Goal: Task Accomplishment & Management: Use online tool/utility

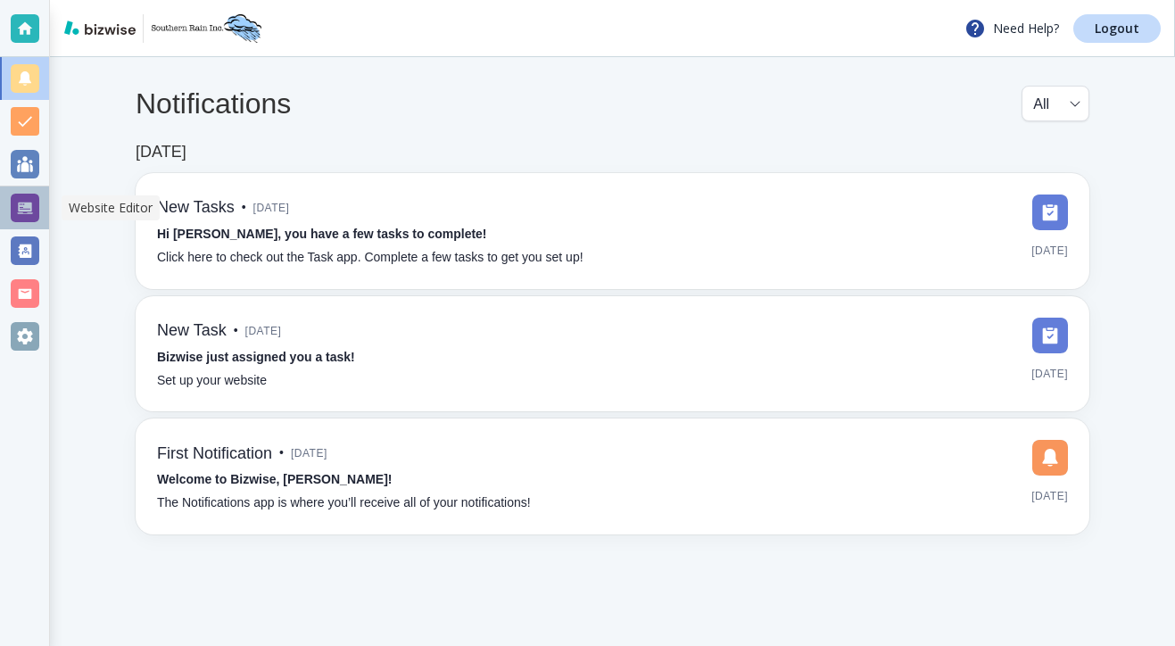
click at [19, 216] on div at bounding box center [25, 208] width 29 height 29
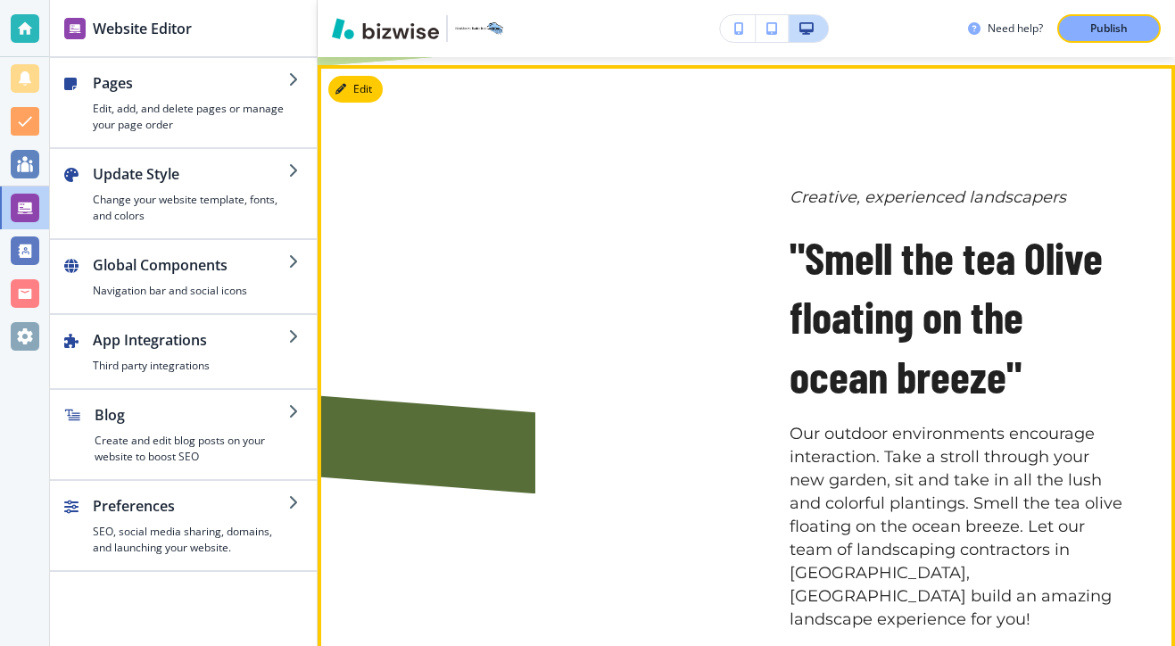
scroll to position [2149, 0]
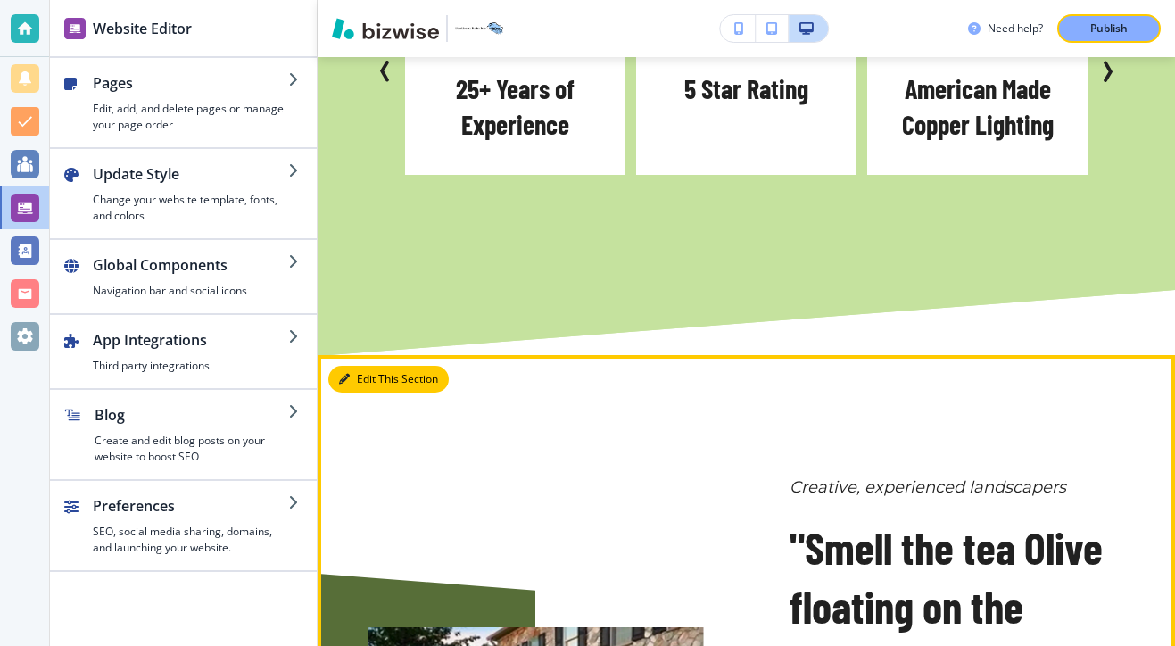
click at [370, 366] on button "Edit This Section" at bounding box center [388, 379] width 120 height 27
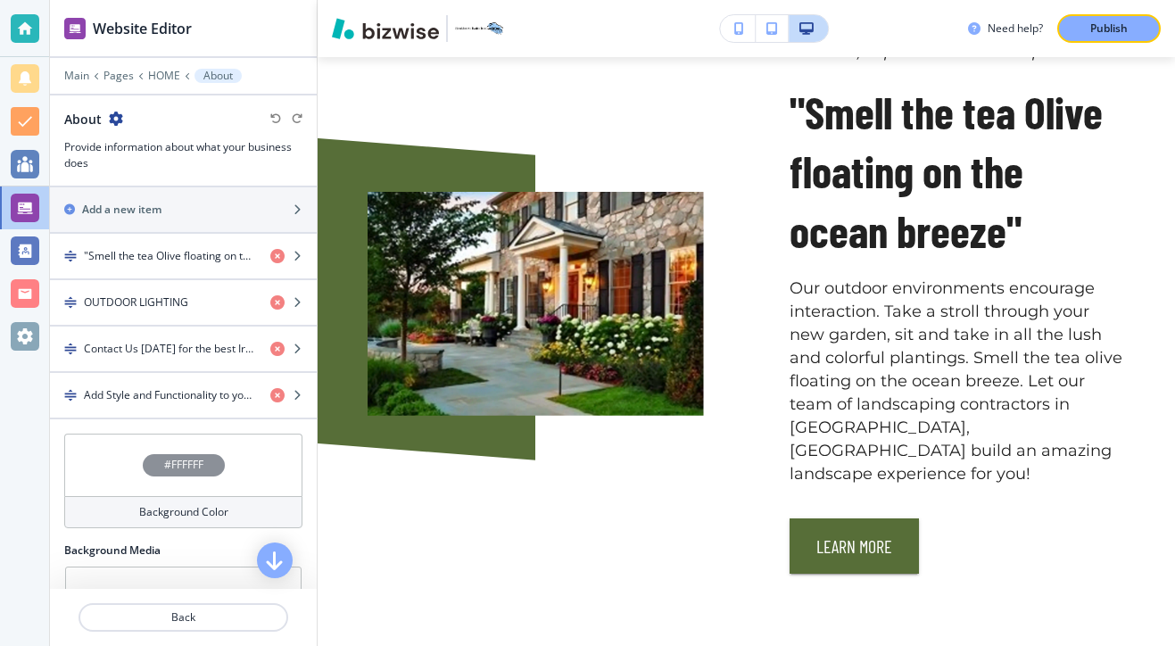
scroll to position [549, 0]
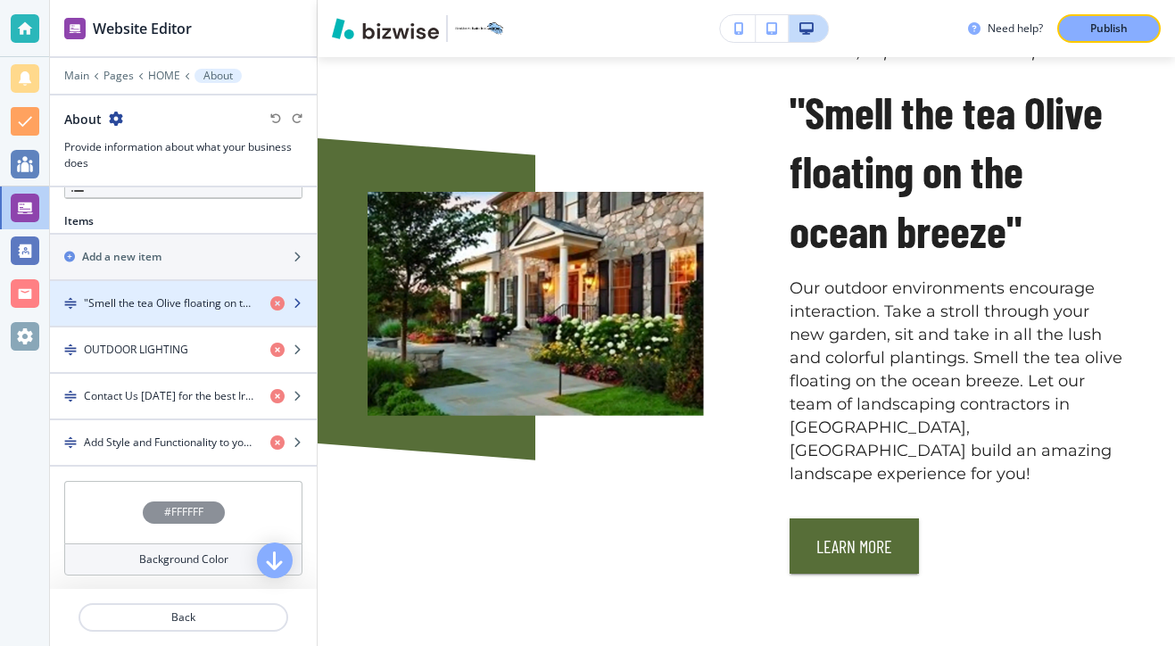
click at [116, 311] on div "button" at bounding box center [183, 318] width 267 height 14
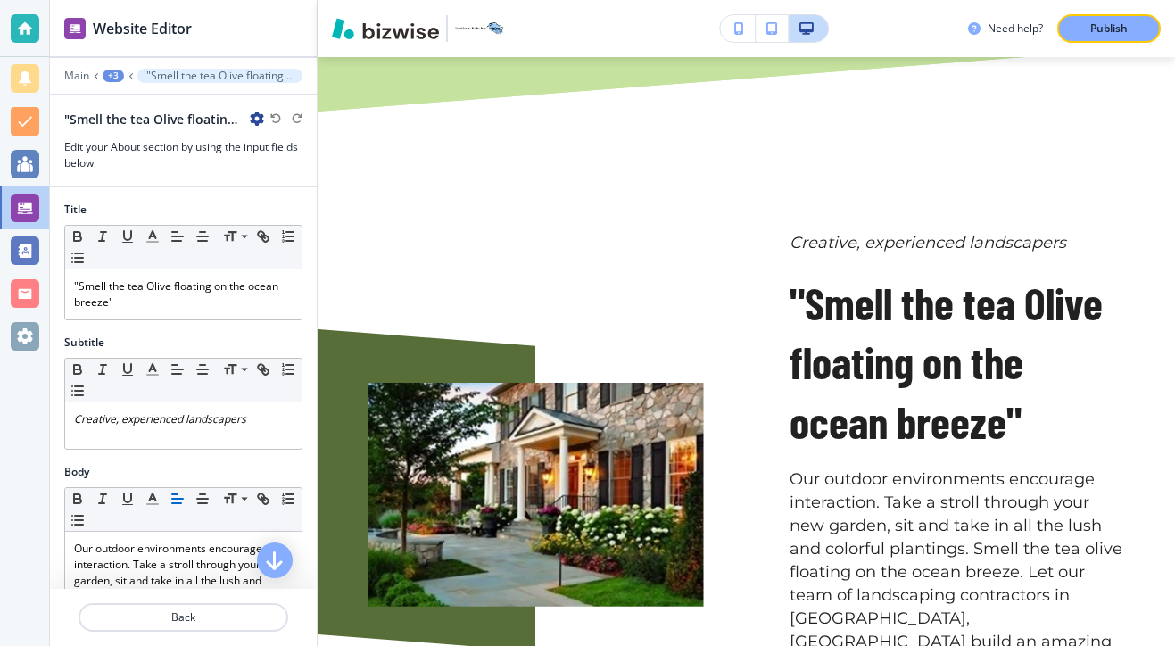
scroll to position [2090, 0]
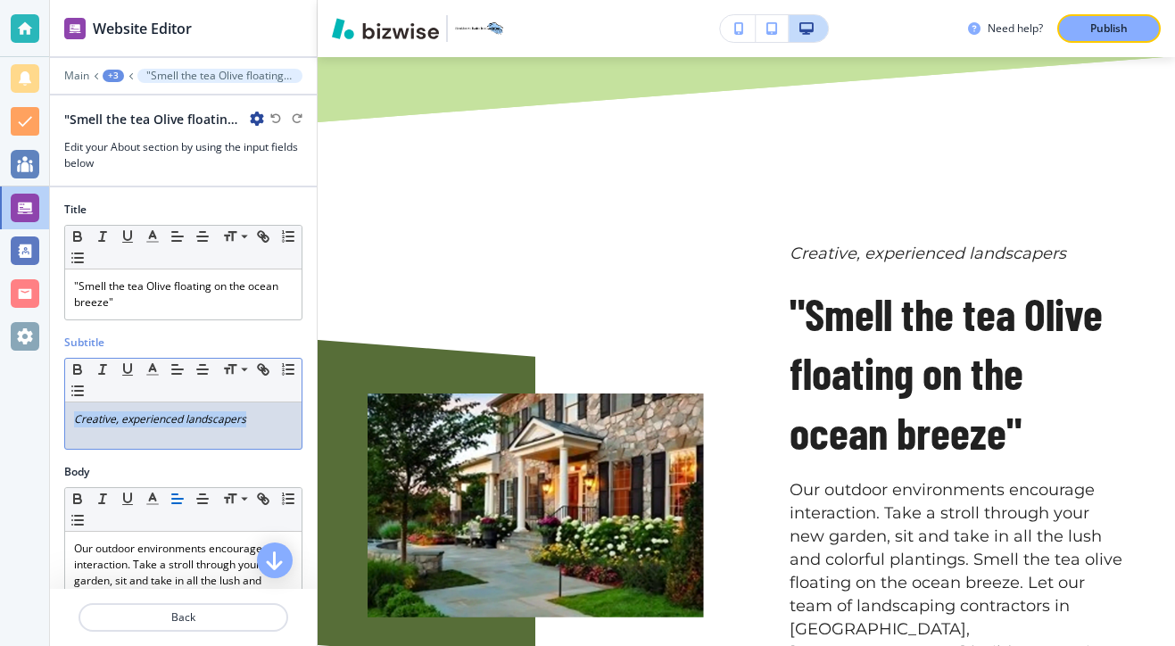
drag, startPoint x: 275, startPoint y: 430, endPoint x: 41, endPoint y: 410, distance: 234.5
click at [40, 410] on div "Website Editor Main +3 "Smell the tea Olive floating on the ocean breeze" "Smel…" at bounding box center [587, 323] width 1175 height 646
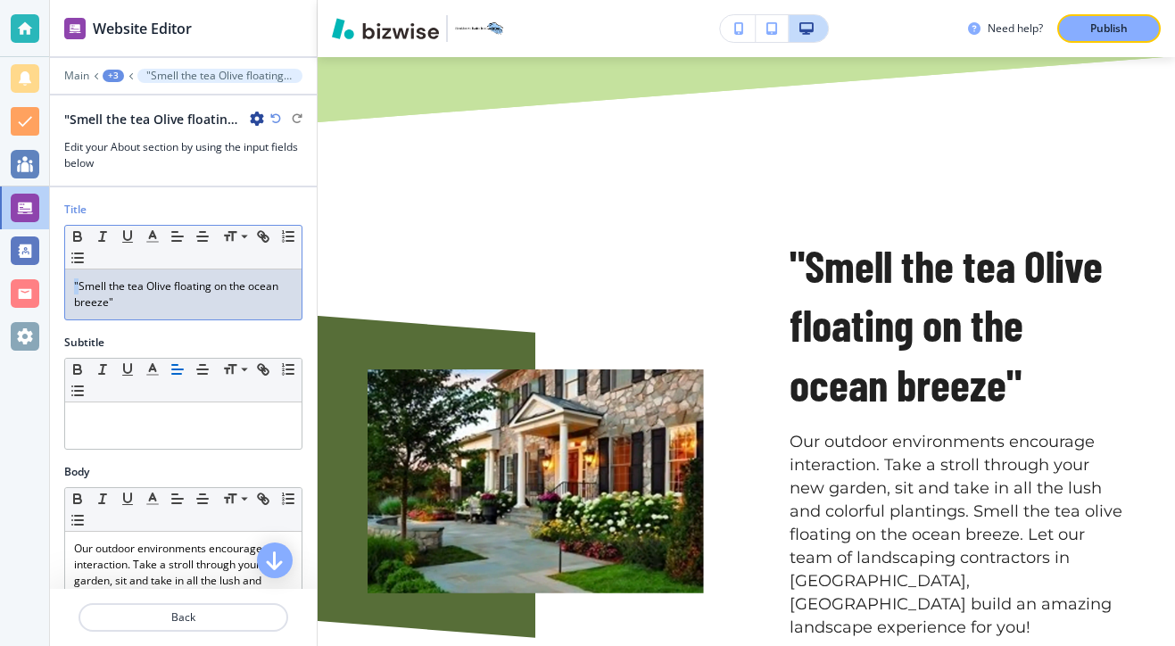
drag, startPoint x: 79, startPoint y: 283, endPoint x: 41, endPoint y: 282, distance: 38.4
click at [41, 282] on div "Website Editor Main +3 "Smell the tea Olive floating on the ocean breeze" "Smel…" at bounding box center [587, 323] width 1175 height 646
click at [165, 310] on div "Smell the tea Olive floating on the ocean breeze"" at bounding box center [183, 294] width 236 height 50
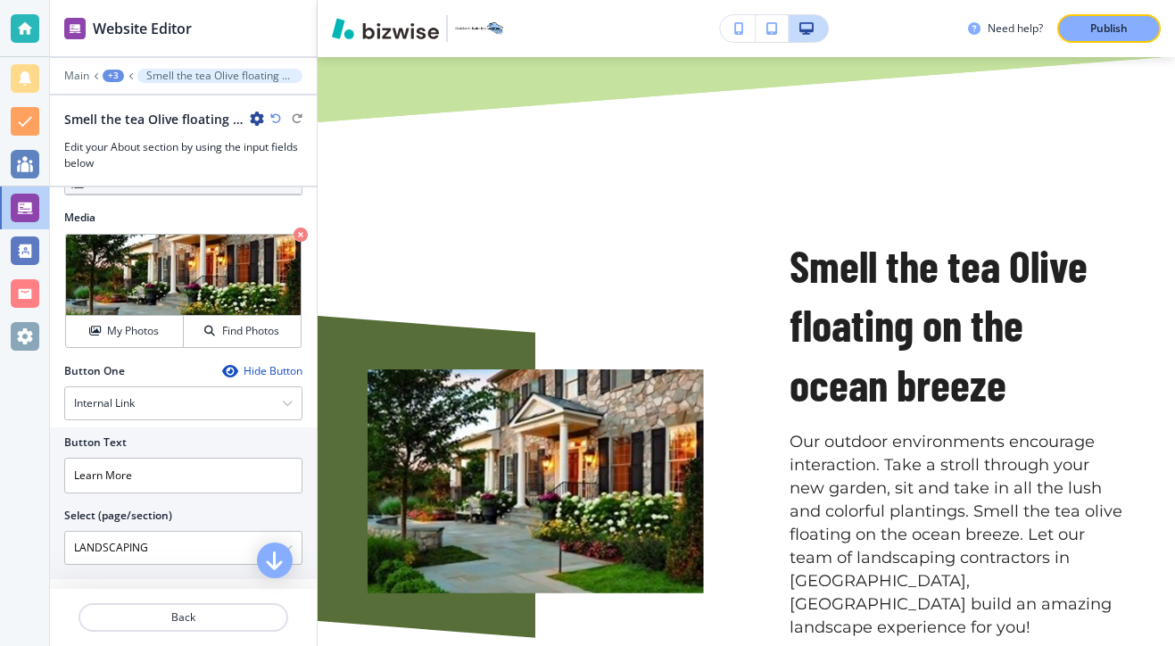
scroll to position [561, 0]
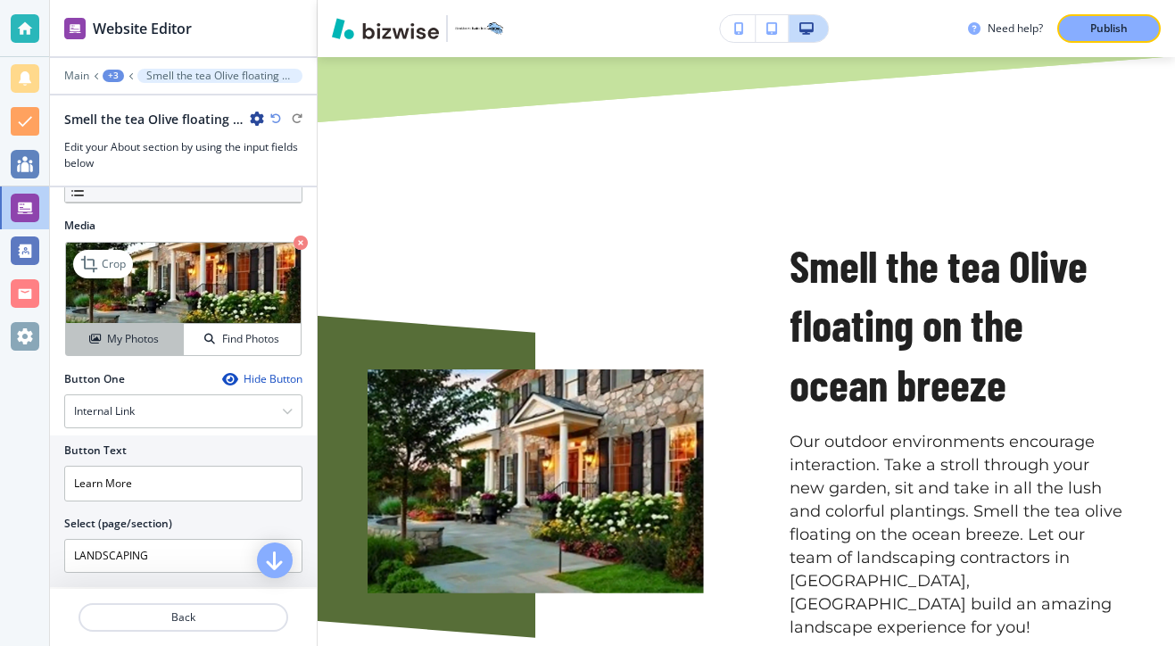
click at [137, 339] on h4 "My Photos" at bounding box center [133, 339] width 52 height 16
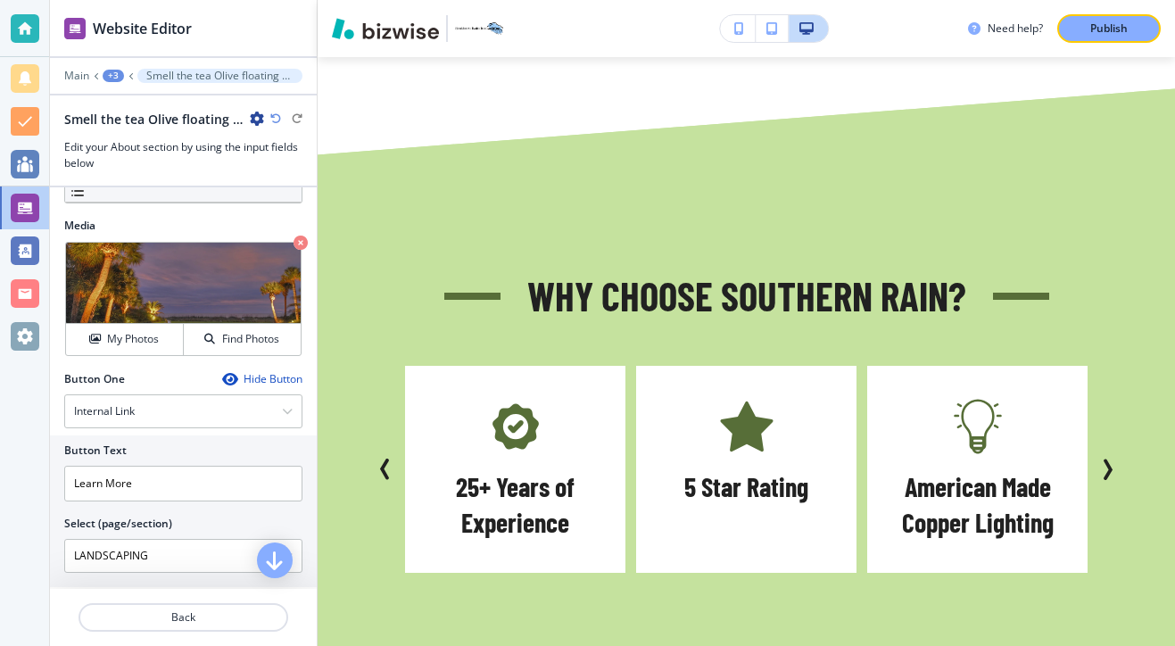
scroll to position [1402, 0]
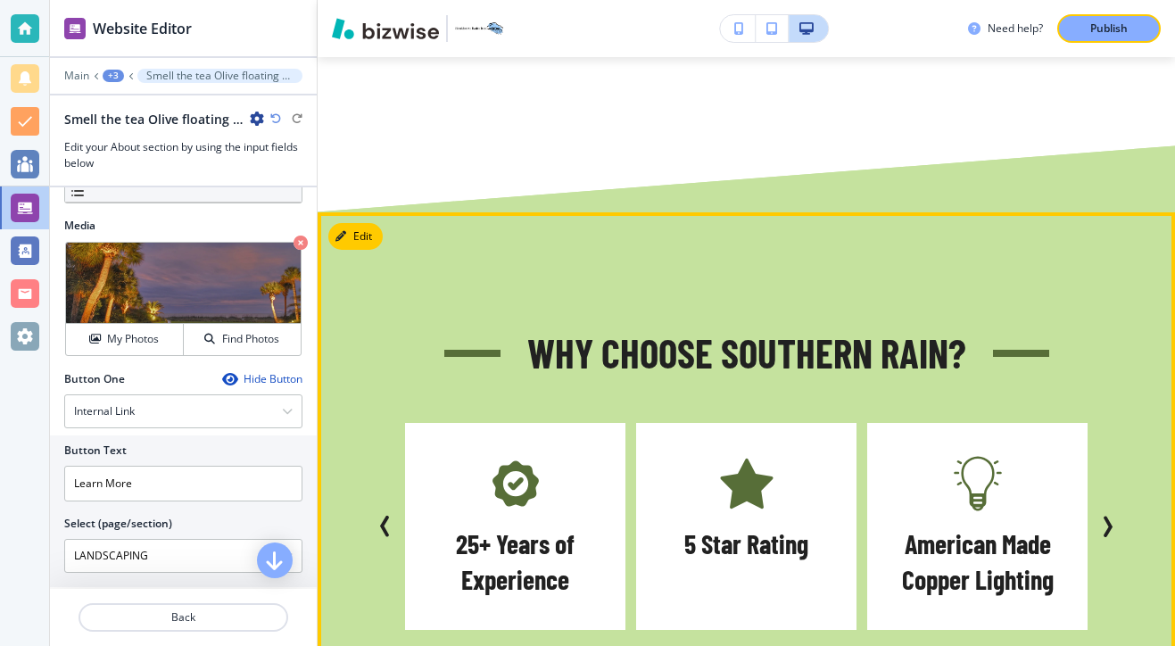
click at [1104, 515] on icon "Next Slide" at bounding box center [1106, 525] width 21 height 21
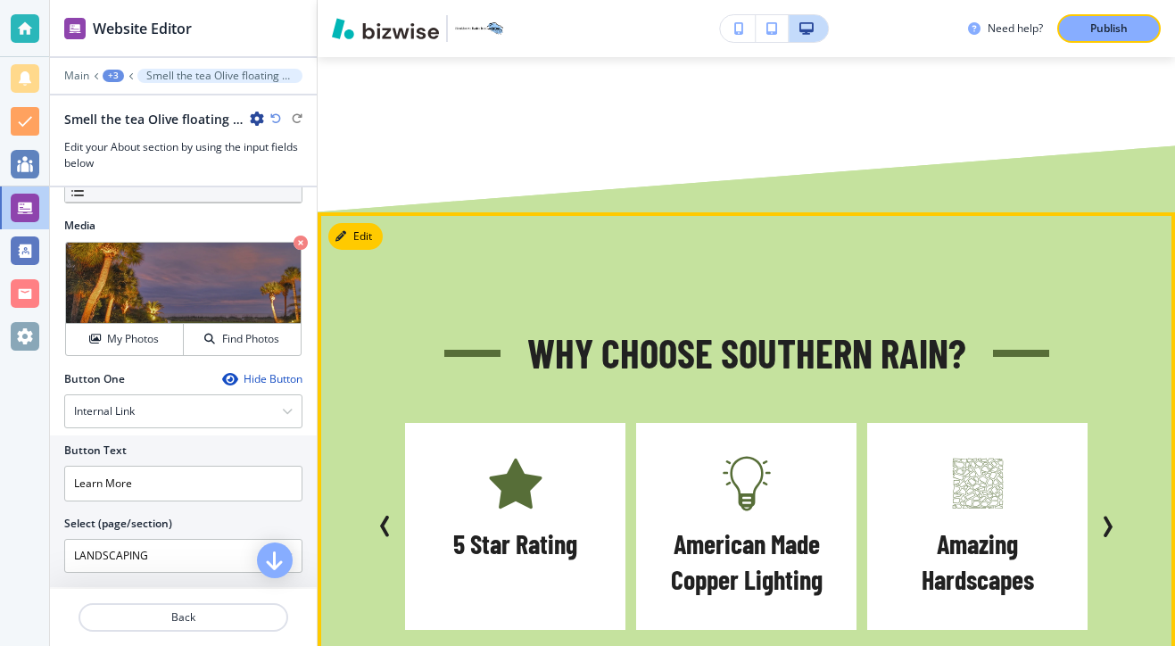
click at [1106, 518] on icon "Next Slide" at bounding box center [1107, 527] width 5 height 18
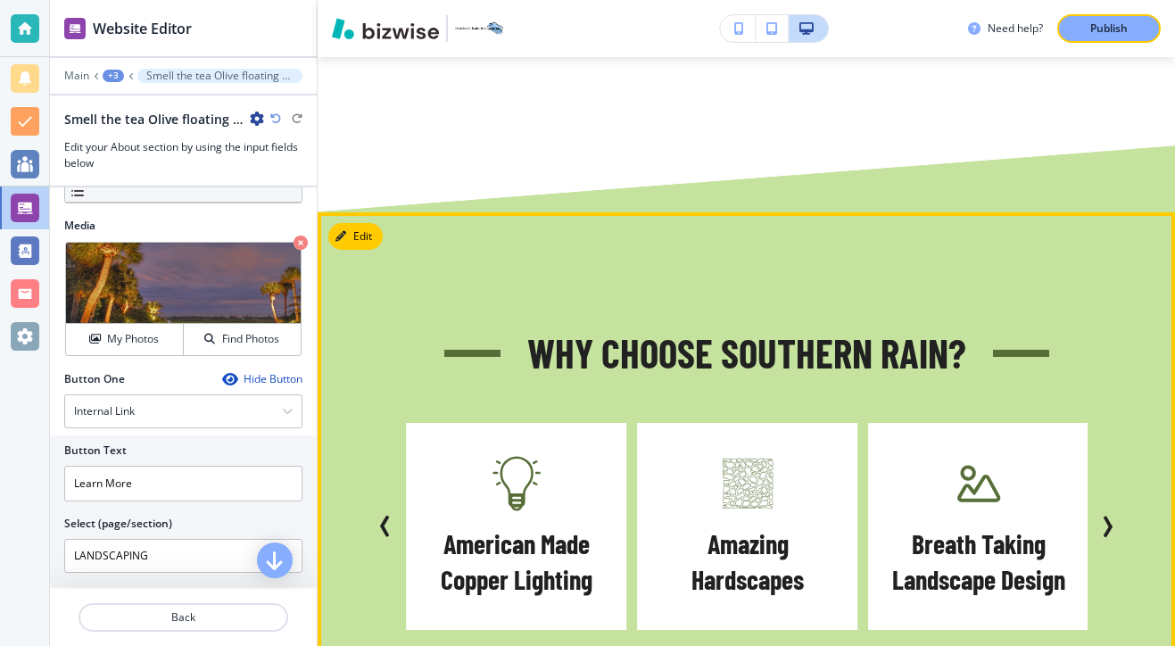
click at [1106, 518] on icon "Next Slide" at bounding box center [1107, 527] width 5 height 18
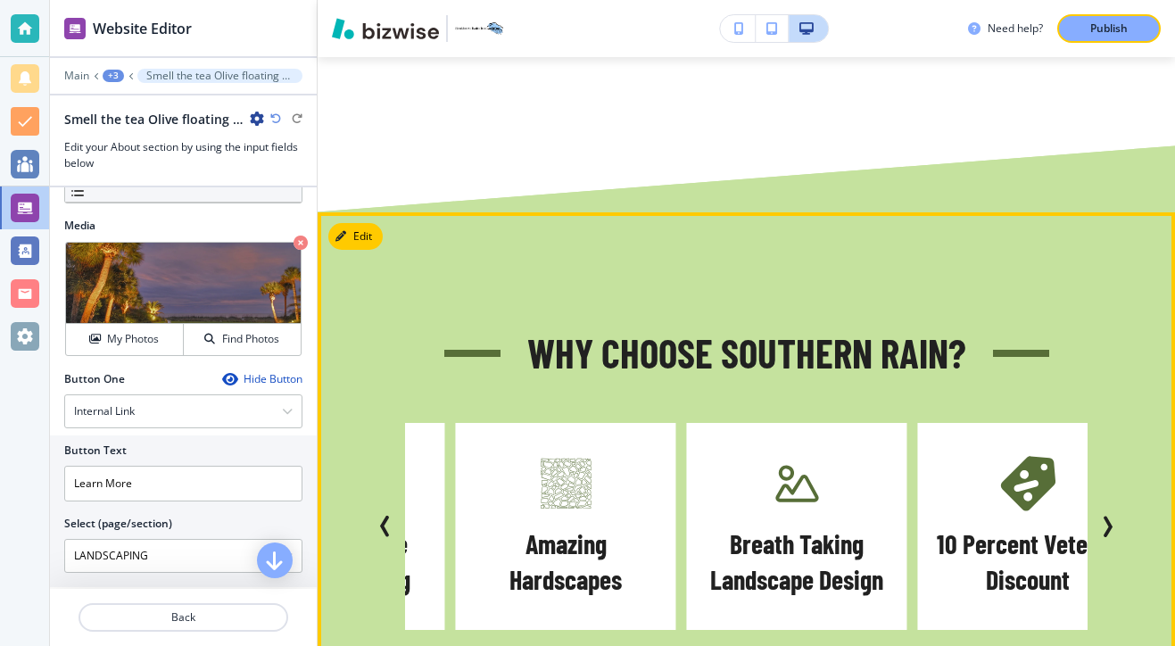
click at [1106, 518] on icon "Next Slide" at bounding box center [1107, 527] width 5 height 18
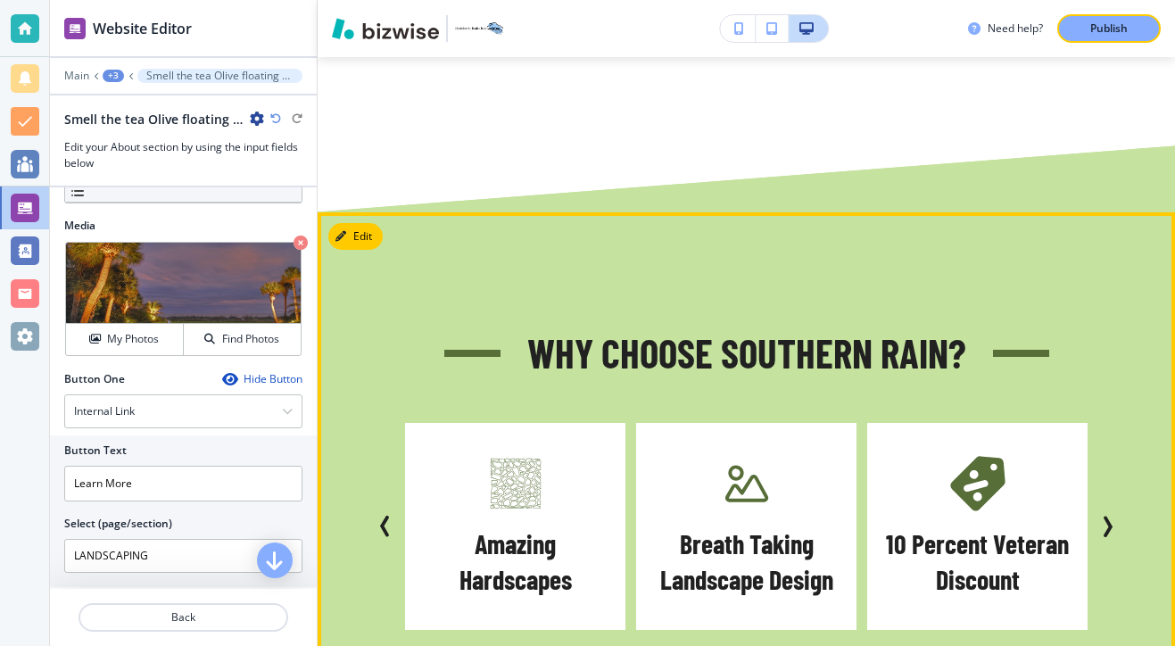
click at [1106, 518] on icon "Next Slide" at bounding box center [1107, 527] width 5 height 18
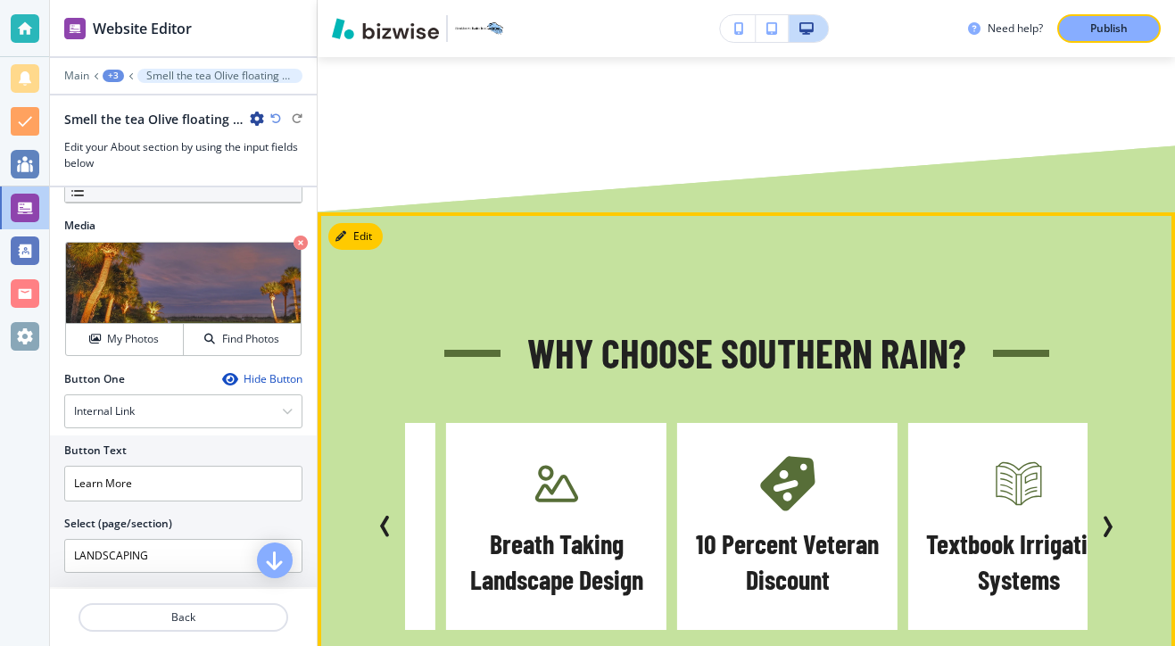
click at [1105, 518] on icon "Next Slide" at bounding box center [1107, 527] width 5 height 18
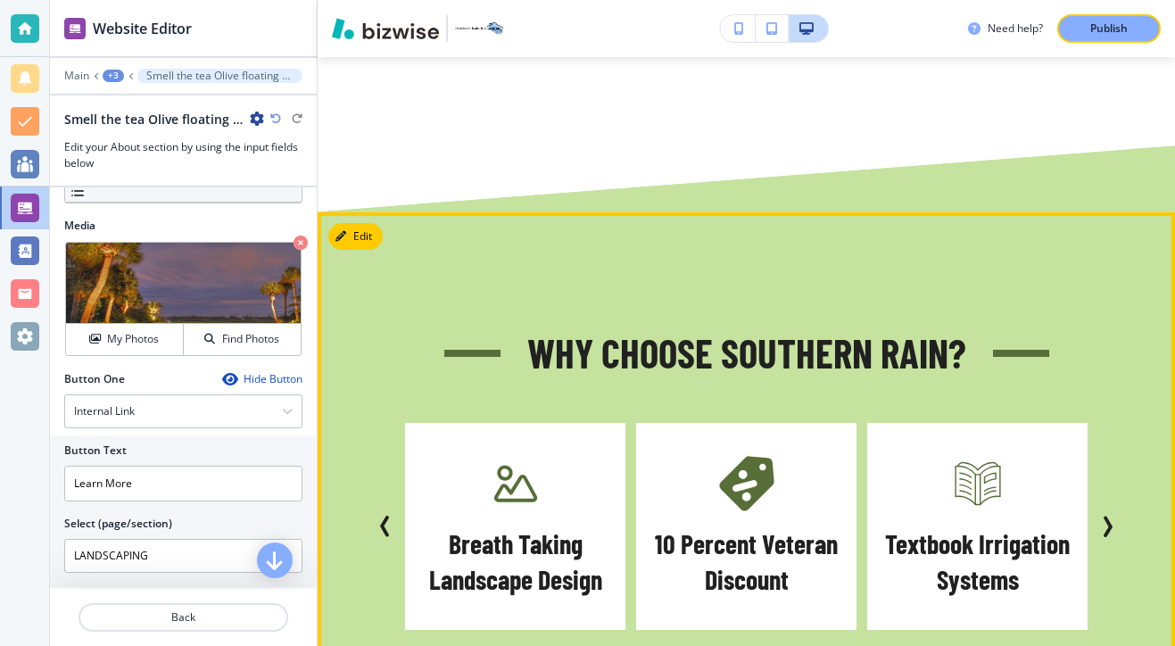
click at [1105, 518] on icon "Next Slide" at bounding box center [1107, 527] width 5 height 18
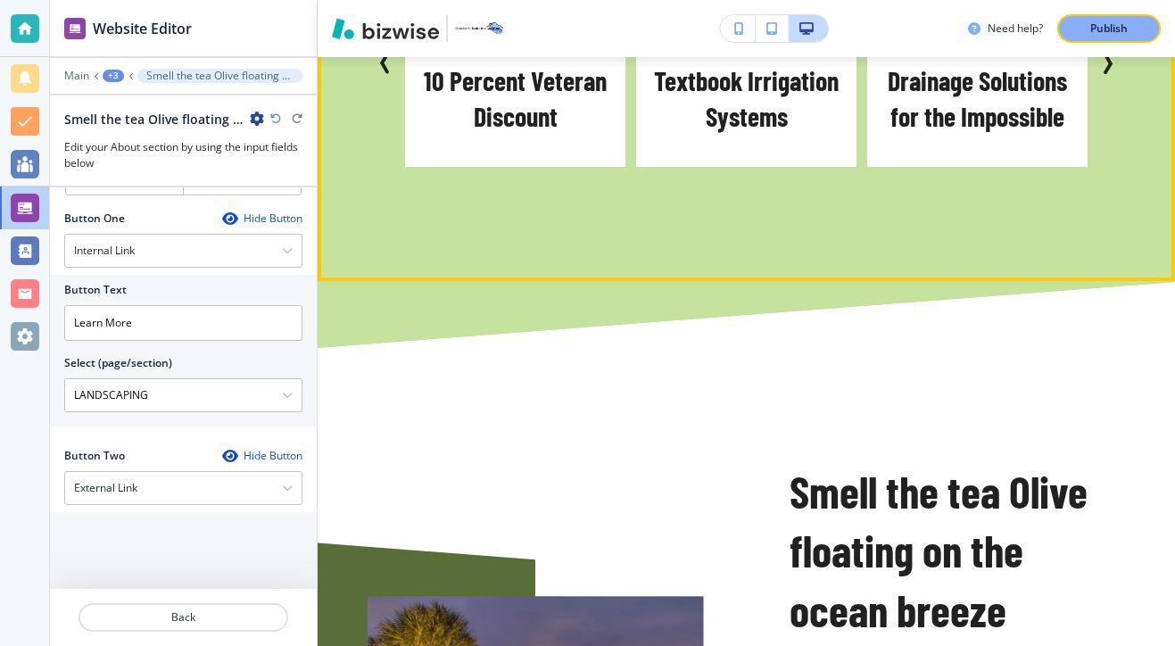
scroll to position [805, 0]
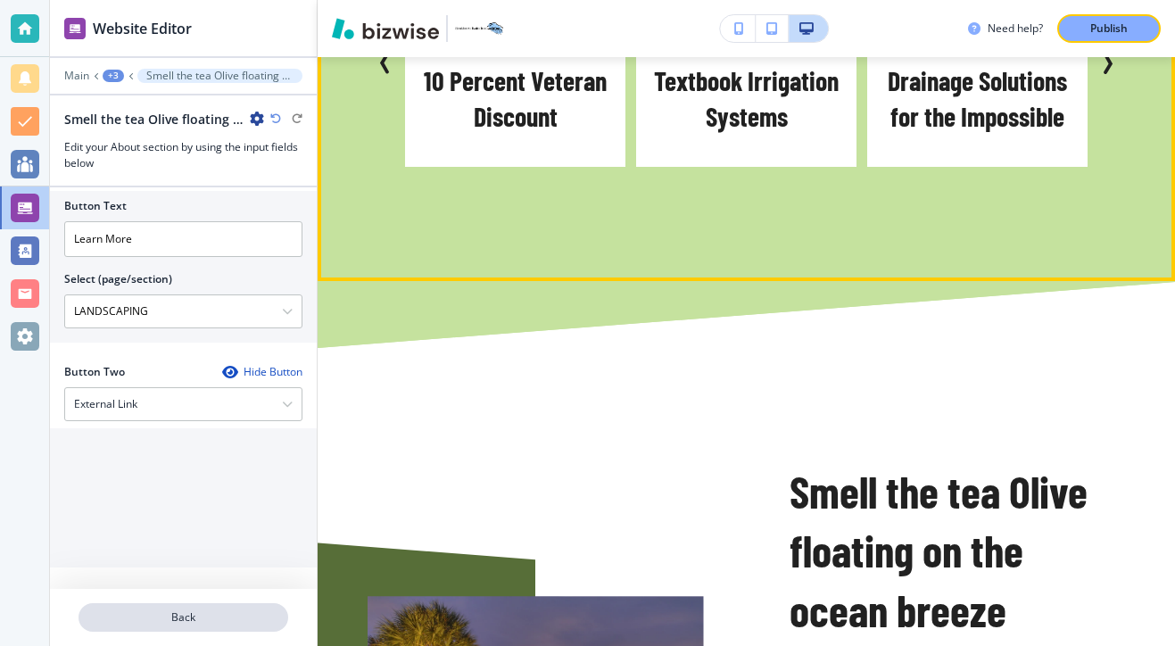
click at [206, 619] on p "Back" at bounding box center [183, 617] width 206 height 16
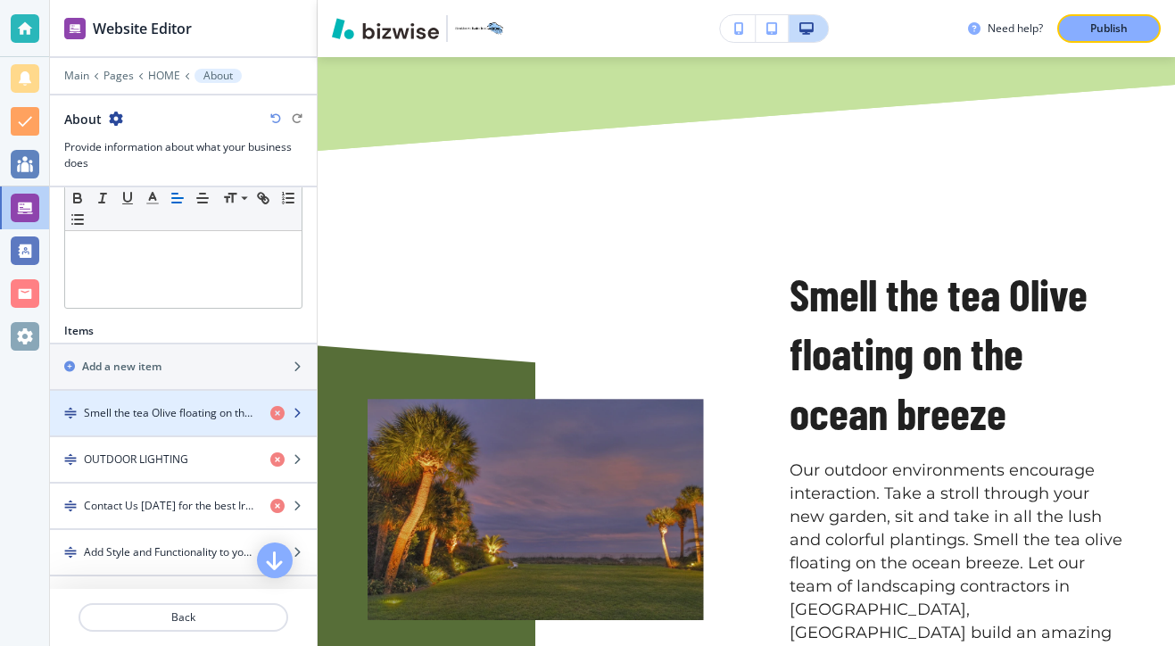
scroll to position [402, 0]
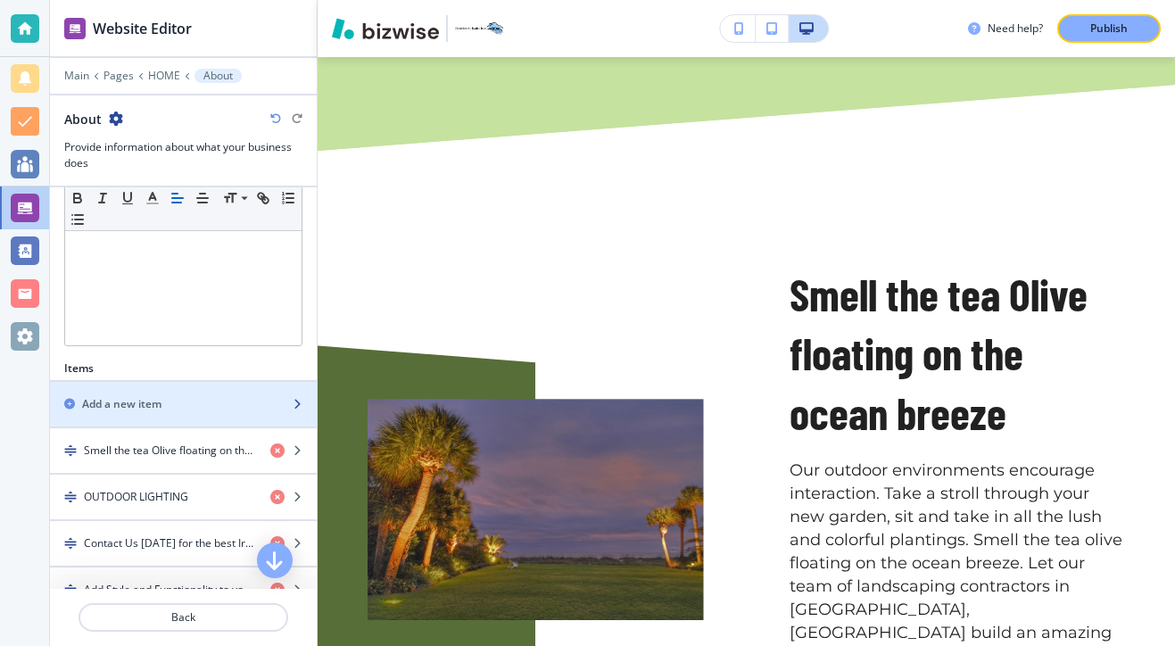
click at [211, 393] on div "button" at bounding box center [183, 389] width 267 height 14
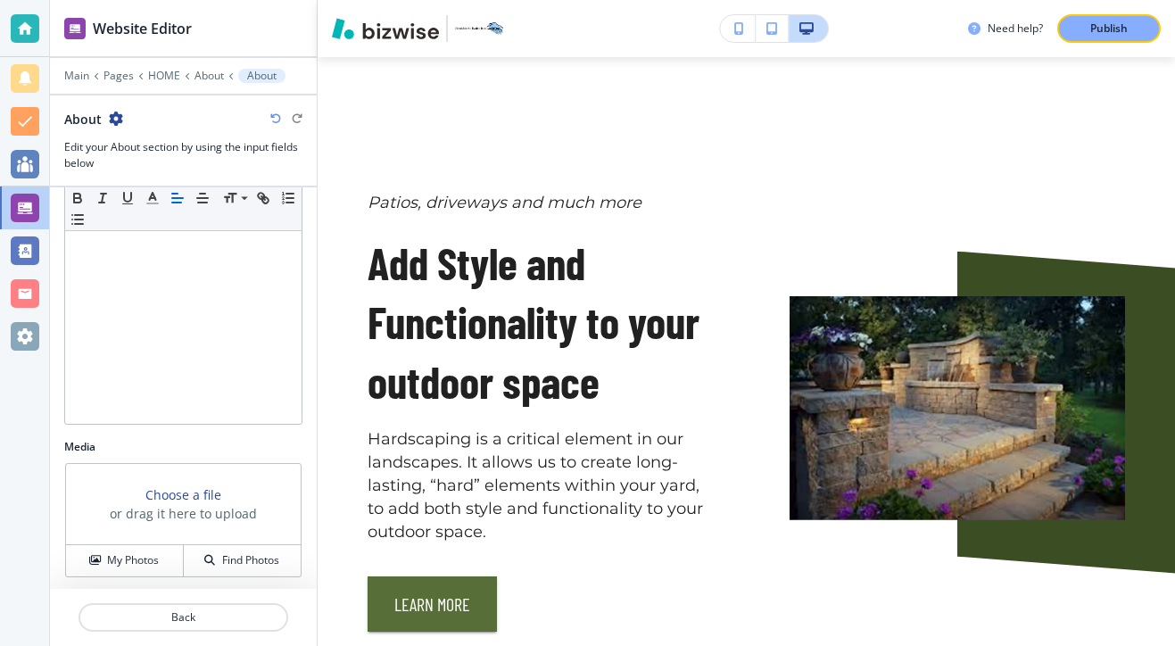
scroll to position [470, 0]
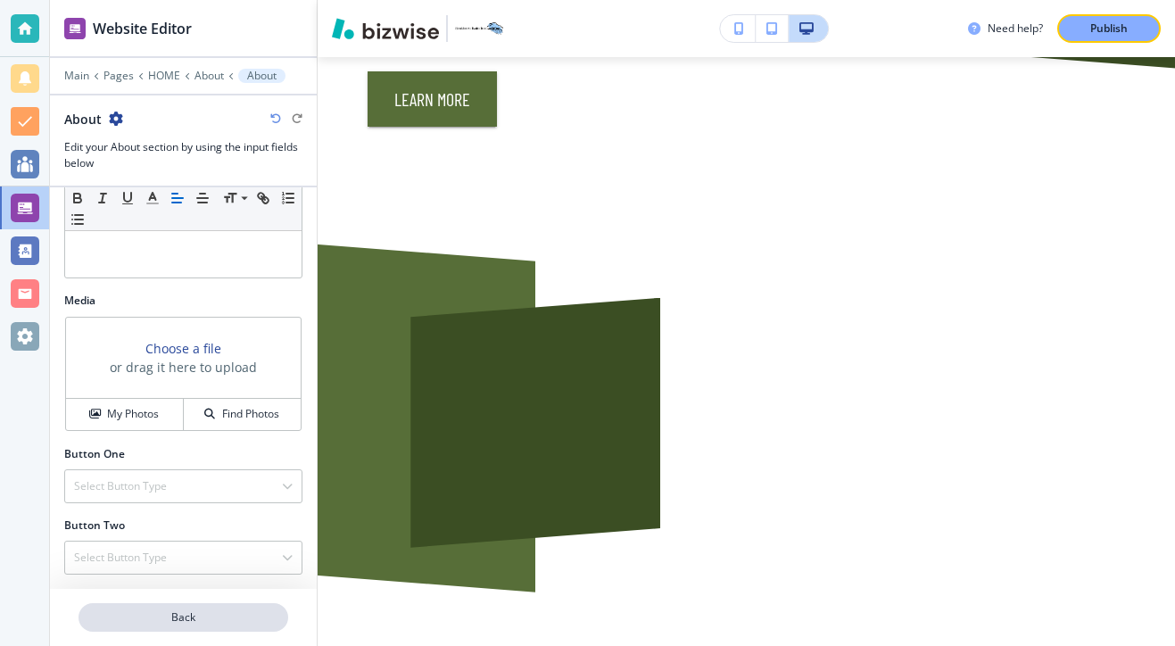
click at [207, 614] on p "Back" at bounding box center [183, 617] width 206 height 16
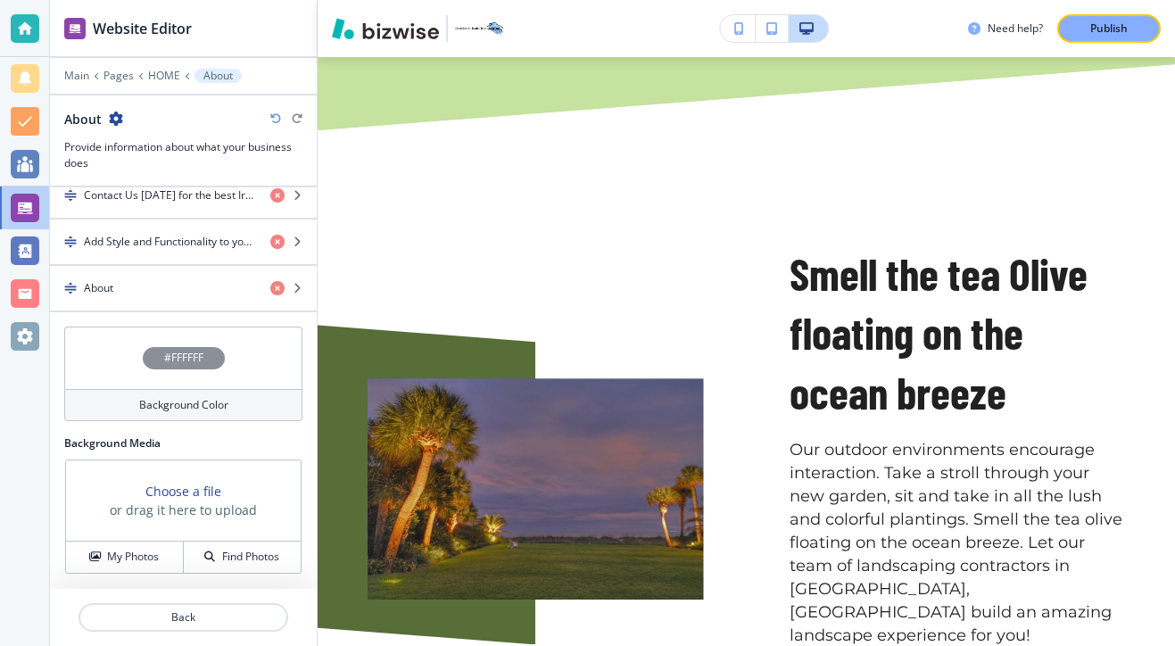
scroll to position [2062, 0]
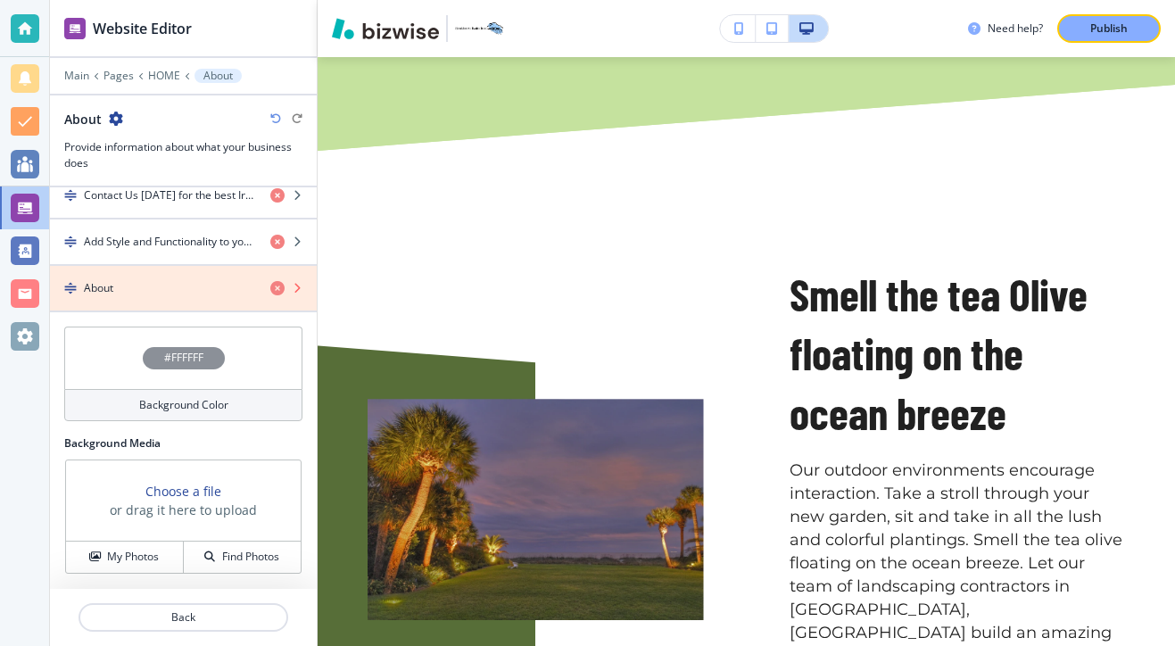
click at [271, 285] on icon "button" at bounding box center [277, 288] width 14 height 14
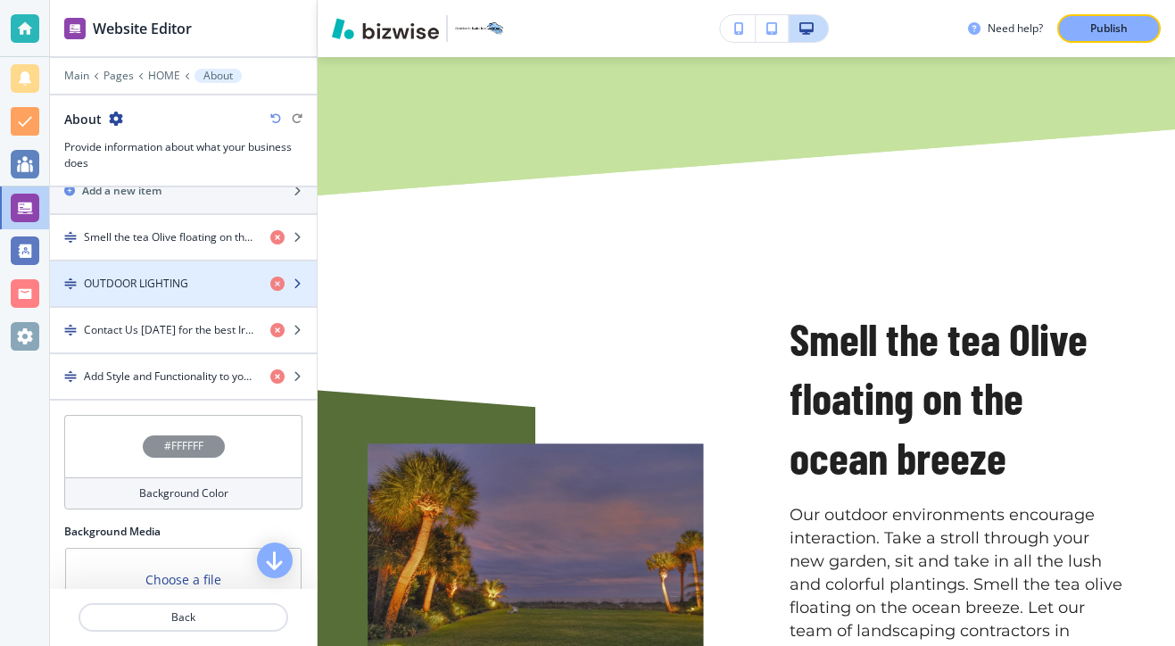
scroll to position [573, 0]
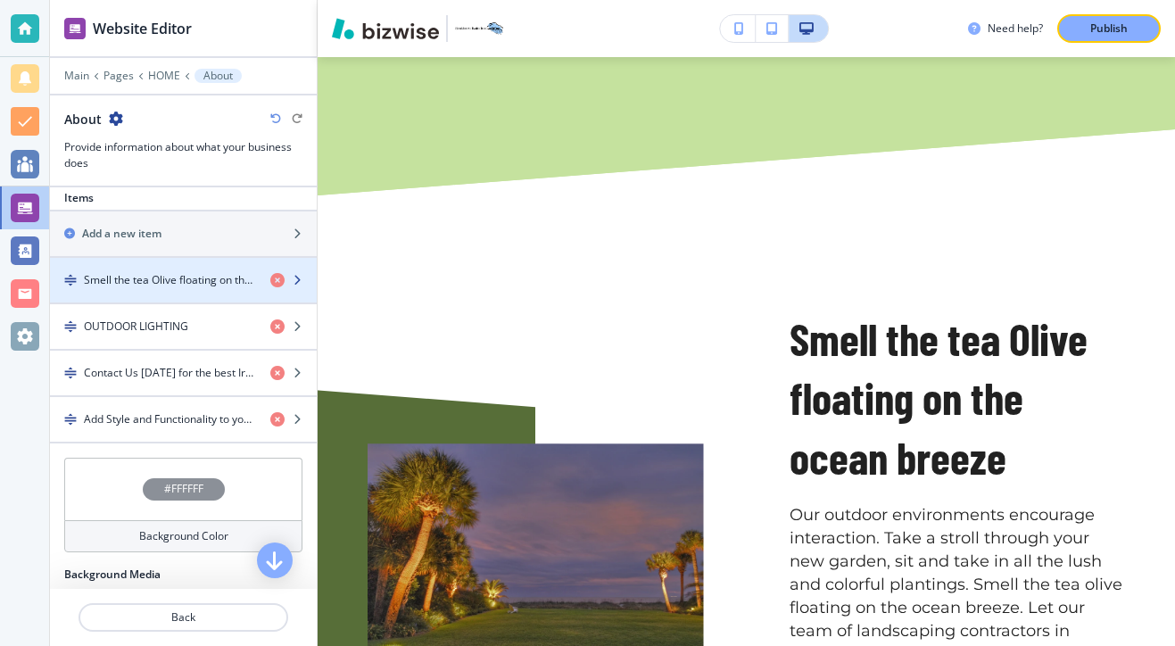
click at [222, 286] on h4 "Smell the tea Olive floating on the ocean breeze" at bounding box center [170, 280] width 172 height 16
click at [221, 285] on h4 "Smell the tea Olive floating on the ocean breeze" at bounding box center [170, 280] width 172 height 16
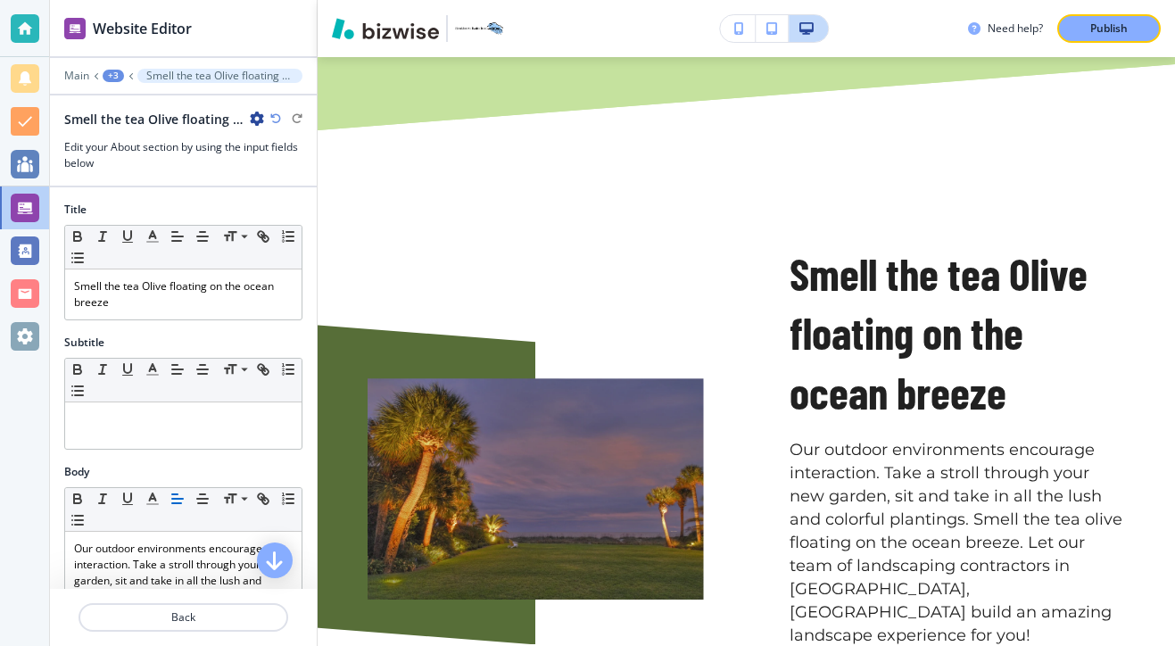
scroll to position [2090, 0]
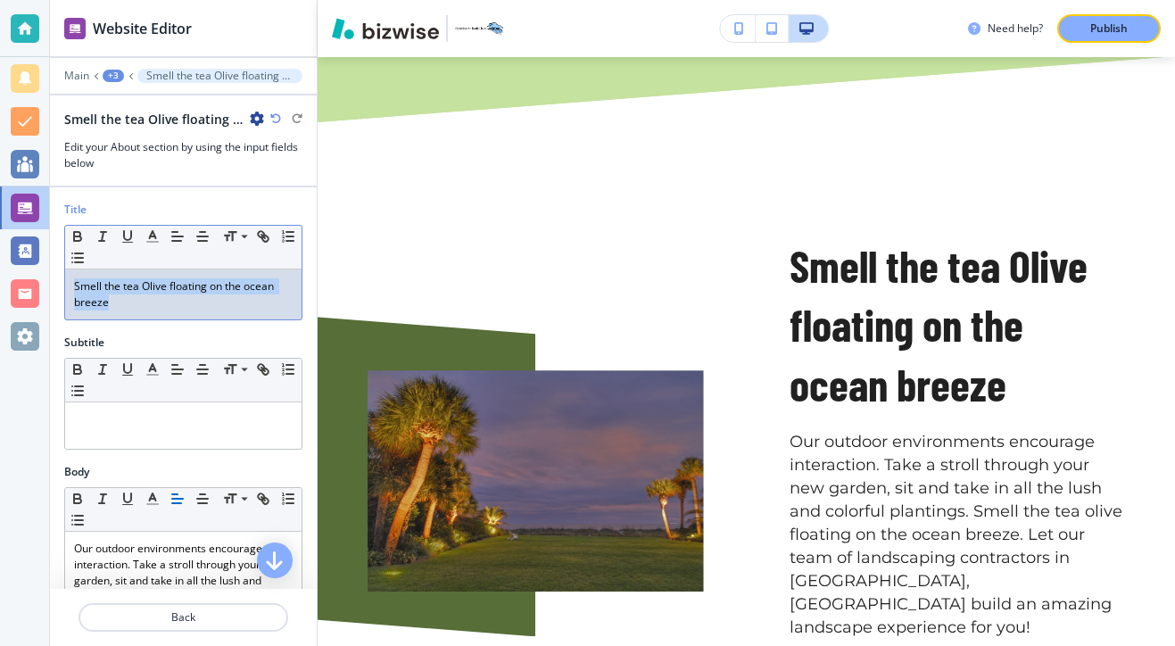
drag, startPoint x: 220, startPoint y: 295, endPoint x: 131, endPoint y: 275, distance: 91.5
click at [131, 275] on div "Smell the tea Olive floating on the ocean breeze" at bounding box center [183, 294] width 236 height 50
copy p "Smell the tea Olive floating on the ocean breeze"
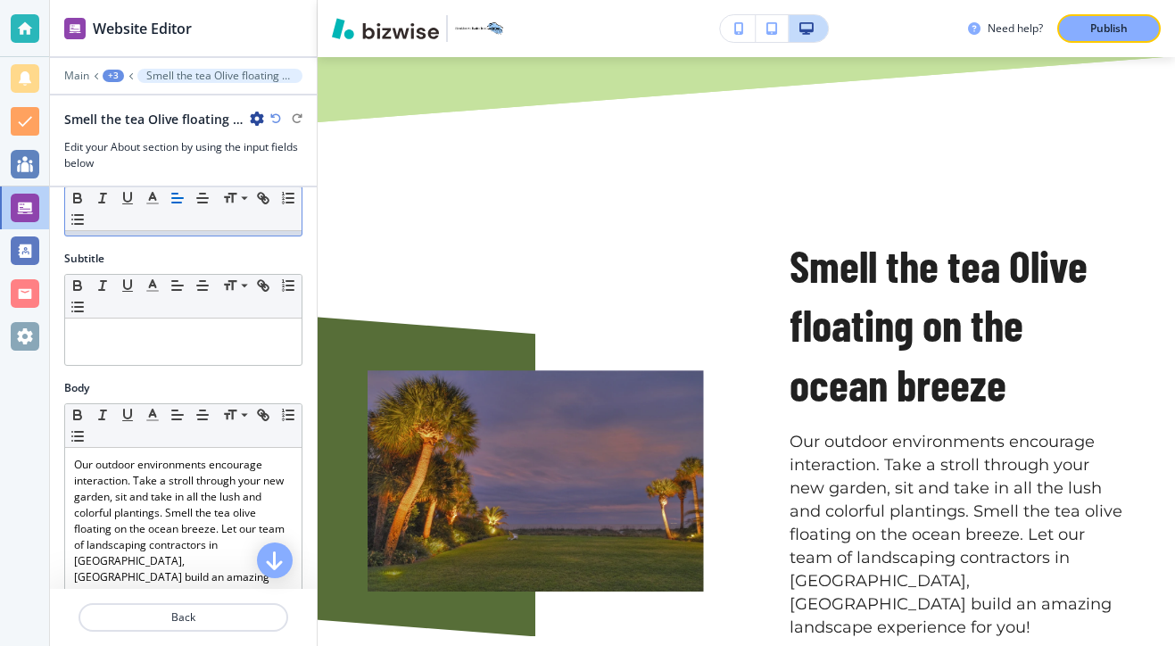
scroll to position [91, 0]
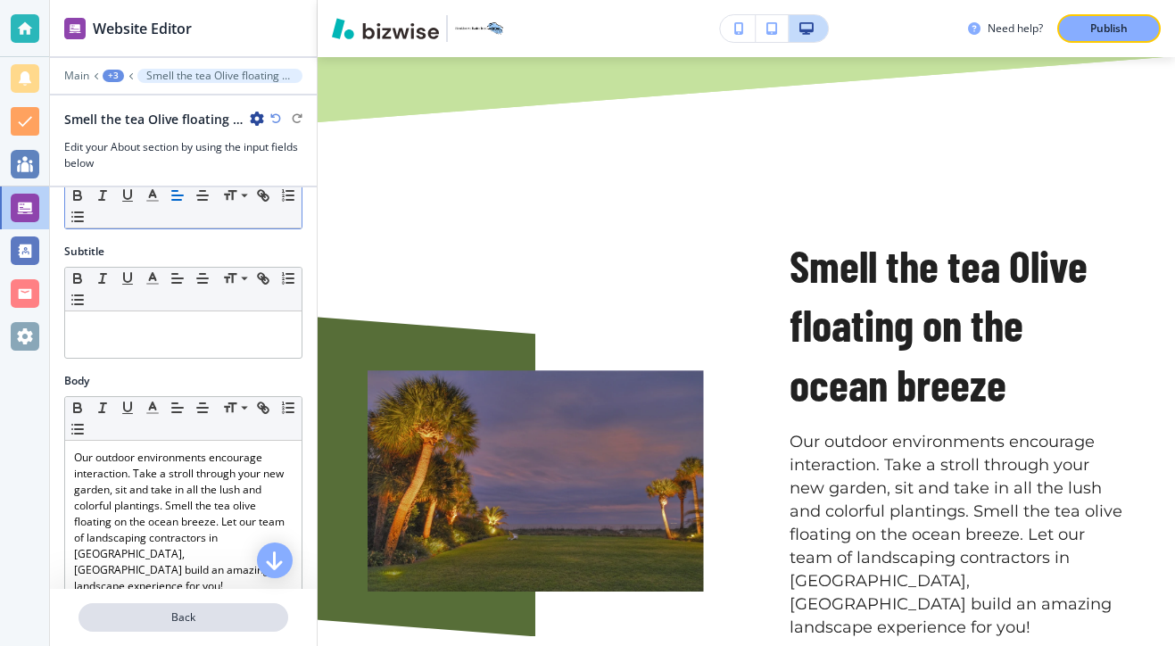
click at [179, 614] on p "Back" at bounding box center [183, 617] width 206 height 16
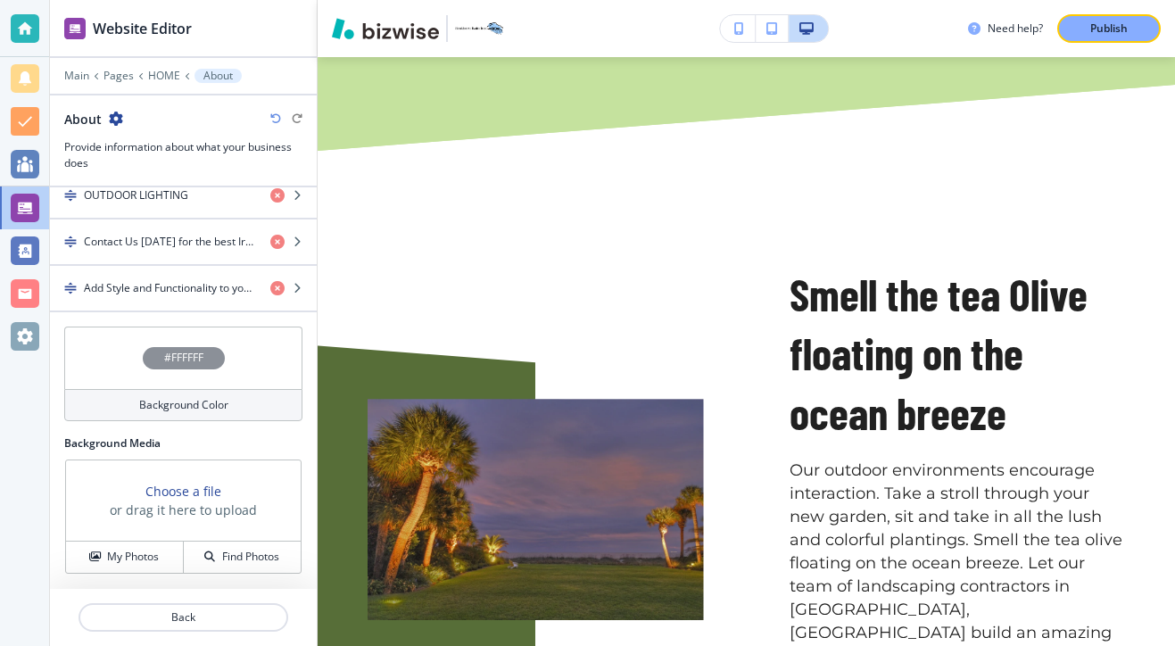
scroll to position [682, 0]
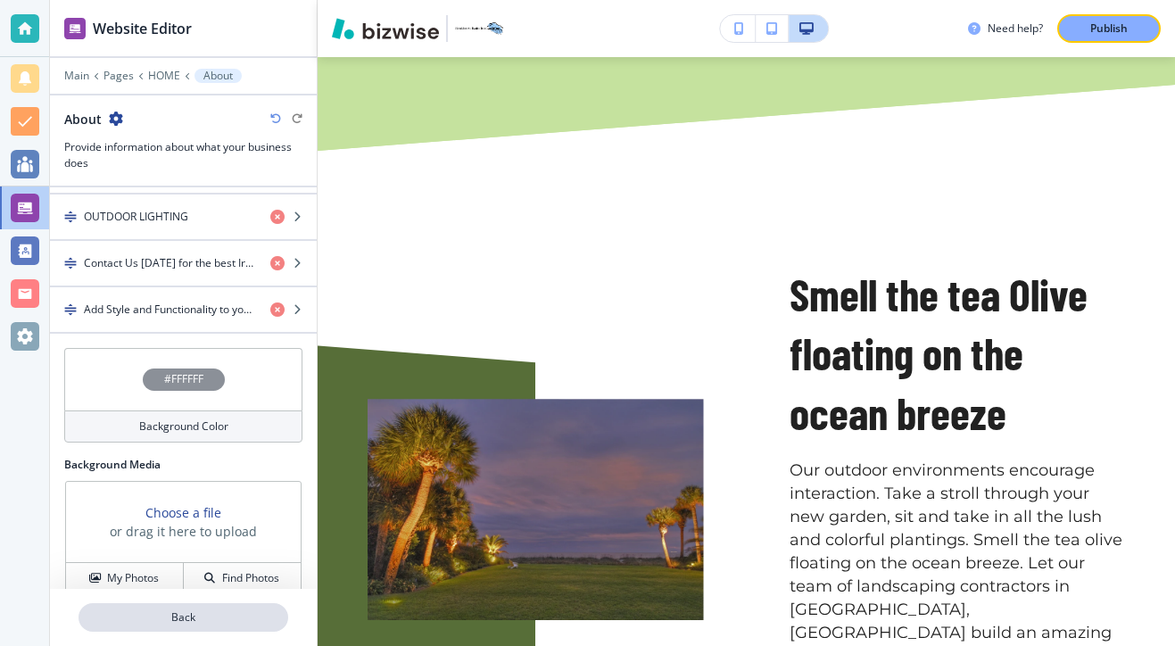
click at [209, 625] on button "Back" at bounding box center [183, 617] width 210 height 29
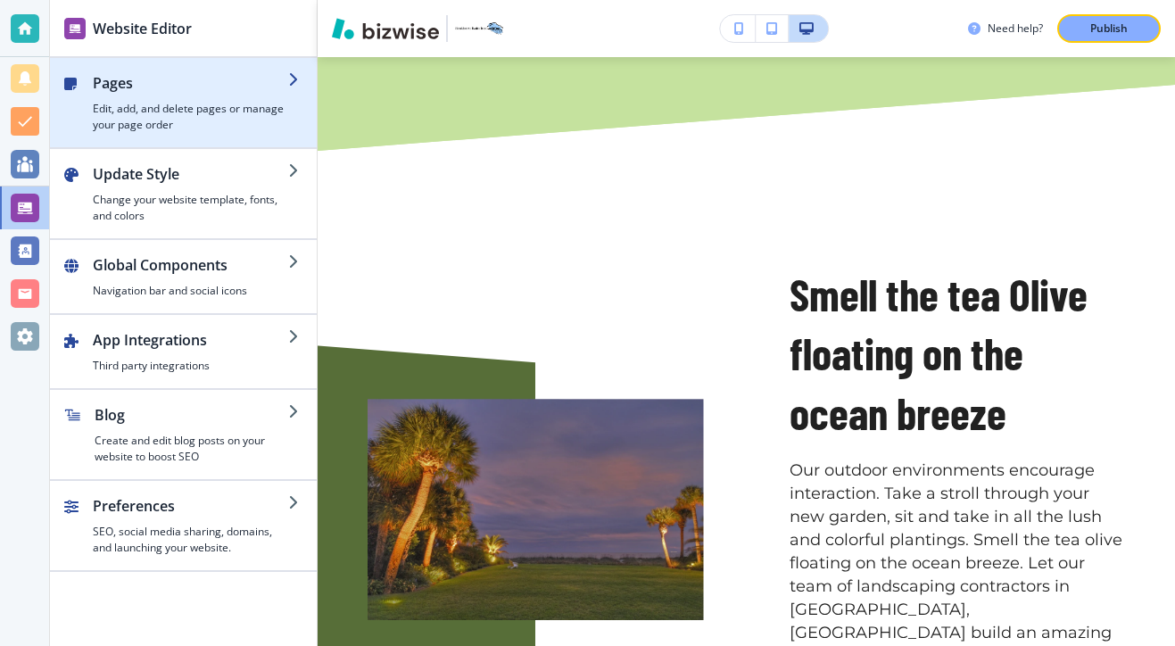
click at [192, 136] on div "button" at bounding box center [183, 140] width 267 height 14
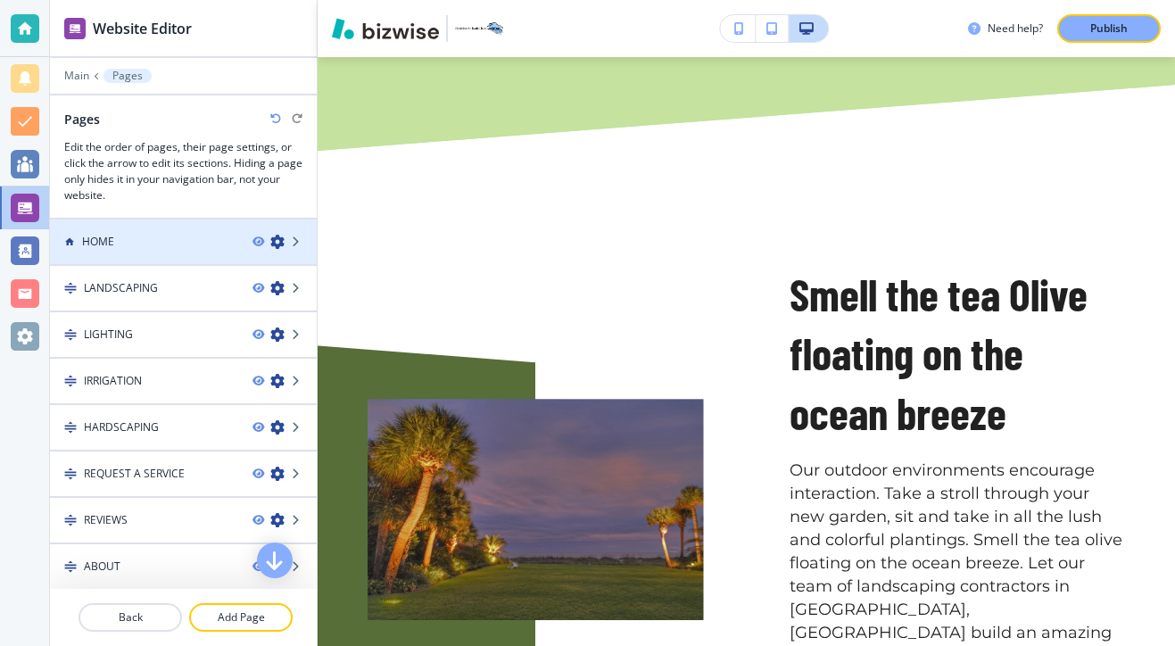
click at [165, 248] on div "HOME" at bounding box center [144, 242] width 188 height 16
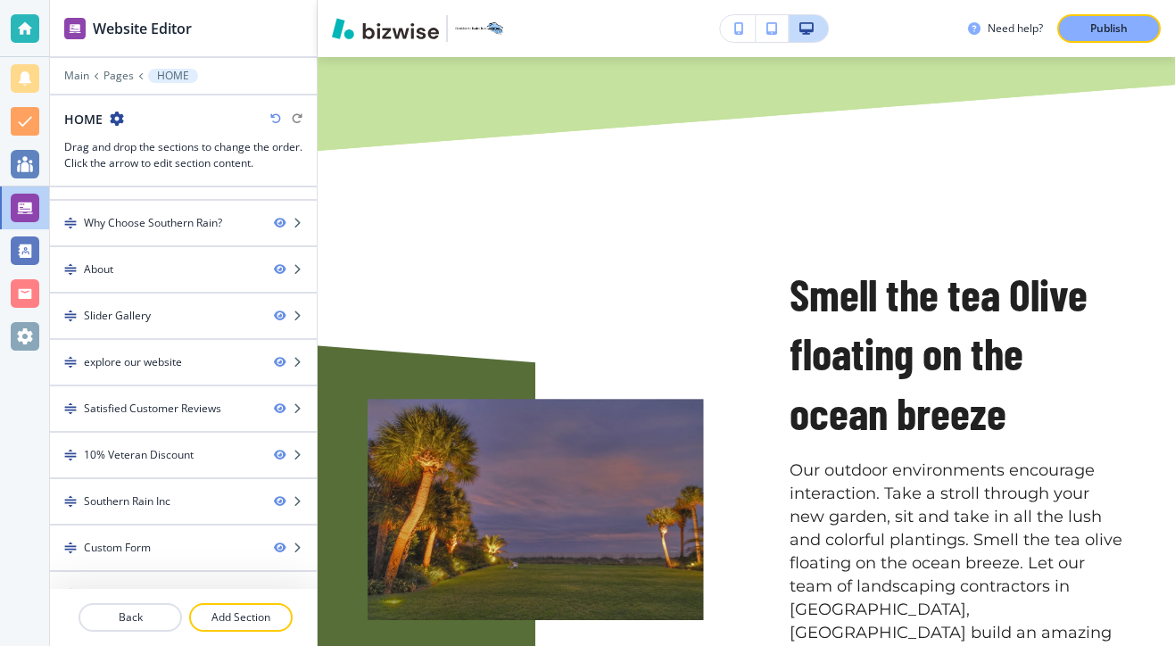
scroll to position [155, 0]
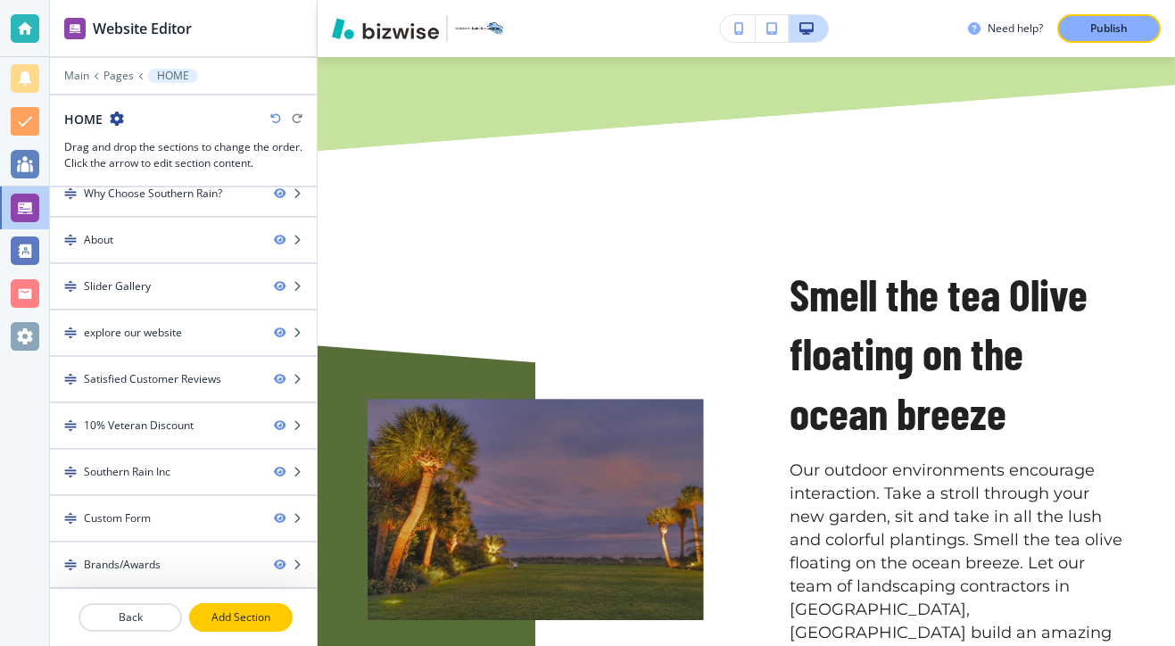
click at [245, 611] on p "Add Section" at bounding box center [241, 617] width 100 height 16
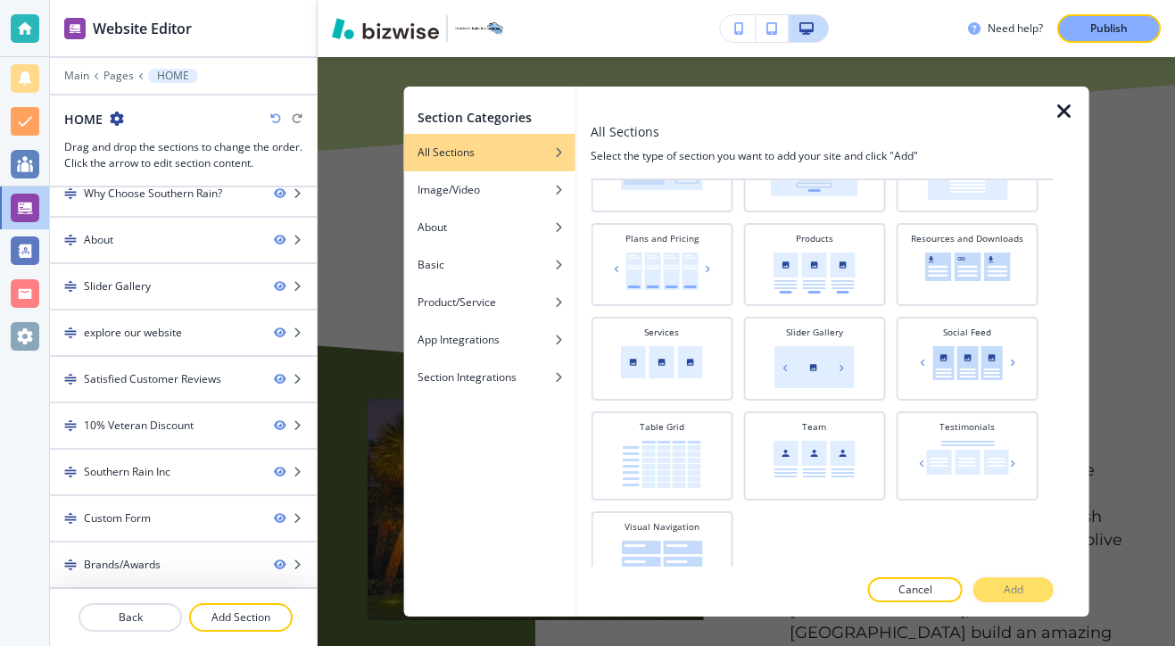
scroll to position [607, 0]
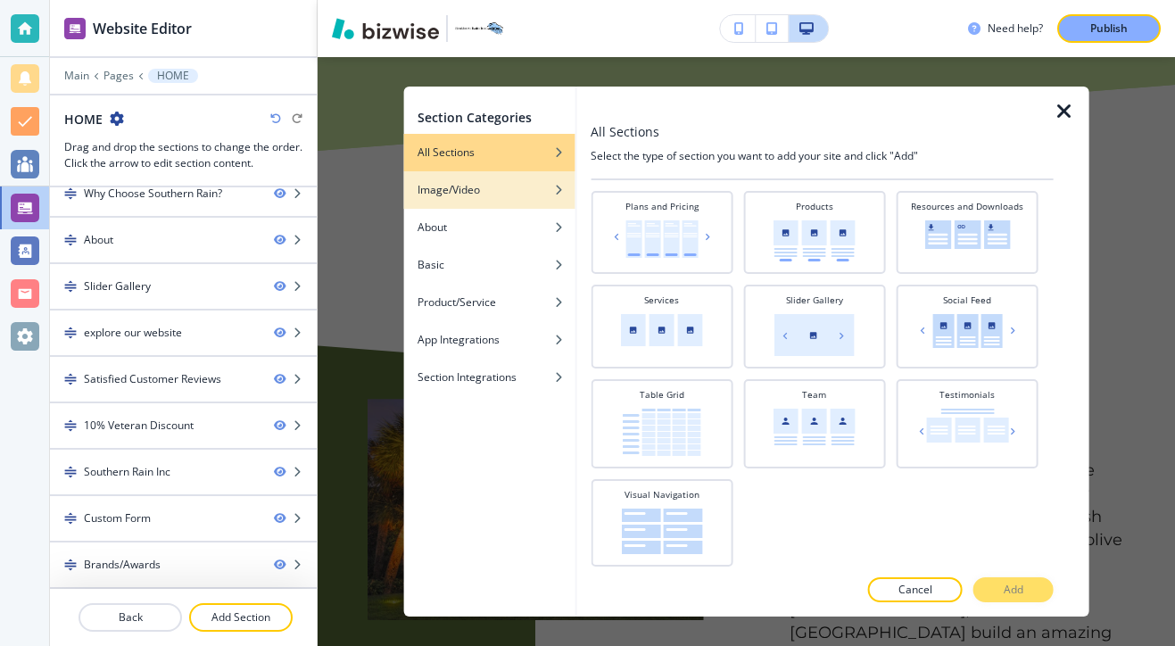
click at [545, 200] on div "button" at bounding box center [488, 203] width 171 height 11
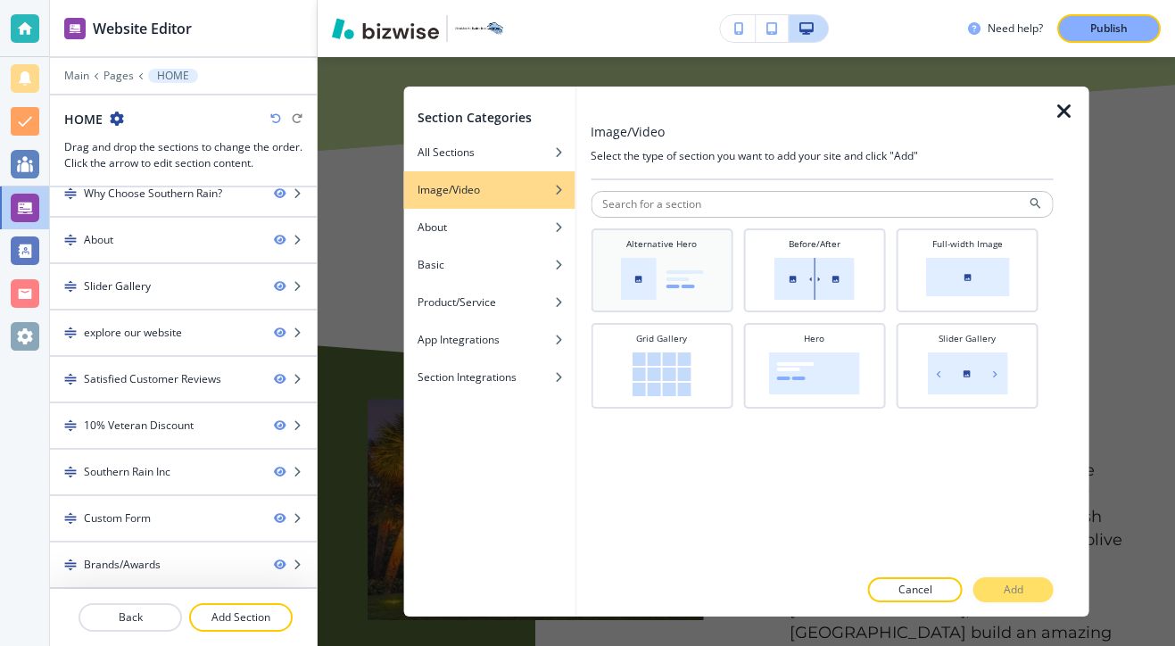
click at [680, 298] on img at bounding box center [661, 279] width 83 height 42
click at [956, 276] on img at bounding box center [967, 277] width 84 height 38
click at [1013, 586] on p "Add" at bounding box center [1013, 589] width 20 height 16
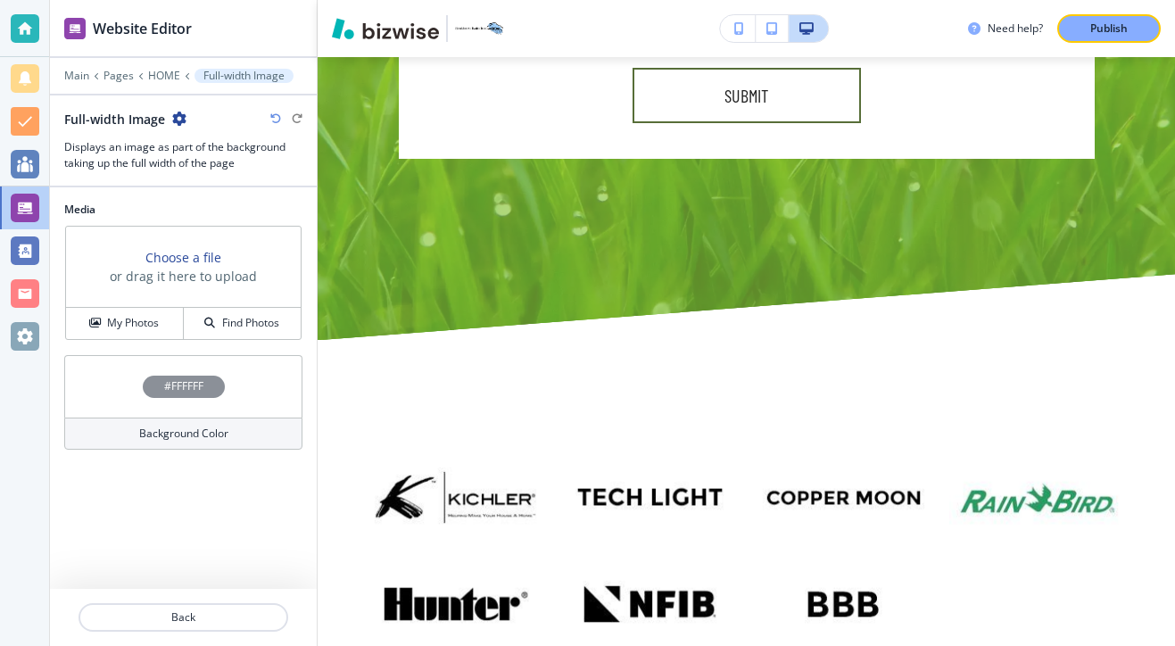
scroll to position [10646, 0]
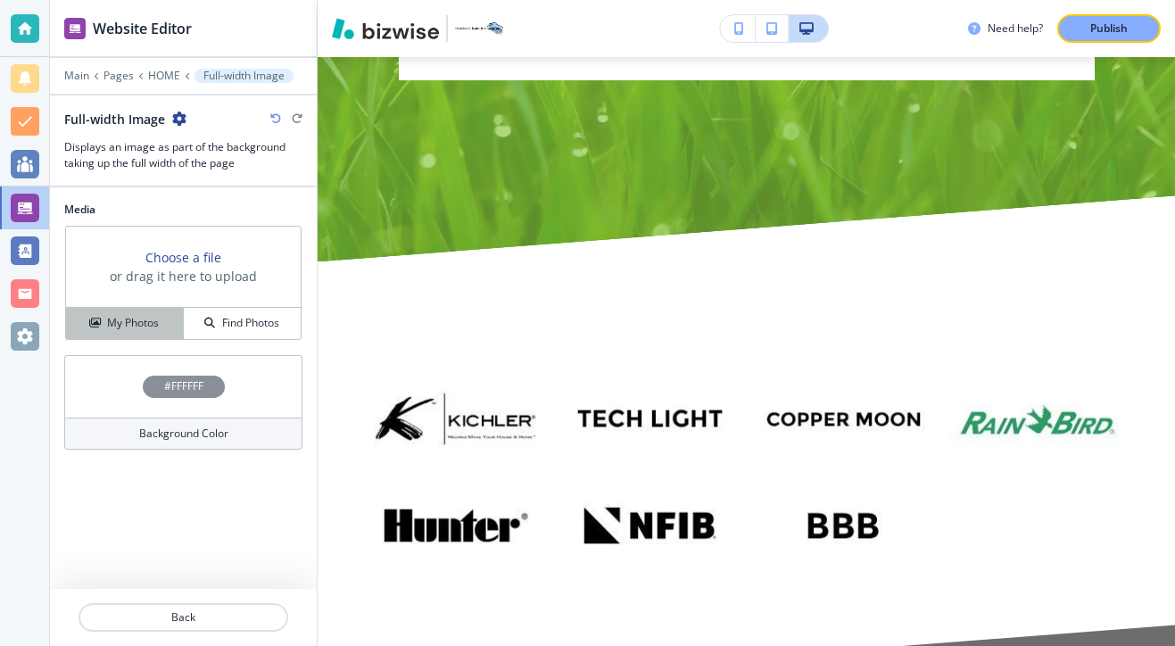
click at [161, 335] on button "My Photos" at bounding box center [125, 323] width 118 height 31
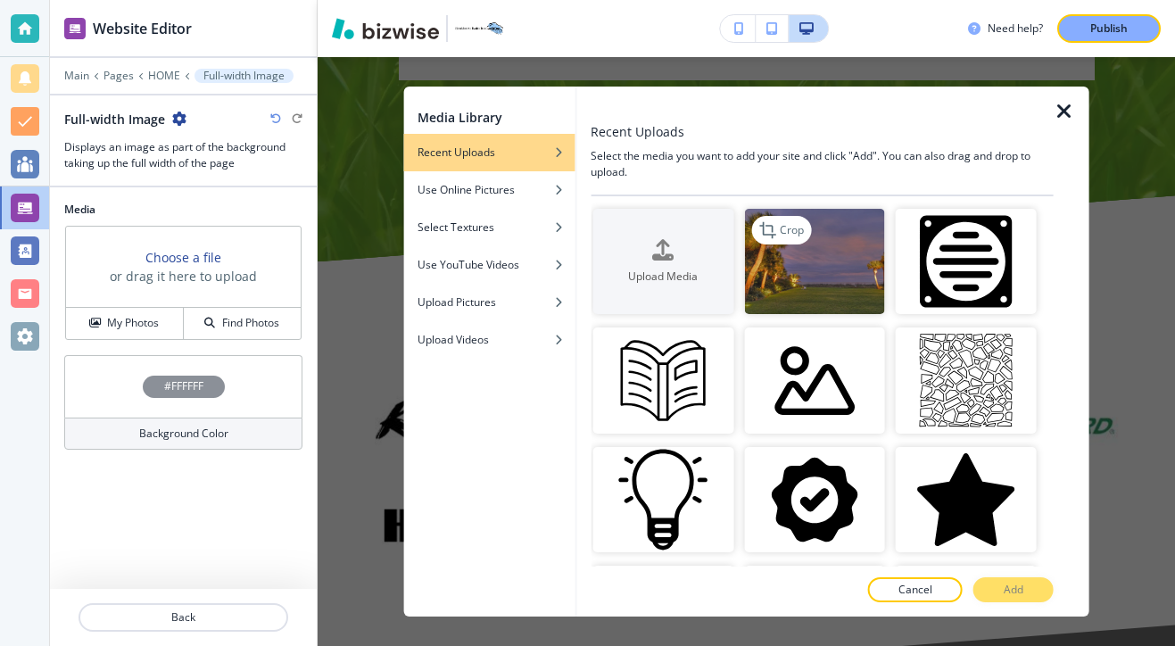
click at [756, 292] on img "button" at bounding box center [814, 261] width 141 height 105
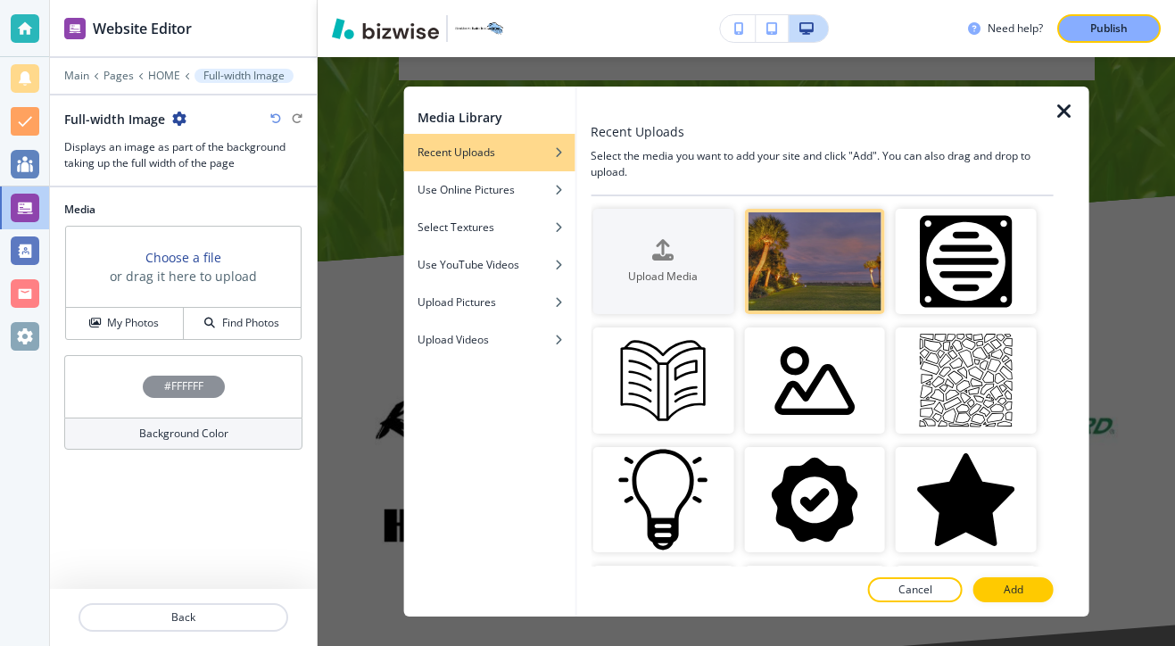
click at [1025, 598] on button "Add" at bounding box center [1013, 589] width 80 height 25
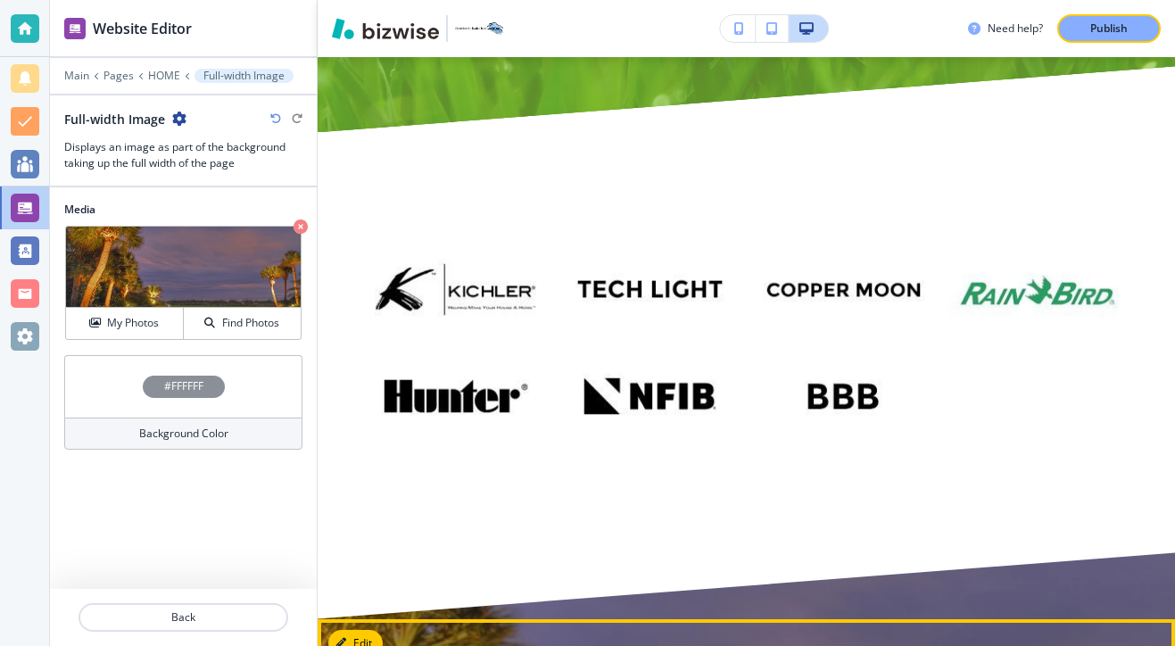
scroll to position [10764, 0]
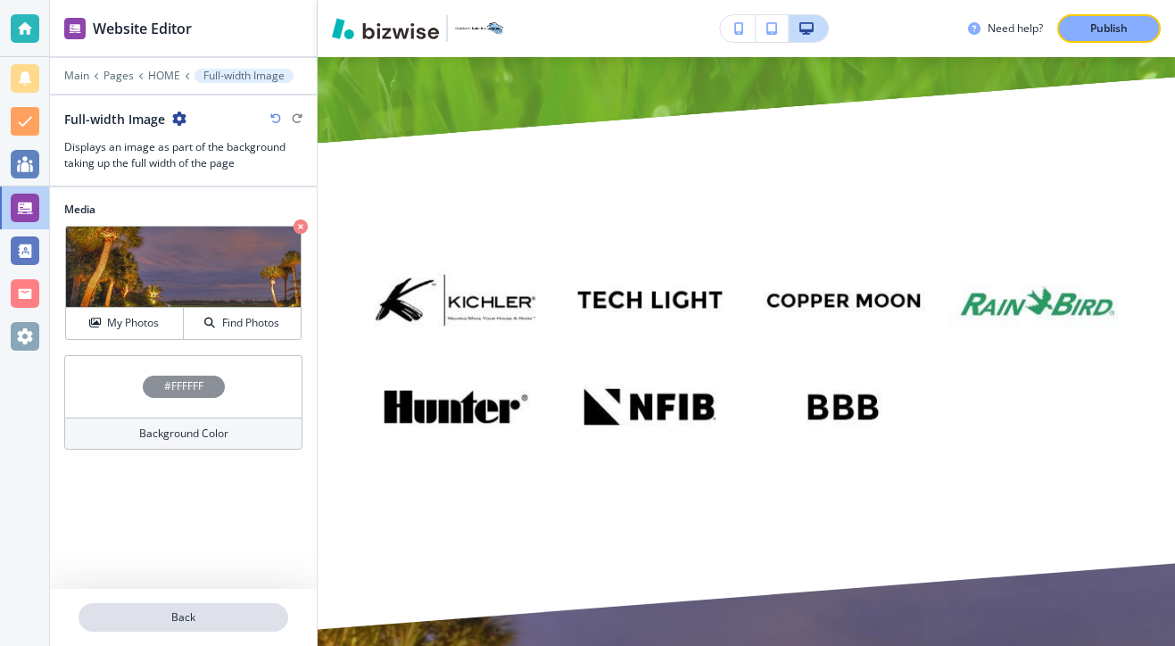
click at [249, 616] on p "Back" at bounding box center [183, 617] width 206 height 16
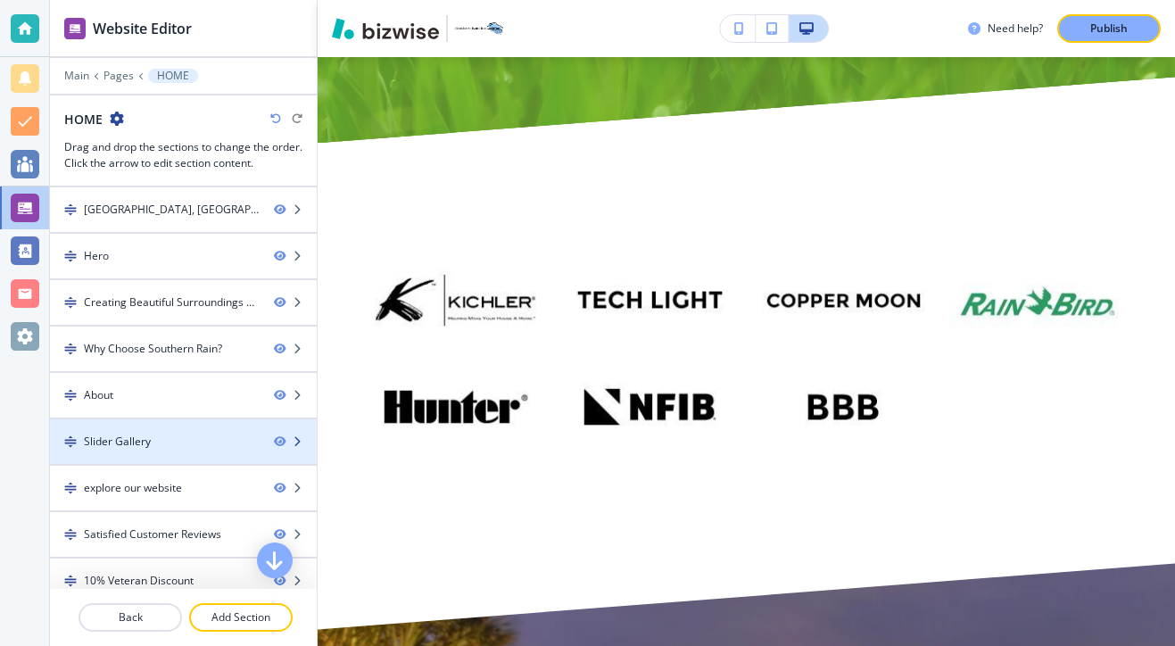
scroll to position [202, 0]
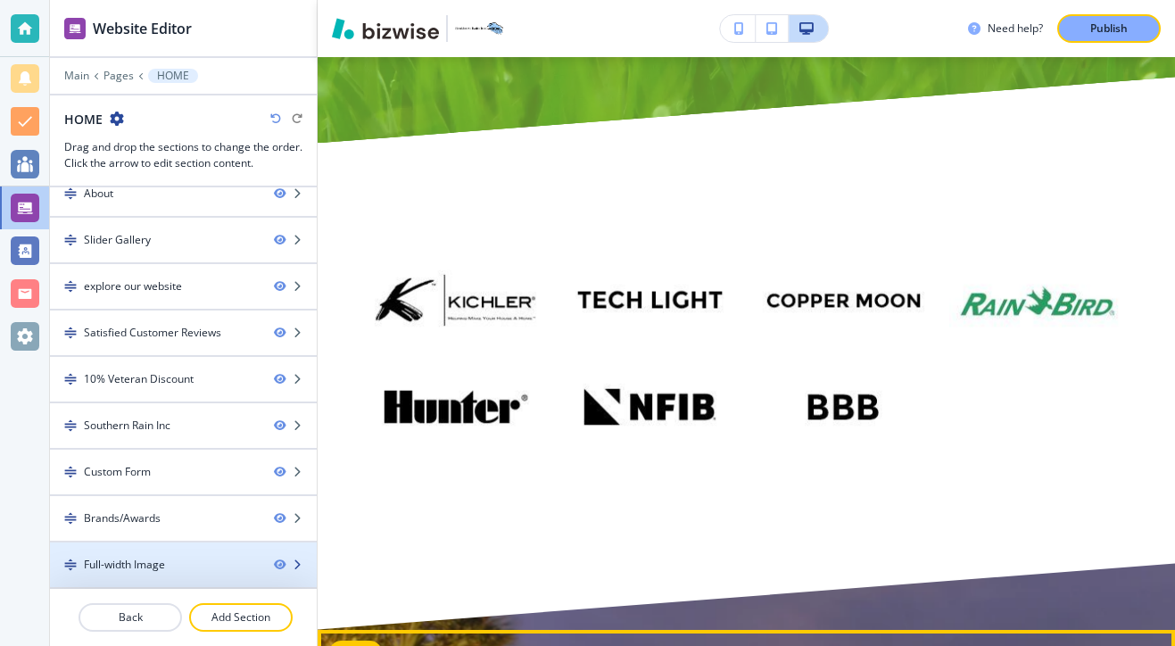
click at [272, 560] on div "Full-width Image" at bounding box center [183, 564] width 267 height 16
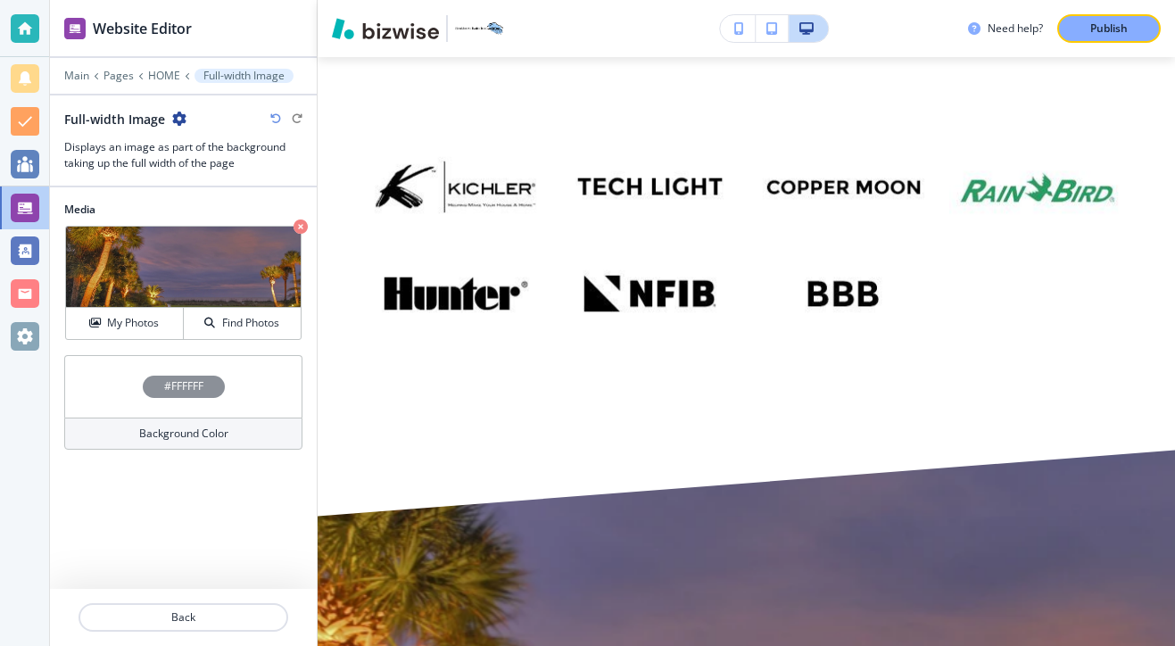
scroll to position [10878, 0]
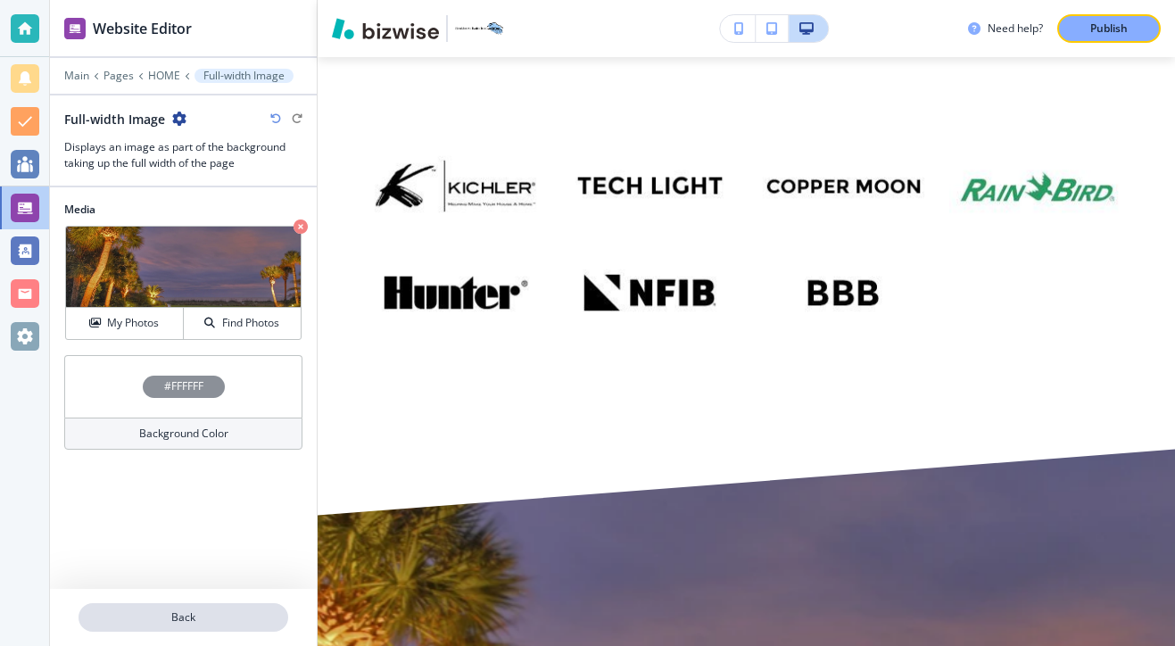
click at [221, 614] on p "Back" at bounding box center [183, 617] width 206 height 16
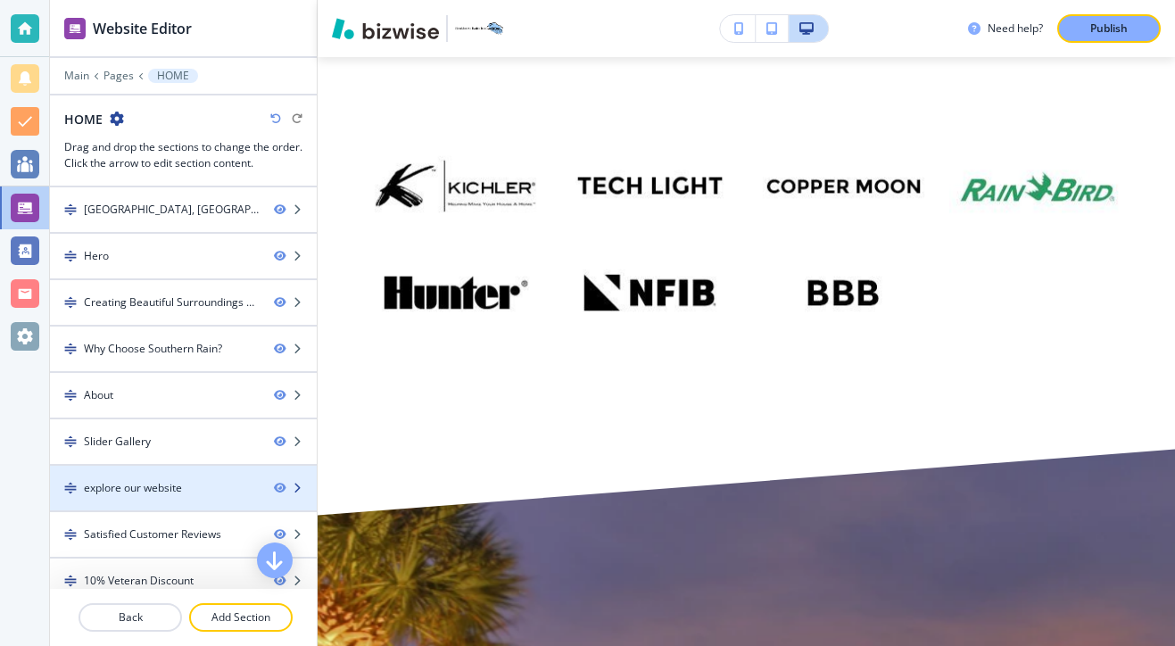
scroll to position [202, 0]
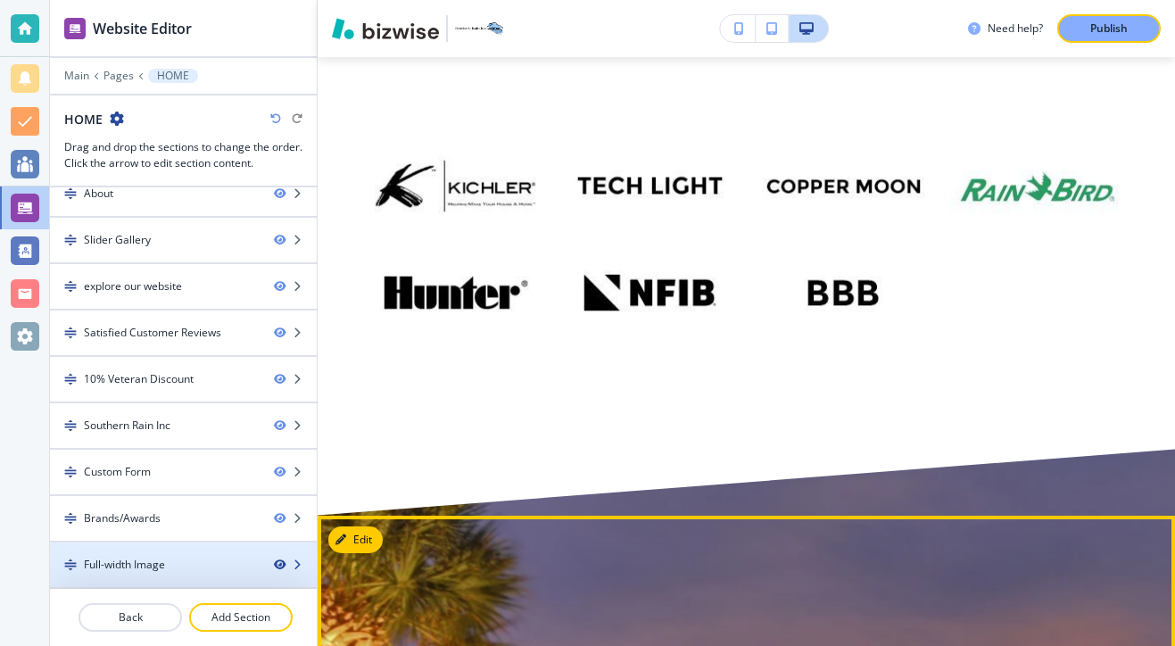
click at [279, 566] on icon "button" at bounding box center [279, 564] width 11 height 11
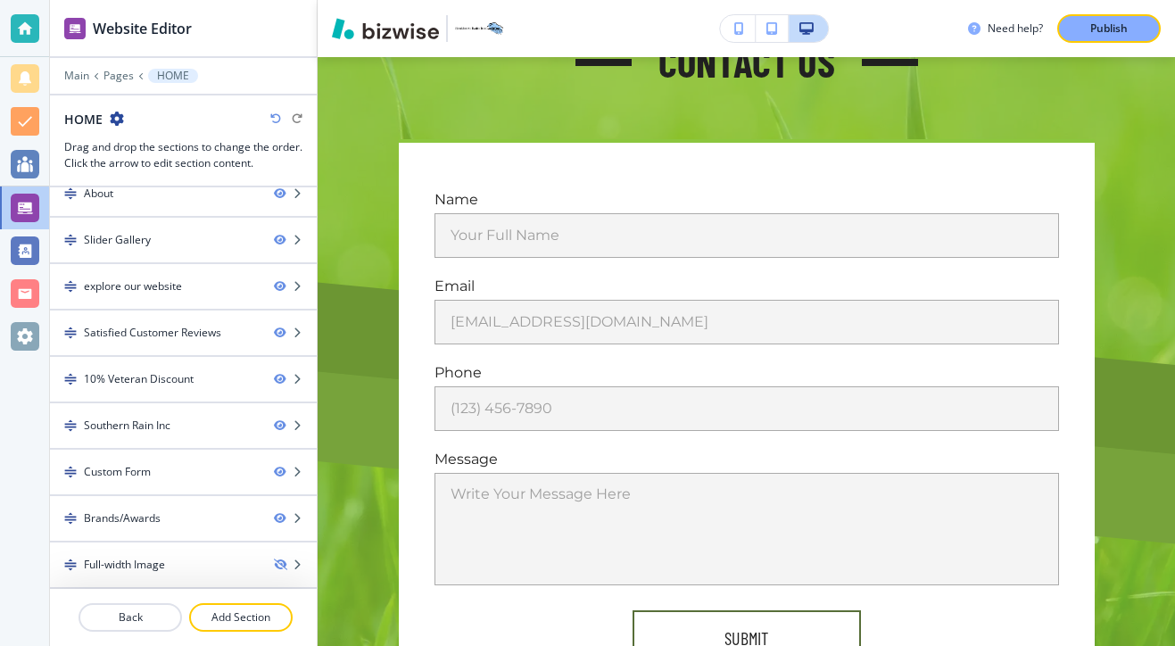
scroll to position [10384, 0]
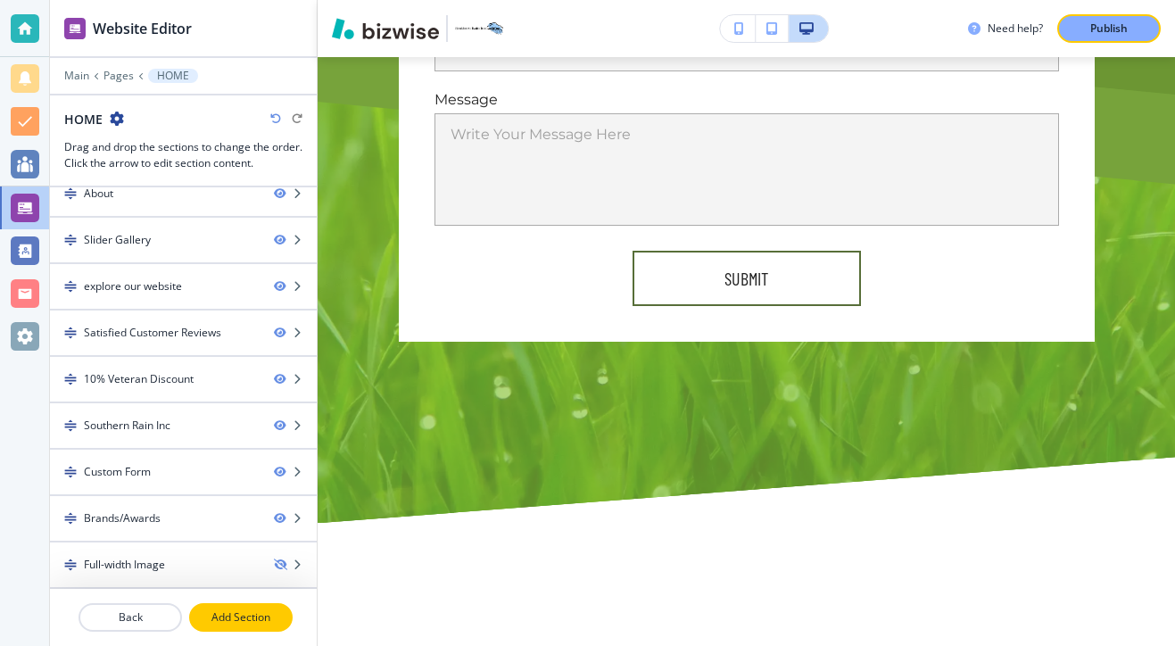
click at [274, 606] on button "Add Section" at bounding box center [240, 617] width 103 height 29
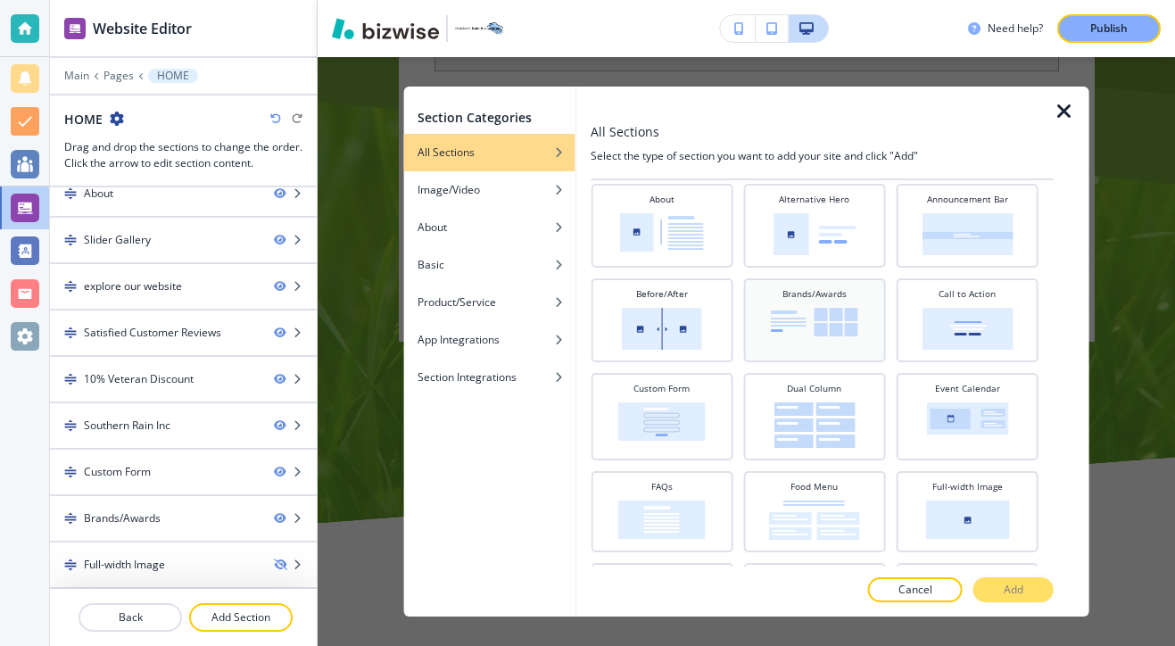
scroll to position [46, 0]
click at [806, 263] on div "Alternative Hero" at bounding box center [814, 224] width 142 height 84
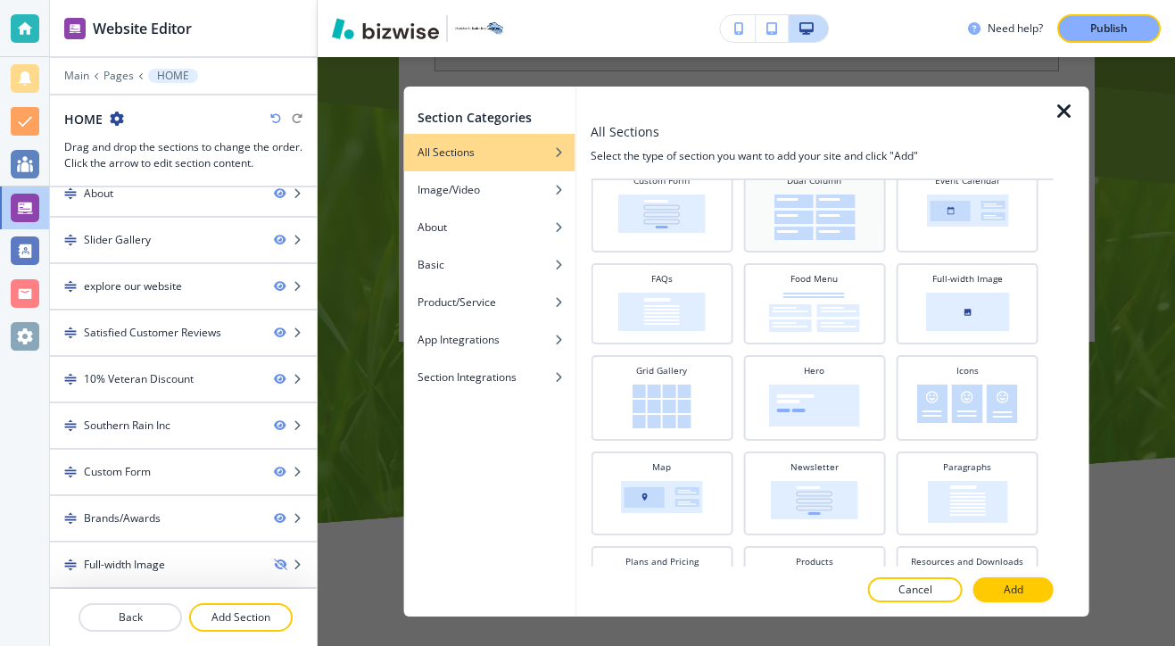
scroll to position [0, 0]
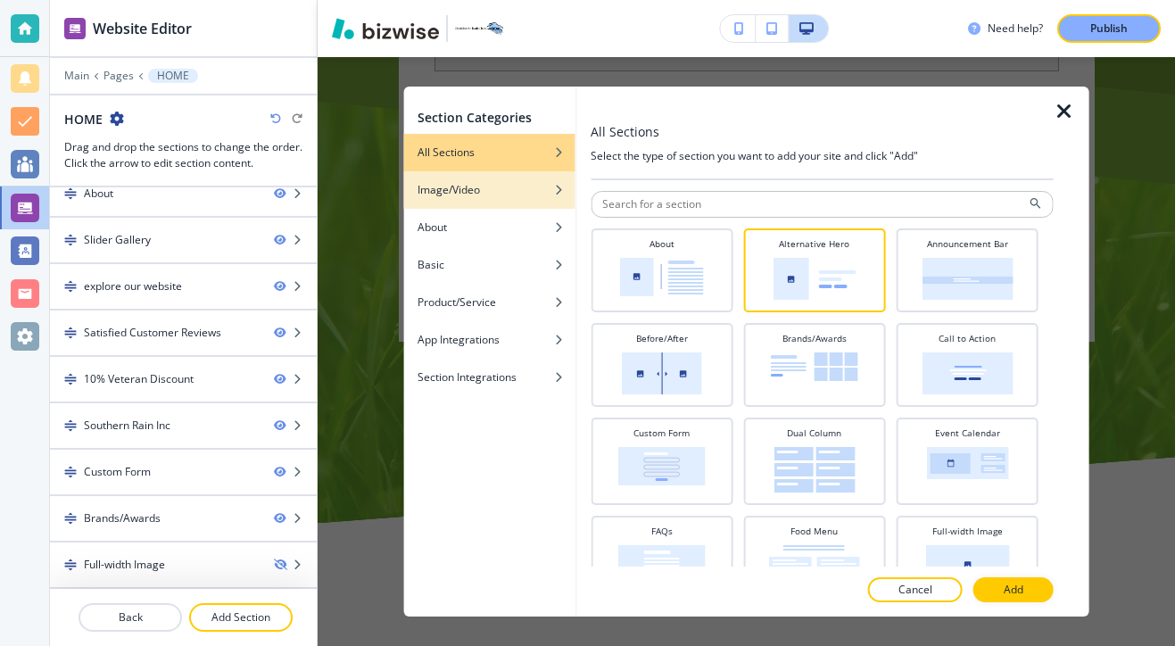
click at [514, 185] on div "Image/Video" at bounding box center [488, 190] width 171 height 16
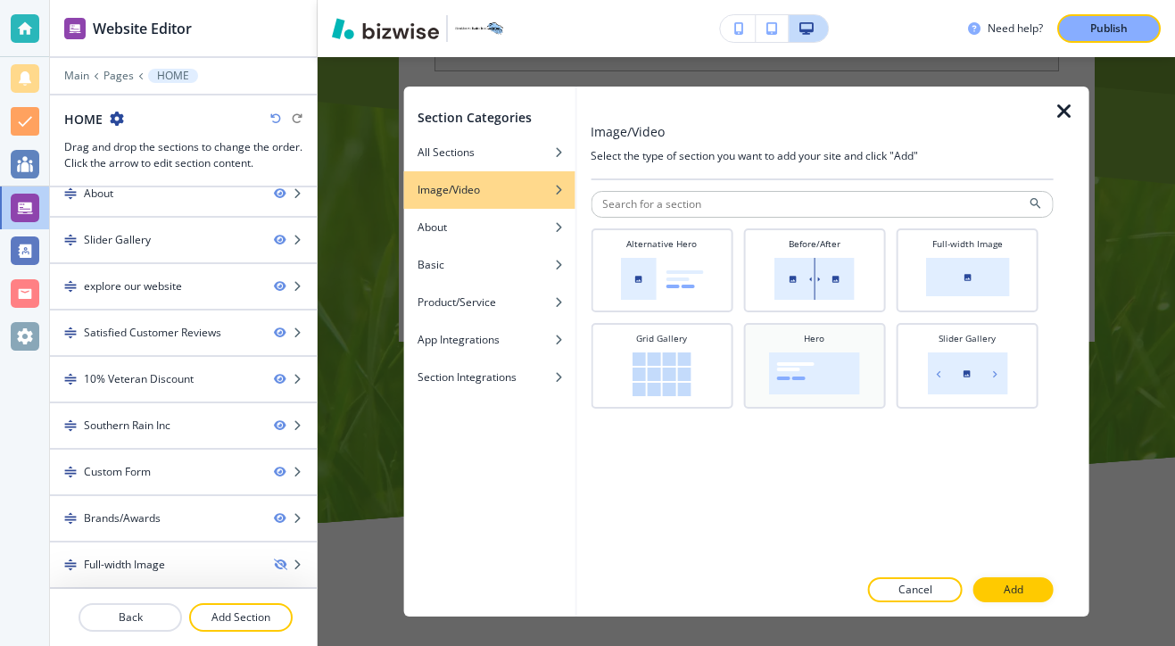
click at [770, 356] on img at bounding box center [814, 373] width 91 height 42
click at [1001, 586] on button "Add" at bounding box center [1013, 589] width 80 height 25
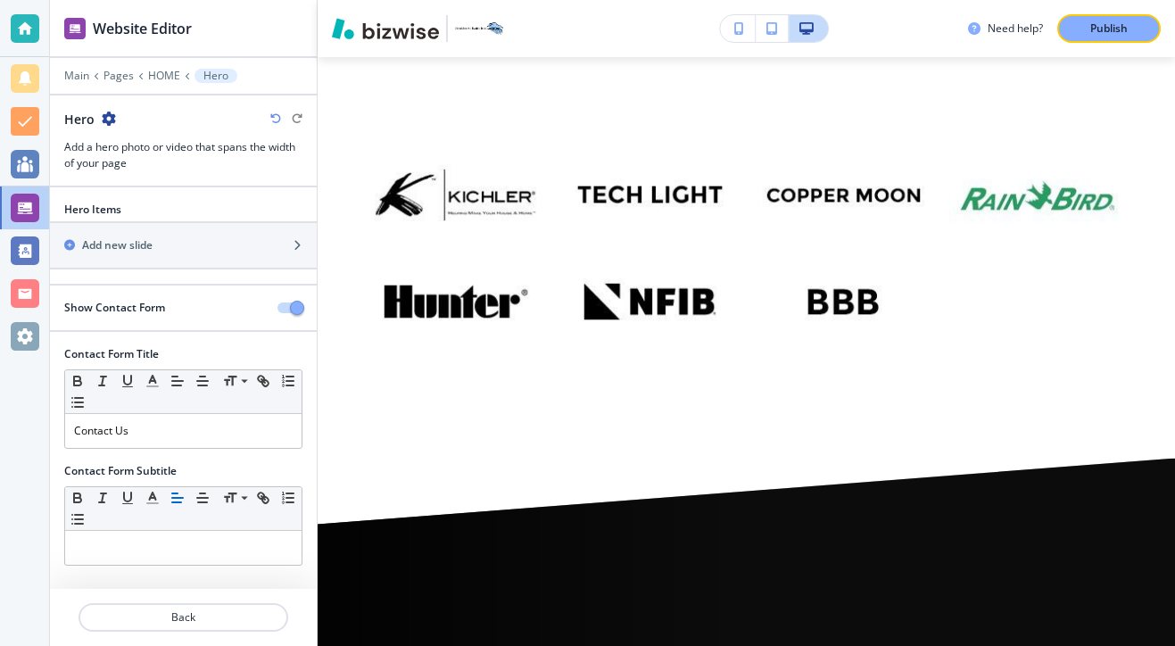
scroll to position [10878, 0]
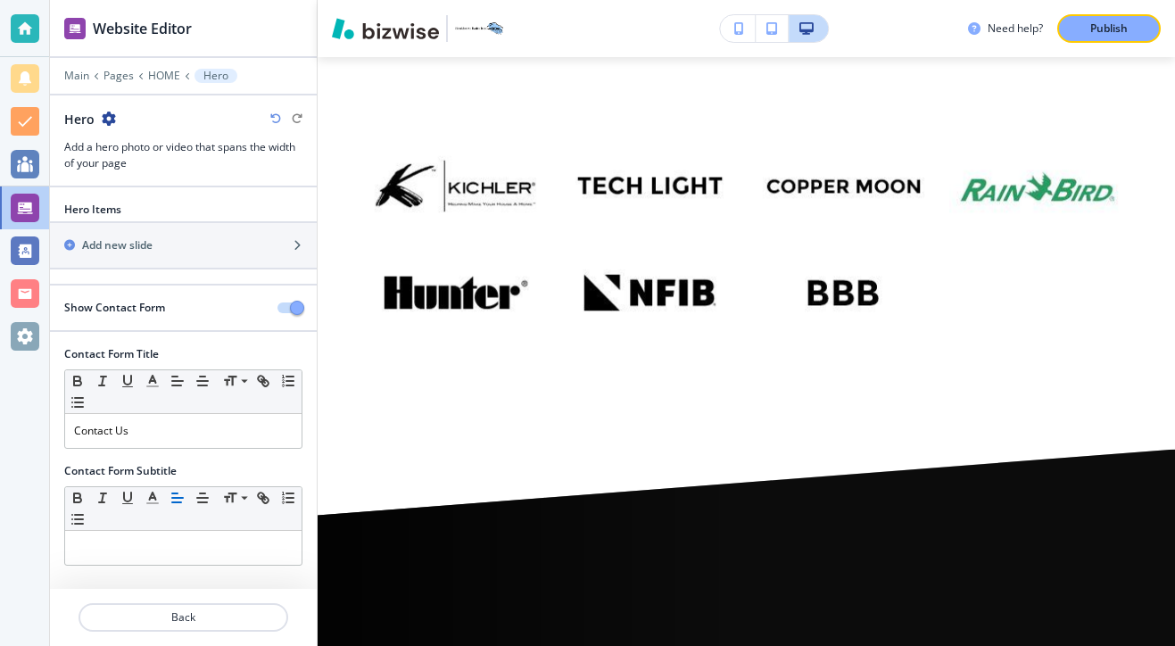
click at [287, 302] on button "button" at bounding box center [289, 307] width 25 height 11
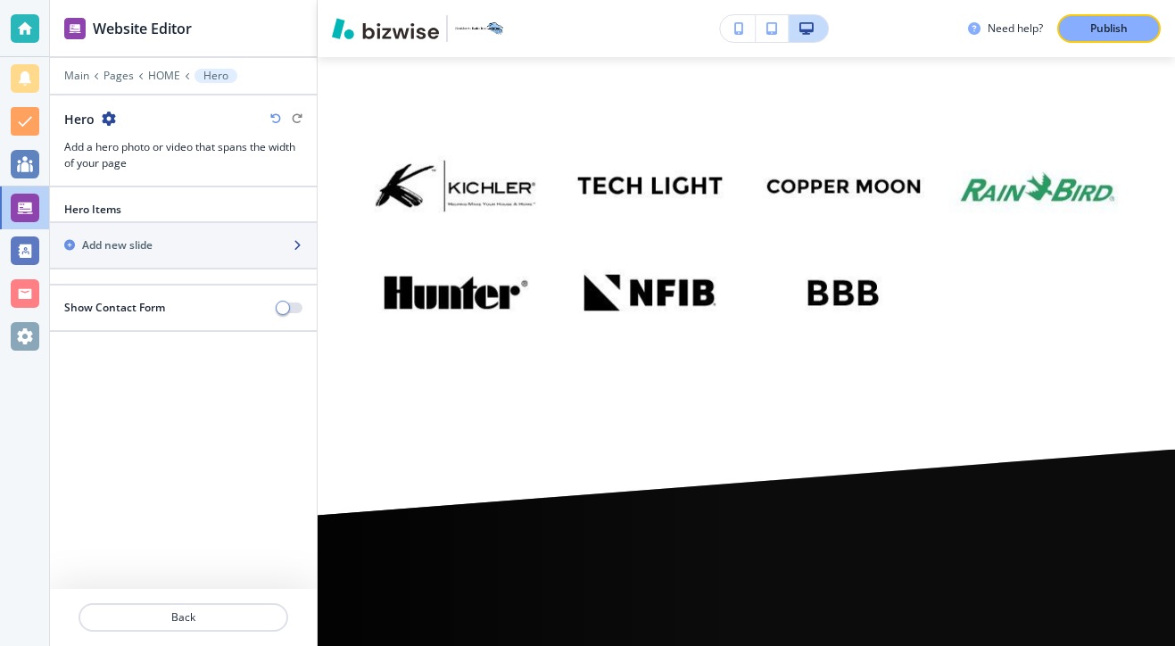
click at [247, 258] on div "button" at bounding box center [183, 260] width 267 height 14
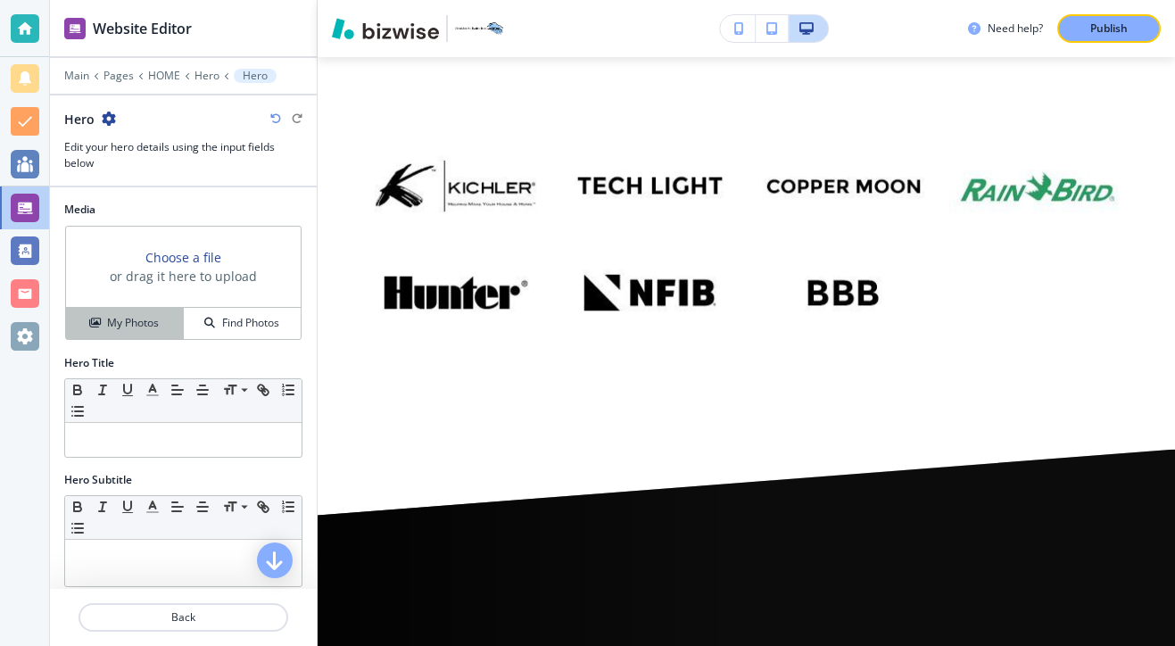
click at [162, 311] on button "My Photos" at bounding box center [125, 323] width 118 height 31
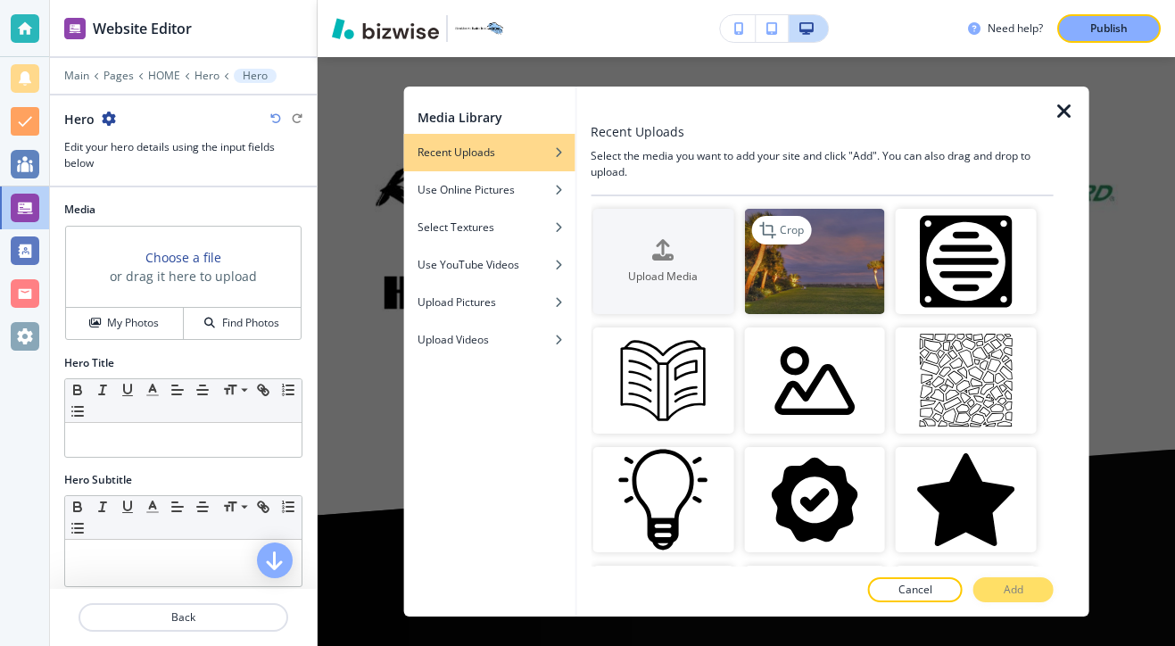
click at [791, 264] on img "button" at bounding box center [814, 261] width 141 height 105
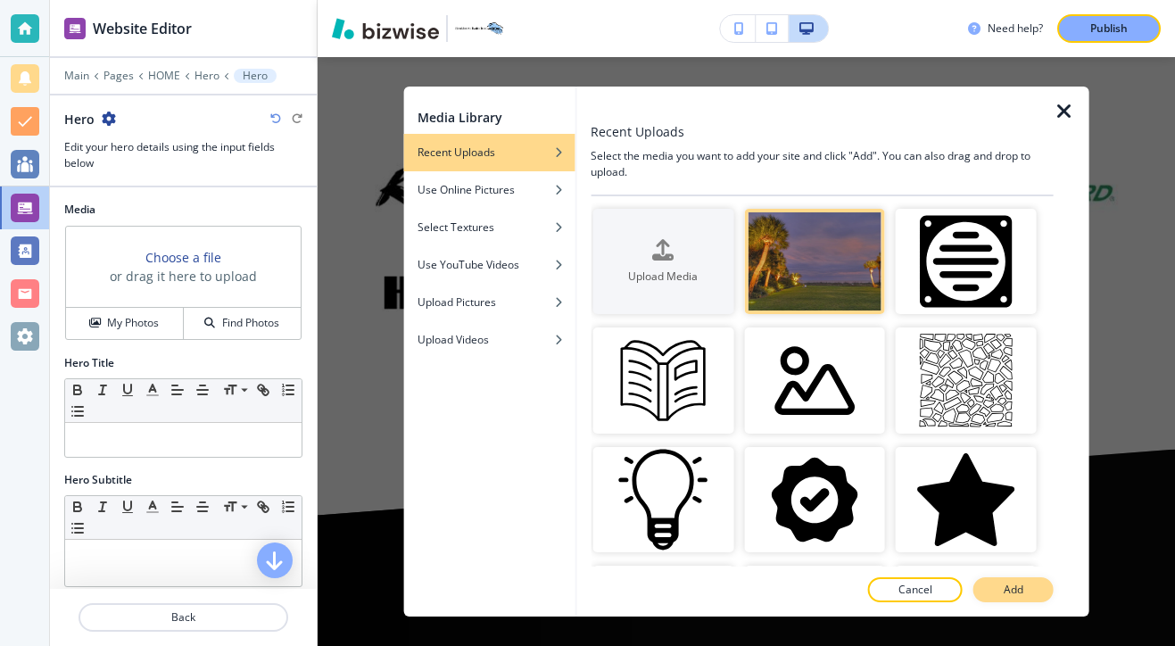
click at [1001, 599] on button "Add" at bounding box center [1013, 589] width 80 height 25
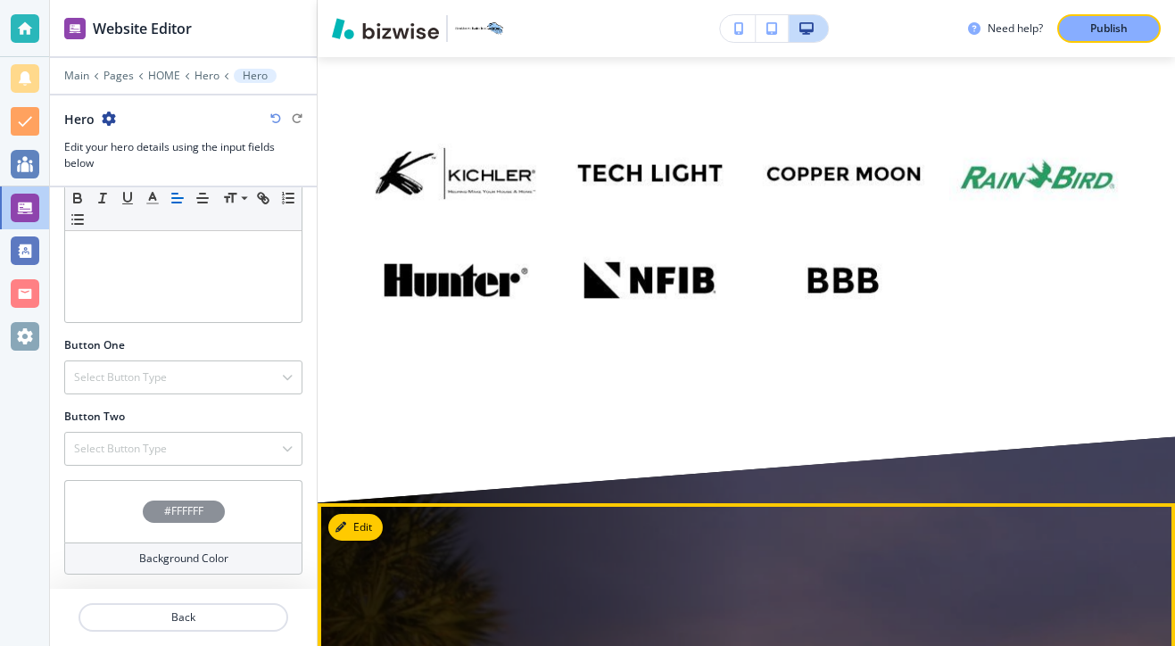
scroll to position [10590, 0]
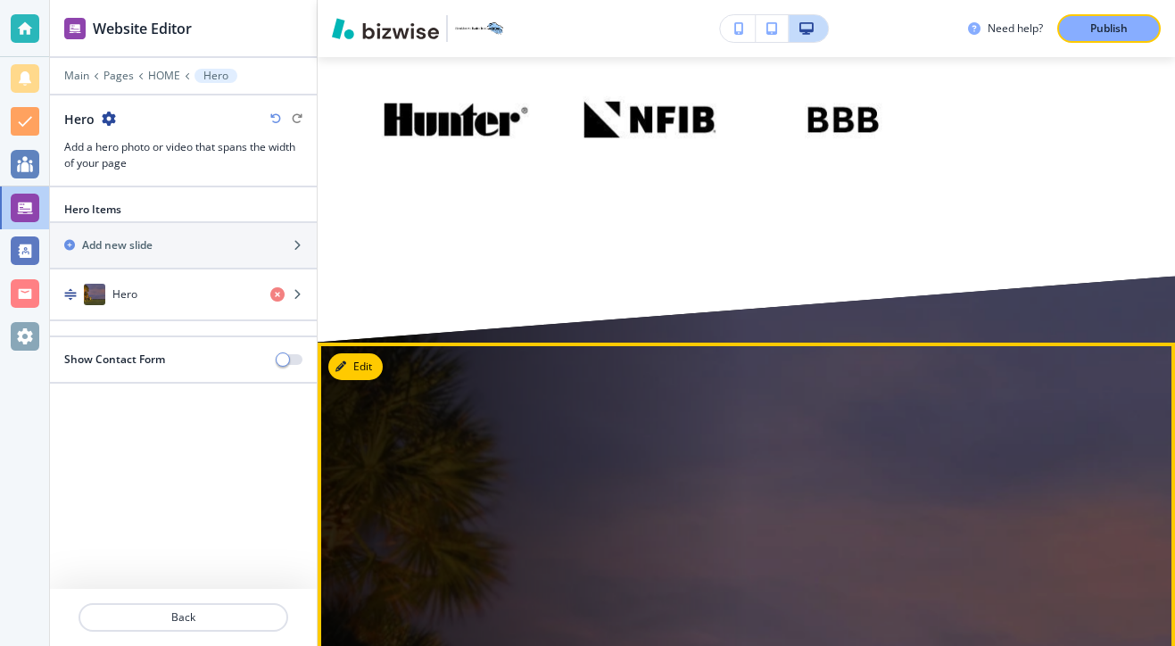
scroll to position [10845, 0]
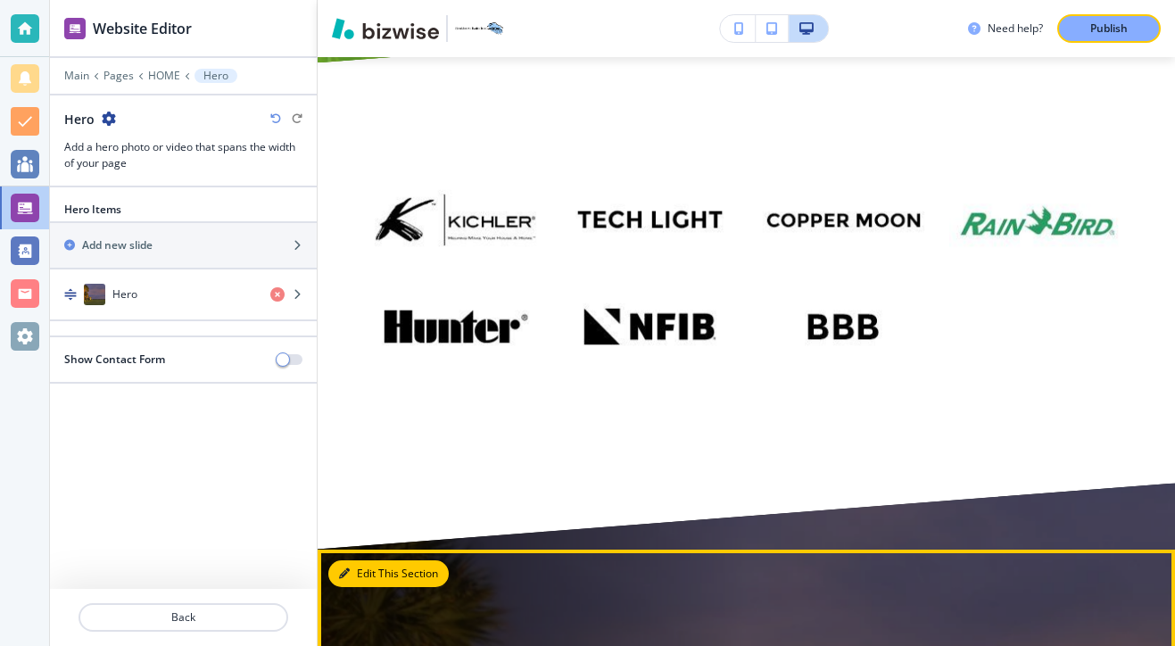
click at [350, 560] on button "Edit This Section" at bounding box center [388, 573] width 120 height 27
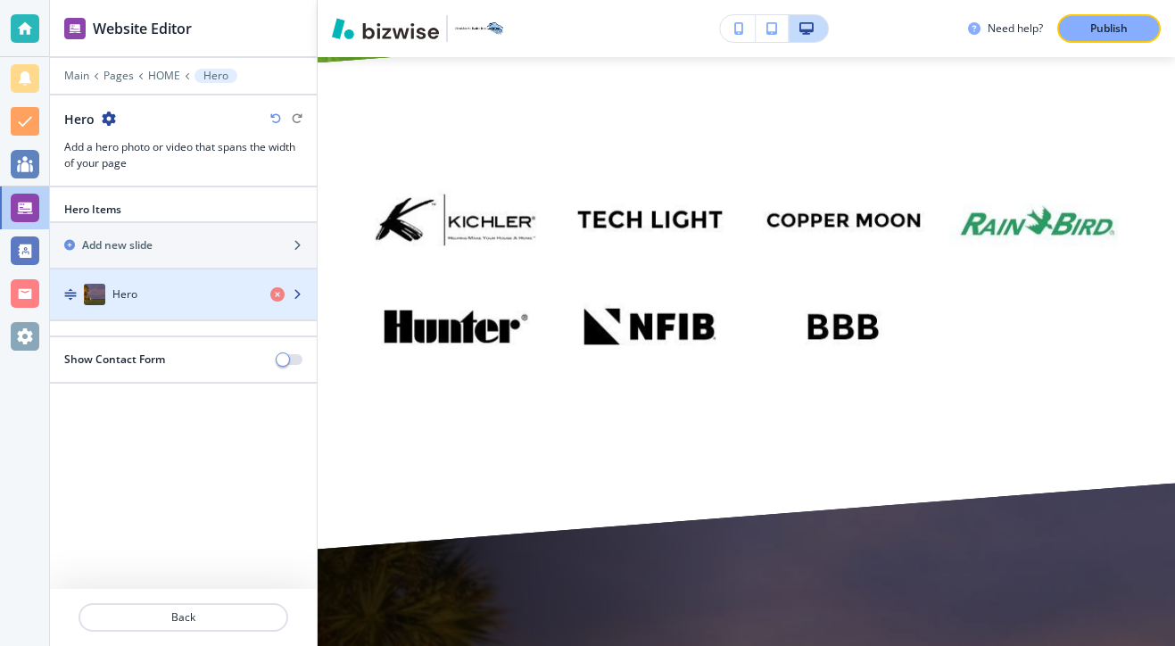
click at [139, 301] on div "Hero" at bounding box center [153, 294] width 206 height 21
click at [158, 284] on div "Hero" at bounding box center [153, 294] width 206 height 21
click at [159, 284] on div "Hero" at bounding box center [153, 294] width 206 height 21
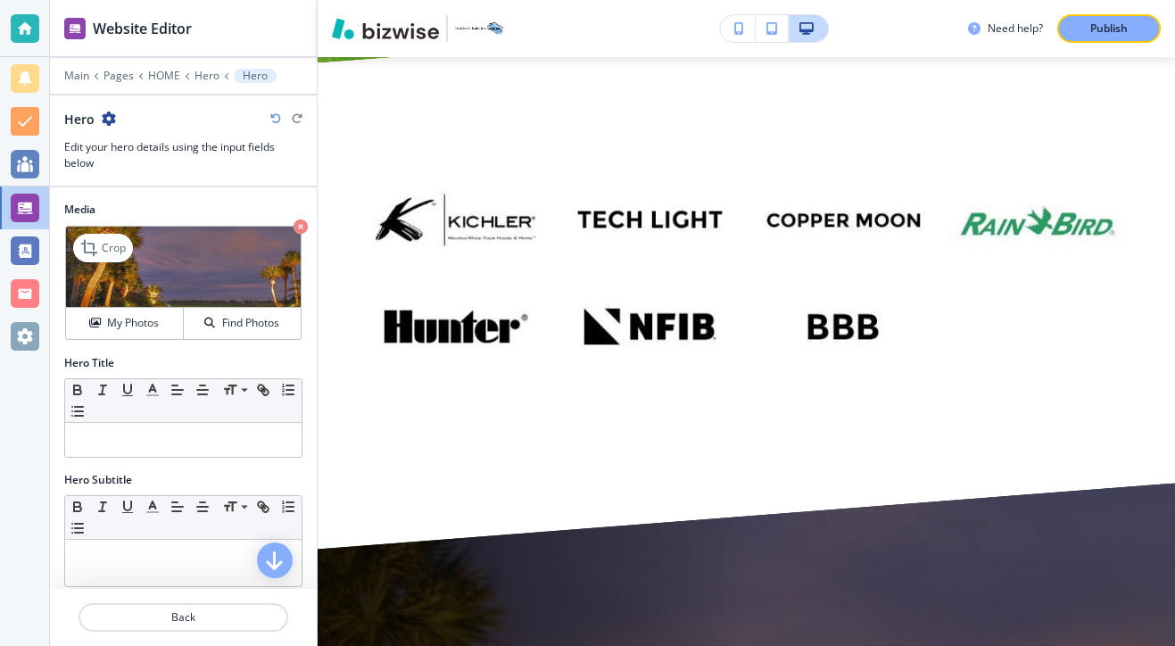
click at [134, 303] on img at bounding box center [183, 267] width 235 height 81
click at [134, 315] on h4 "My Photos" at bounding box center [133, 323] width 52 height 16
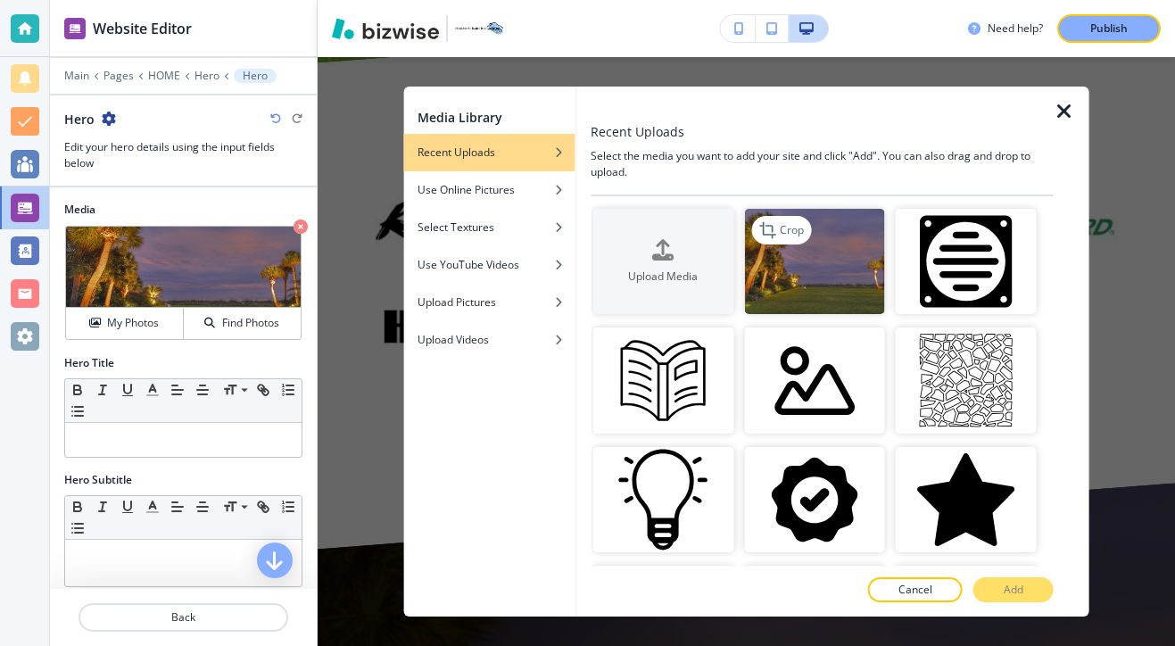
click at [853, 278] on img "button" at bounding box center [814, 261] width 141 height 105
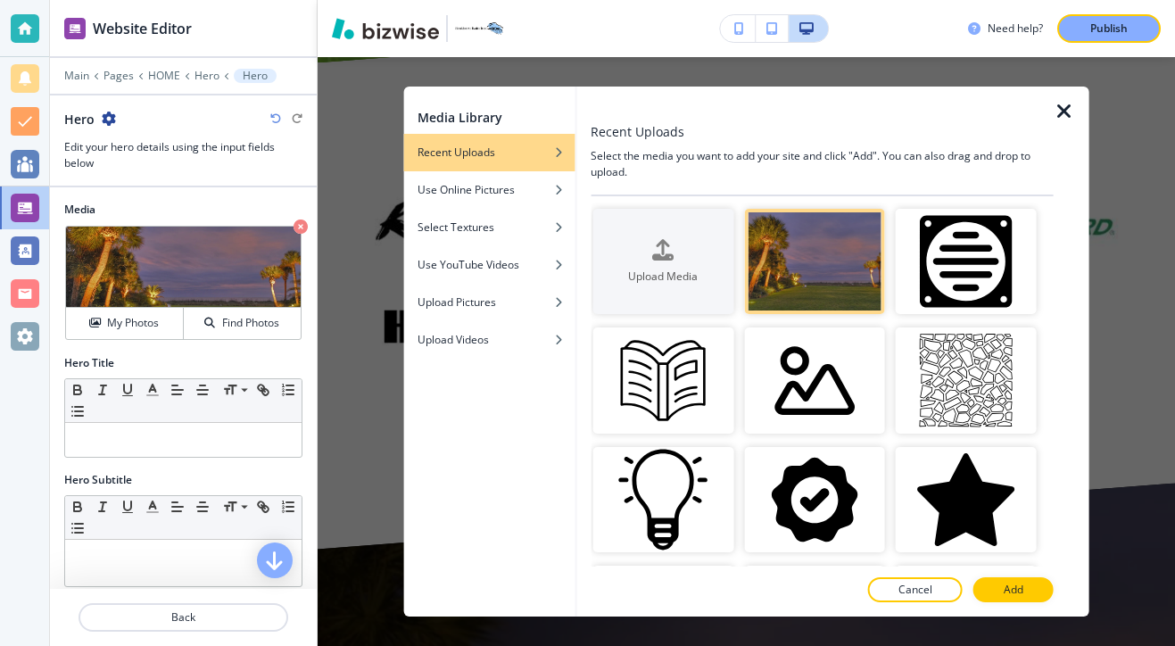
click at [1067, 107] on icon "button" at bounding box center [1063, 111] width 21 height 21
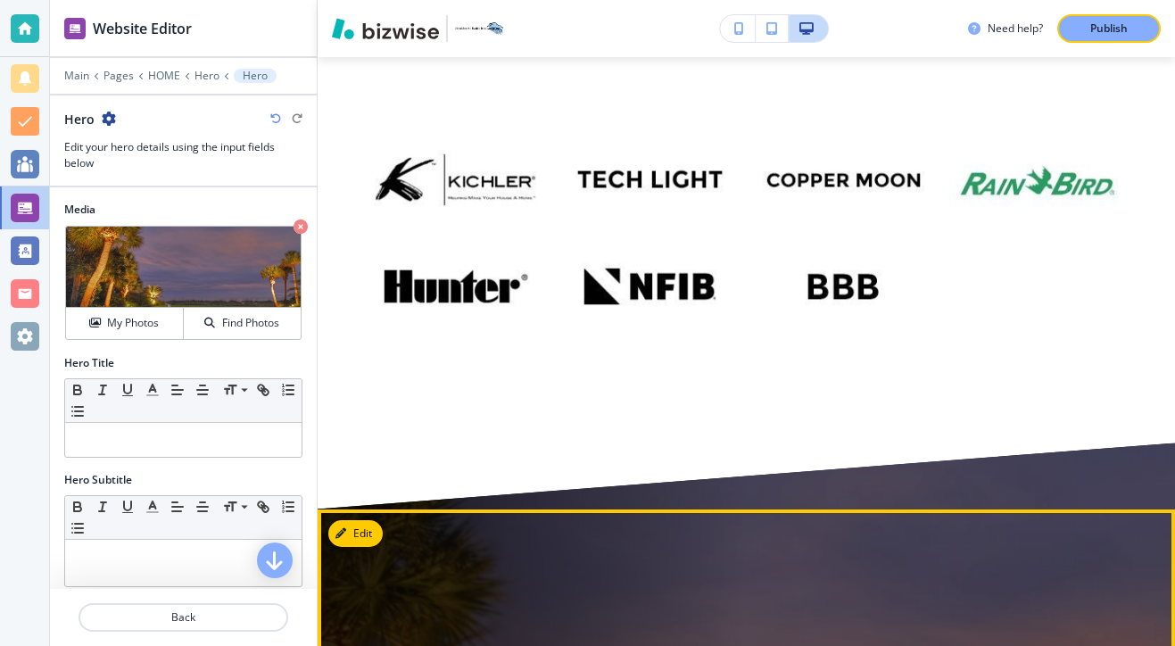
scroll to position [10887, 0]
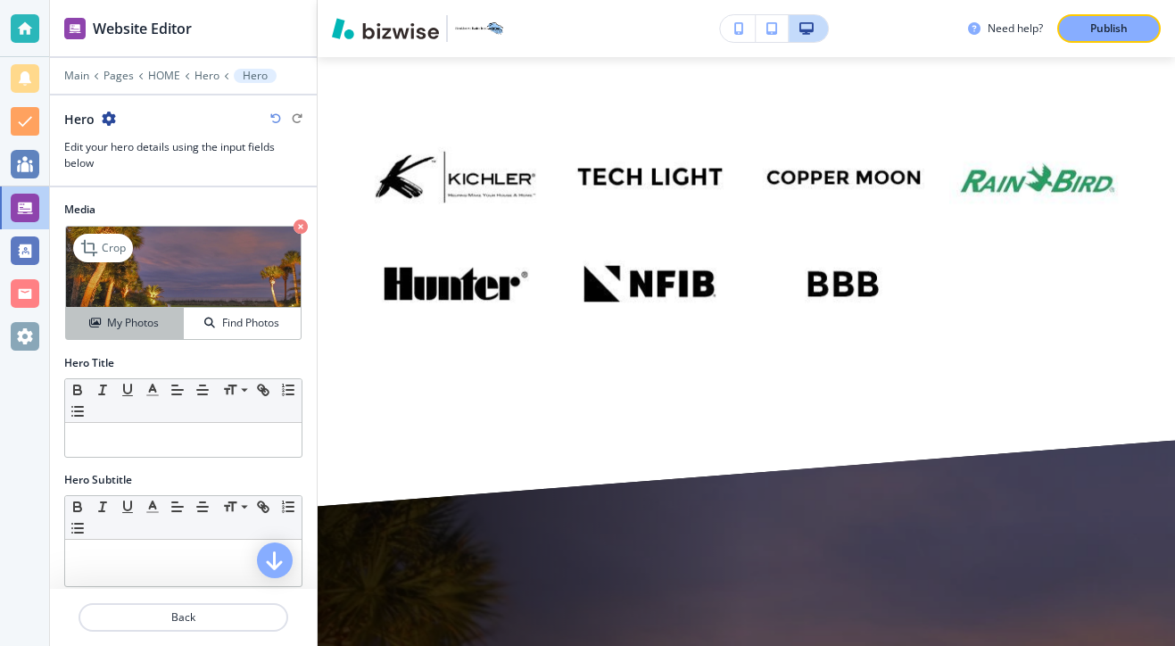
click at [153, 326] on h4 "My Photos" at bounding box center [133, 323] width 52 height 16
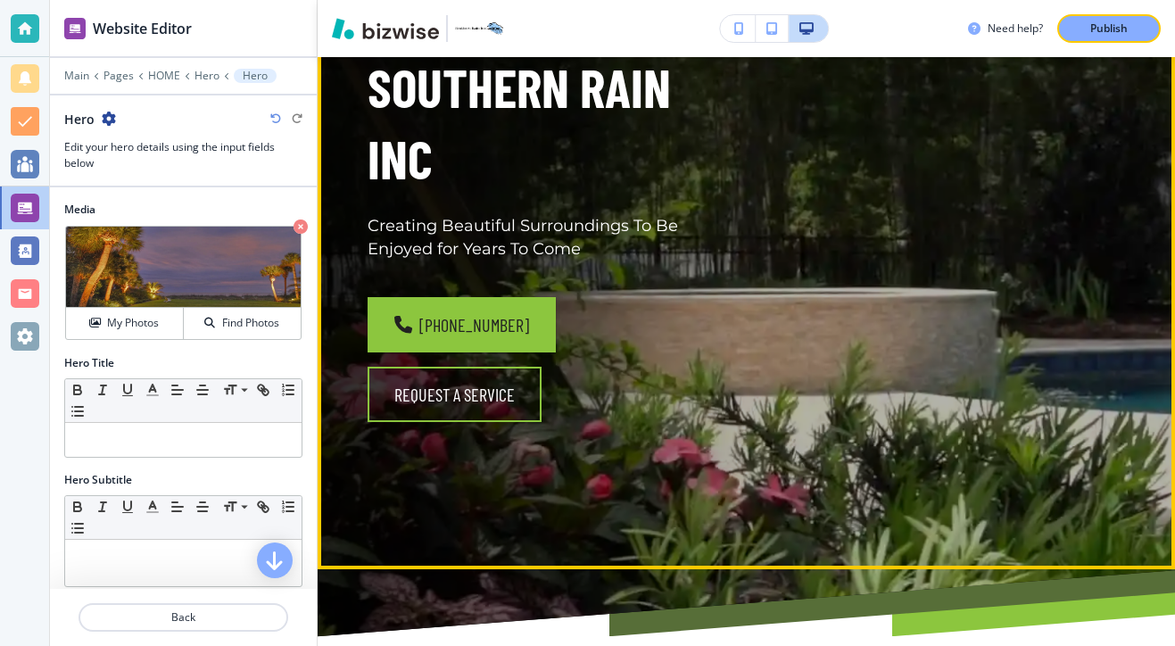
scroll to position [370, 0]
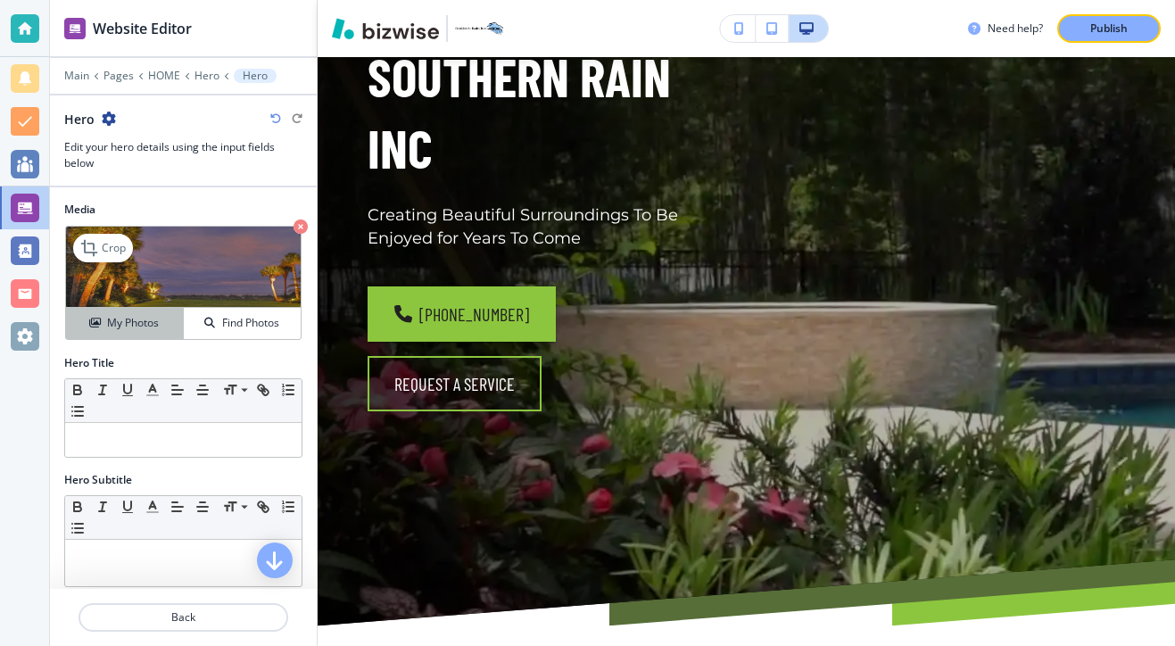
click at [141, 319] on h4 "My Photos" at bounding box center [133, 323] width 52 height 16
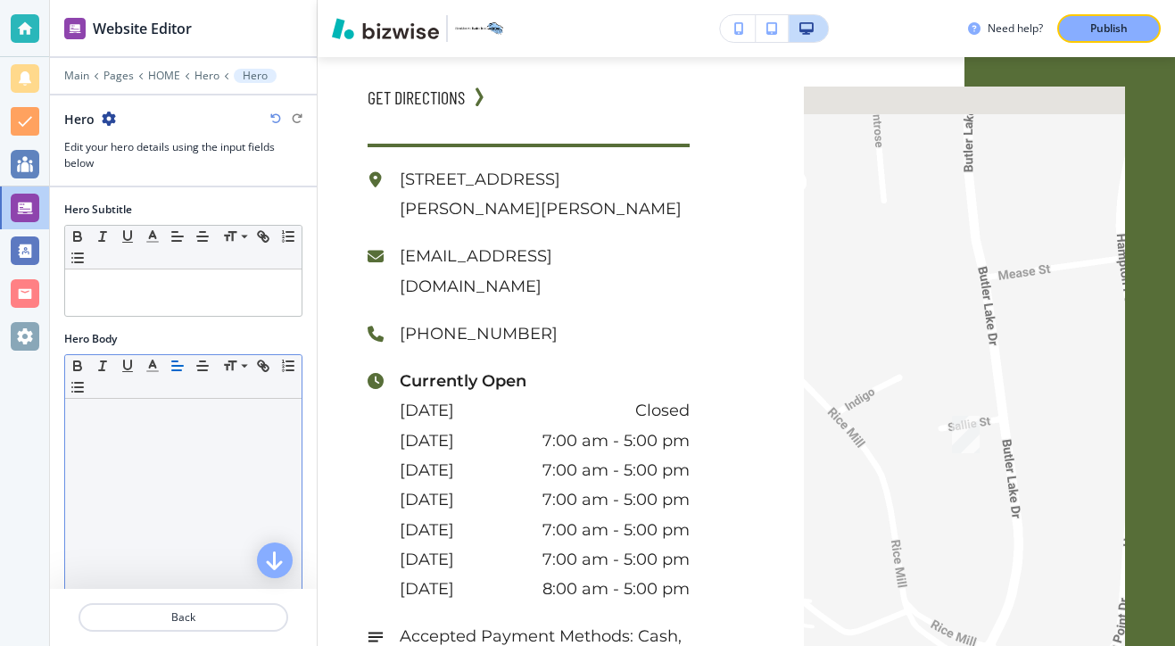
scroll to position [246, 0]
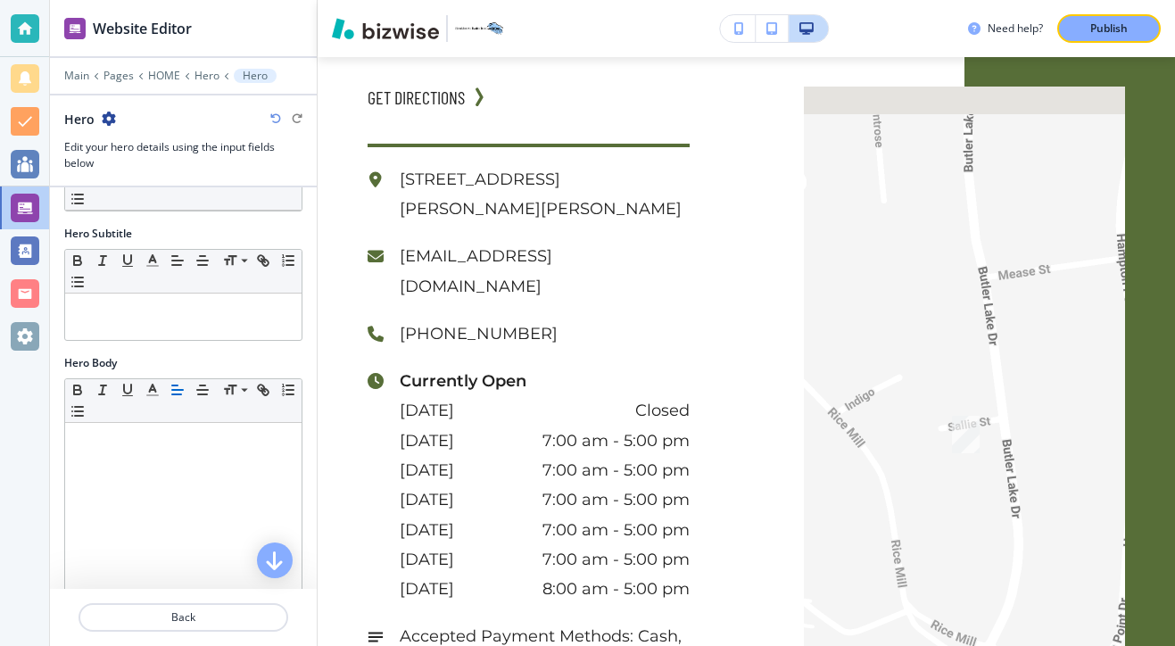
click at [202, 640] on div at bounding box center [183, 638] width 267 height 14
click at [208, 630] on button "Back" at bounding box center [183, 617] width 210 height 29
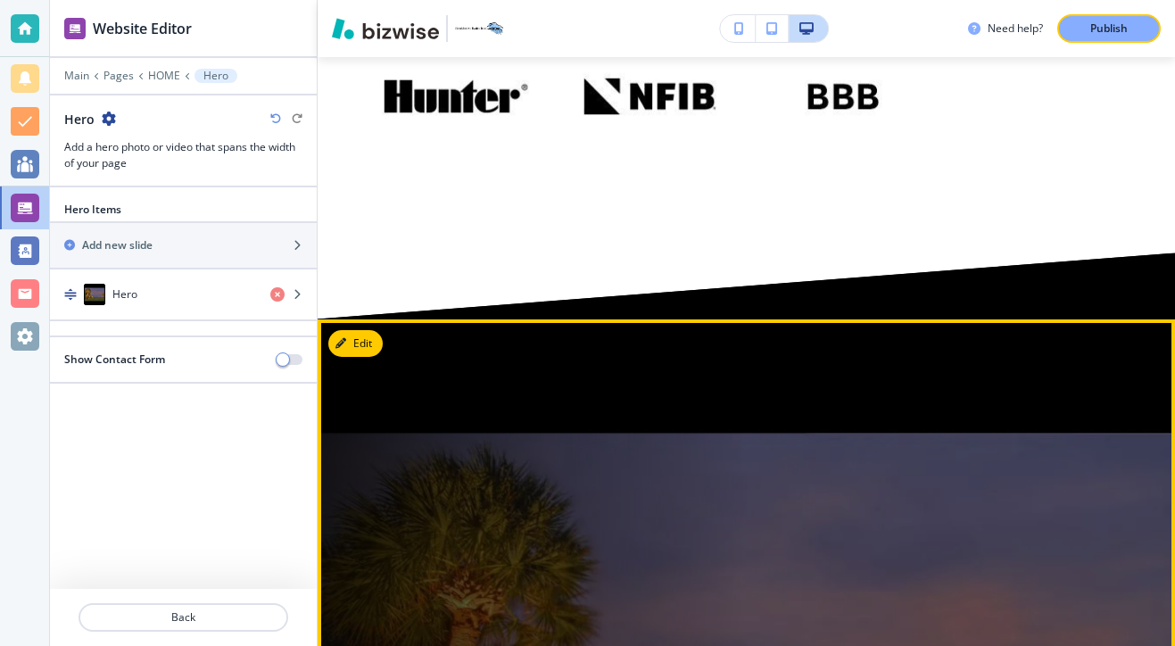
scroll to position [11072, 0]
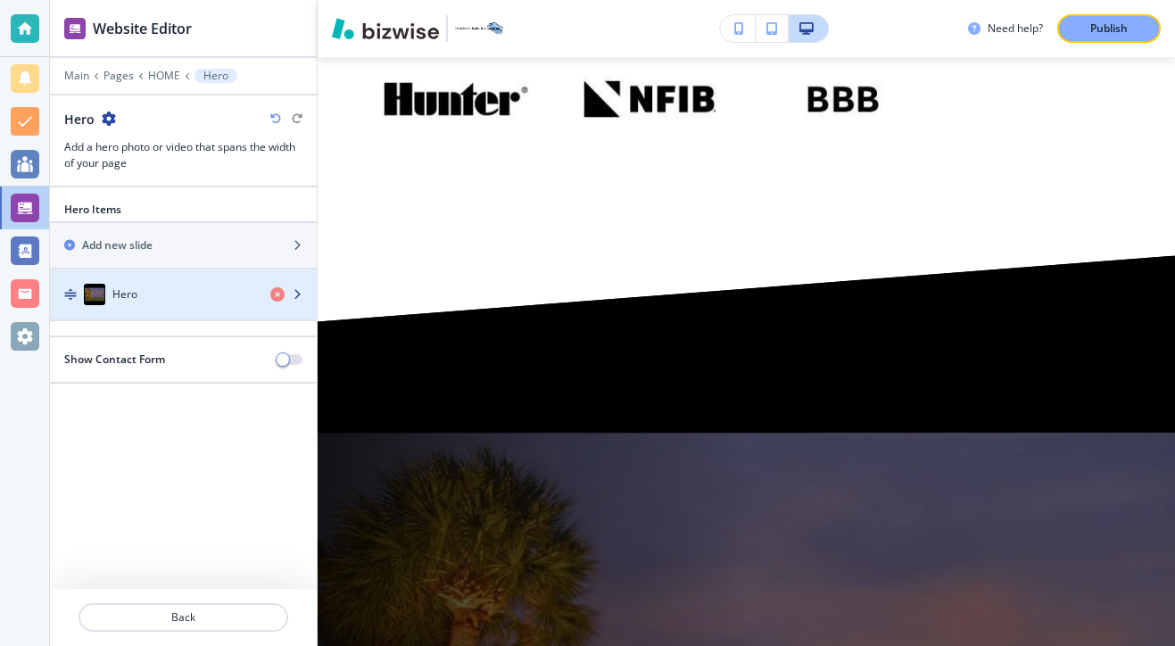
click at [177, 299] on div "Hero" at bounding box center [153, 294] width 206 height 21
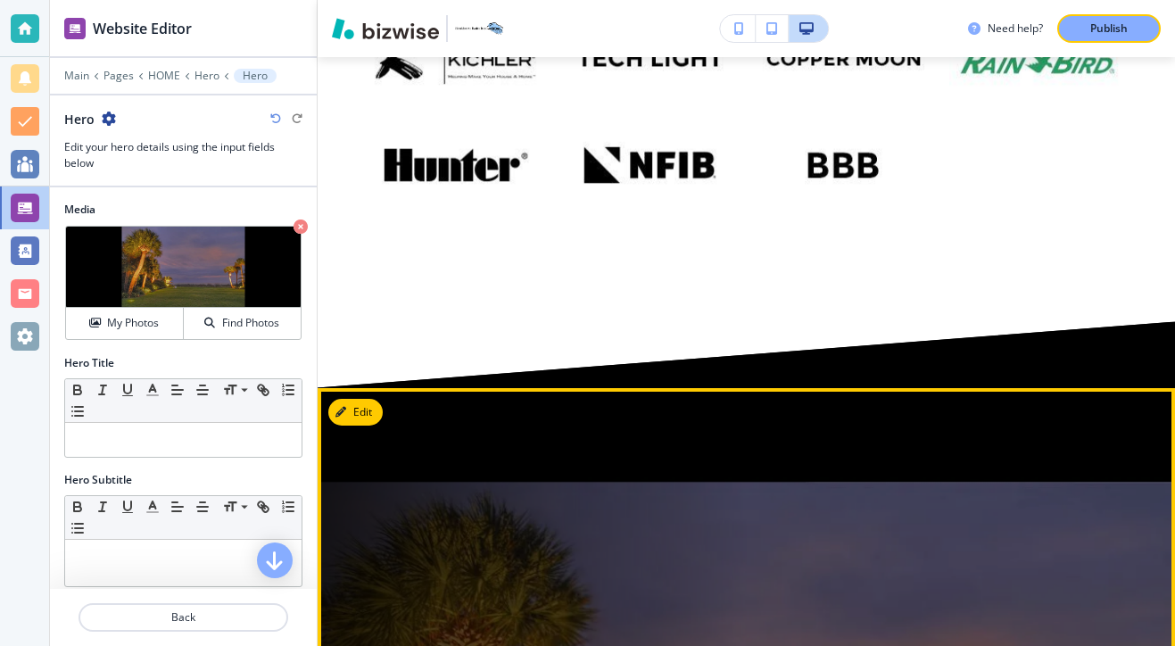
scroll to position [10975, 0]
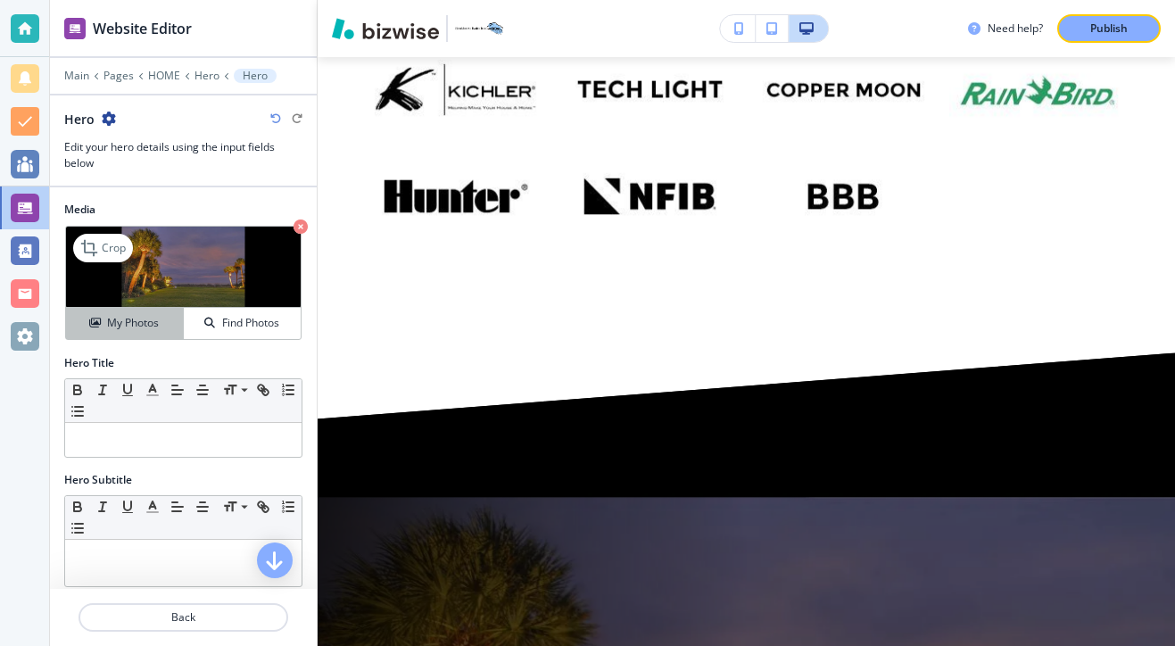
click at [140, 329] on h4 "My Photos" at bounding box center [133, 323] width 52 height 16
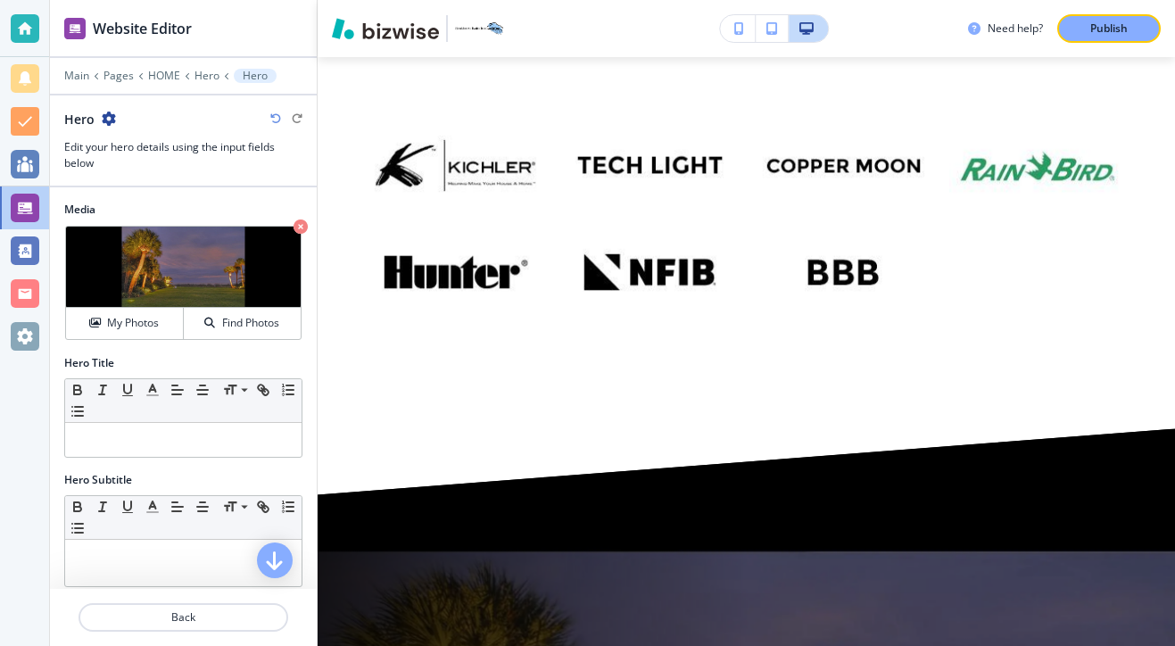
scroll to position [10913, 0]
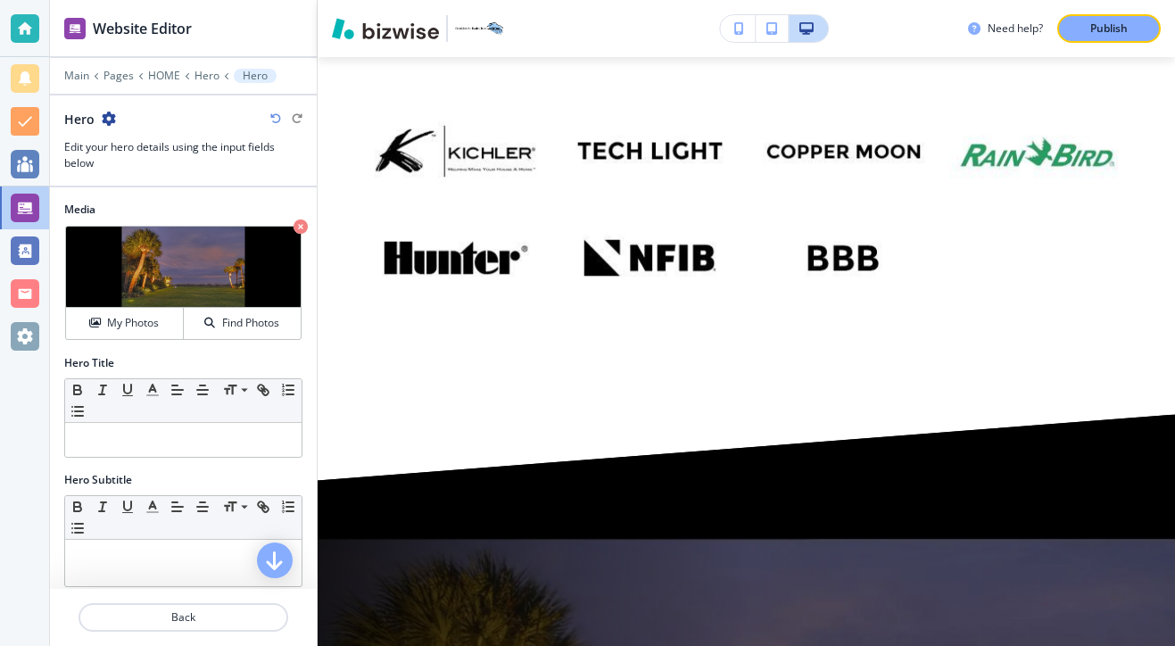
click at [128, 458] on div "Hero Title Small Normal Large Huge" at bounding box center [183, 413] width 267 height 117
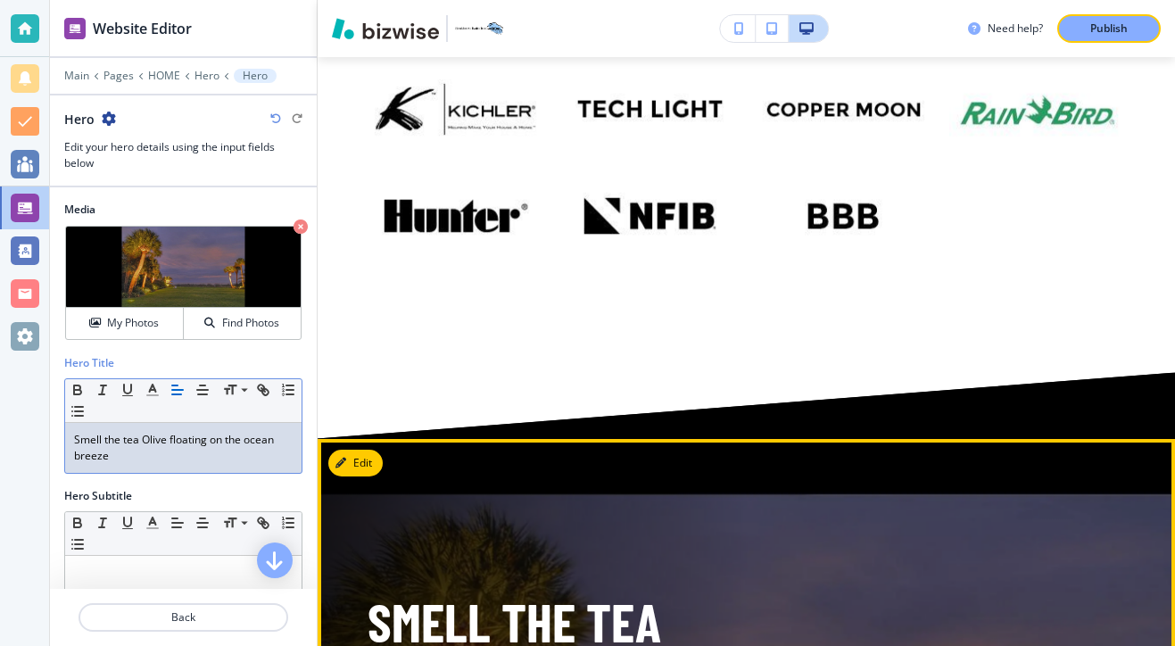
scroll to position [10862, 0]
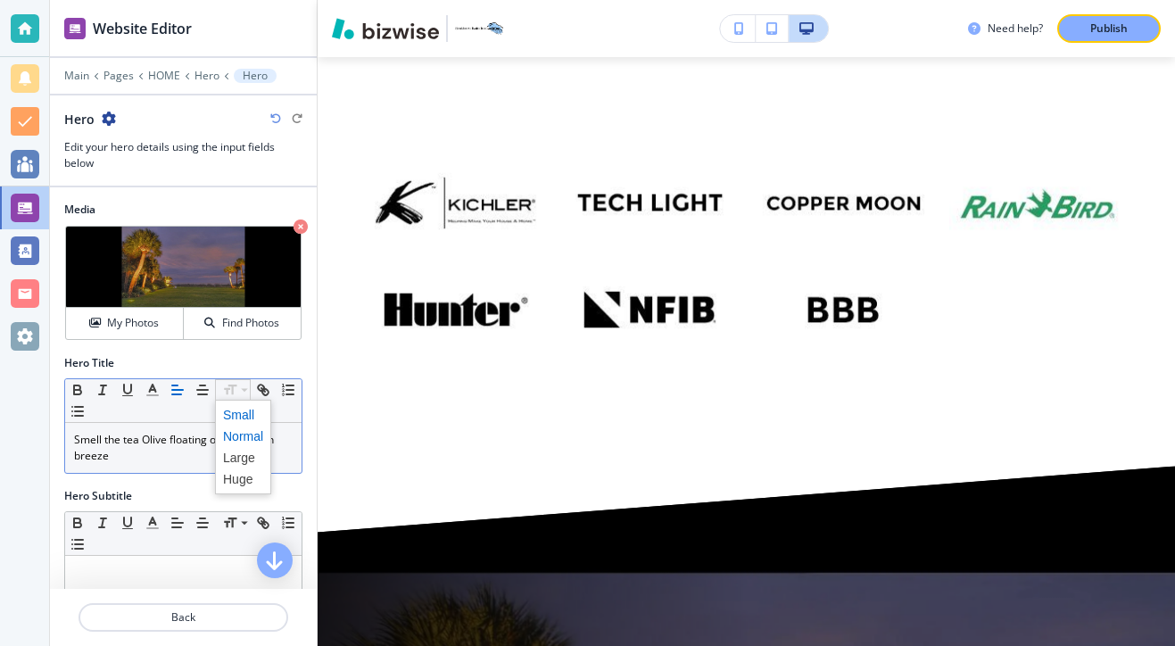
click at [243, 421] on span at bounding box center [243, 414] width 40 height 21
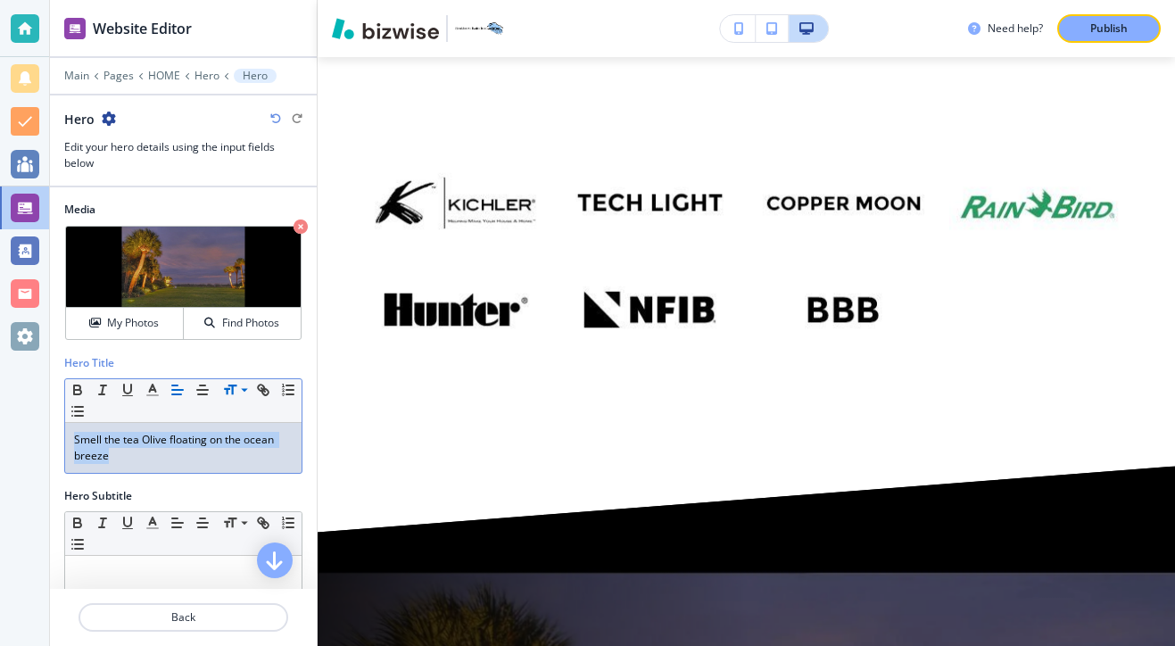
drag, startPoint x: 194, startPoint y: 463, endPoint x: 31, endPoint y: 437, distance: 165.2
click at [29, 437] on div "Website Editor Main Pages HOME Hero Hero Hero Edit your hero details using the …" at bounding box center [587, 323] width 1175 height 646
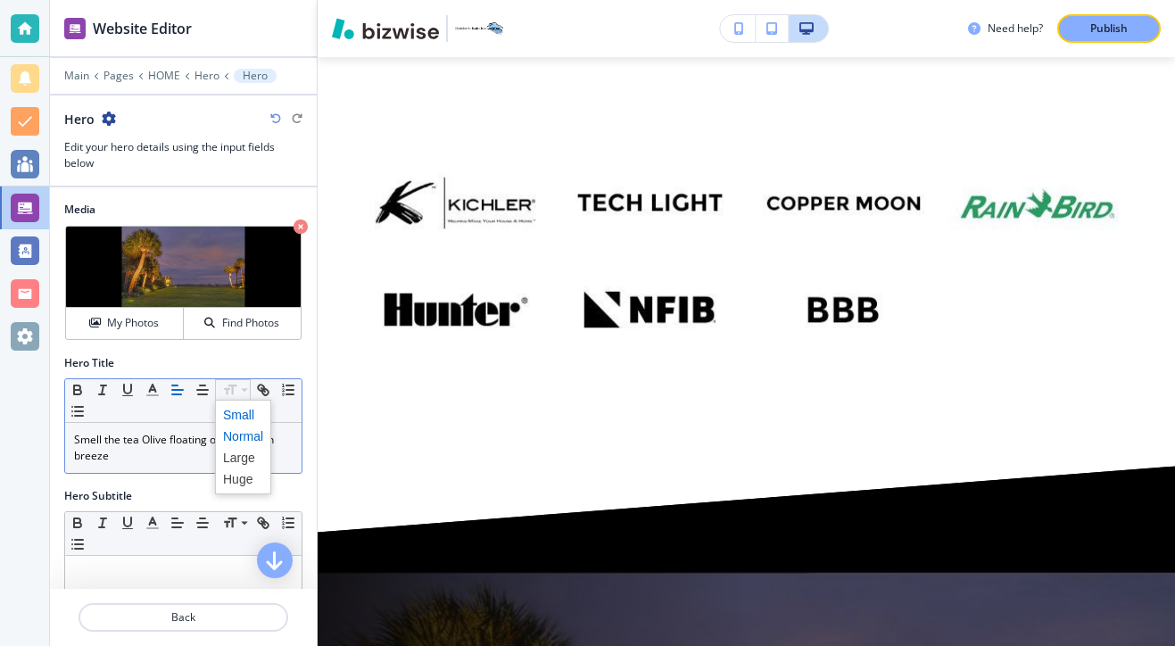
click at [240, 413] on span at bounding box center [243, 414] width 40 height 21
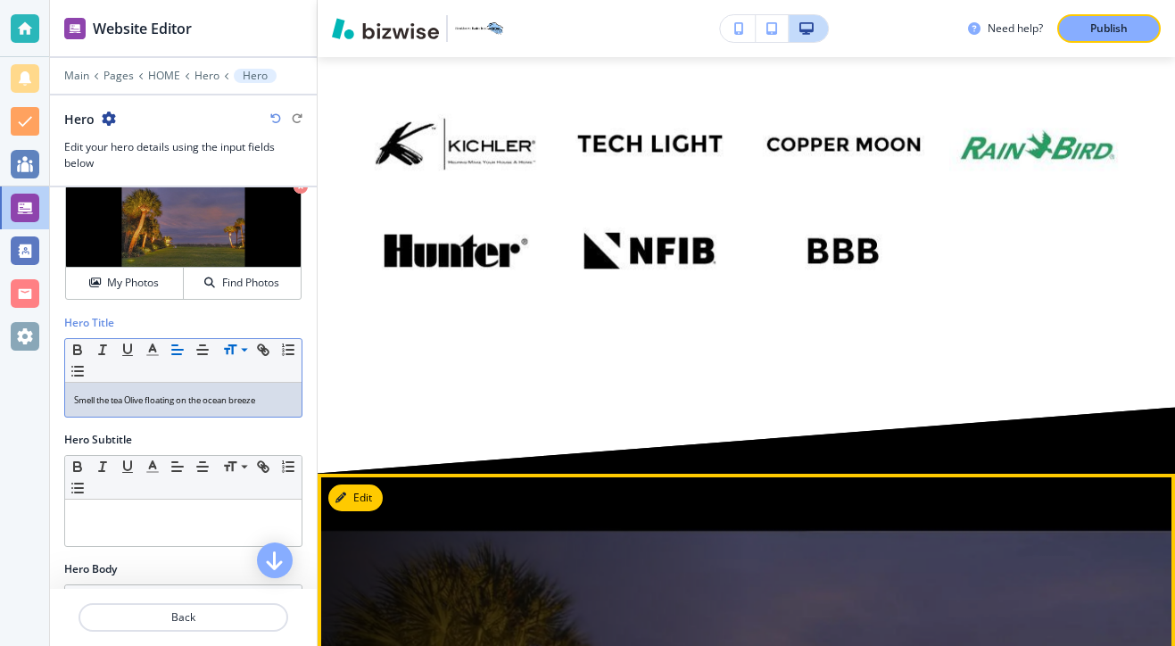
scroll to position [10912, 0]
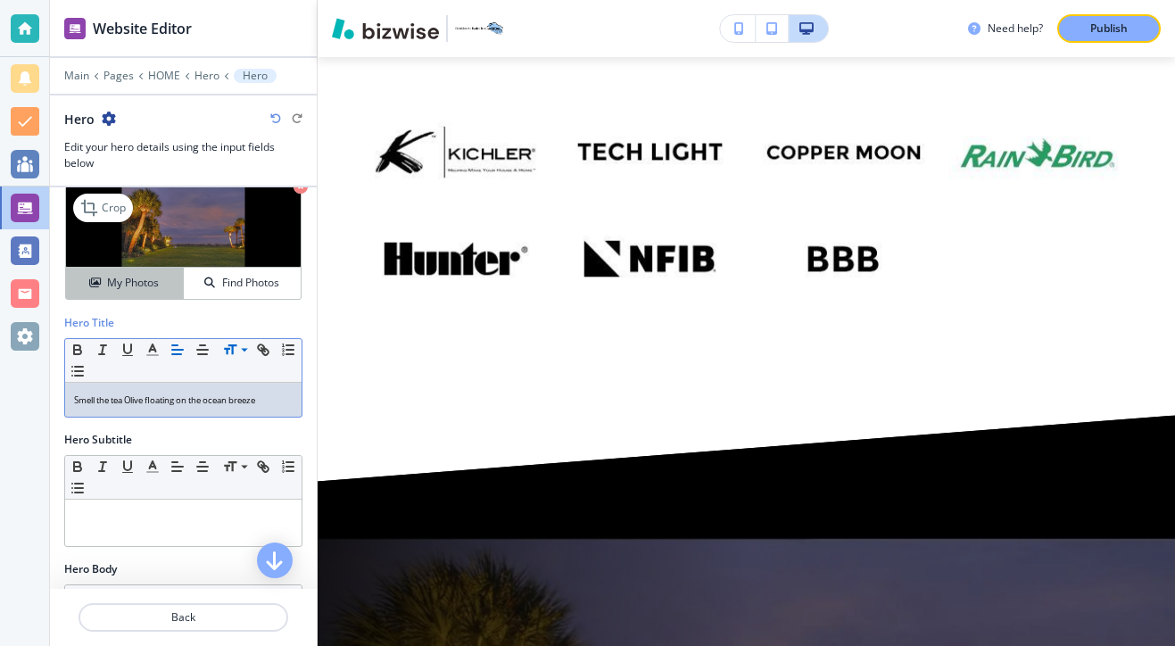
click at [153, 284] on h4 "My Photos" at bounding box center [133, 283] width 52 height 16
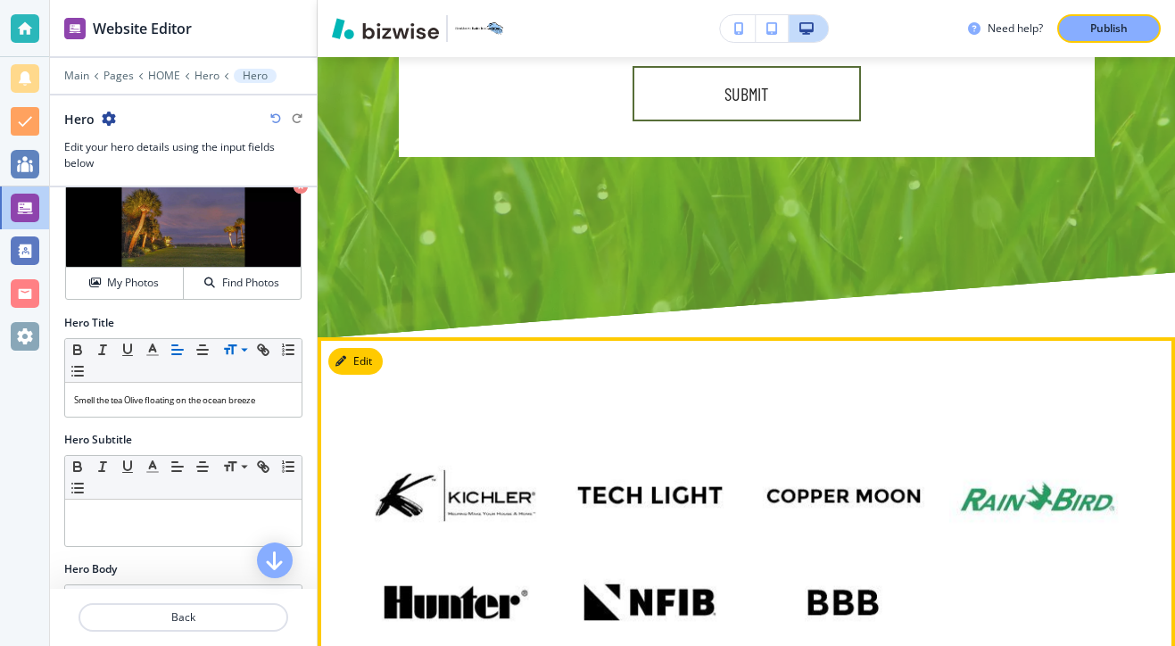
scroll to position [10636, 0]
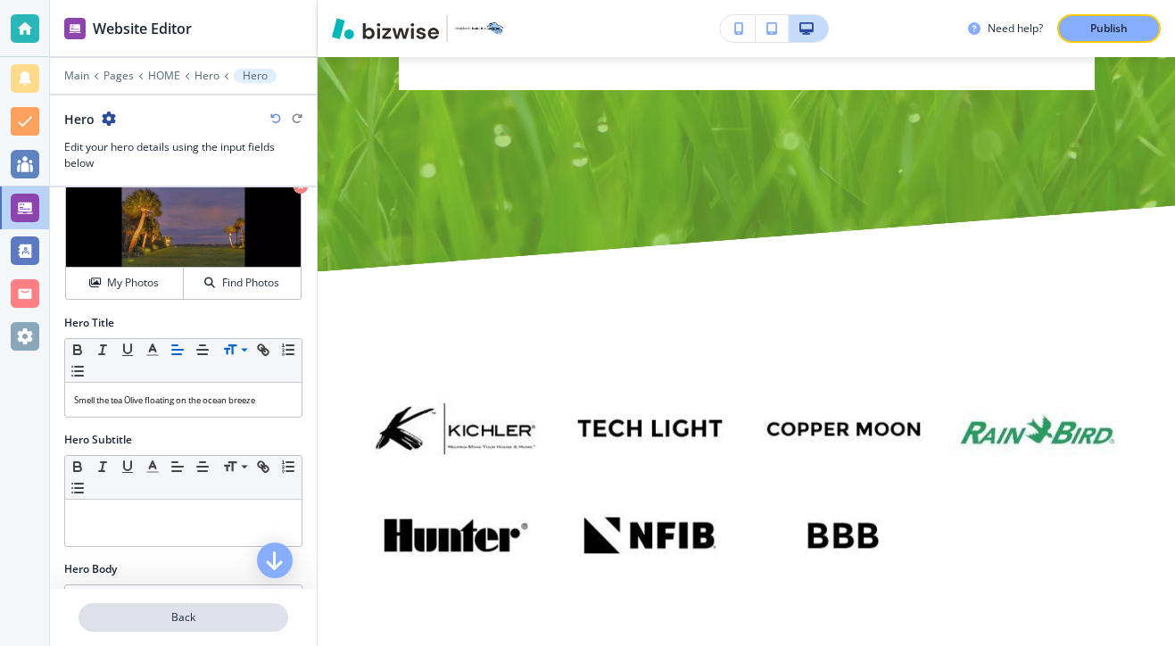
click at [179, 619] on p "Back" at bounding box center [183, 617] width 206 height 16
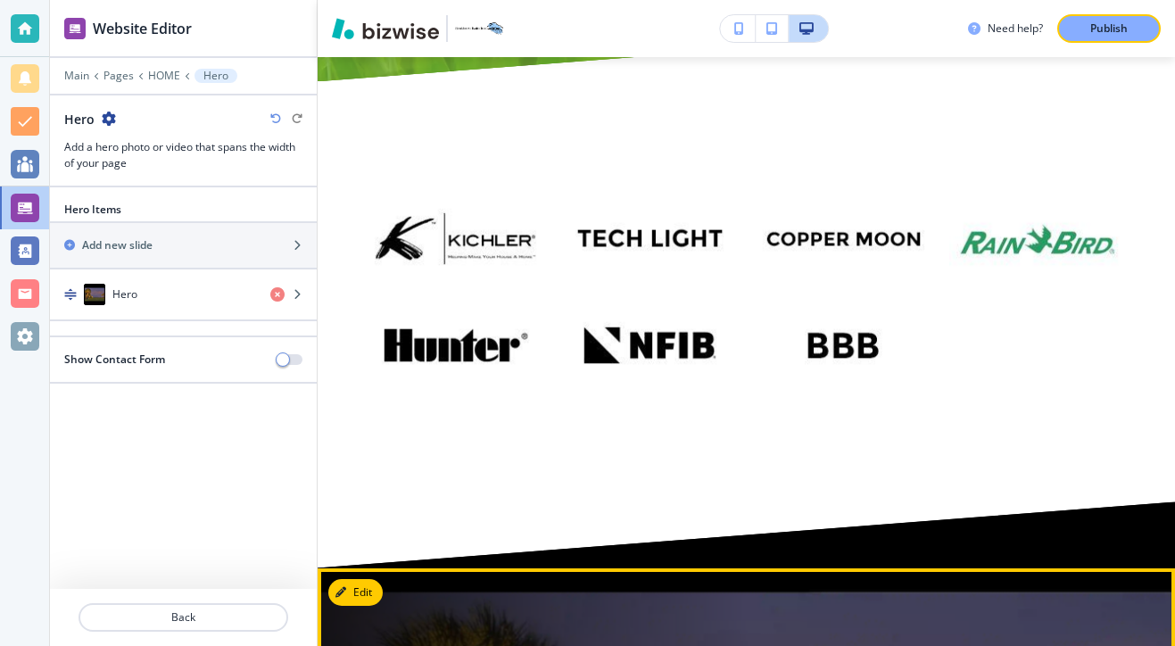
scroll to position [10815, 0]
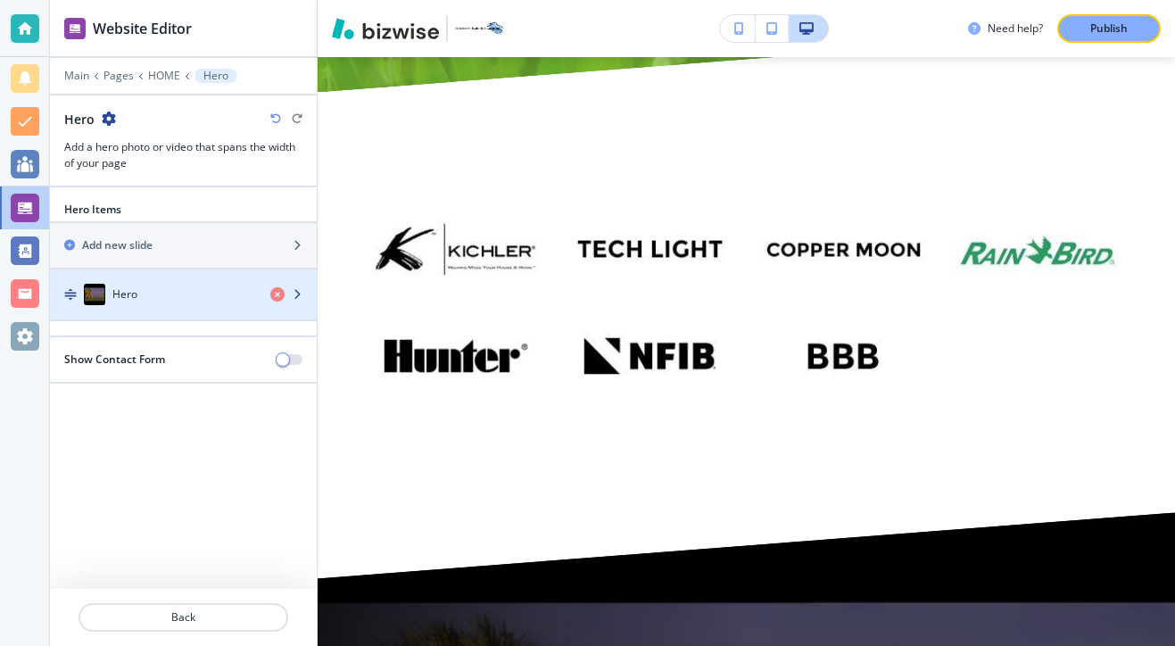
click at [215, 292] on div "Hero" at bounding box center [153, 294] width 206 height 21
click at [214, 293] on div "Hero" at bounding box center [153, 294] width 206 height 21
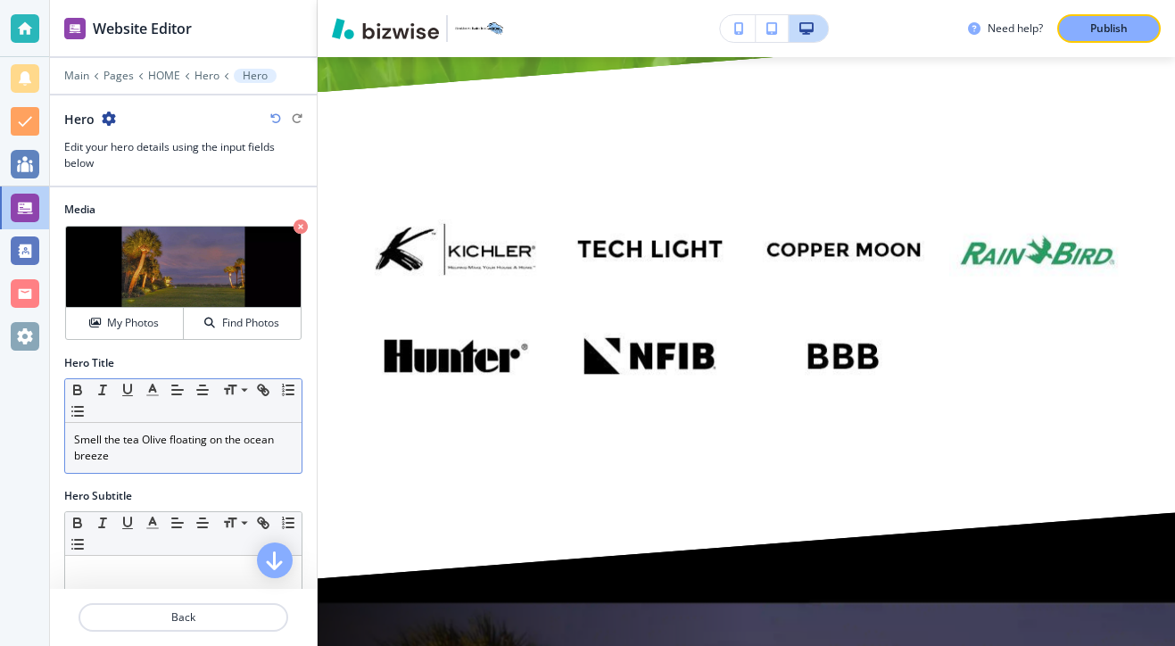
click at [74, 439] on p "Smell the tea Olive floating on the ocean breeze﻿" at bounding box center [183, 448] width 218 height 32
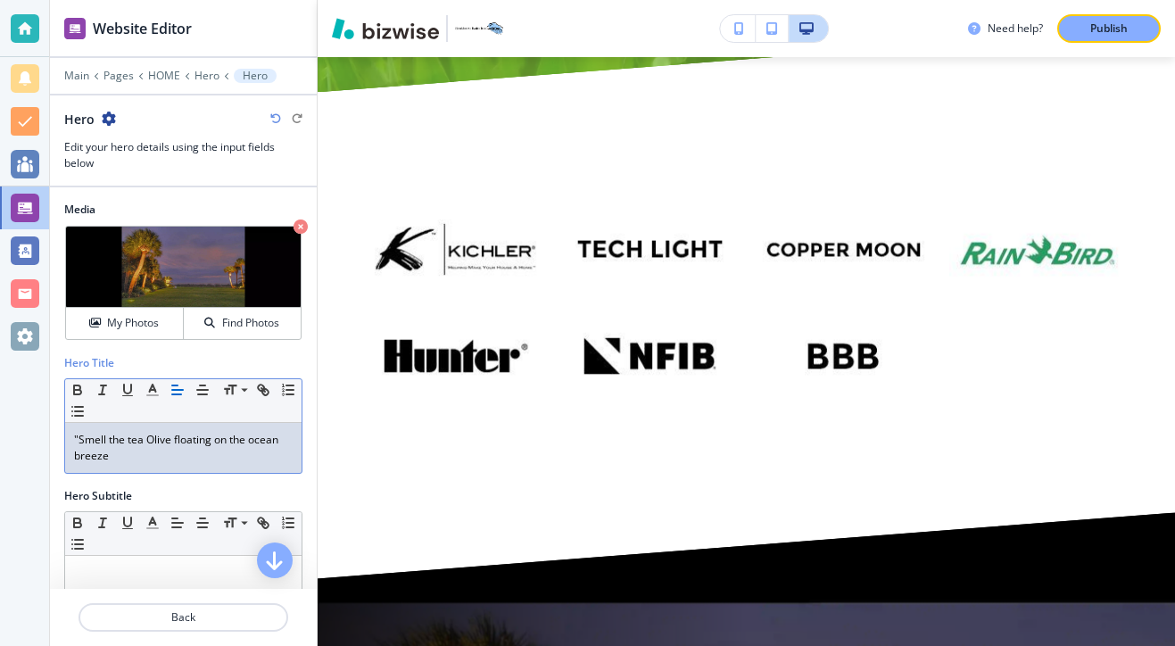
click at [194, 460] on p ""Smell the tea Olive floating on the ocean breeze﻿" at bounding box center [183, 448] width 218 height 32
drag, startPoint x: 162, startPoint y: 449, endPoint x: 45, endPoint y: 432, distance: 118.2
click at [45, 431] on div "Website Editor Main Pages HOME Hero Hero Hero Edit your hero details using the …" at bounding box center [587, 323] width 1175 height 646
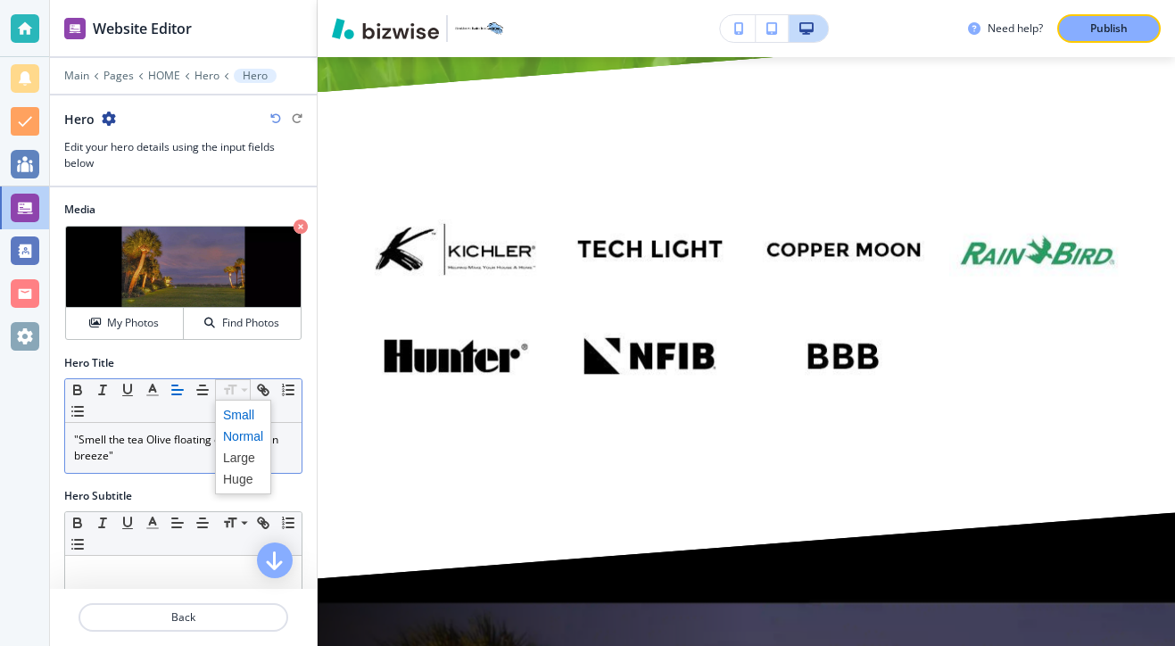
click at [239, 408] on span at bounding box center [243, 414] width 40 height 21
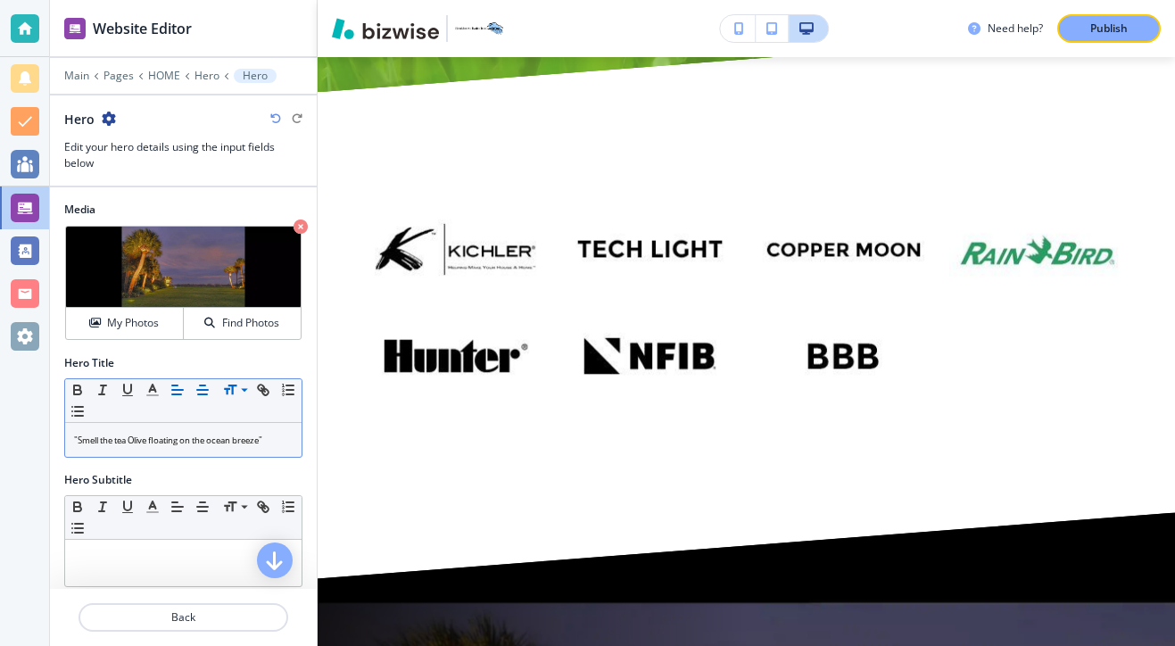
click at [198, 390] on line "button" at bounding box center [202, 390] width 11 height 0
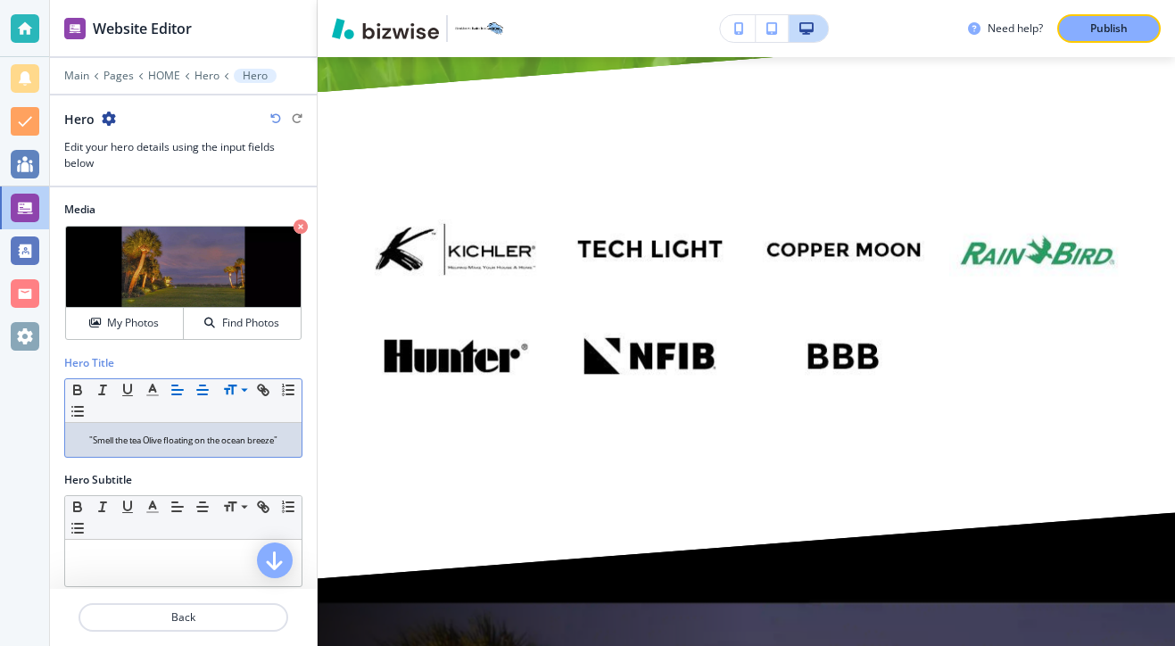
click at [172, 390] on line "button" at bounding box center [177, 390] width 11 height 0
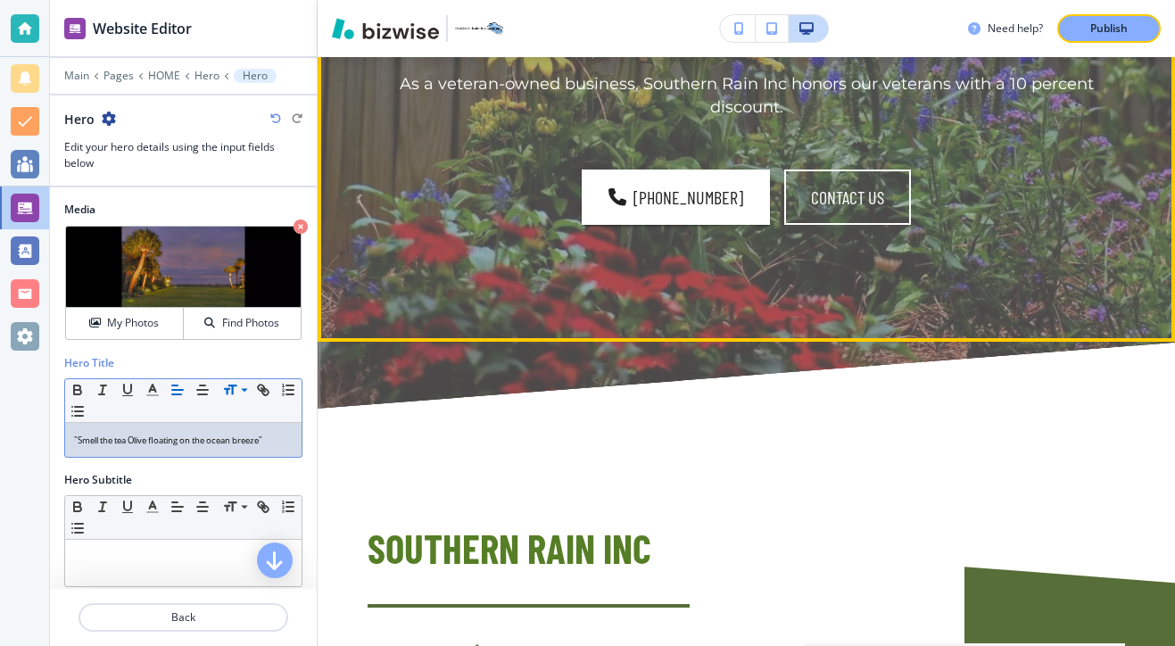
scroll to position [8588, 0]
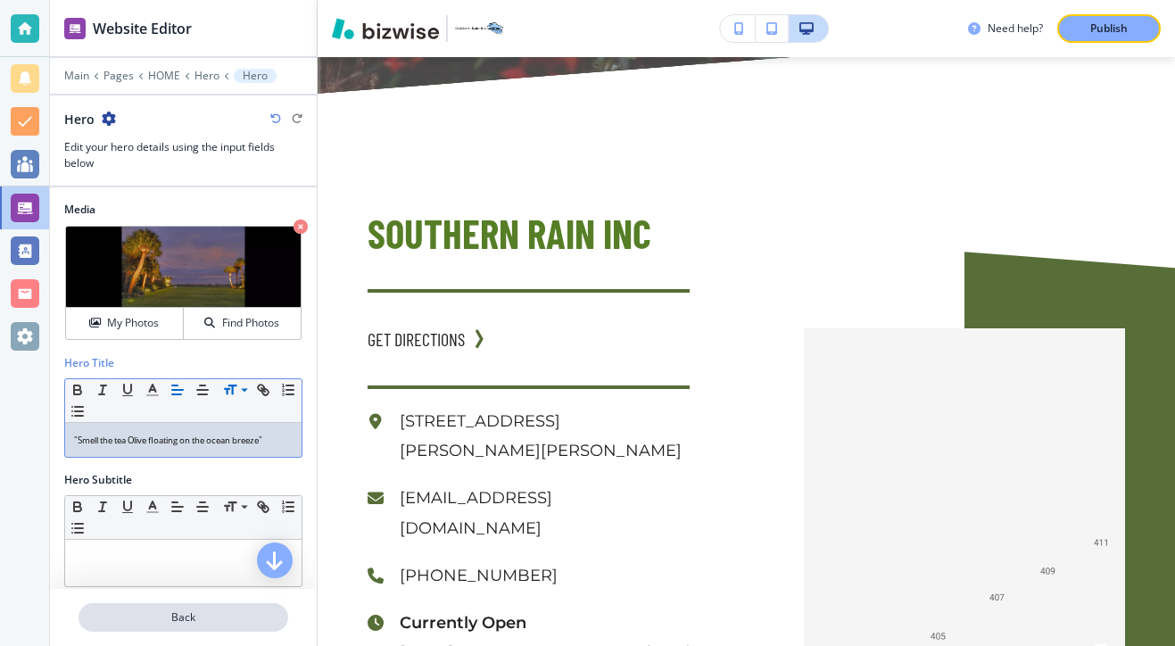
click at [206, 627] on button "Back" at bounding box center [183, 617] width 210 height 29
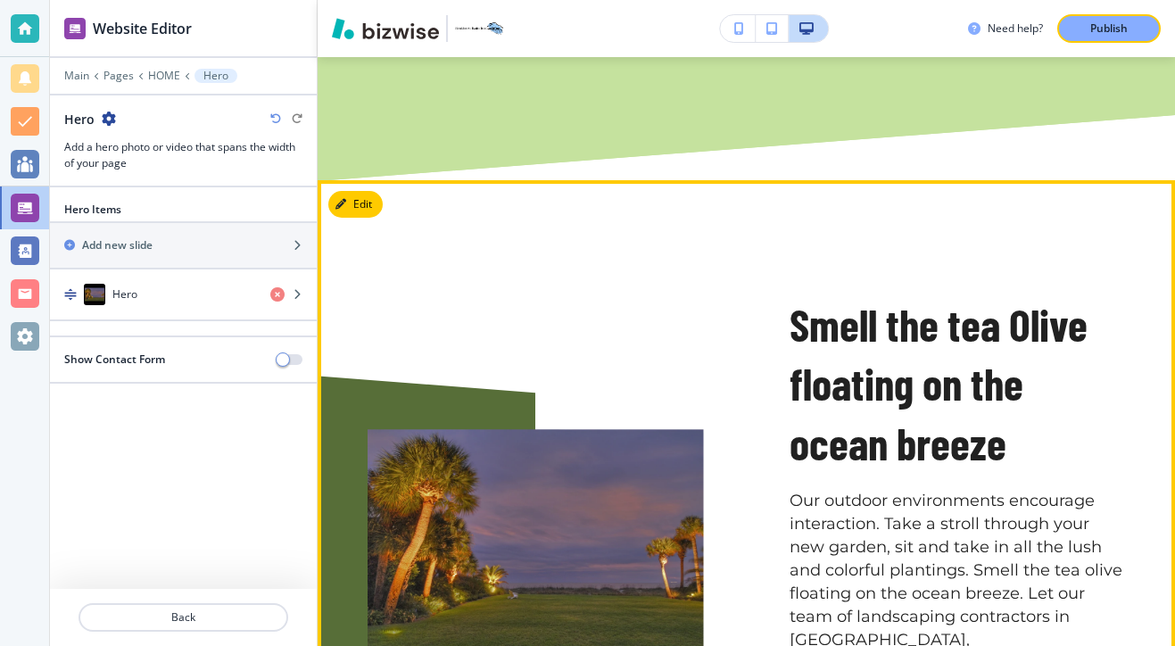
scroll to position [2019, 0]
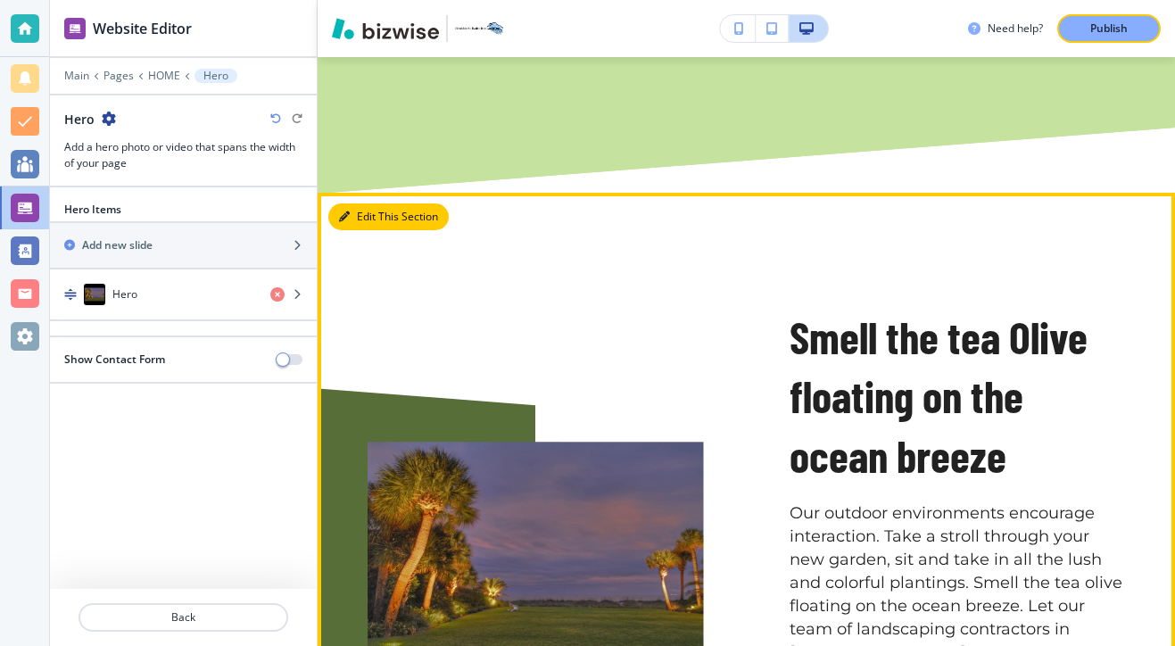
click at [358, 203] on button "Edit This Section" at bounding box center [388, 216] width 120 height 27
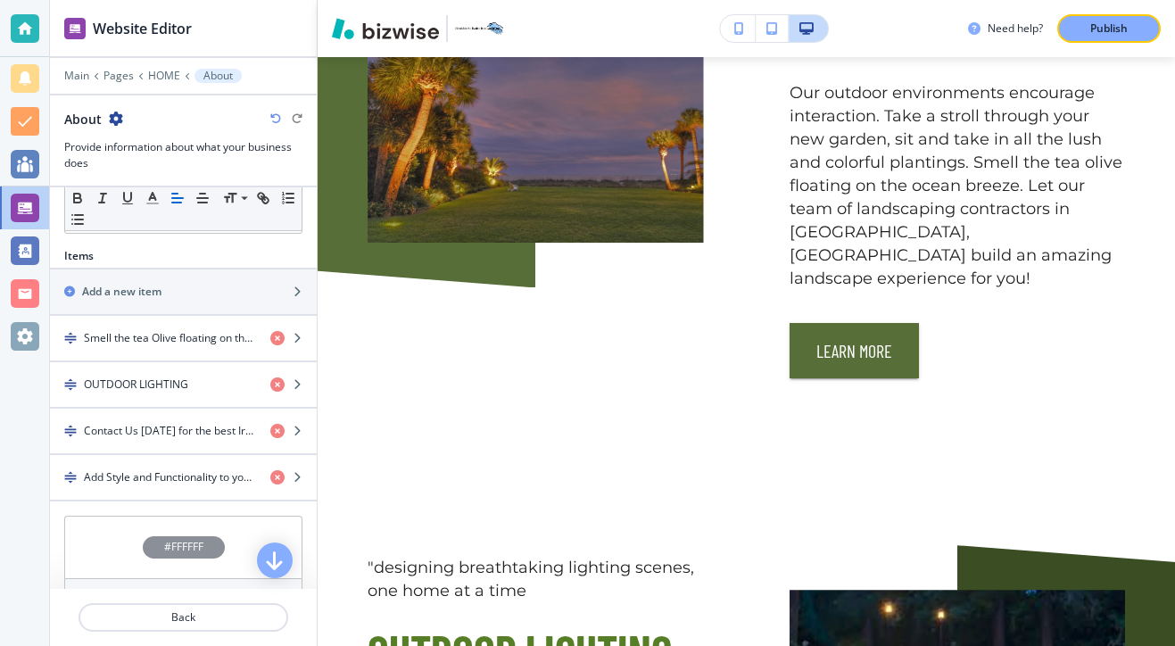
scroll to position [536, 0]
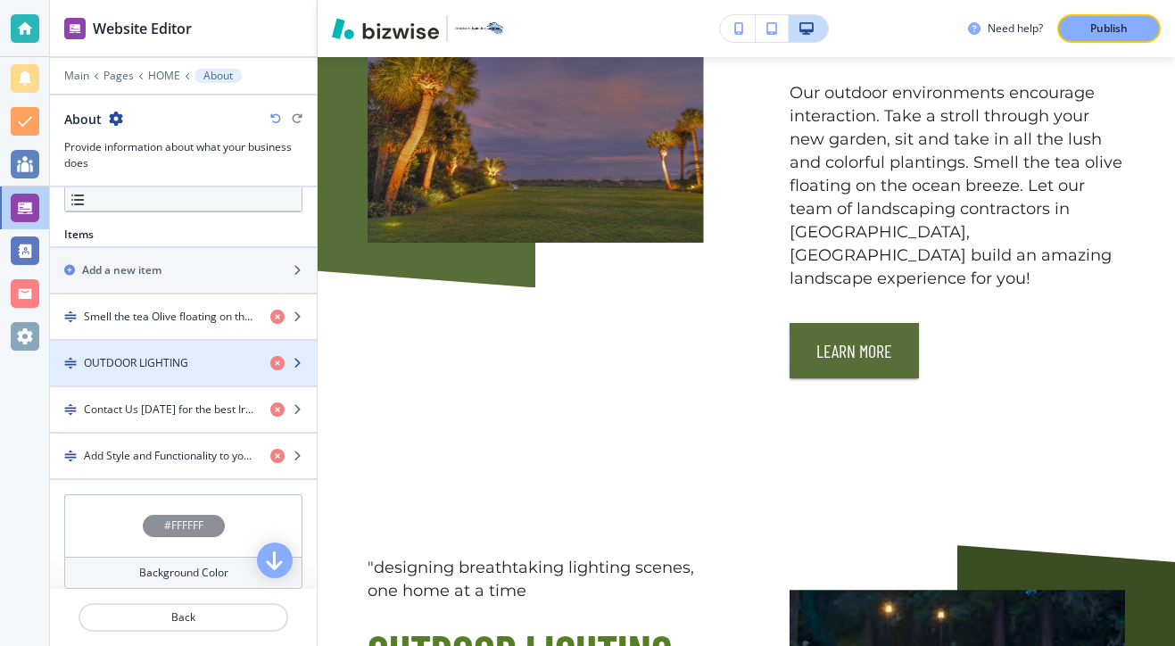
click at [206, 356] on div "OUTDOOR LIGHTING" at bounding box center [153, 363] width 206 height 16
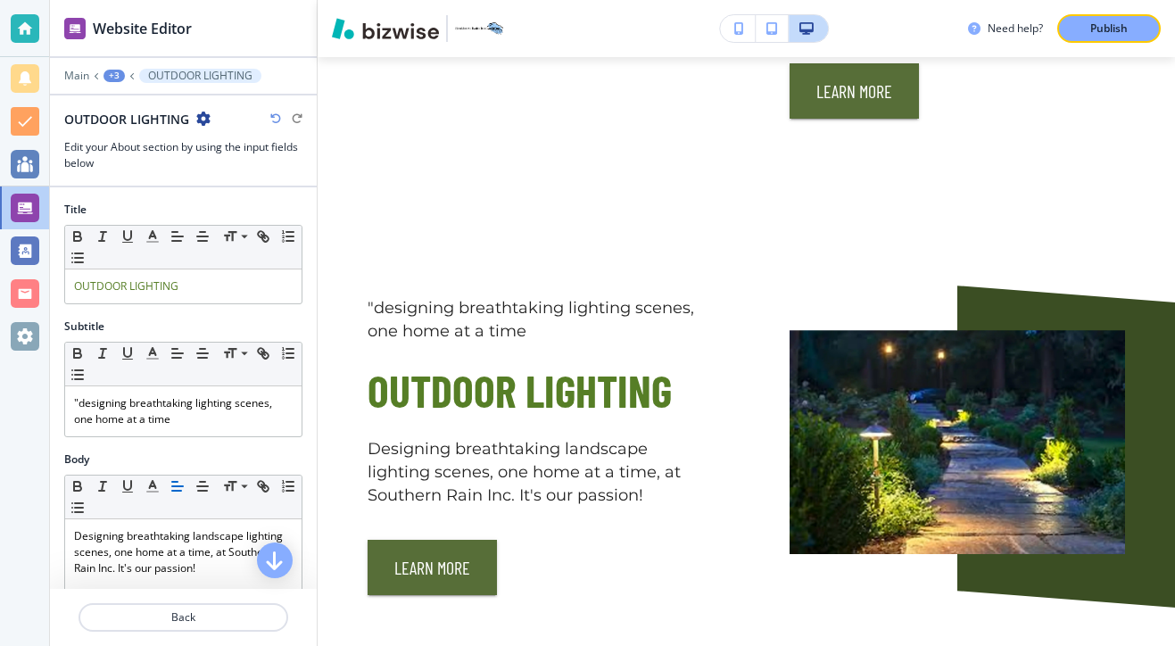
scroll to position [2730, 0]
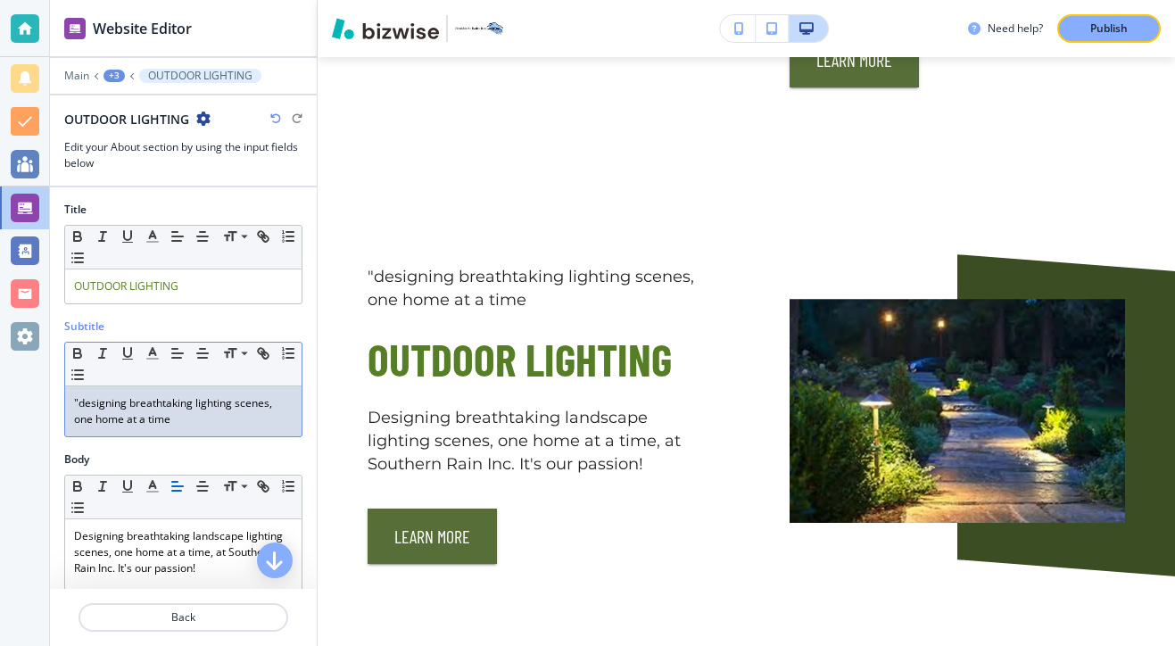
drag, startPoint x: 218, startPoint y: 416, endPoint x: 35, endPoint y: 388, distance: 185.8
click at [35, 388] on div "Website Editor Main +3 OUTDOOR LIGHTING OUTDOOR LIGHTING Edit your About sectio…" at bounding box center [587, 323] width 1175 height 646
copy p ""designing breathtaking lighting scenes, one home at a time"
click at [87, 78] on p "Main" at bounding box center [76, 76] width 25 height 12
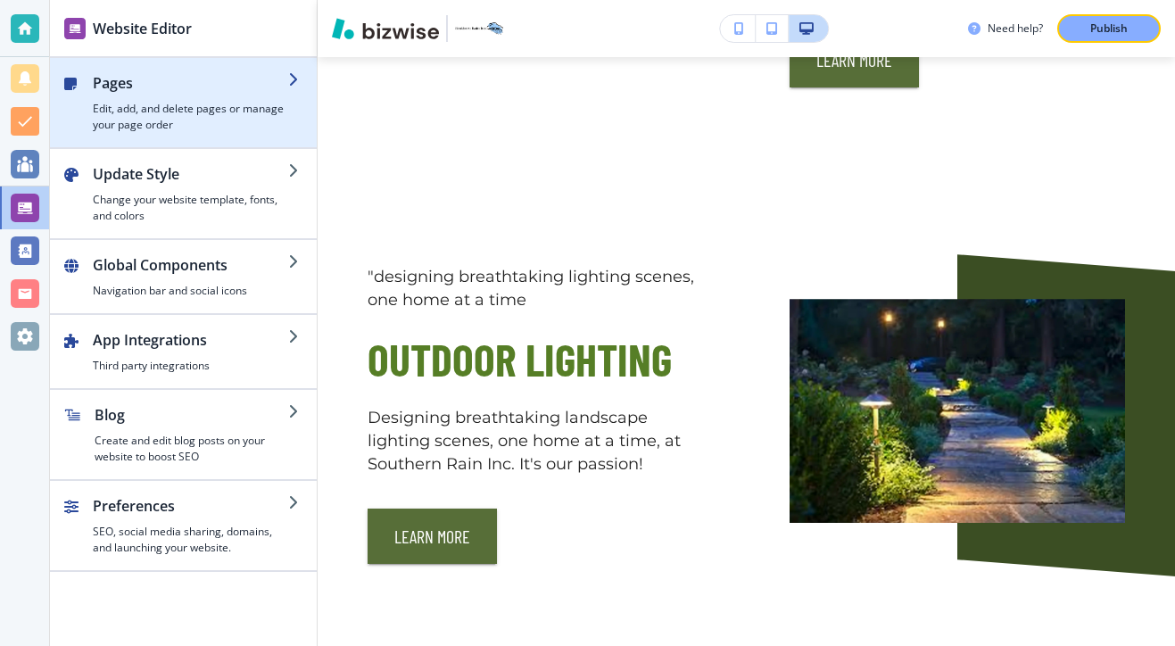
drag, startPoint x: 224, startPoint y: 160, endPoint x: 225, endPoint y: 145, distance: 14.3
click at [225, 145] on div "Pages Edit, add, and delete pages or manage your page order Update Style Change…" at bounding box center [183, 315] width 267 height 514
click at [225, 145] on div "button" at bounding box center [183, 140] width 267 height 14
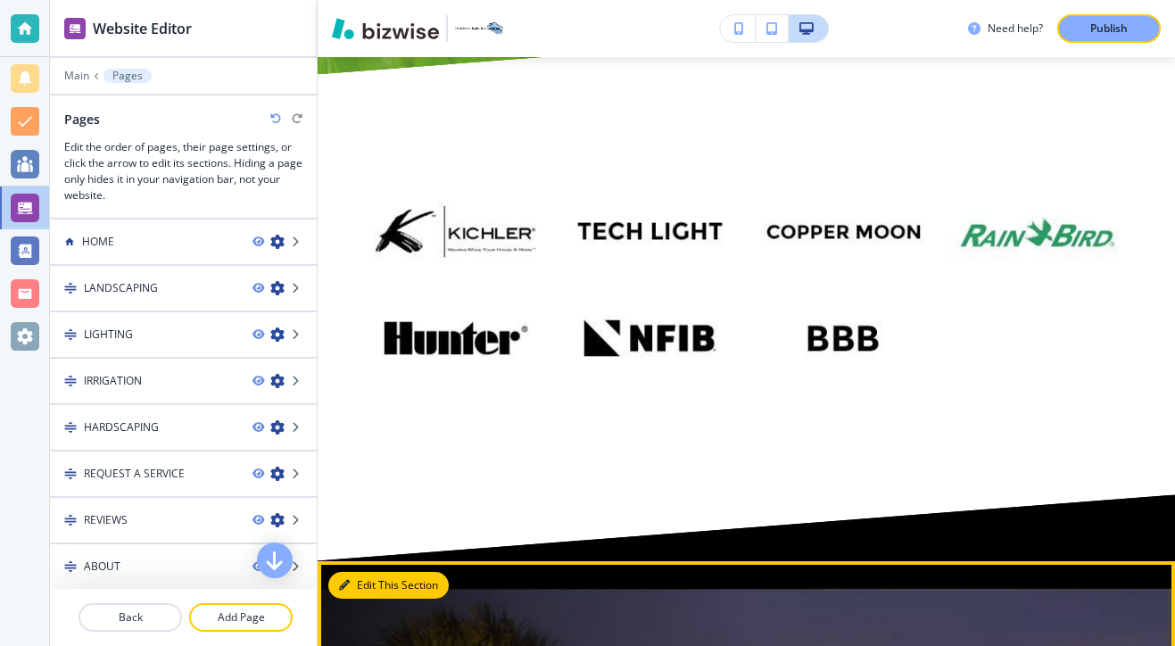
click at [375, 572] on button "Edit This Section" at bounding box center [388, 585] width 120 height 27
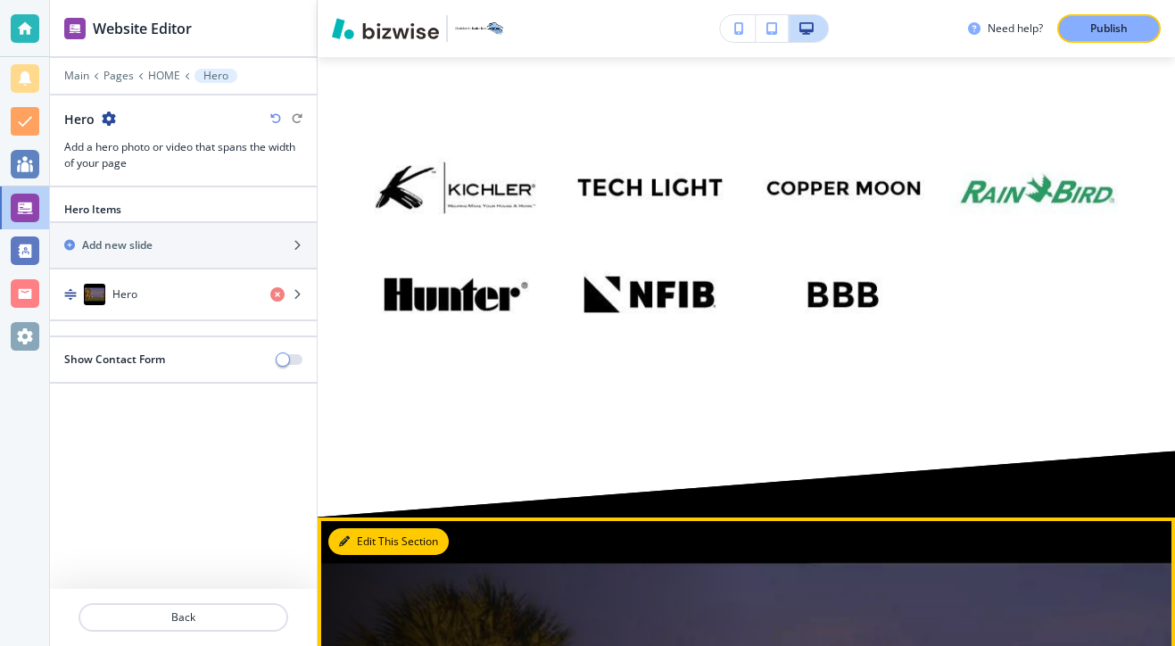
scroll to position [10878, 0]
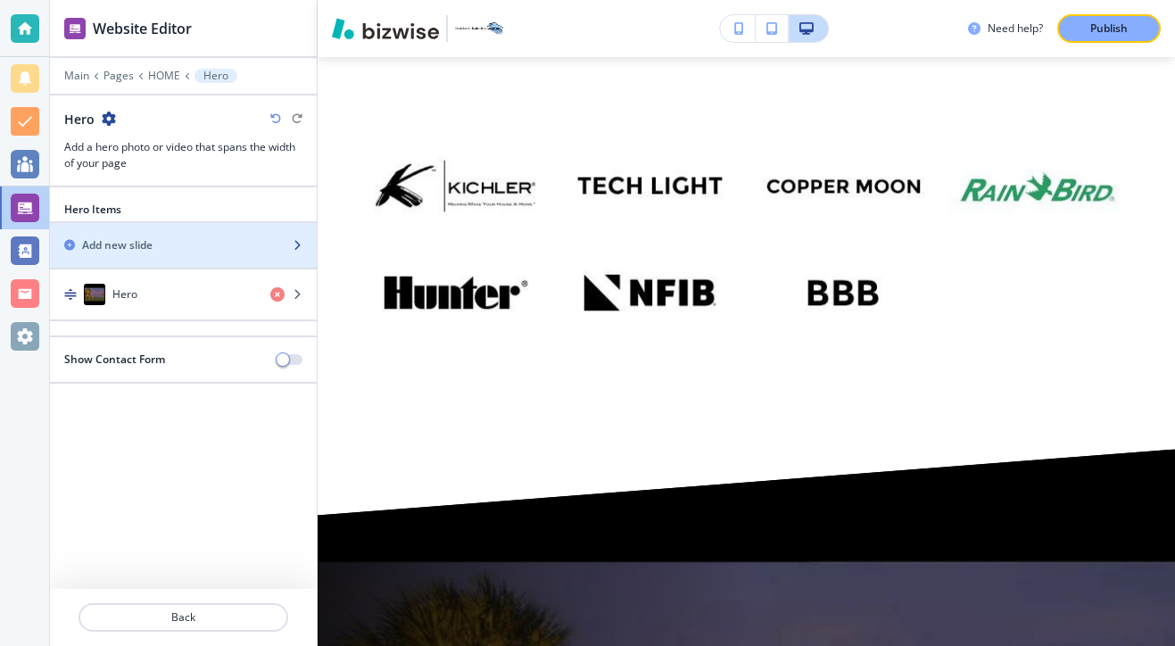
click at [185, 246] on div "Add new slide" at bounding box center [163, 245] width 227 height 16
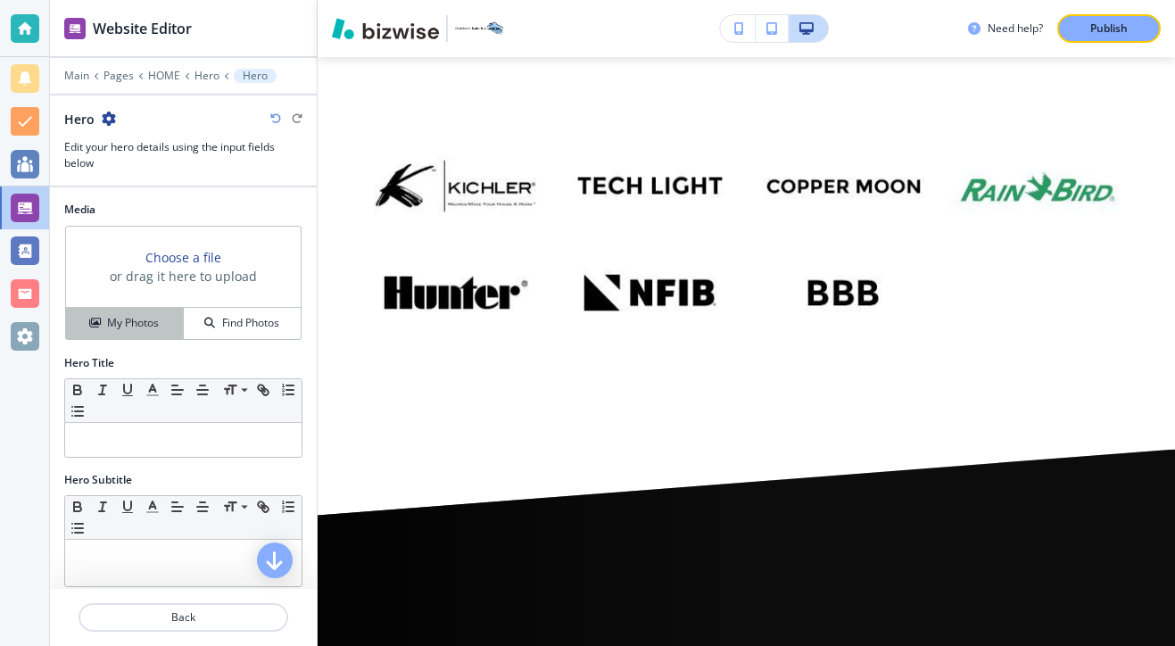
click at [138, 308] on button "My Photos" at bounding box center [125, 323] width 118 height 31
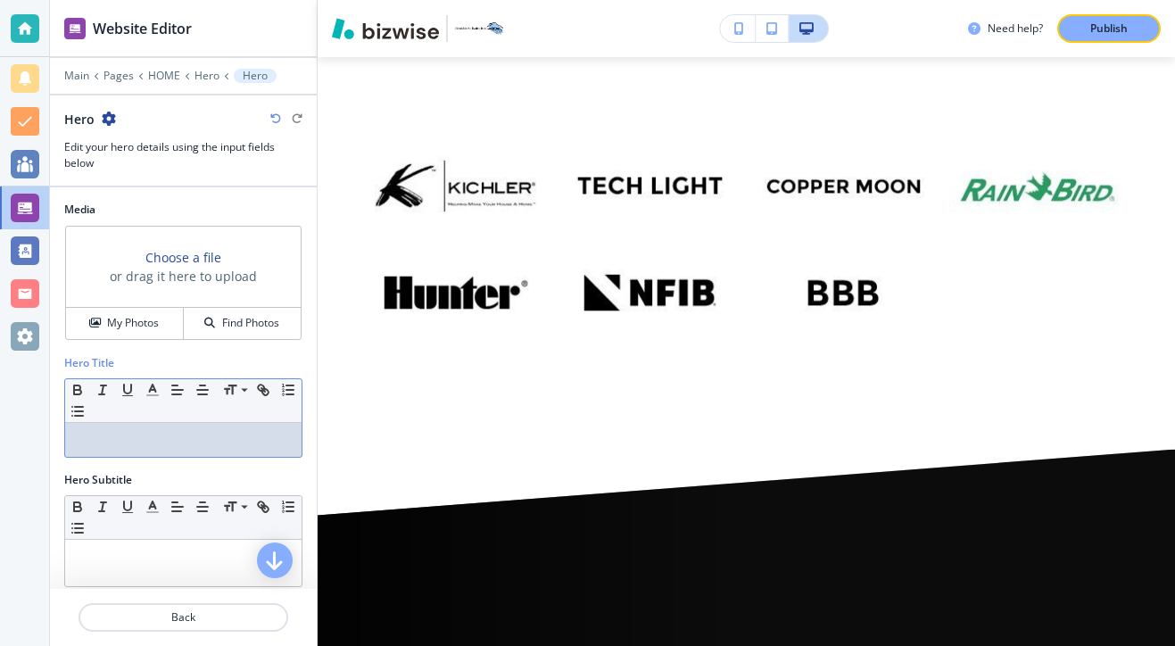
click at [260, 425] on div at bounding box center [183, 440] width 236 height 34
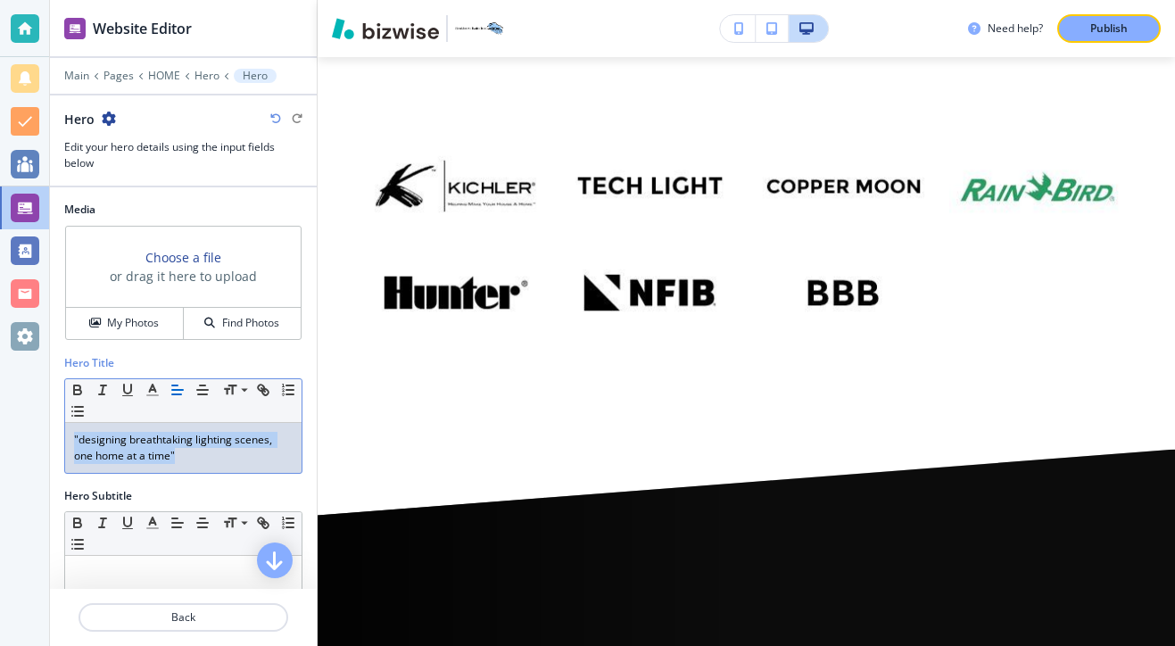
drag, startPoint x: 218, startPoint y: 455, endPoint x: 43, endPoint y: 444, distance: 176.0
click at [43, 444] on div "Website Editor Main Pages HOME Hero Hero Hero Edit your hero details using the …" at bounding box center [587, 323] width 1175 height 646
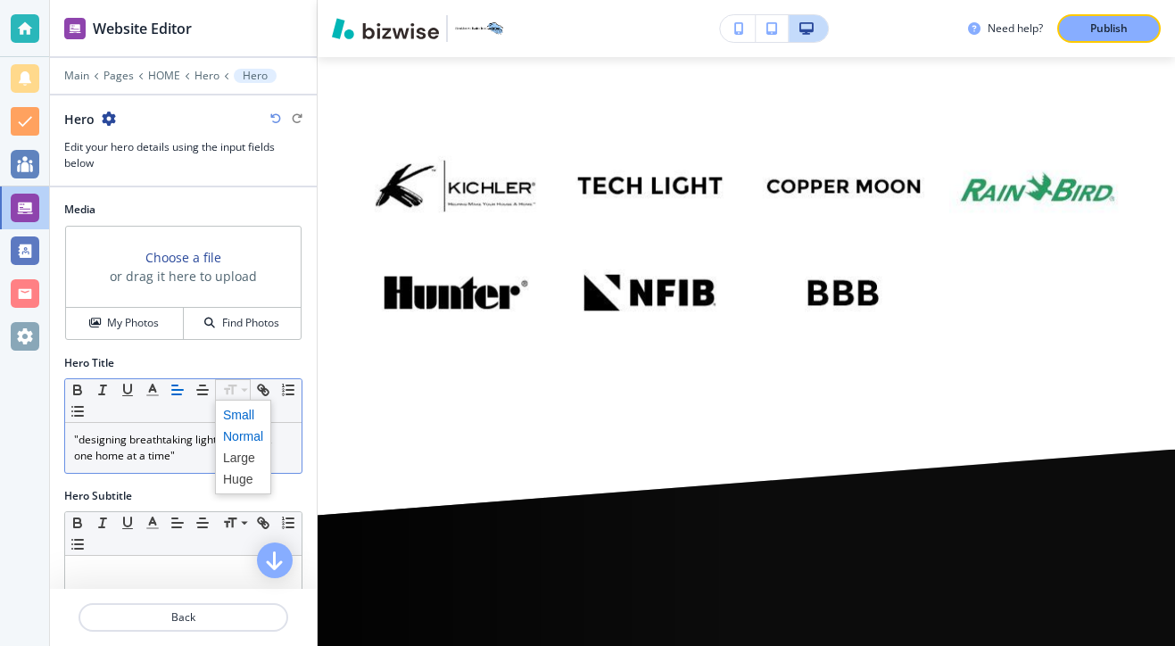
click at [244, 413] on span at bounding box center [243, 414] width 40 height 21
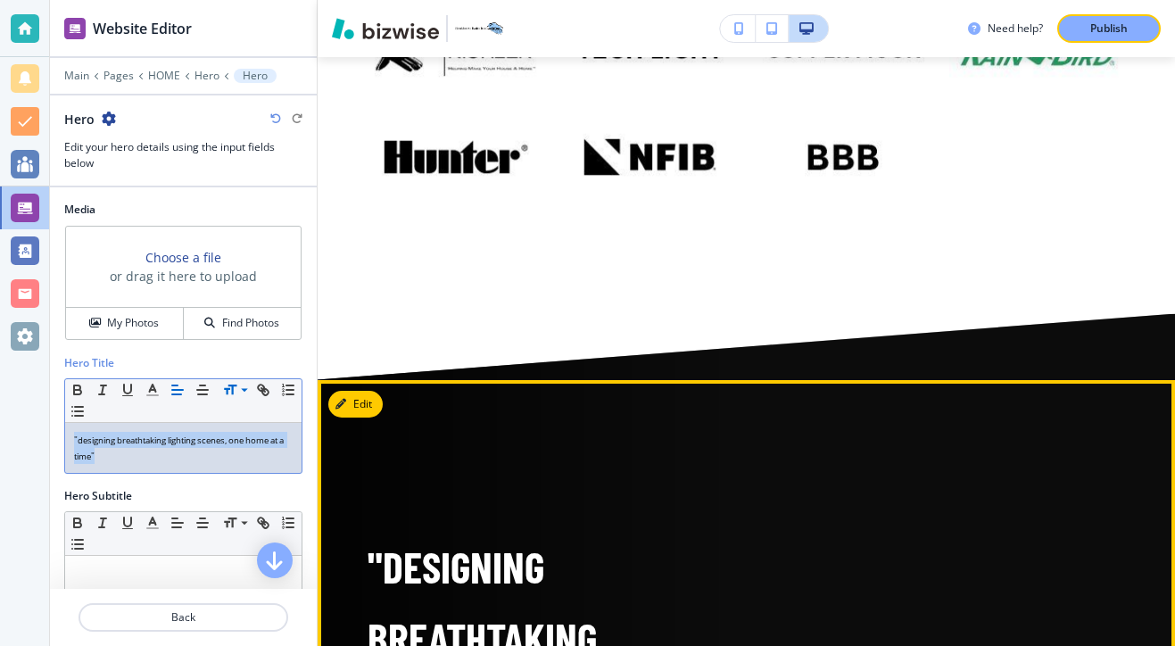
scroll to position [10933, 0]
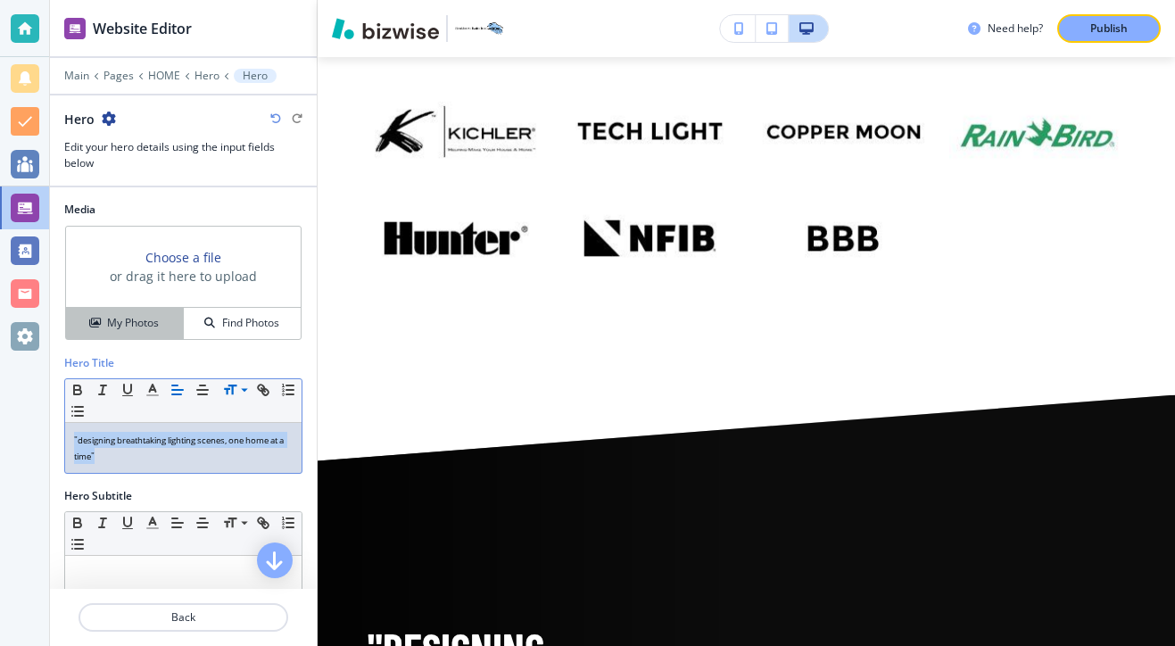
drag, startPoint x: 158, startPoint y: 328, endPoint x: 177, endPoint y: 320, distance: 20.4
click at [158, 328] on h4 "My Photos" at bounding box center [133, 323] width 52 height 16
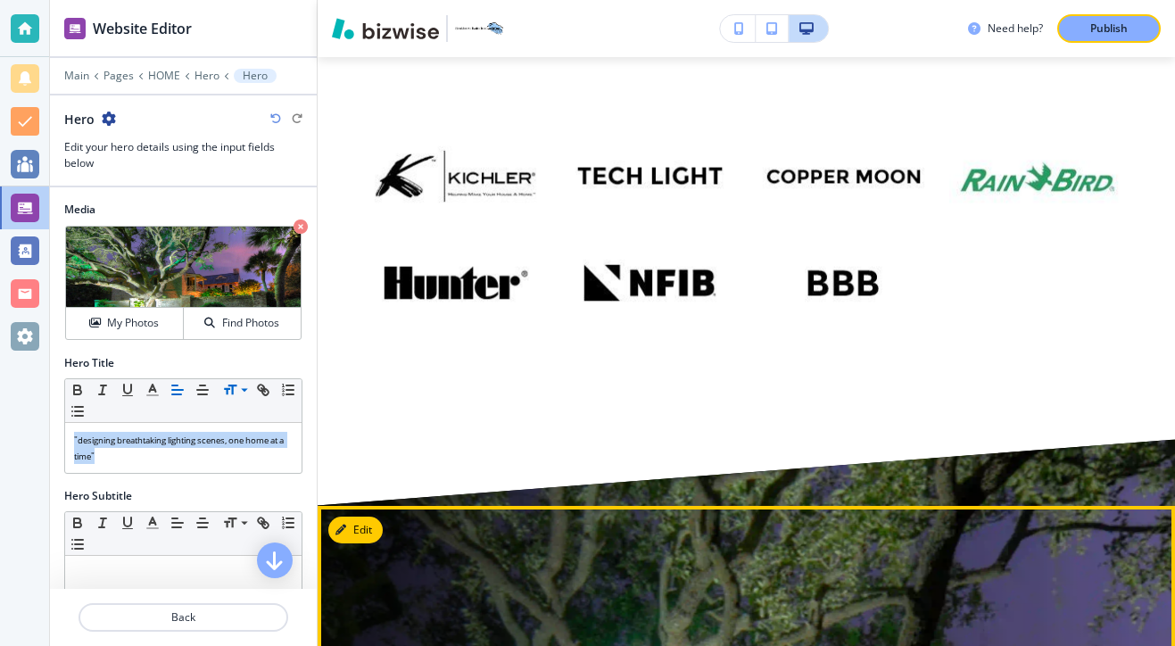
scroll to position [10887, 0]
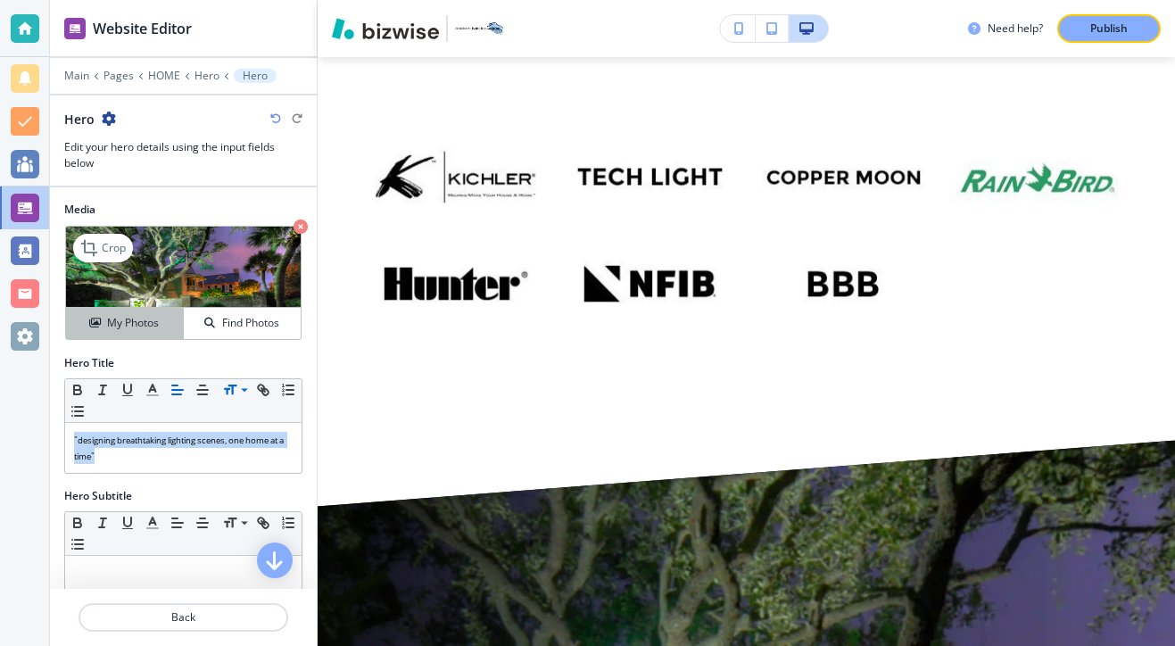
click at [87, 315] on div "My Photos" at bounding box center [124, 323] width 117 height 16
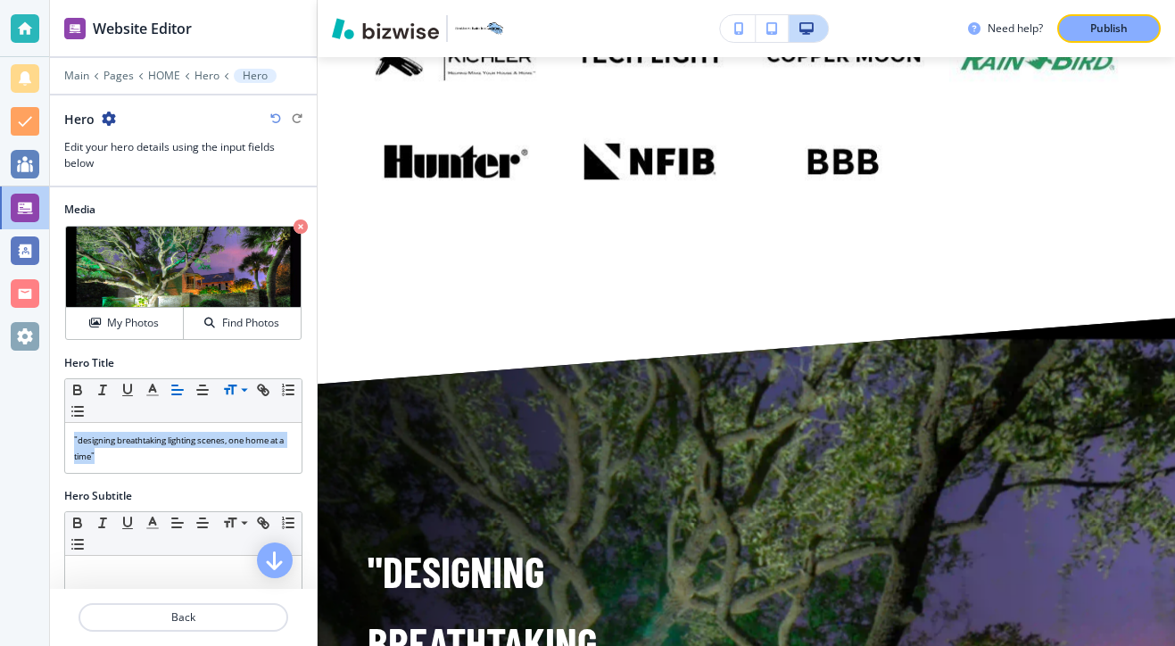
scroll to position [10994, 0]
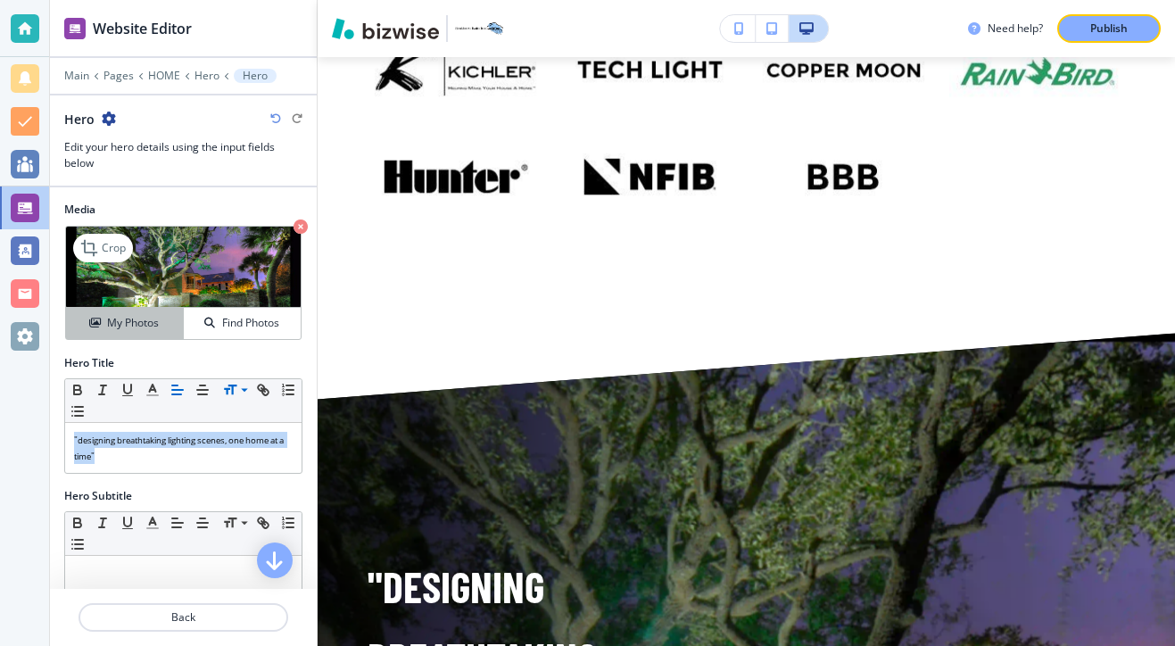
click at [153, 315] on h4 "My Photos" at bounding box center [133, 323] width 52 height 16
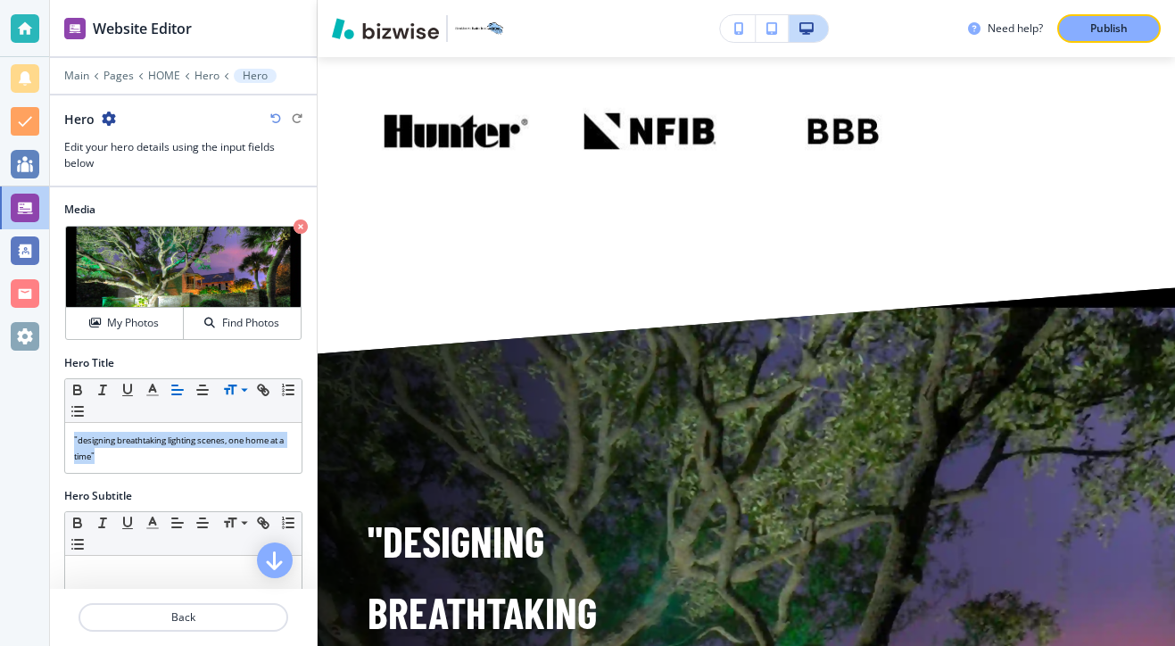
scroll to position [10938, 0]
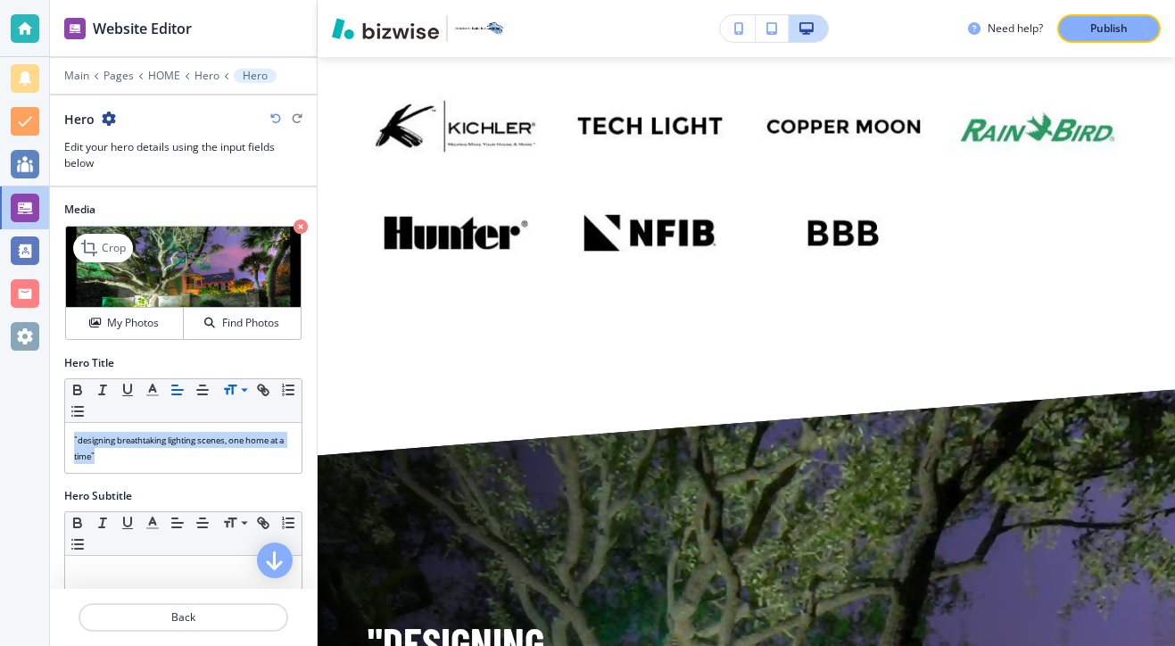
click at [169, 296] on img at bounding box center [183, 267] width 235 height 81
click at [165, 334] on button "My Photos" at bounding box center [125, 323] width 118 height 31
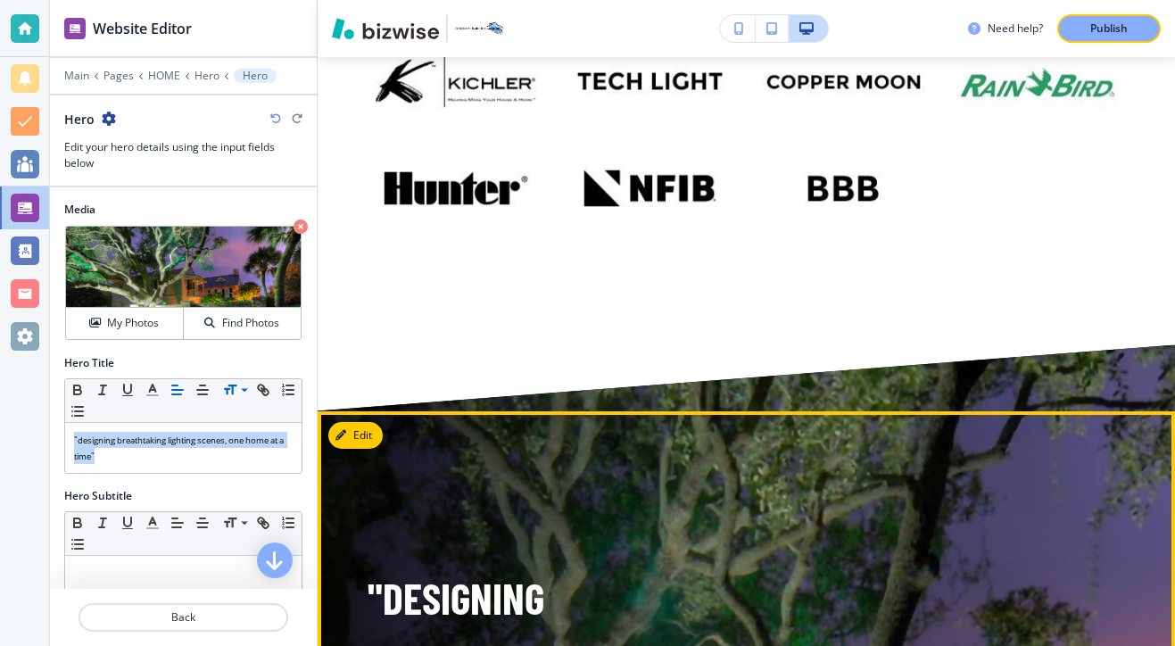
scroll to position [10972, 0]
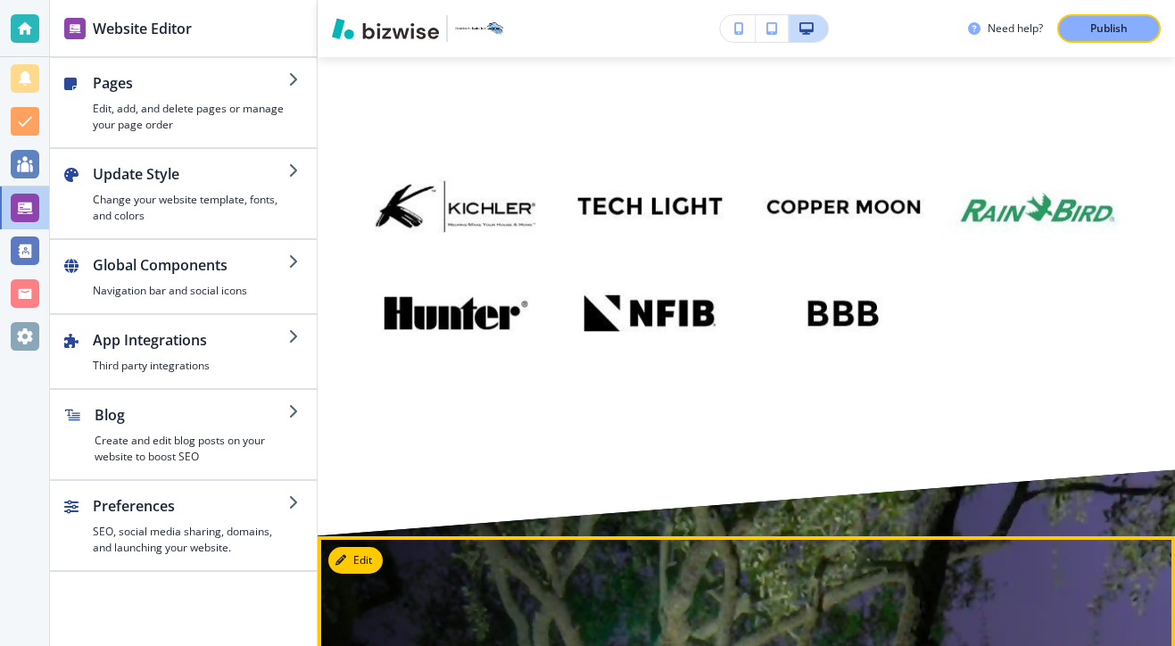
scroll to position [10821, 0]
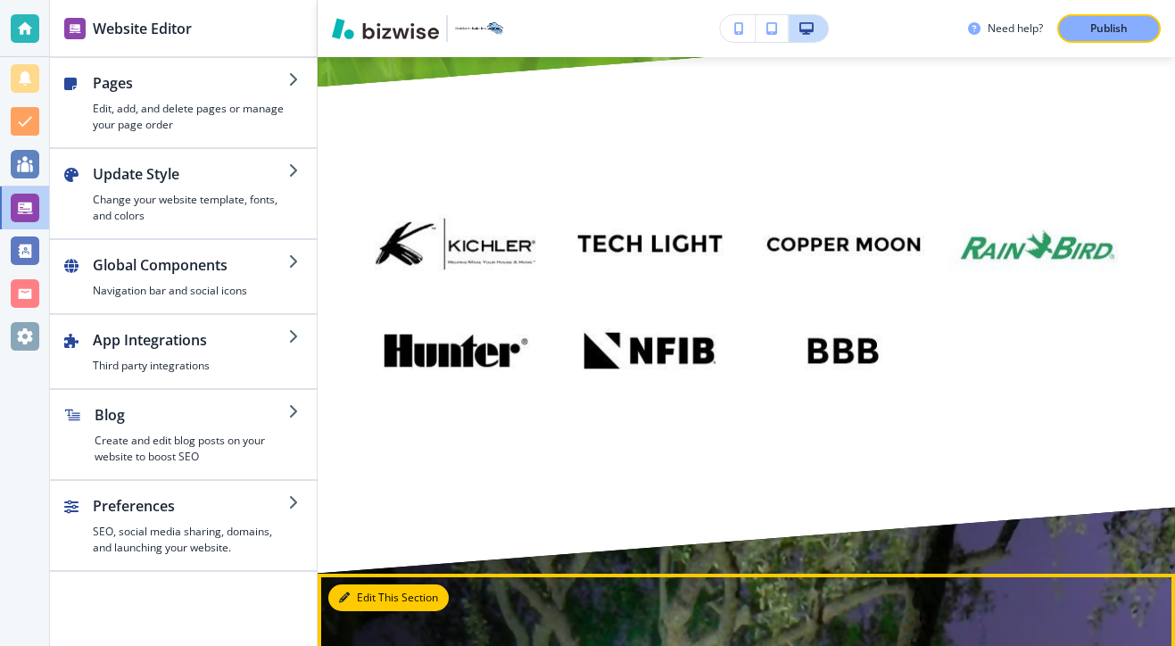
click at [368, 584] on button "Edit This Section" at bounding box center [388, 597] width 120 height 27
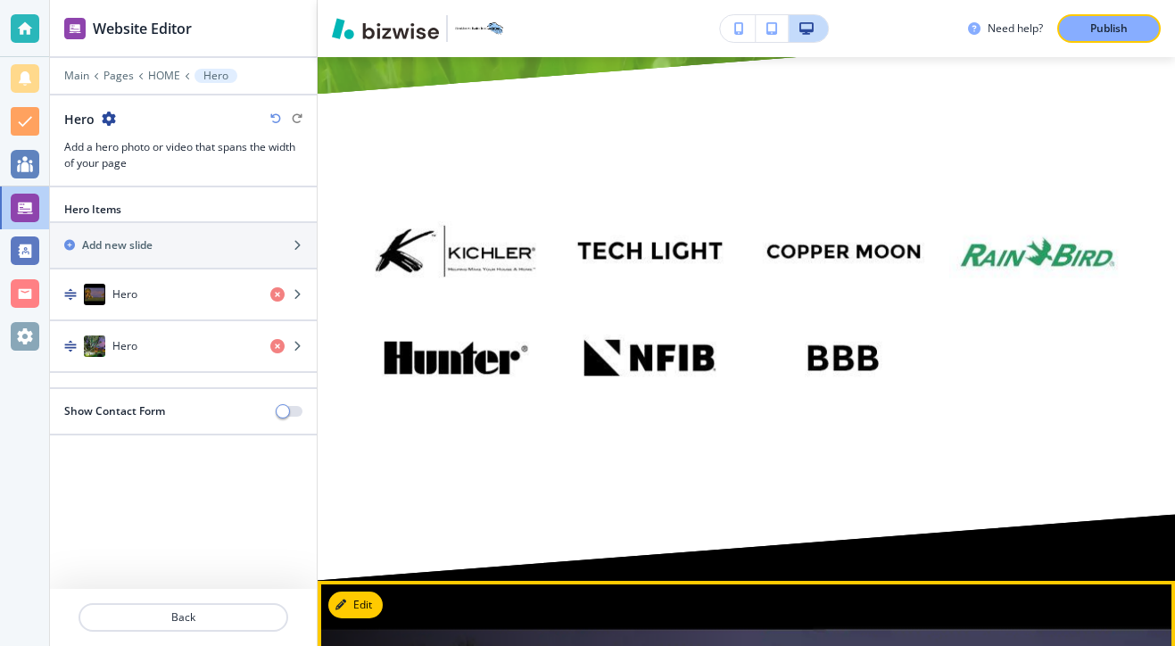
scroll to position [10903, 0]
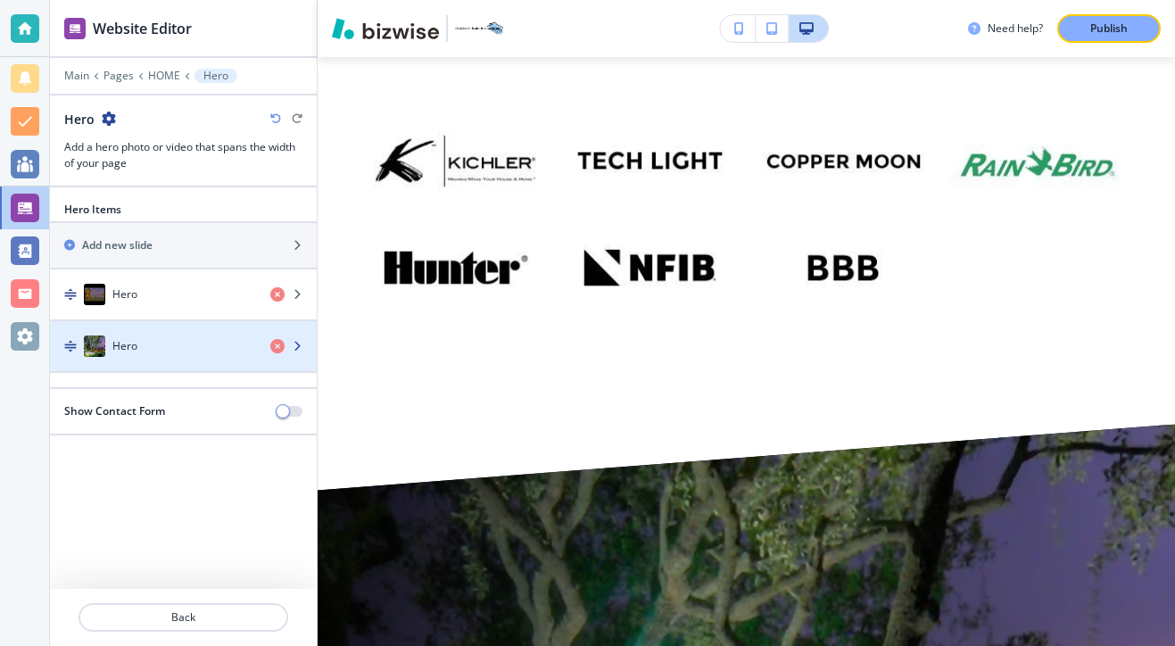
click at [204, 359] on div "button" at bounding box center [183, 364] width 267 height 14
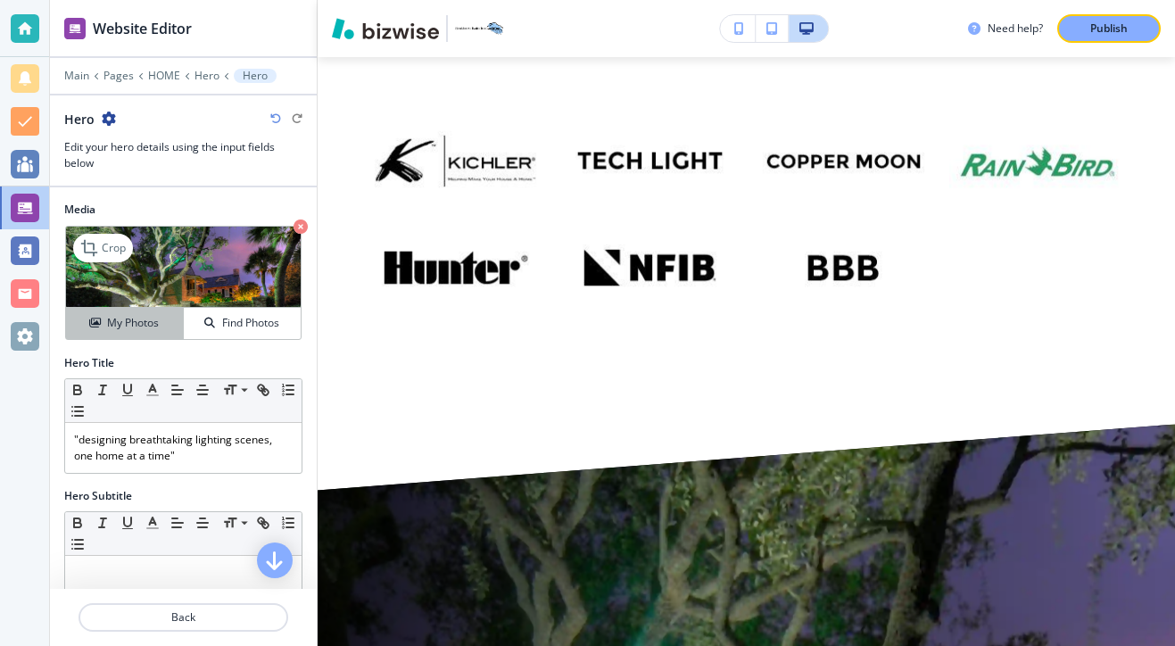
click at [149, 312] on button "My Photos" at bounding box center [125, 323] width 118 height 31
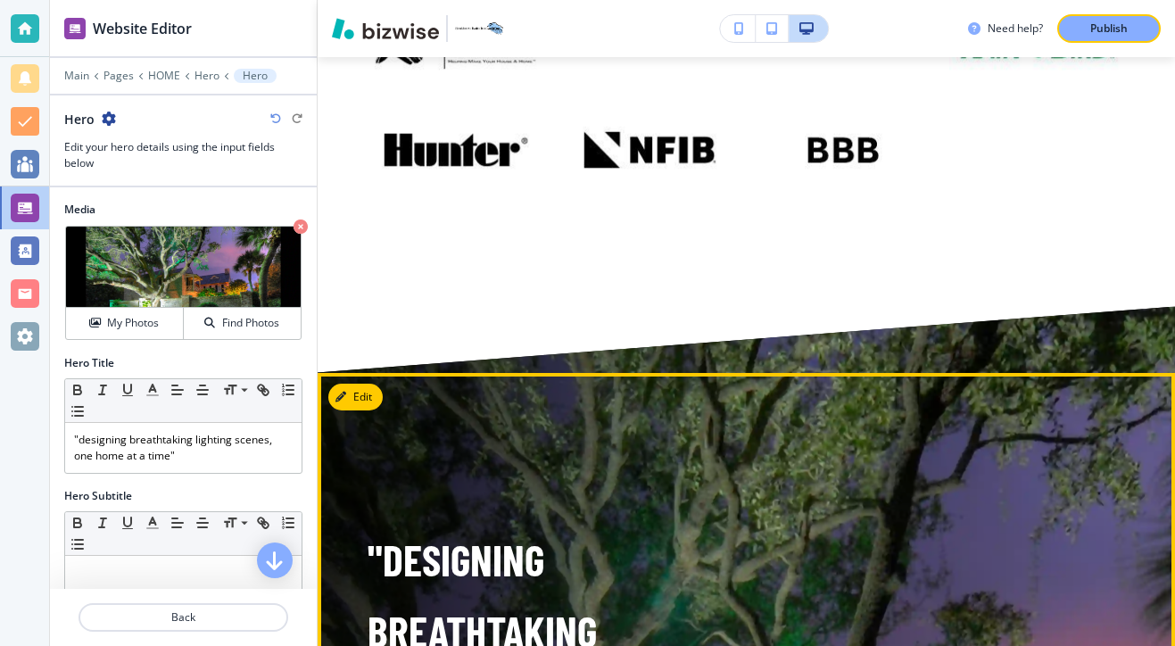
scroll to position [11016, 0]
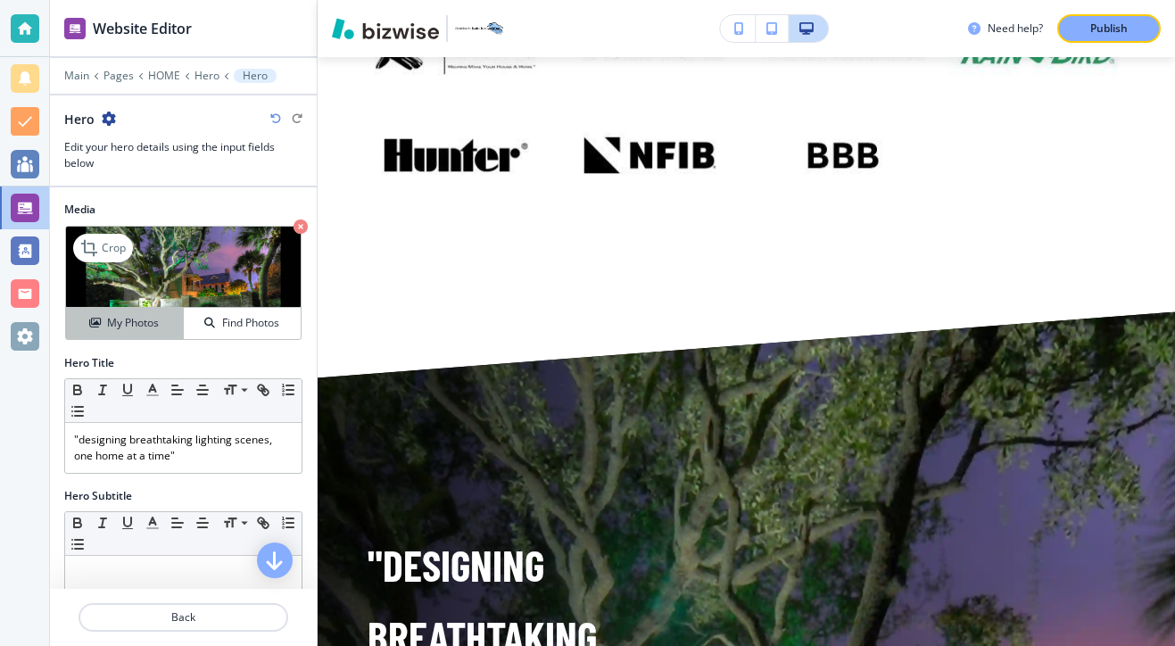
click at [146, 313] on button "My Photos" at bounding box center [125, 323] width 118 height 31
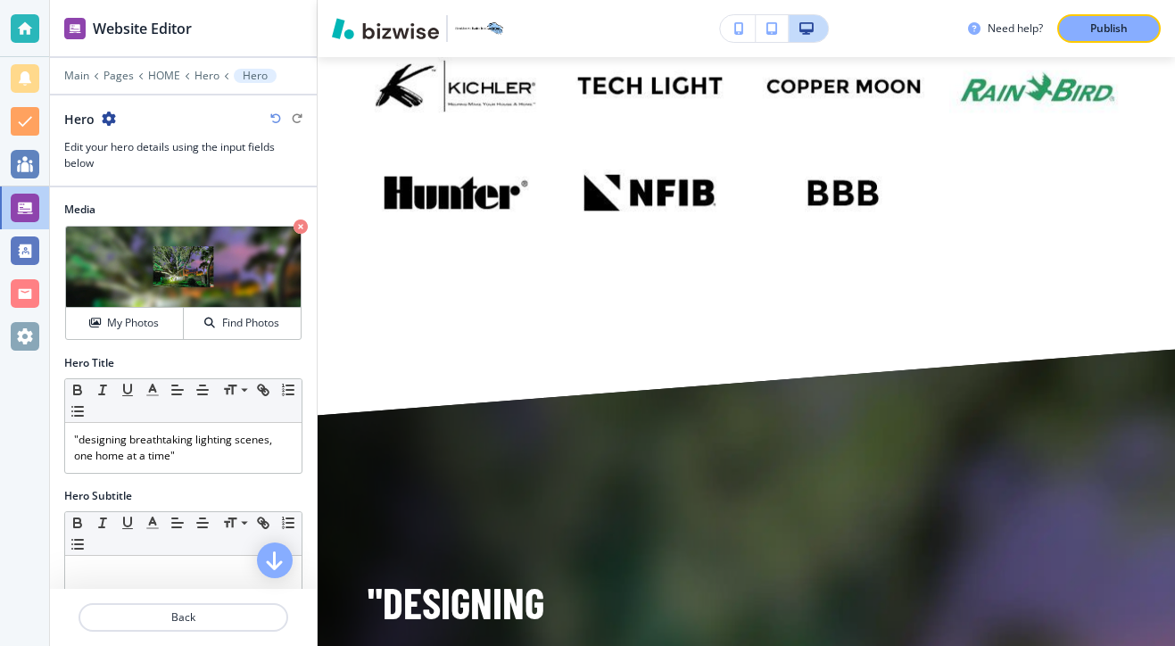
scroll to position [10980, 0]
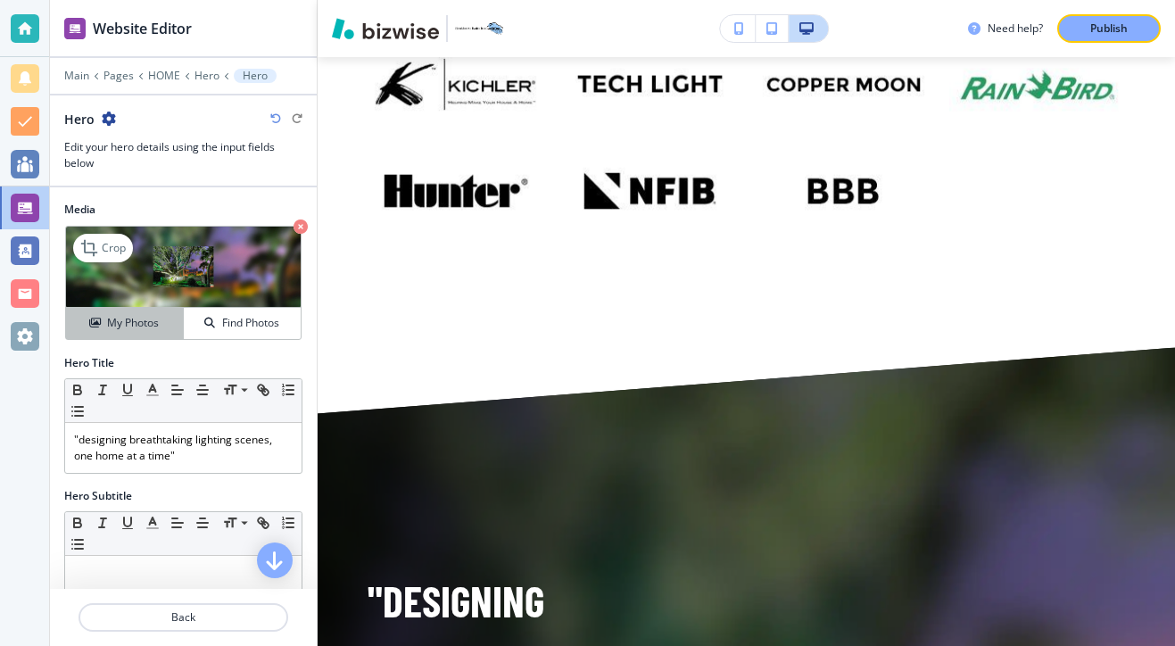
click at [136, 317] on h4 "My Photos" at bounding box center [133, 323] width 52 height 16
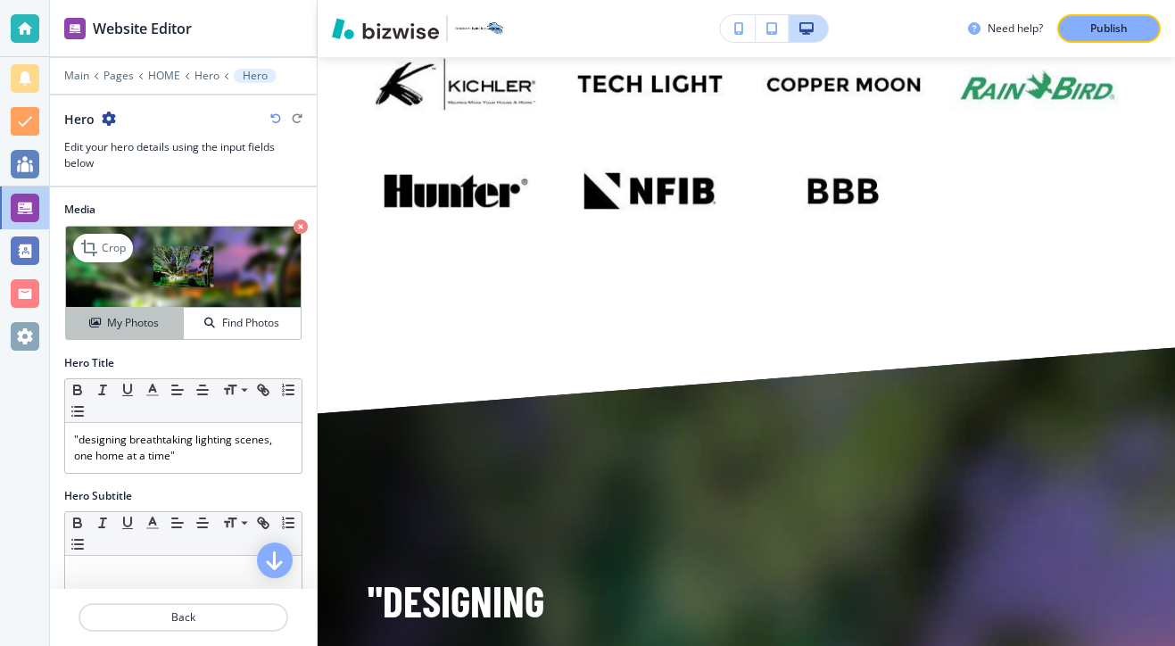
click at [155, 311] on button "My Photos" at bounding box center [125, 323] width 118 height 31
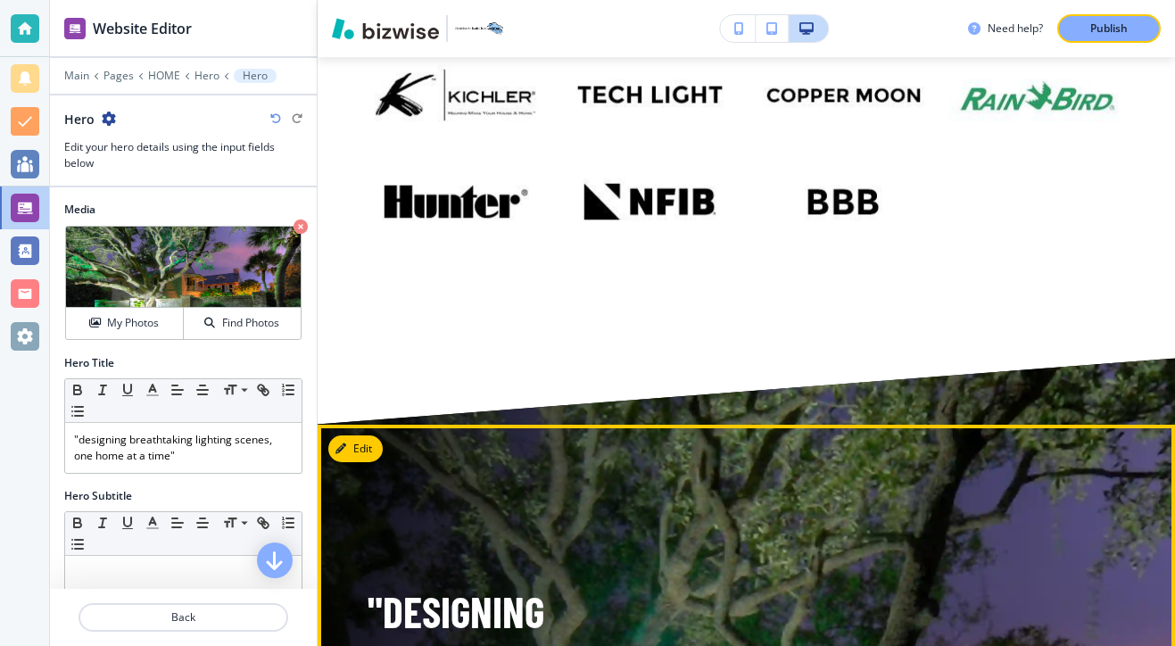
scroll to position [10994, 0]
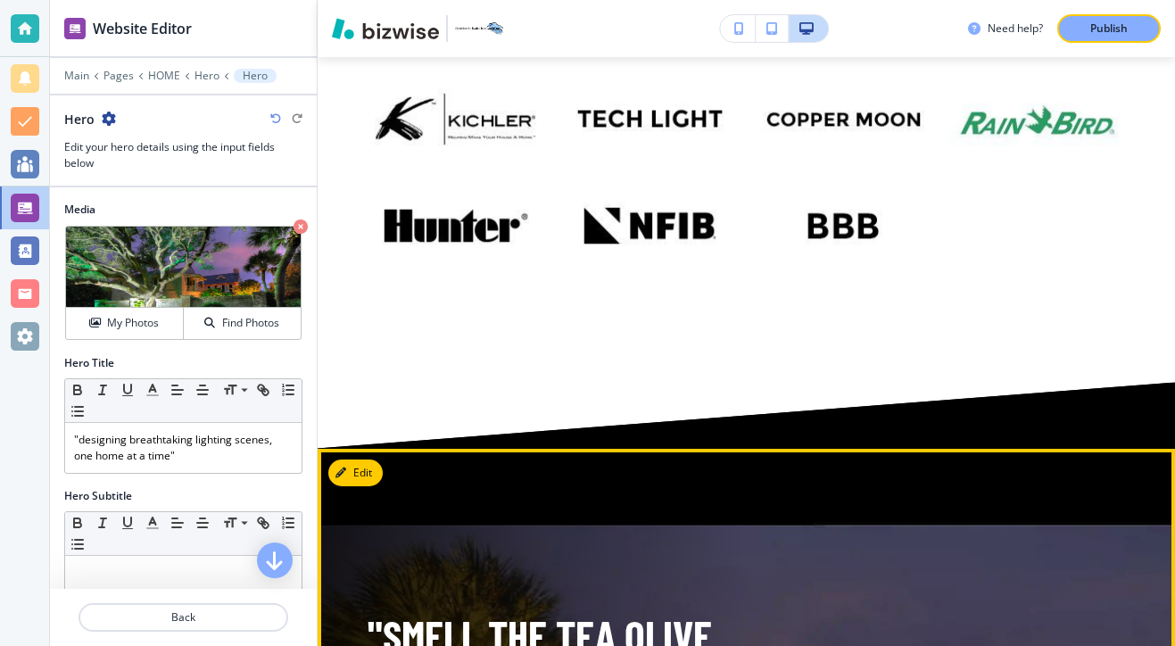
scroll to position [10944, 0]
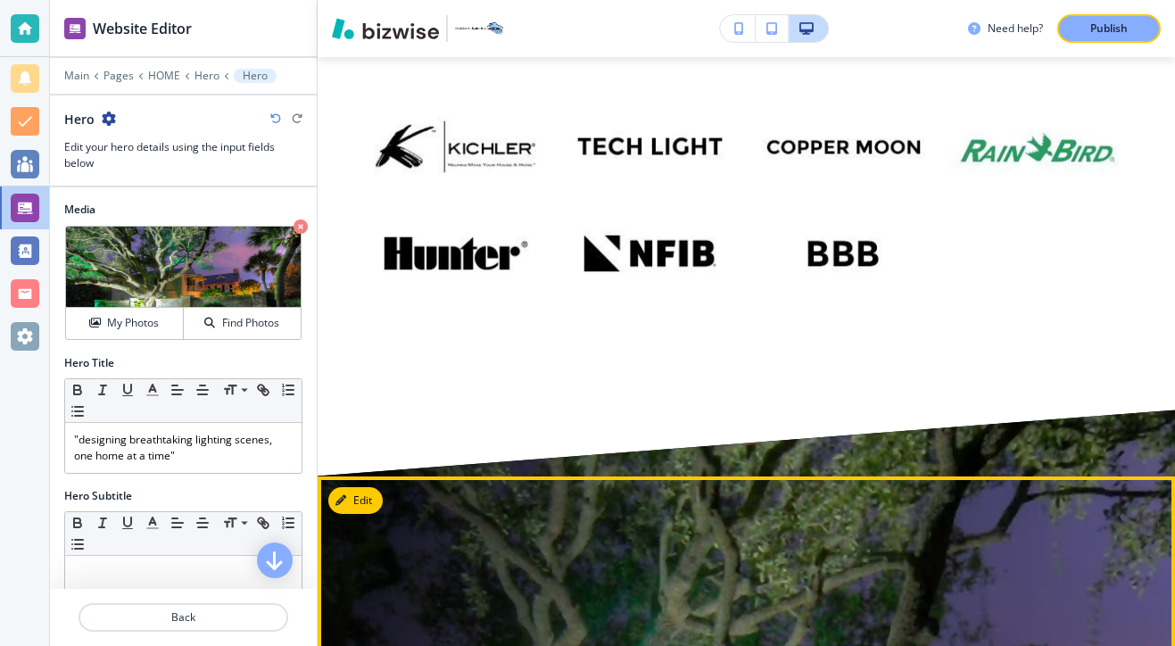
scroll to position [10844, 0]
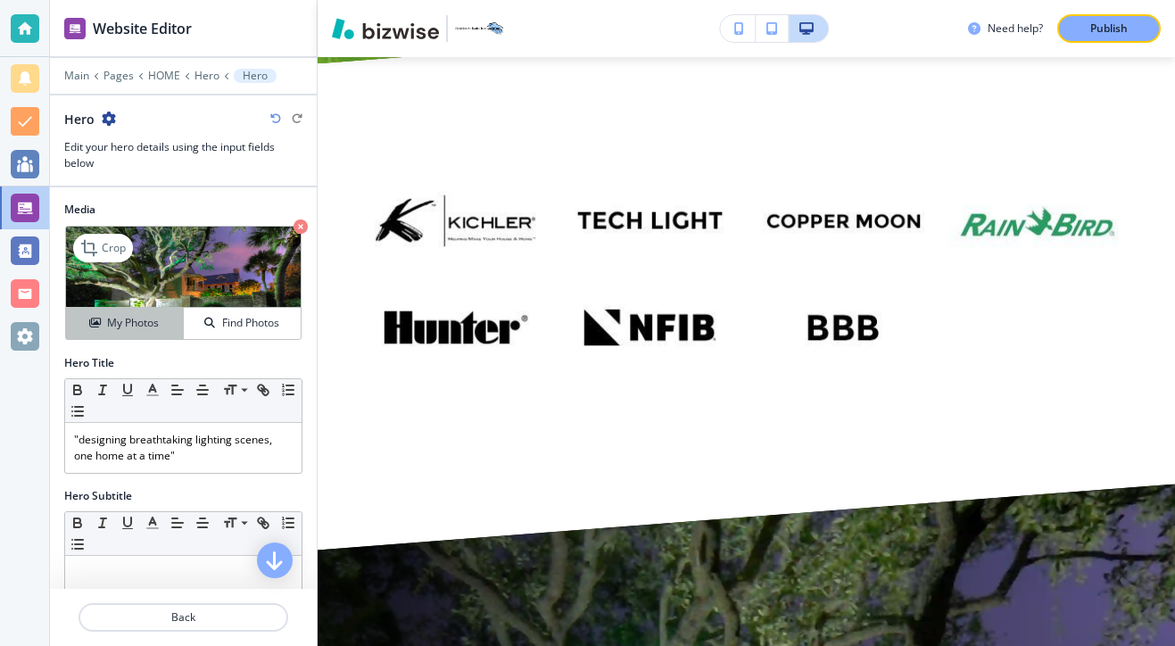
click at [152, 317] on h4 "My Photos" at bounding box center [133, 323] width 52 height 16
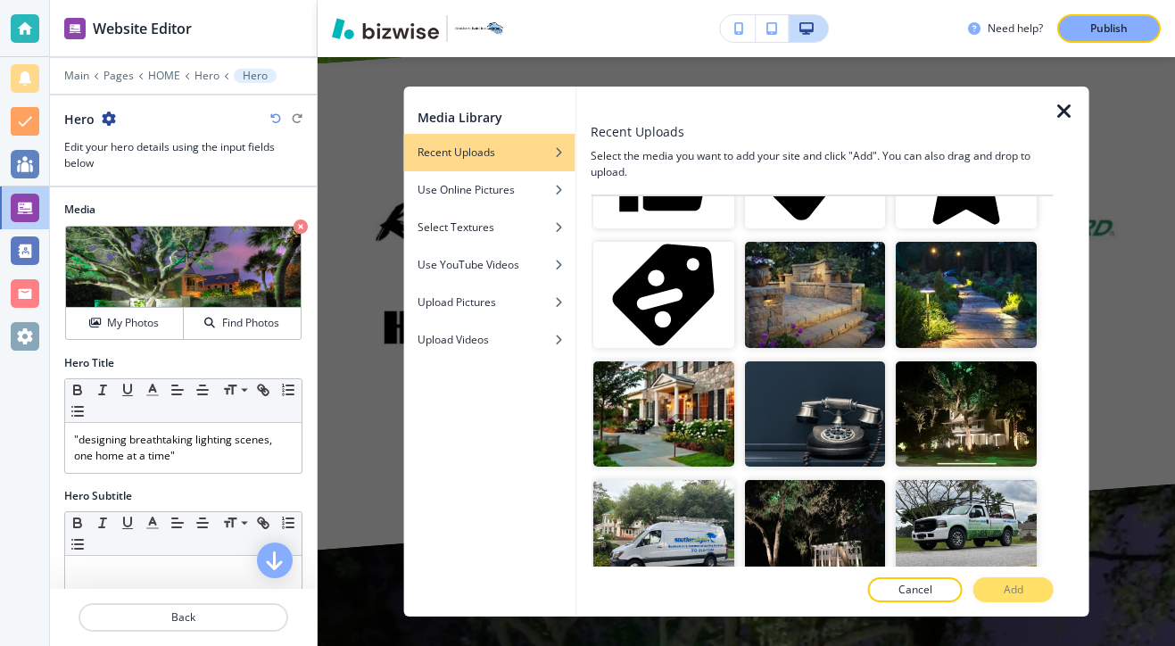
scroll to position [1403, 0]
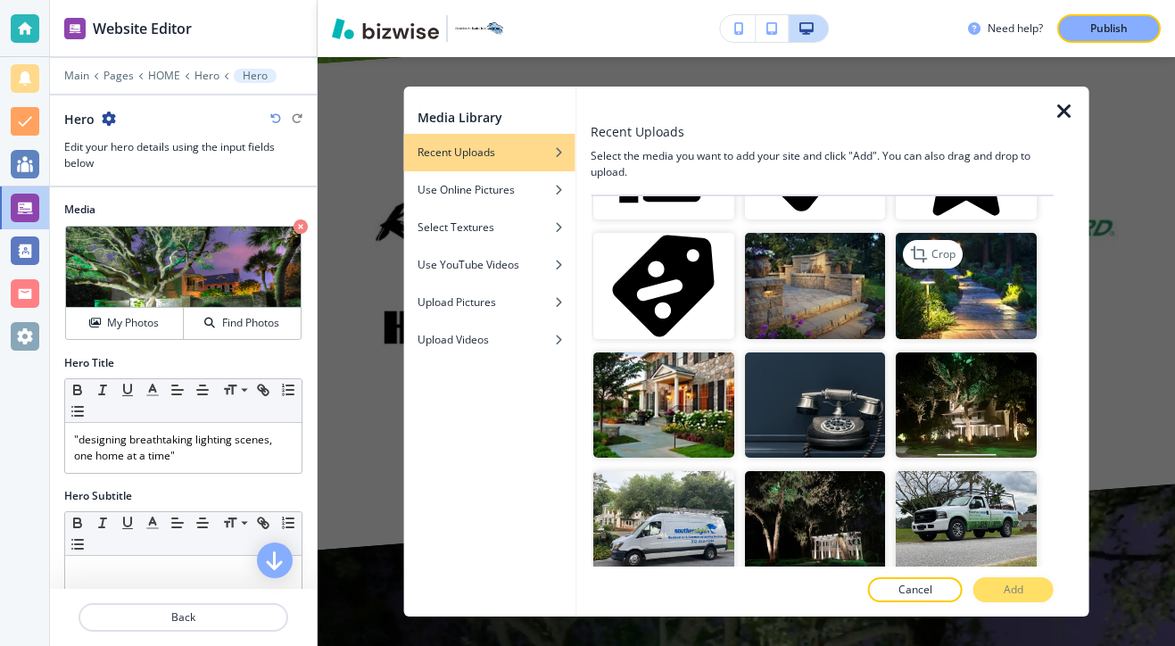
click at [924, 290] on img "button" at bounding box center [965, 285] width 141 height 105
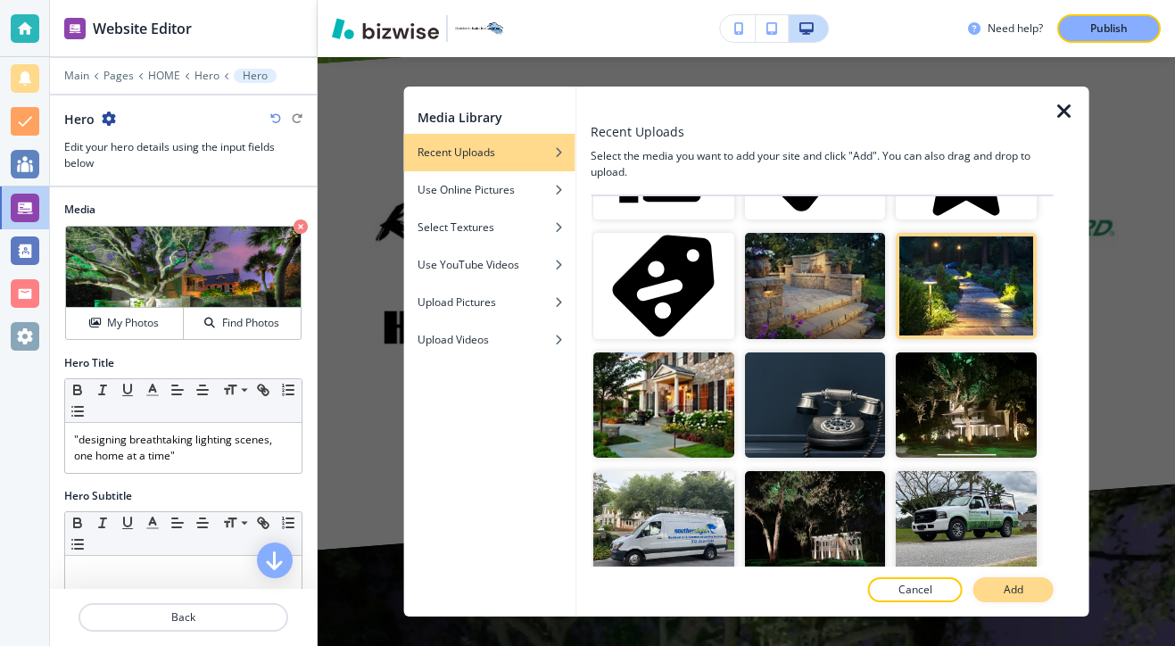
click at [1041, 595] on button "Add" at bounding box center [1013, 589] width 80 height 25
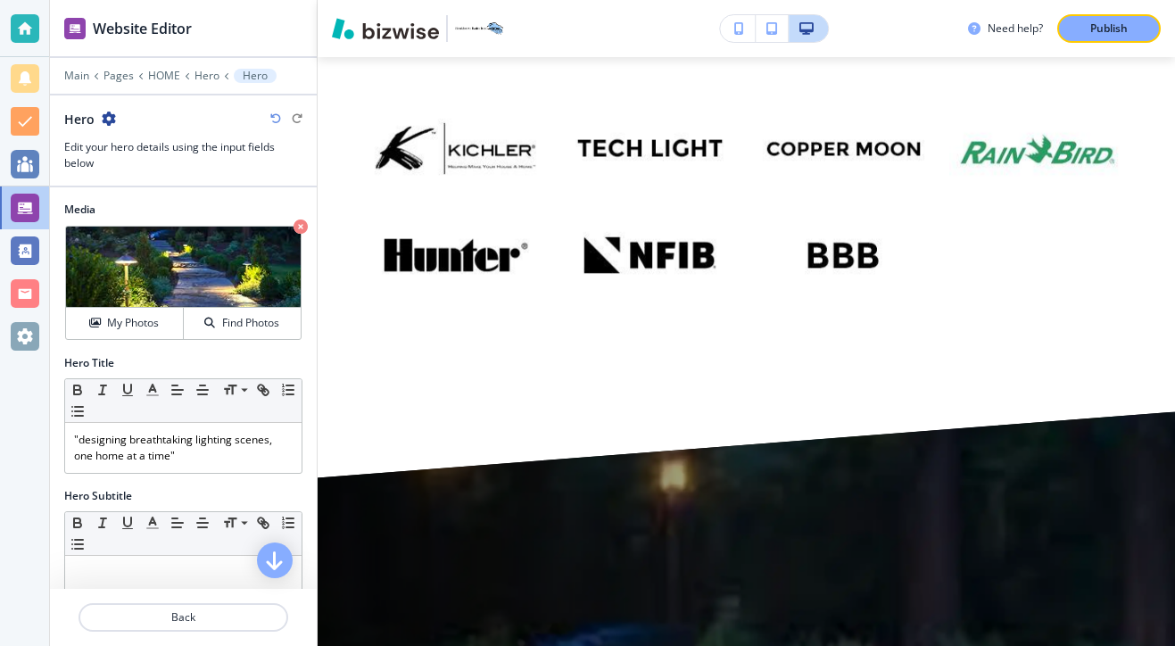
scroll to position [10900, 0]
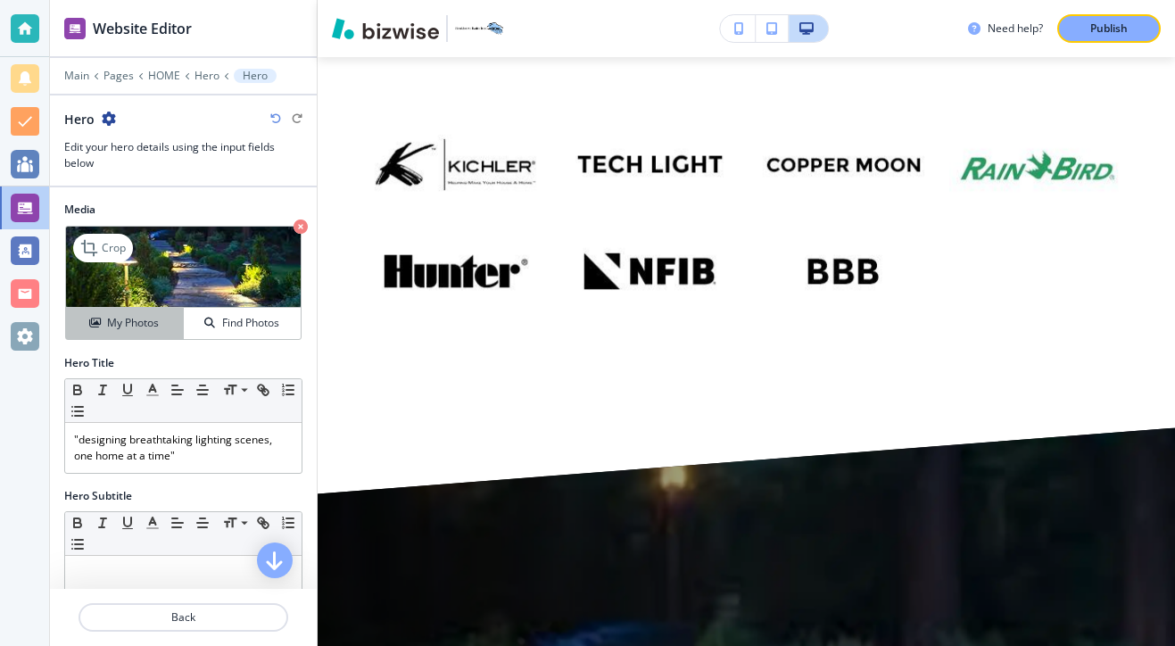
click at [154, 334] on button "My Photos" at bounding box center [125, 323] width 118 height 31
click at [163, 312] on button "My Photos" at bounding box center [125, 323] width 118 height 31
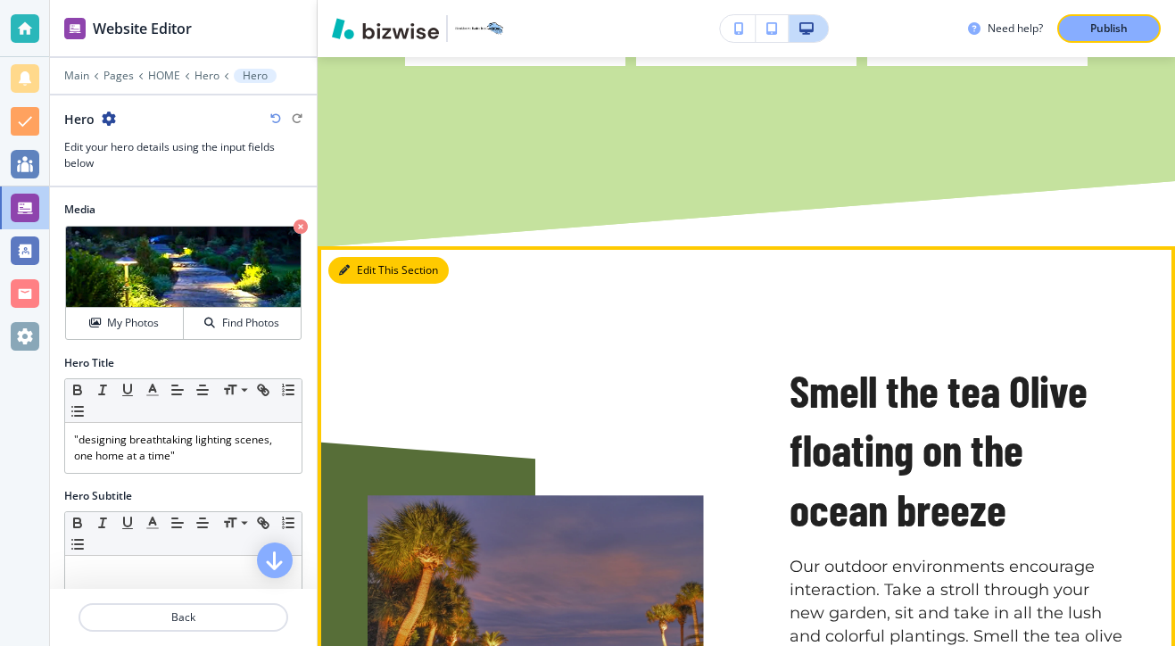
click at [368, 257] on button "Edit This Section" at bounding box center [388, 270] width 120 height 27
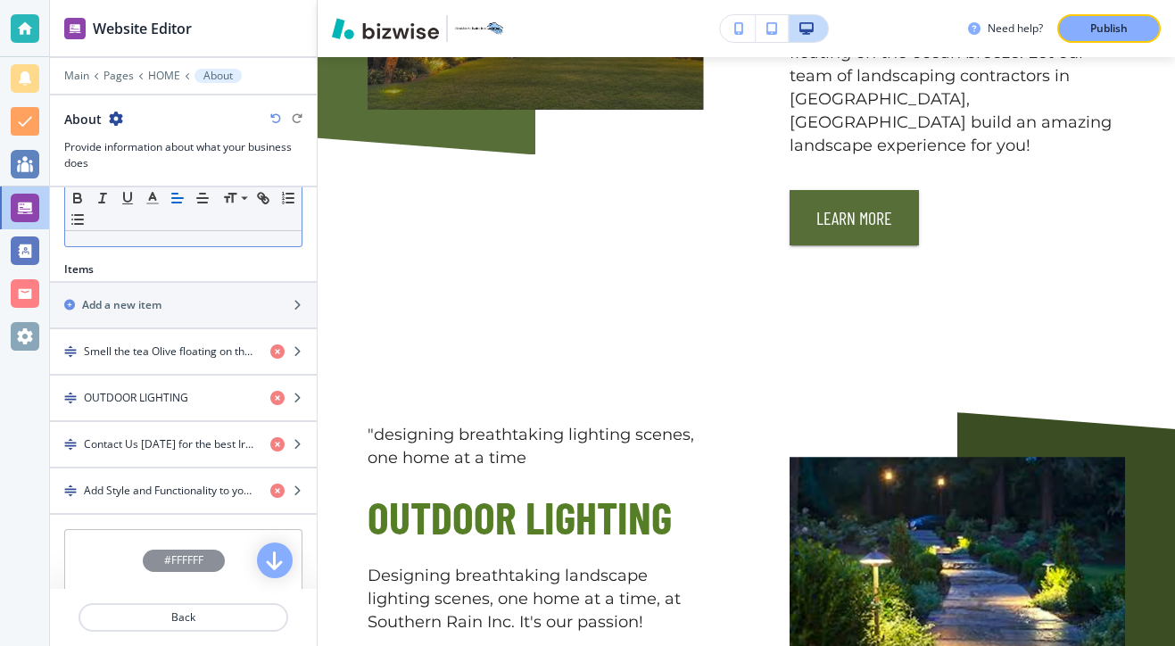
scroll to position [505, 0]
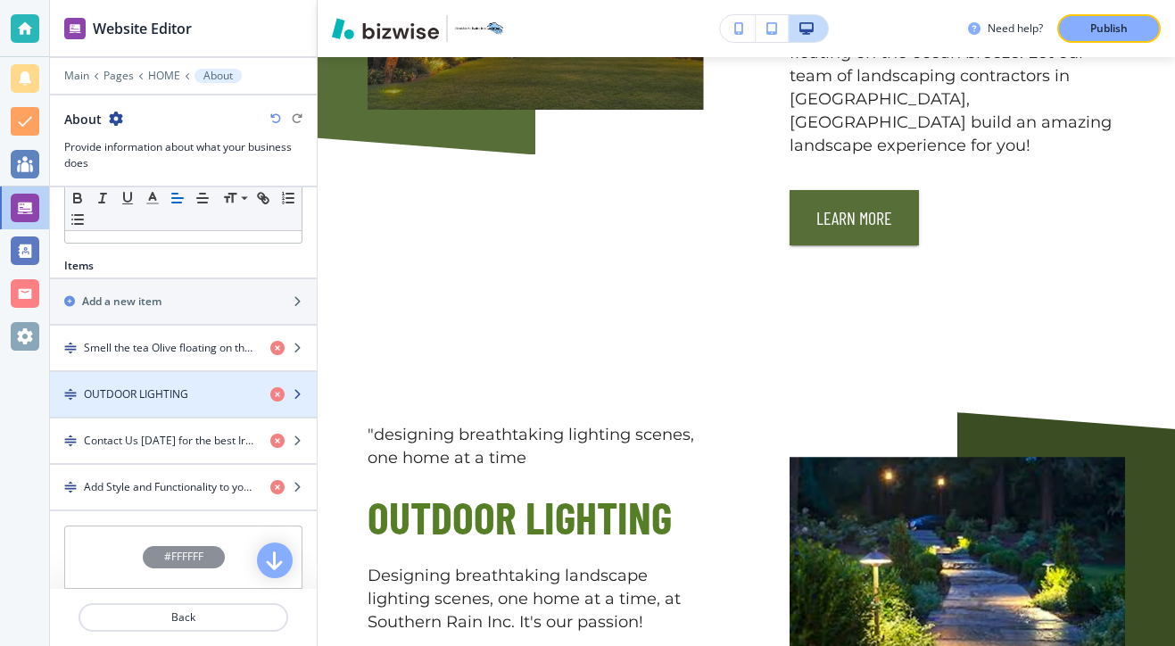
click at [182, 390] on h4 "OUTDOOR LIGHTING" at bounding box center [136, 394] width 104 height 16
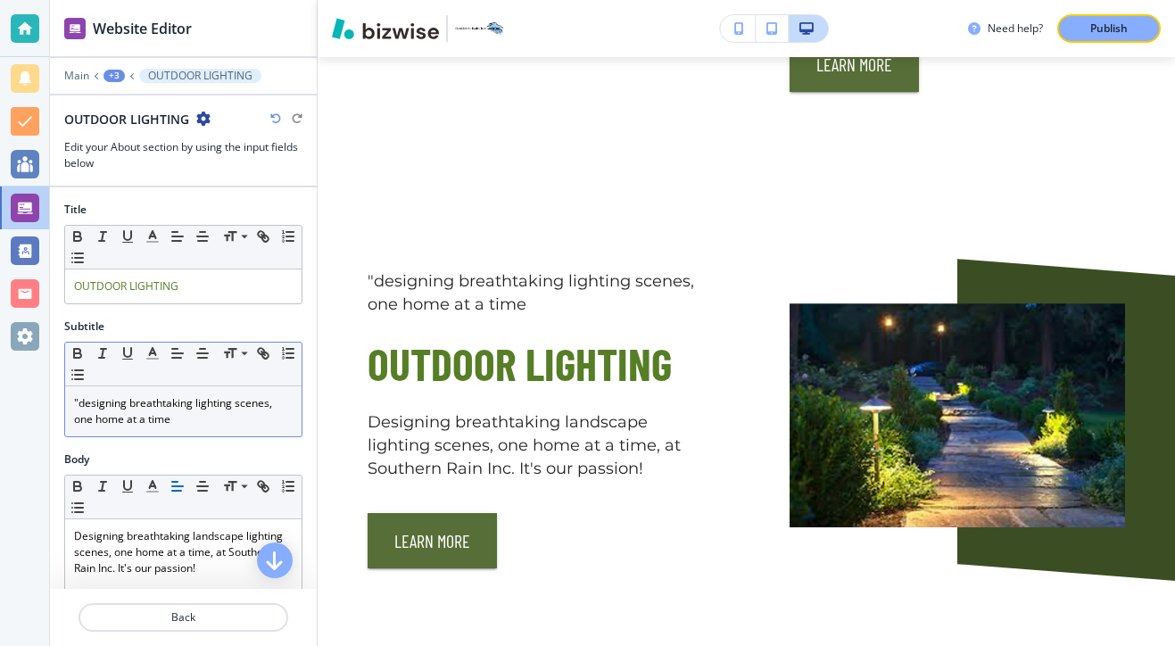
scroll to position [2730, 0]
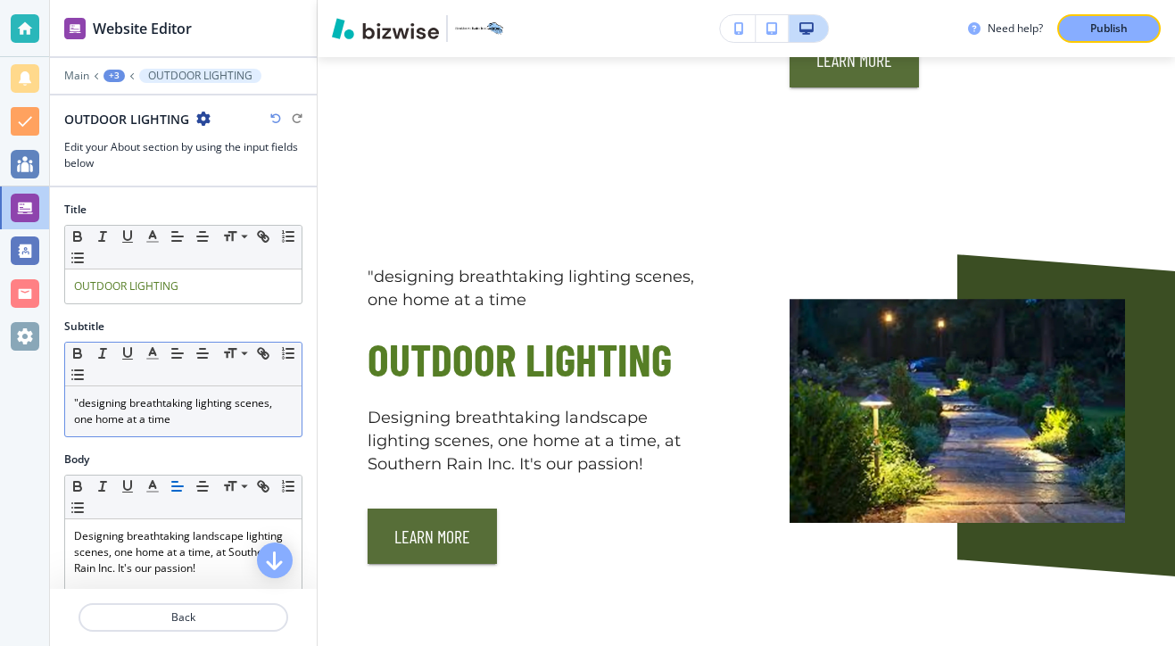
click at [270, 421] on p ""designing breathtaking lighting scenes, one home at a time" at bounding box center [183, 411] width 218 height 32
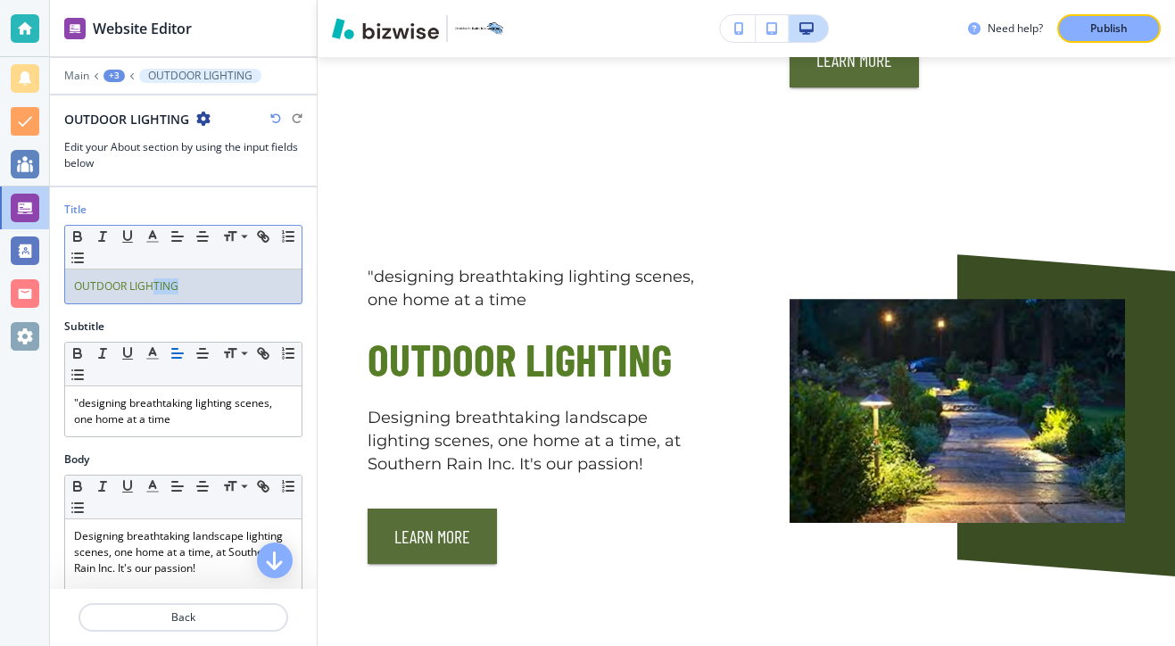
drag, startPoint x: 212, startPoint y: 285, endPoint x: 157, endPoint y: 285, distance: 55.3
click at [157, 285] on p "OUTDOOR LIGHTING" at bounding box center [183, 286] width 218 height 16
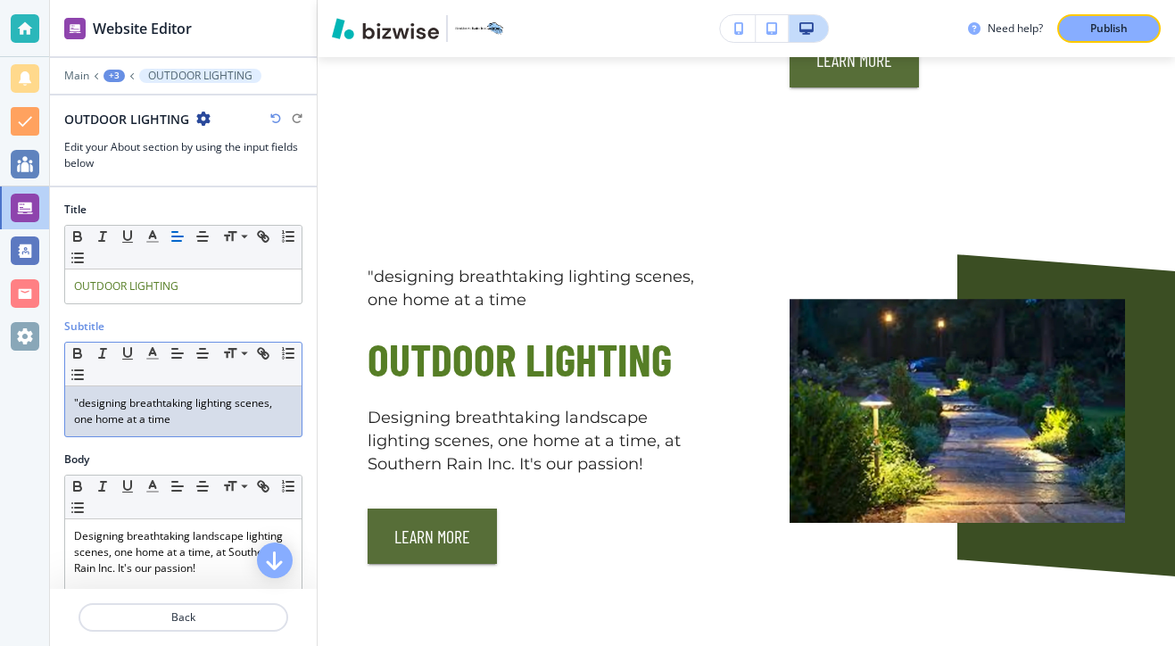
click at [210, 425] on p ""designing breathtaking lighting scenes, one home at a time" at bounding box center [183, 411] width 218 height 32
copy p ""designing breathtaking lighting scenes, one home at a time"
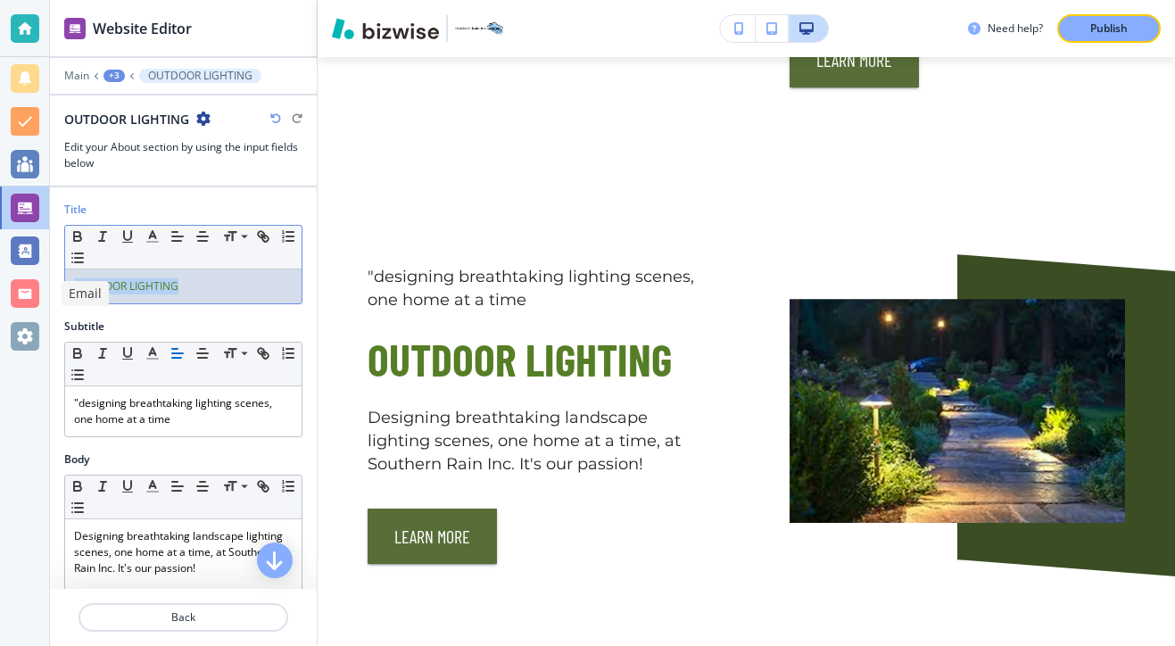
drag, startPoint x: 196, startPoint y: 296, endPoint x: 58, endPoint y: 267, distance: 141.3
click at [58, 267] on div "Title Small Normal Large Huge OUTDOOR LIGHTING" at bounding box center [183, 260] width 267 height 117
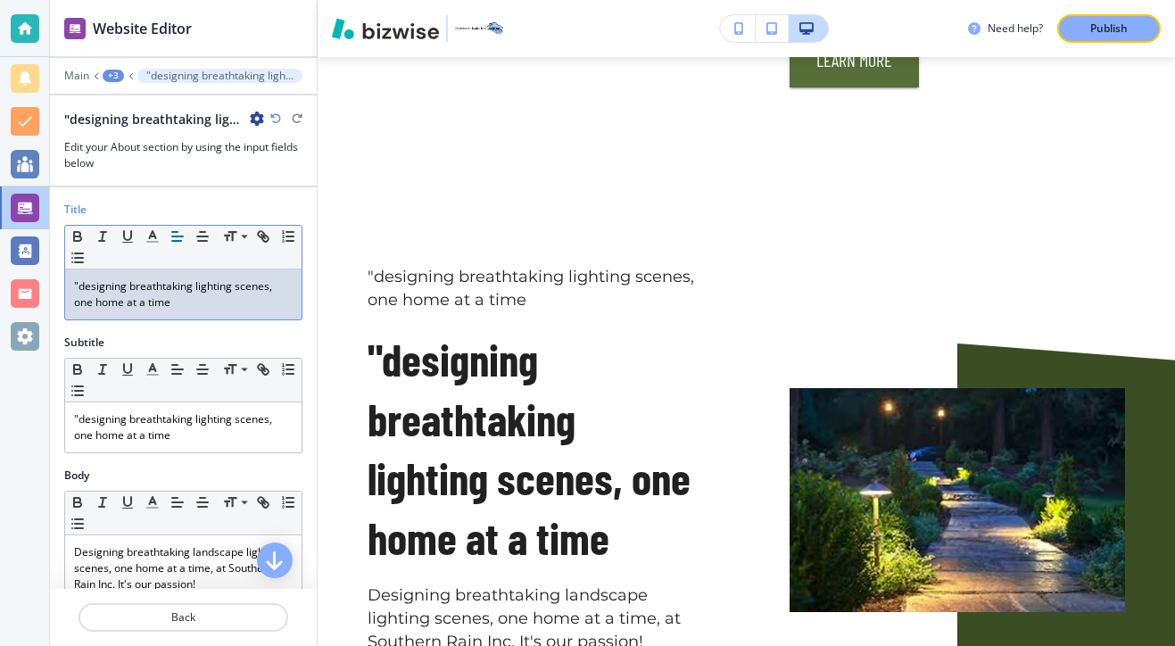
click at [80, 287] on p ""designing breathtaking lighting scenes, one home at a time" at bounding box center [183, 294] width 218 height 32
click at [90, 285] on p ""designing breathtaking lighting scenes, one home at a time" at bounding box center [183, 294] width 218 height 32
click at [84, 284] on p ""designing breathtaking lighting scenes, one home at a time" at bounding box center [183, 294] width 218 height 32
click at [131, 284] on p "Designing breathtaking lighting scenes, one home at a time" at bounding box center [183, 294] width 218 height 32
click at [192, 286] on p "Designing Breathtaking lighting scenes, one home at a time" at bounding box center [183, 294] width 218 height 32
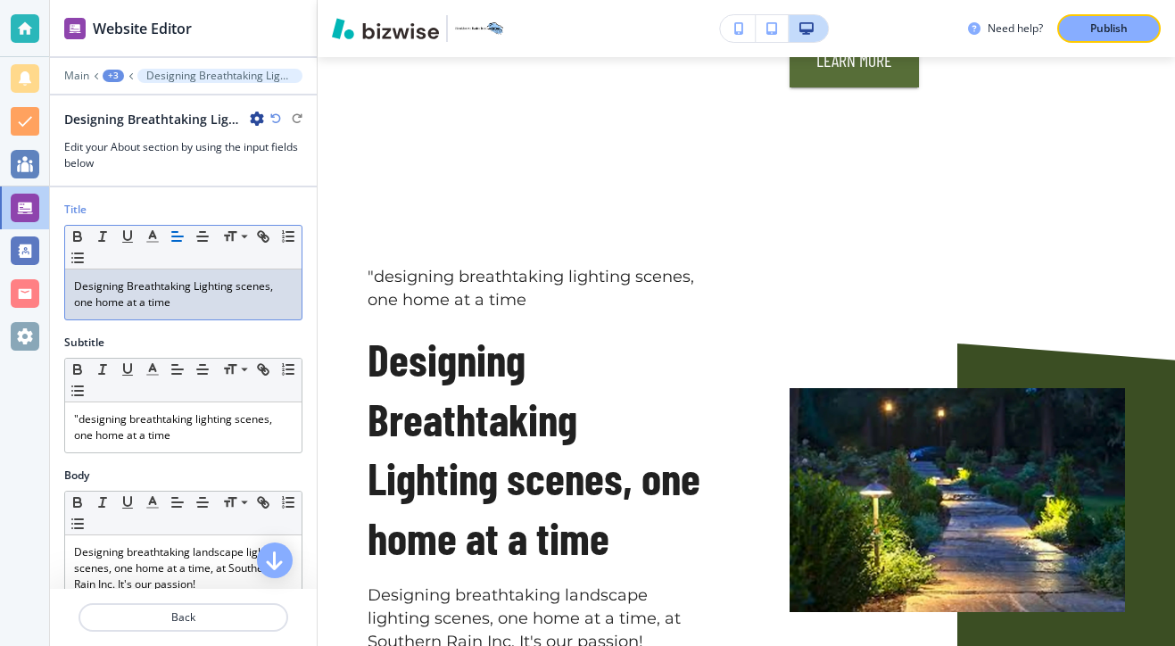
click at [243, 283] on p "Designing Breathtaking Lighting scenes, one home at a time" at bounding box center [183, 294] width 218 height 32
click at [78, 308] on p "Designing Breathtaking Lighting Scenes, one home at a time" at bounding box center [183, 294] width 218 height 32
click at [105, 298] on p "Designing Breathtaking Lighting Scenes, One home at a time" at bounding box center [183, 294] width 218 height 32
click at [157, 303] on p "Designing Breathtaking Lighting Scenes, One Home at a time" at bounding box center [183, 294] width 218 height 32
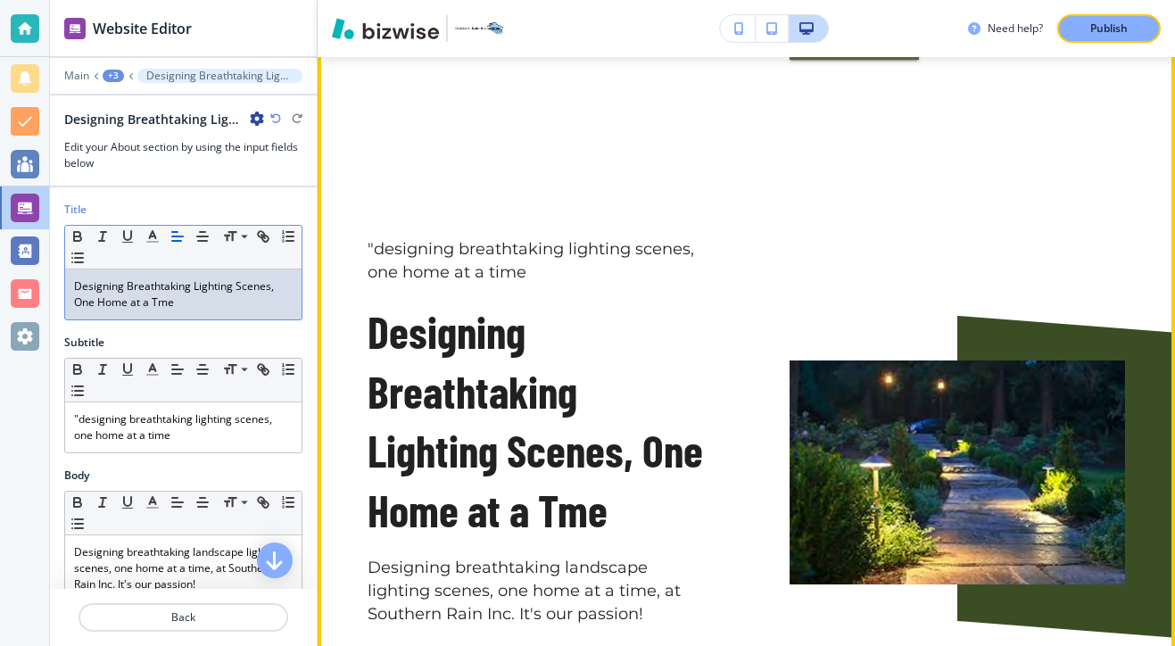
scroll to position [2765, 0]
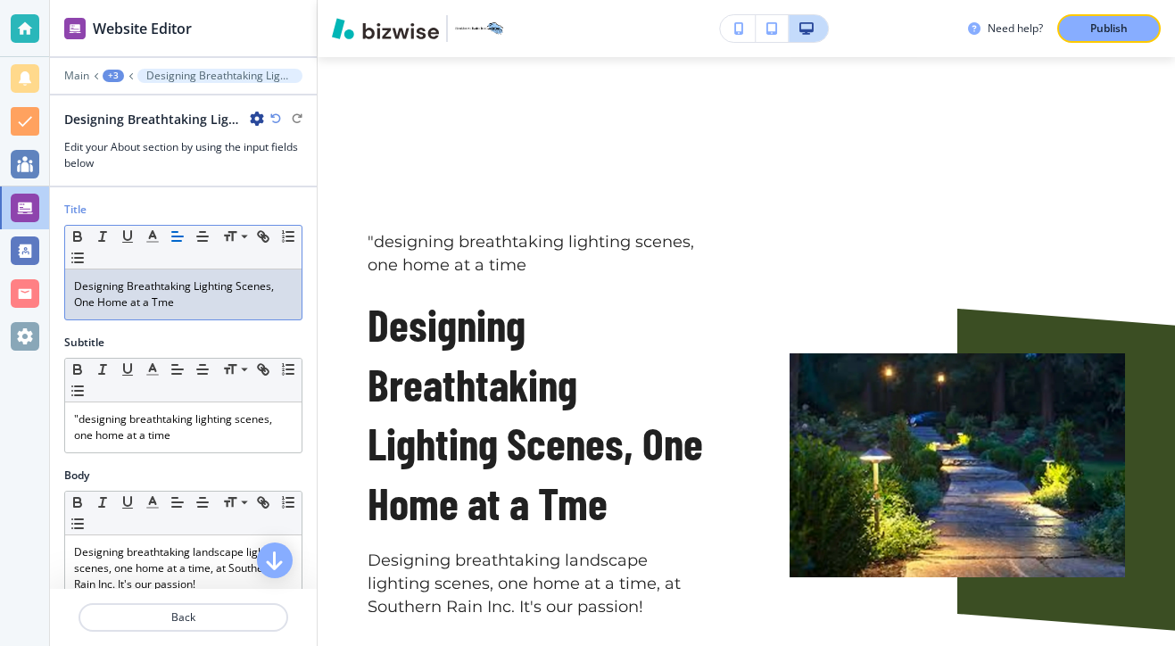
click at [68, 282] on div "Designing Breathtaking Lighting Scenes, One Home at a Tme" at bounding box center [183, 294] width 236 height 50
click at [189, 306] on p ""Designing Breathtaking Lighting Scenes, One Home at a Tme" at bounding box center [183, 294] width 218 height 32
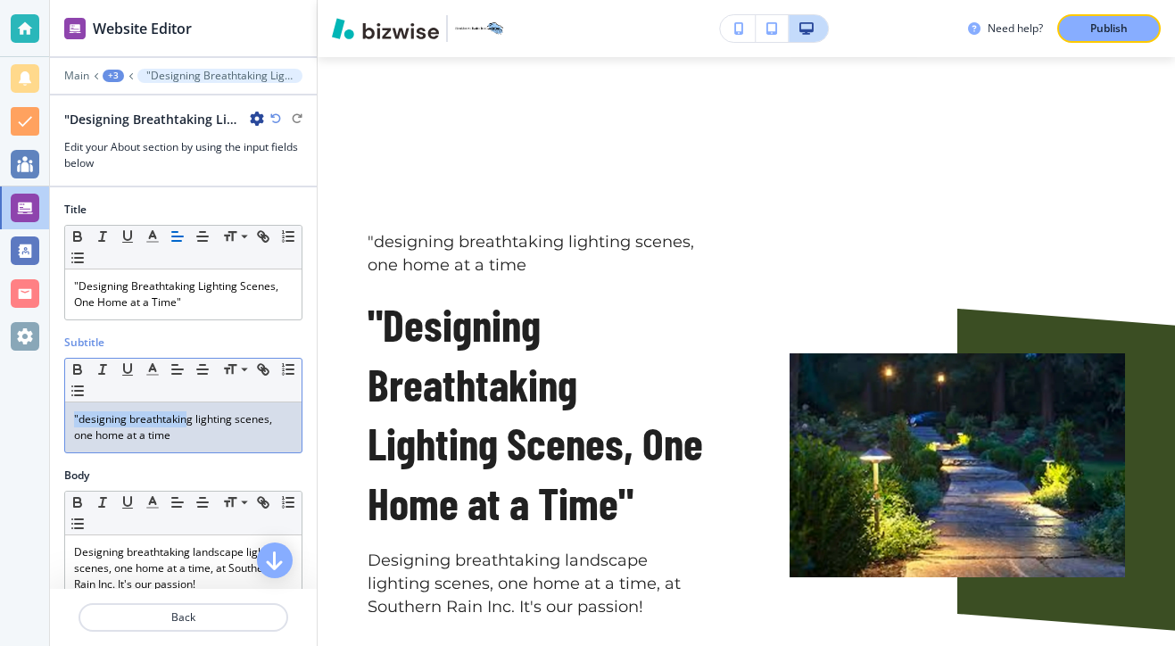
drag, startPoint x: 186, startPoint y: 425, endPoint x: 66, endPoint y: 416, distance: 120.7
click at [66, 419] on div ""designing breathtaking lighting scenes, one home at a time" at bounding box center [183, 427] width 236 height 50
click at [171, 437] on p ""designing breathtaking lighting scenes, one home at a time" at bounding box center [183, 427] width 218 height 32
click at [171, 438] on p ""designing breathtaking lighting scenes, one home at a time" at bounding box center [183, 427] width 218 height 32
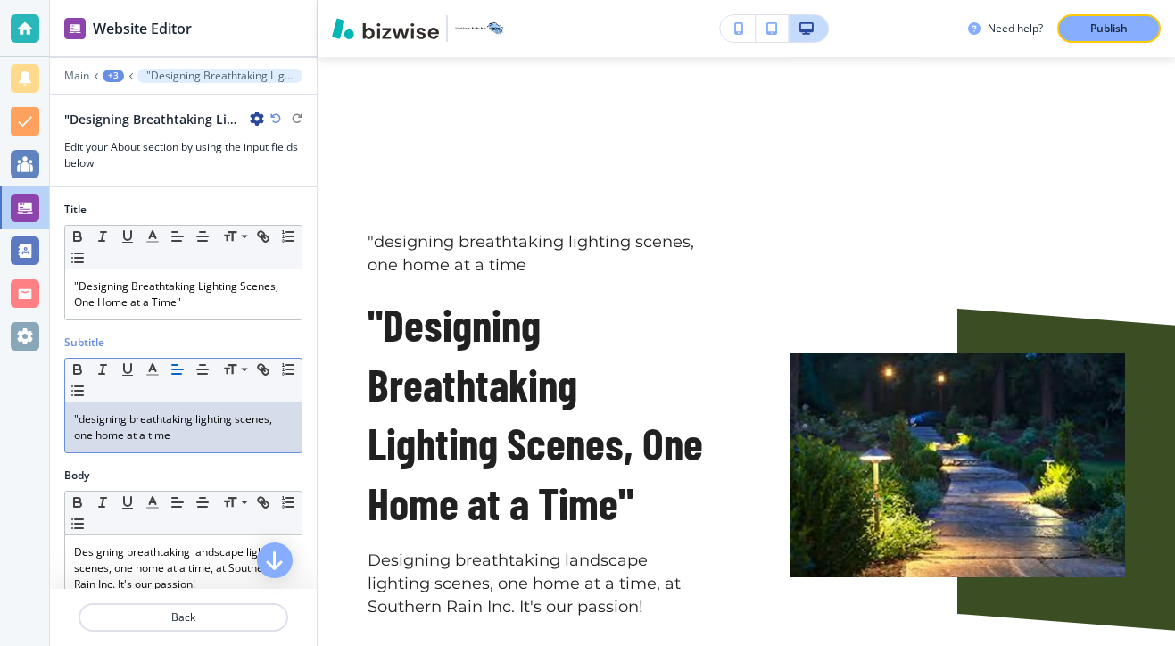
click at [171, 438] on p ""designing breathtaking lighting scenes, one home at a time" at bounding box center [183, 427] width 218 height 32
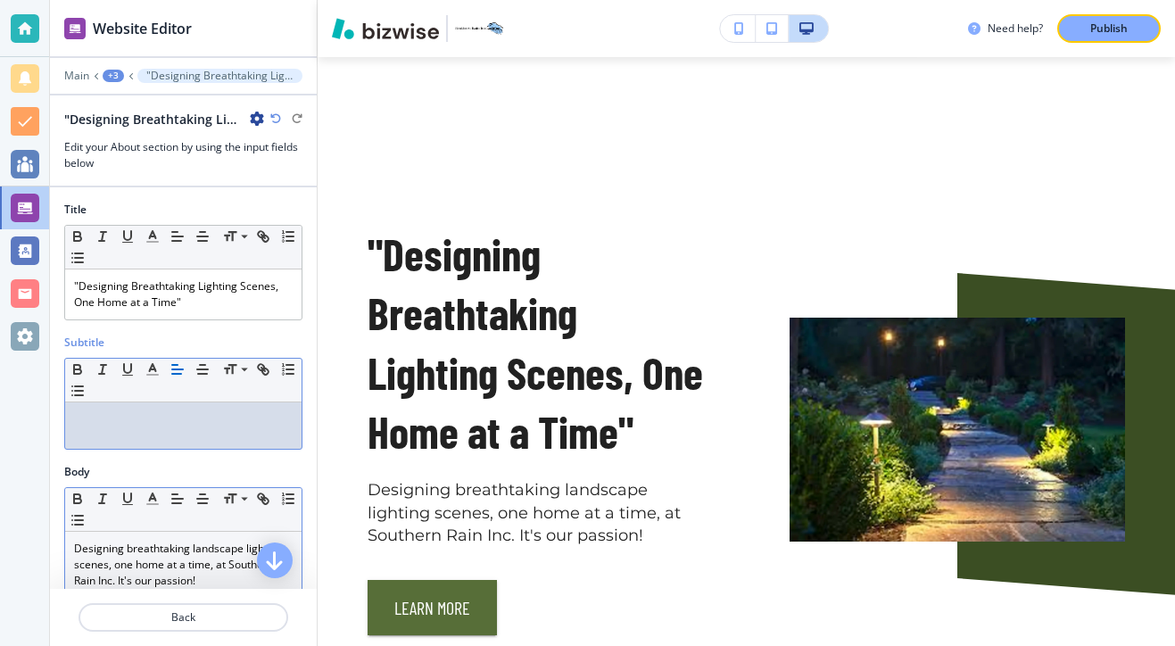
scroll to position [110, 0]
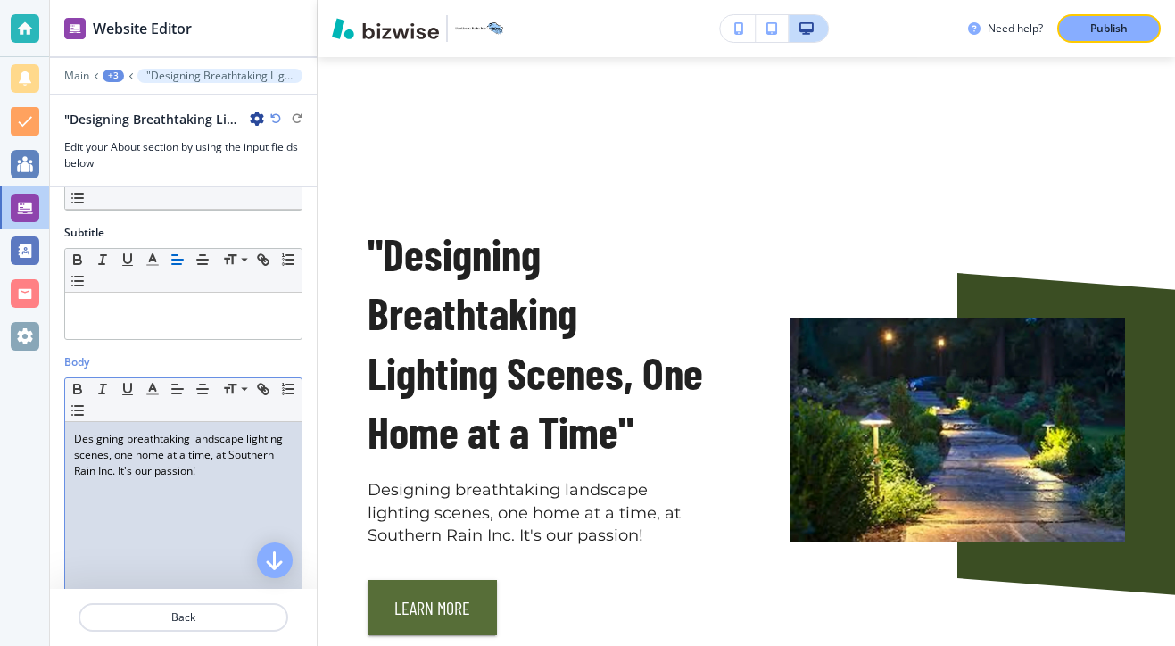
click at [205, 459] on p "Designing breathtaking landscape lighting scenes, one home at a time, at Southe…" at bounding box center [183, 455] width 218 height 48
click at [207, 466] on p "Designing breathtaking landscape lighting scenes, one home at a time, at Southe…" at bounding box center [183, 455] width 218 height 48
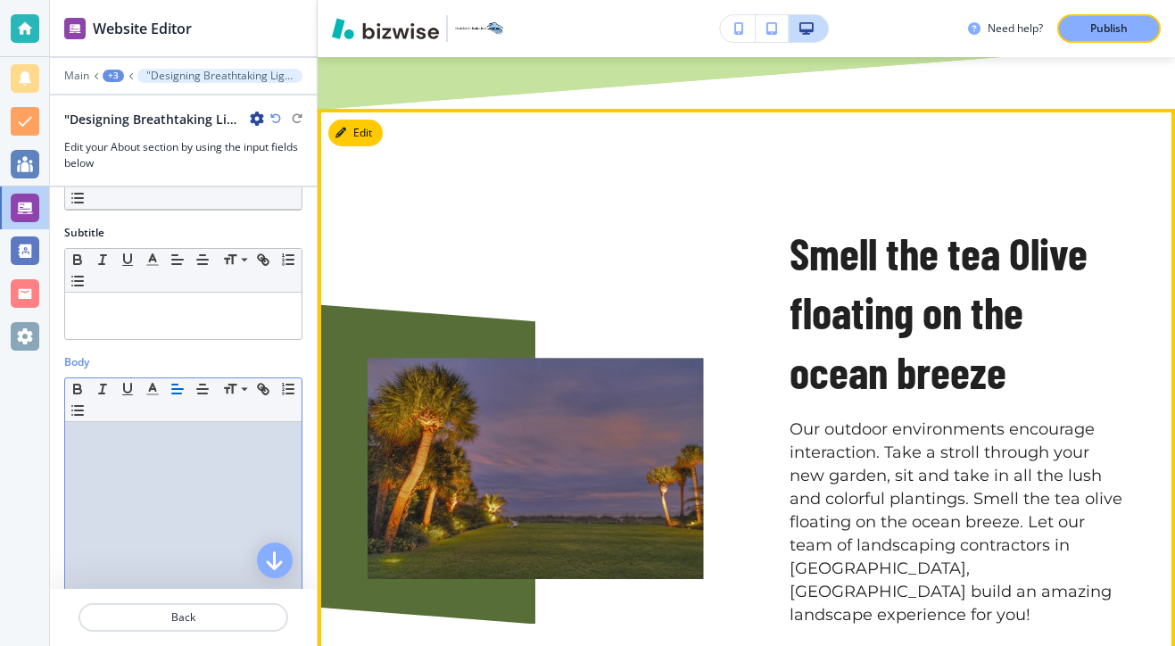
scroll to position [2050, 0]
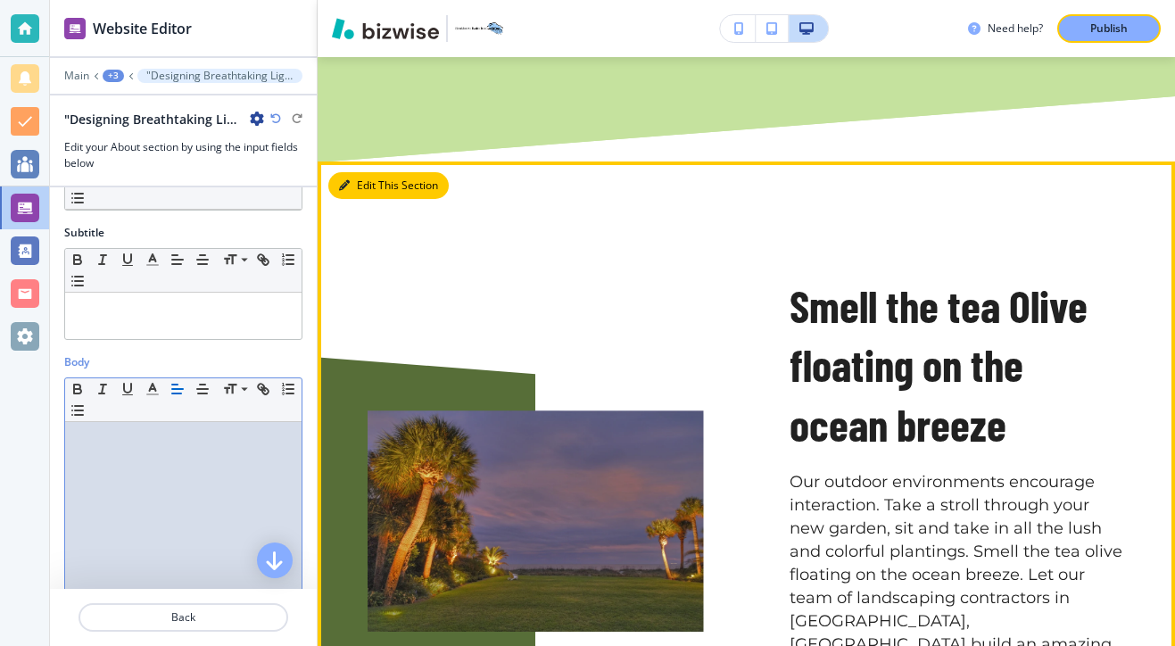
click at [369, 172] on button "Edit This Section" at bounding box center [388, 185] width 120 height 27
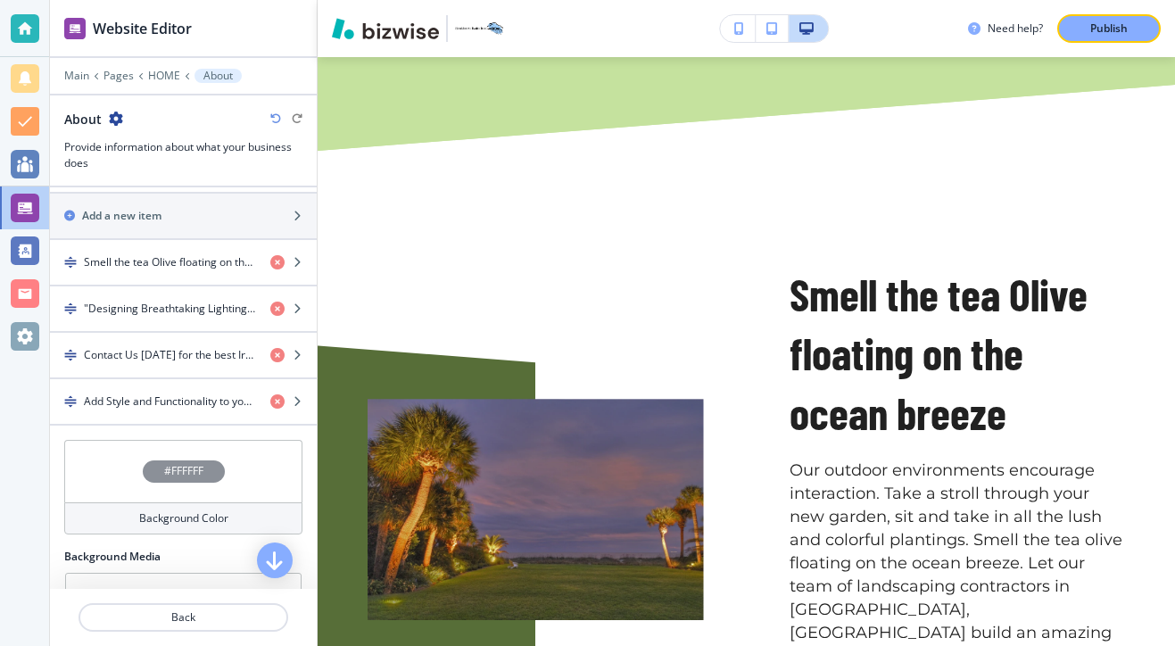
scroll to position [619, 0]
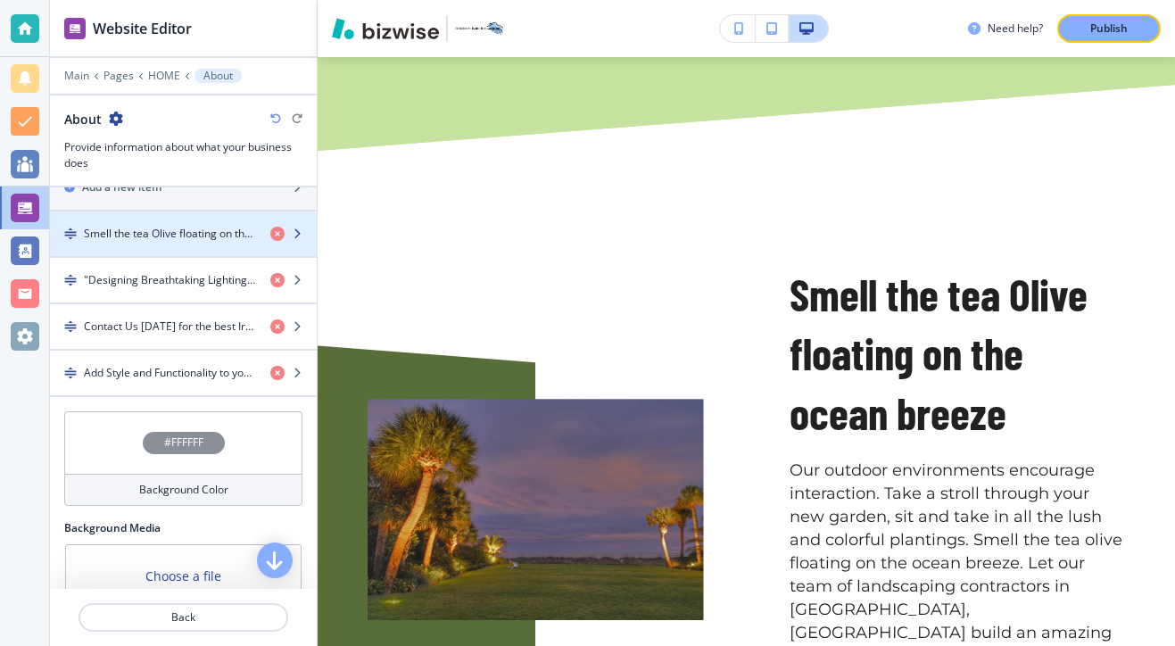
click at [210, 227] on h4 "Smell the tea Olive floating on the ocean breeze" at bounding box center [170, 234] width 172 height 16
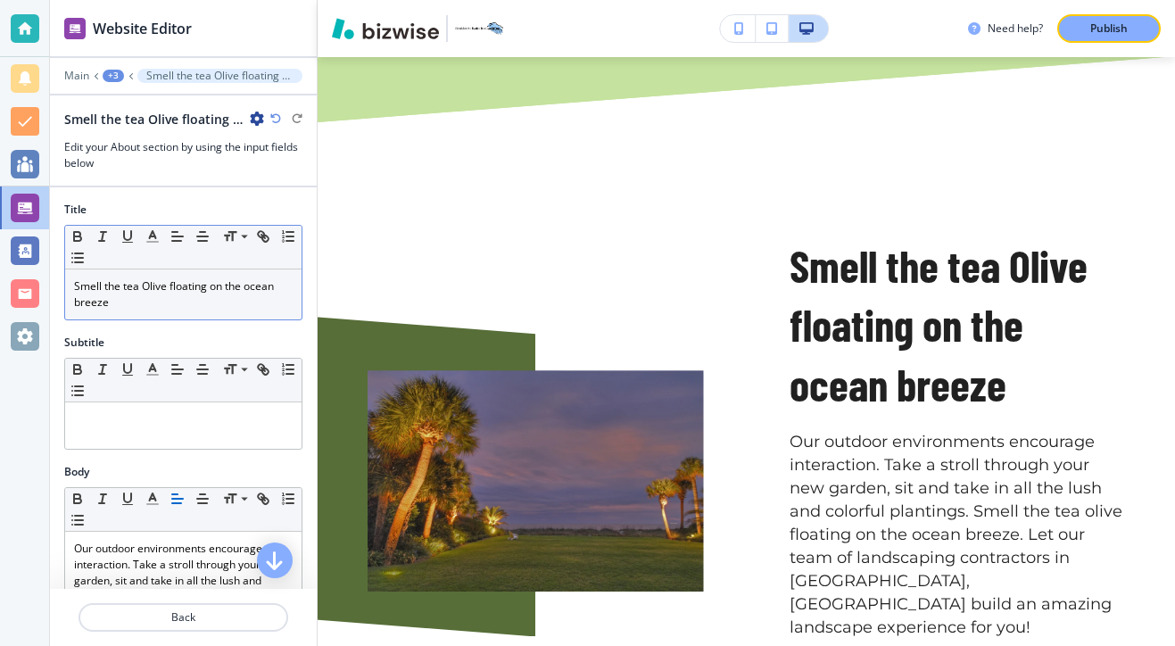
click at [125, 285] on p "Smell the tea Olive floating on the ocean breeze" at bounding box center [183, 294] width 218 height 32
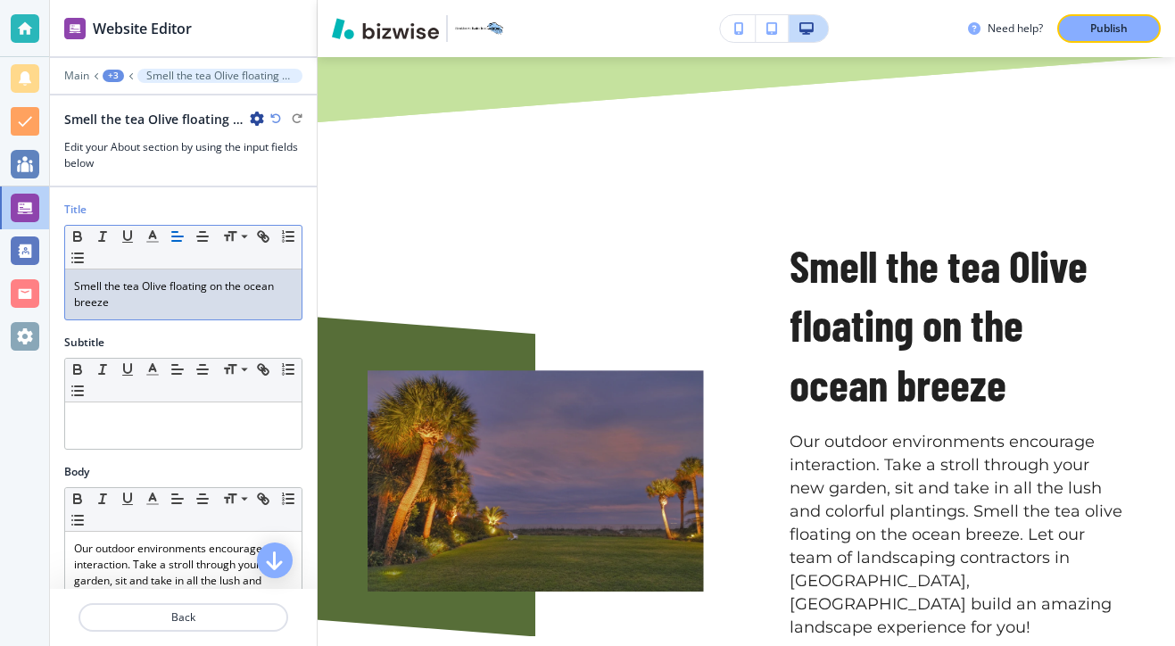
click at [126, 288] on p "Smell the tea Olive floating on the ocean breeze" at bounding box center [183, 294] width 218 height 32
click at [129, 290] on p "Smell the tea Olive floating on the ocean breeze" at bounding box center [183, 294] width 218 height 32
click at [174, 286] on p "Smell the Tea Olive floating on the ocean breeze" at bounding box center [183, 294] width 218 height 32
click at [252, 284] on p "Smell the Tea Olive Floating on the ocean breeze" at bounding box center [183, 294] width 218 height 32
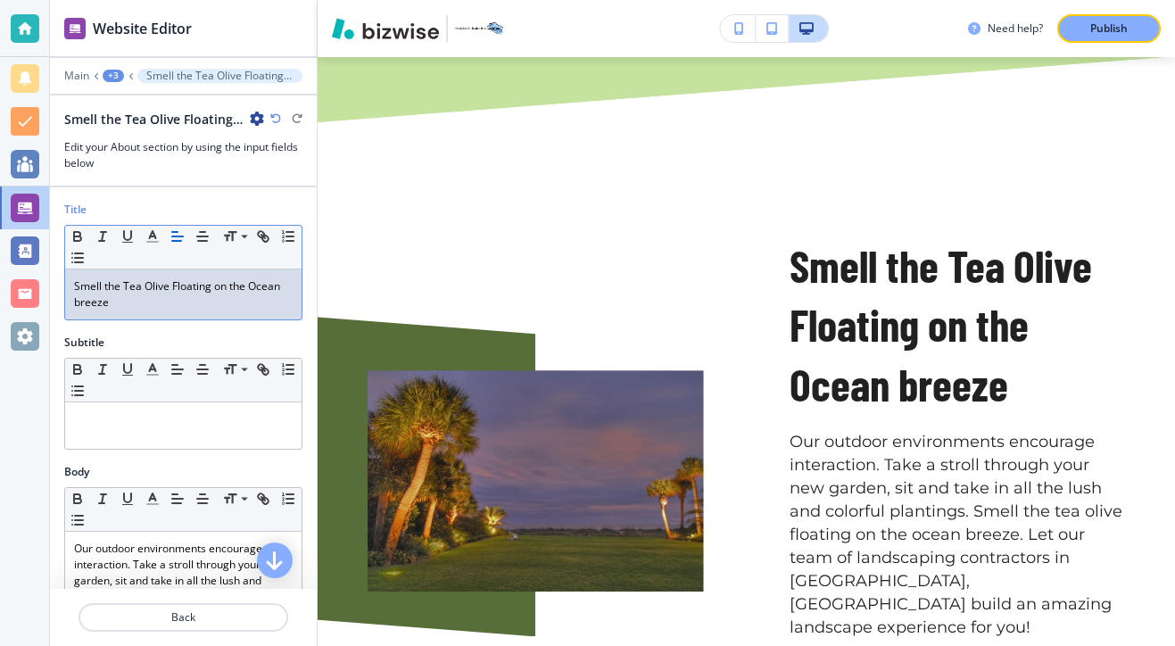
click at [81, 301] on p "Smell the Tea Olive Floating on the Ocean breeze" at bounding box center [183, 294] width 218 height 32
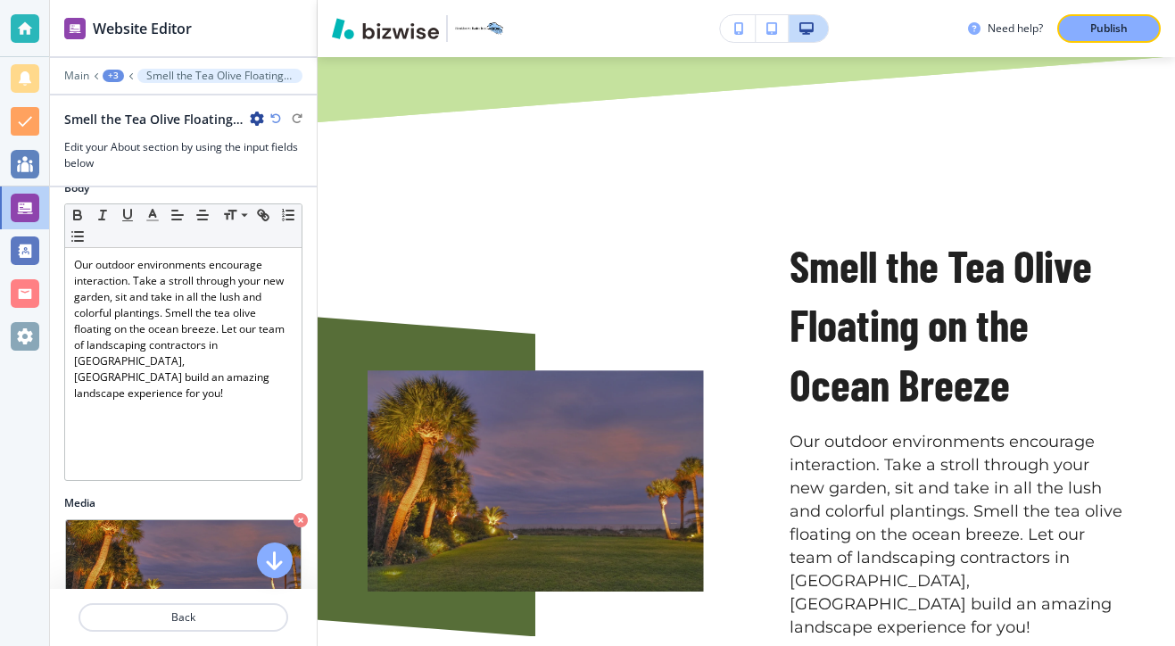
scroll to position [312, 0]
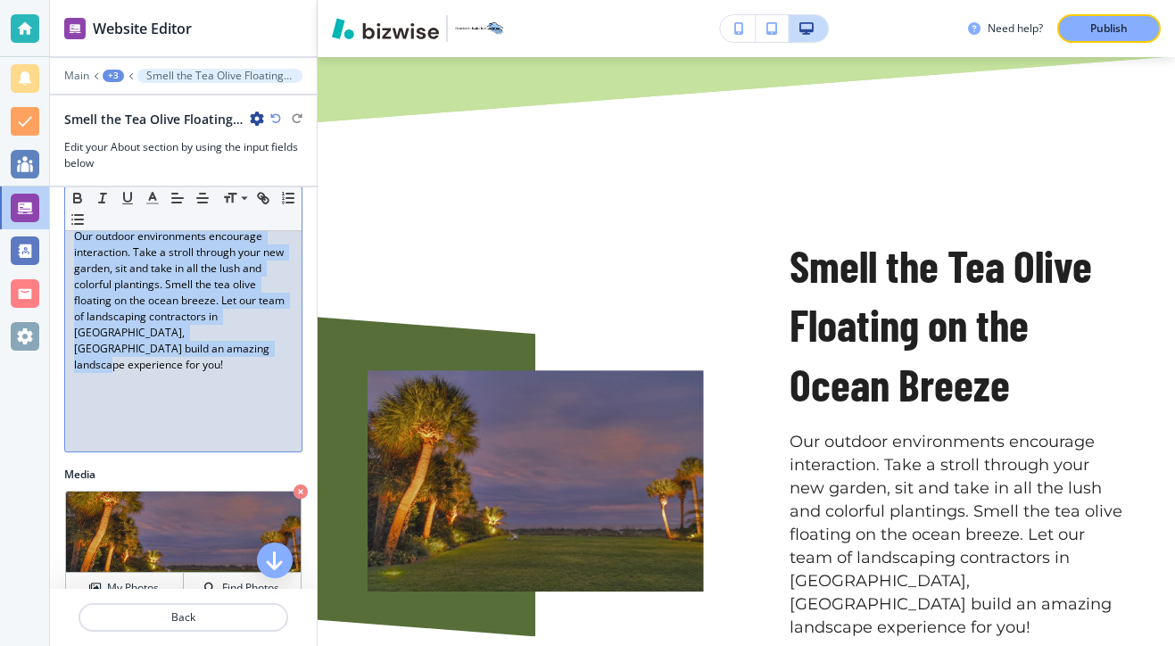
drag, startPoint x: 162, startPoint y: 422, endPoint x: 104, endPoint y: 215, distance: 214.9
click at [105, 218] on div "Small Normal Large Huge Our outdoor environments encourage interaction. Take a …" at bounding box center [183, 313] width 238 height 277
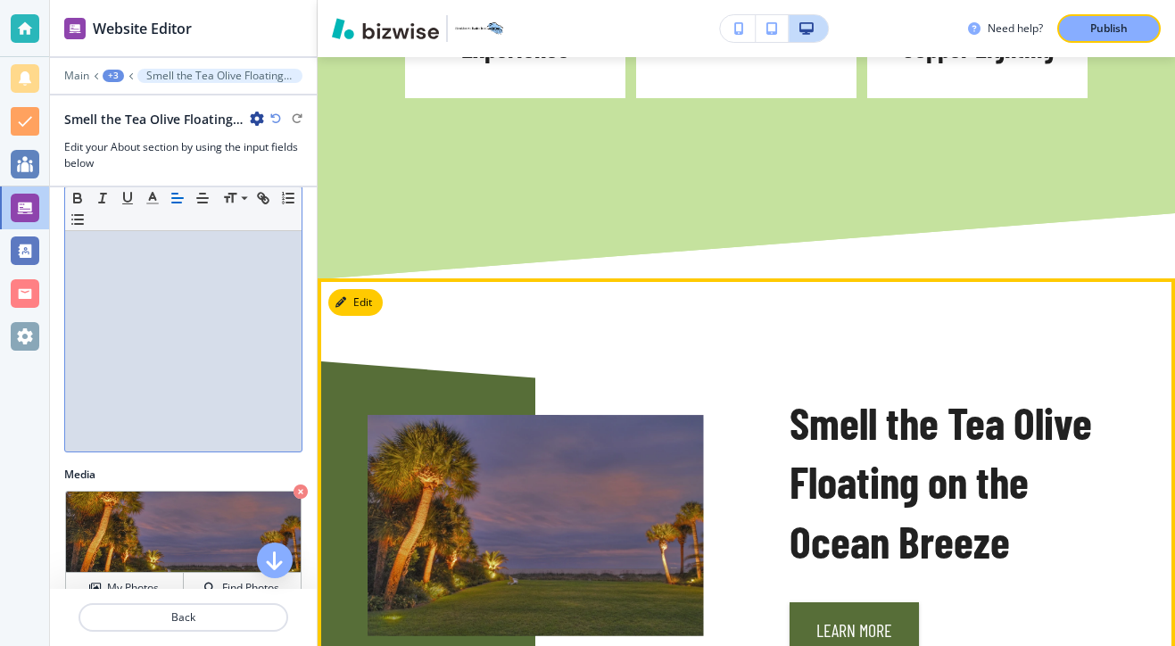
scroll to position [2052, 0]
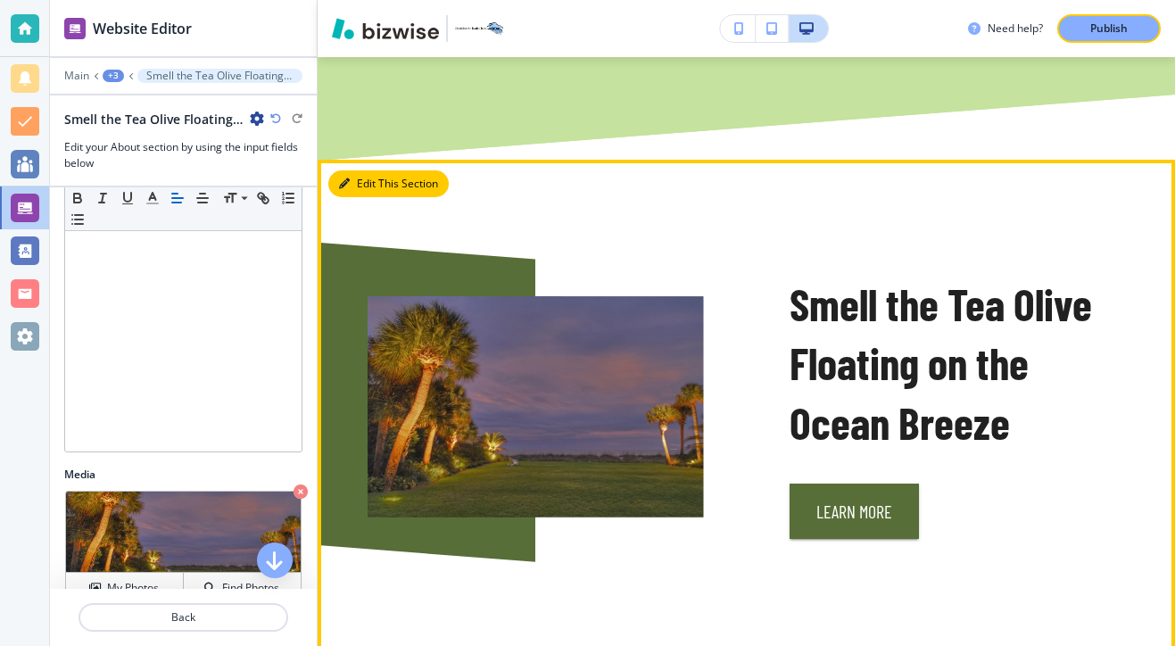
click at [368, 170] on button "Edit This Section" at bounding box center [388, 183] width 120 height 27
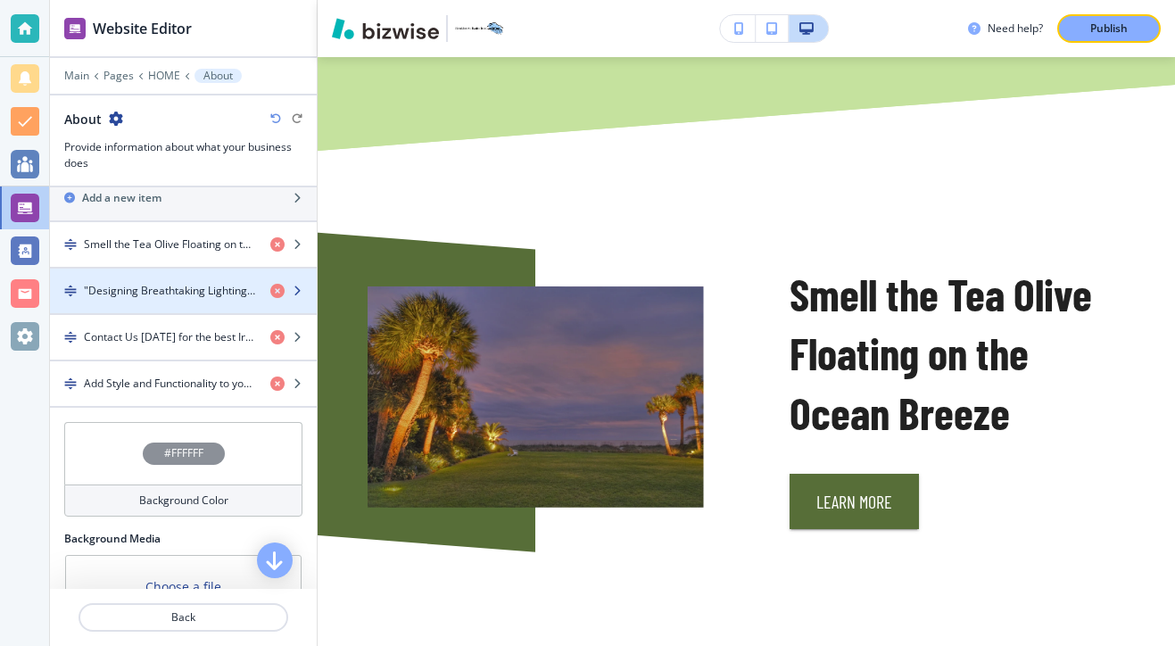
scroll to position [595, 0]
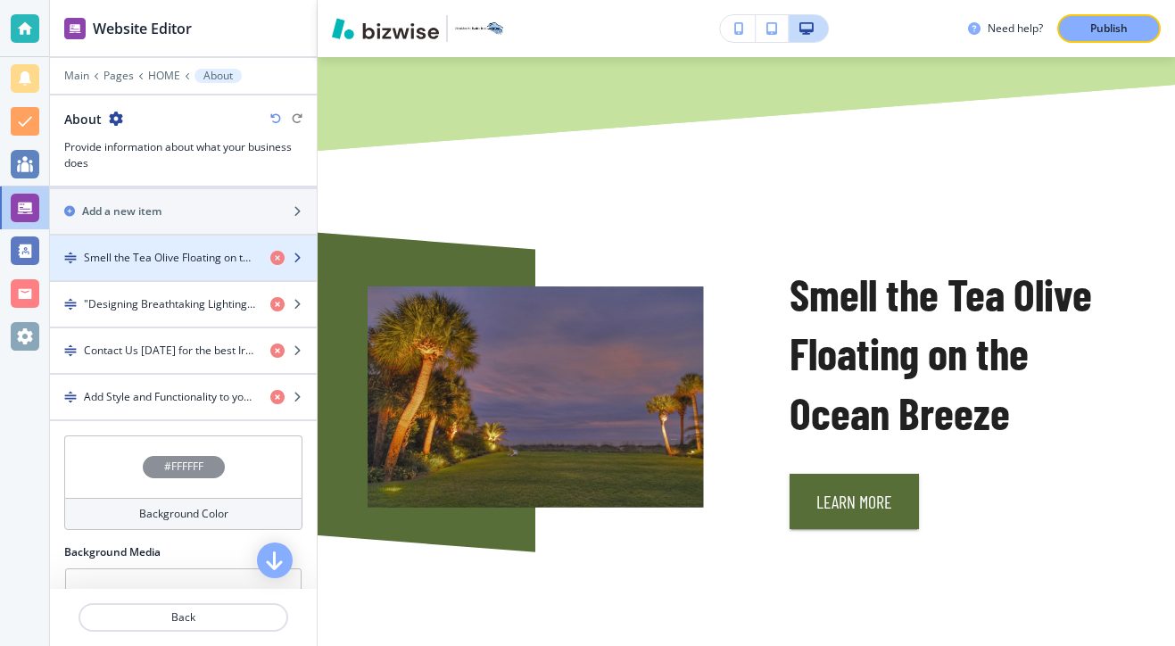
click at [196, 266] on div "button" at bounding box center [183, 273] width 267 height 14
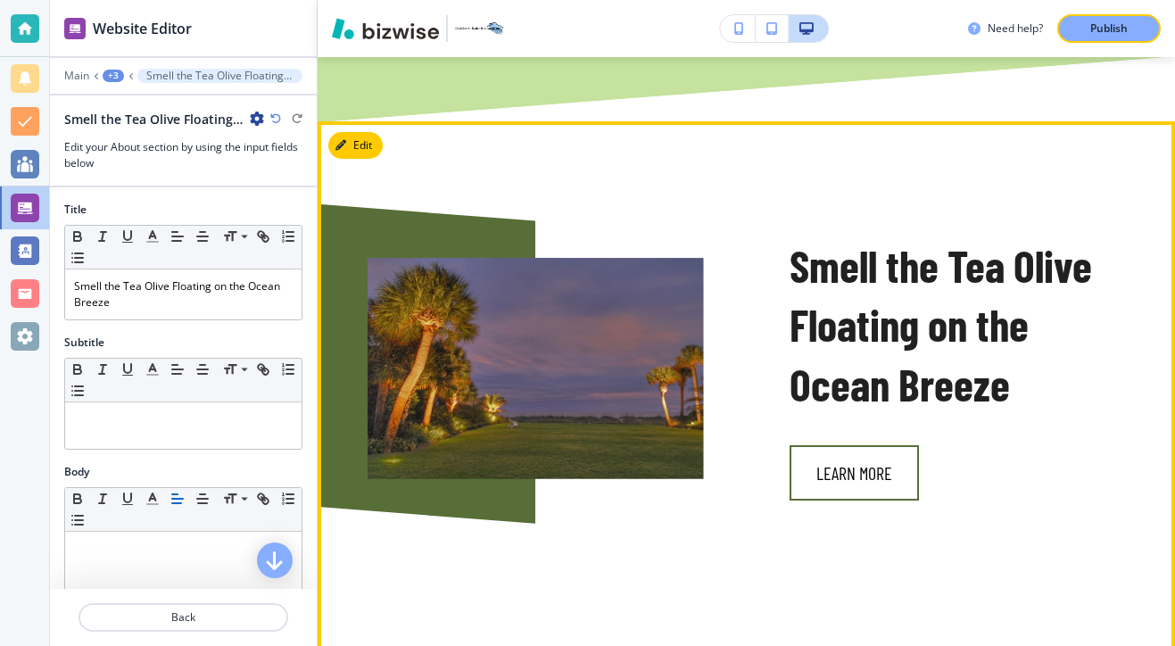
scroll to position [2009, 0]
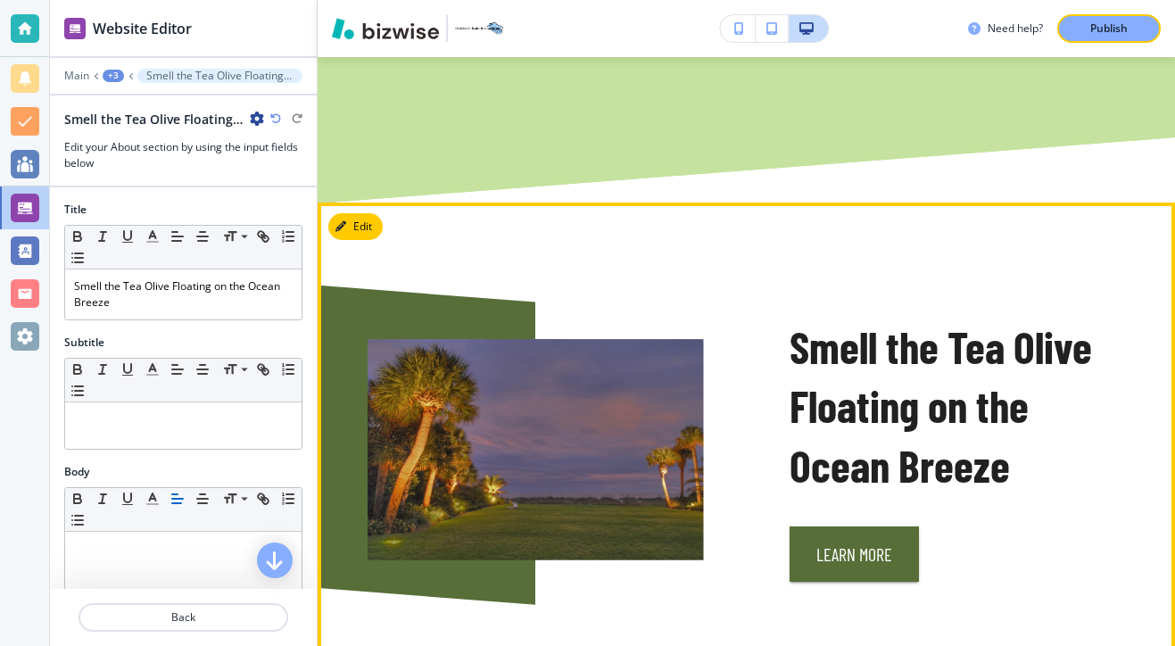
click at [373, 213] on button "Edit" at bounding box center [355, 226] width 54 height 27
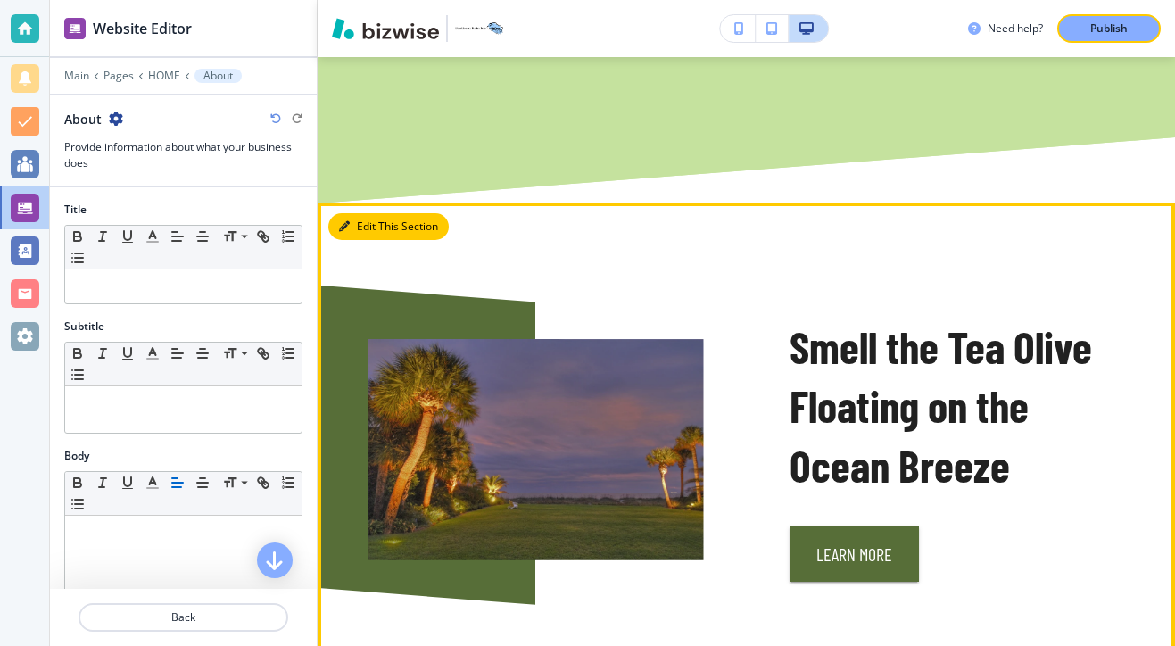
scroll to position [2062, 0]
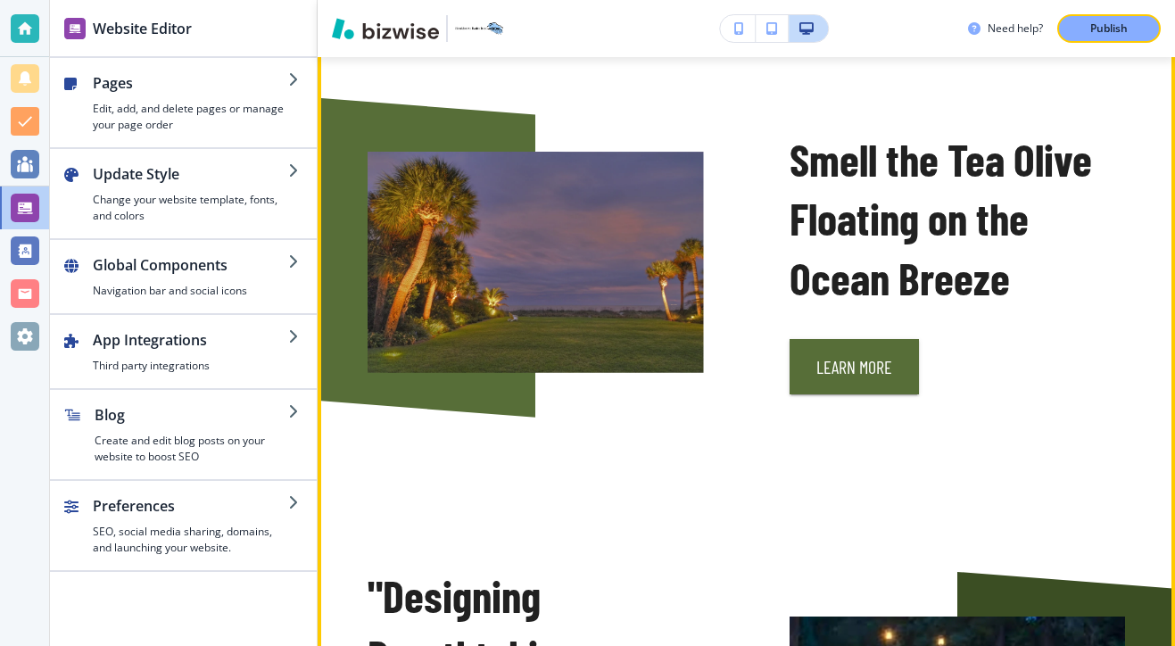
scroll to position [1921, 0]
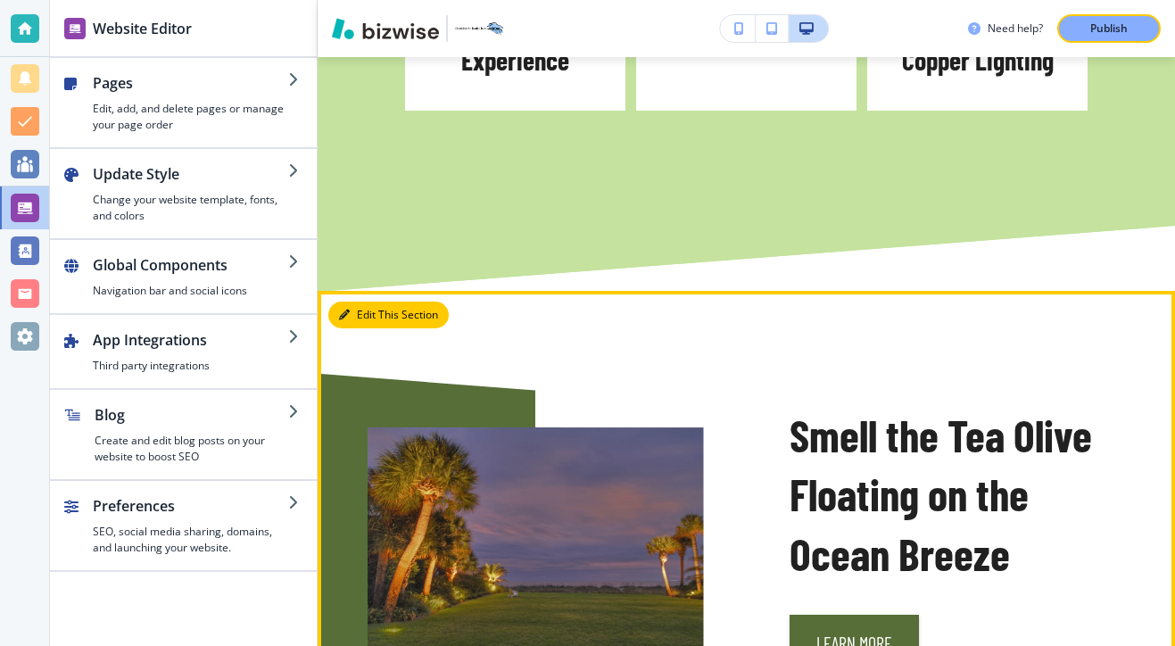
click at [367, 301] on button "Edit This Section" at bounding box center [388, 314] width 120 height 27
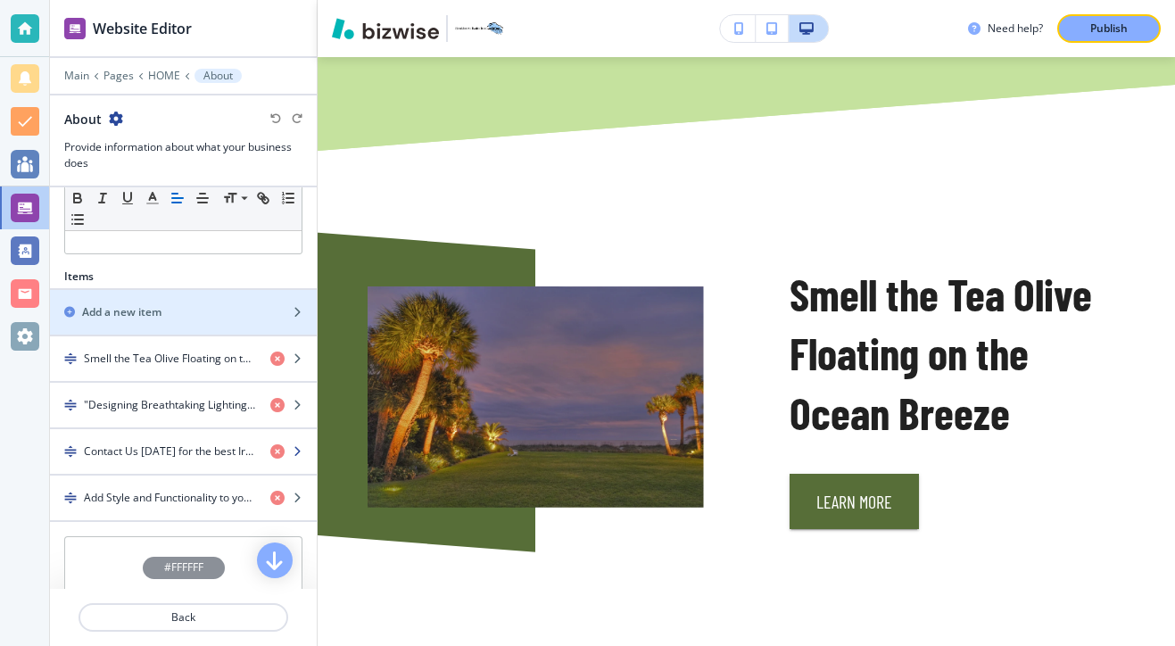
scroll to position [516, 0]
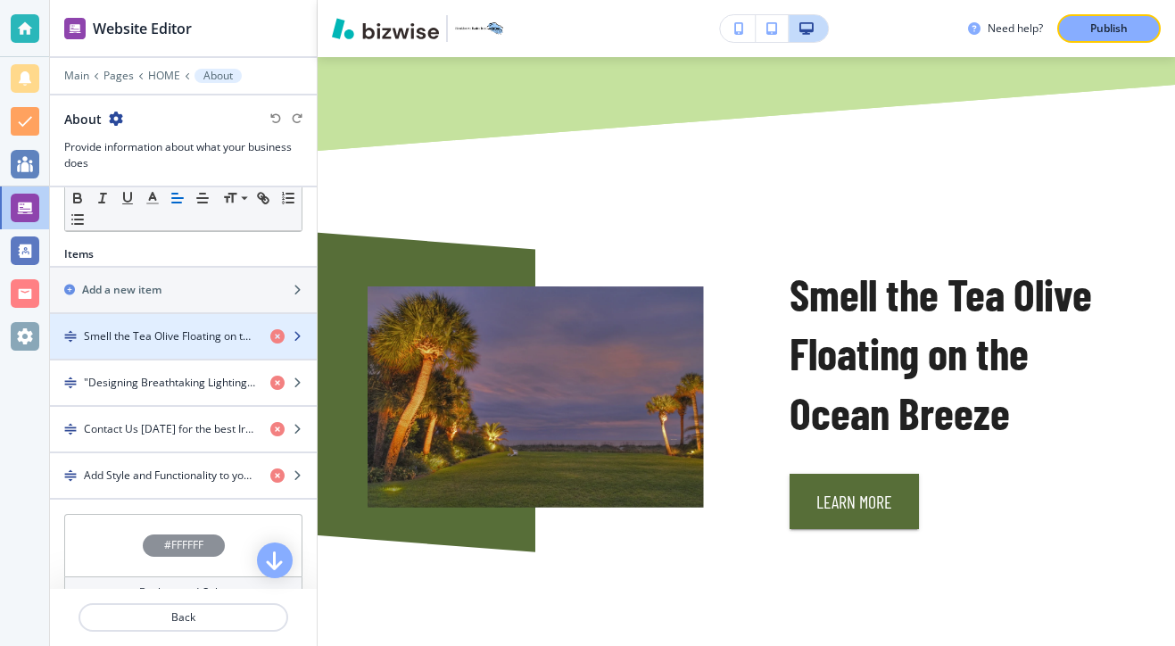
click at [215, 348] on div "button" at bounding box center [183, 351] width 267 height 14
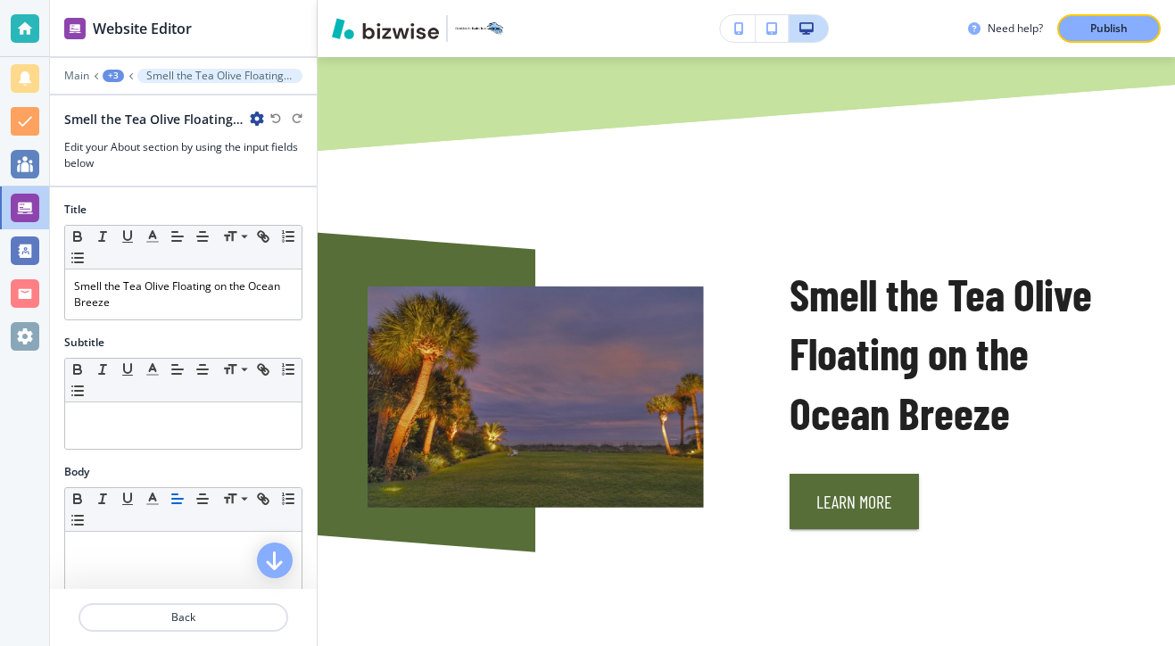
scroll to position [2090, 0]
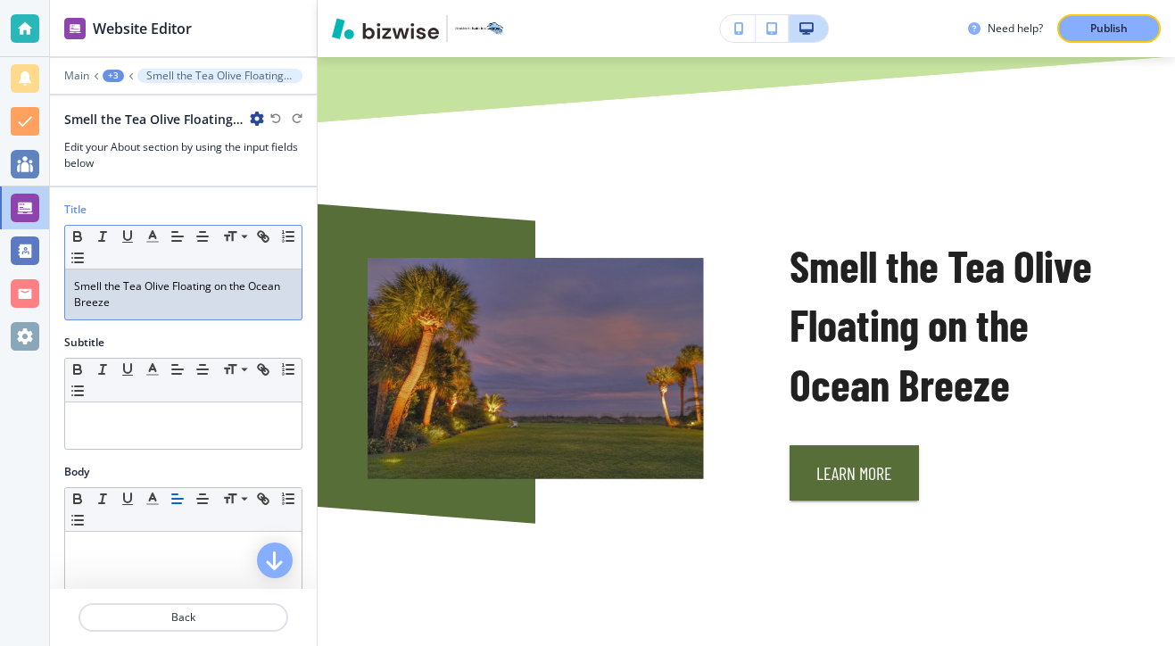
click at [71, 284] on div "Smell the Tea Olive Floating on the Ocean Breeze" at bounding box center [183, 294] width 236 height 50
click at [148, 312] on div ""Smell the Tea Olive Floating on the Ocean Breeze" at bounding box center [183, 294] width 236 height 50
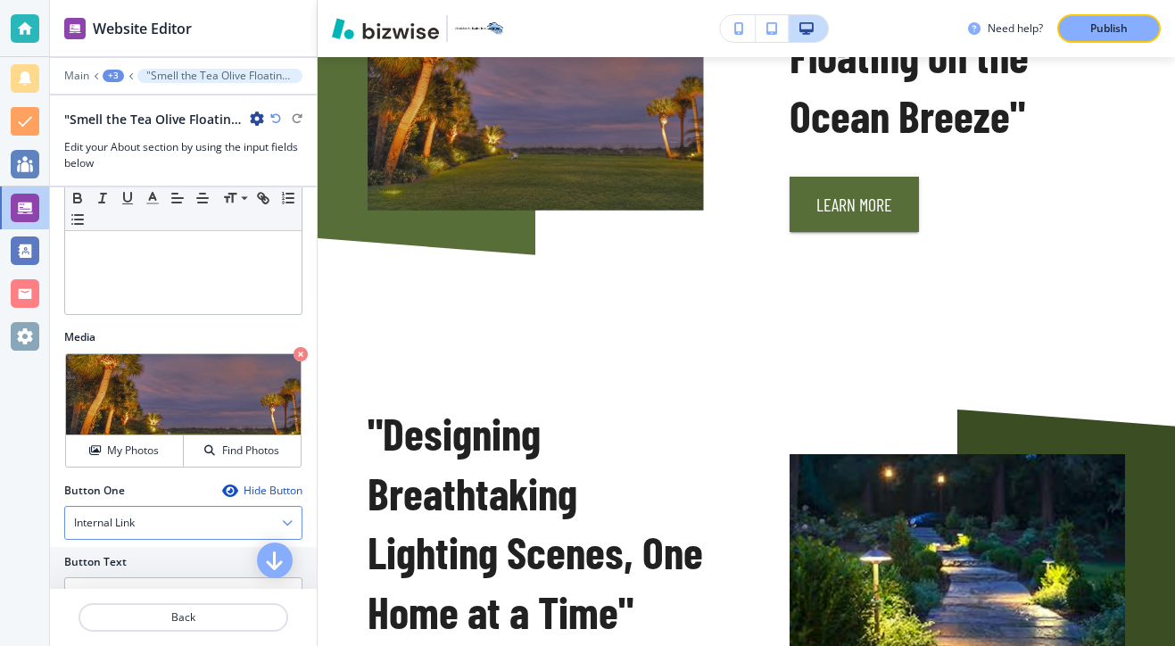
scroll to position [756, 0]
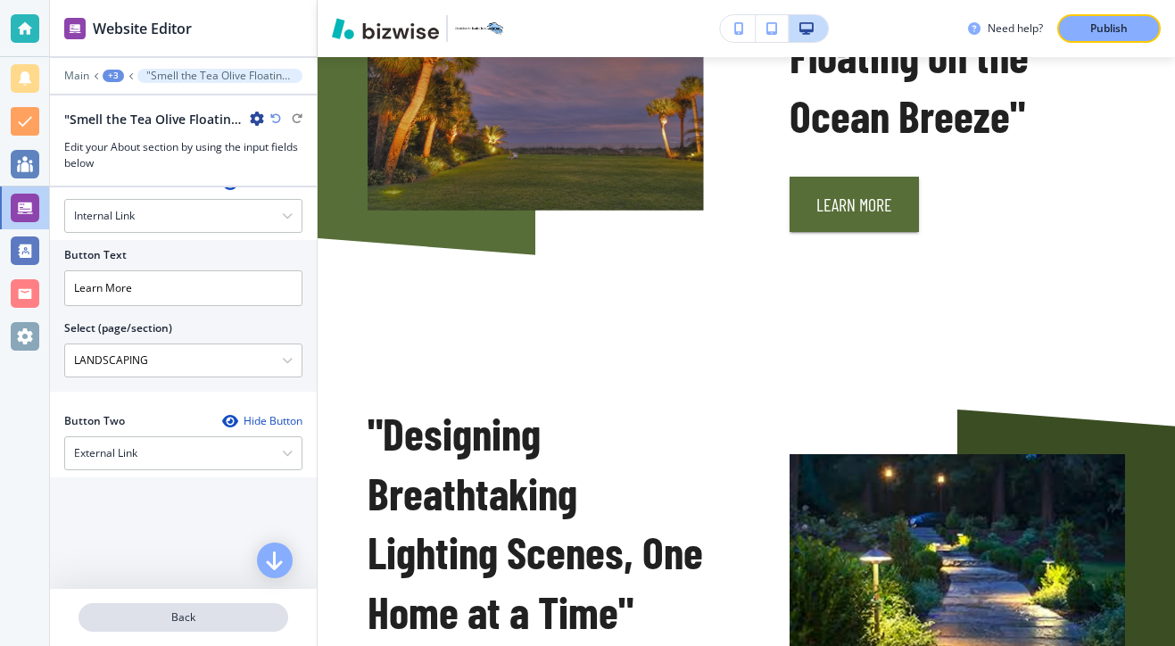
click at [226, 615] on p "Back" at bounding box center [183, 617] width 206 height 16
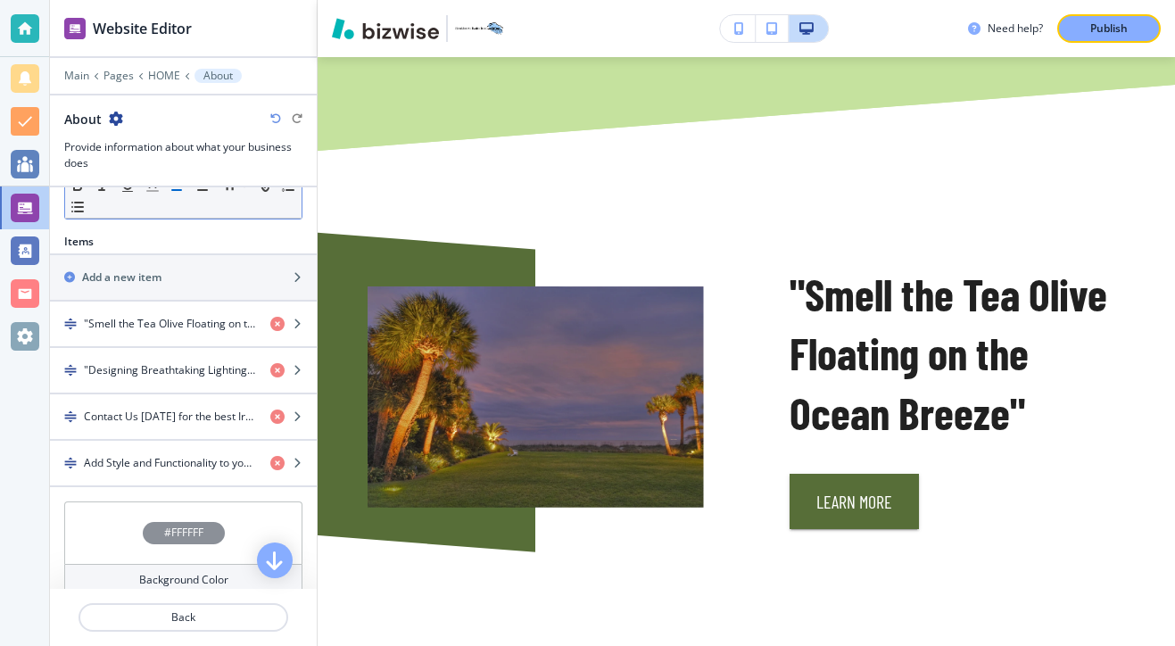
scroll to position [556, 0]
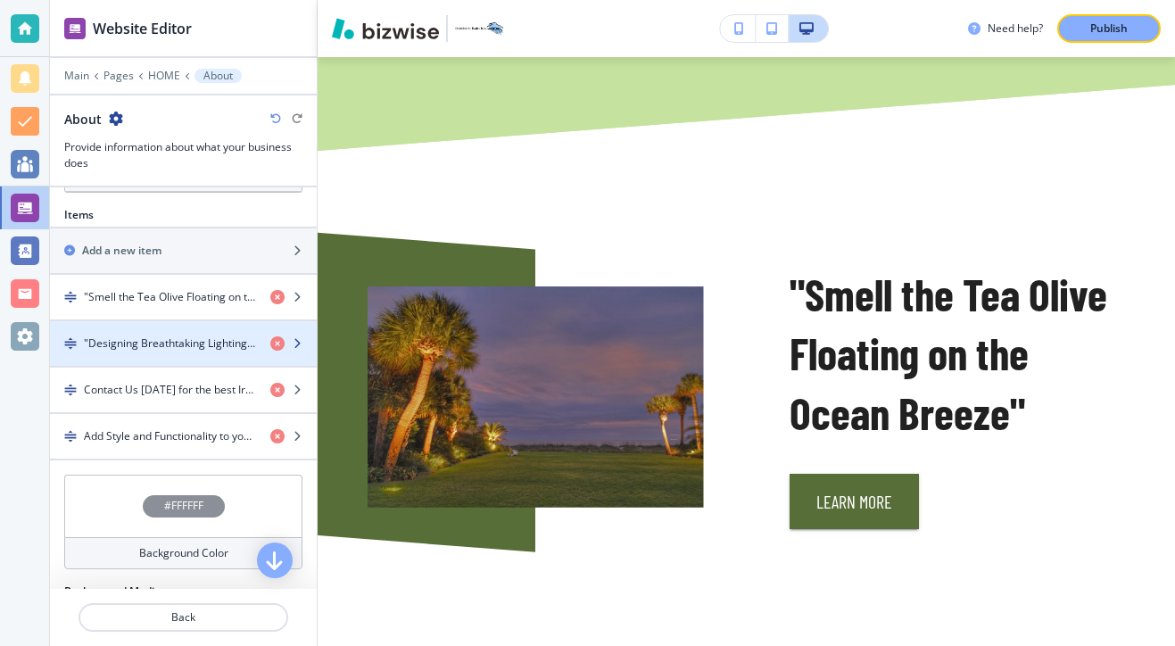
click at [161, 358] on div "button" at bounding box center [183, 358] width 267 height 14
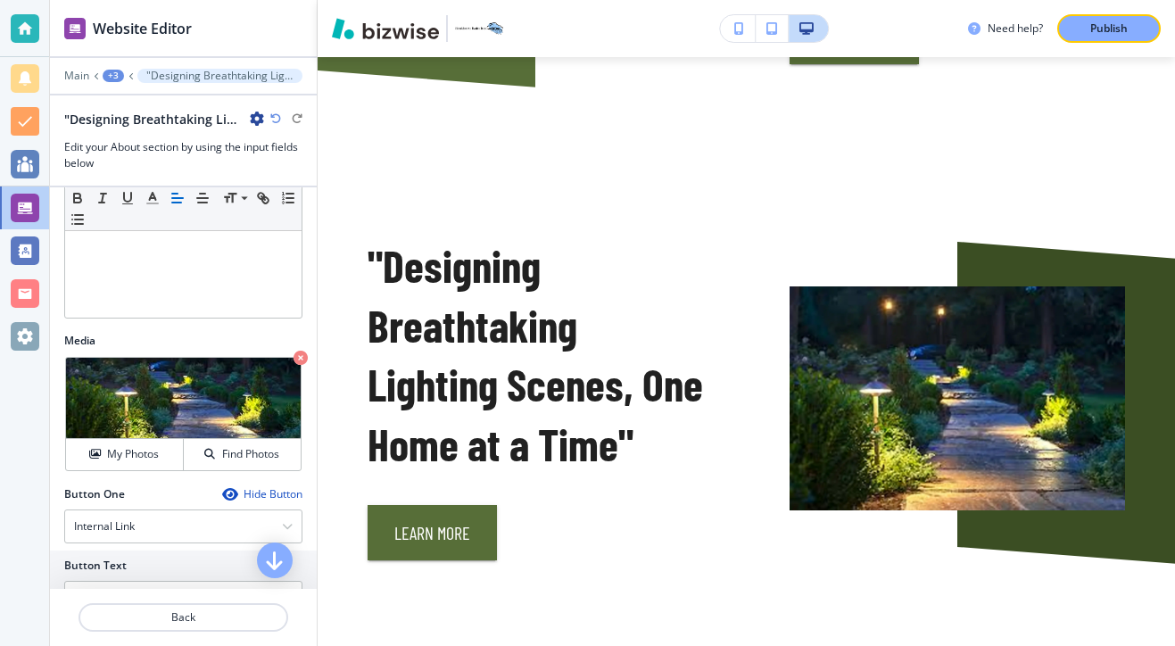
scroll to position [529, 0]
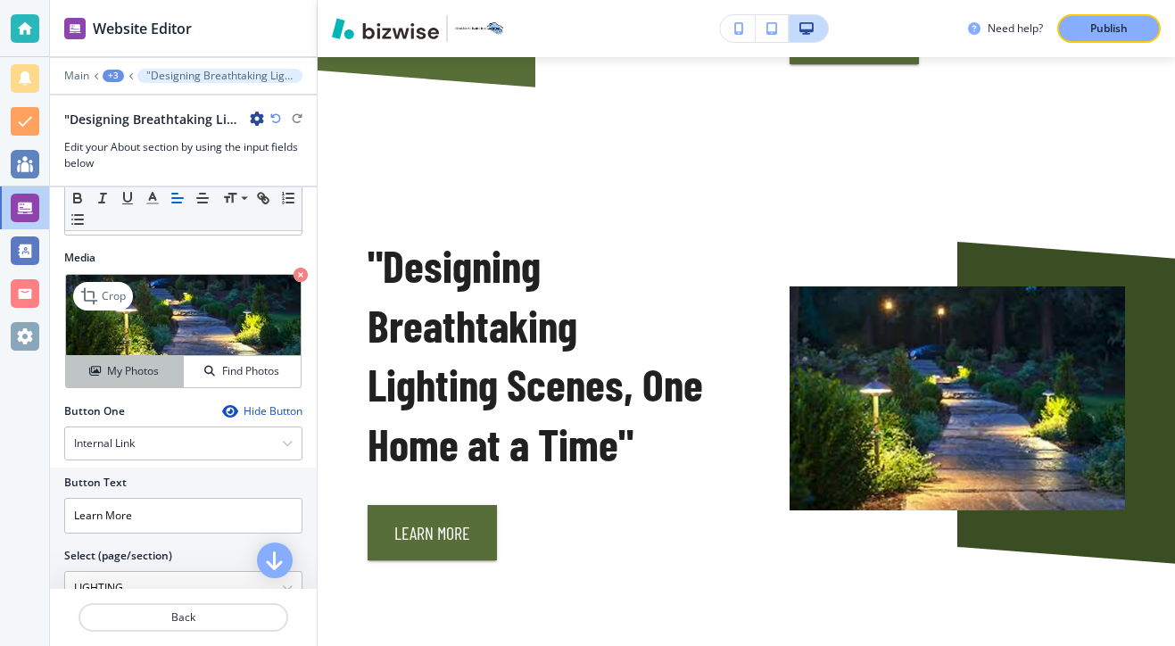
click at [161, 358] on button "My Photos" at bounding box center [125, 371] width 118 height 31
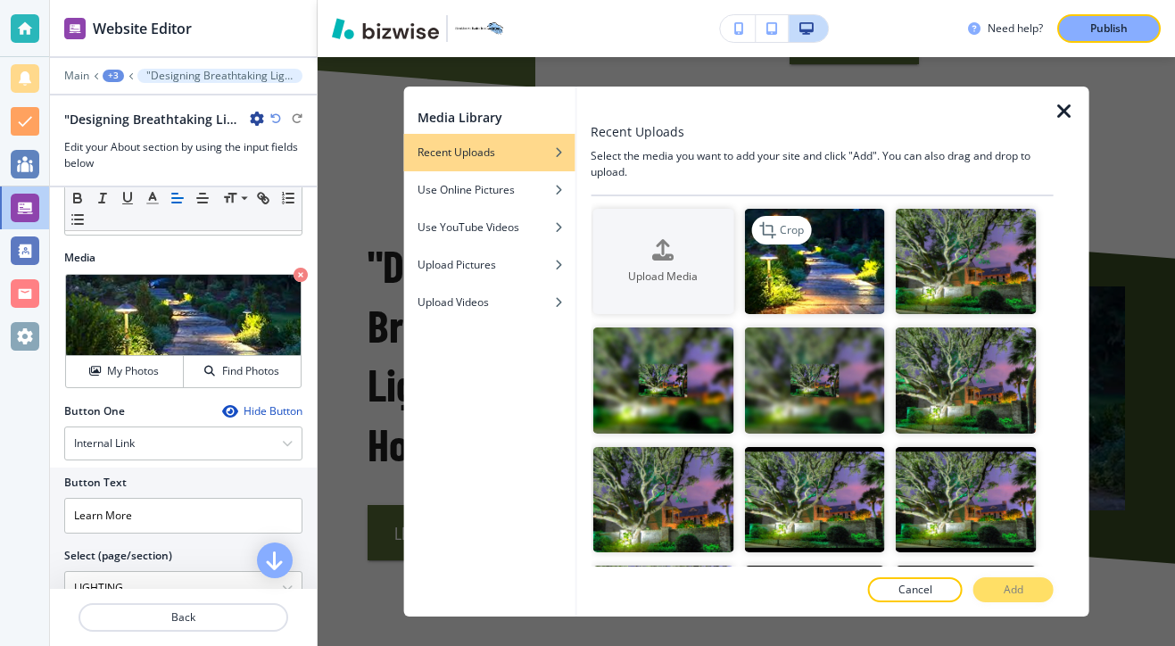
click at [853, 310] on img "button" at bounding box center [814, 261] width 141 height 105
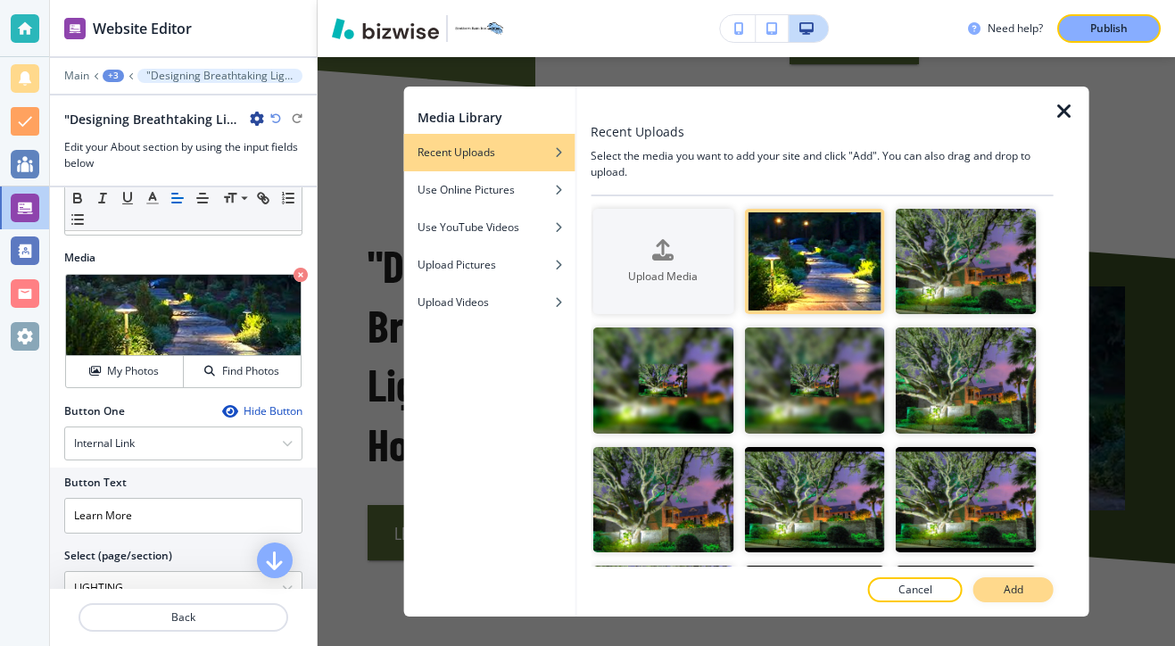
click at [1012, 589] on p "Add" at bounding box center [1013, 589] width 20 height 16
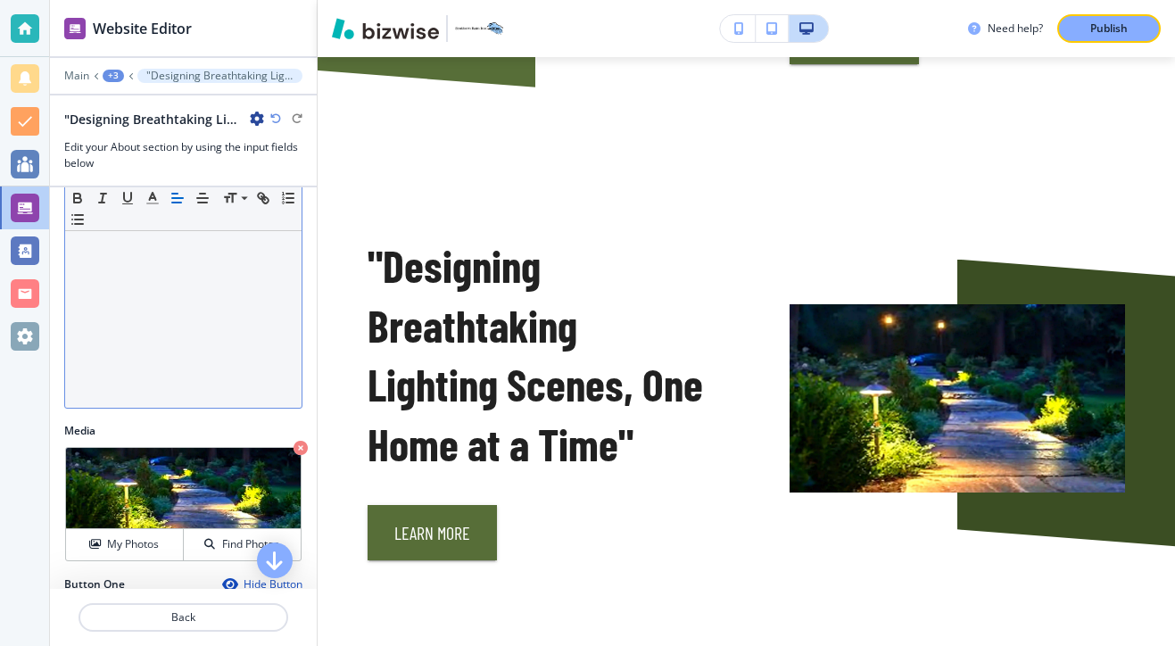
scroll to position [0, 0]
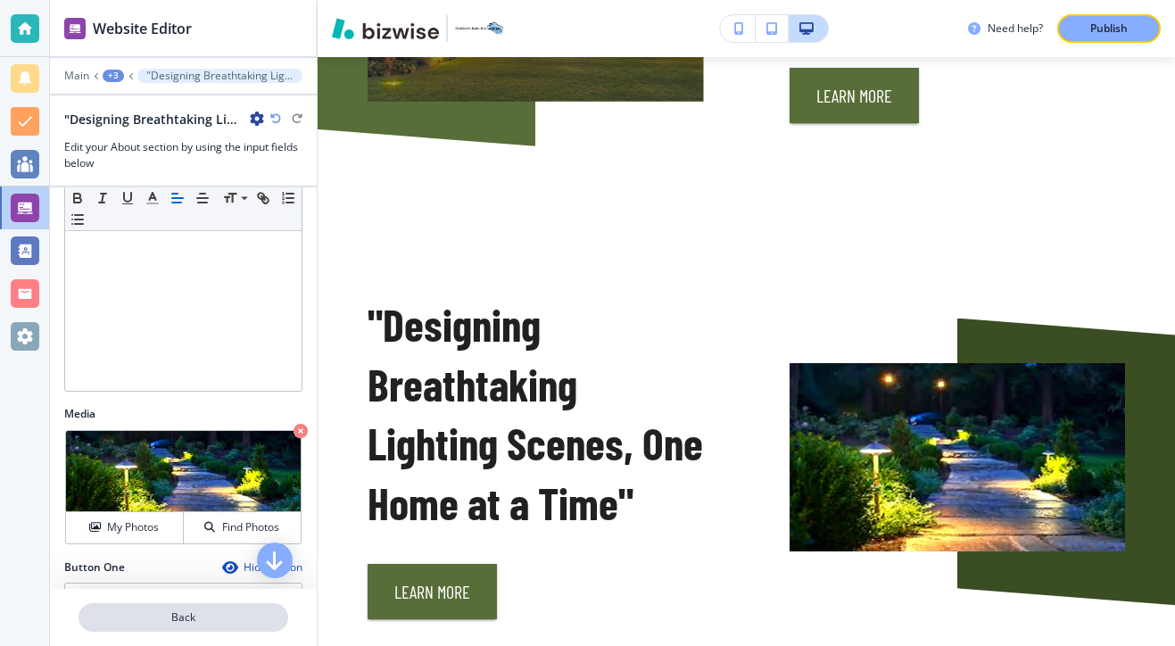
click at [168, 608] on button "Back" at bounding box center [183, 617] width 210 height 29
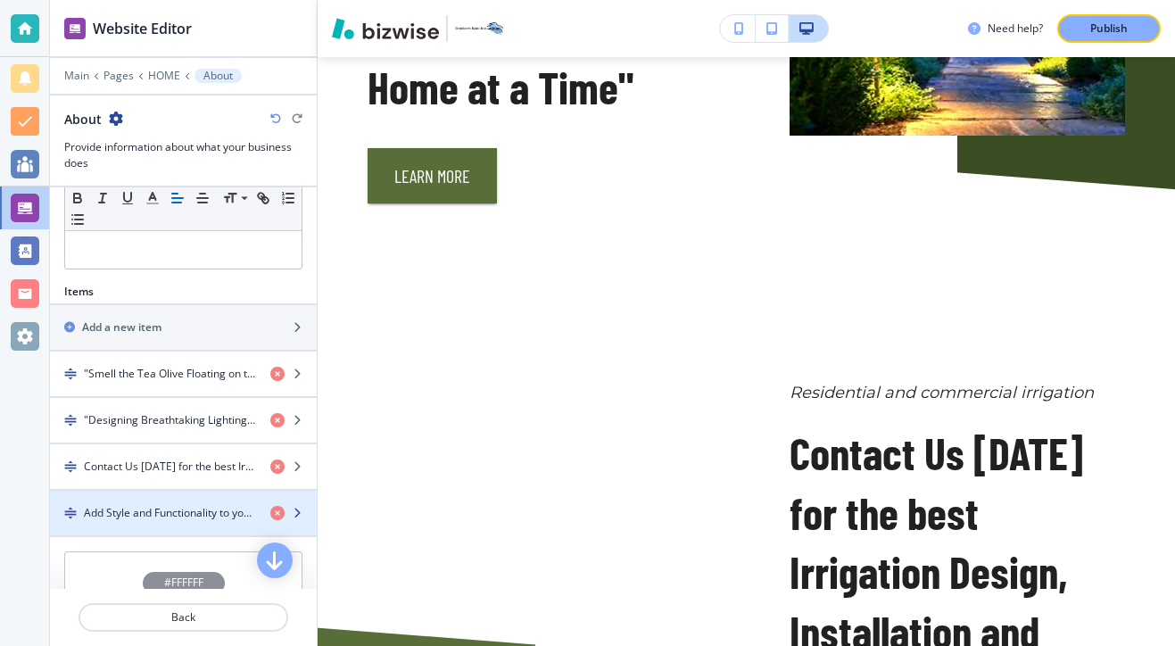
scroll to position [485, 0]
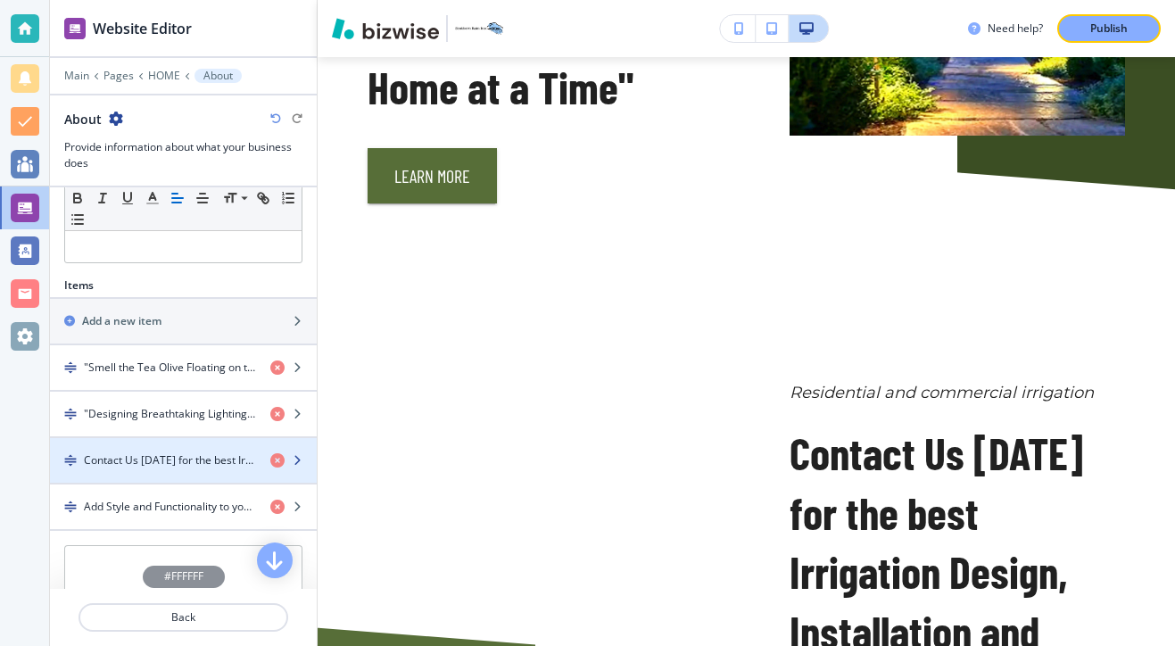
click at [164, 477] on div "button" at bounding box center [183, 475] width 267 height 14
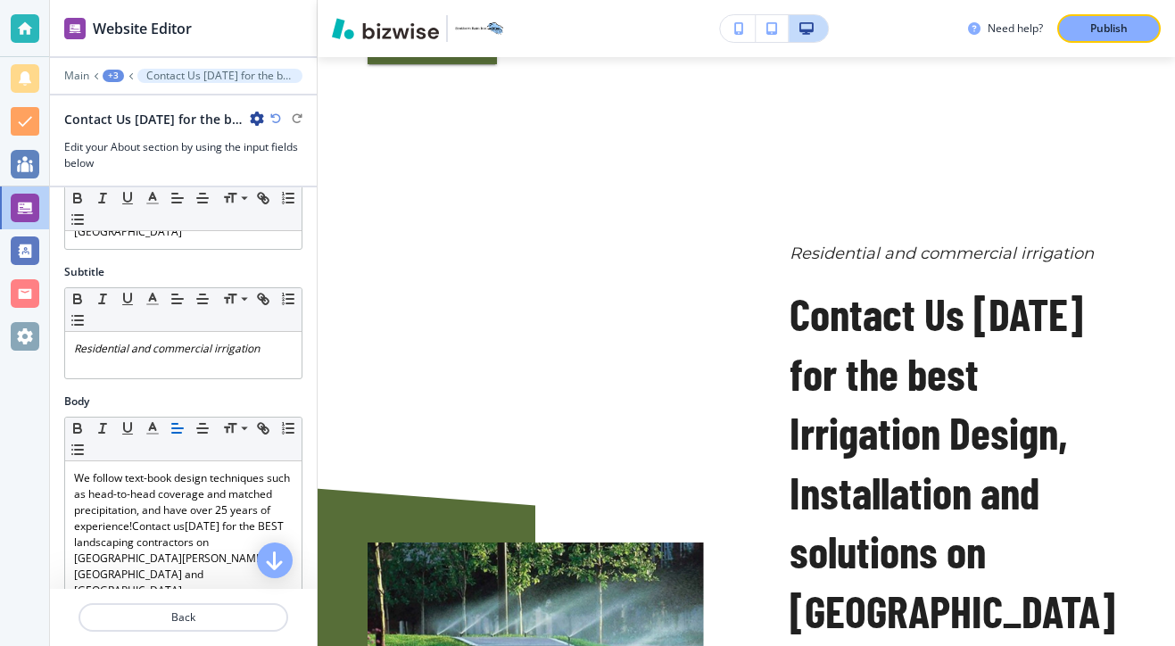
scroll to position [197, 0]
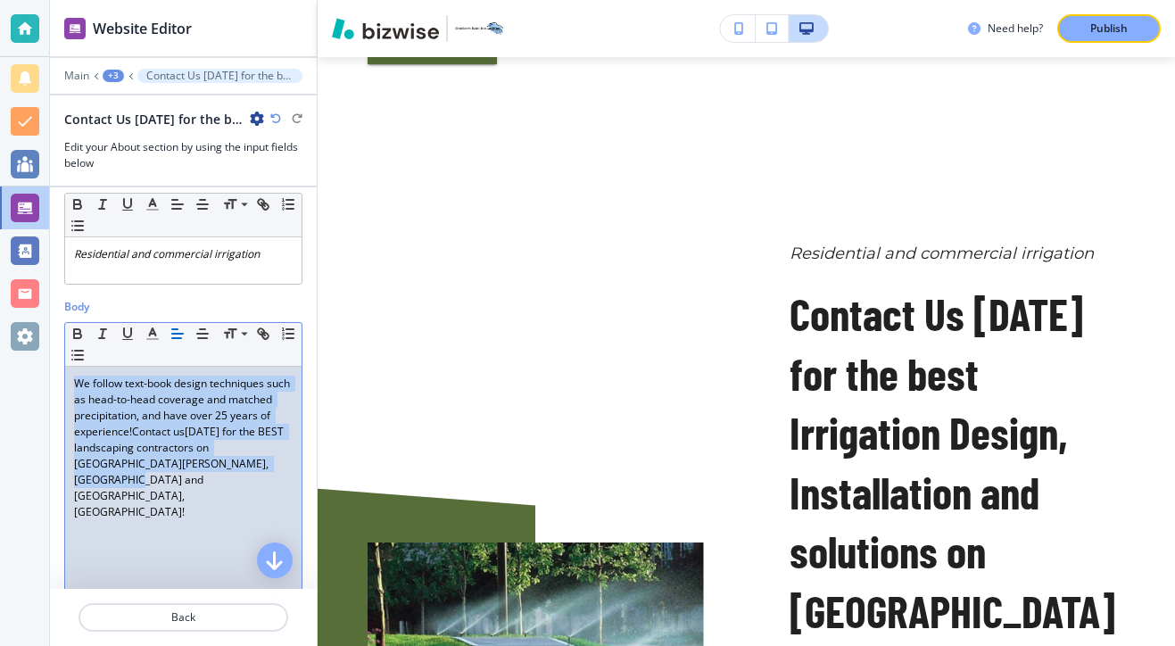
drag, startPoint x: 288, startPoint y: 460, endPoint x: 132, endPoint y: 355, distance: 188.2
click at [132, 367] on div "We follow text-book design techniques such as head-to-head coverage and matched…" at bounding box center [183, 483] width 236 height 232
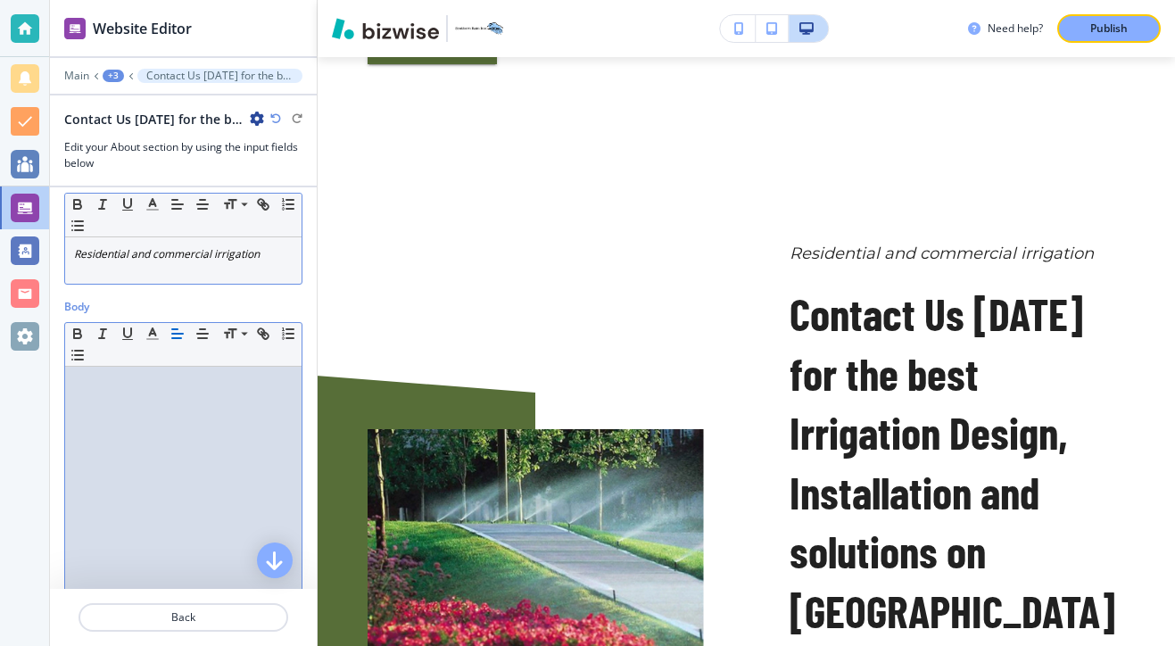
click at [213, 246] on em "Residential and commercial irrigation" at bounding box center [166, 253] width 185 height 15
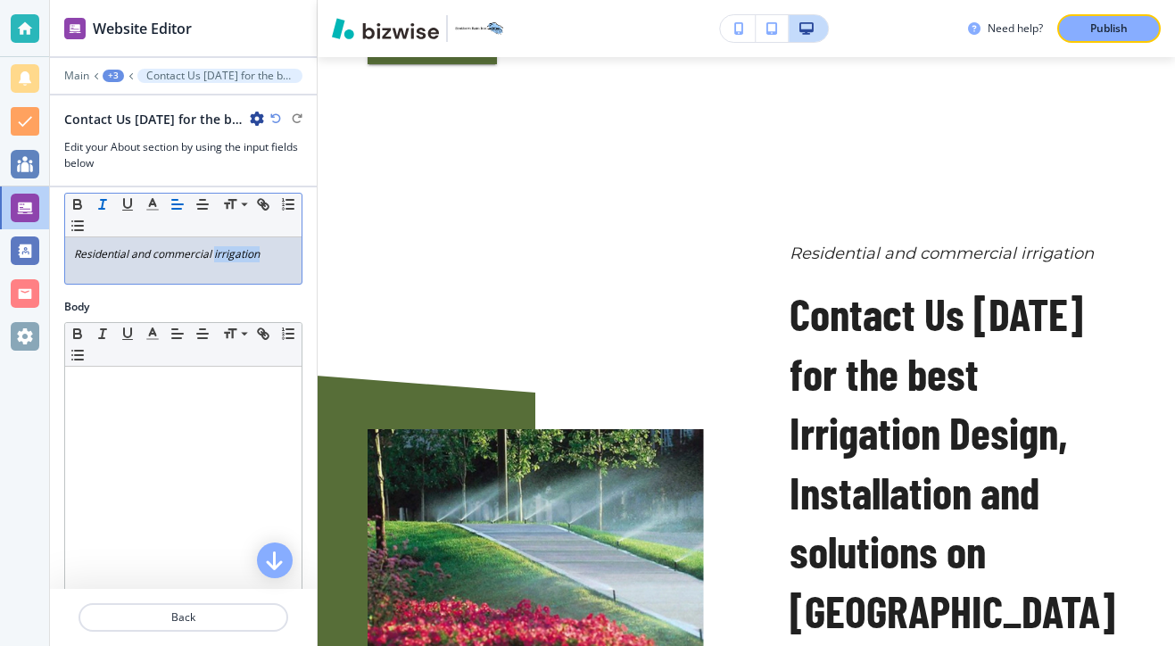
click at [213, 246] on em "Residential and commercial irrigation" at bounding box center [166, 253] width 185 height 15
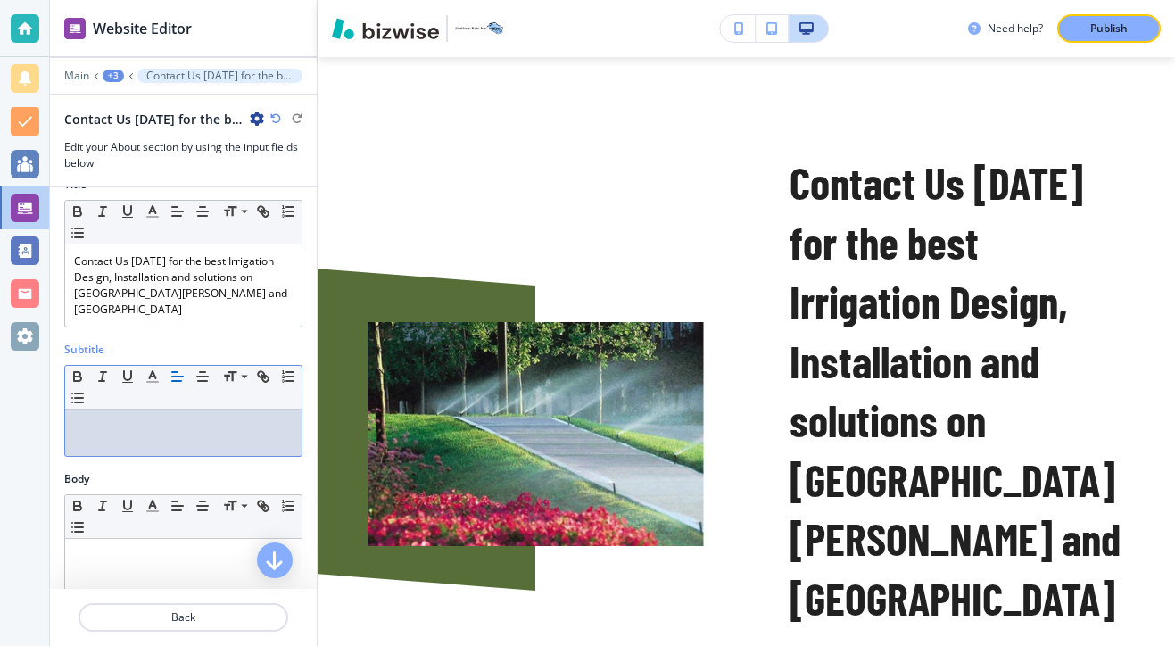
scroll to position [0, 0]
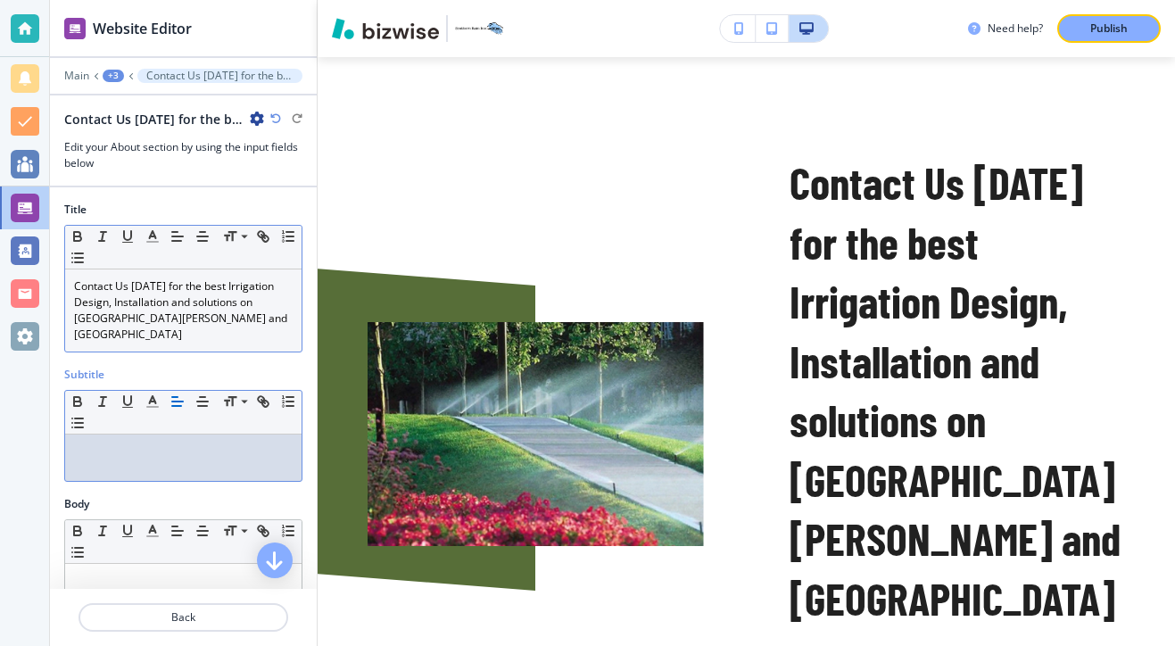
click at [203, 287] on p "Contact Us [DATE] for the best Irrigation Design, Installation and solutions on…" at bounding box center [183, 310] width 218 height 64
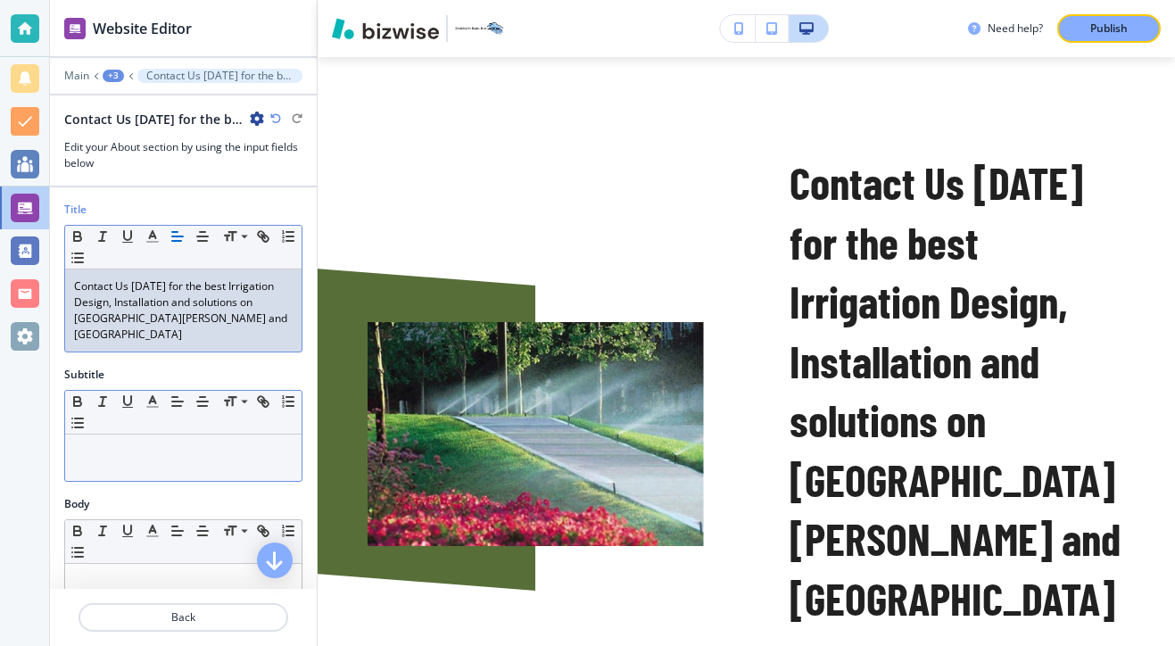
click at [206, 285] on p "Contact Us [DATE] for the best Irrigation Design, Installation and solutions on…" at bounding box center [183, 310] width 218 height 64
click at [227, 285] on p "Contact Us [DATE] for the Best Irrigation Design, Installation and solutions on…" at bounding box center [183, 310] width 218 height 64
click at [202, 301] on p "Contact Us [DATE] for the Best Irrigation Design, Installation and solutions on…" at bounding box center [183, 310] width 218 height 64
click at [199, 301] on p "Contact Us [DATE] for the Best Irrigation Design, Installation and solutions on…" at bounding box center [183, 310] width 218 height 64
click at [117, 323] on p "Contact Us [DATE] for the Best Irrigation Design, Installation and Solutions on…" at bounding box center [183, 310] width 218 height 64
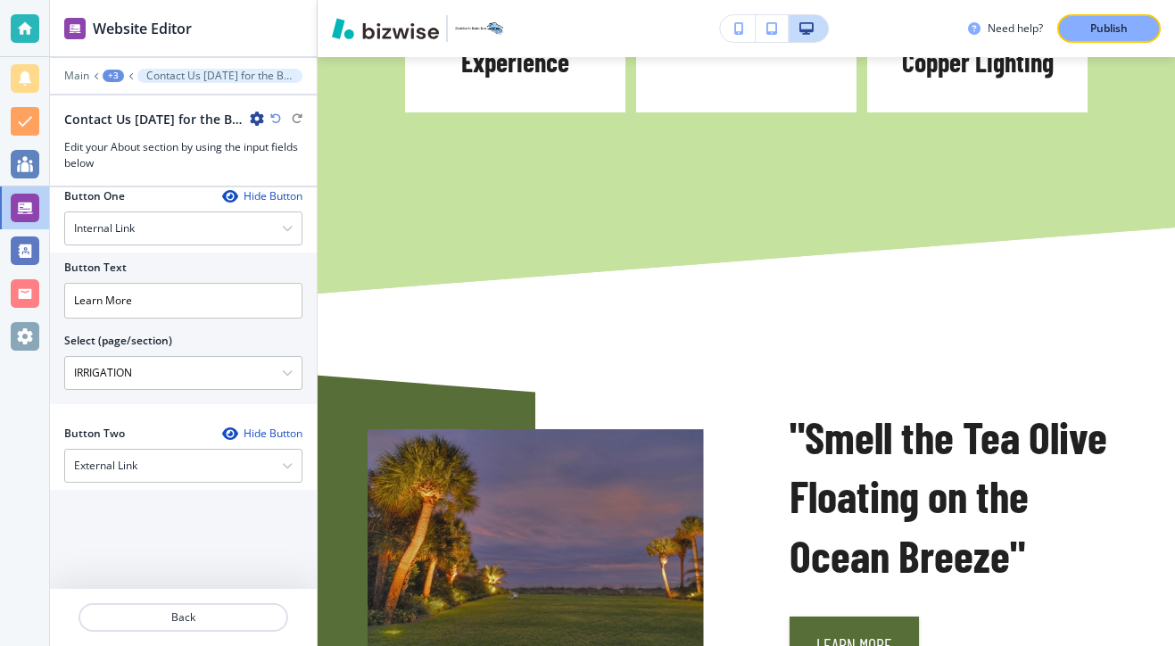
scroll to position [821, 0]
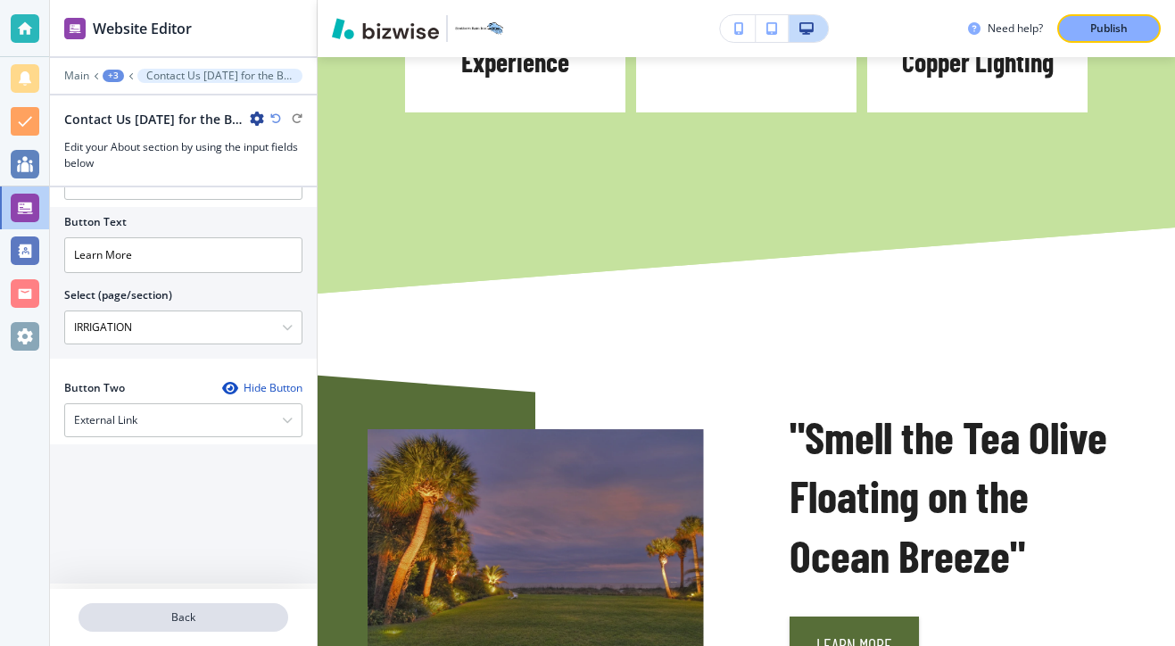
click at [240, 624] on p "Back" at bounding box center [183, 617] width 206 height 16
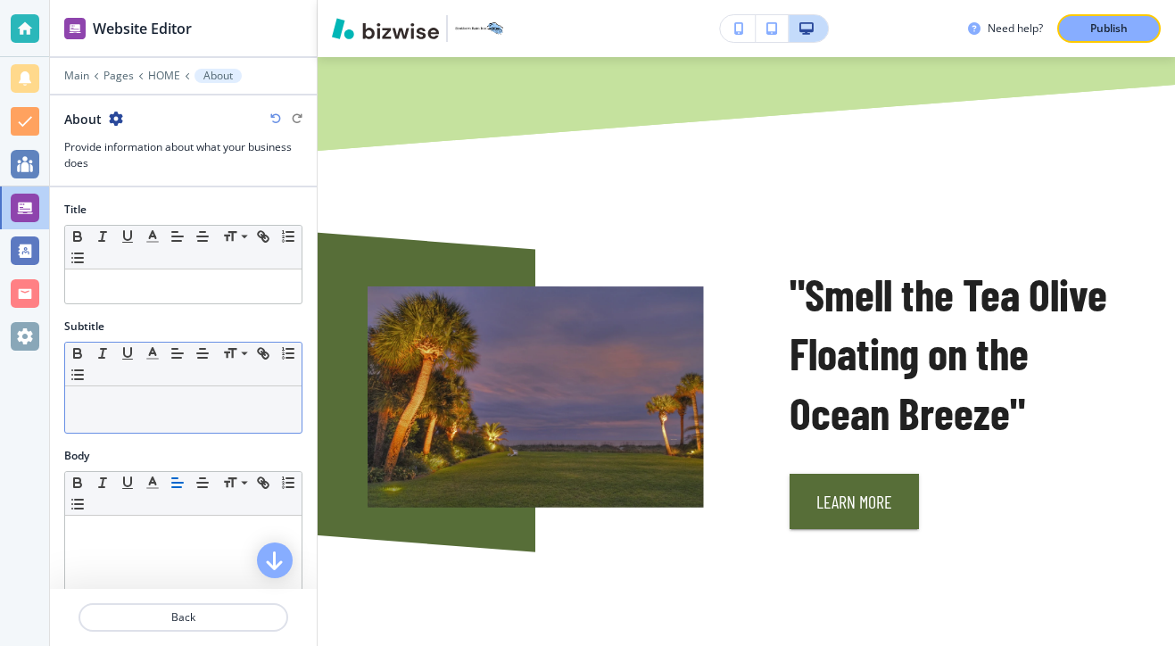
scroll to position [704, 0]
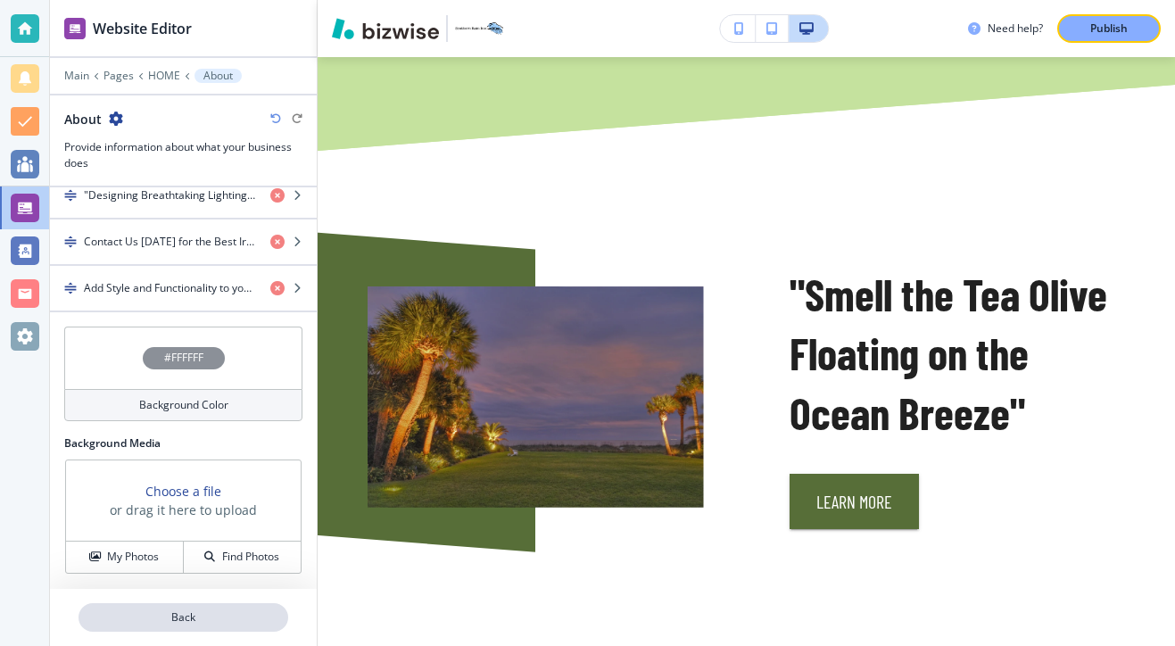
click at [203, 614] on p "Back" at bounding box center [183, 617] width 206 height 16
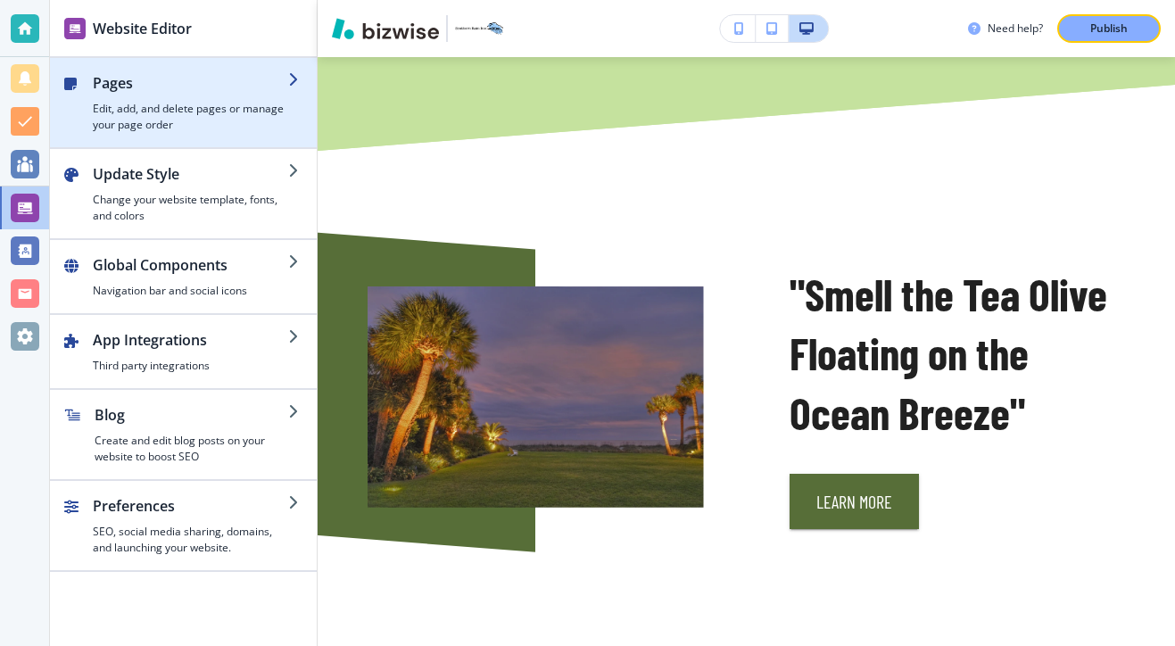
click at [144, 111] on h4 "Edit, add, and delete pages or manage your page order" at bounding box center [190, 117] width 195 height 32
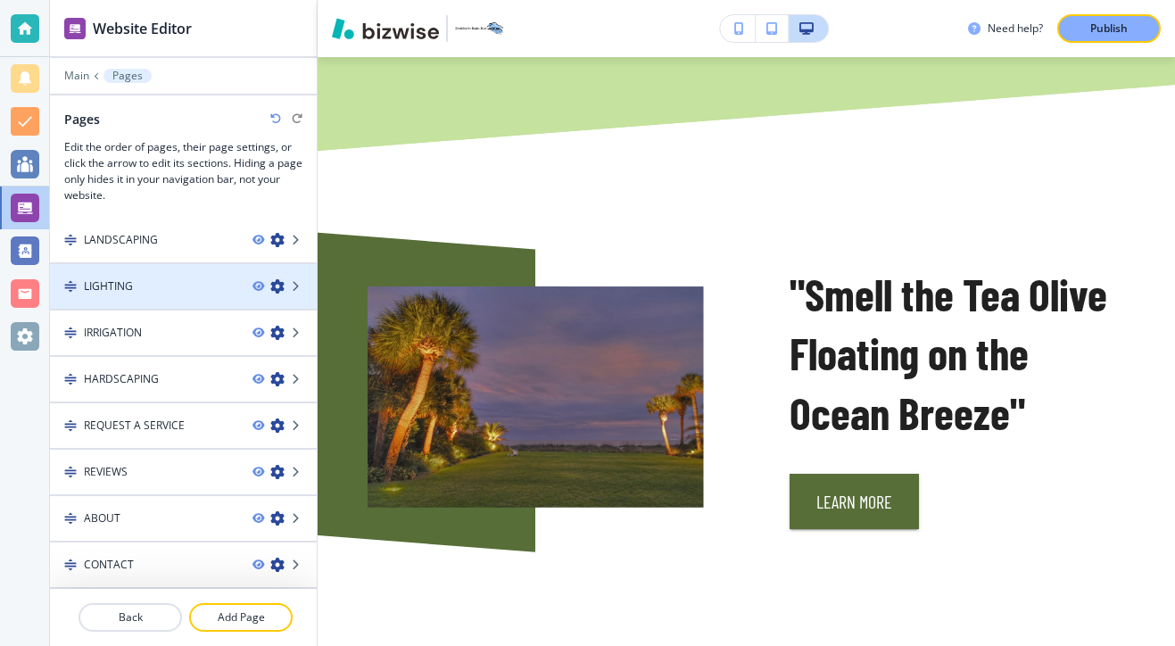
scroll to position [0, 0]
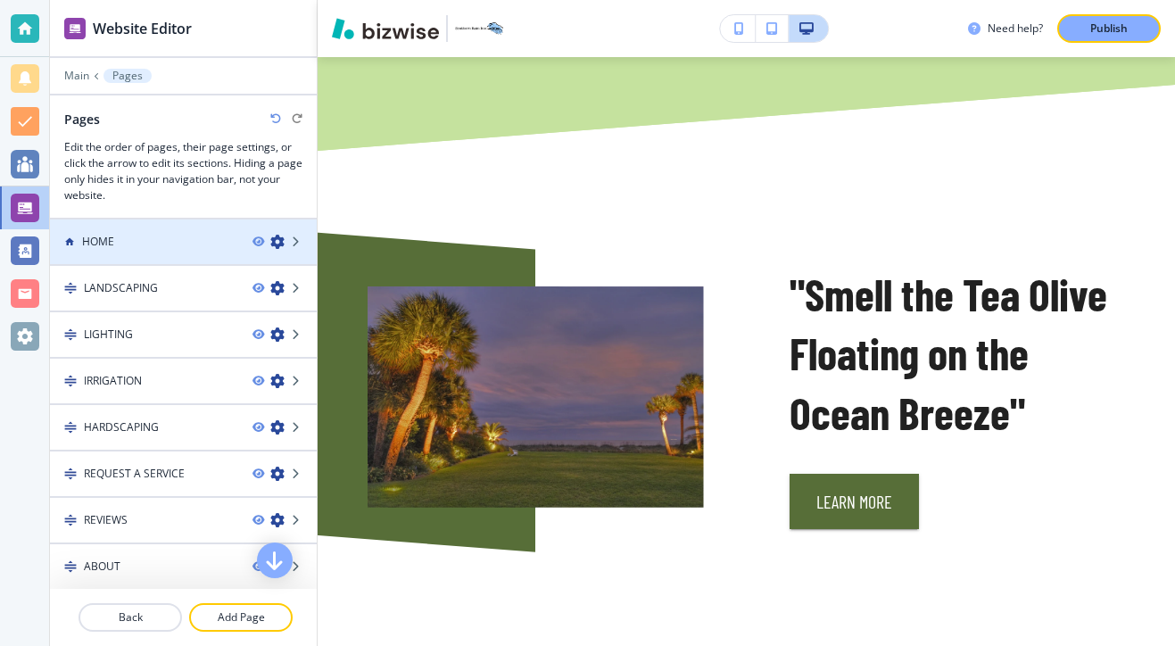
click at [200, 260] on div at bounding box center [183, 257] width 267 height 14
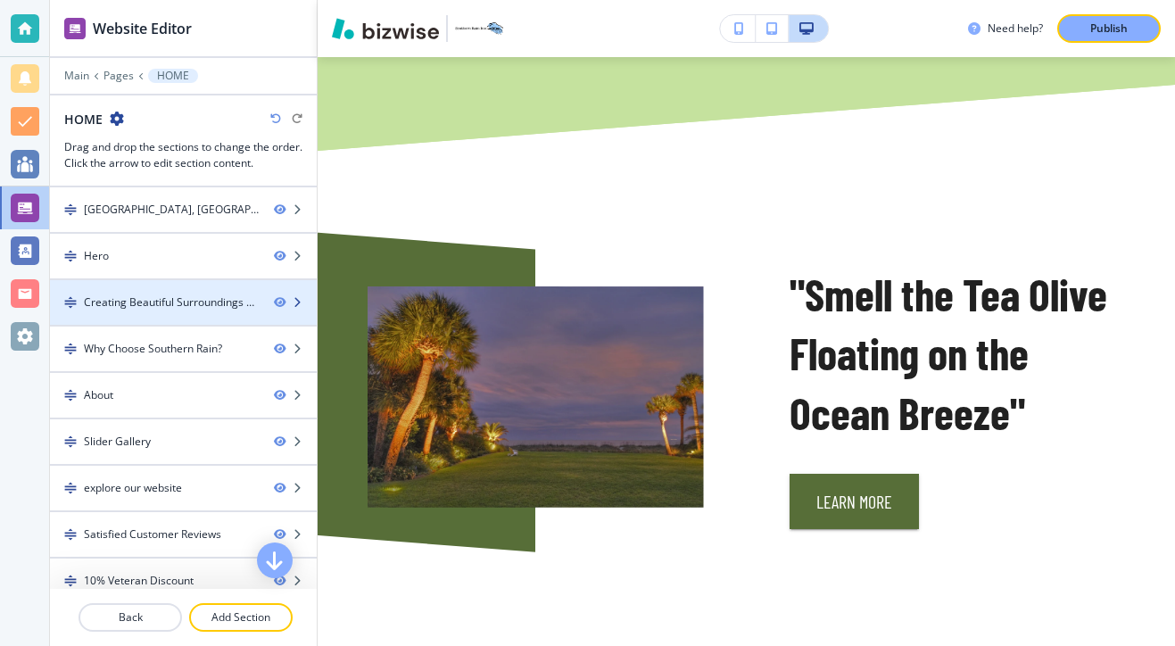
scroll to position [248, 0]
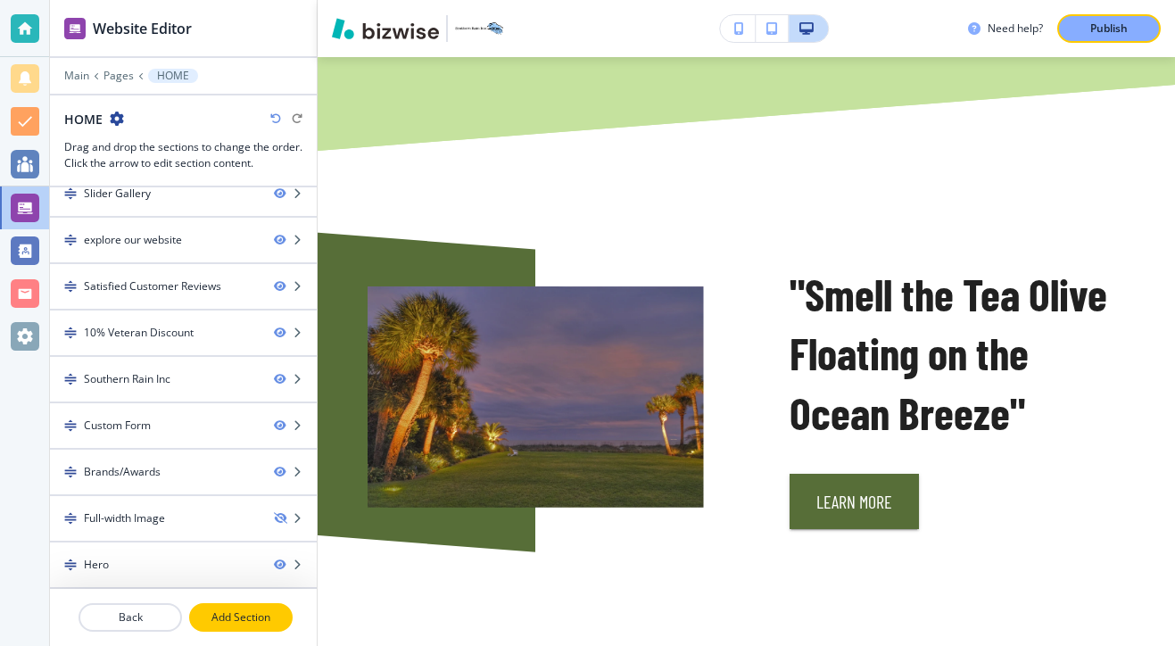
click at [251, 629] on button "Add Section" at bounding box center [240, 617] width 103 height 29
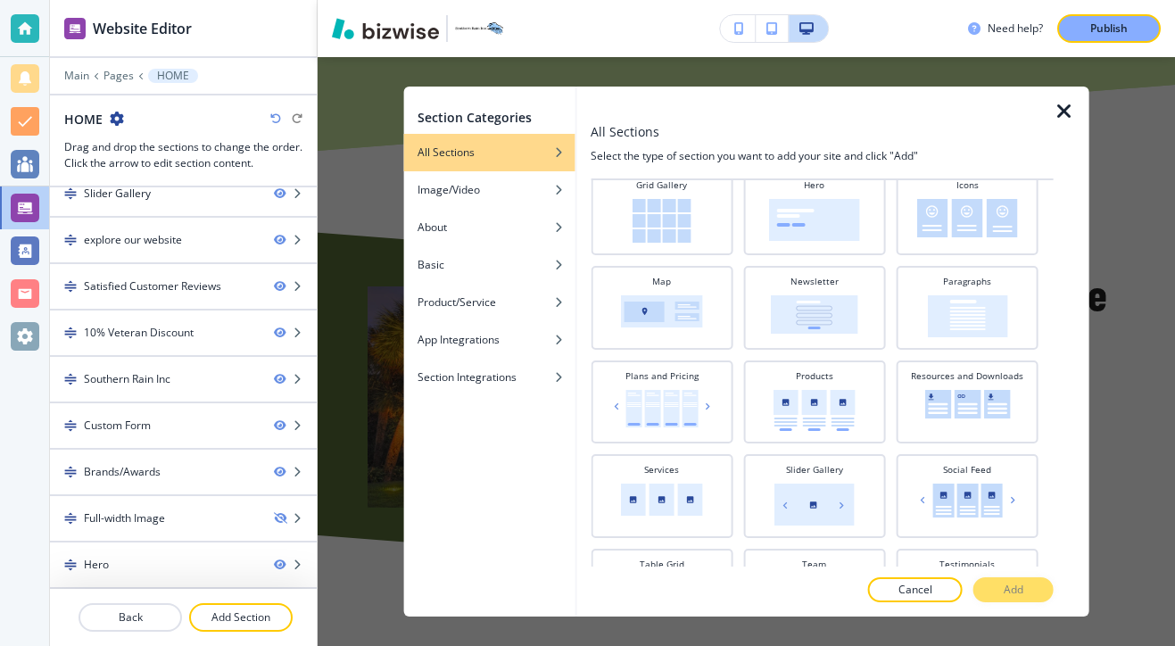
scroll to position [607, 0]
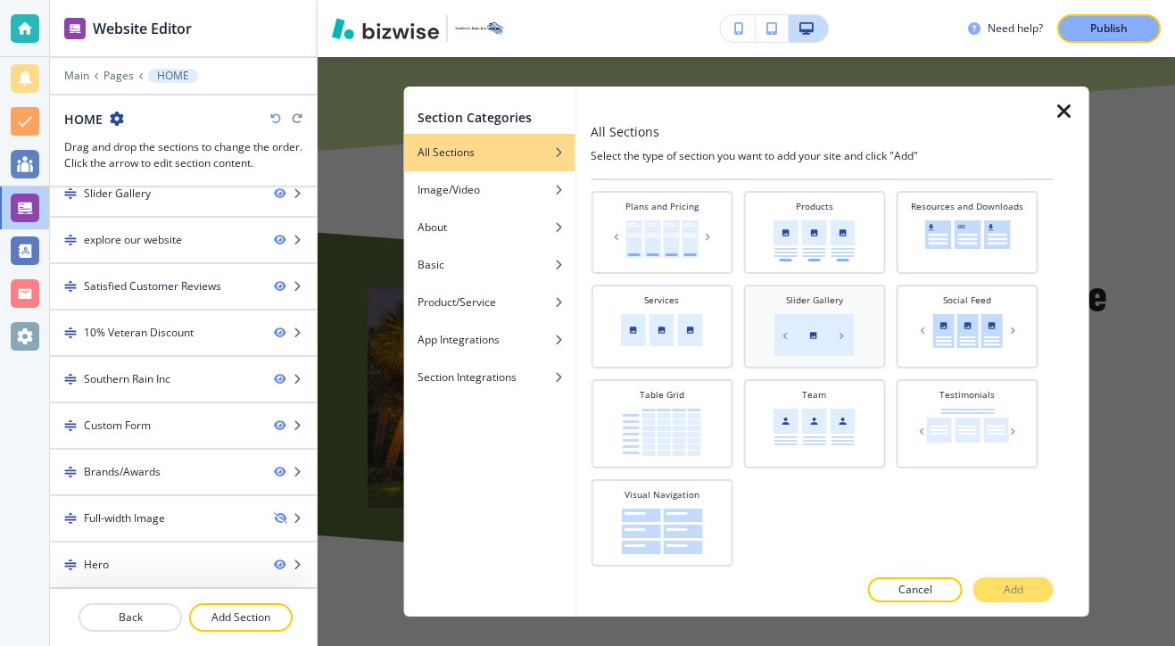
click at [806, 314] on img at bounding box center [814, 335] width 80 height 42
click at [1007, 573] on div at bounding box center [821, 571] width 463 height 11
click at [1007, 581] on p "Add" at bounding box center [1013, 589] width 20 height 16
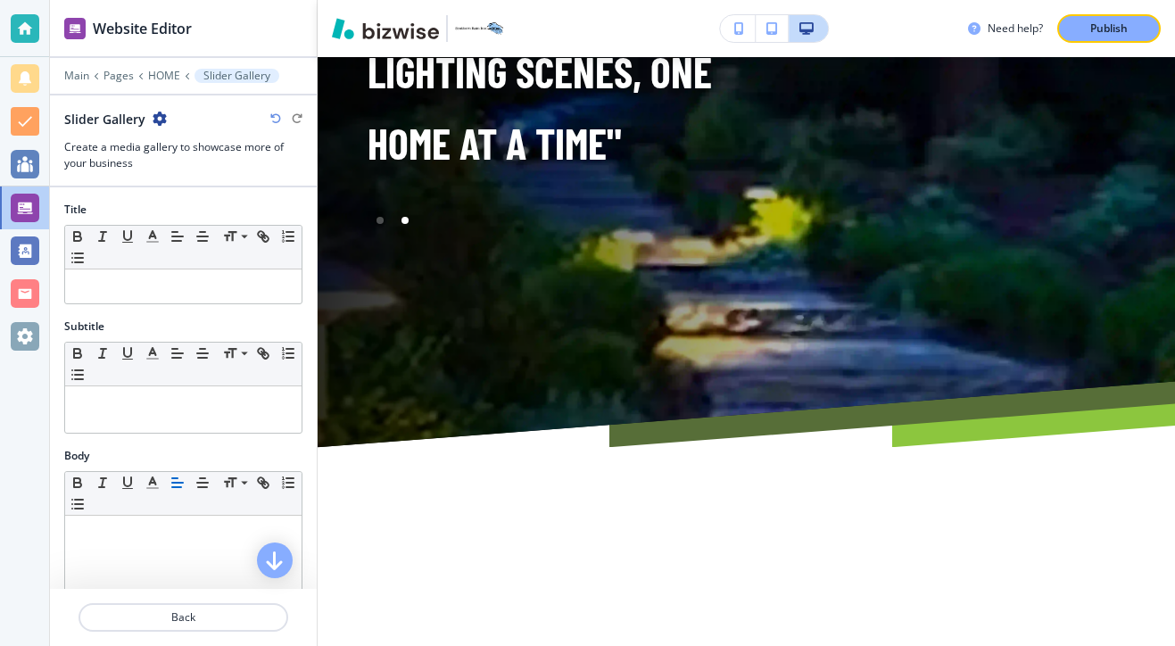
scroll to position [11067, 0]
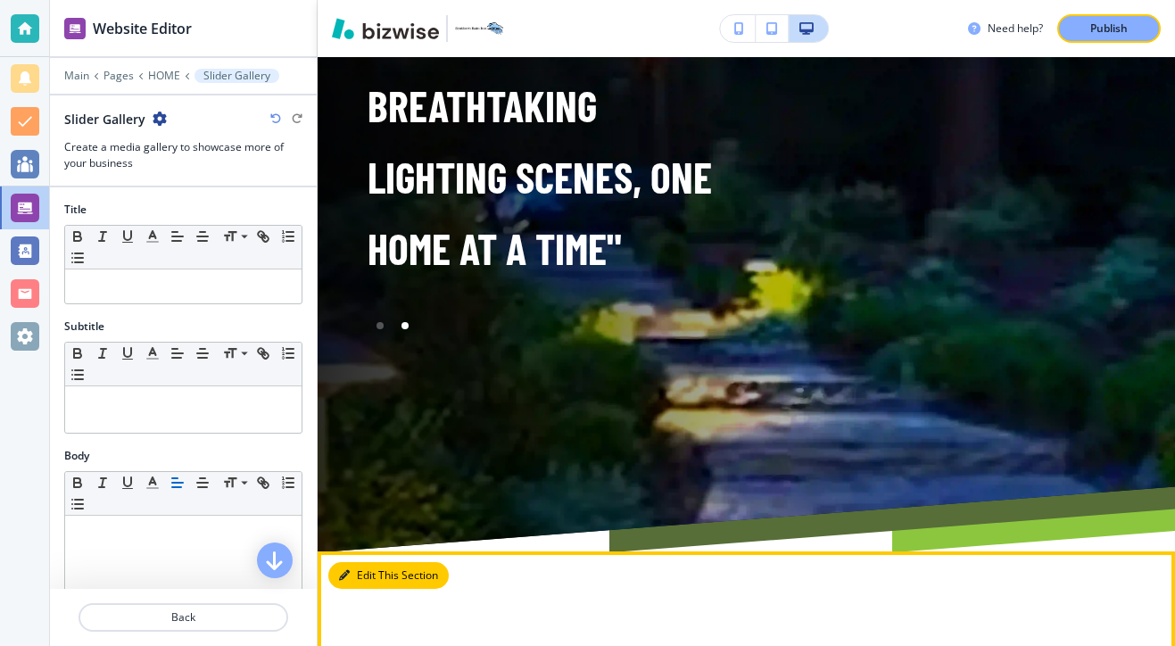
click at [350, 562] on button "Edit This Section" at bounding box center [388, 575] width 120 height 27
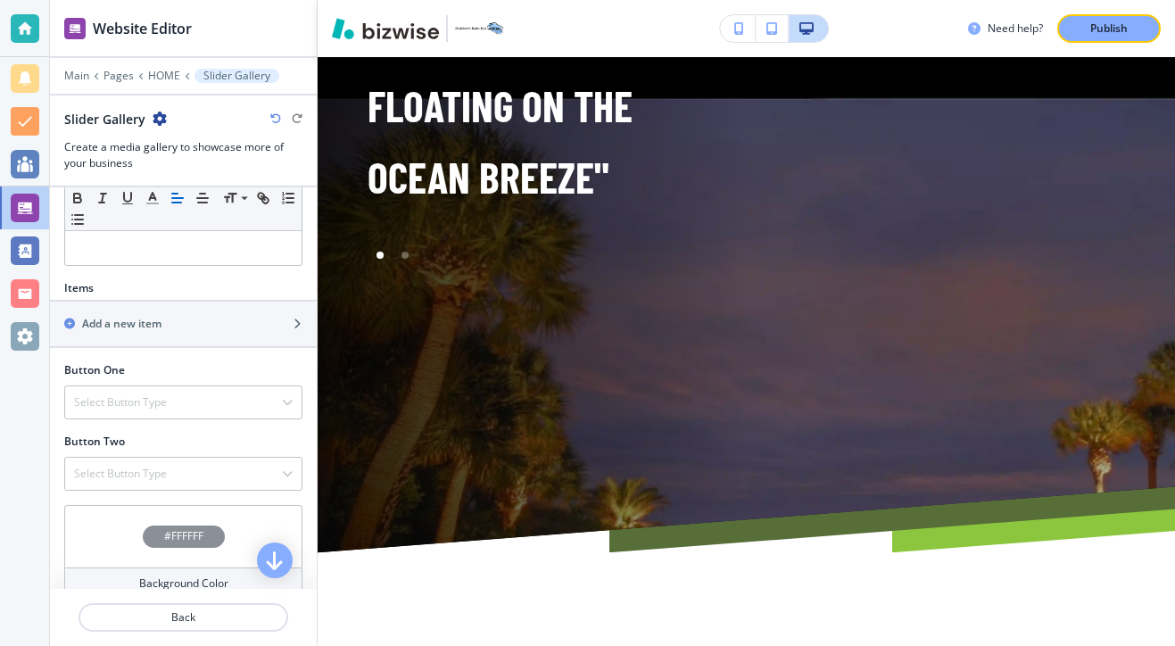
scroll to position [430, 0]
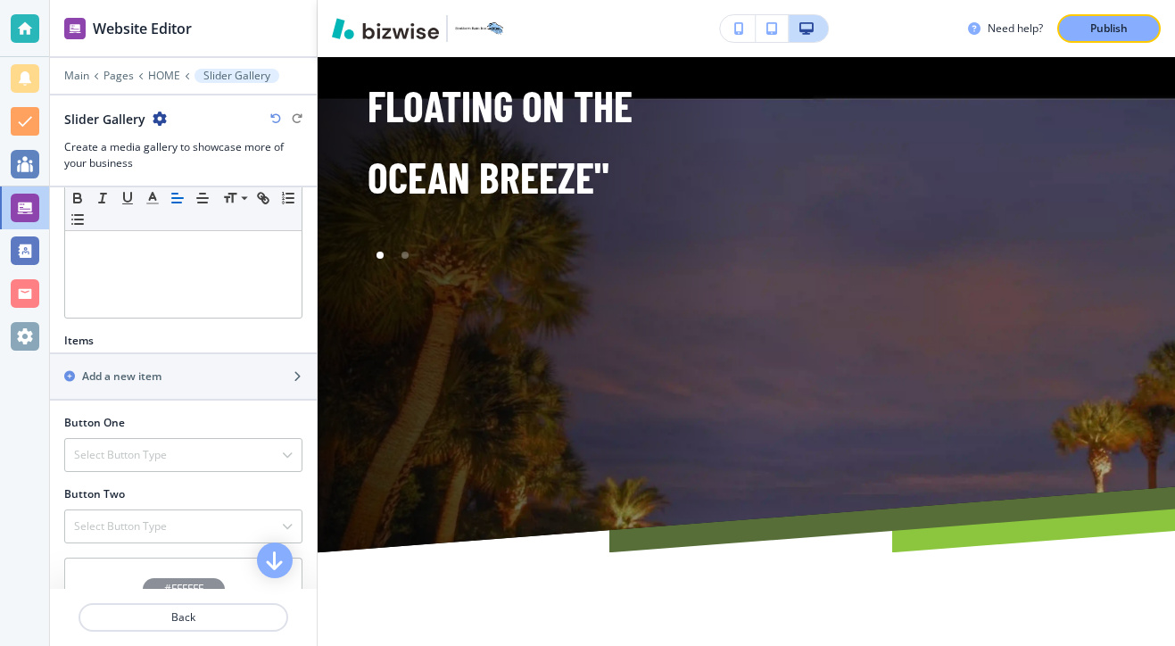
click at [217, 404] on div "Items Add a new item" at bounding box center [183, 374] width 267 height 82
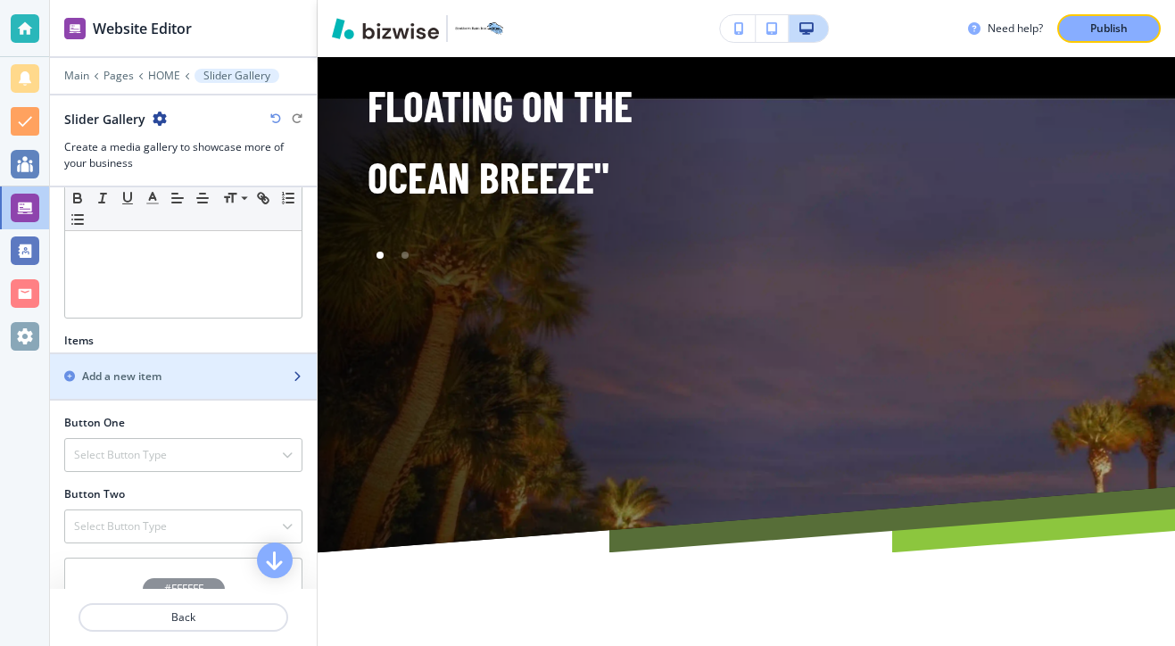
click at [226, 385] on div "button" at bounding box center [183, 391] width 267 height 14
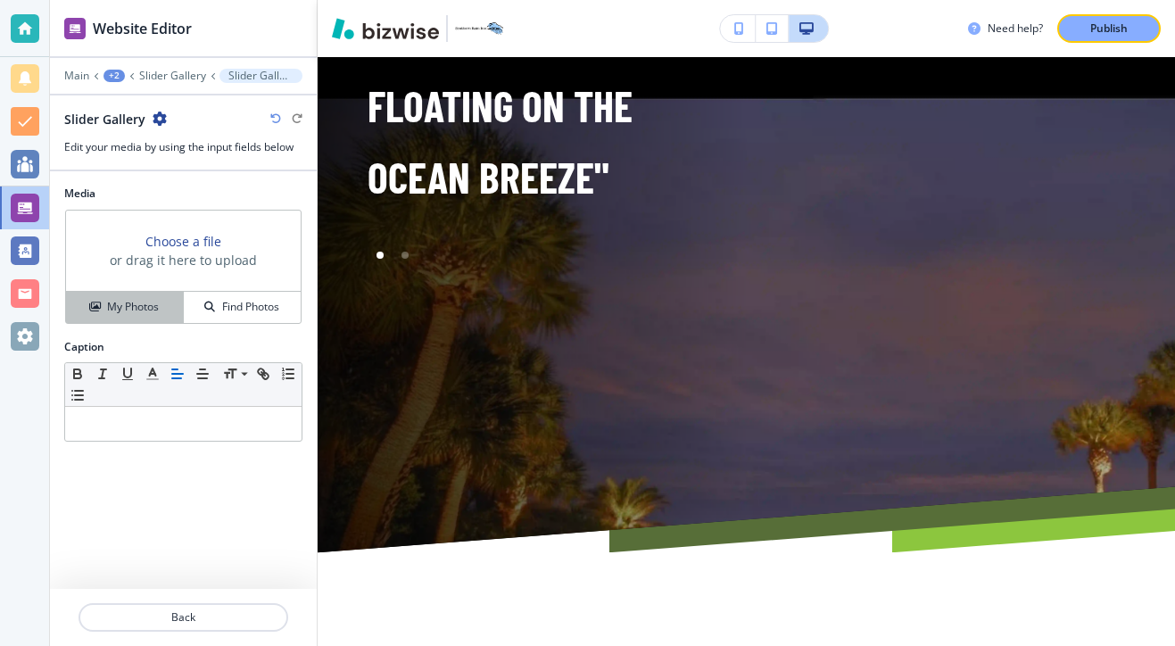
click at [156, 307] on h4 "My Photos" at bounding box center [133, 307] width 52 height 16
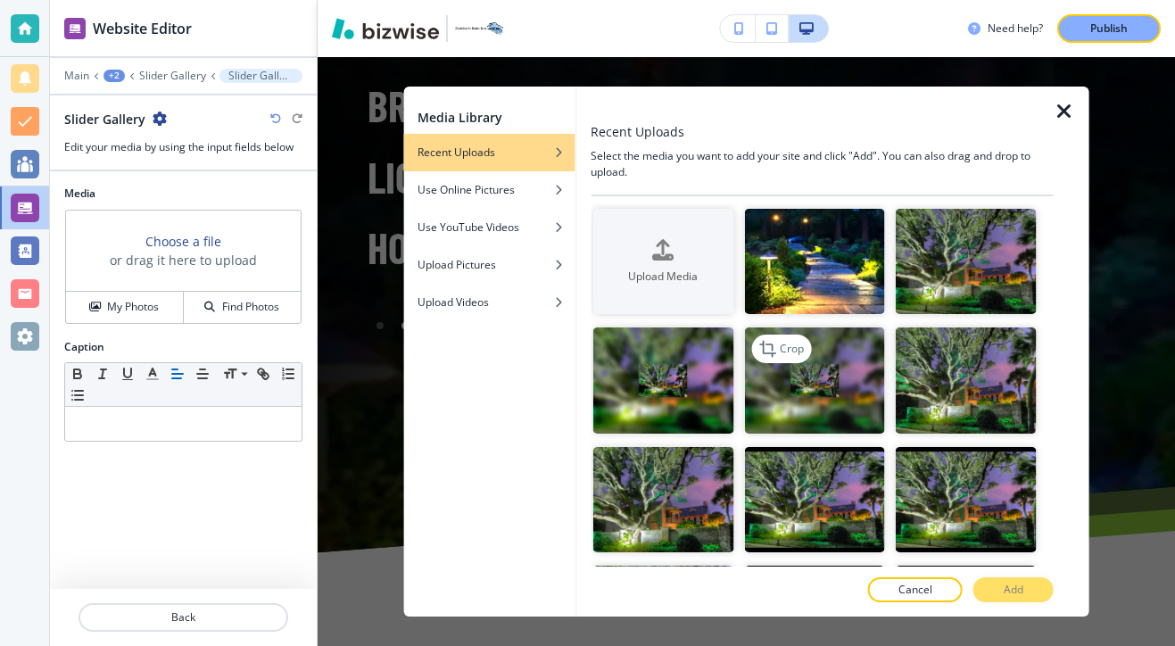
scroll to position [112, 0]
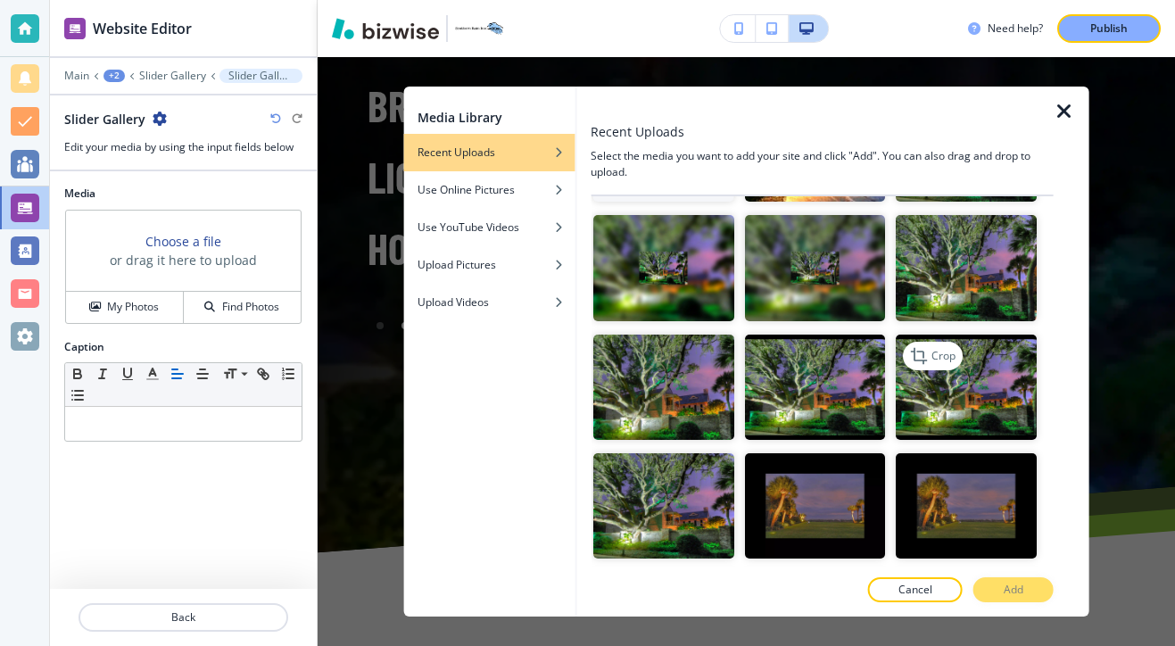
click at [943, 425] on img "button" at bounding box center [965, 386] width 141 height 105
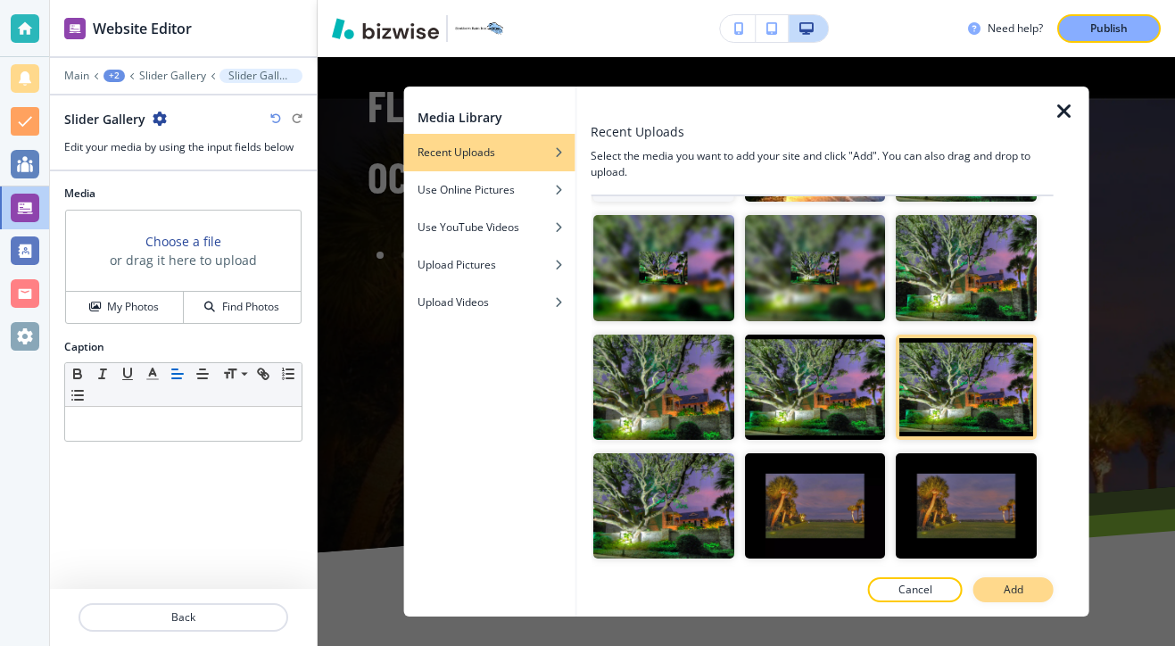
click at [998, 588] on button "Add" at bounding box center [1013, 589] width 80 height 25
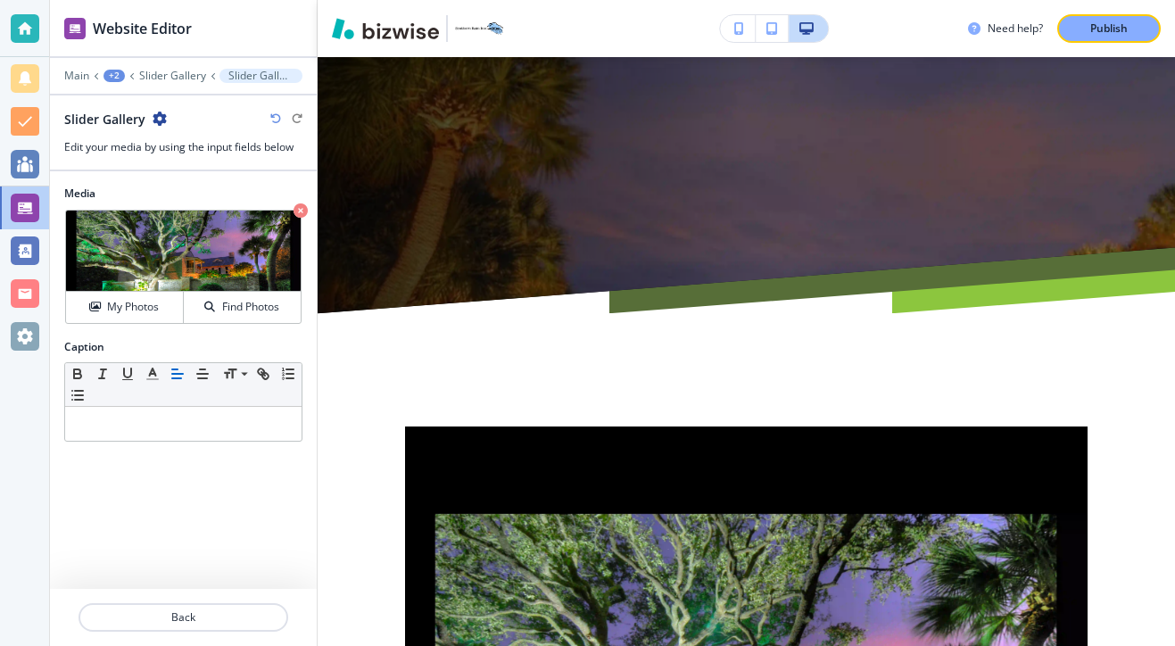
scroll to position [11311, 0]
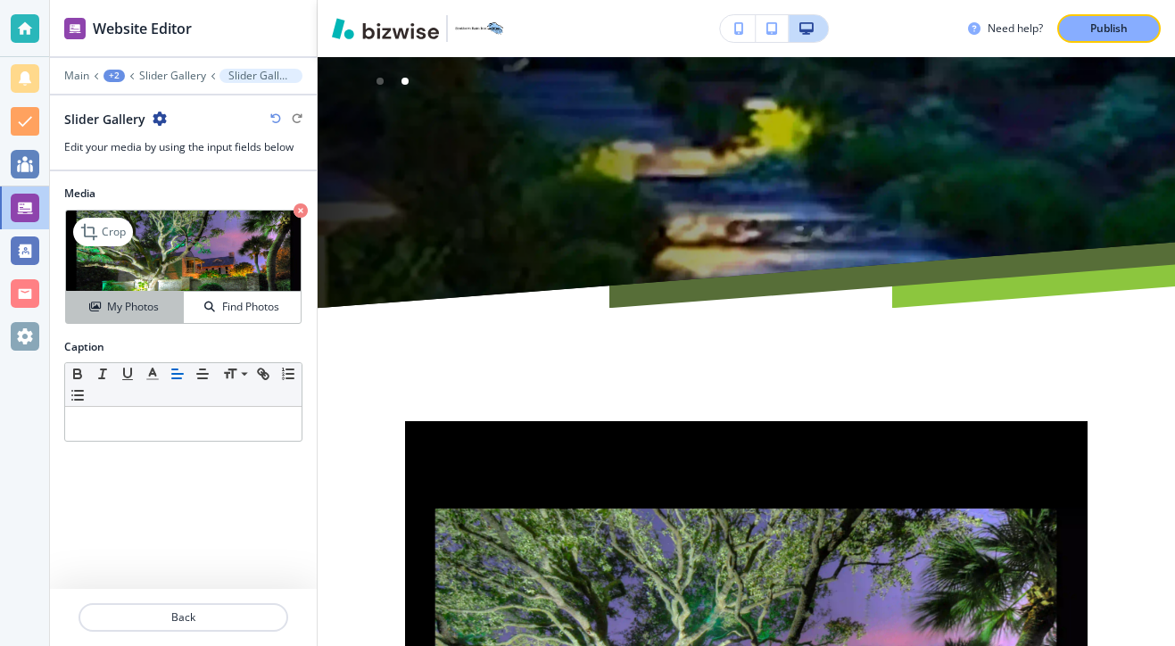
click at [111, 302] on h4 "My Photos" at bounding box center [133, 307] width 52 height 16
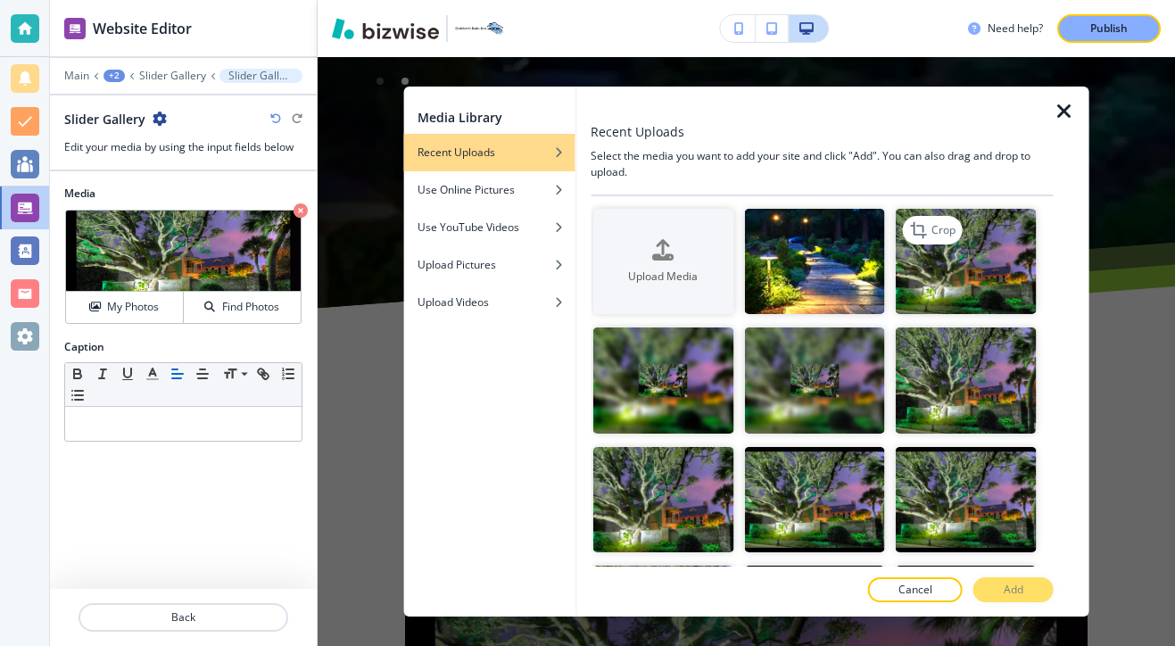
click at [972, 280] on img "button" at bounding box center [965, 261] width 141 height 105
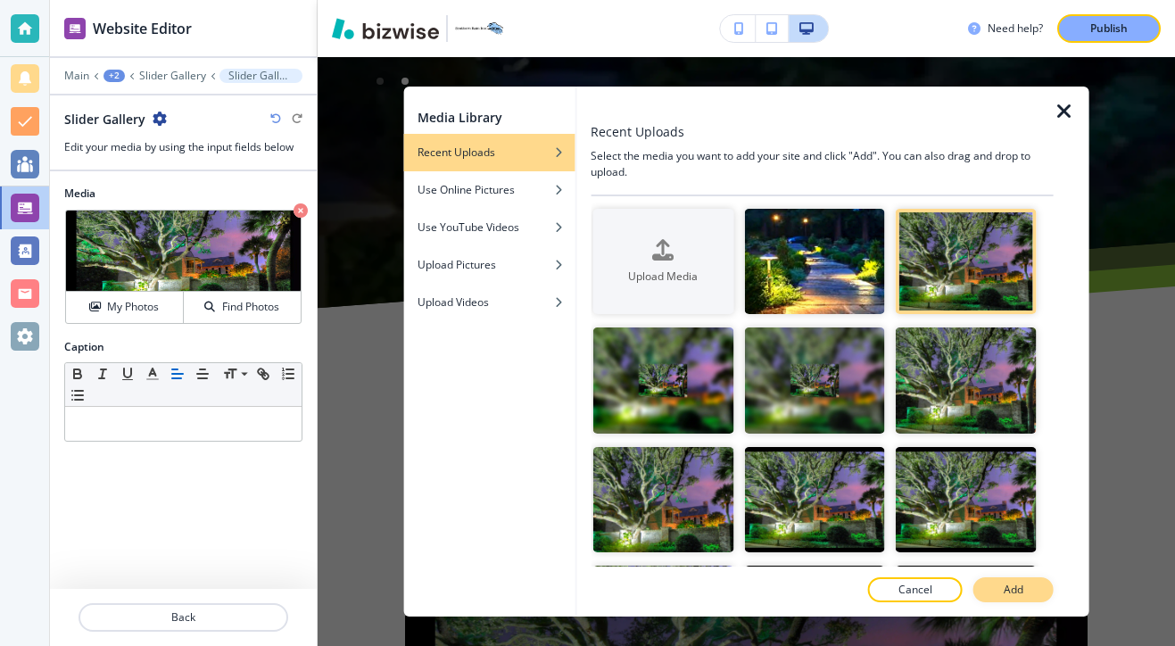
click at [1027, 590] on button "Add" at bounding box center [1013, 589] width 80 height 25
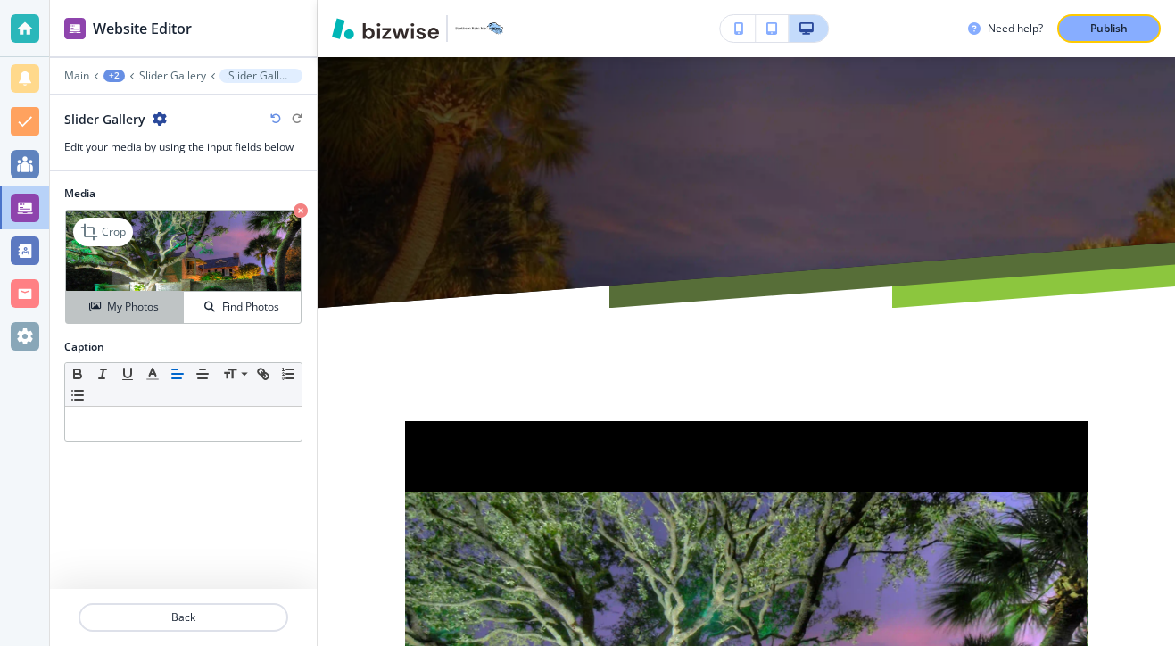
click at [157, 302] on h4 "My Photos" at bounding box center [133, 307] width 52 height 16
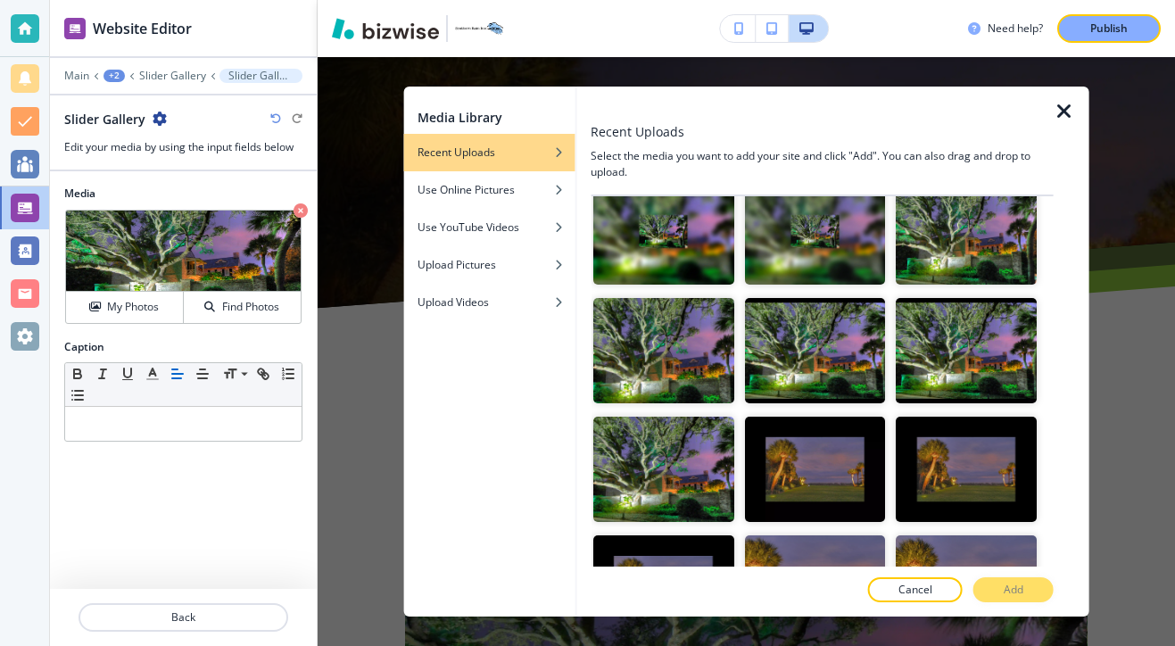
scroll to position [184, 0]
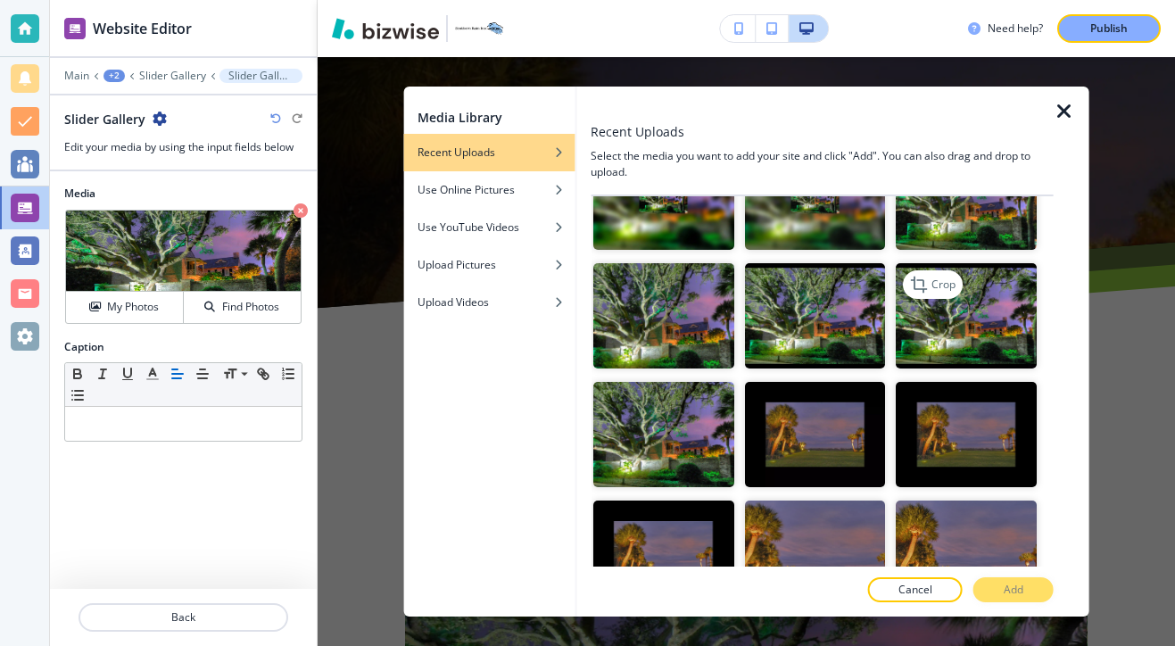
click at [995, 359] on img "button" at bounding box center [965, 315] width 141 height 105
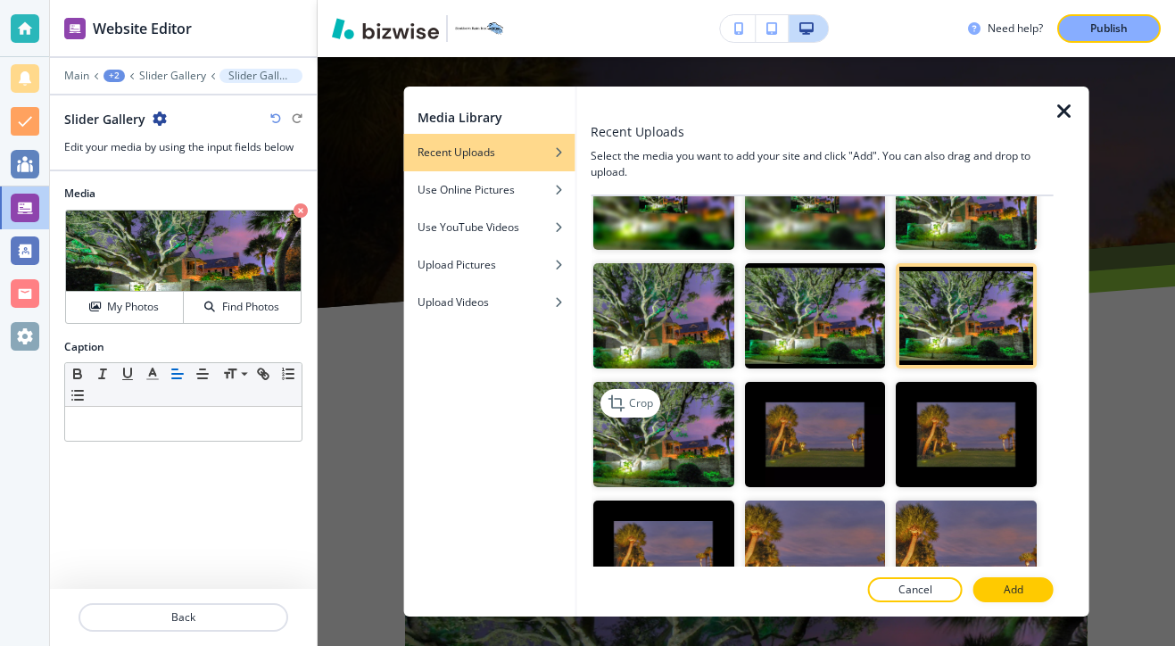
click at [603, 433] on img "button" at bounding box center [662, 434] width 141 height 105
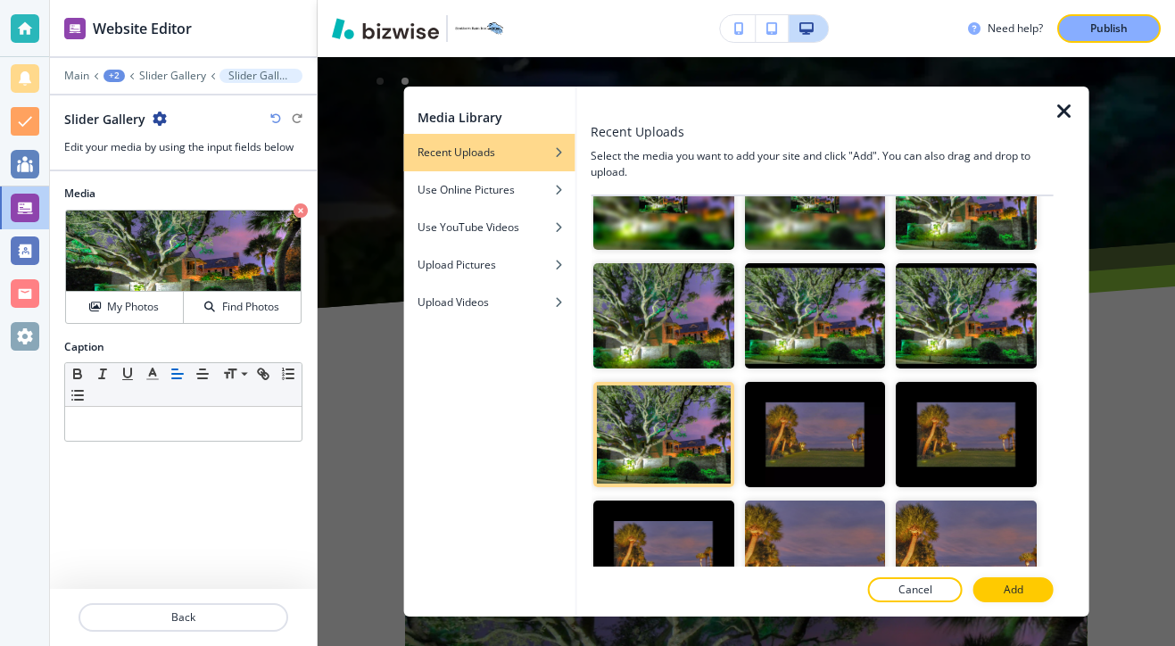
click at [990, 587] on button "Add" at bounding box center [1013, 589] width 80 height 25
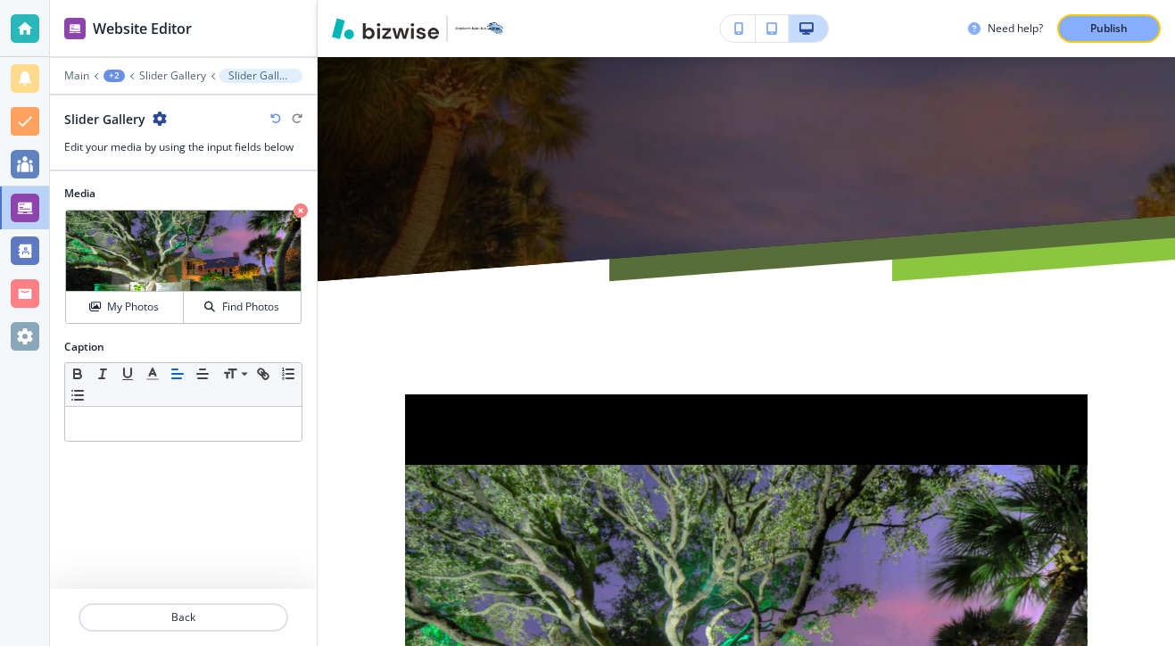
scroll to position [11332, 0]
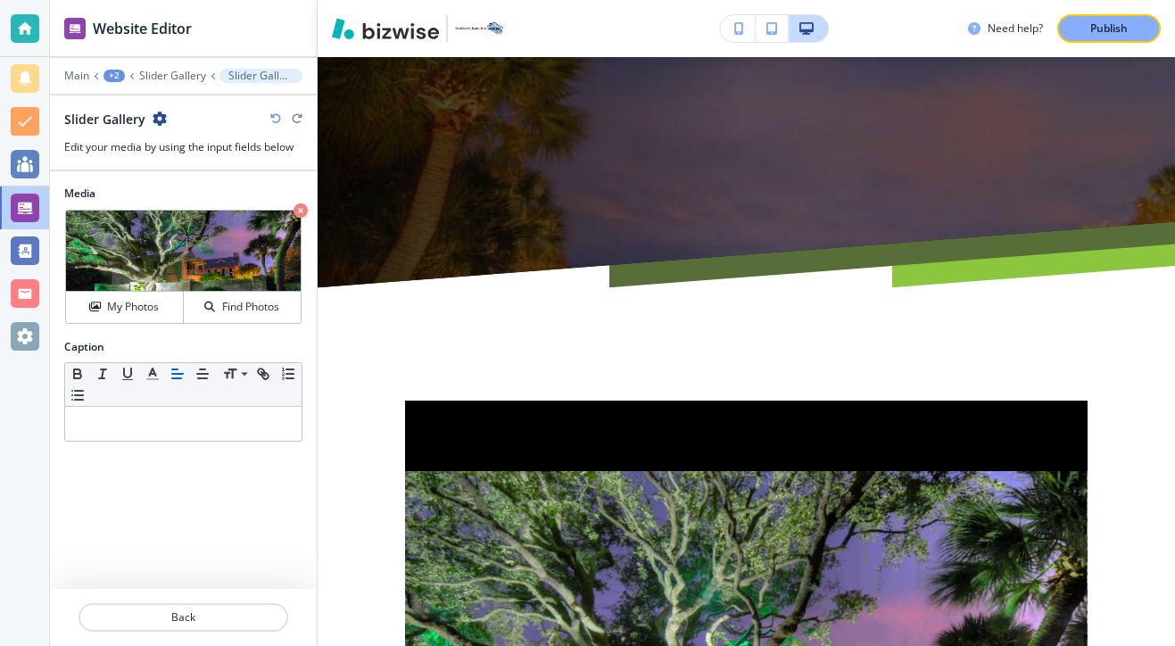
click at [187, 309] on div "Find Photos" at bounding box center [242, 307] width 117 height 16
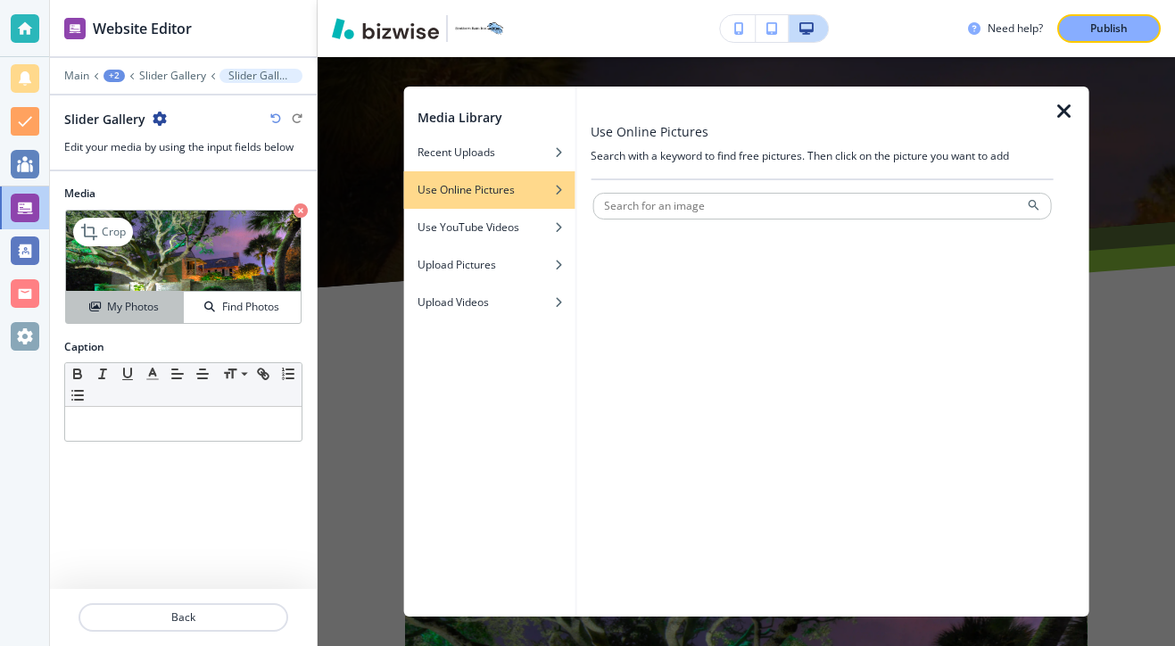
click at [169, 309] on div "My Photos" at bounding box center [124, 307] width 117 height 16
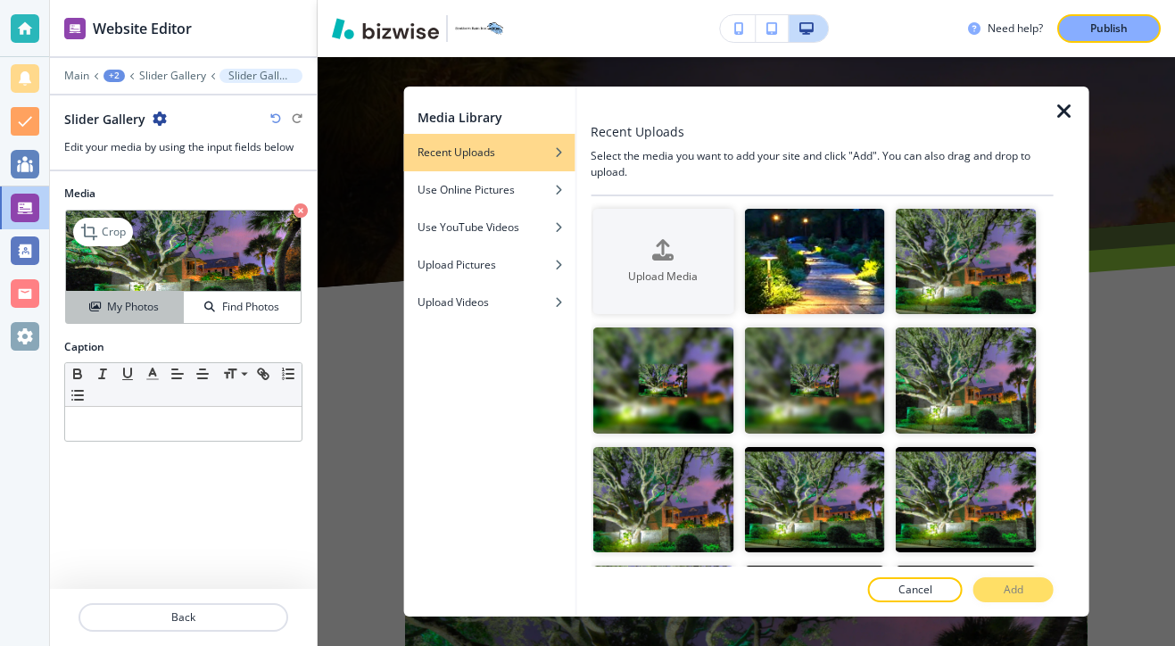
click at [165, 309] on div "My Photos" at bounding box center [124, 307] width 117 height 16
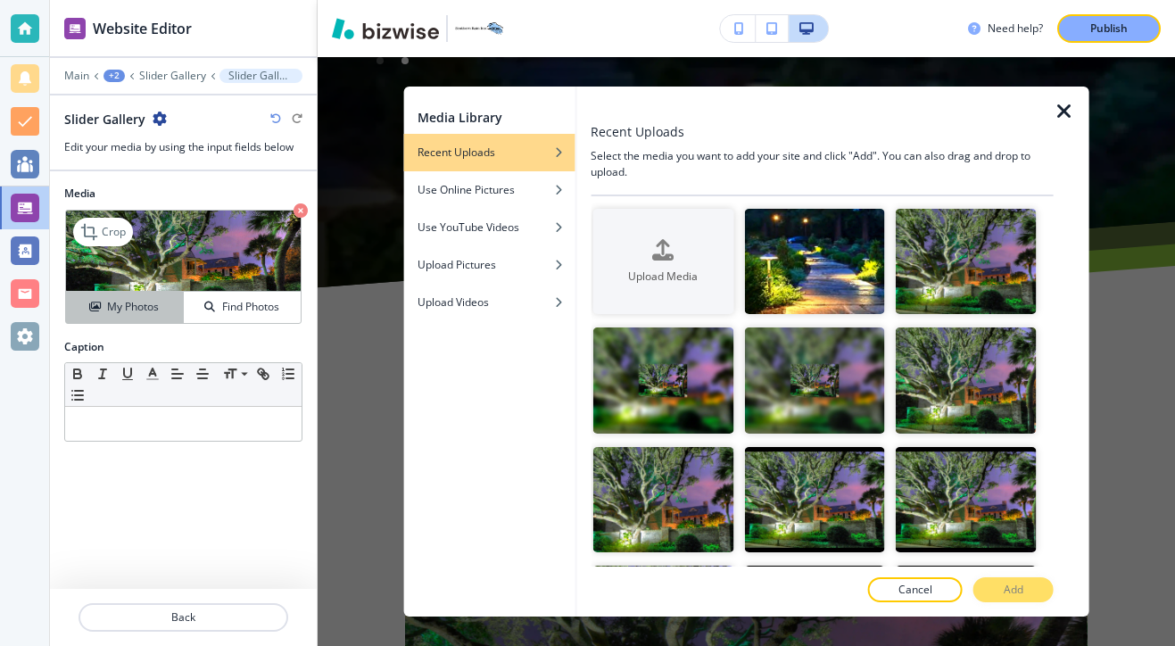
click at [165, 309] on div "My Photos" at bounding box center [124, 307] width 117 height 16
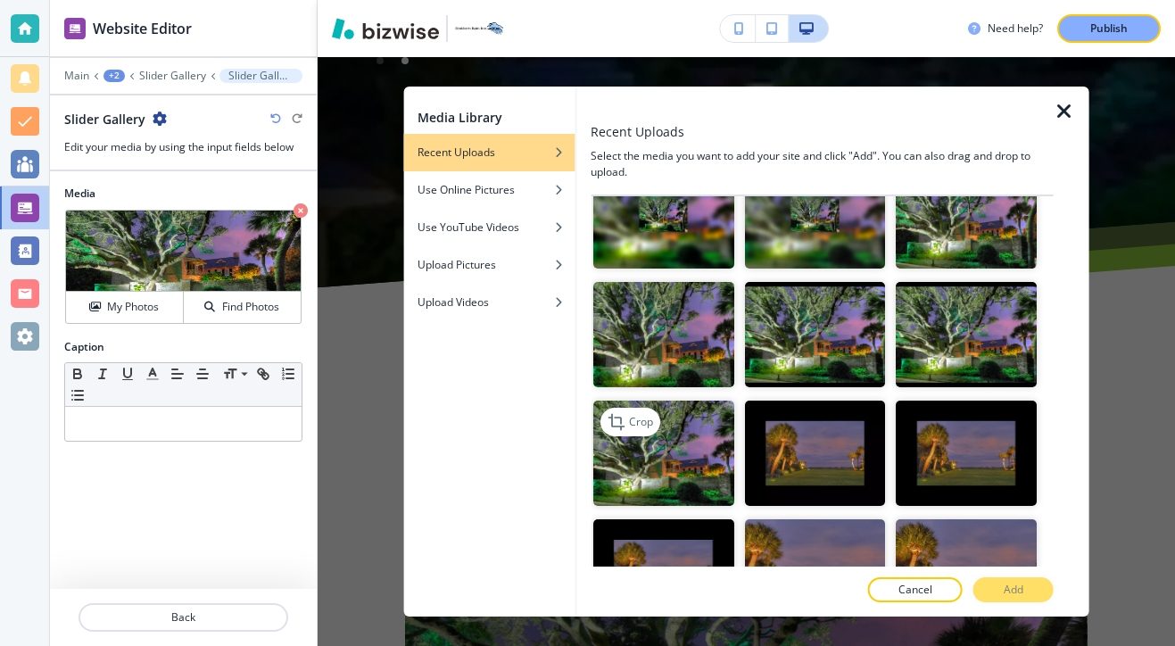
scroll to position [167, 0]
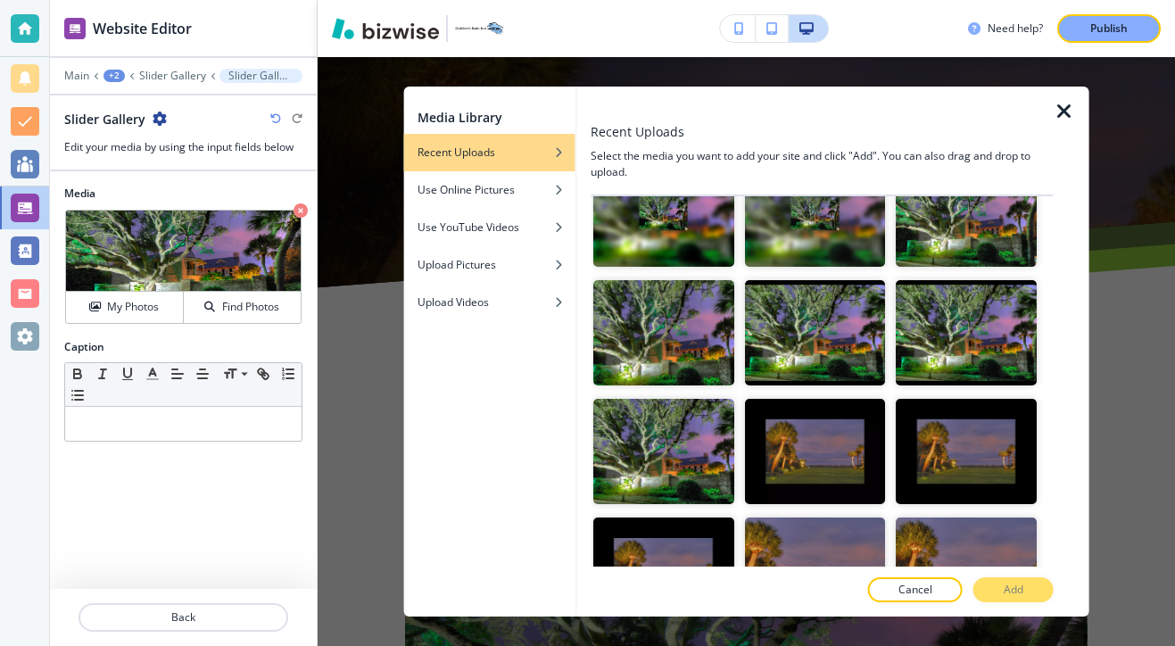
click at [1074, 111] on div "Media Library Recent Uploads Use Online Pictures Use YouTube Videos Upload Pict…" at bounding box center [746, 352] width 686 height 530
click at [1065, 111] on icon "button" at bounding box center [1063, 111] width 21 height 21
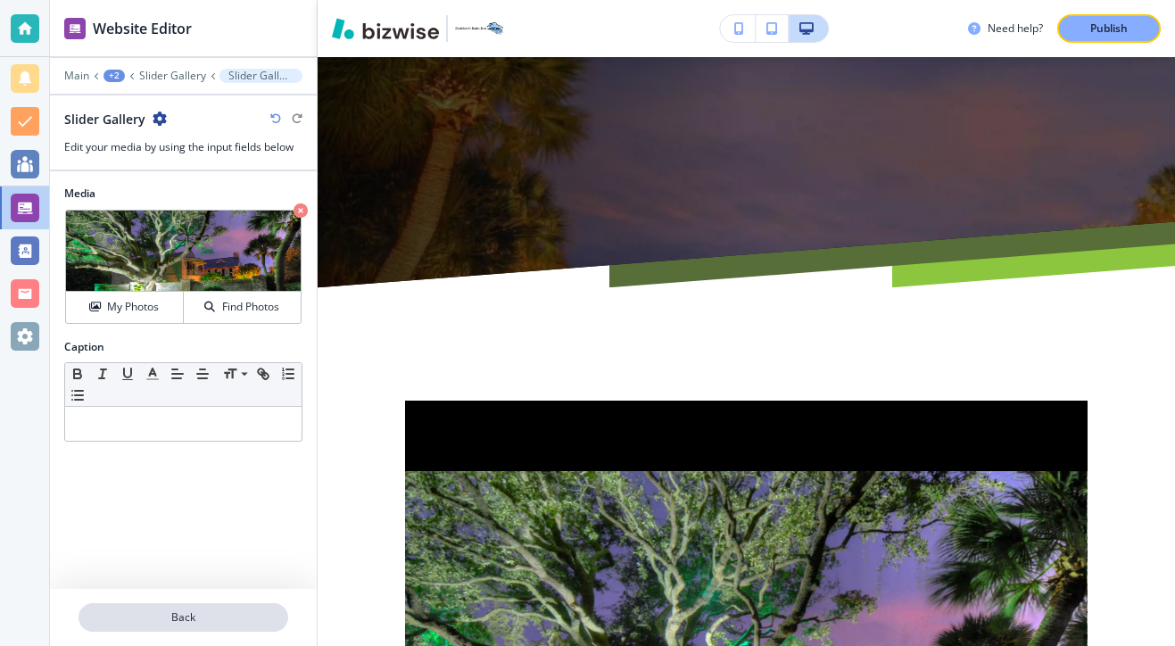
click at [273, 606] on button "Back" at bounding box center [183, 617] width 210 height 29
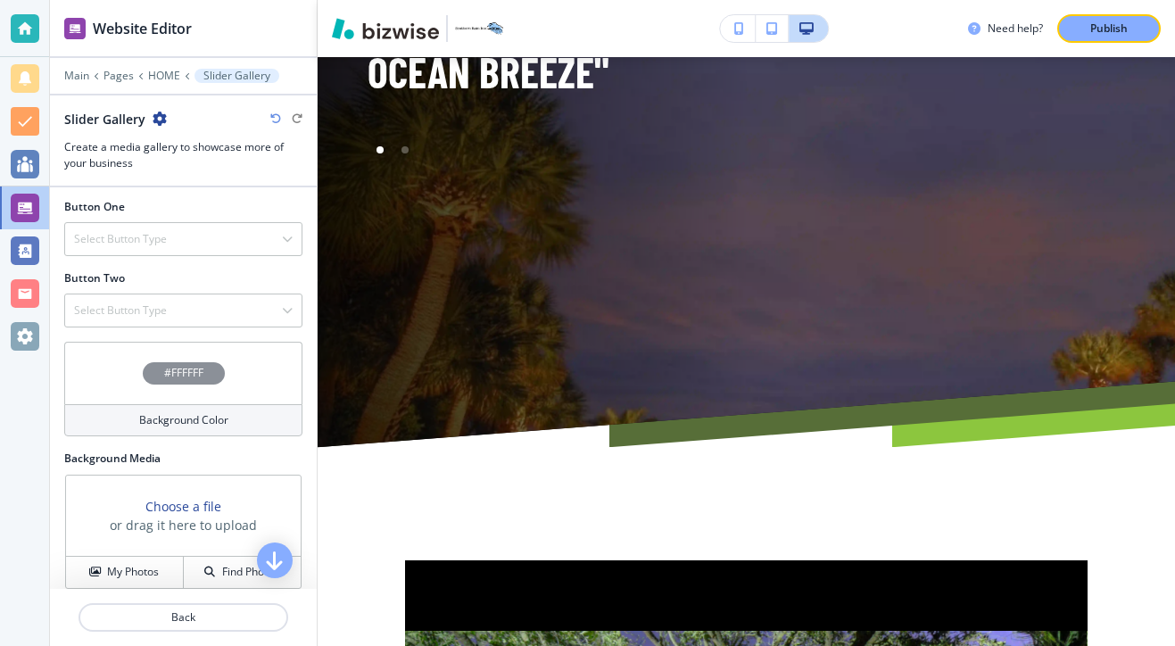
scroll to position [707, 0]
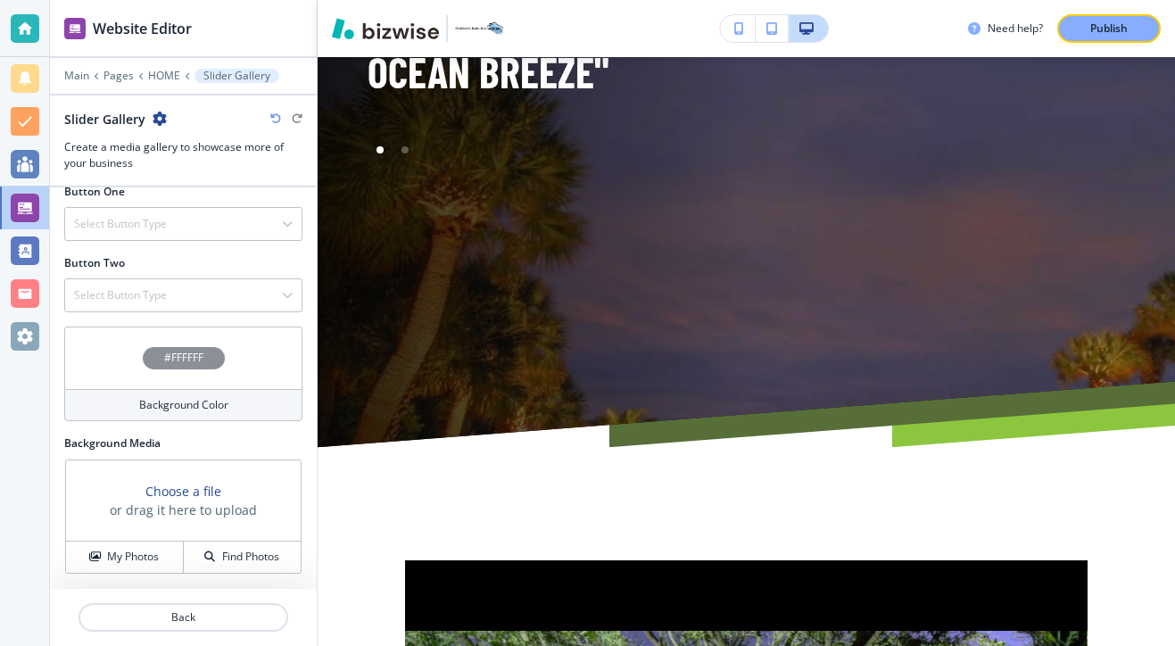
click at [193, 415] on div "Background Color" at bounding box center [183, 405] width 238 height 32
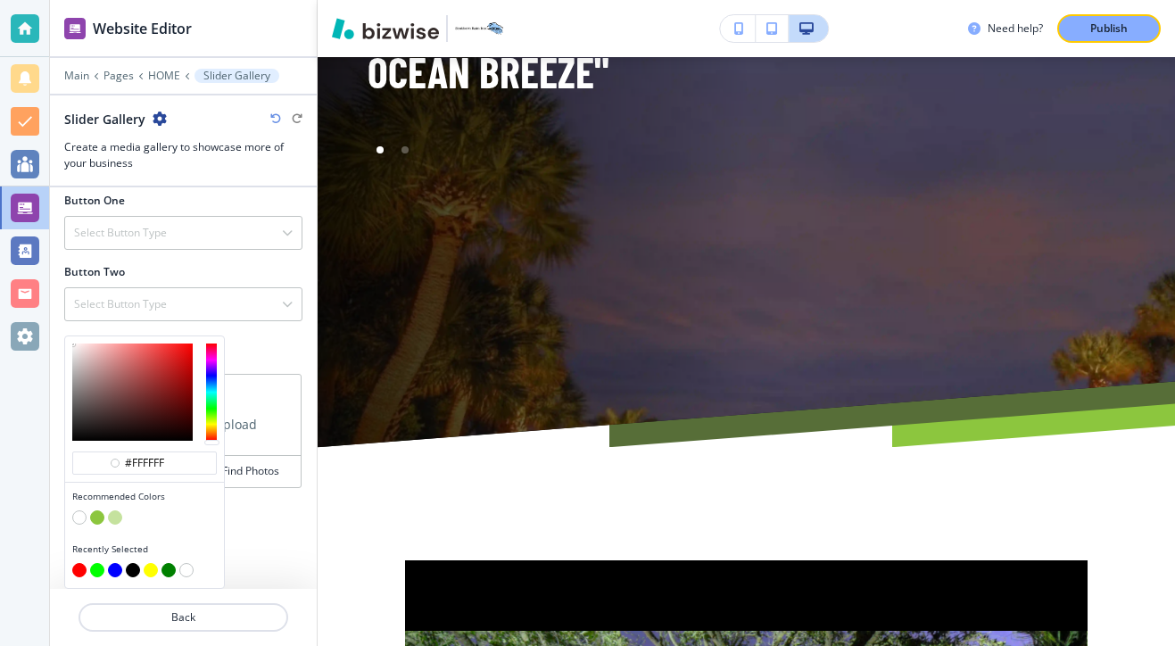
scroll to position [698, 0]
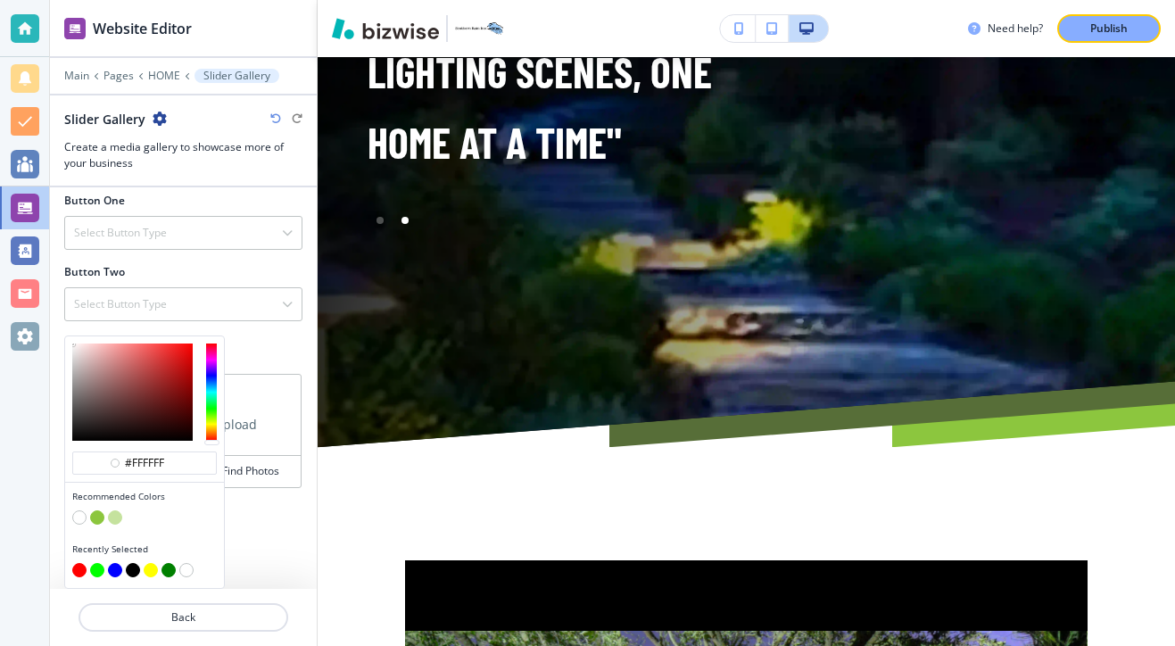
click at [133, 571] on button "button" at bounding box center [133, 570] width 14 height 14
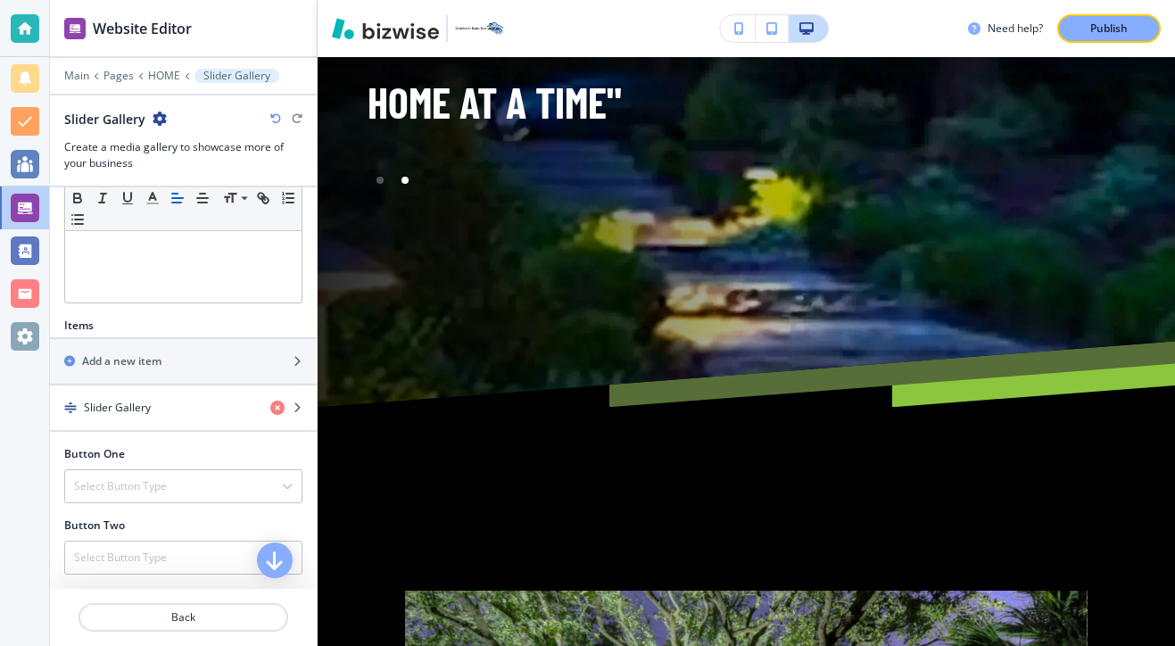
scroll to position [404, 0]
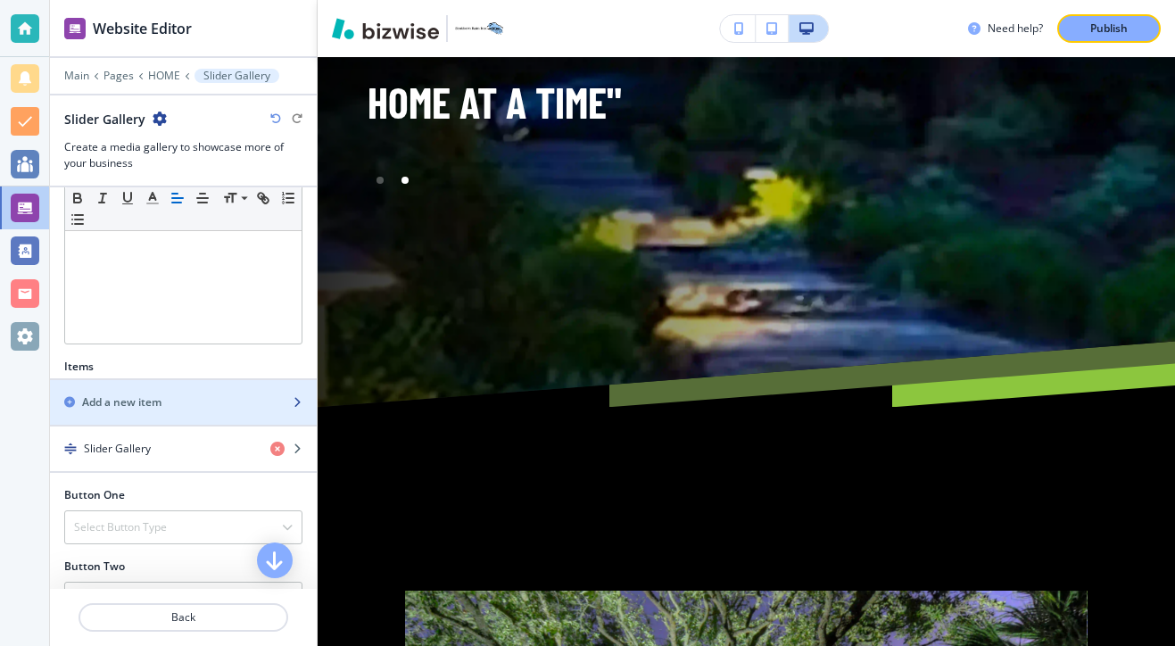
click at [205, 412] on div "button" at bounding box center [183, 417] width 267 height 14
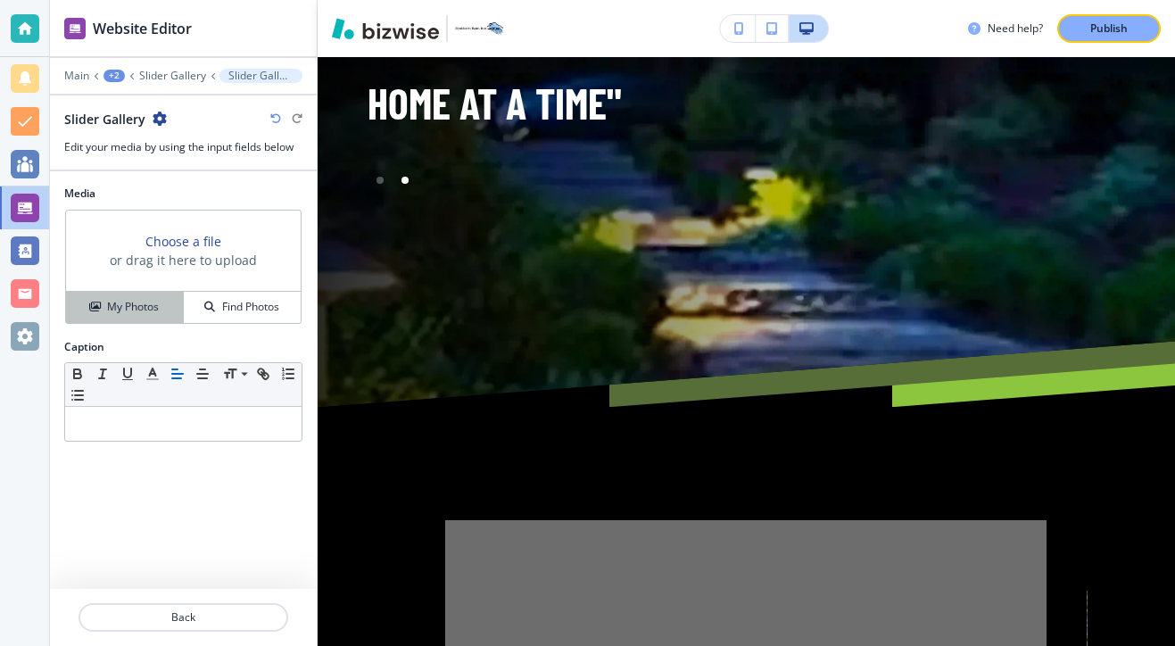
click at [128, 295] on button "My Photos" at bounding box center [125, 307] width 118 height 31
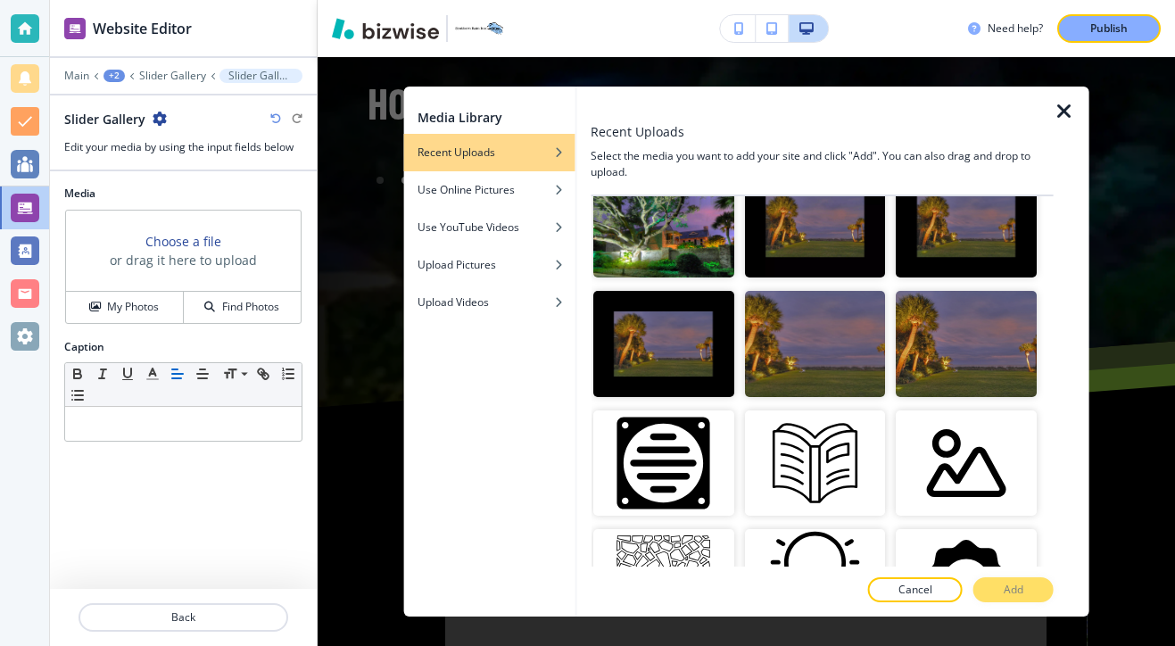
scroll to position [350, 0]
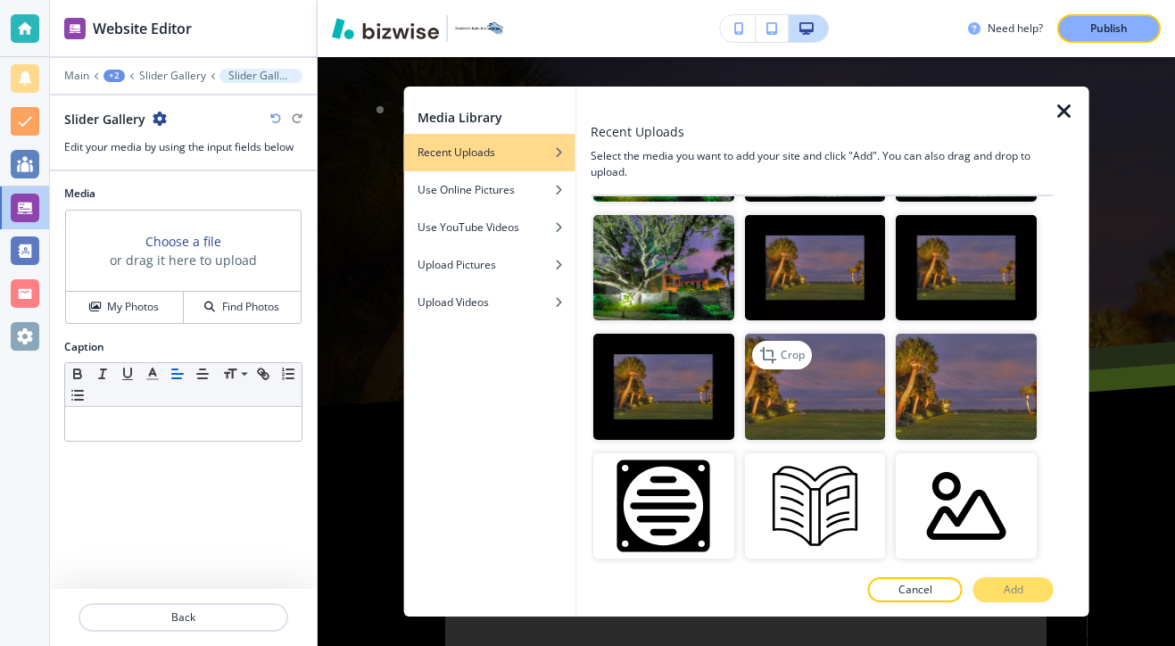
click at [860, 414] on img "button" at bounding box center [814, 386] width 141 height 105
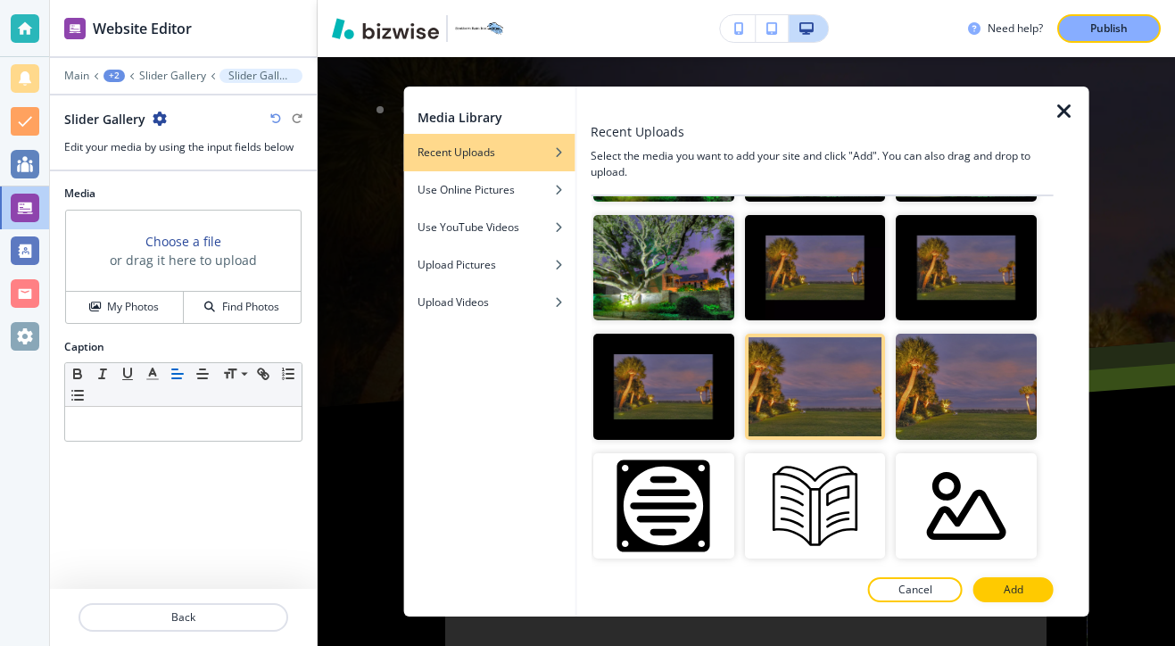
click at [1009, 595] on p "Add" at bounding box center [1013, 589] width 20 height 16
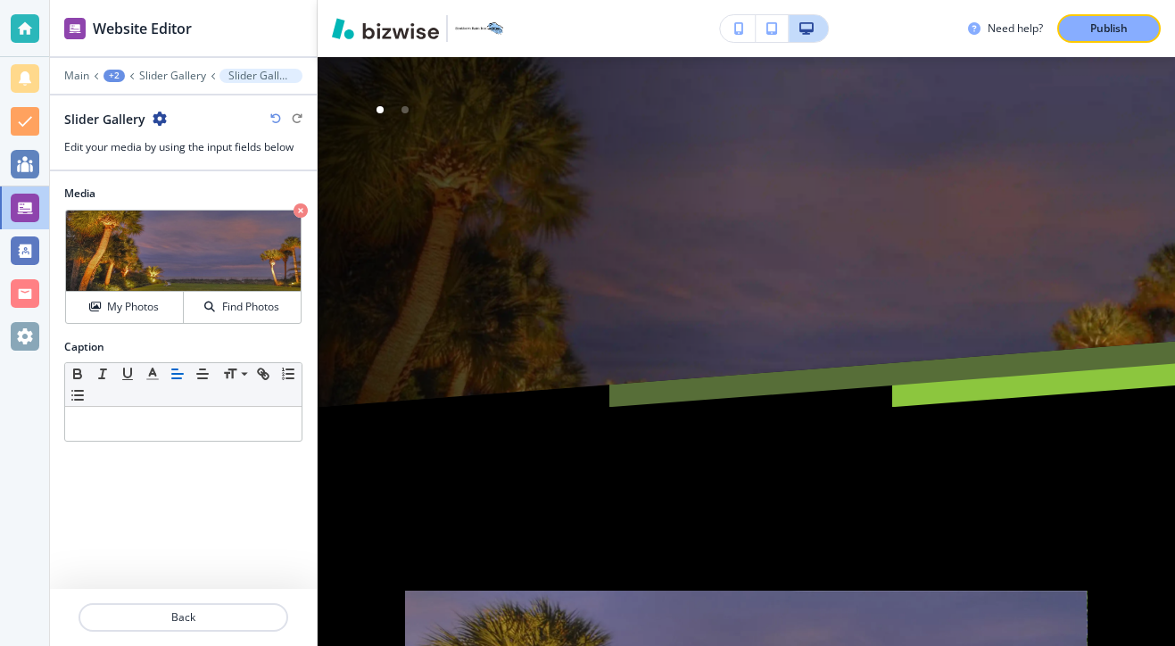
scroll to position [11287, 0]
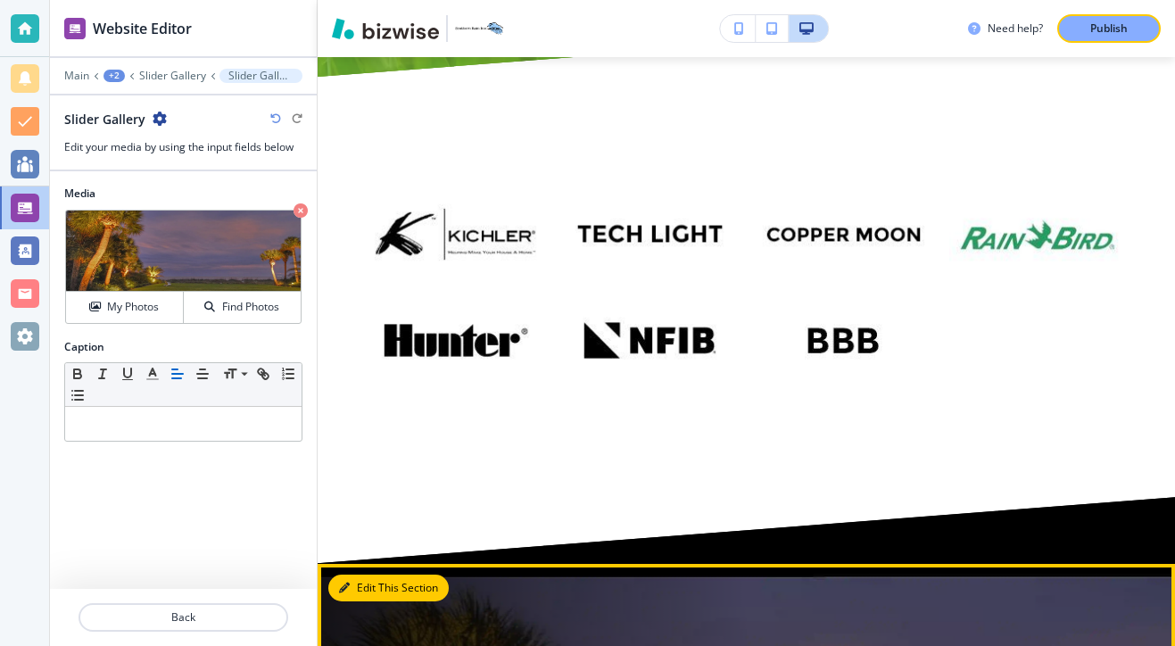
click at [359, 574] on button "Edit This Section" at bounding box center [388, 587] width 120 height 27
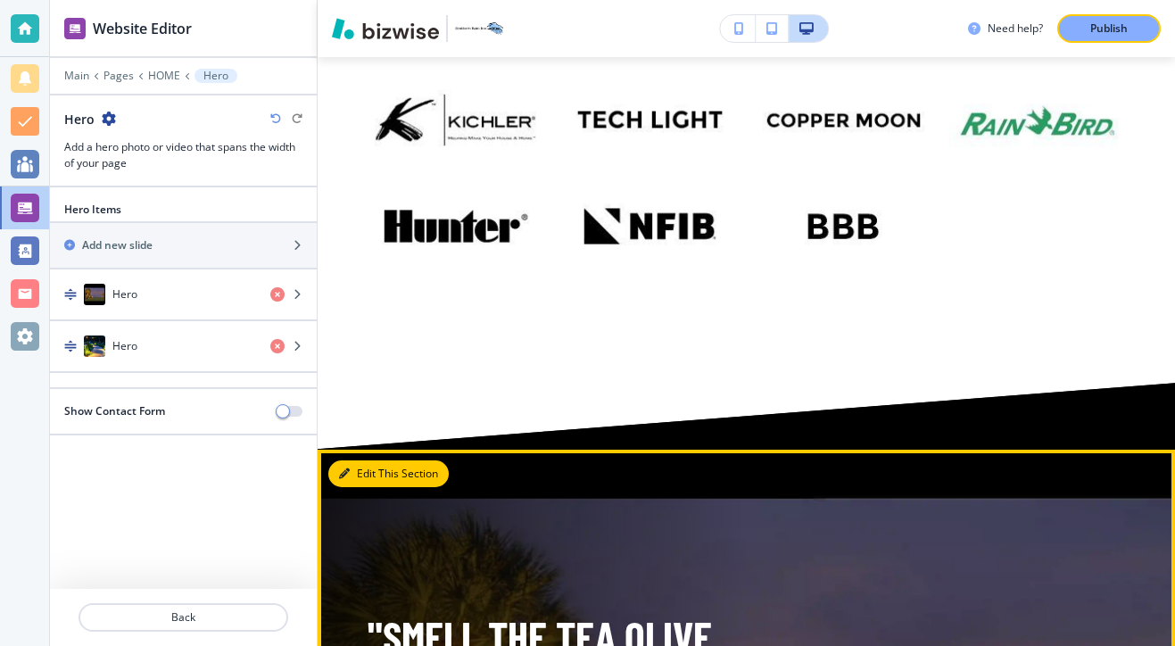
scroll to position [10467, 0]
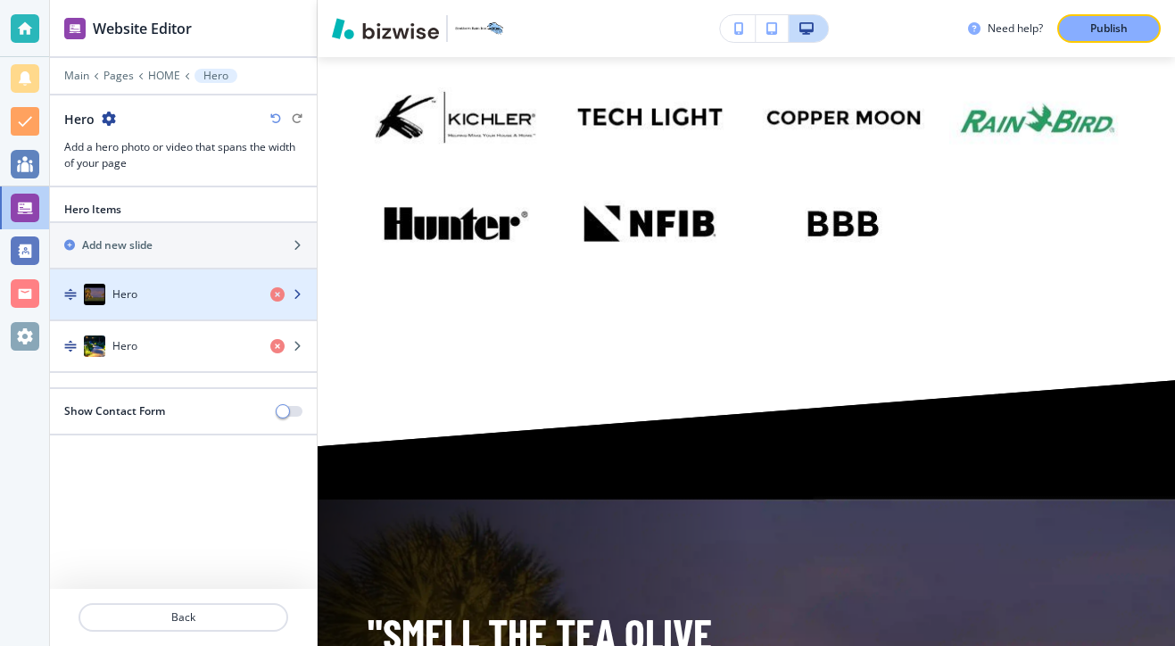
click at [174, 304] on div "Hero" at bounding box center [153, 294] width 206 height 21
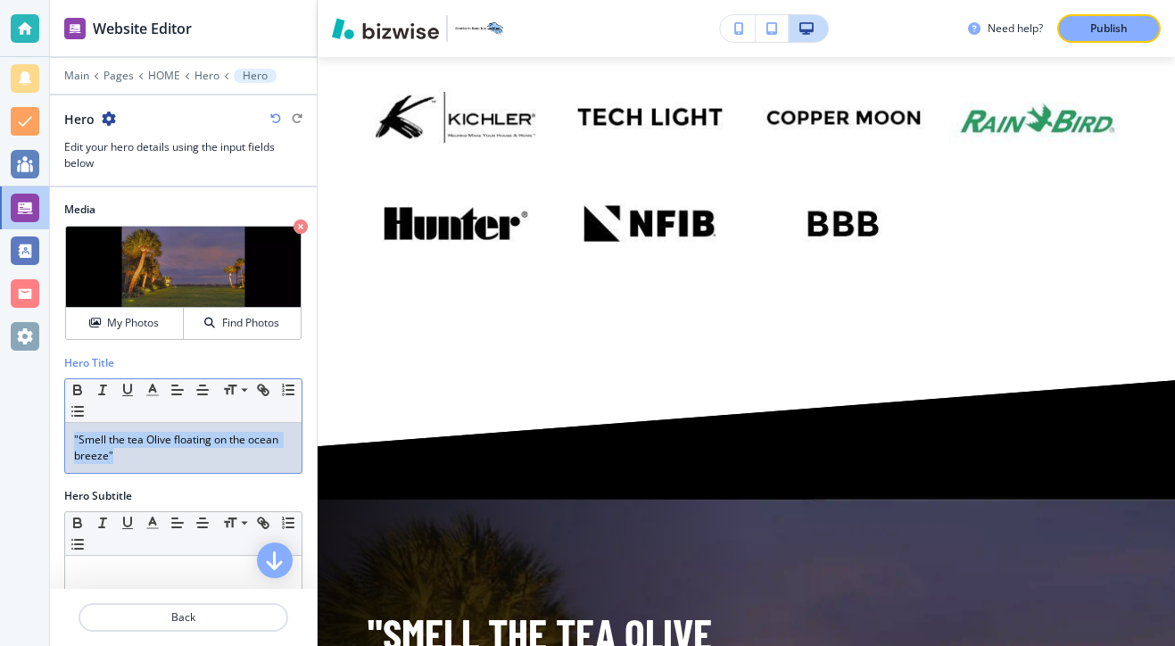
drag, startPoint x: 156, startPoint y: 453, endPoint x: 57, endPoint y: 423, distance: 103.5
click at [57, 423] on div "Hero Title Small Normal Large Huge "Smell the tea Olive floating on the ocean b…" at bounding box center [183, 421] width 267 height 133
copy p ""Smell the tea Olive floating on the ocean breeze﻿""
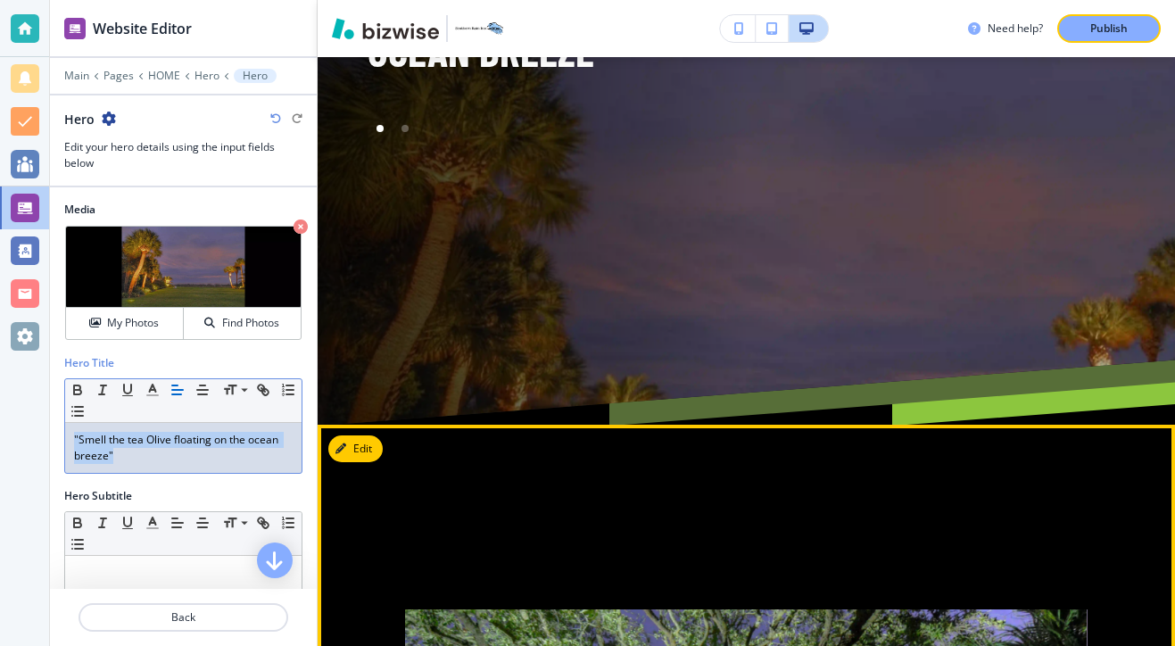
scroll to position [11137, 0]
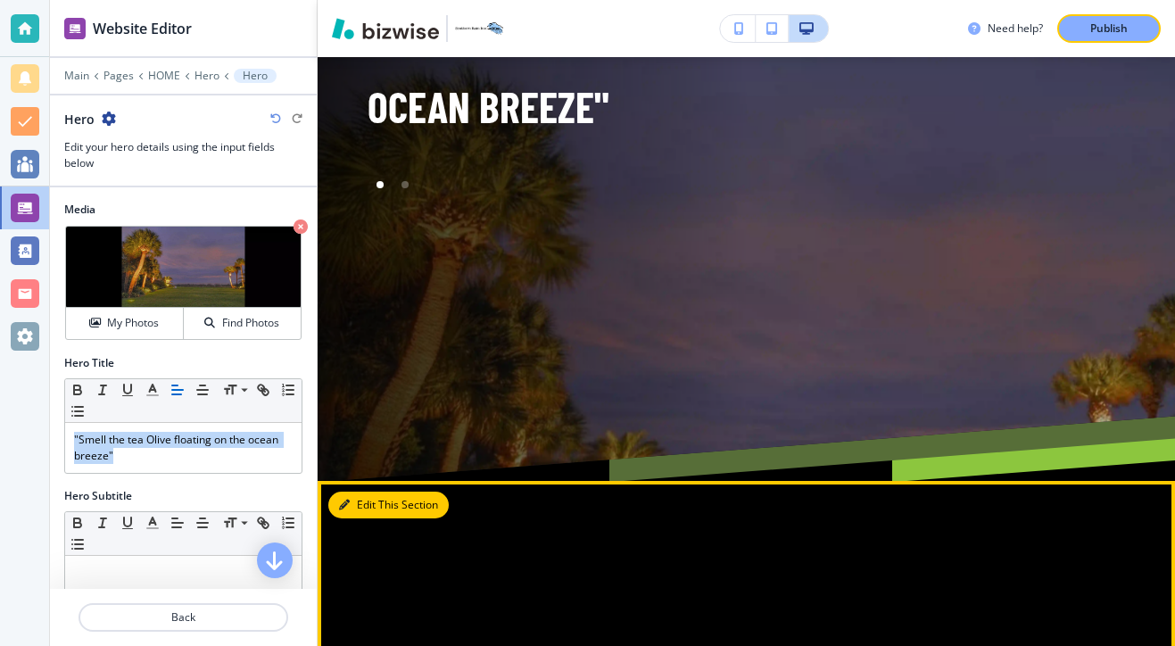
click at [373, 491] on button "Edit This Section" at bounding box center [388, 504] width 120 height 27
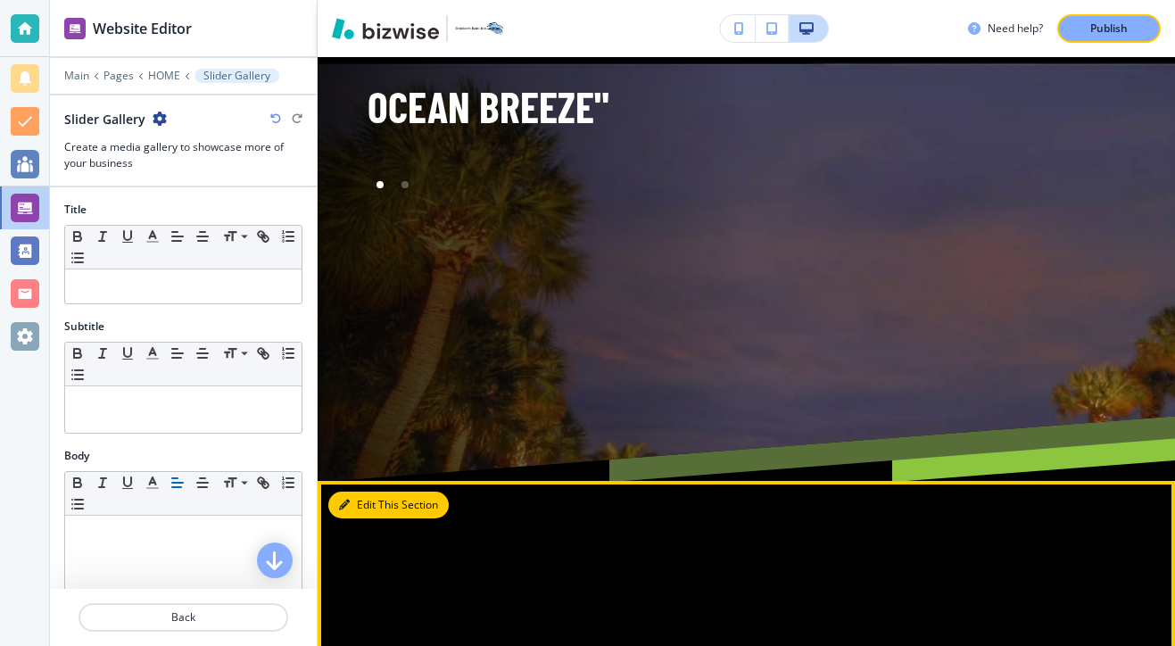
scroll to position [11172, 0]
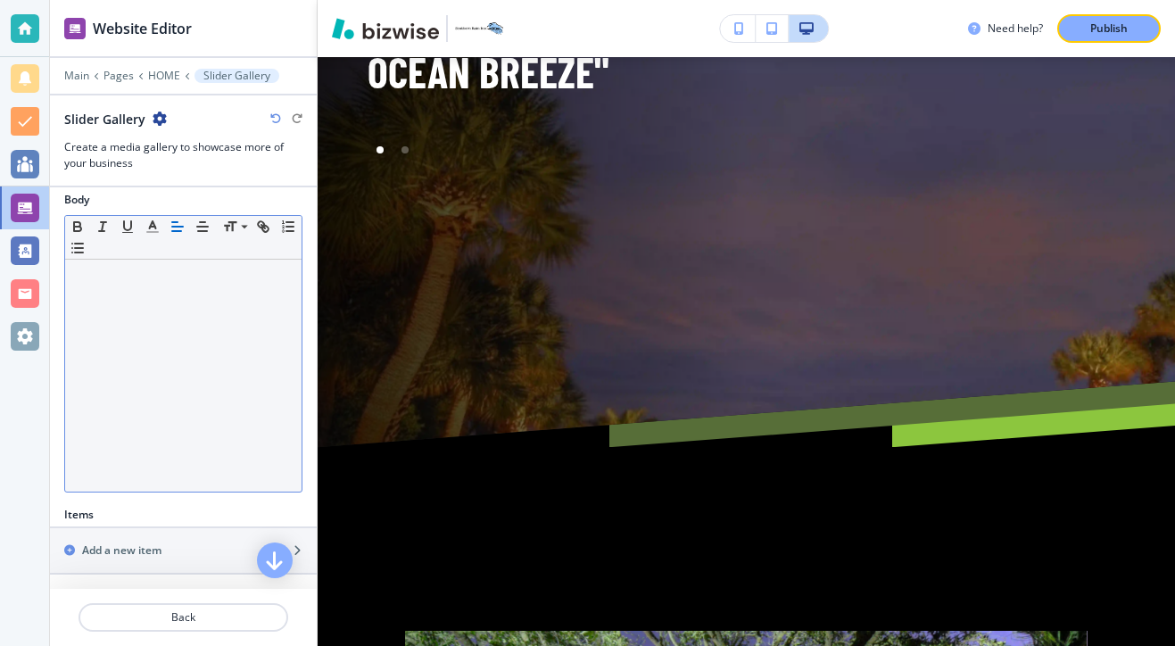
click at [190, 359] on div at bounding box center [183, 376] width 236 height 232
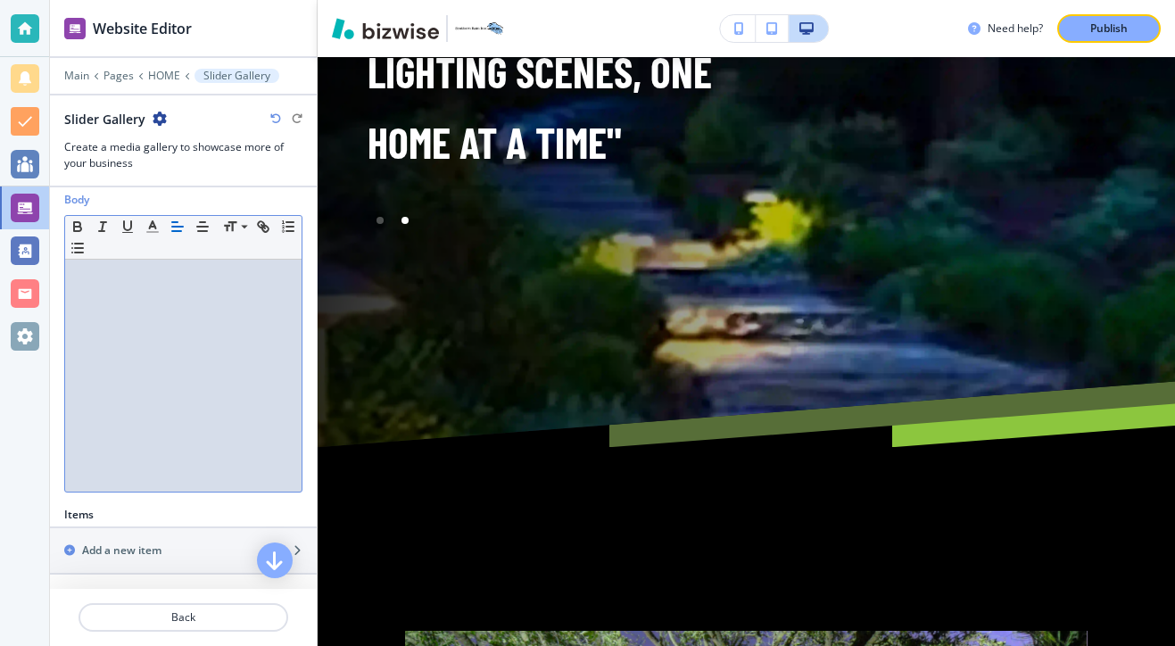
scroll to position [414, 0]
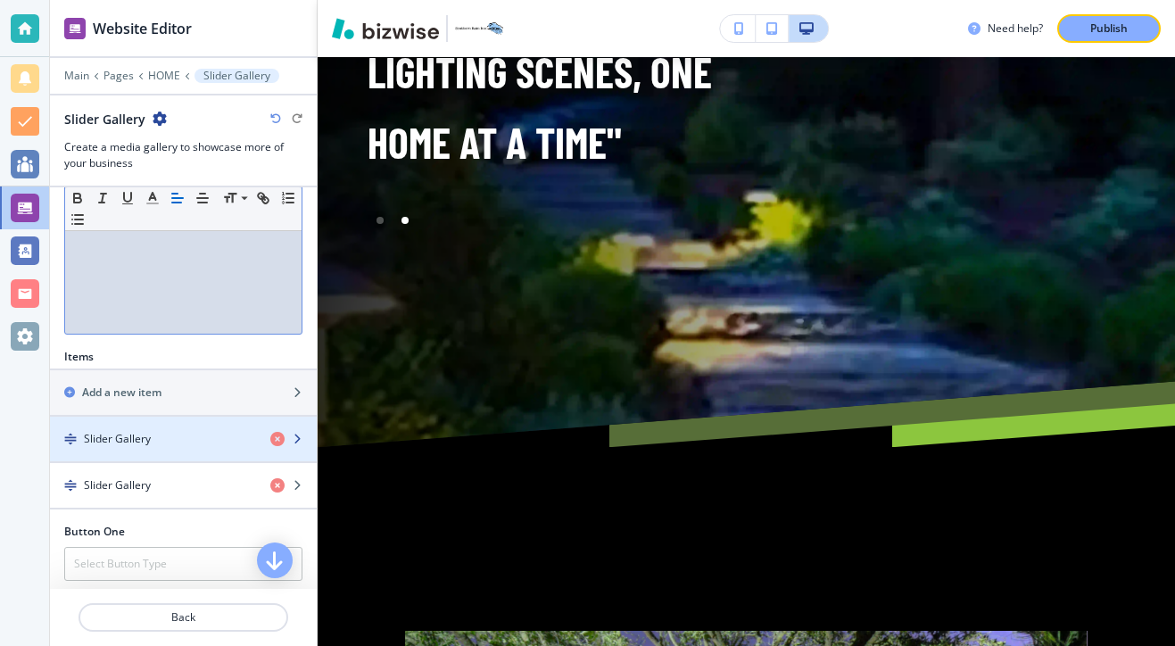
click at [153, 451] on div "button" at bounding box center [183, 454] width 267 height 14
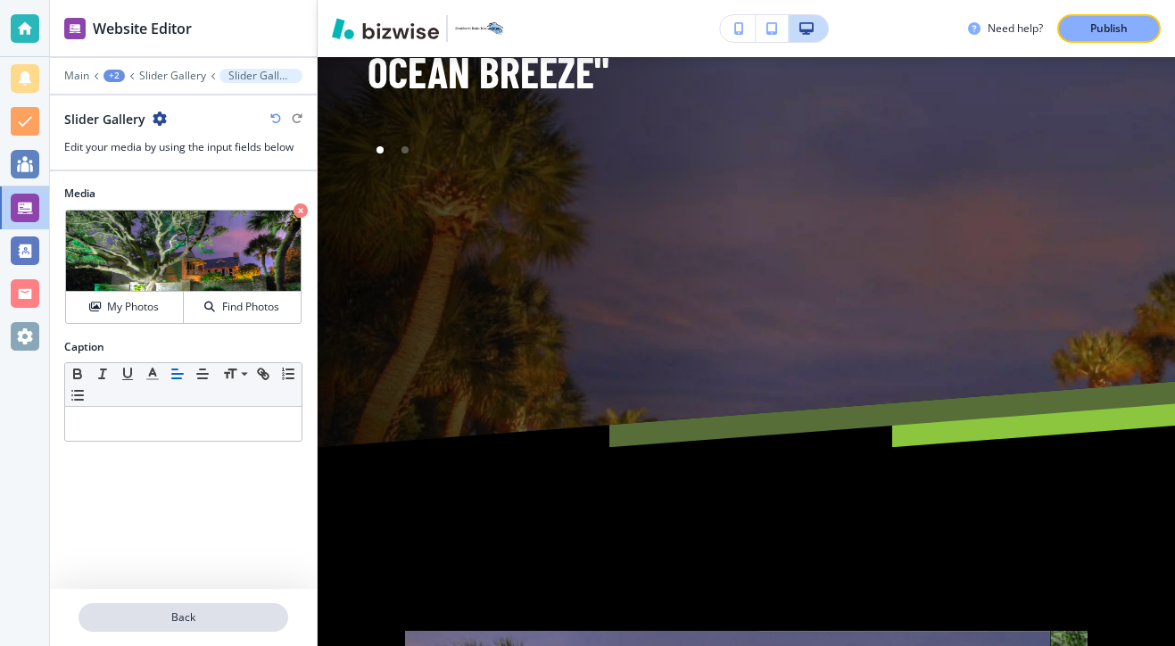
click at [235, 609] on p "Back" at bounding box center [183, 617] width 206 height 16
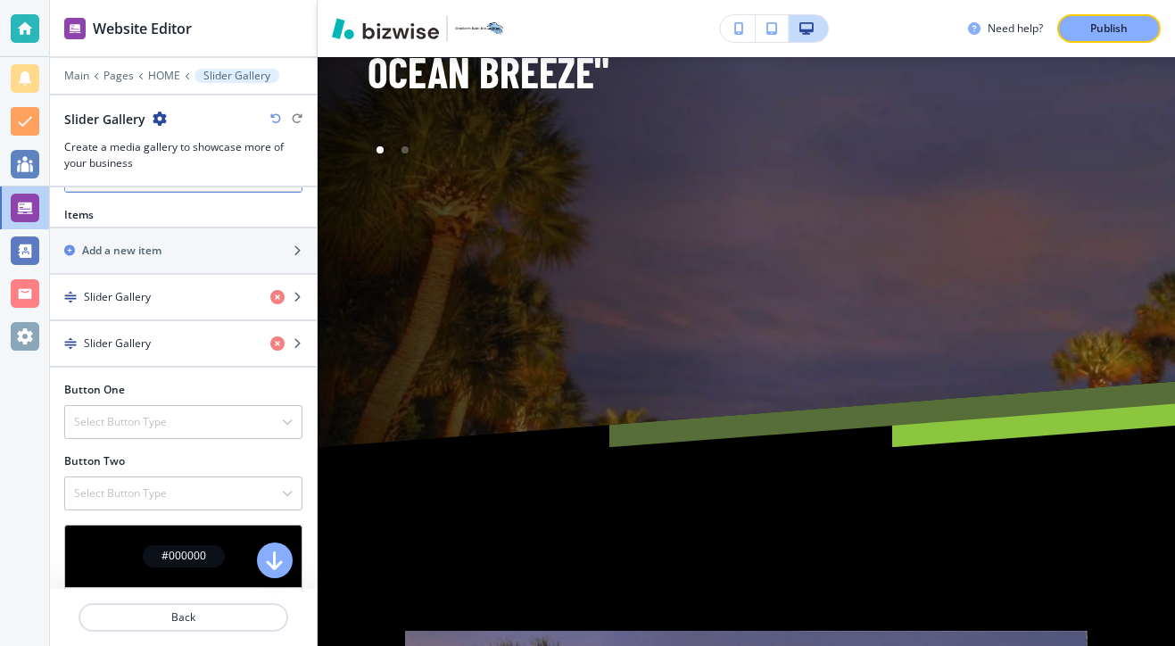
scroll to position [582, 0]
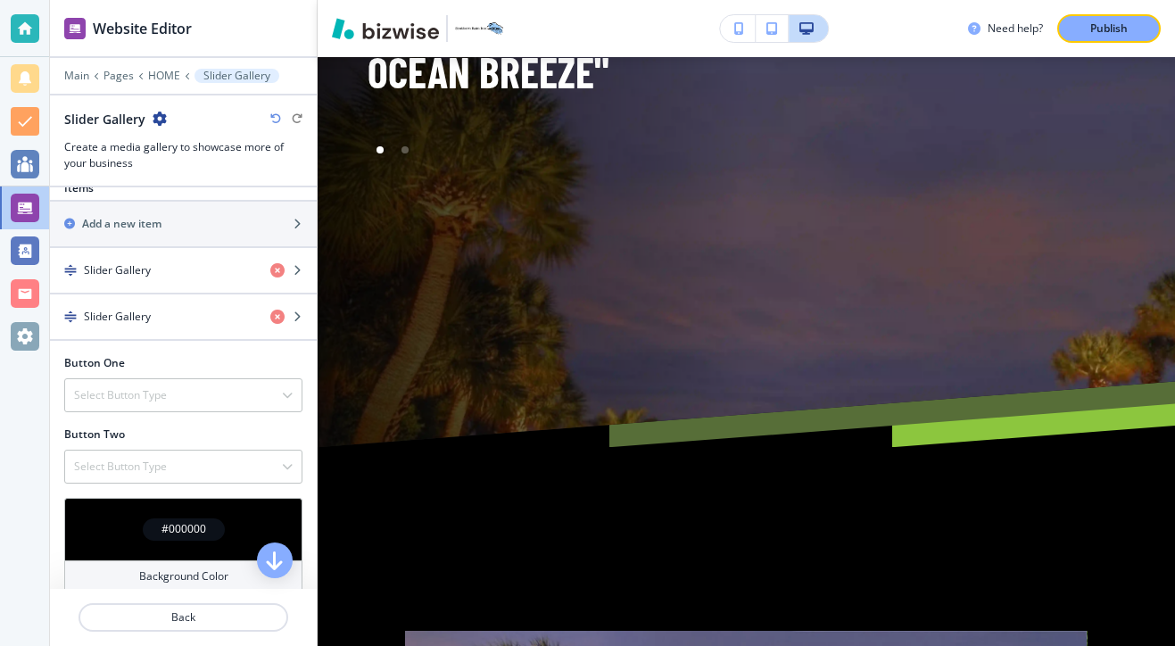
click at [176, 342] on div "Items Add a new item Slider Gallery Slider Gallery" at bounding box center [183, 267] width 267 height 175
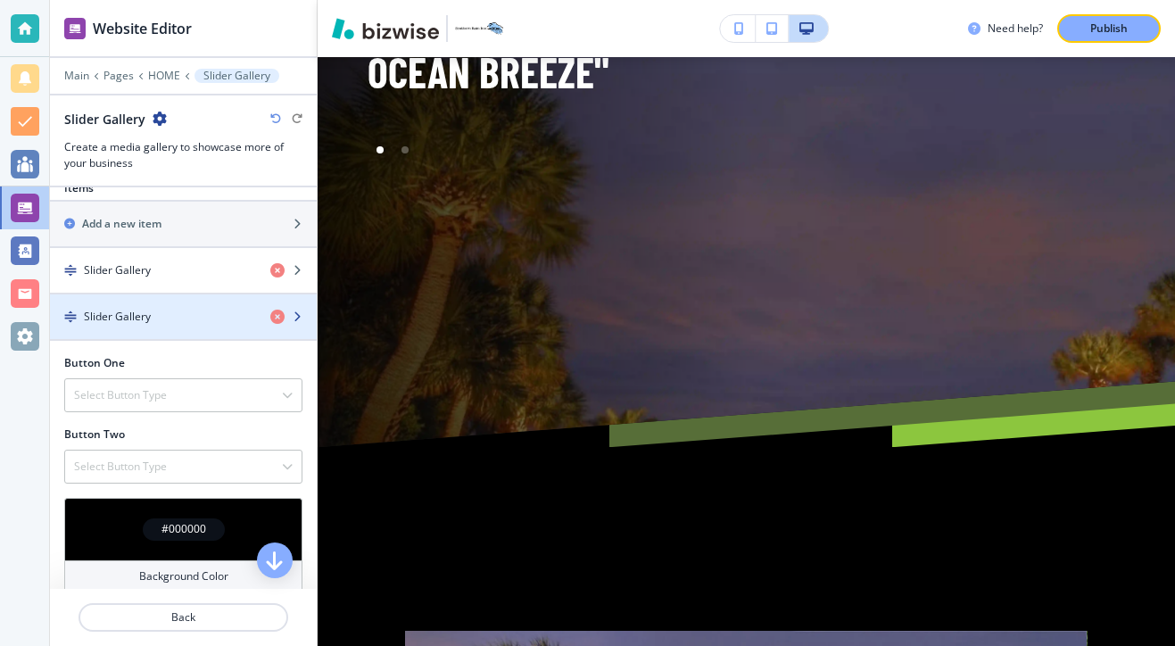
click at [176, 335] on div "button" at bounding box center [183, 332] width 267 height 14
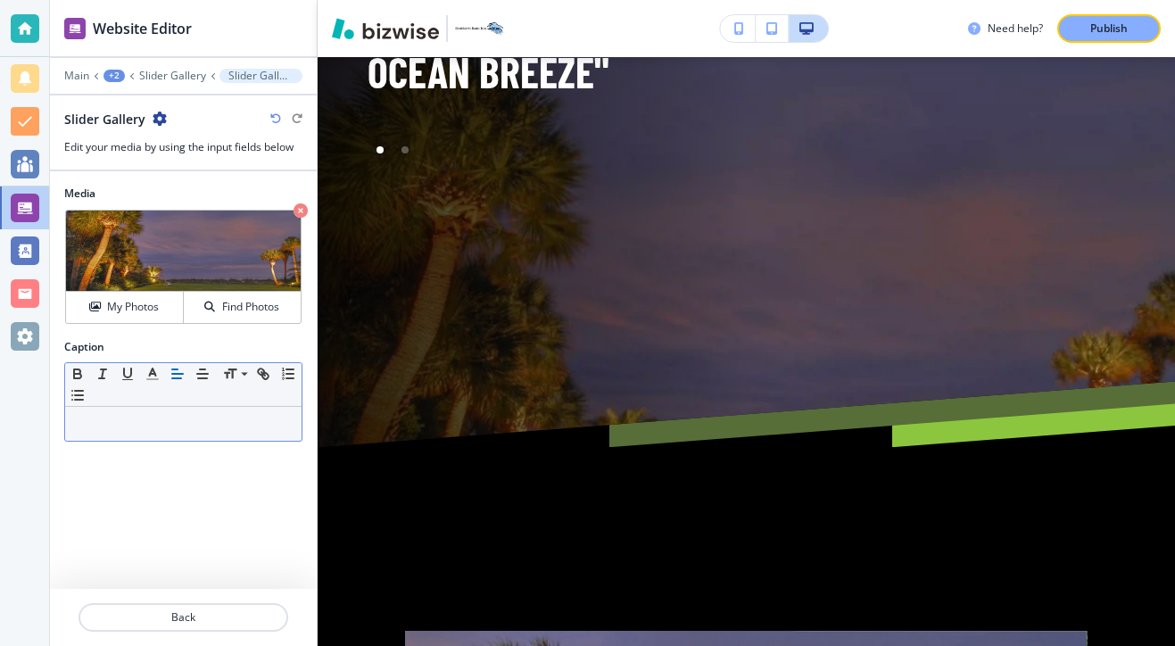
click at [173, 431] on div at bounding box center [183, 424] width 236 height 34
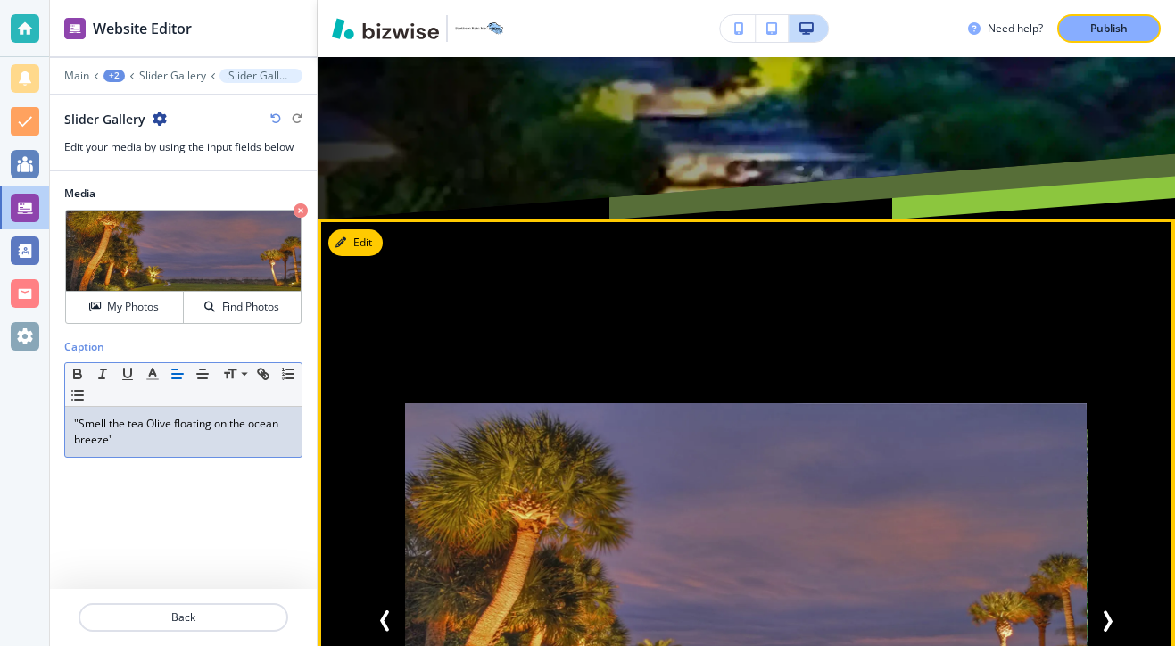
scroll to position [11395, 0]
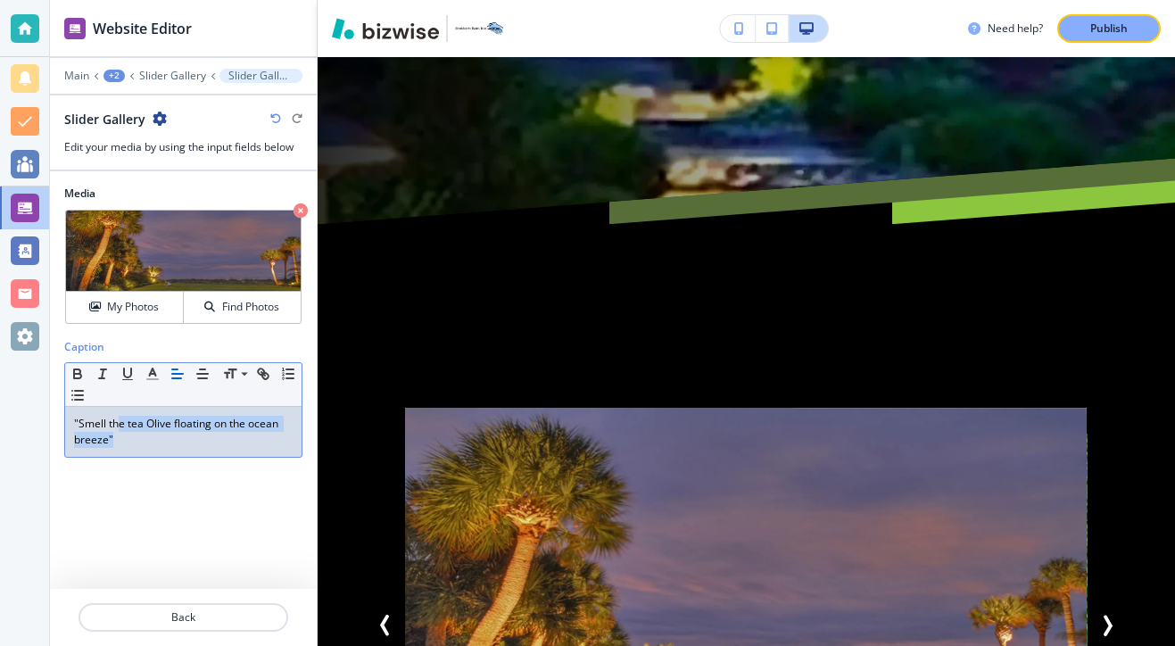
drag, startPoint x: 227, startPoint y: 435, endPoint x: 119, endPoint y: 426, distance: 108.3
click at [119, 426] on p ""Smell the tea Olive floating on the ocean breeze﻿"" at bounding box center [183, 432] width 218 height 32
click at [128, 426] on p ""Smell the tea Olive floating on the ocean breeze﻿"" at bounding box center [183, 432] width 218 height 32
click at [131, 426] on p ""Smell the tea Olive floating on the ocean breeze﻿"" at bounding box center [183, 432] width 218 height 32
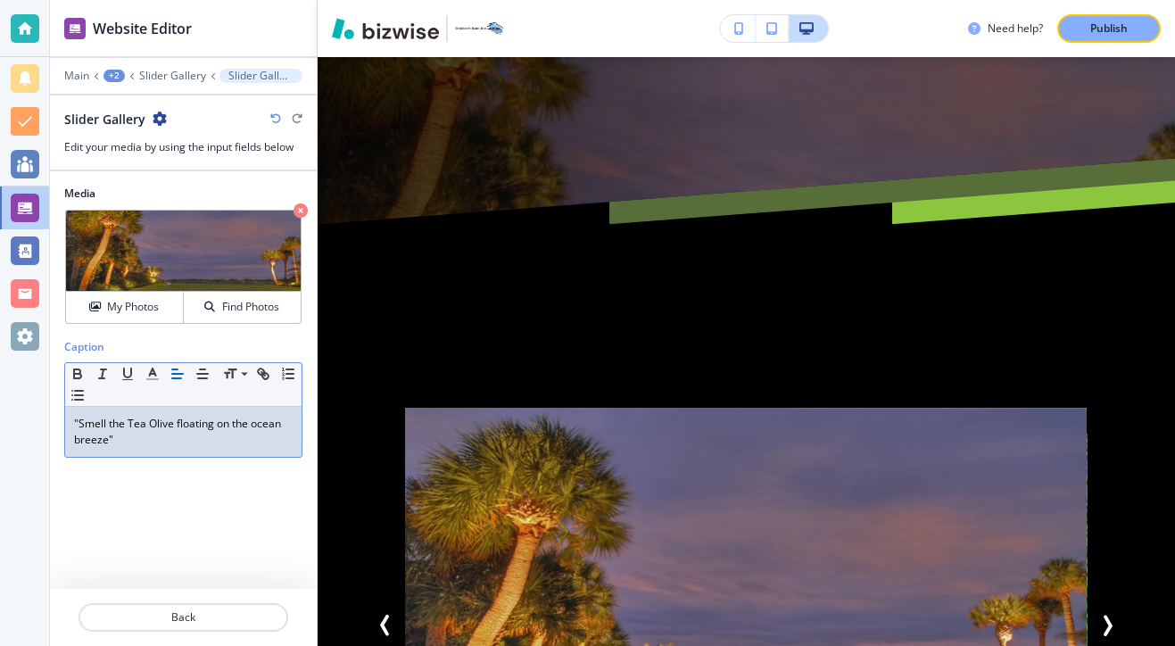
click at [178, 428] on p ""Smell the Tea Olive floating on the ocean breeze﻿"" at bounding box center [183, 432] width 218 height 32
click at [262, 425] on p ""Smell the Tea Olive Floating on the ocean breeze﻿"" at bounding box center [183, 432] width 218 height 32
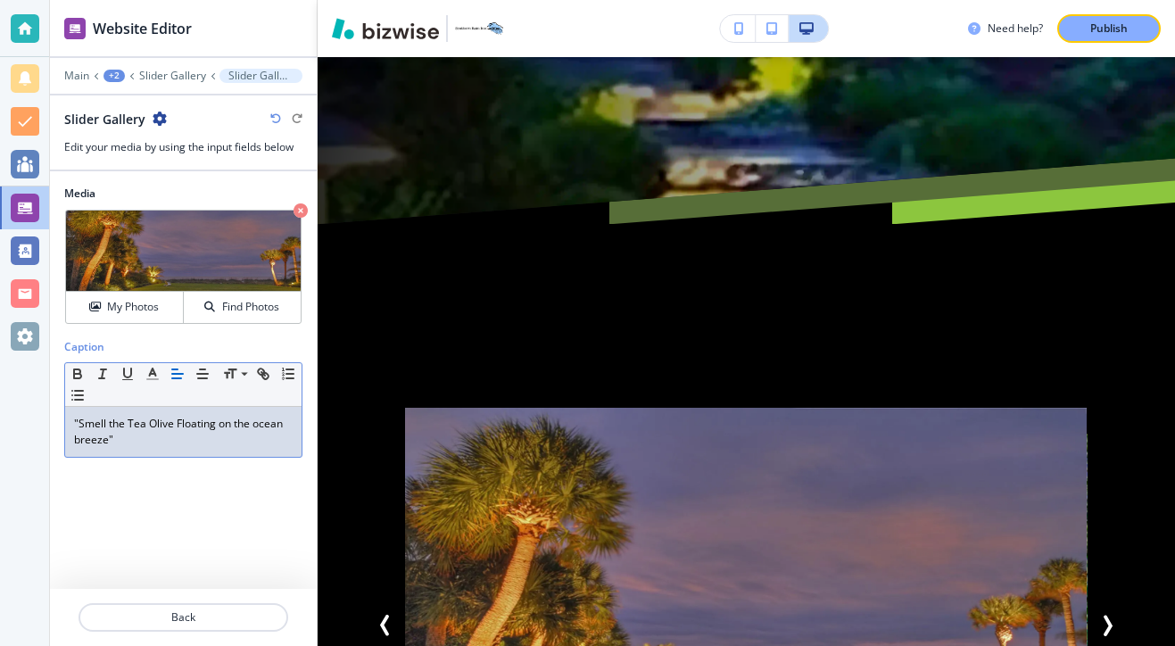
click at [255, 425] on p ""Smell the Tea Olive Floating on the ocean breeze﻿"" at bounding box center [183, 432] width 218 height 32
click at [260, 425] on p ""Smell the Tea Olive Floating on the ocean breeze﻿"" at bounding box center [183, 432] width 218 height 32
click at [79, 435] on p ""Smell the Tea Olive Floating on the Ocean breeze﻿"" at bounding box center [183, 432] width 218 height 32
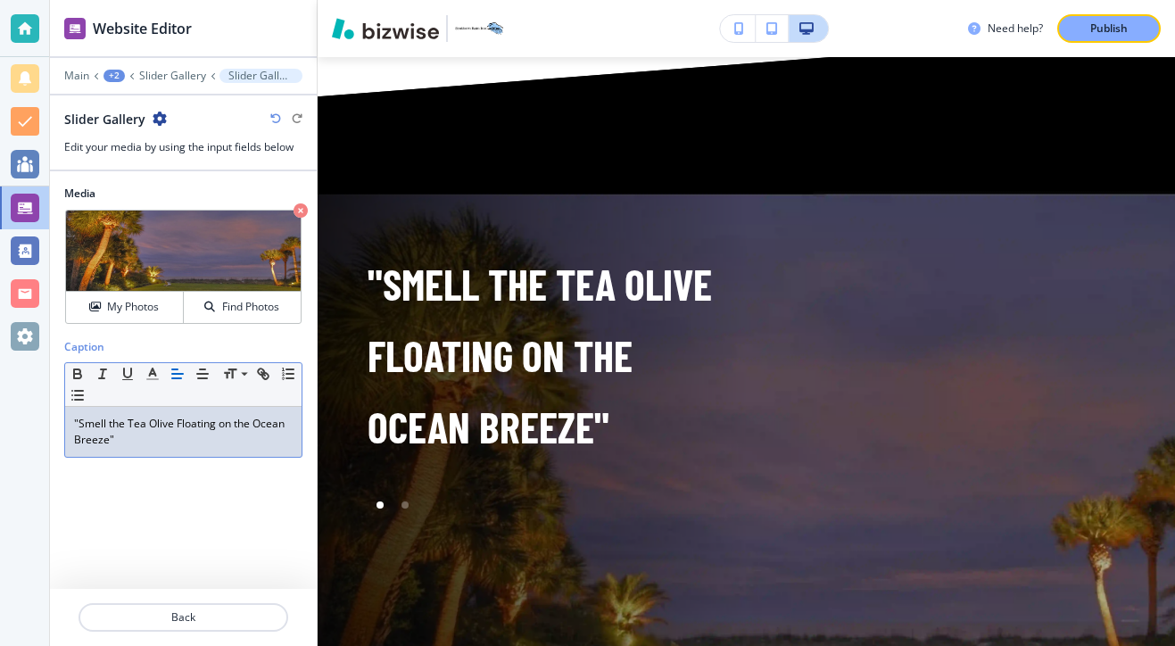
scroll to position [10404, 0]
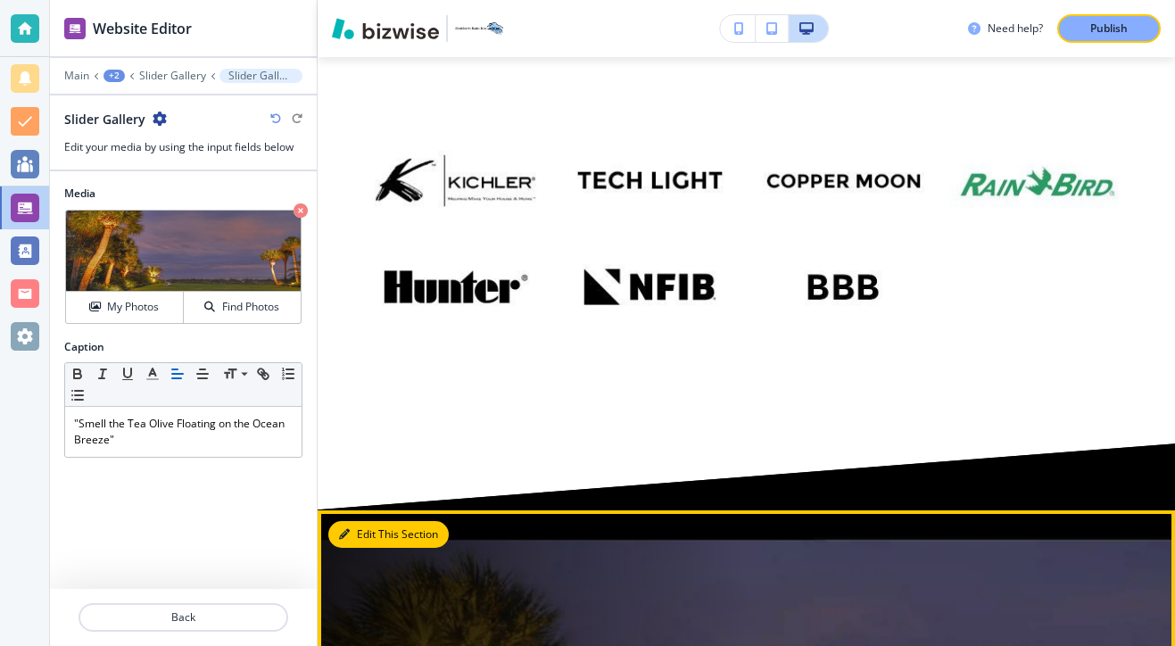
click at [379, 521] on button "Edit This Section" at bounding box center [388, 534] width 120 height 27
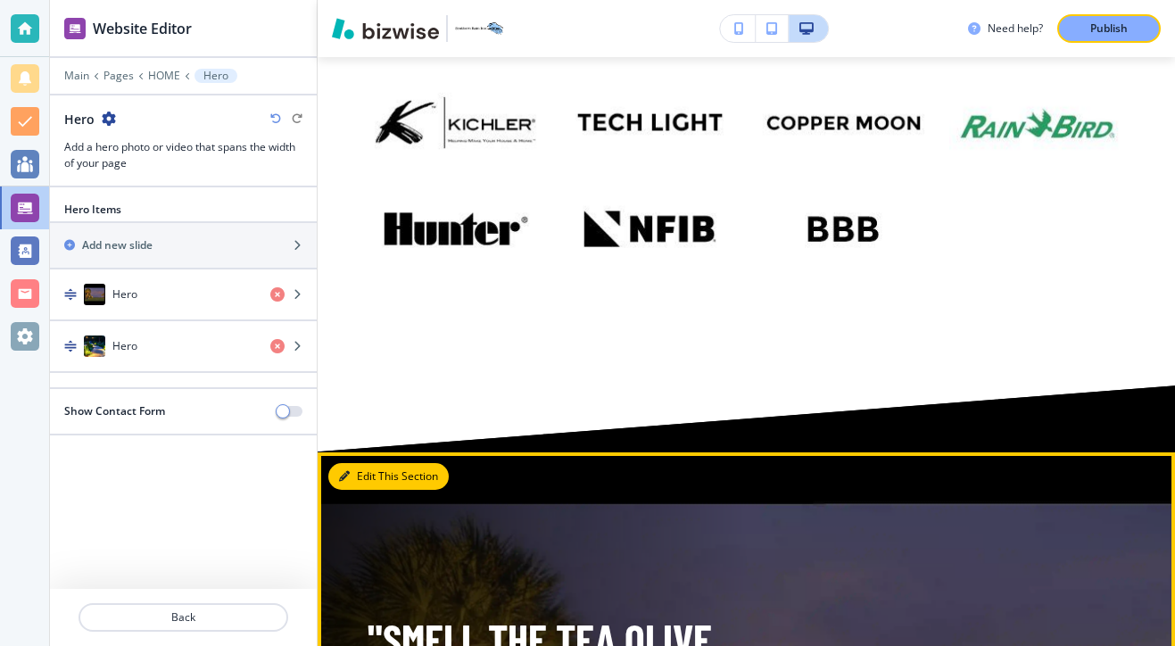
scroll to position [10467, 0]
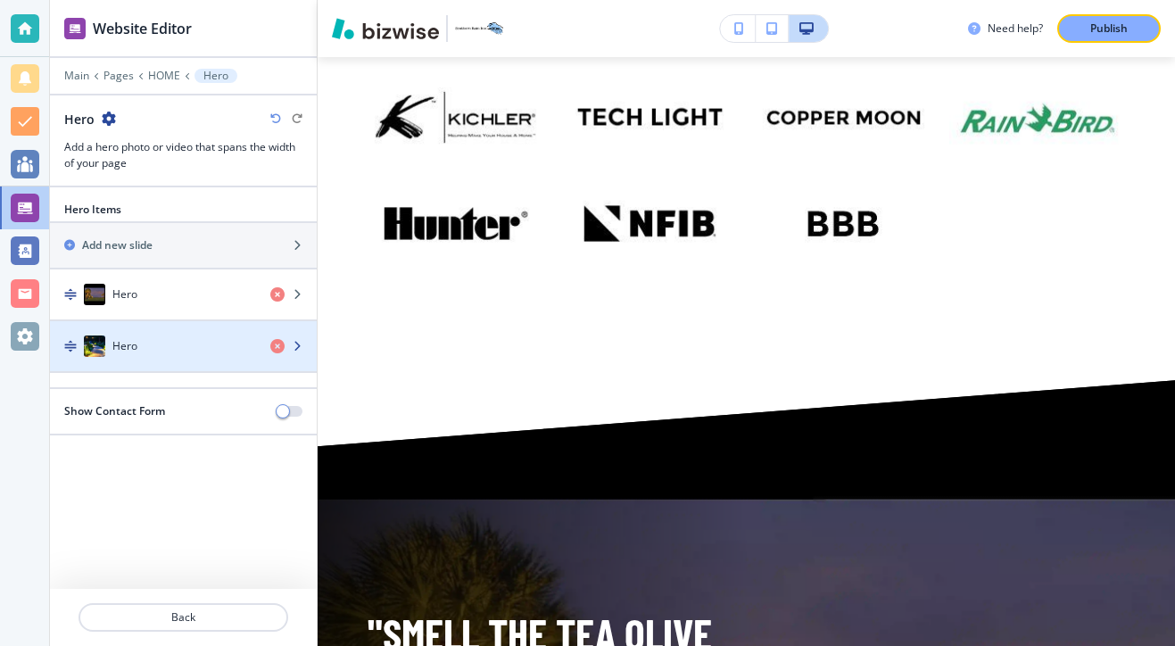
click at [177, 336] on div "Hero" at bounding box center [153, 345] width 206 height 21
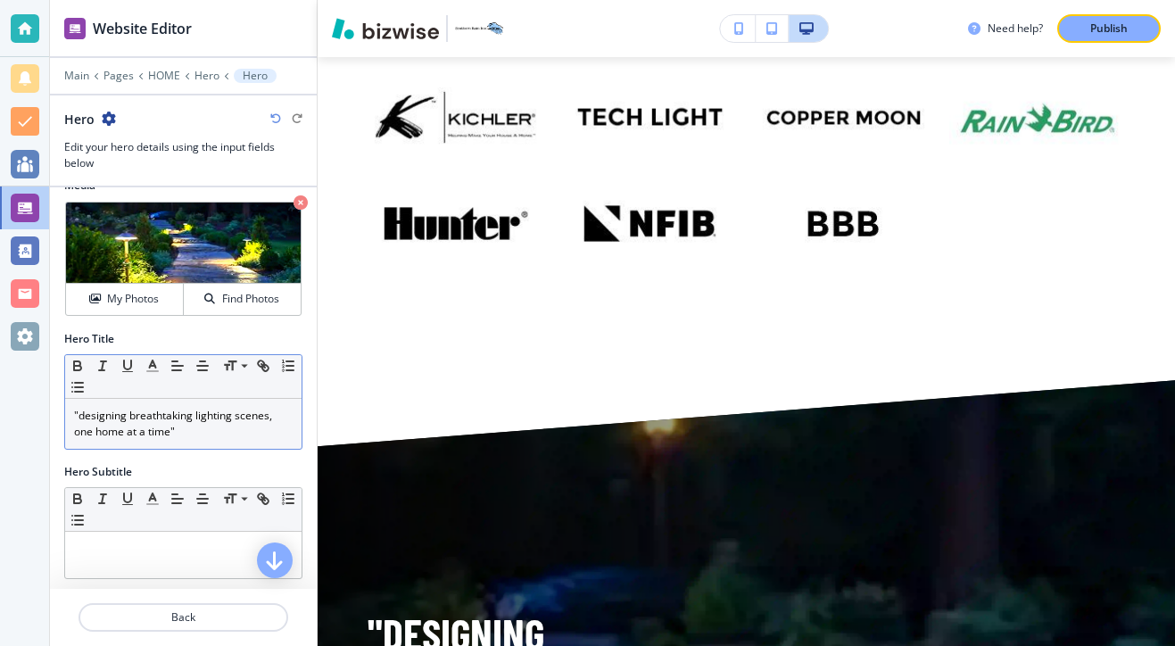
scroll to position [29, 0]
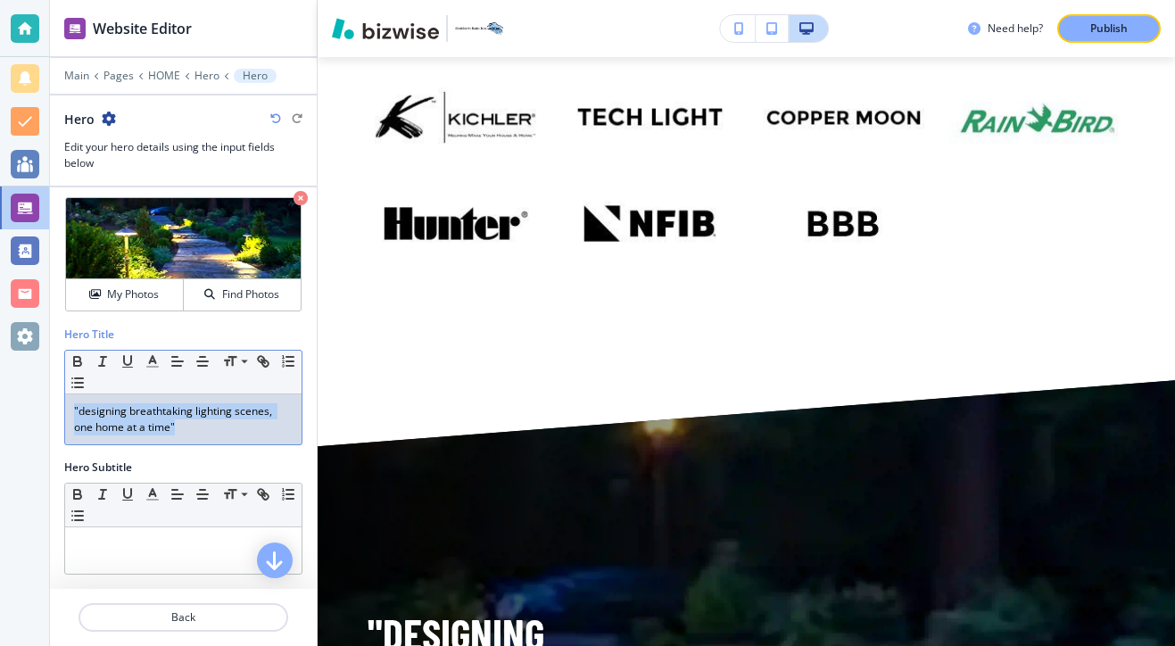
drag, startPoint x: 183, startPoint y: 439, endPoint x: 46, endPoint y: 411, distance: 139.2
click at [46, 411] on div "Website Editor Main Pages HOME Hero Hero Hero Edit your hero details using the …" at bounding box center [587, 323] width 1175 height 646
copy p ""designing breathtaking lighting scenes, one home at a time""
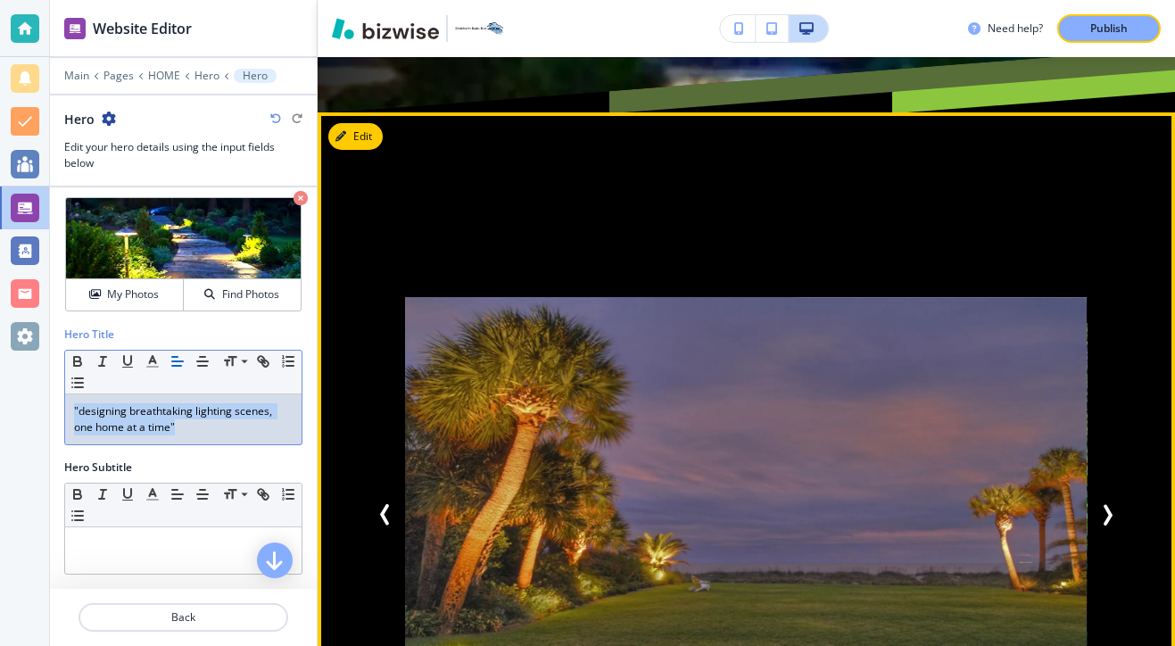
scroll to position [11181, 0]
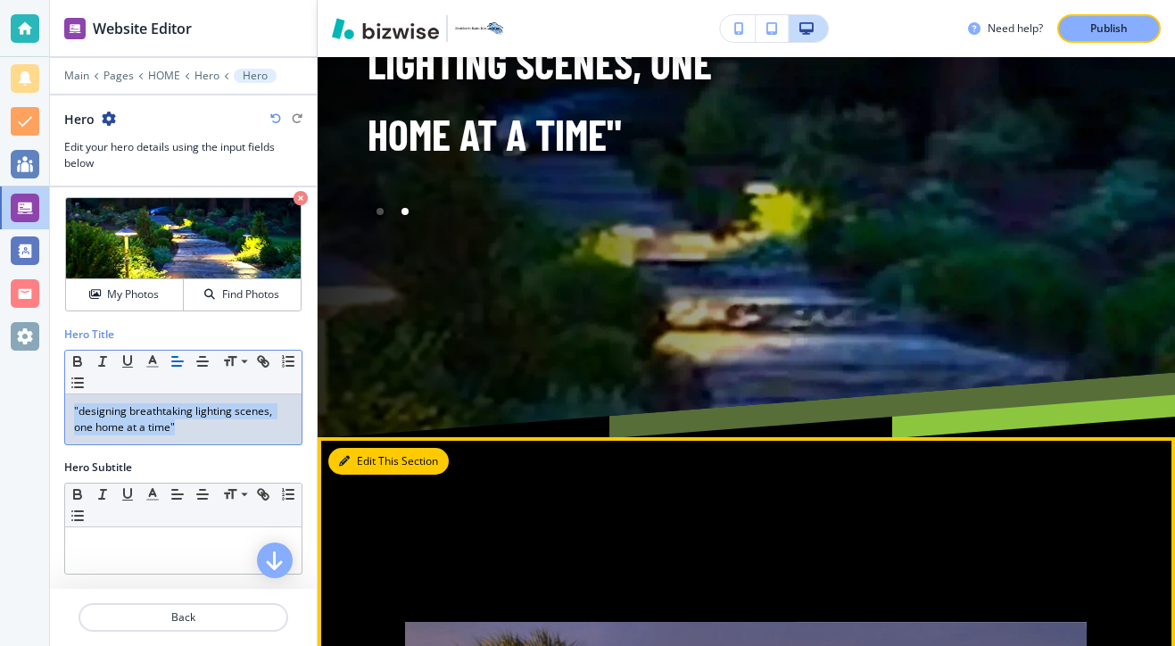
click at [350, 448] on button "Edit This Section" at bounding box center [388, 461] width 120 height 27
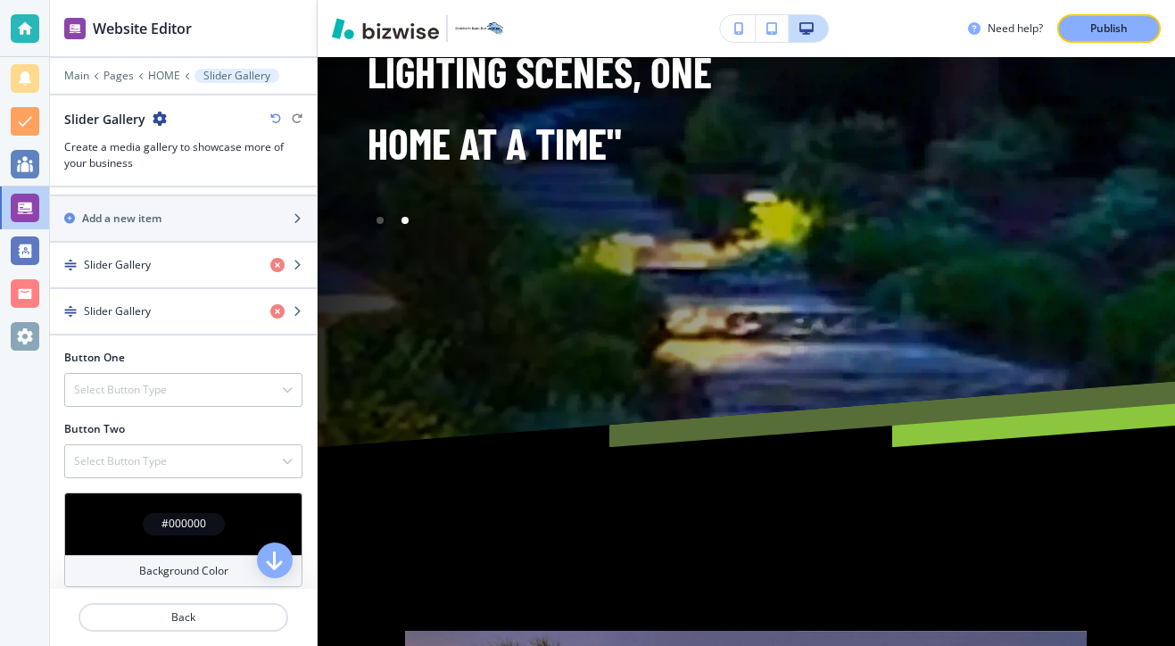
scroll to position [640, 0]
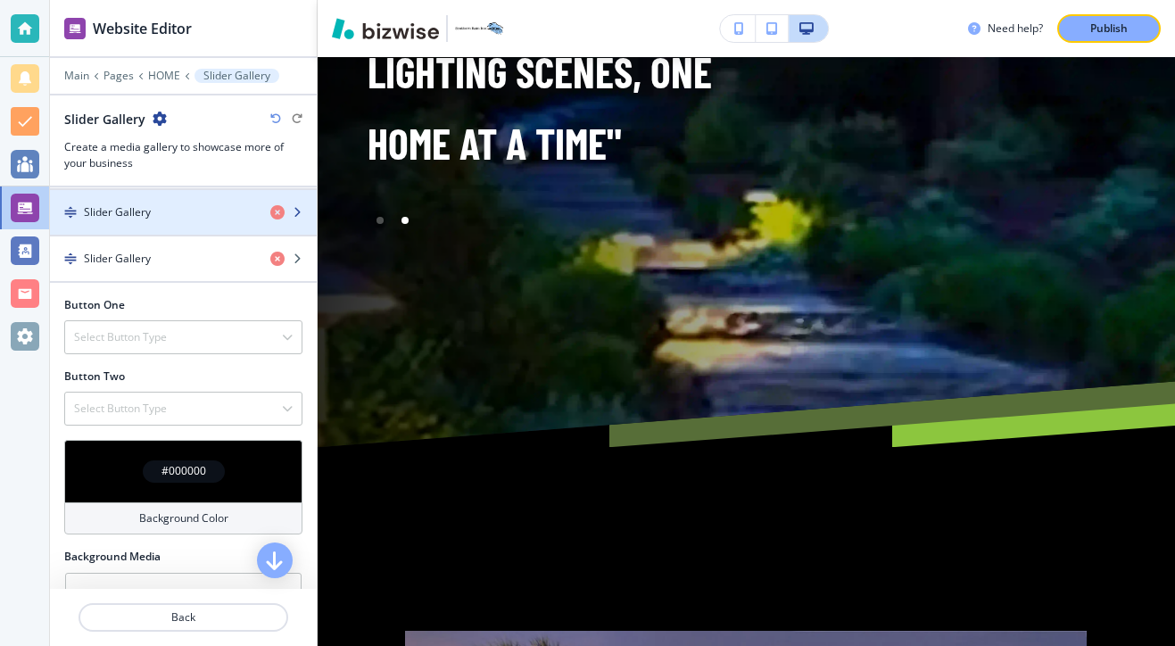
click at [180, 216] on div "Slider Gallery" at bounding box center [153, 212] width 206 height 16
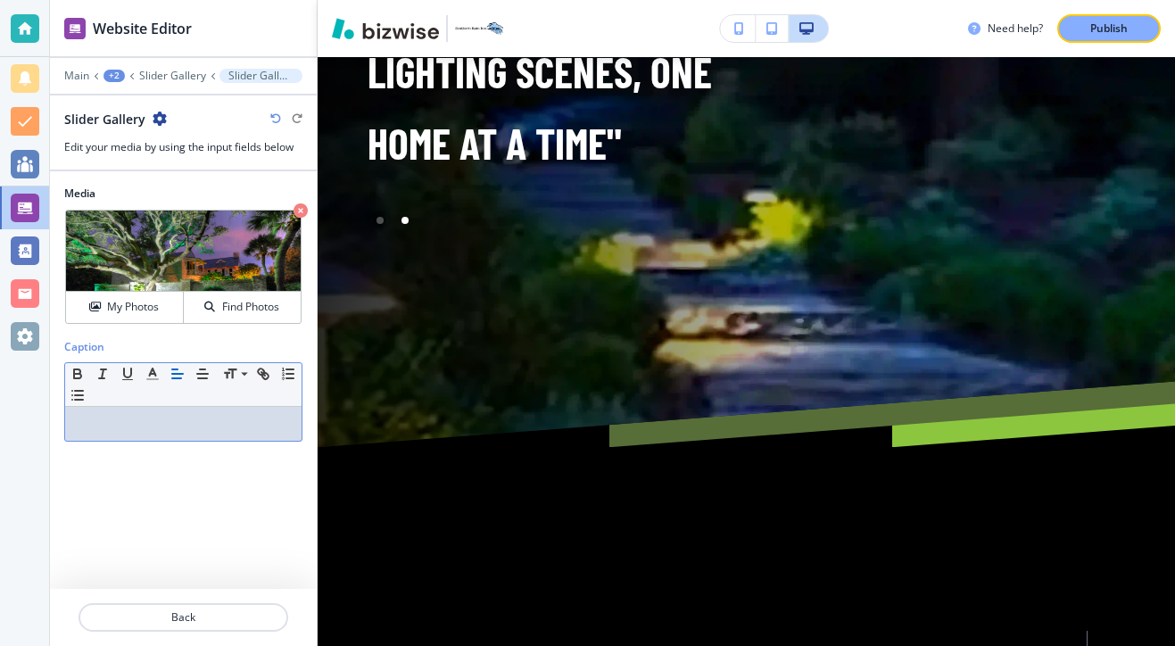
click at [179, 434] on div at bounding box center [183, 424] width 236 height 34
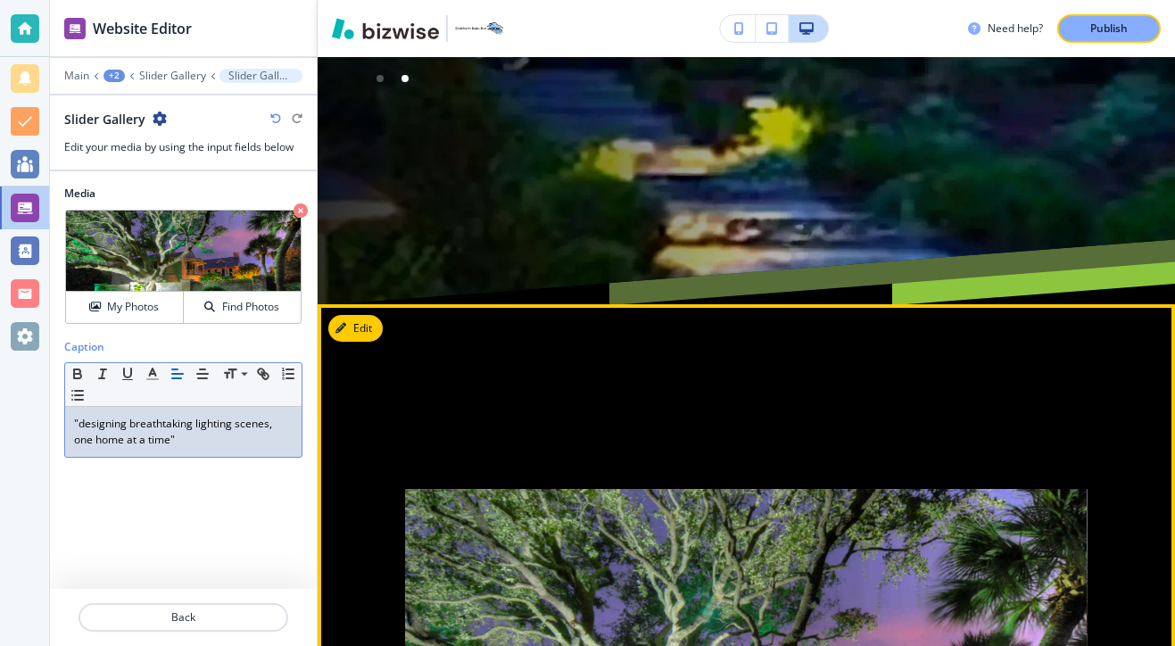
scroll to position [11315, 0]
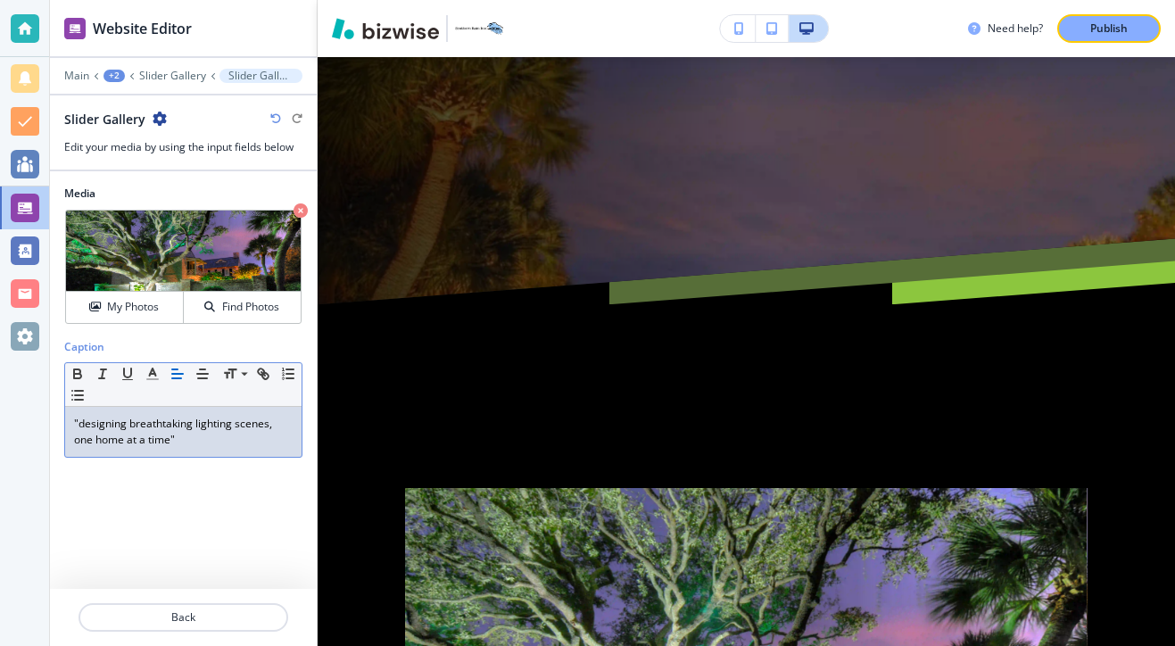
click at [86, 422] on p ""designing breathtaking lighting scenes, one home at a time"" at bounding box center [183, 432] width 218 height 32
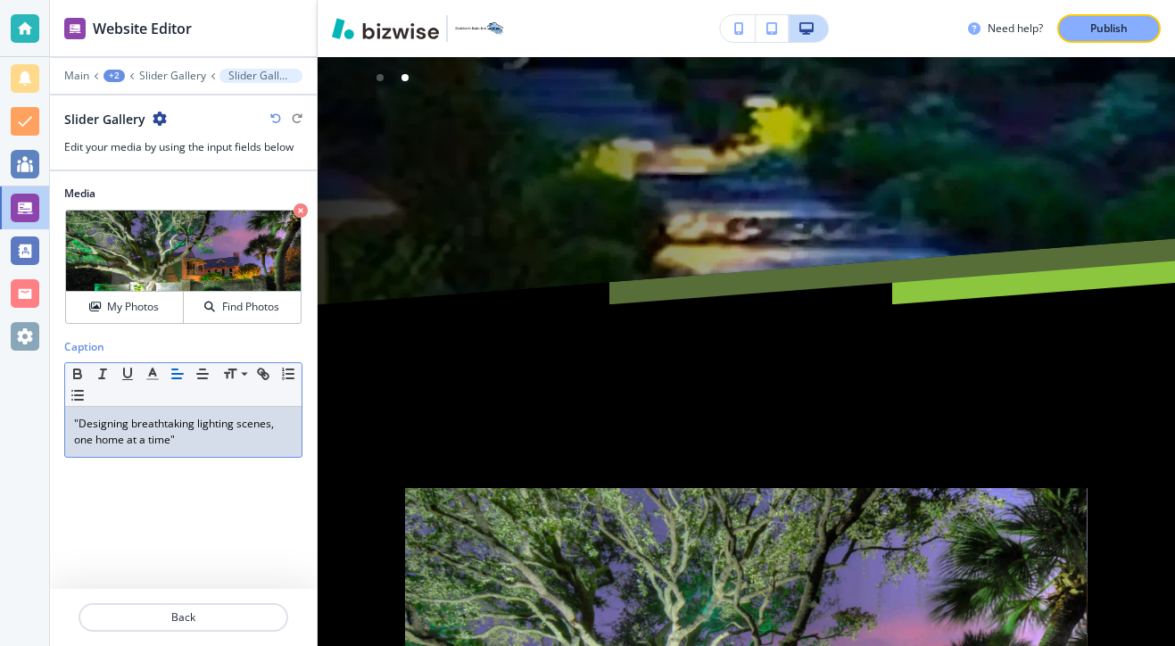
click at [137, 424] on p ""Designing breathtaking lighting scenes, one home at a time"" at bounding box center [183, 432] width 218 height 32
click at [202, 418] on p ""Designing Breathtaking lighting scenes, one home at a time"" at bounding box center [183, 432] width 218 height 32
click at [196, 418] on p ""Designing Breathtaking lighting scenes, one home at a time"" at bounding box center [183, 432] width 218 height 32
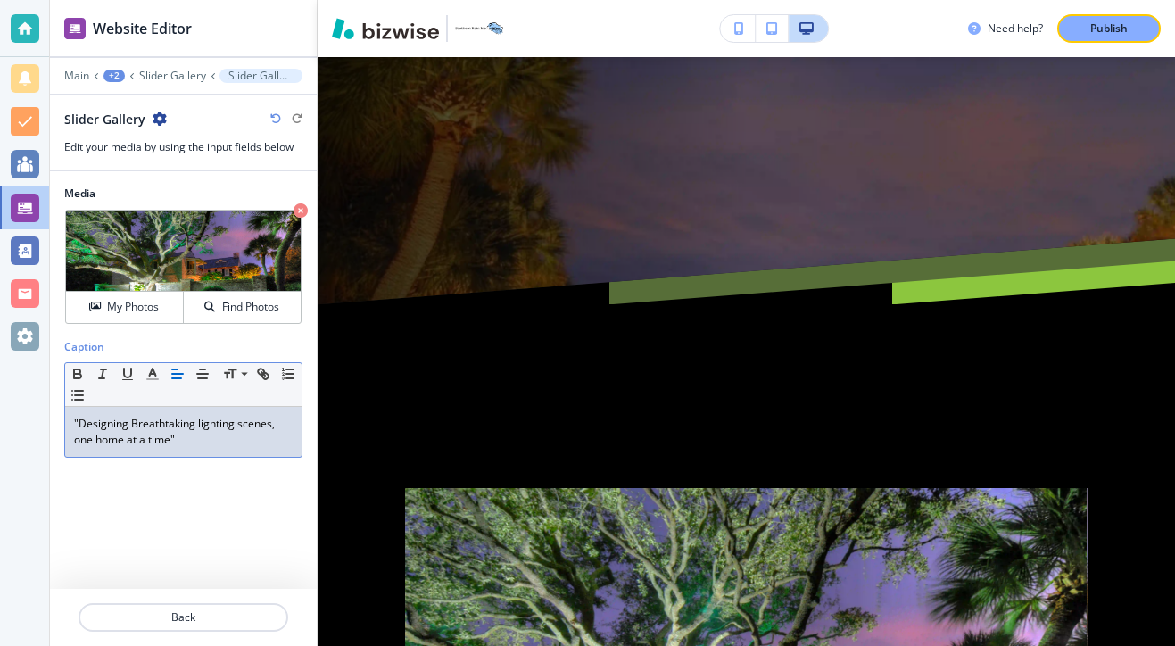
click at [201, 422] on p ""Designing Breathtaking lighting scenes, one home at a time"" at bounding box center [183, 432] width 218 height 32
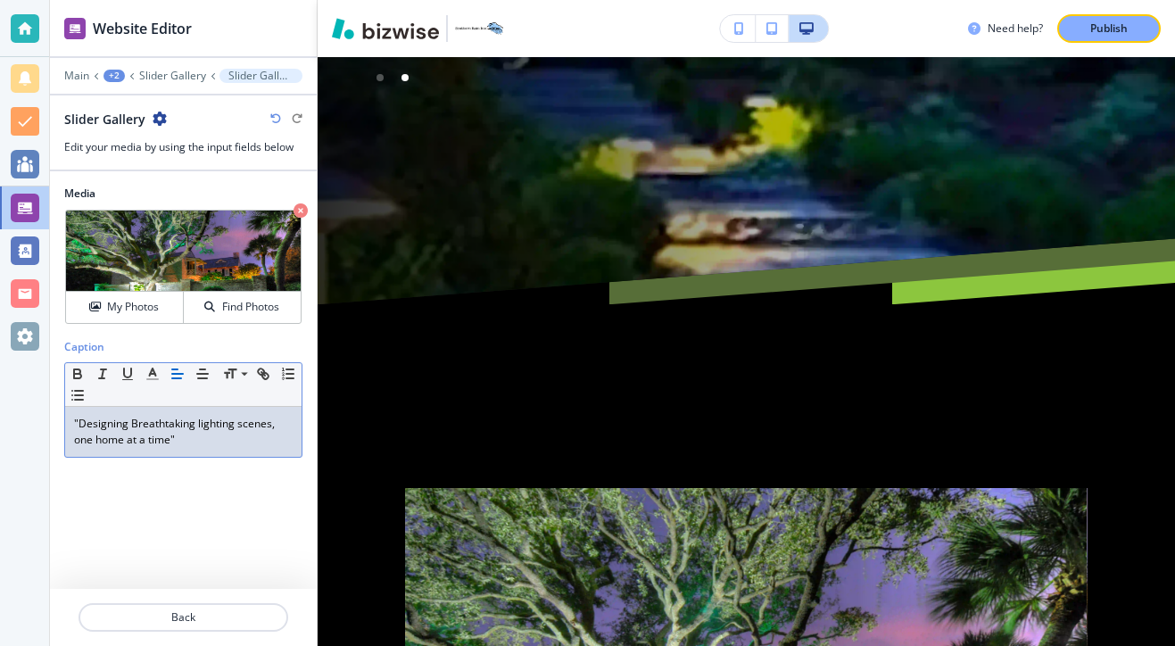
click at [202, 428] on p ""Designing Breathtaking lighting scenes, one home at a time"" at bounding box center [183, 432] width 218 height 32
click at [201, 427] on p ""Designing Breathtaking lighting scenes, one home at a time"" at bounding box center [183, 432] width 218 height 32
click at [199, 427] on p ""Designing Breathtaking lighting scenes, one home at a time"" at bounding box center [183, 432] width 218 height 32
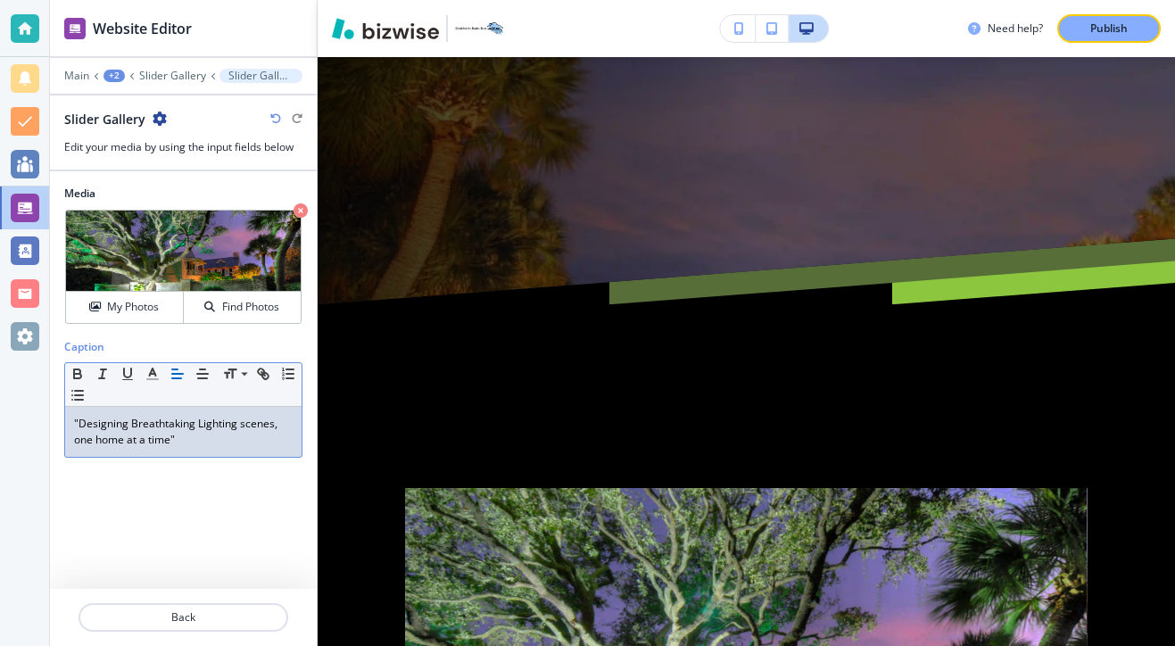
click at [244, 423] on p ""Designing Breathtaking Lighting scenes, one home at a time"" at bounding box center [183, 432] width 218 height 32
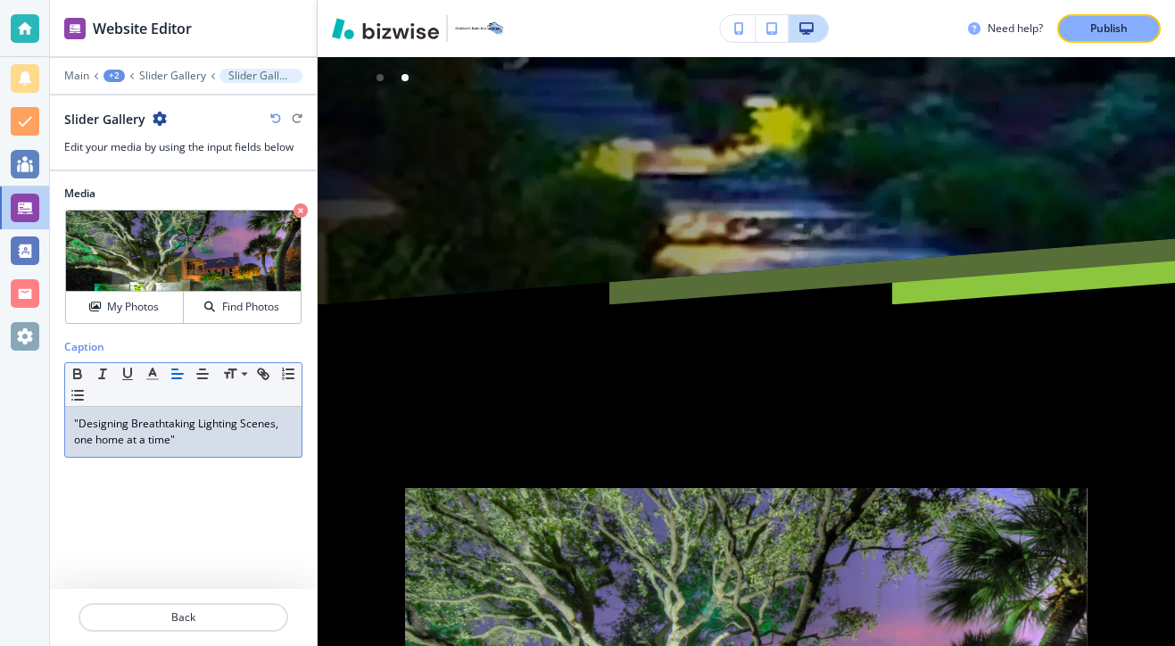
click at [77, 441] on p ""Designing Breathtaking Lighting Scenes, one home at a time"" at bounding box center [183, 432] width 218 height 32
click at [104, 443] on p ""Designing Breathtaking Lighting Scenes, One home at a time"" at bounding box center [183, 432] width 218 height 32
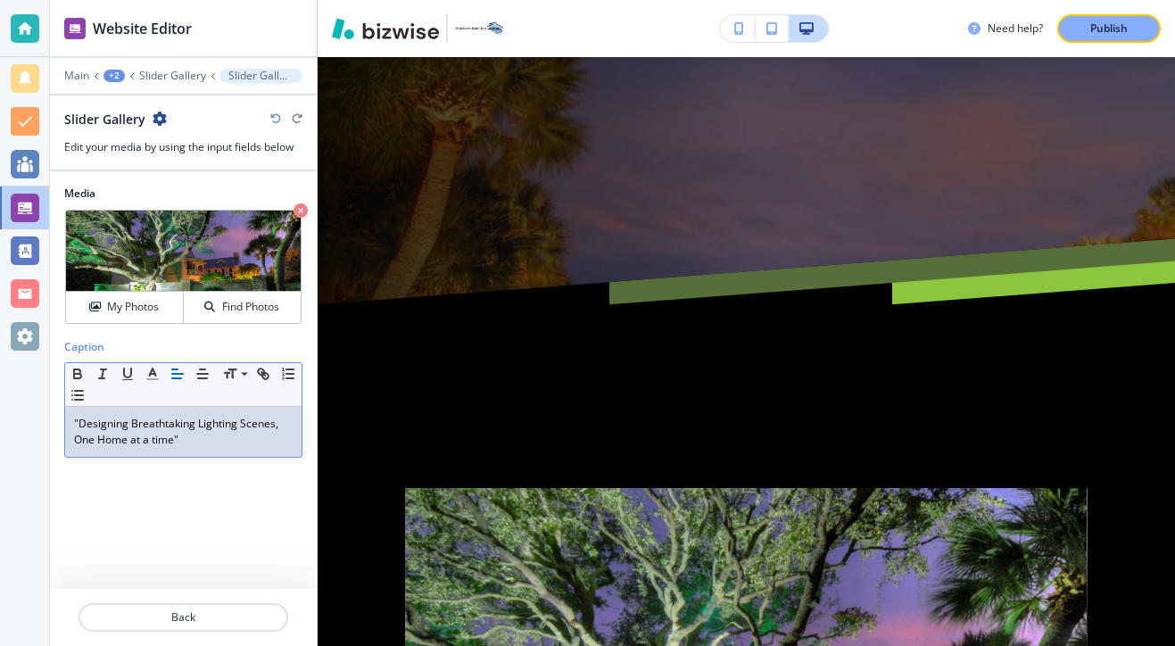
click at [155, 442] on p ""Designing Breathtaking Lighting Scenes, One Home at a time"" at bounding box center [183, 432] width 218 height 32
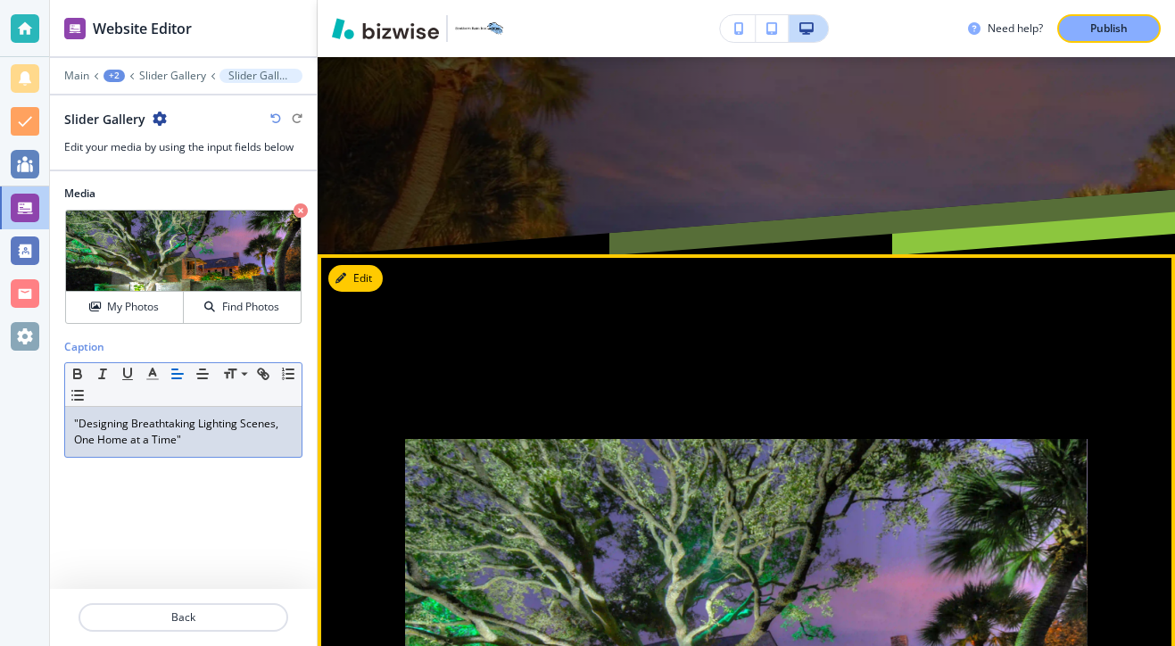
scroll to position [11277, 0]
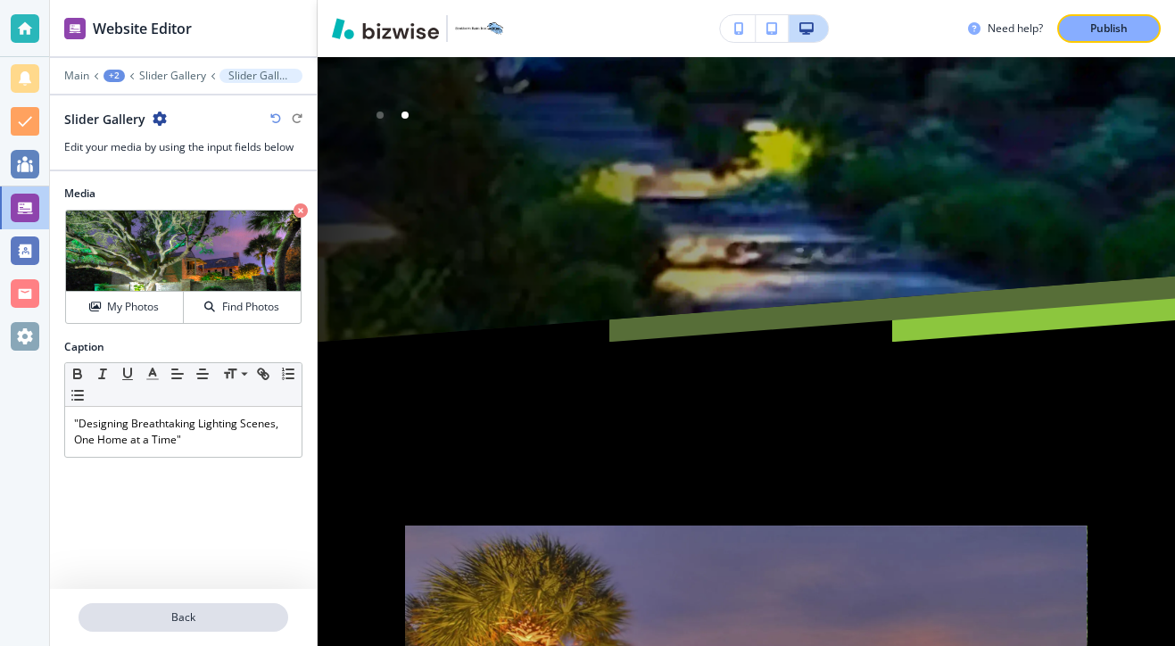
click at [190, 622] on p "Back" at bounding box center [183, 617] width 206 height 16
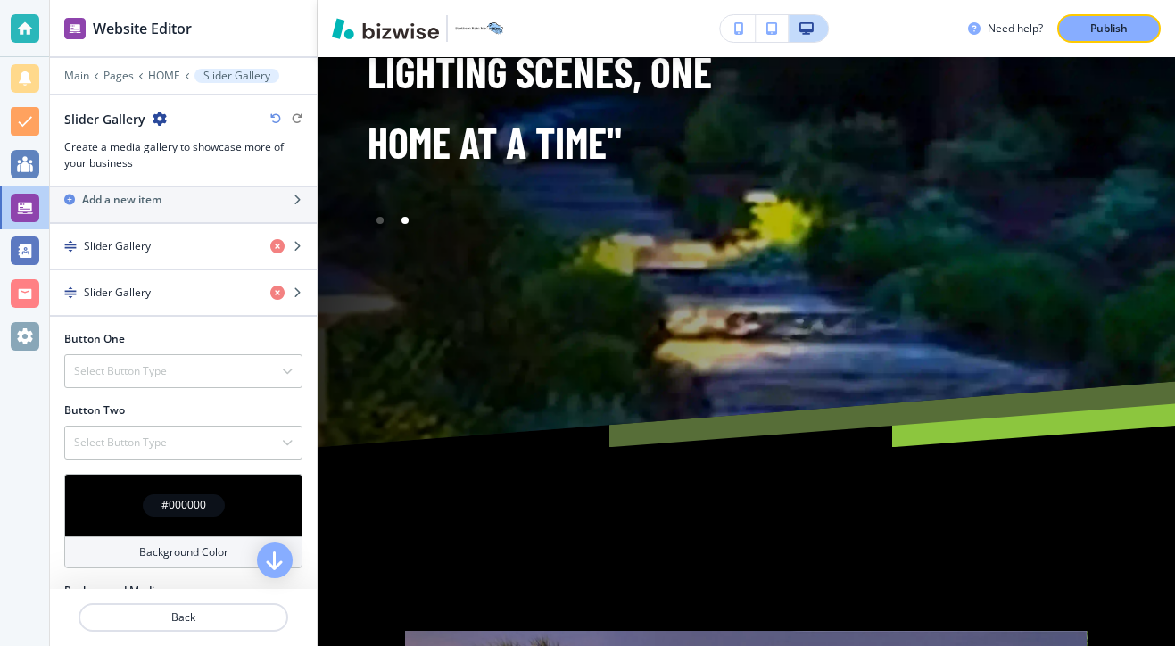
scroll to position [499, 0]
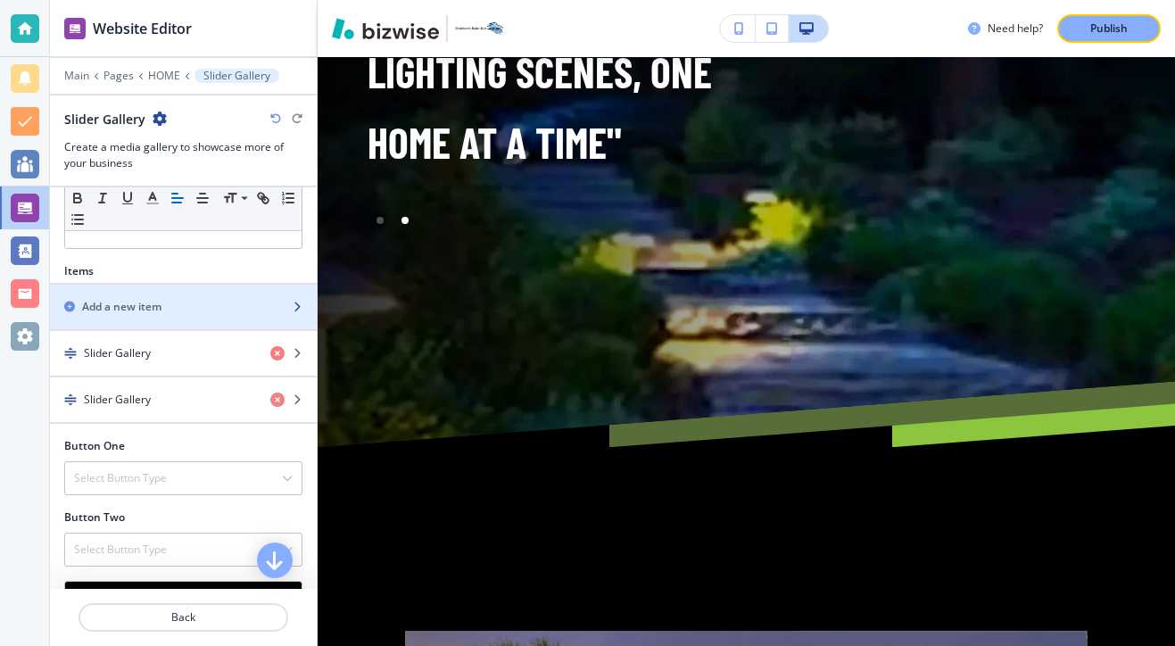
click at [145, 316] on div "button" at bounding box center [183, 322] width 267 height 14
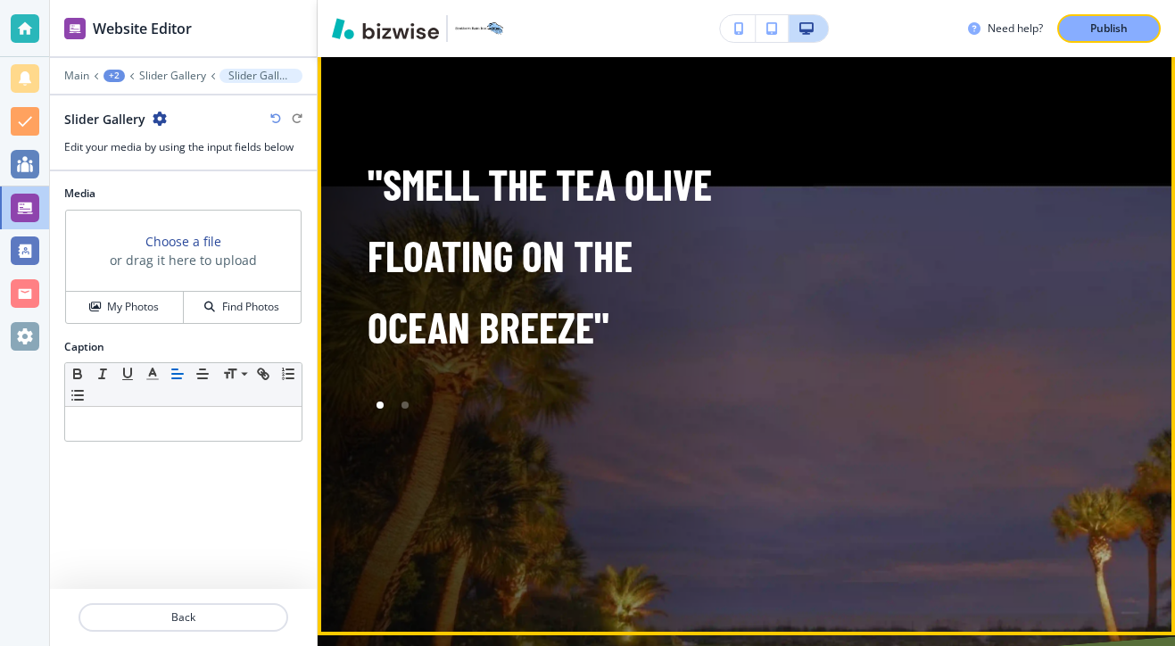
scroll to position [11051, 0]
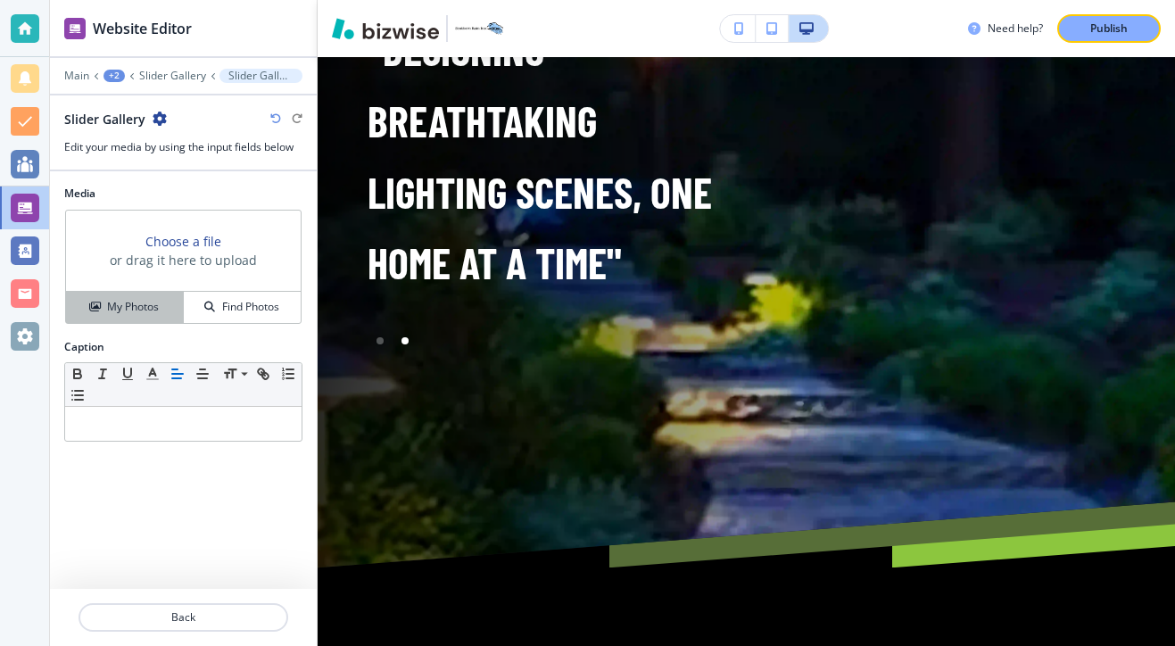
click at [157, 302] on h4 "My Photos" at bounding box center [133, 307] width 52 height 16
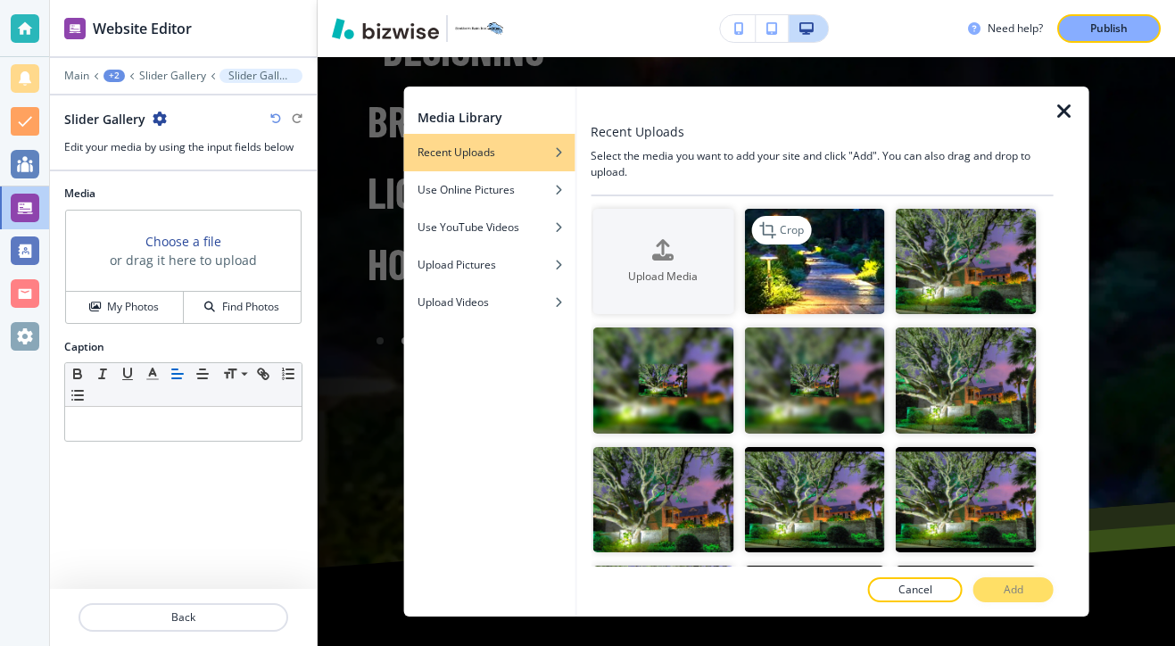
click at [812, 262] on img "button" at bounding box center [814, 261] width 141 height 105
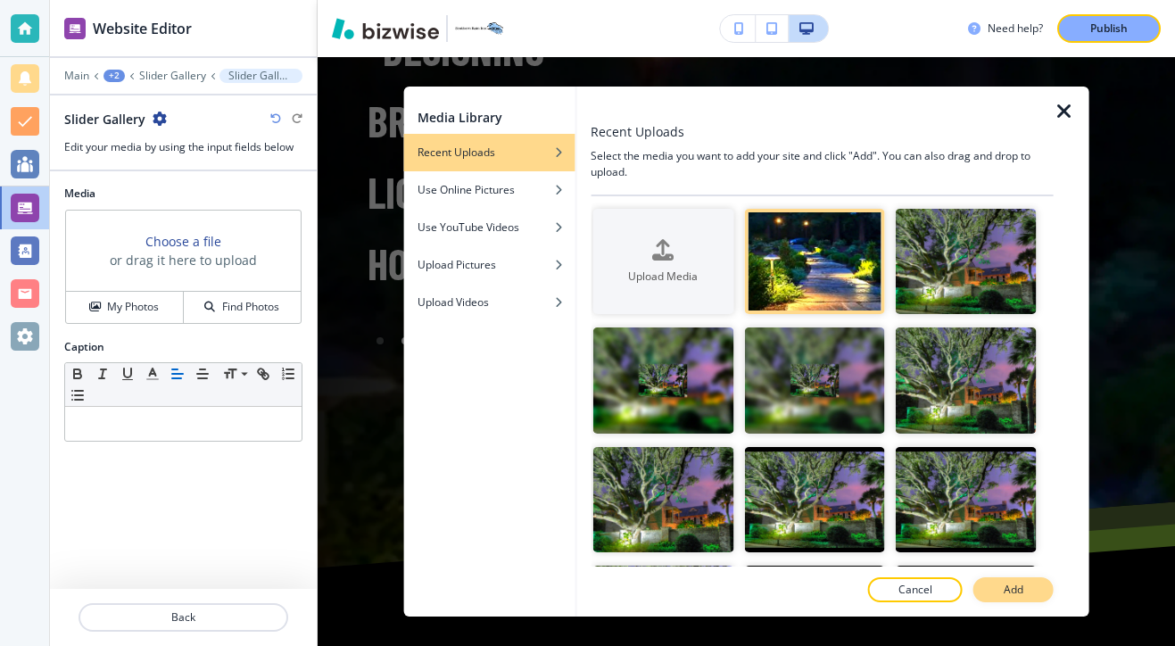
click at [1005, 581] on button "Add" at bounding box center [1013, 589] width 80 height 25
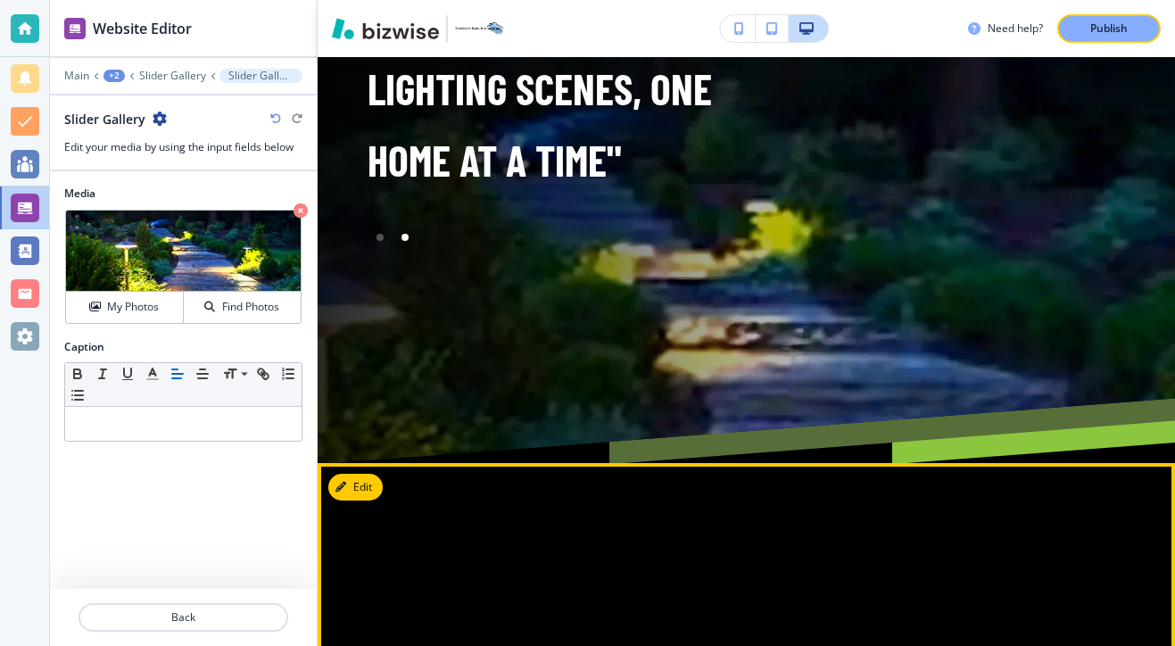
scroll to position [11142, 0]
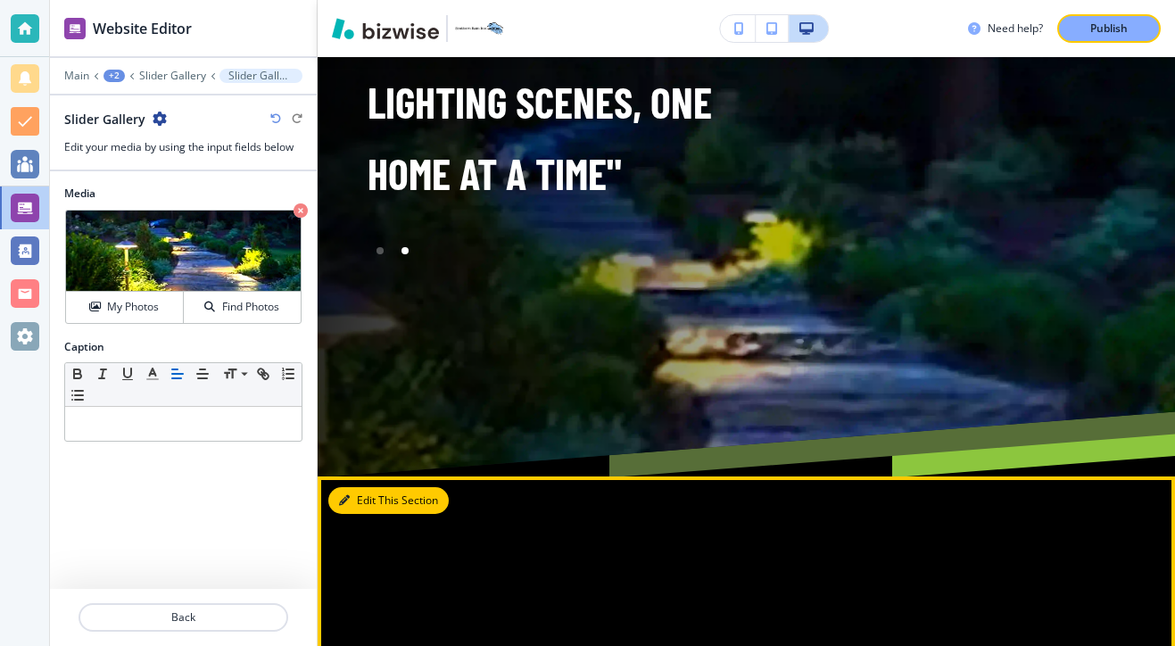
click at [377, 487] on button "Edit This Section" at bounding box center [388, 500] width 120 height 27
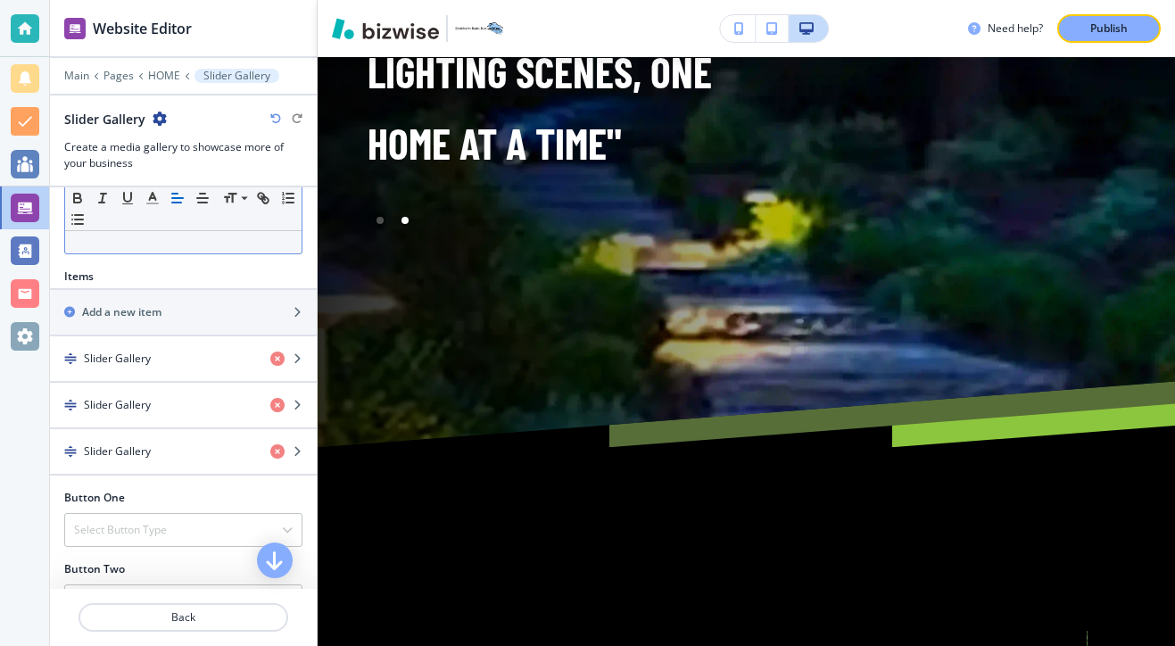
scroll to position [504, 0]
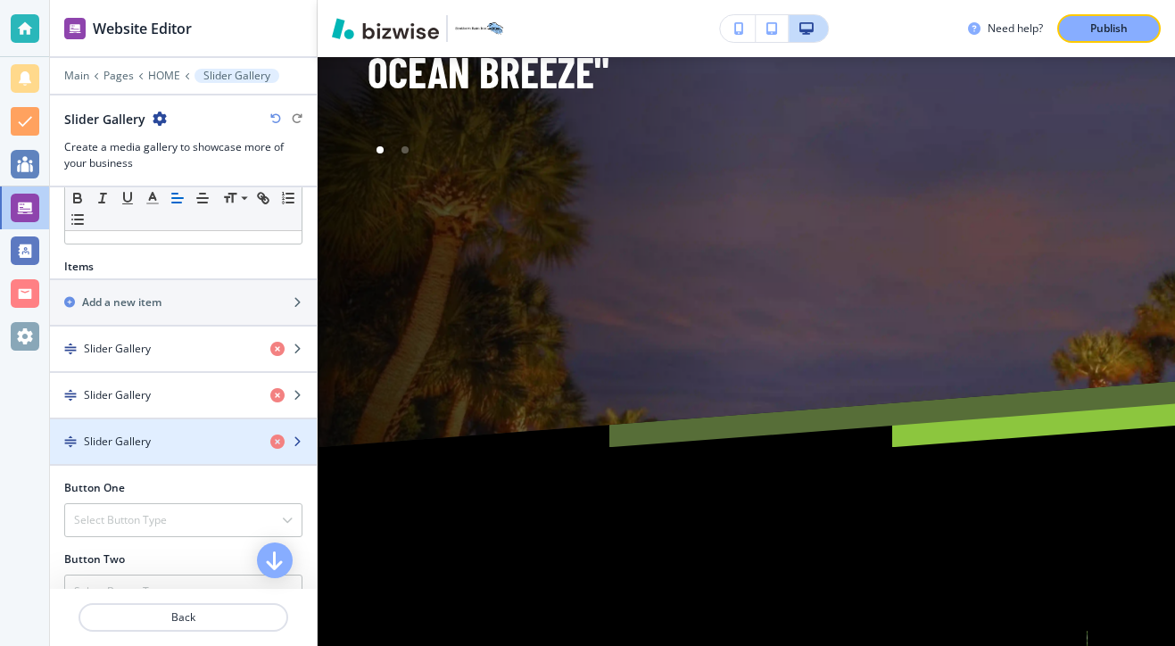
click at [206, 429] on div "button" at bounding box center [183, 426] width 267 height 14
click at [206, 430] on div "button" at bounding box center [183, 426] width 267 height 14
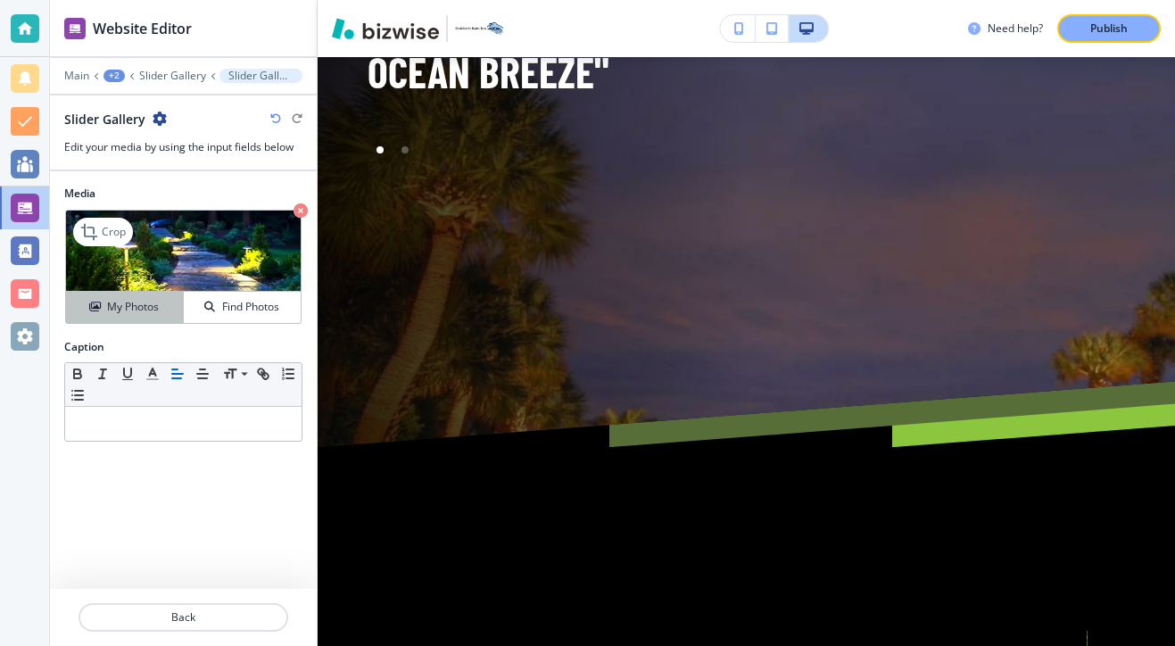
click at [144, 318] on button "My Photos" at bounding box center [125, 307] width 118 height 31
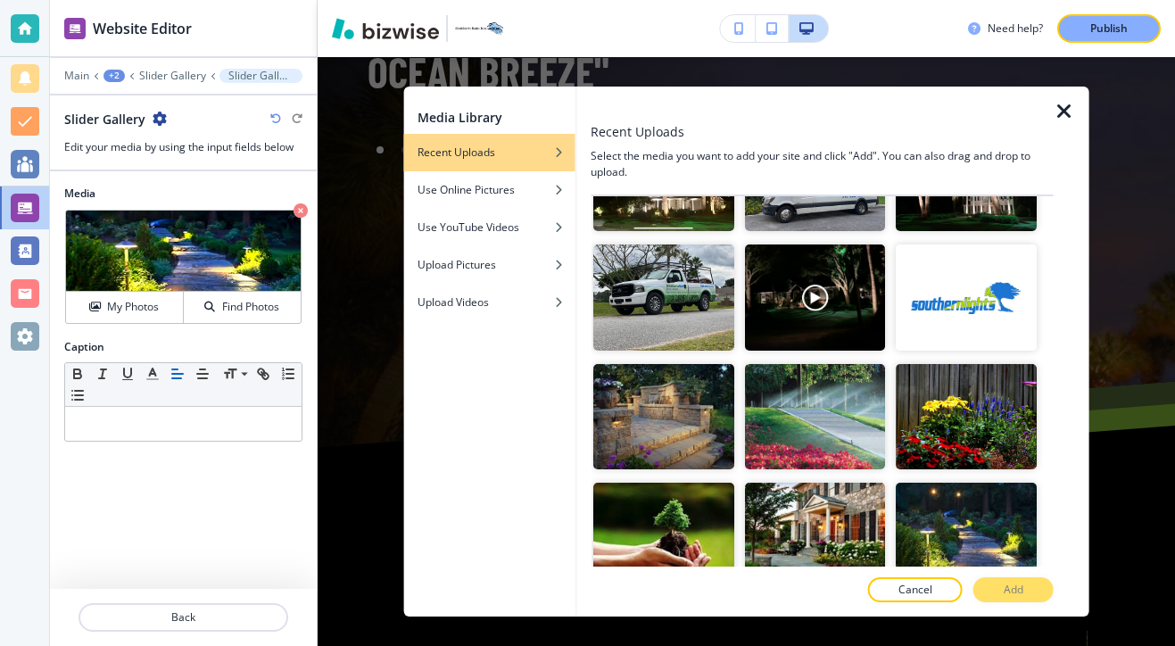
scroll to position [1767, 0]
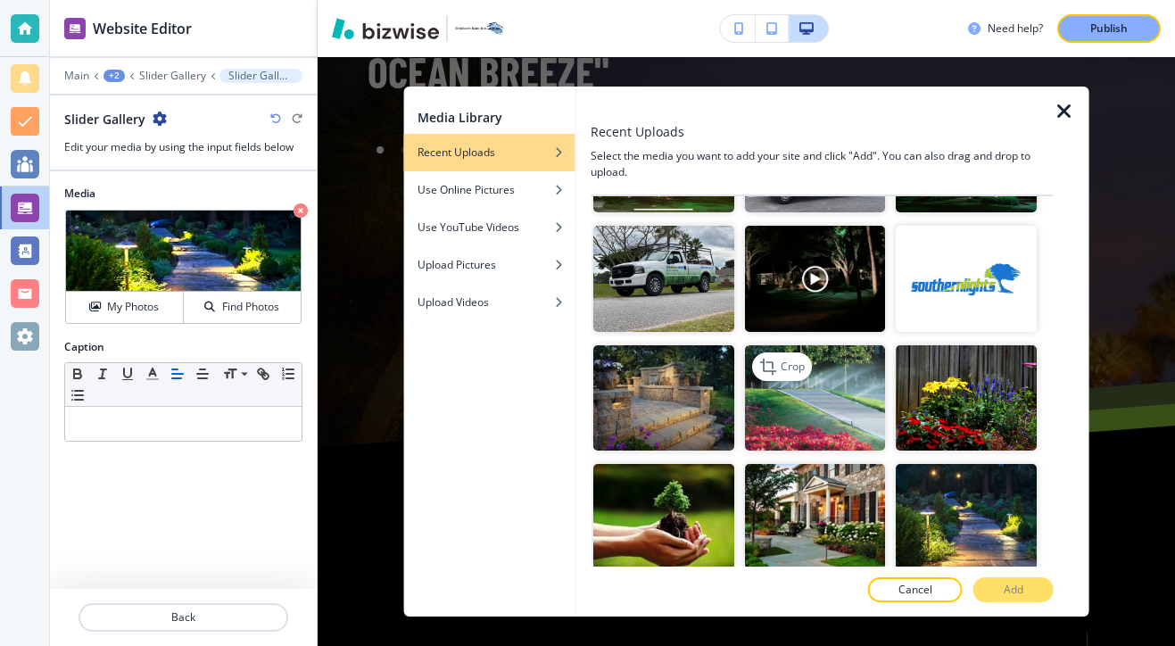
click at [858, 427] on img "button" at bounding box center [814, 397] width 141 height 105
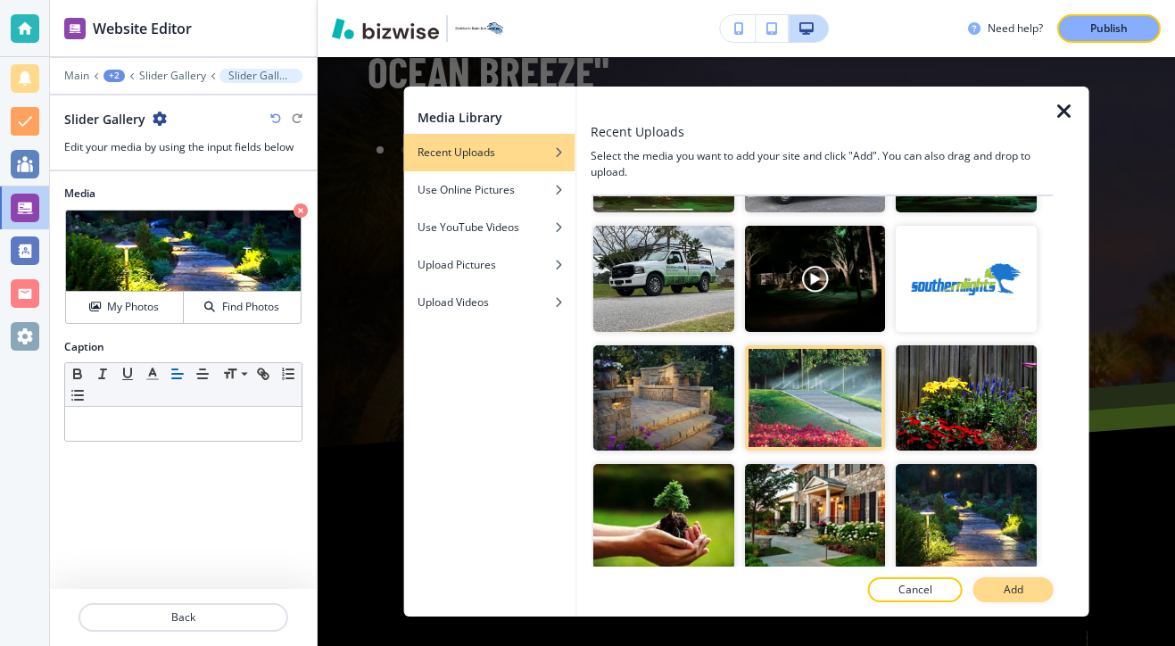
click at [1010, 591] on p "Add" at bounding box center [1013, 589] width 20 height 16
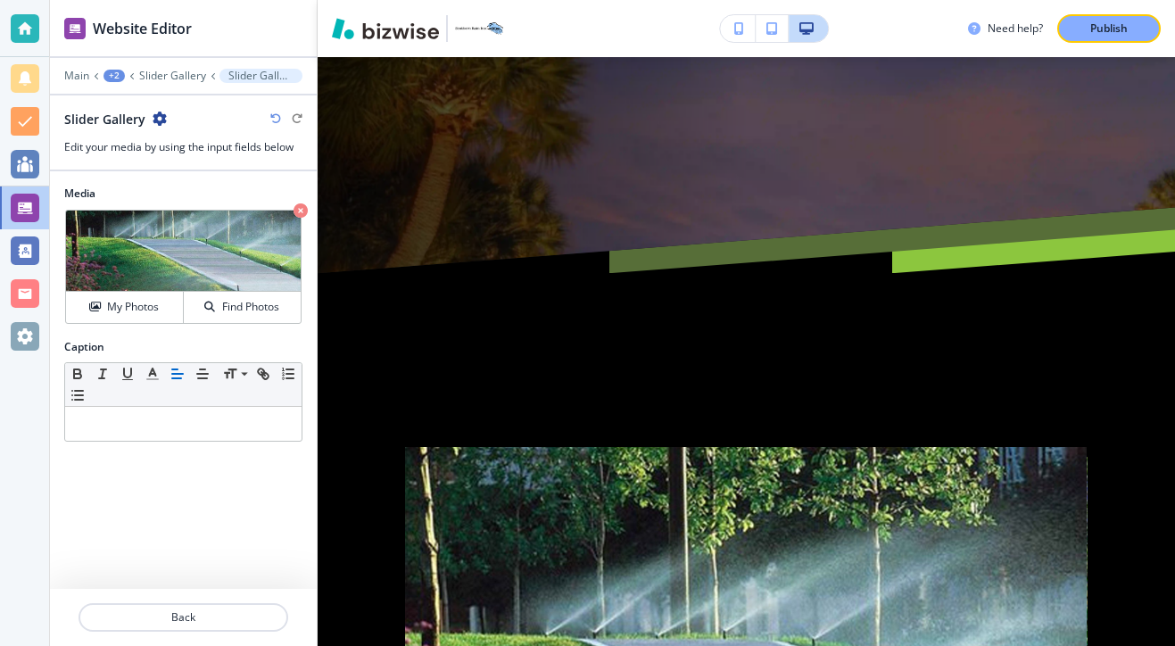
scroll to position [11317, 0]
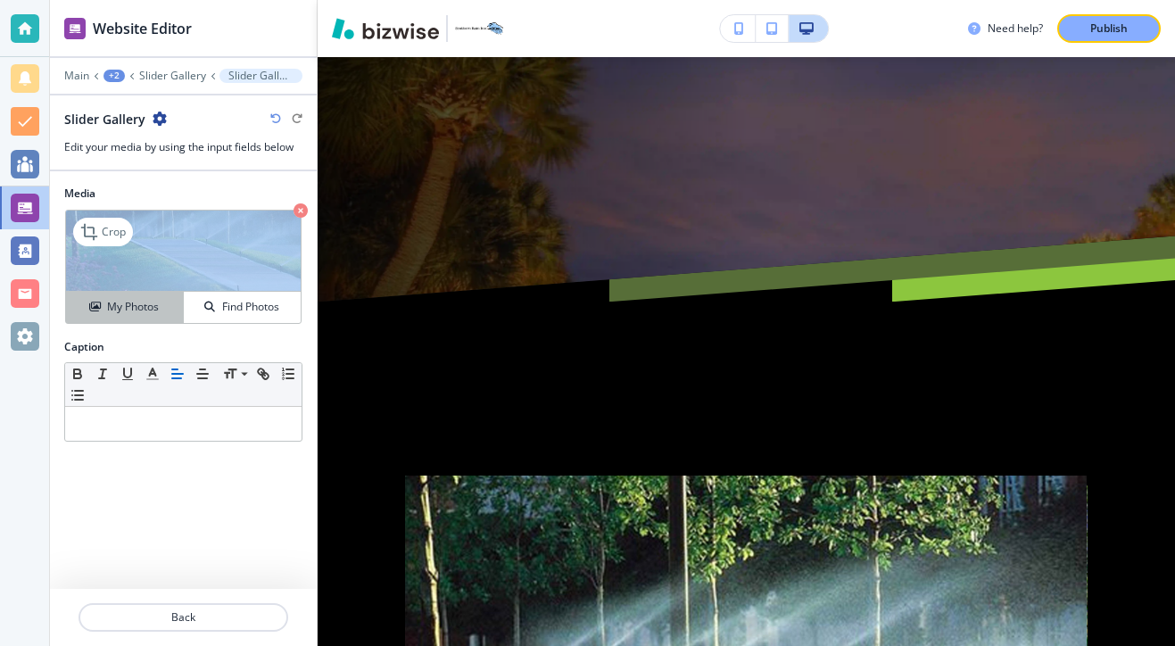
click at [163, 298] on button "My Photos" at bounding box center [125, 307] width 118 height 31
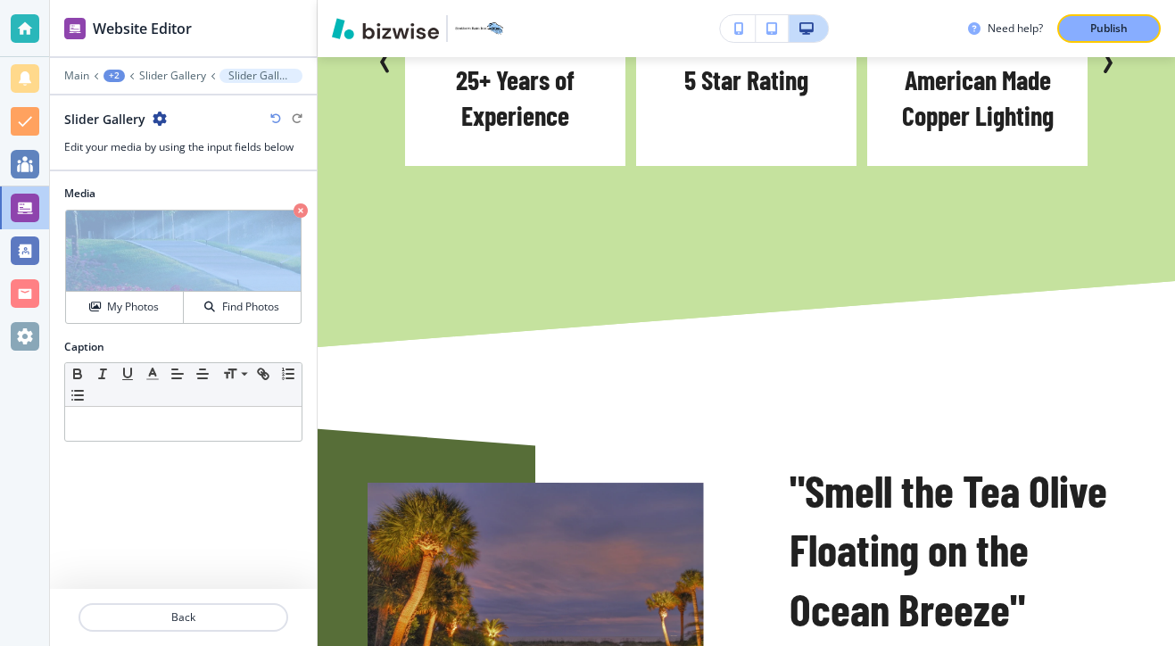
scroll to position [1825, 0]
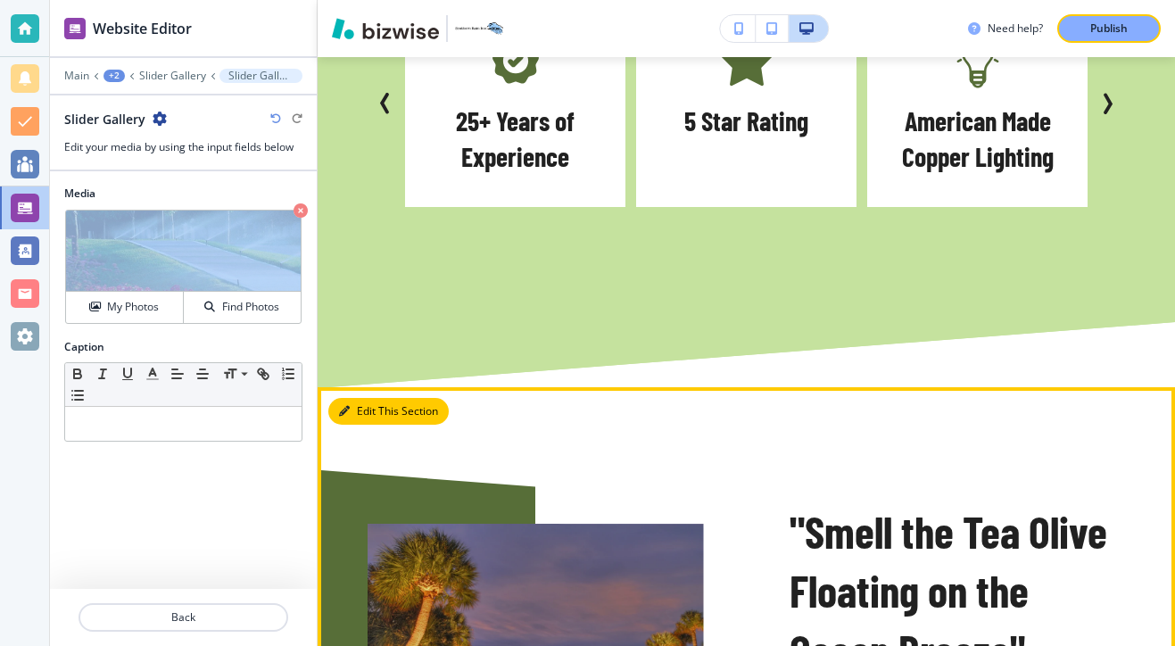
click at [367, 398] on button "Edit This Section" at bounding box center [388, 411] width 120 height 27
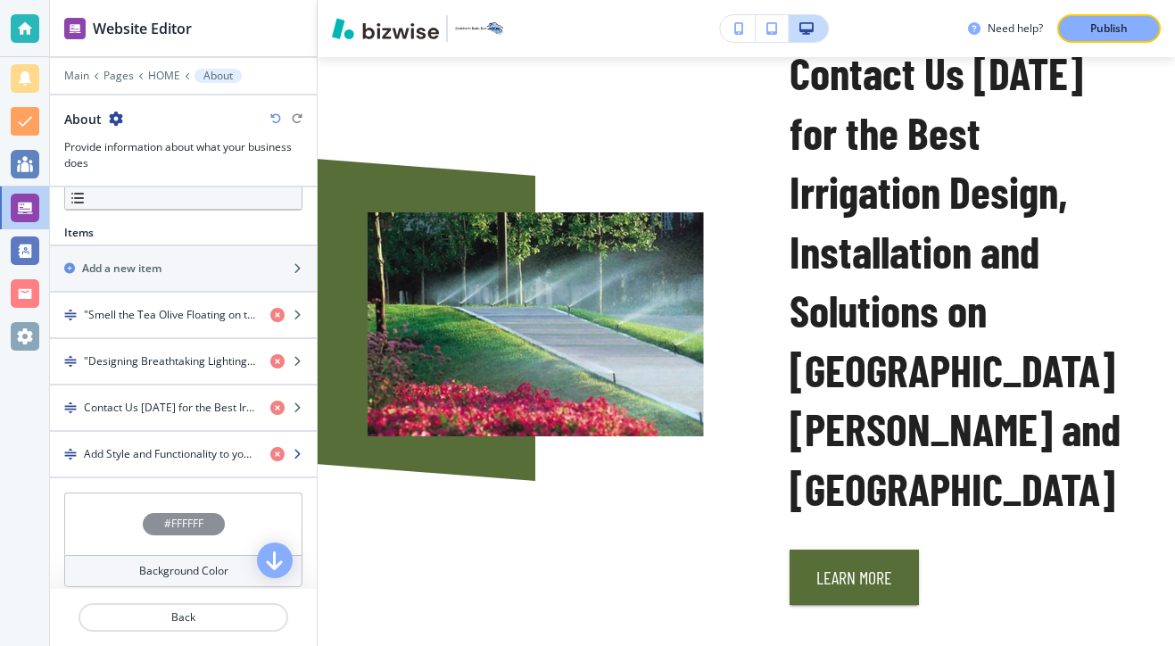
scroll to position [579, 0]
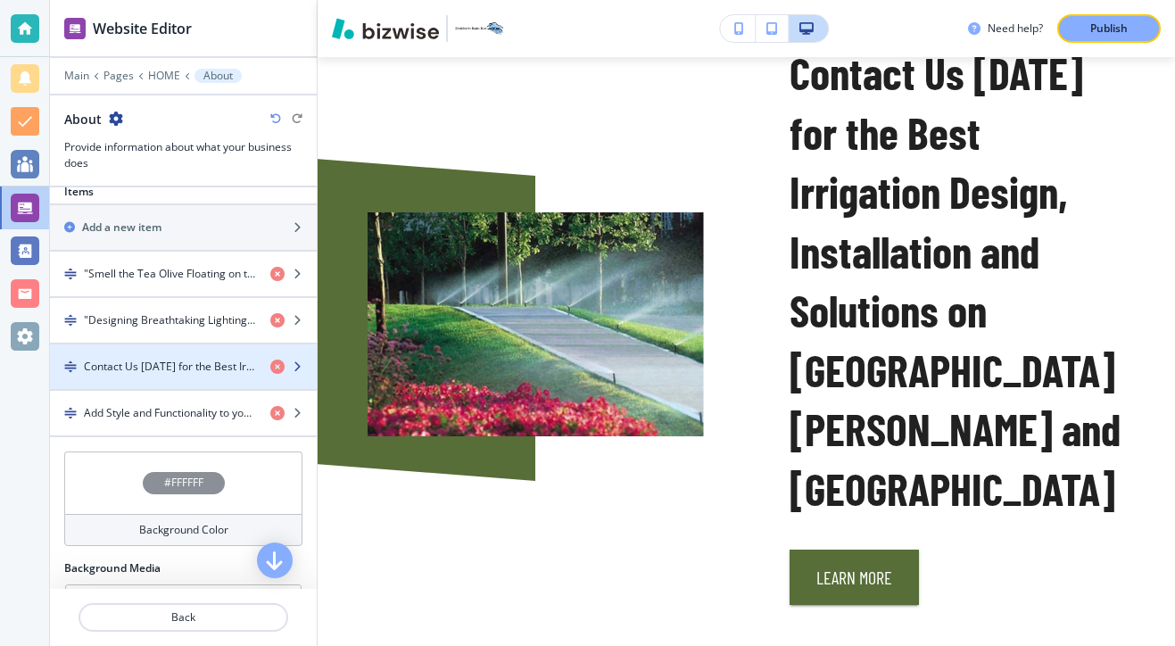
click at [173, 355] on div "button" at bounding box center [183, 351] width 267 height 14
click at [174, 362] on h4 "Contact Us [DATE] for the Best Irrigation Design, Installation and Solutions on…" at bounding box center [170, 367] width 172 height 16
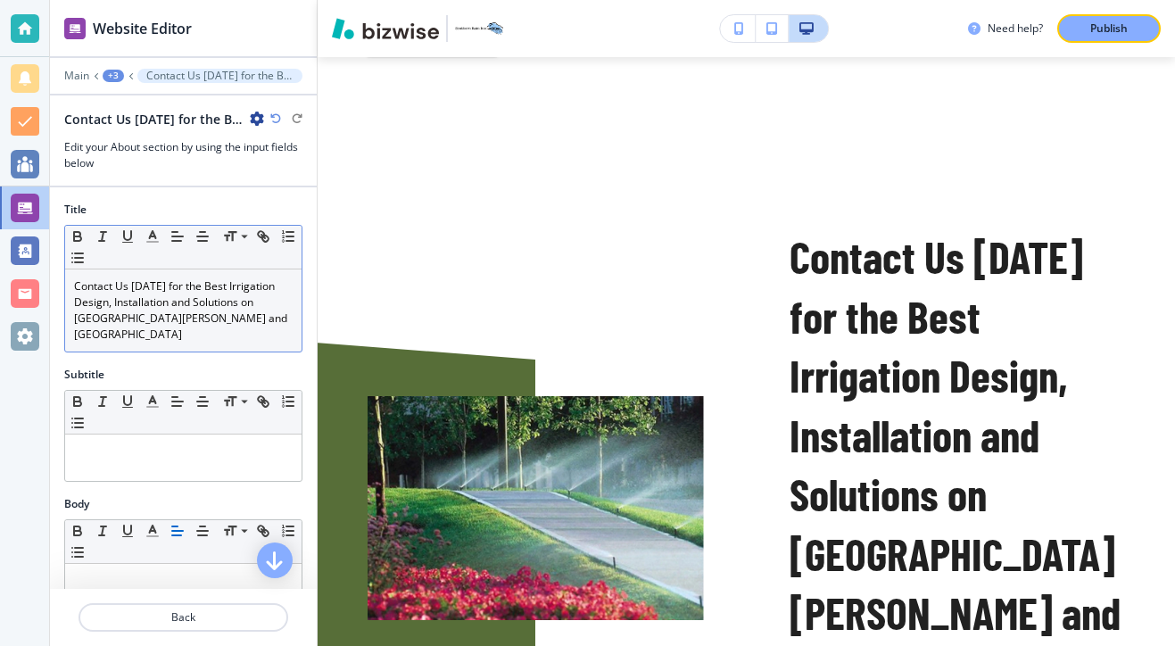
scroll to position [3022, 0]
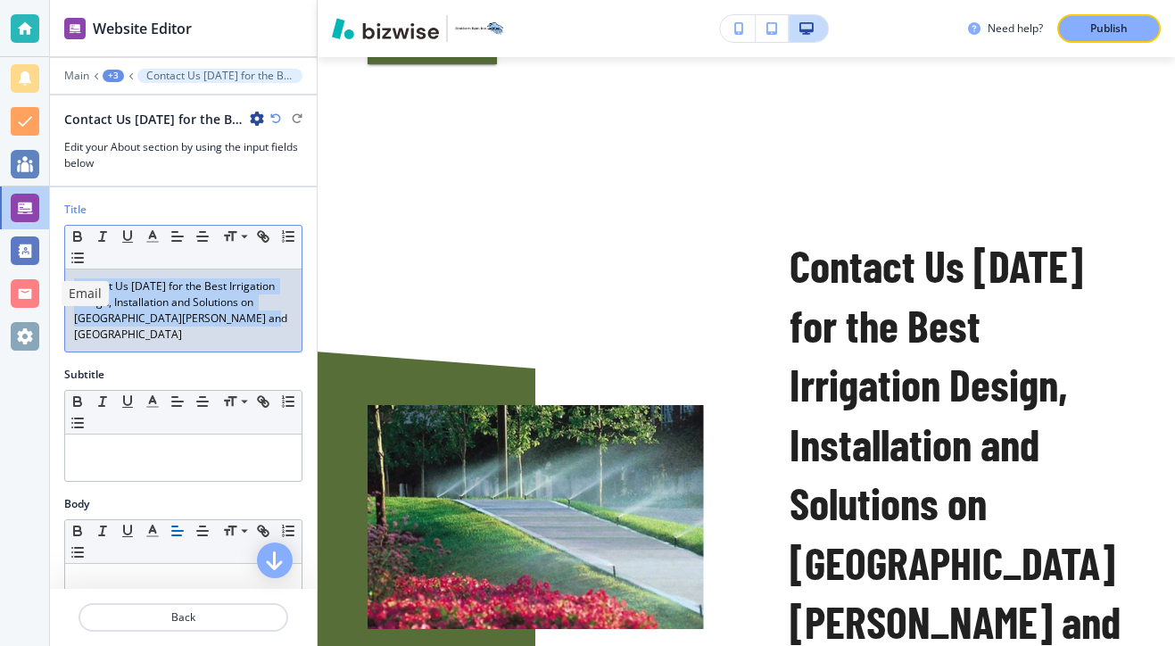
drag, startPoint x: 223, startPoint y: 316, endPoint x: 32, endPoint y: 282, distance: 193.8
click at [32, 282] on div "Website Editor Main +3 Contact Us [DATE] for the Best Irrigation Design, Instal…" at bounding box center [587, 323] width 1175 height 646
copy p "Contact Us [DATE] for the Best Irrigation Design, Installation and Solutions on…"
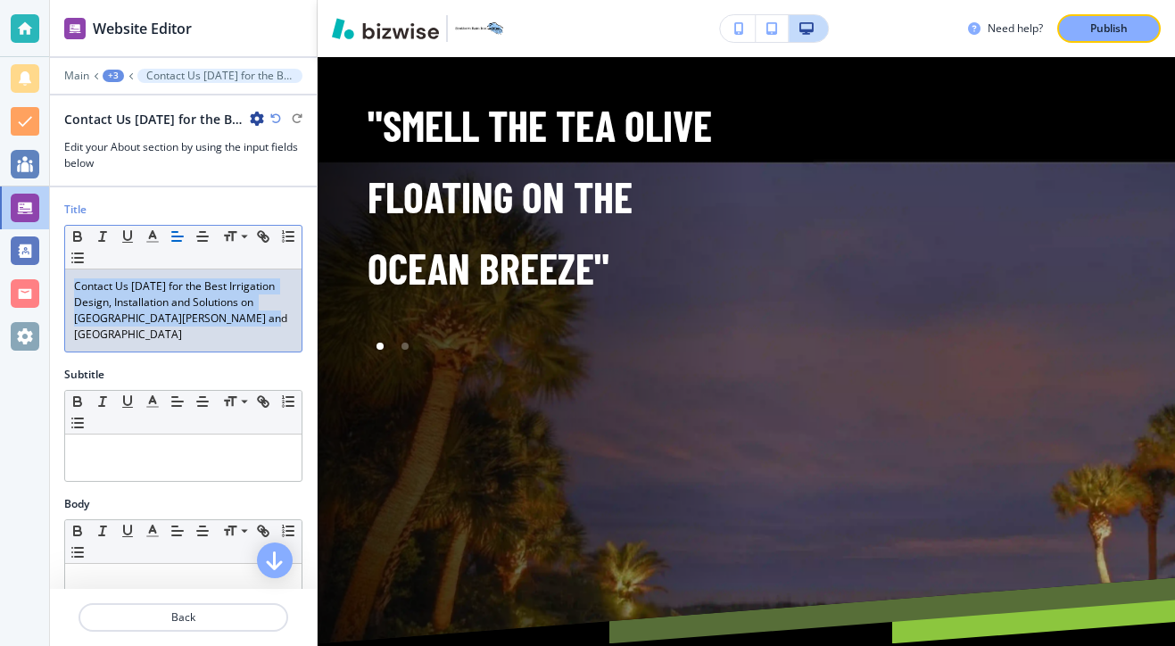
scroll to position [11076, 0]
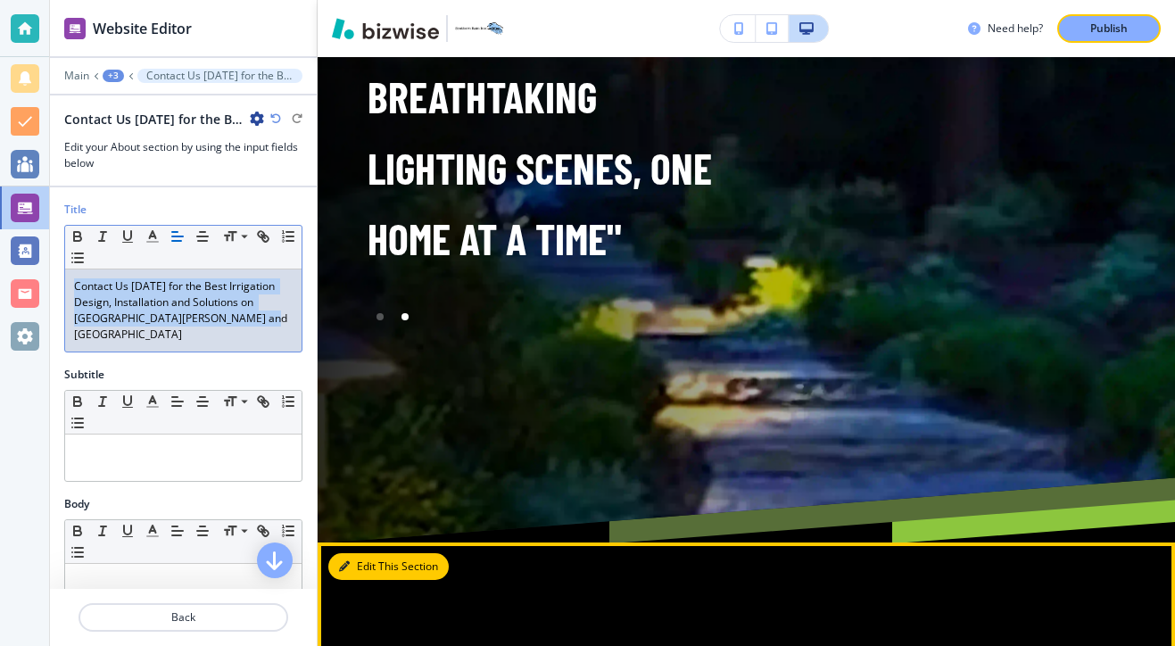
click at [371, 553] on button "Edit This Section" at bounding box center [388, 566] width 120 height 27
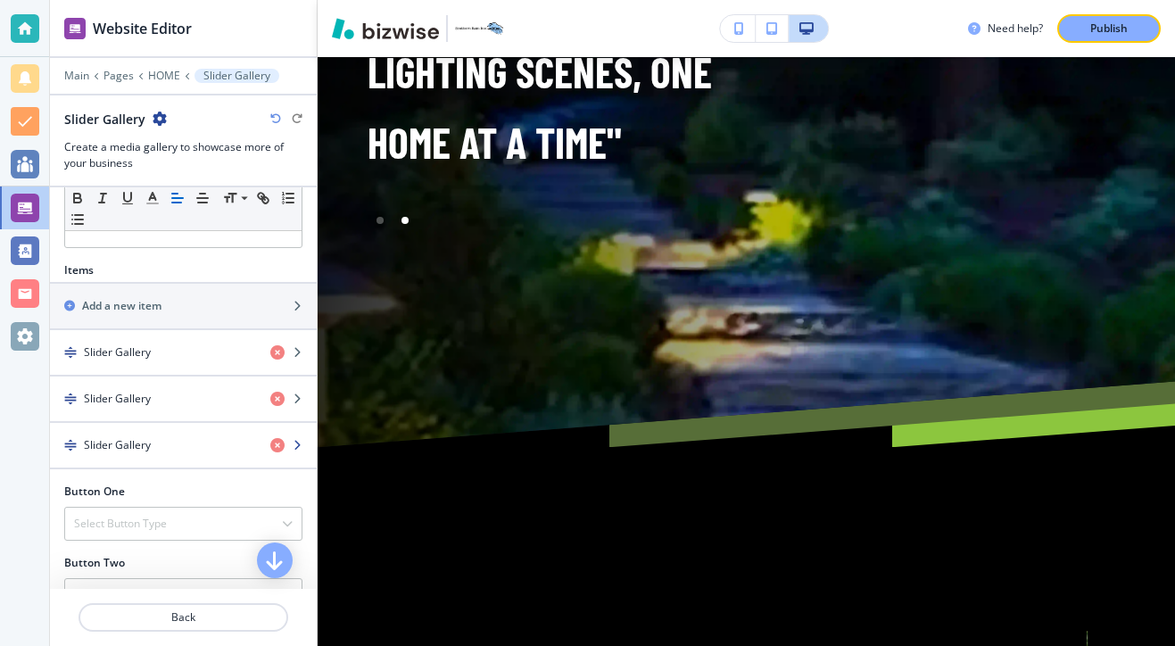
scroll to position [652, 0]
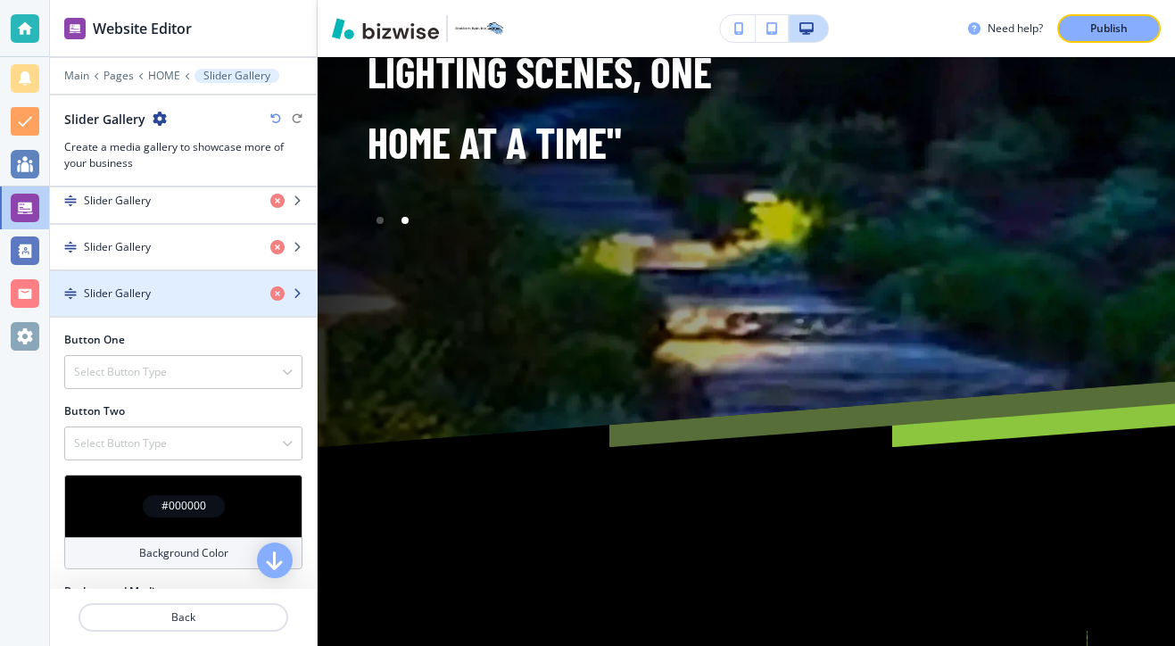
click at [197, 301] on div "button" at bounding box center [183, 308] width 267 height 14
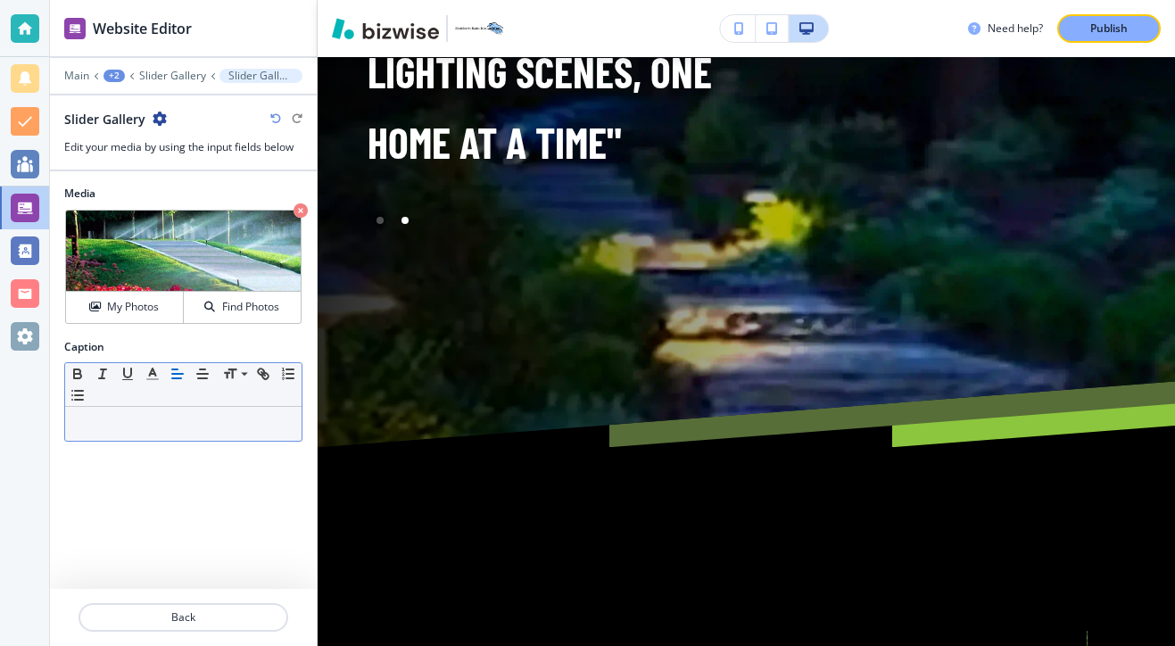
click at [185, 404] on div "Small Normal Large Huge" at bounding box center [183, 385] width 236 height 44
click at [185, 427] on p at bounding box center [183, 424] width 218 height 16
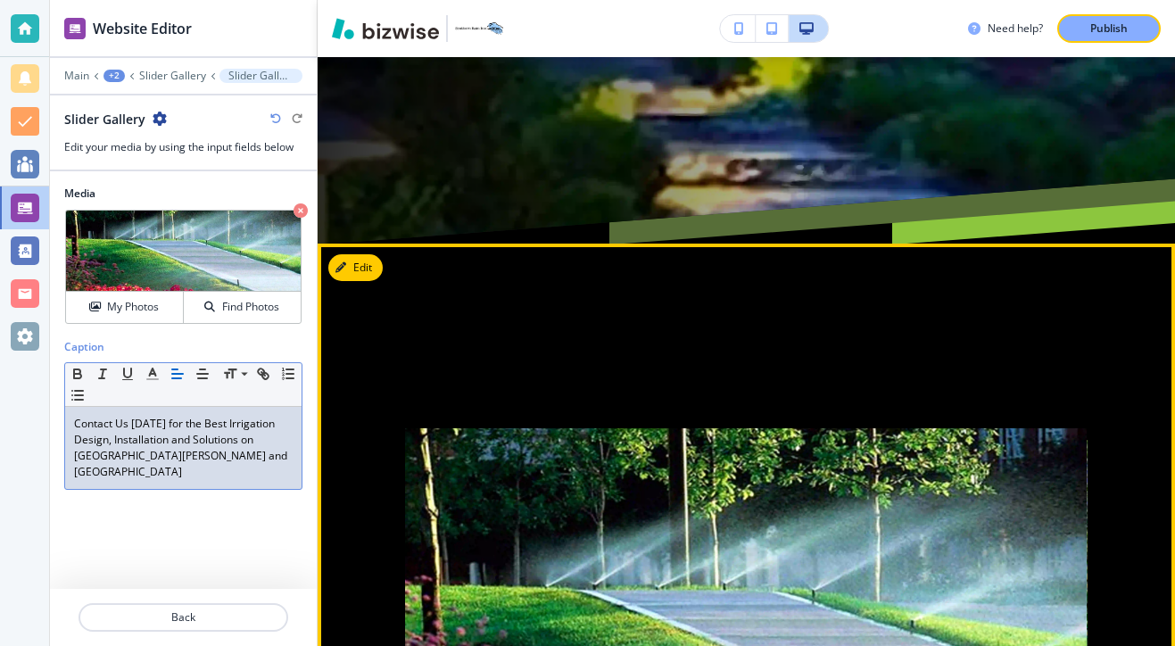
scroll to position [11433, 0]
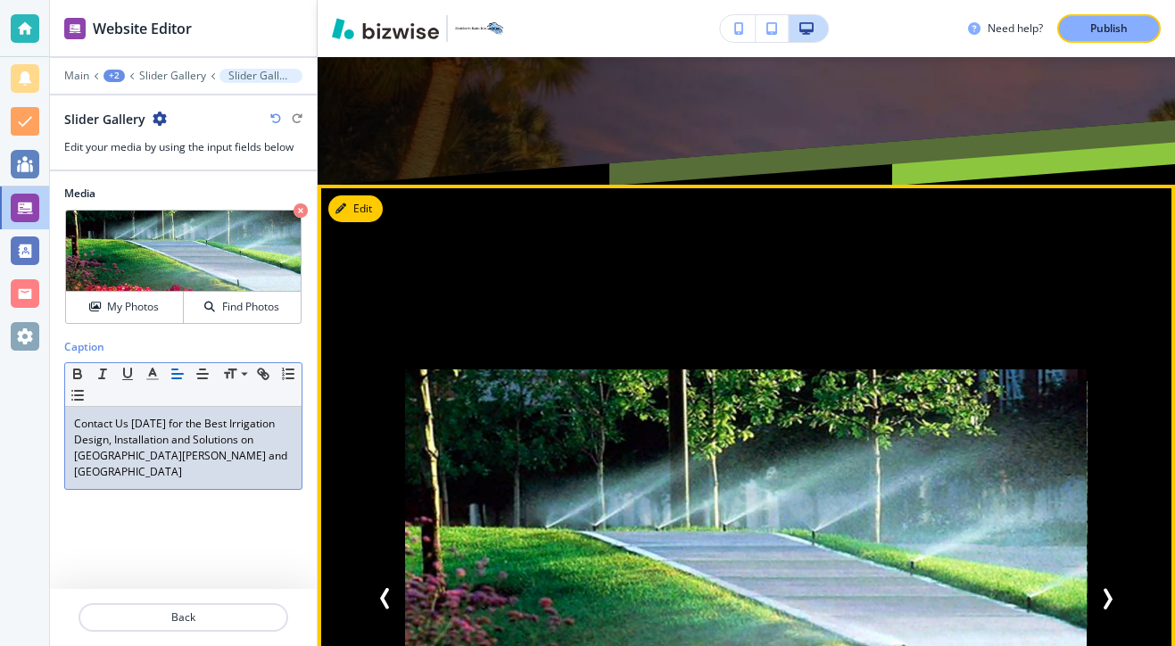
click at [385, 581] on button "Previous Slide" at bounding box center [385, 599] width 36 height 36
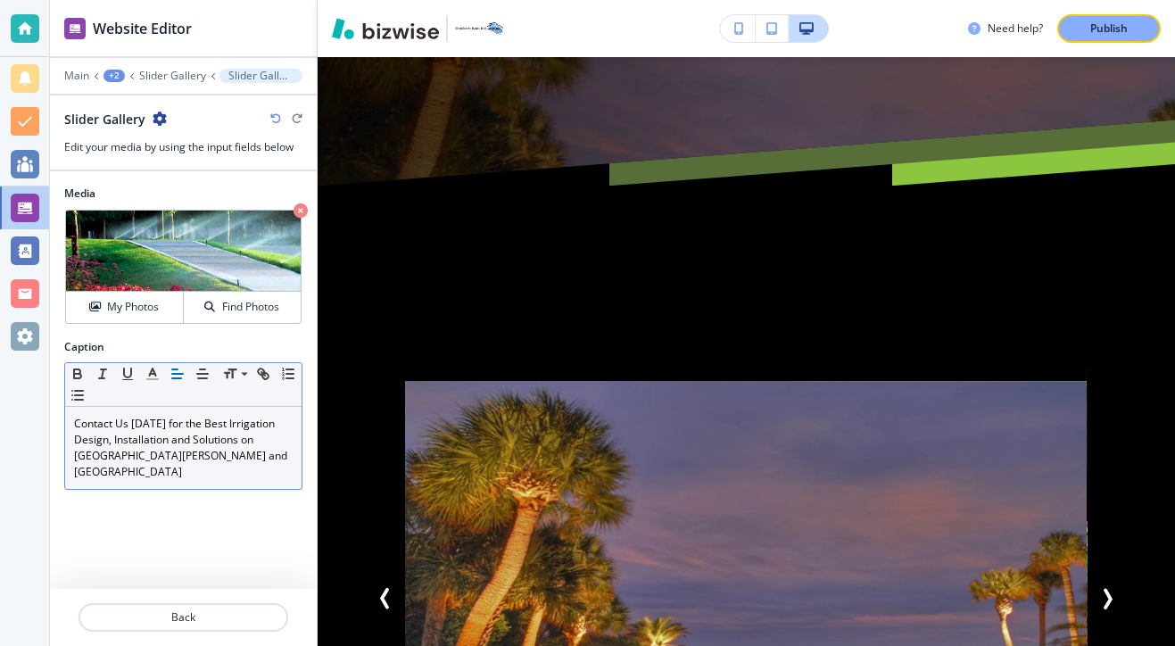
click at [1104, 299] on div "Contact Us [DATE] for the Best Irrigation Design, Installation and Solutions on…" at bounding box center [745, 598] width 757 height 598
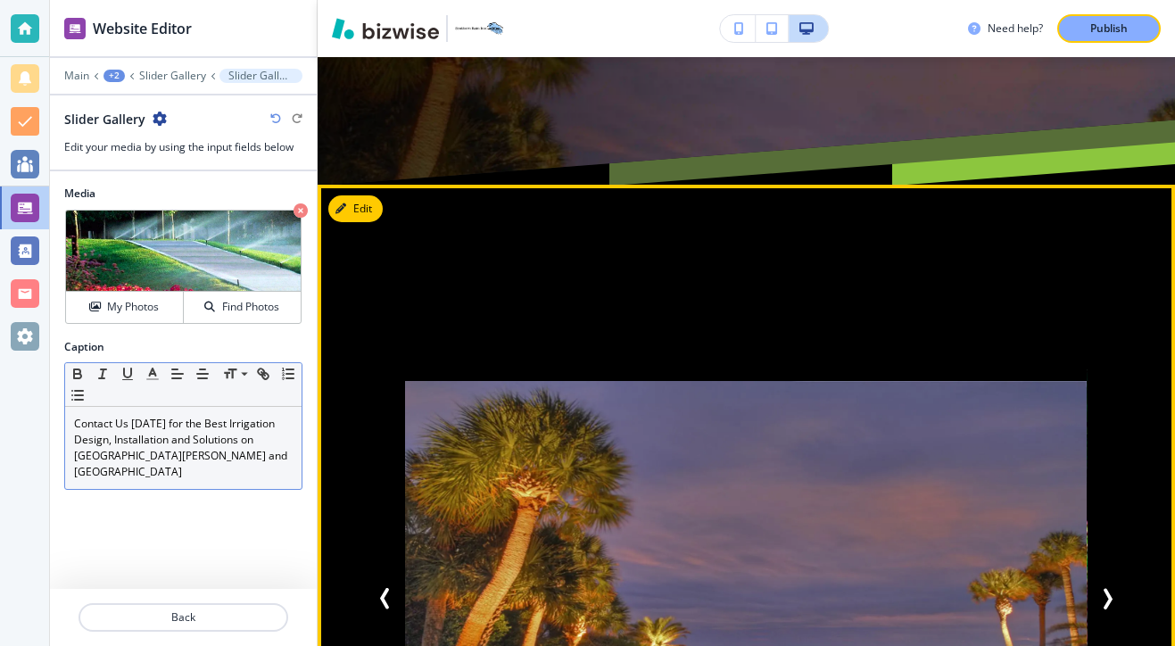
click at [1105, 589] on icon "Next Slide" at bounding box center [1107, 598] width 5 height 18
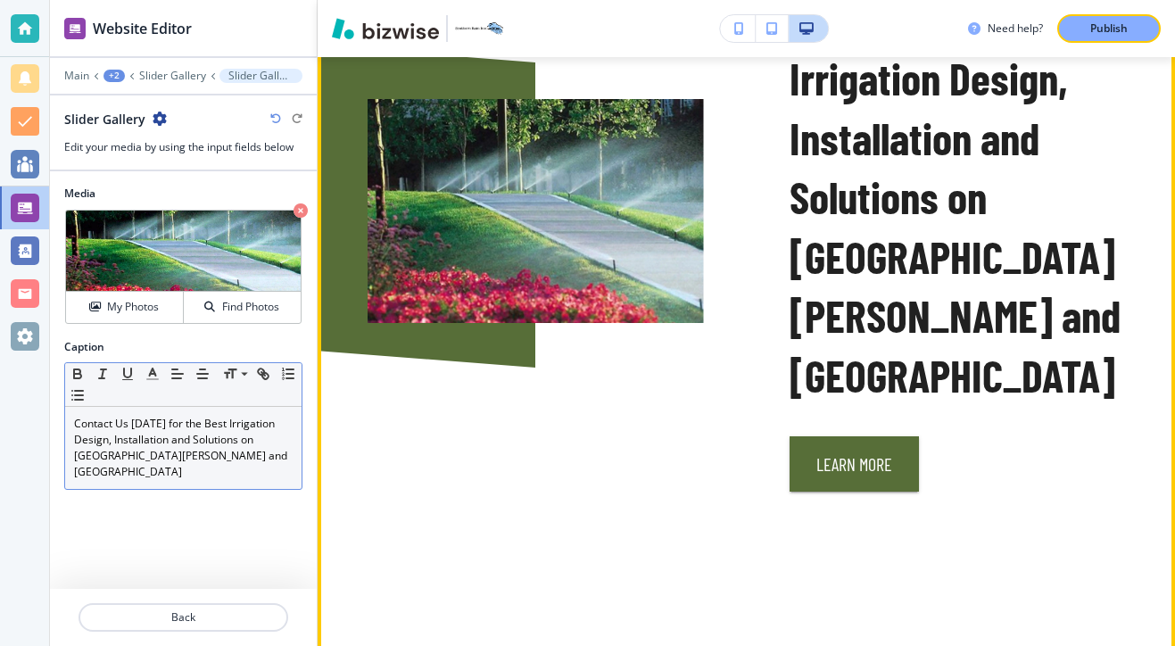
scroll to position [3248, 0]
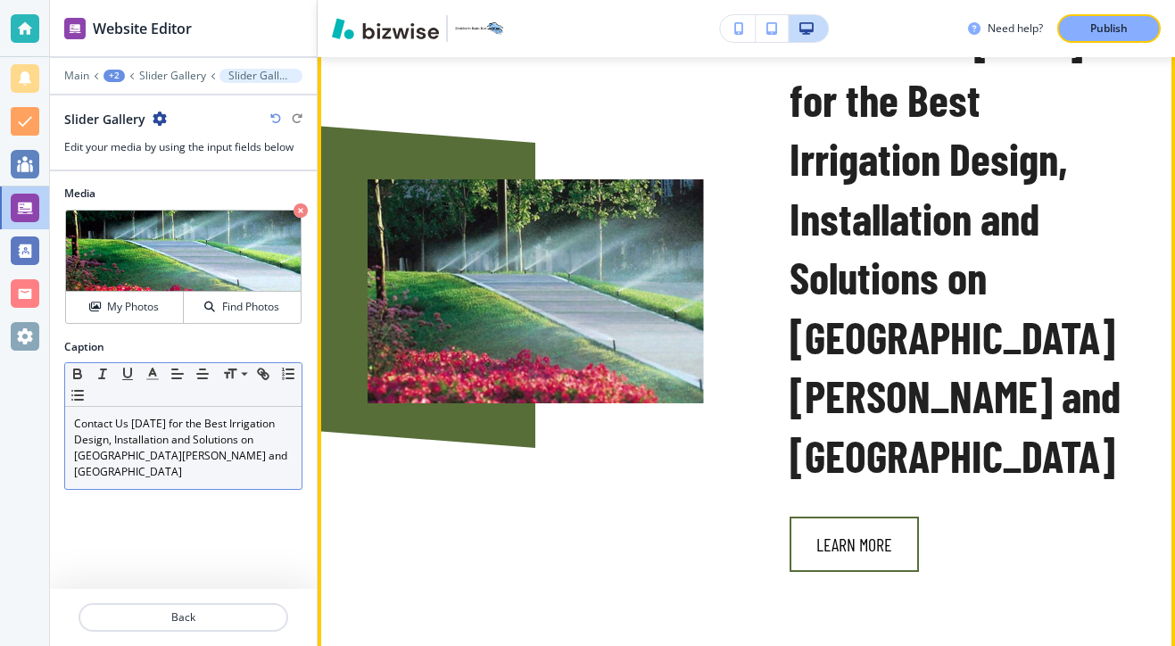
click at [831, 516] on button "Learn More" at bounding box center [853, 543] width 129 height 55
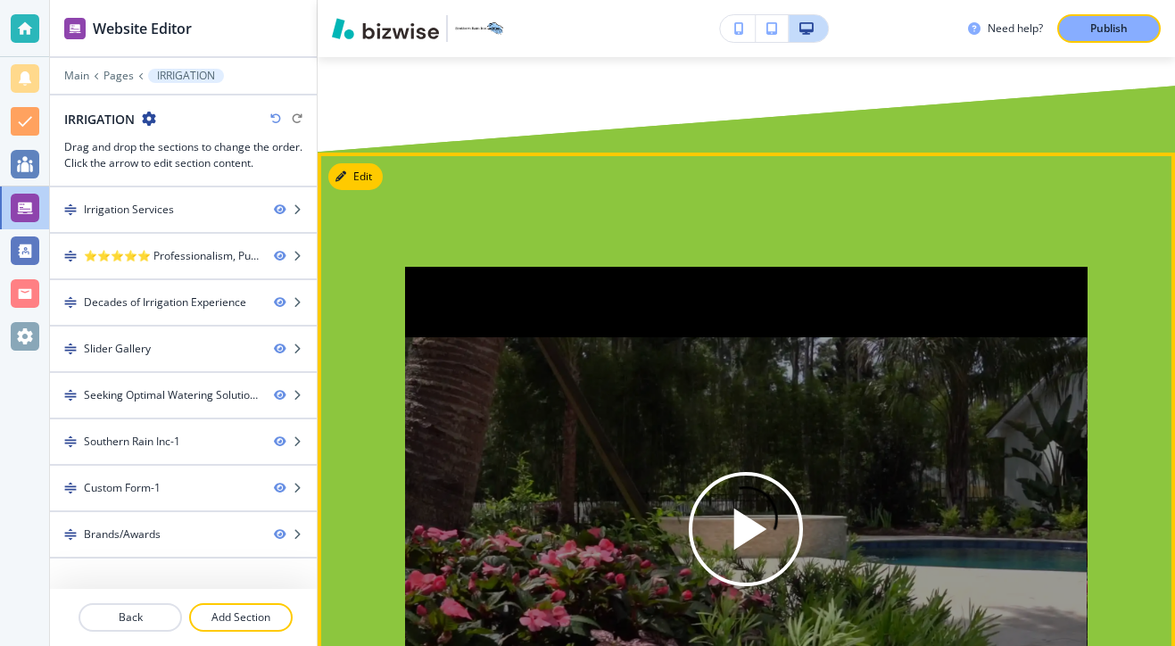
scroll to position [1882, 0]
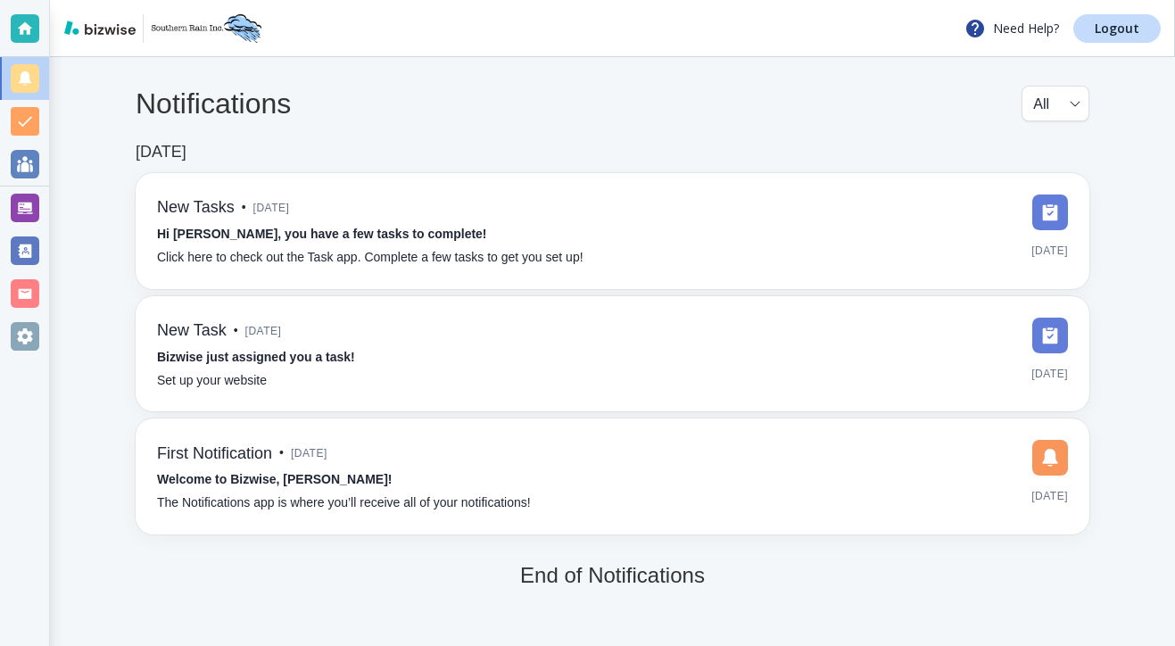
click at [41, 199] on div at bounding box center [24, 207] width 49 height 43
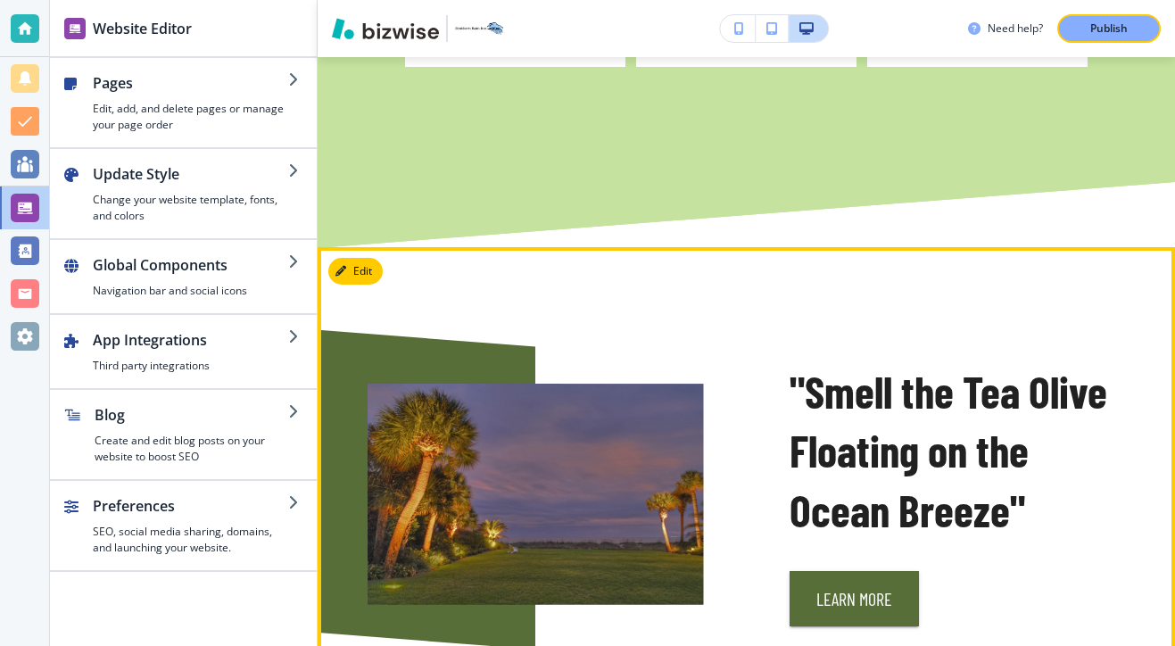
scroll to position [1838, 0]
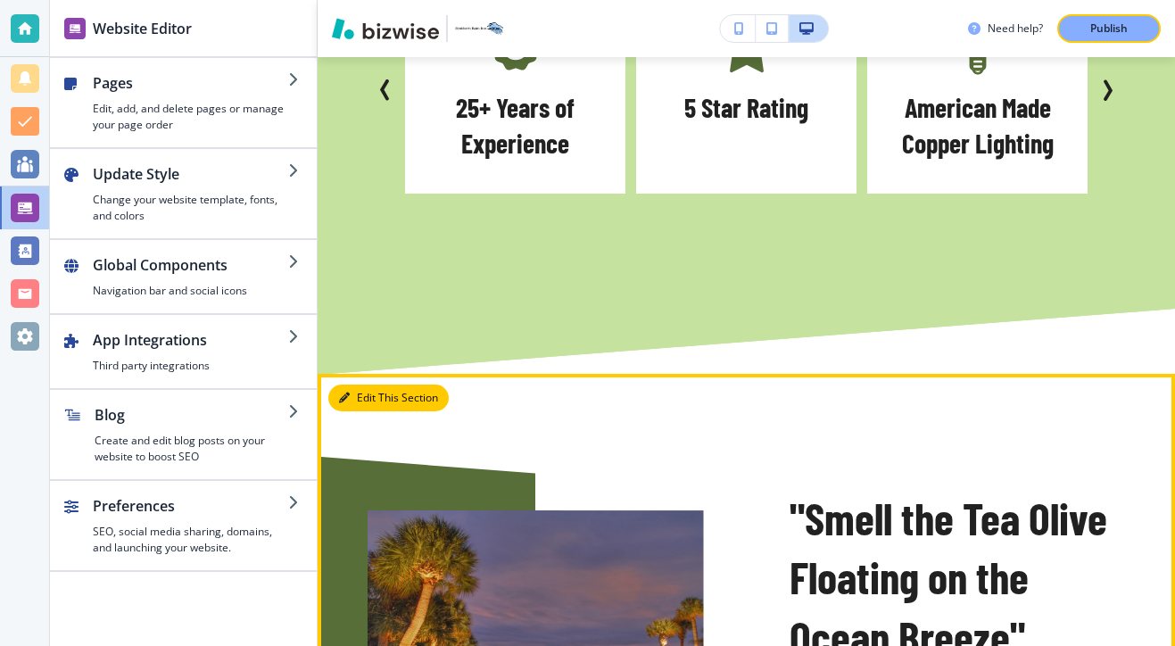
click at [355, 384] on button "Edit This Section" at bounding box center [388, 397] width 120 height 27
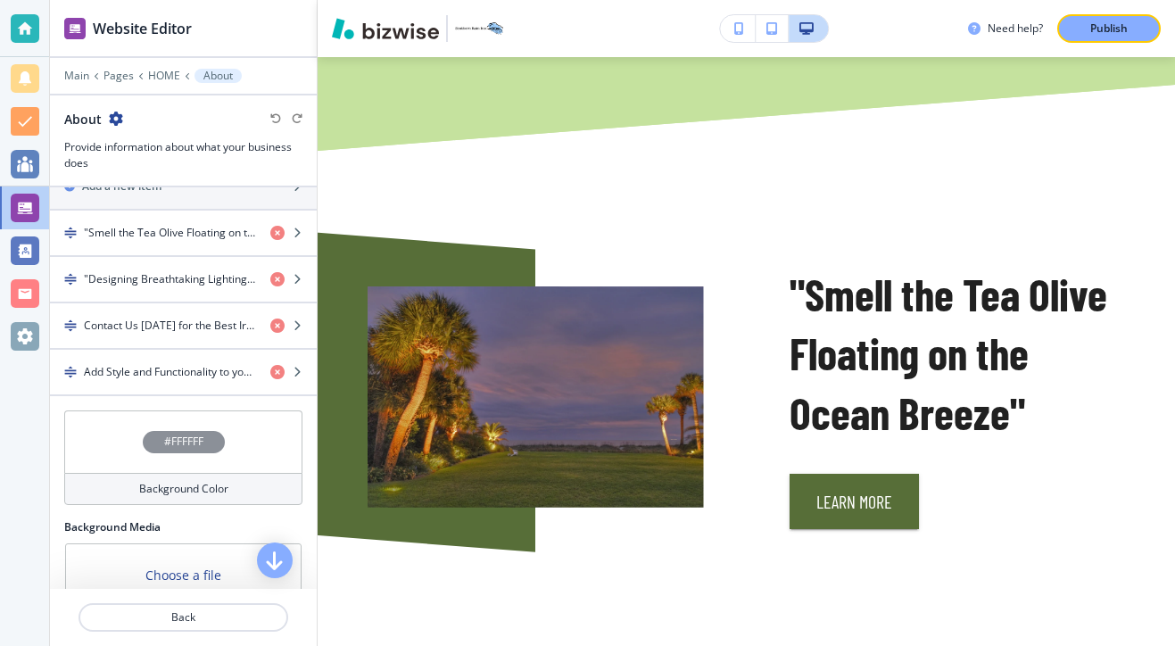
scroll to position [704, 0]
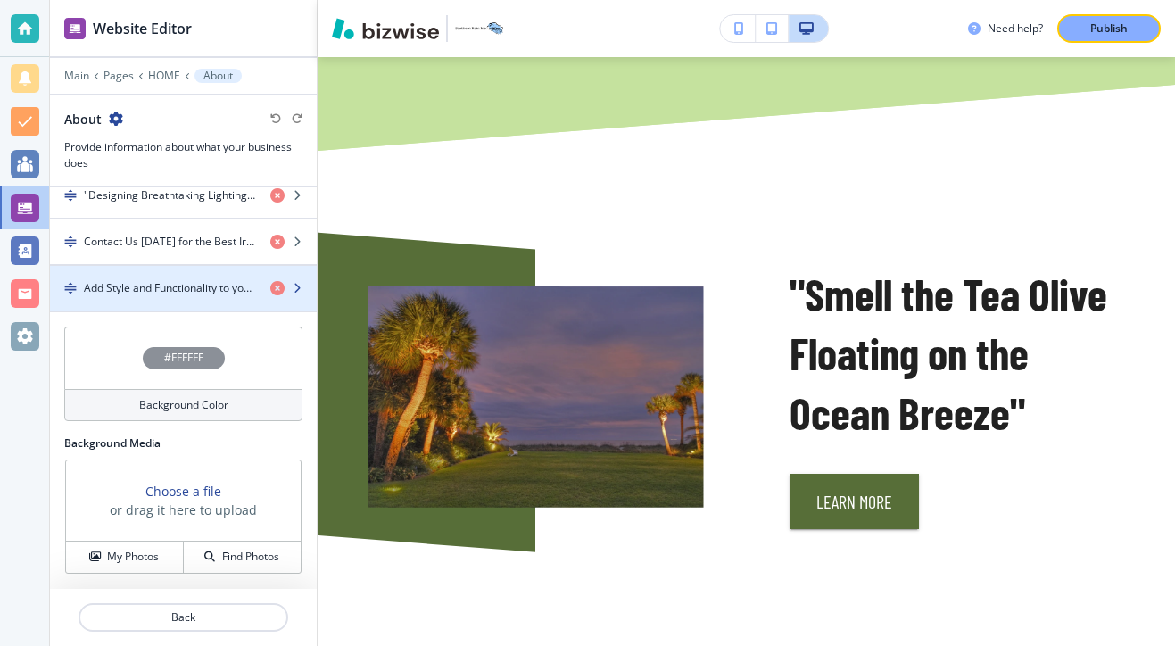
click at [209, 301] on div "button" at bounding box center [183, 303] width 267 height 14
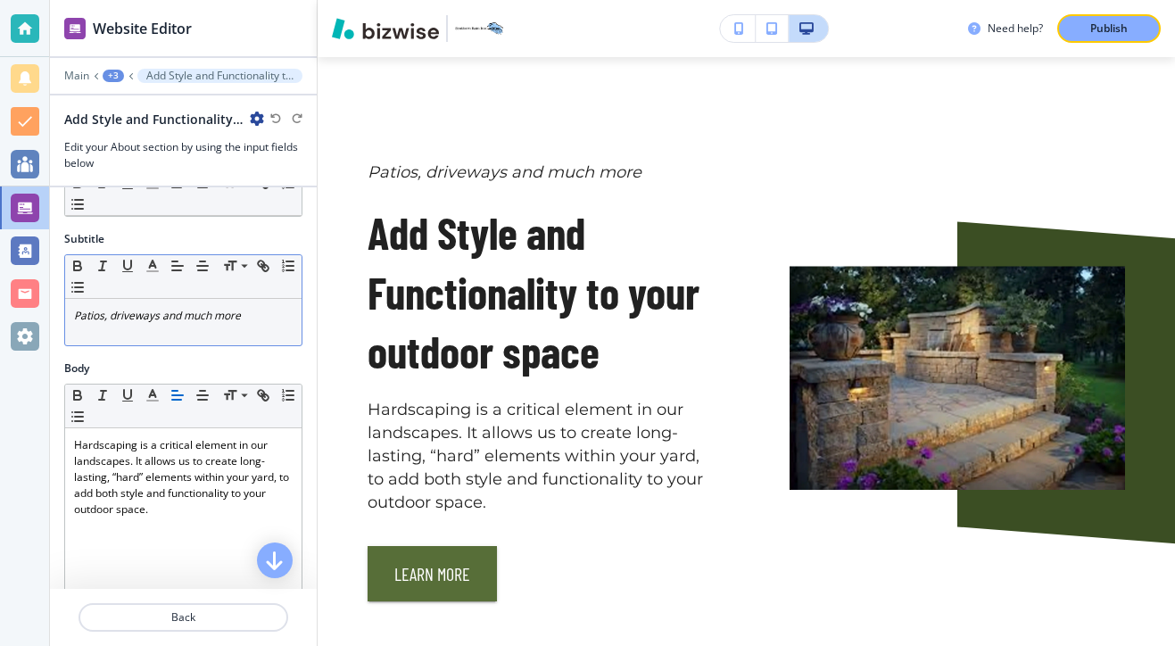
scroll to position [0, 0]
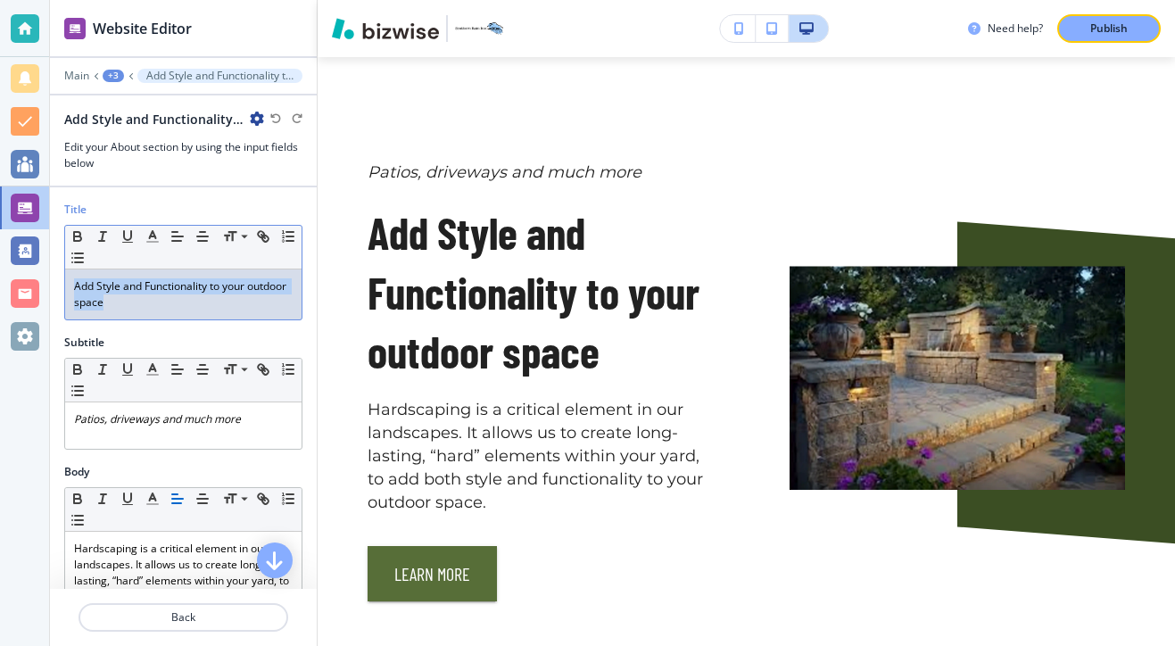
drag, startPoint x: 169, startPoint y: 297, endPoint x: 32, endPoint y: 265, distance: 141.0
click at [32, 265] on div "Website Editor Main +3 Add Style and Functionality to your outdoor space Add St…" at bounding box center [587, 323] width 1175 height 646
copy p "Add Style and Functionality to your outdoor space"
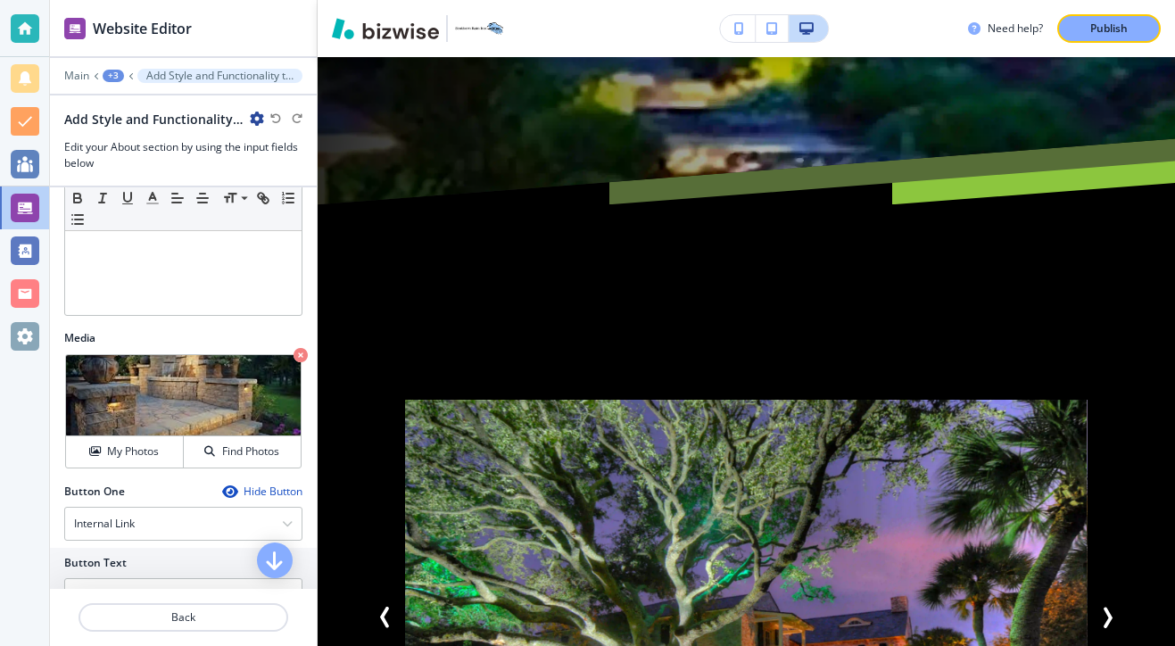
scroll to position [536, 0]
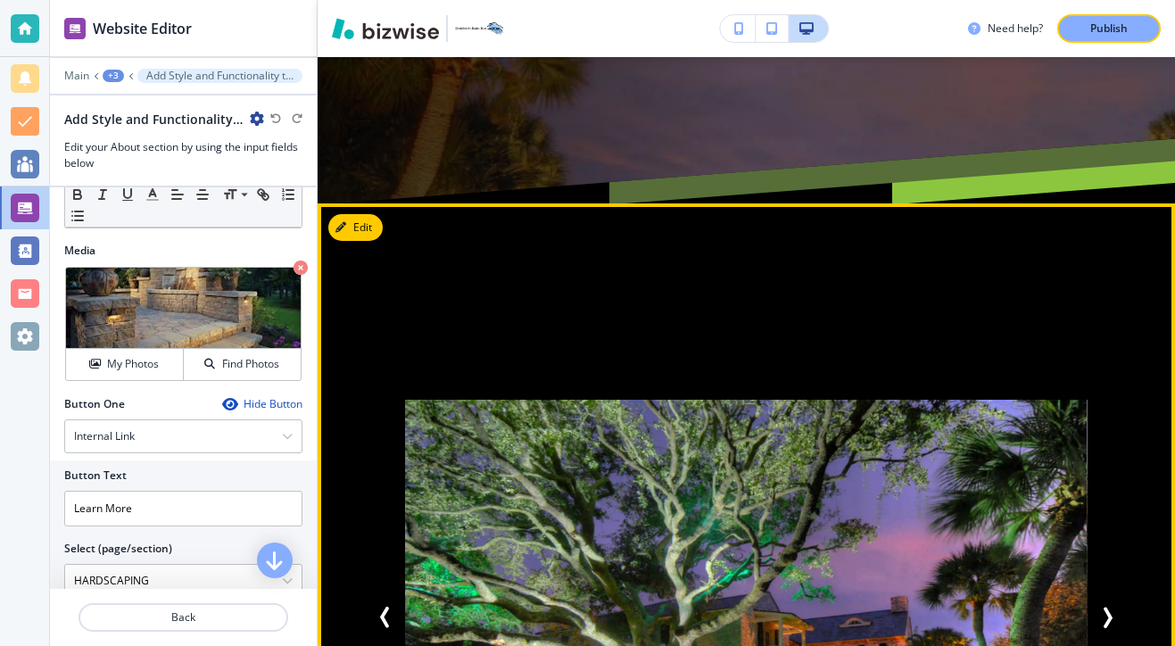
click at [1118, 599] on button "Next Slide" at bounding box center [1107, 617] width 36 height 36
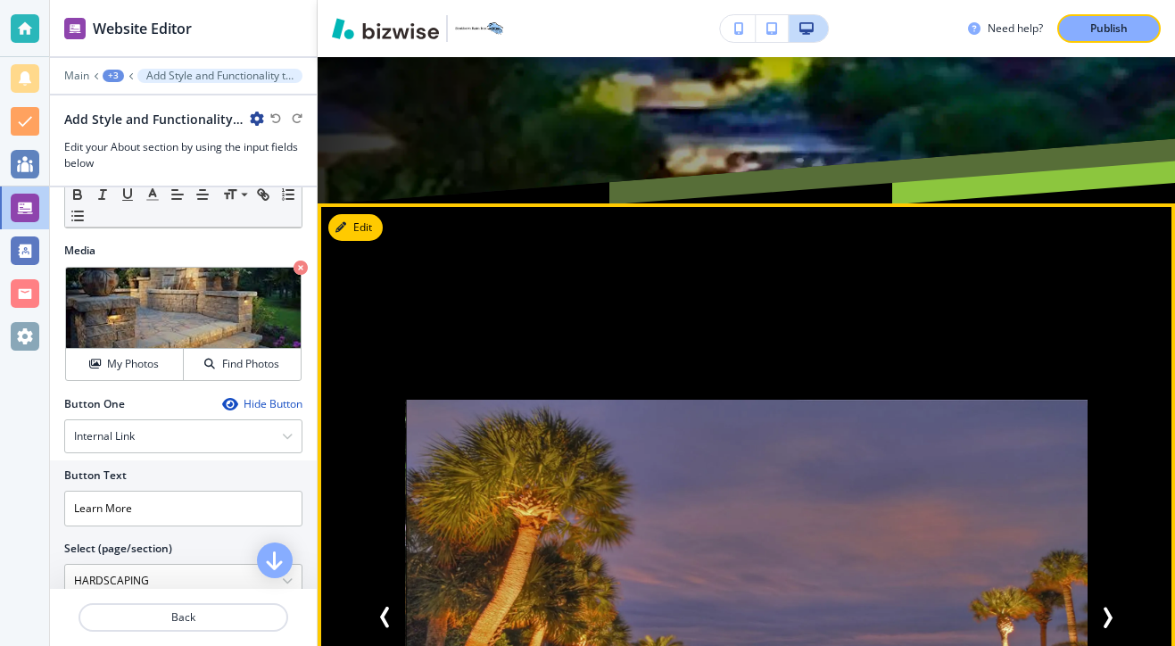
click at [1117, 599] on button "Next Slide" at bounding box center [1107, 617] width 36 height 36
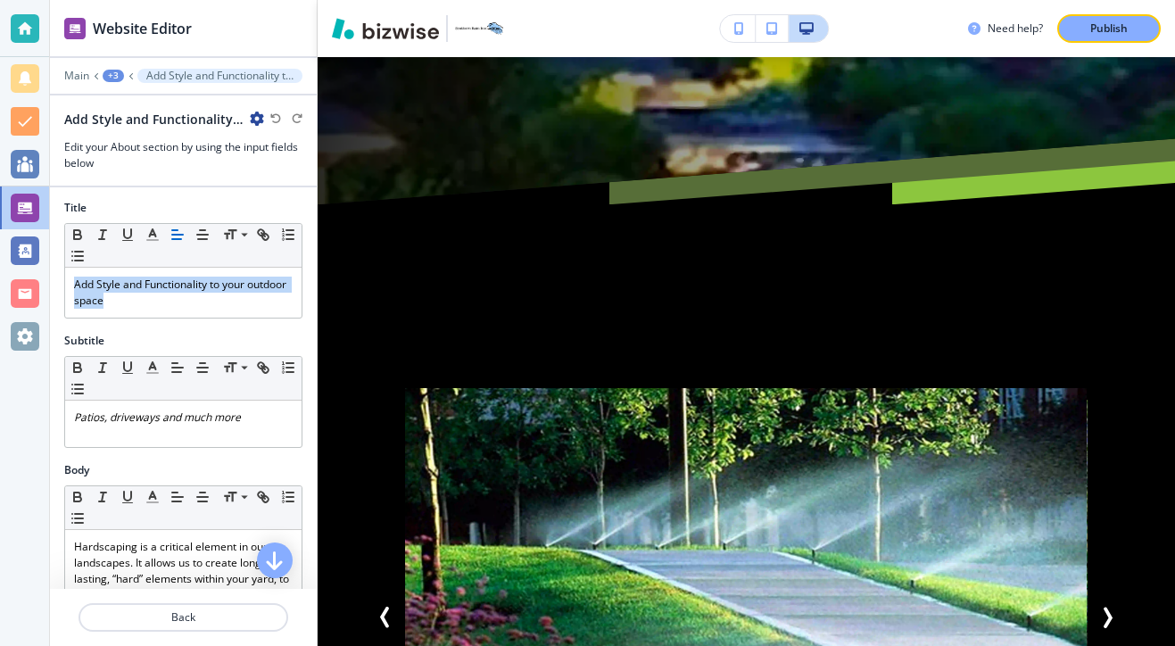
scroll to position [0, 0]
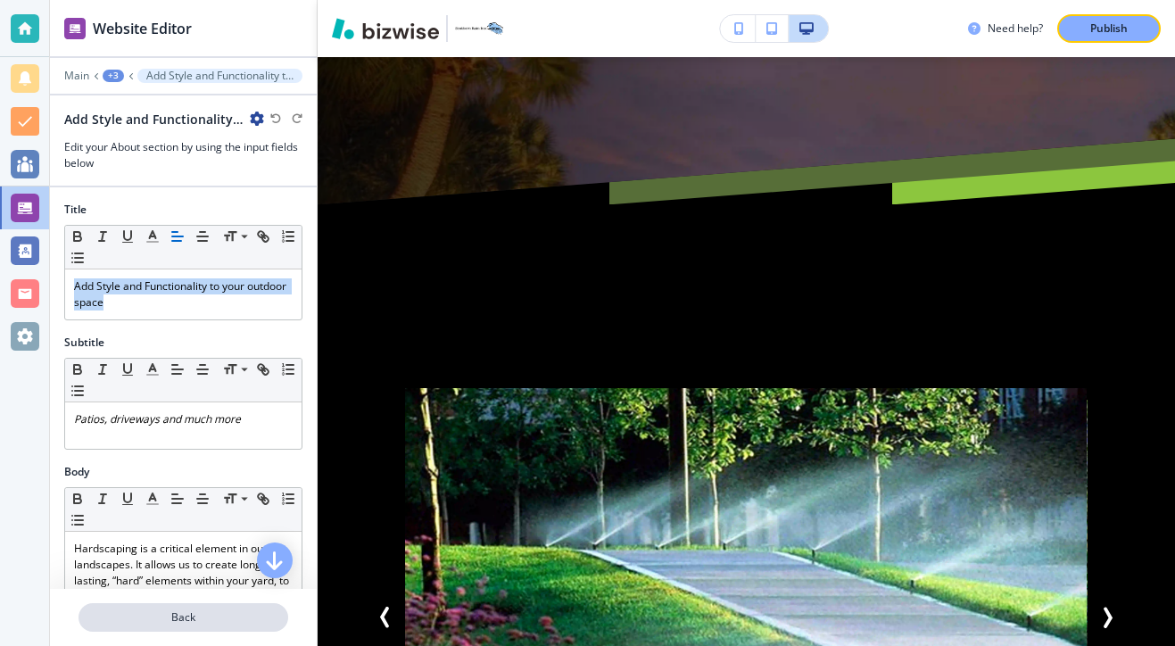
click at [212, 627] on button "Back" at bounding box center [183, 617] width 210 height 29
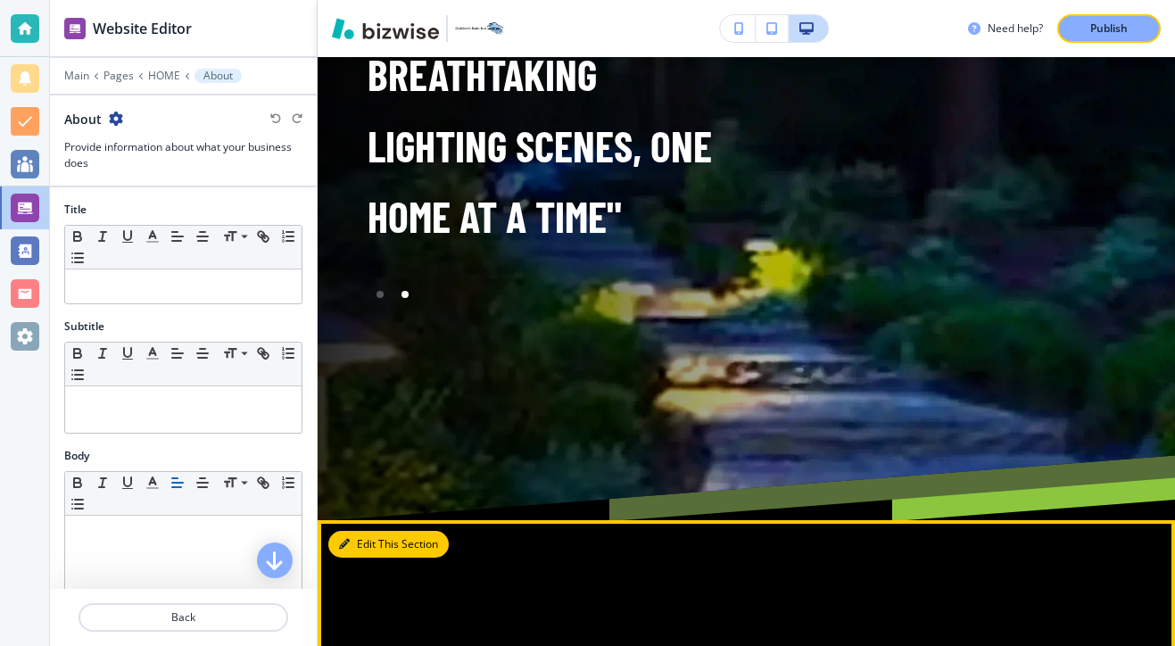
click at [351, 531] on button "Edit This Section" at bounding box center [388, 544] width 120 height 27
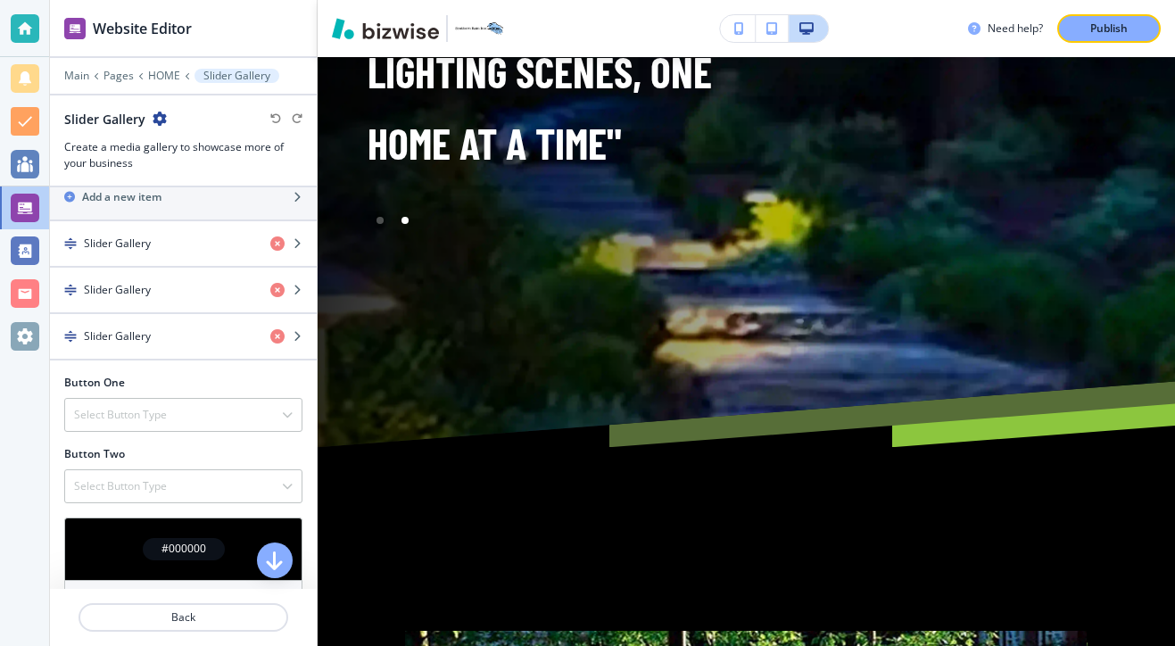
scroll to position [583, 0]
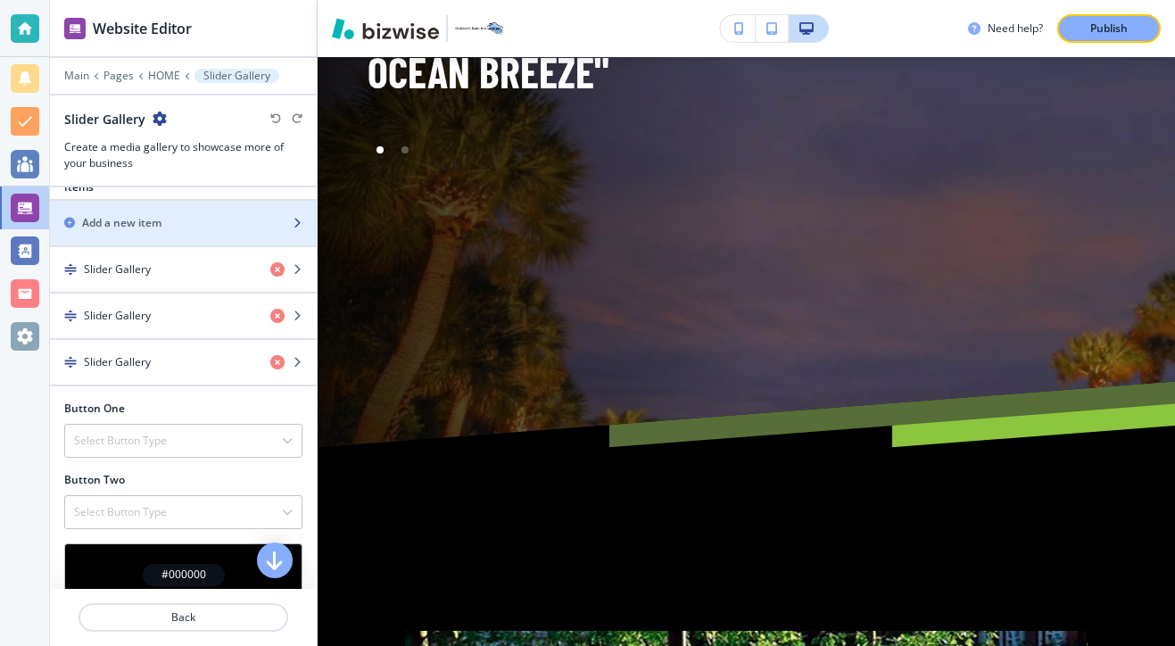
click at [185, 235] on div "button" at bounding box center [183, 238] width 267 height 14
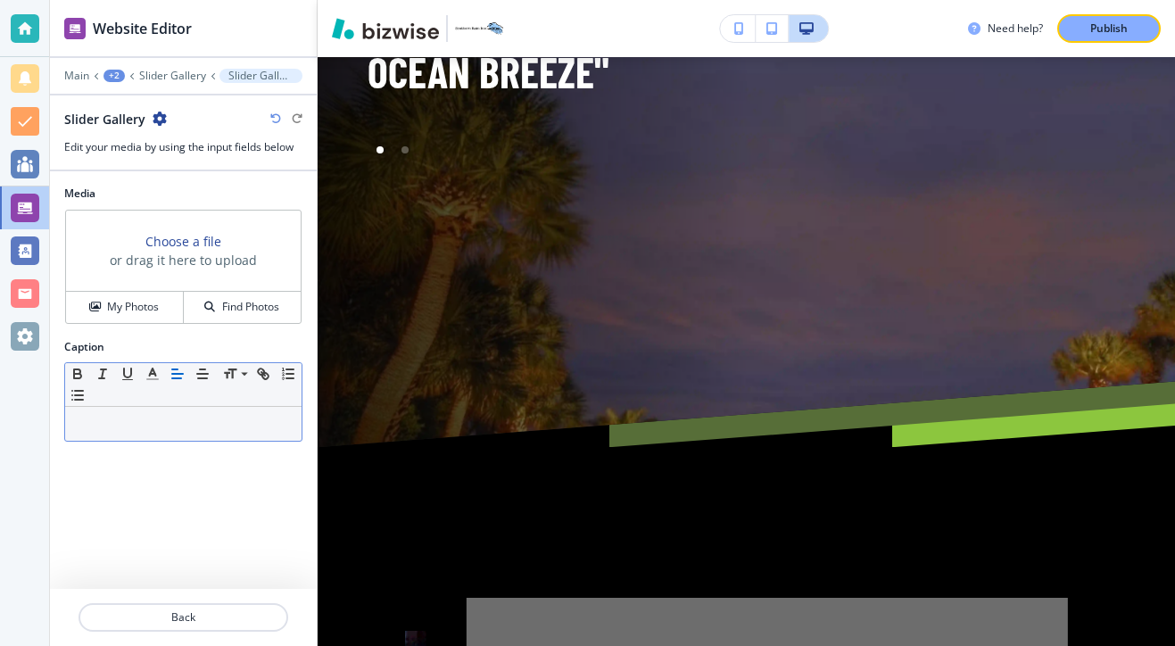
click at [200, 418] on p at bounding box center [183, 424] width 218 height 16
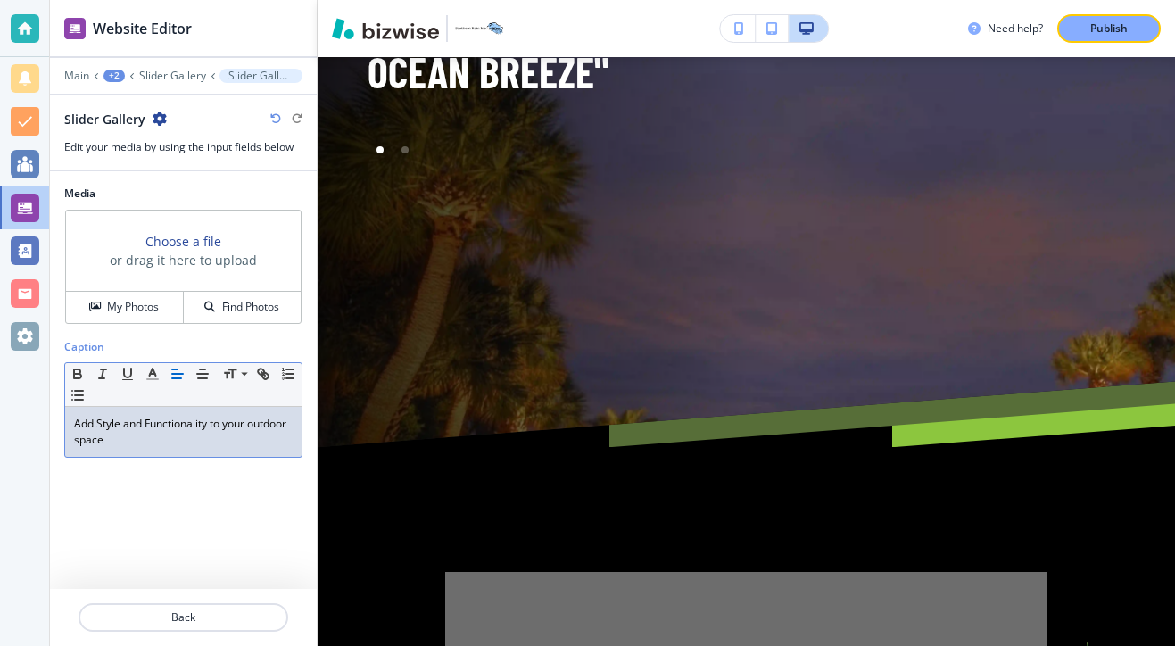
click at [258, 422] on p "Add Style and Functionality to your outdoor space" at bounding box center [183, 432] width 218 height 32
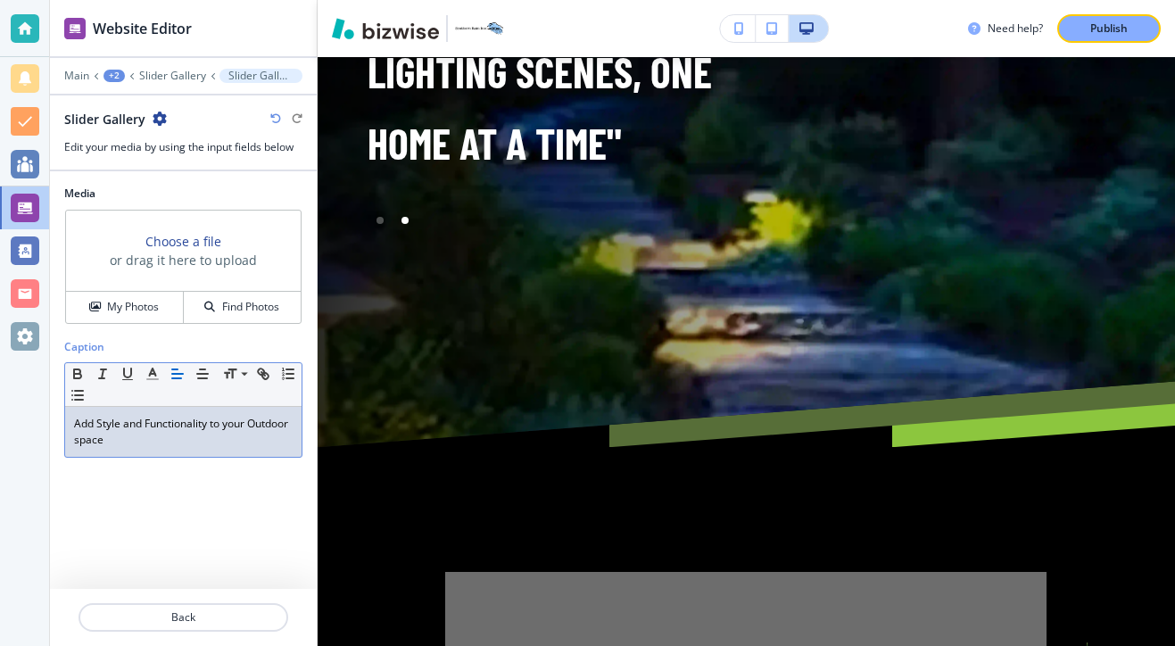
click at [124, 442] on p "Add Style and Functionality to your Outdoor space" at bounding box center [183, 432] width 218 height 32
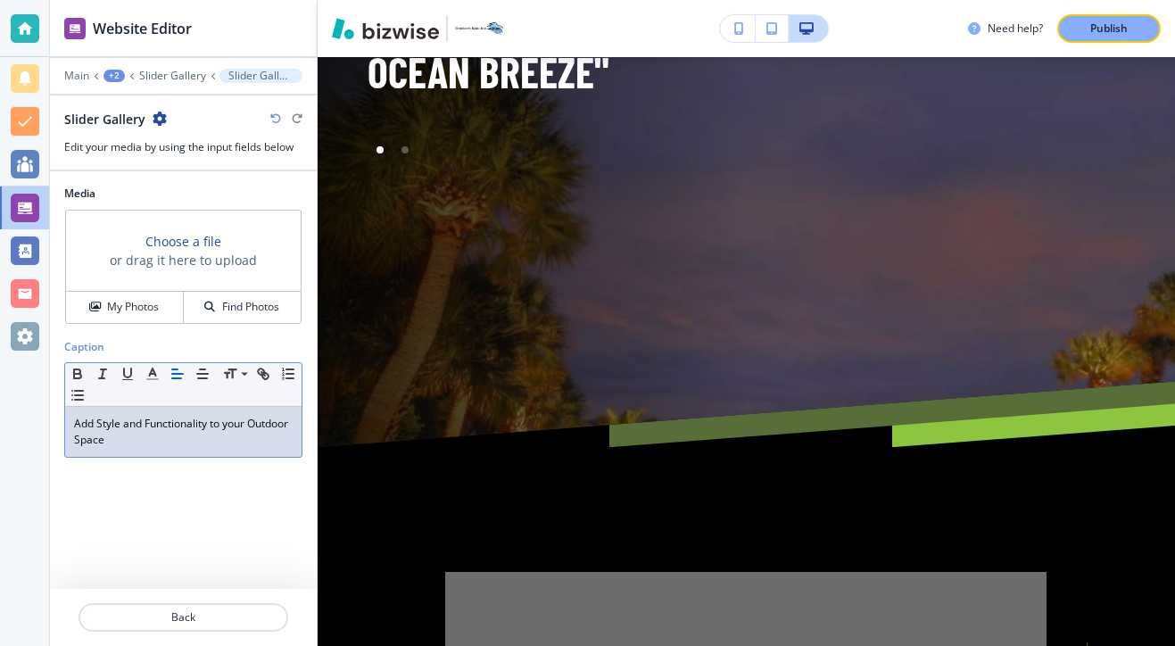
click at [230, 428] on p "Add Style and Functionality to your Outdoor Space" at bounding box center [183, 432] width 218 height 32
click at [162, 314] on div "My Photos" at bounding box center [124, 307] width 117 height 16
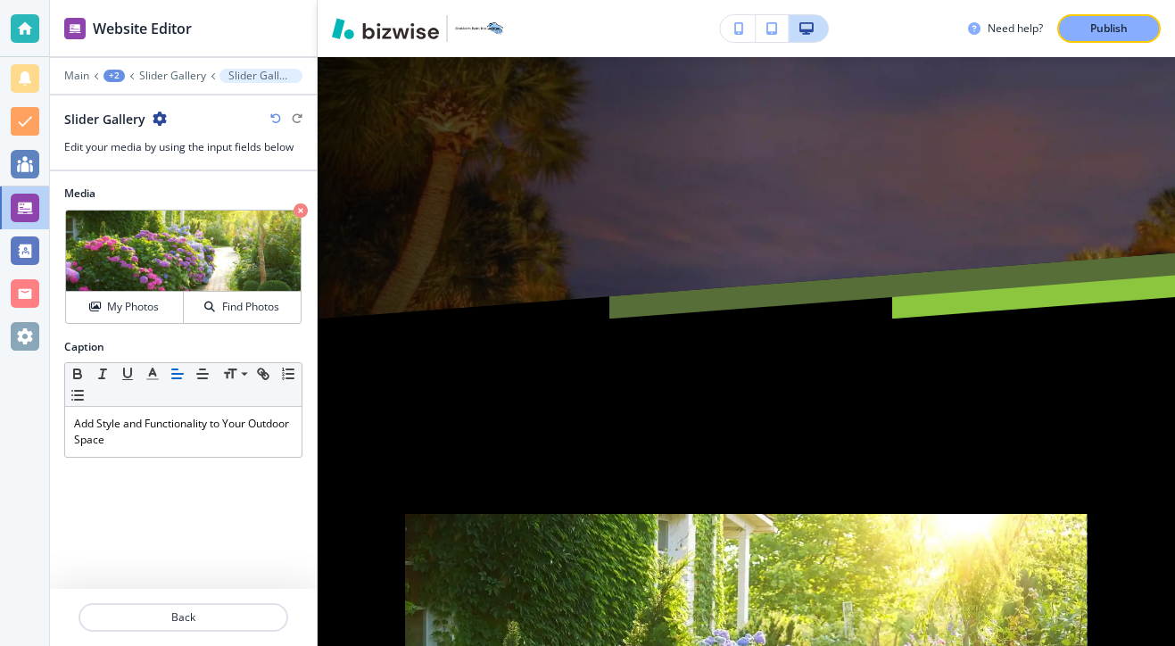
scroll to position [11299, 0]
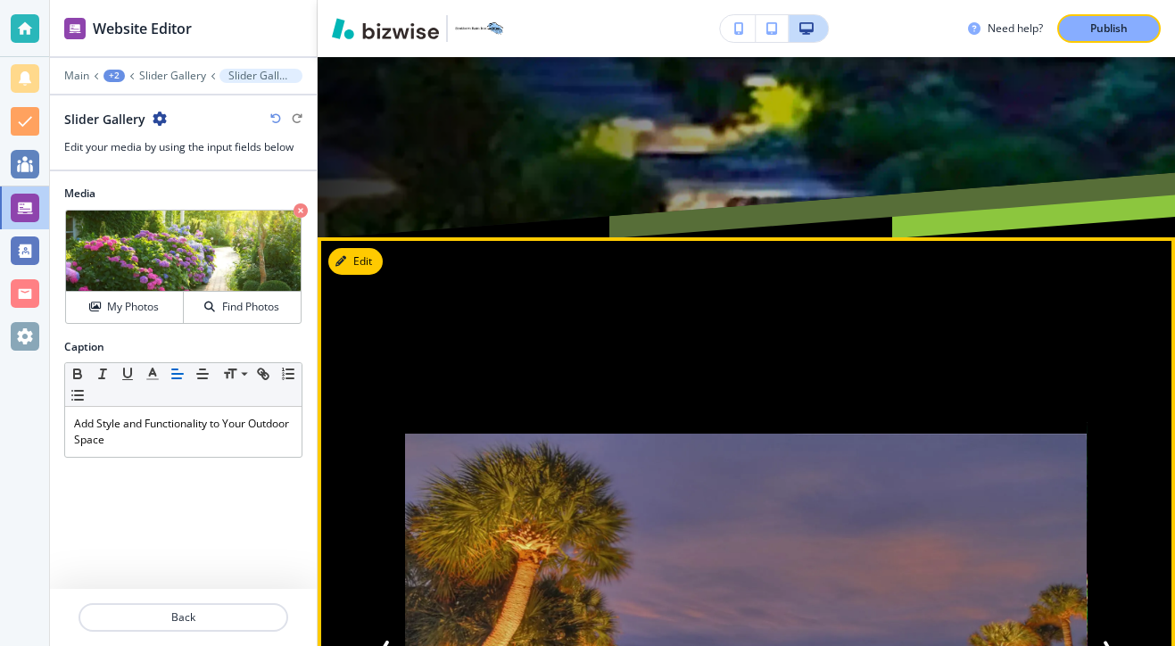
scroll to position [11351, 0]
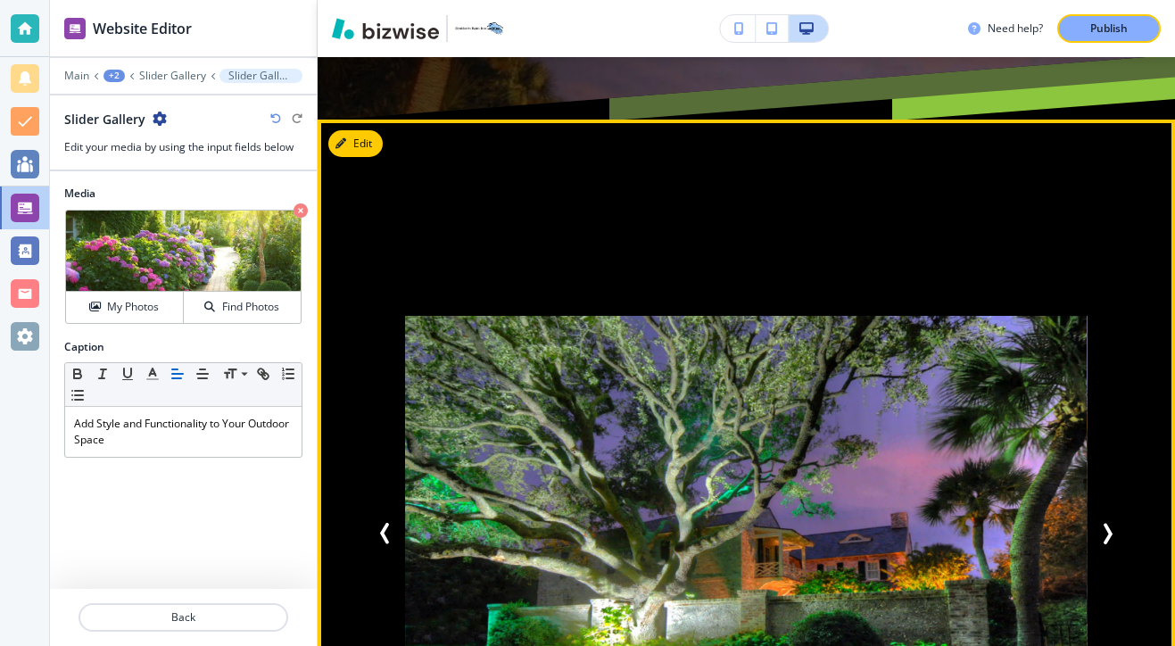
scroll to position [11525, 0]
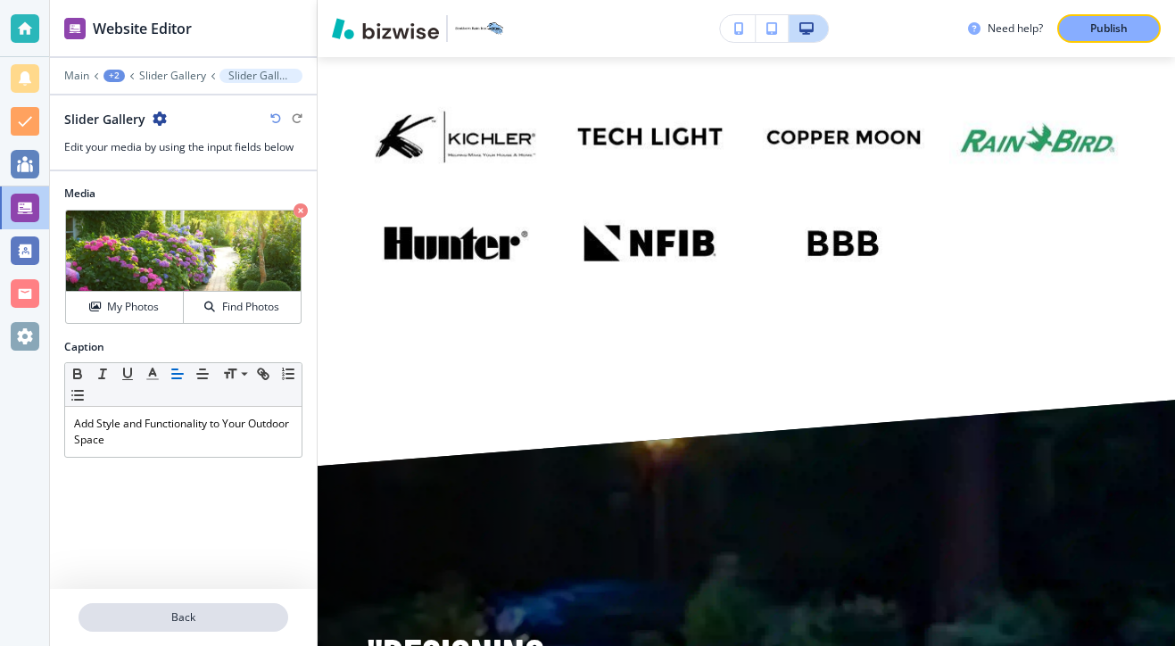
click at [232, 622] on p "Back" at bounding box center [183, 617] width 206 height 16
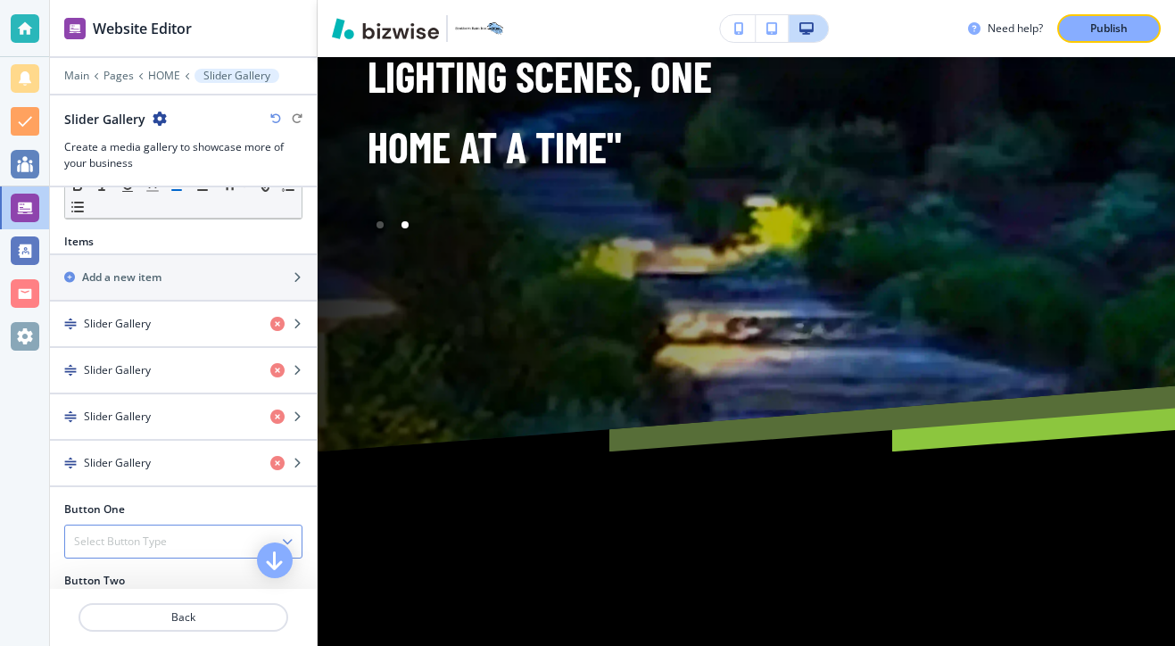
scroll to position [580, 0]
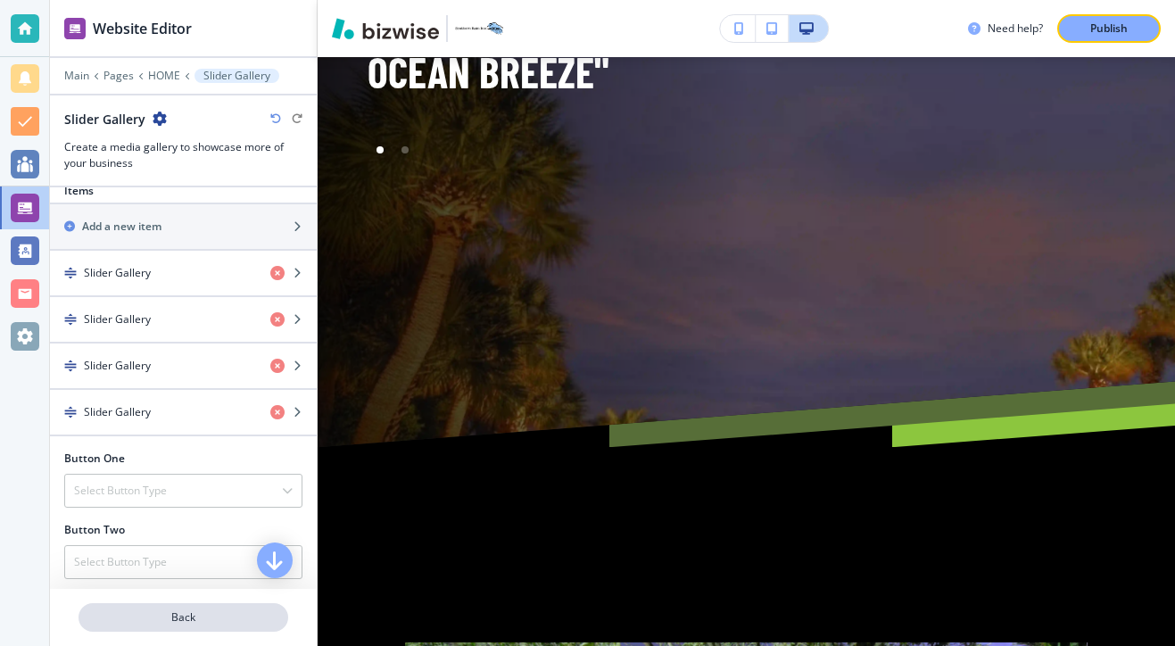
click at [169, 623] on p "Back" at bounding box center [183, 617] width 206 height 16
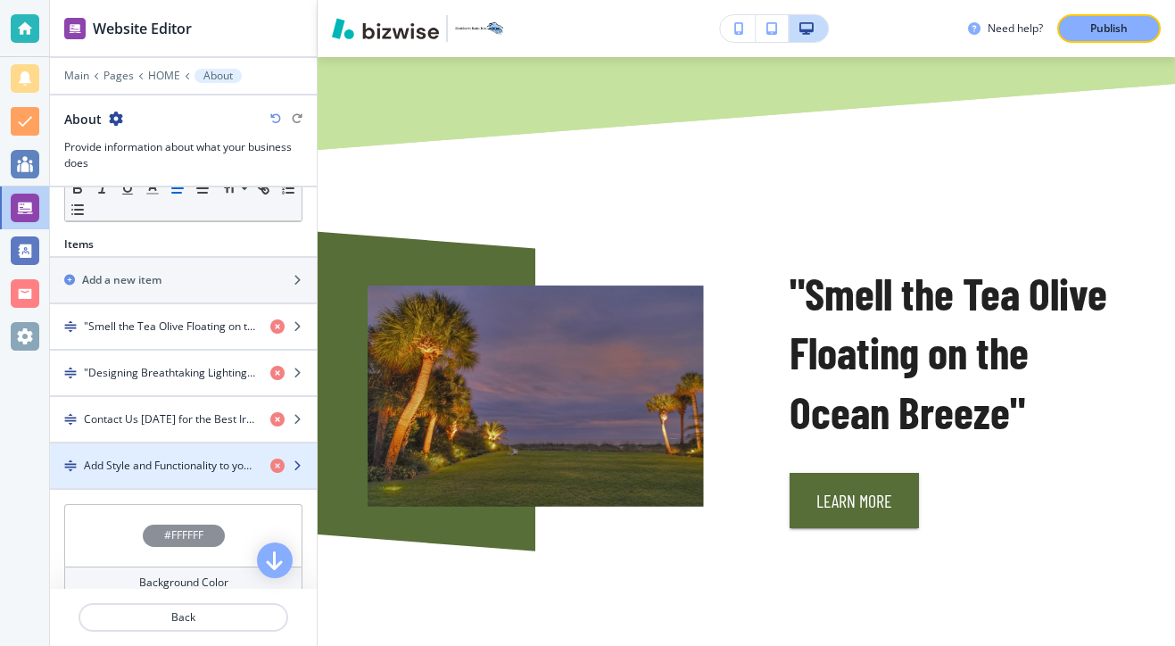
scroll to position [2062, 0]
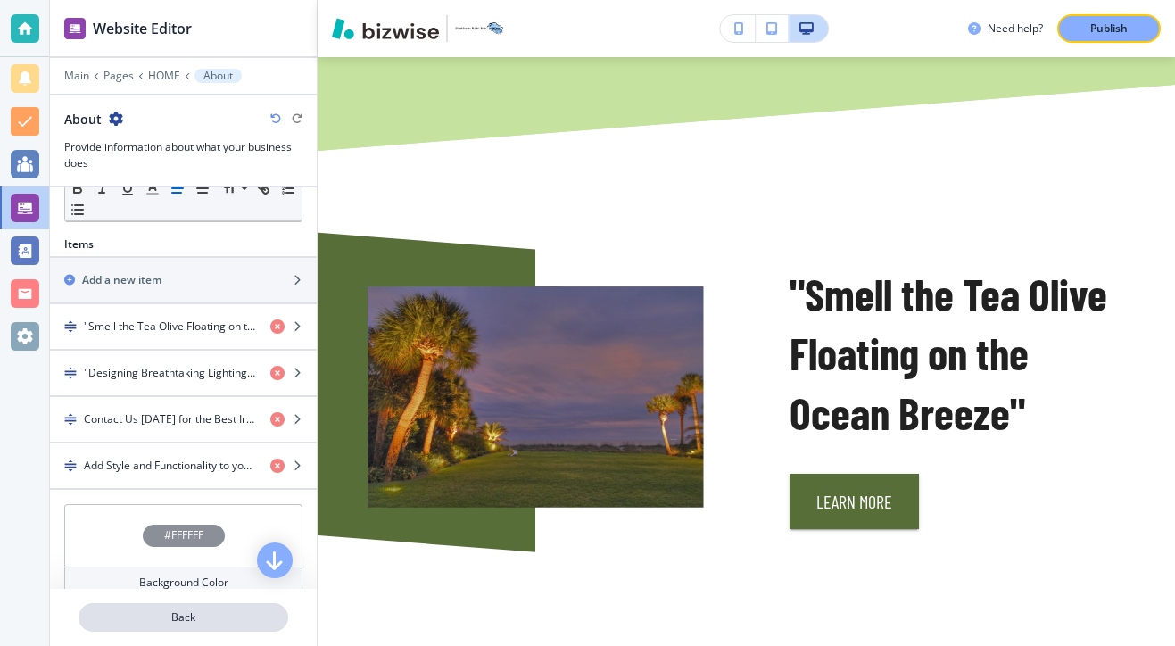
click at [201, 630] on button "Back" at bounding box center [183, 617] width 210 height 29
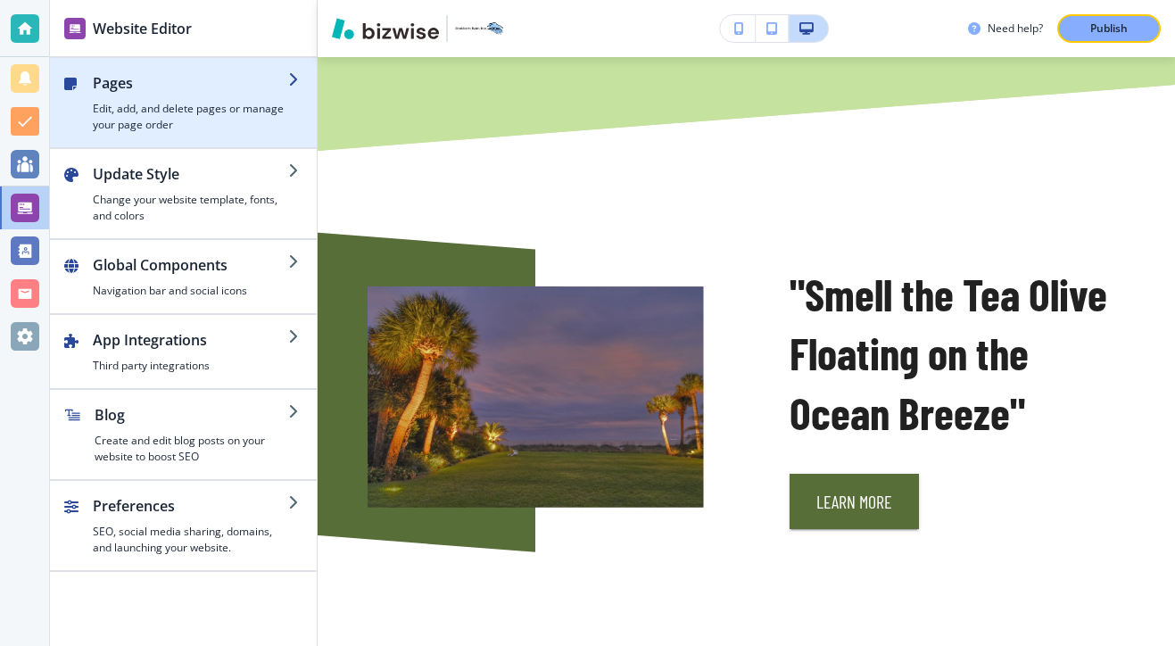
click at [210, 118] on h4 "Edit, add, and delete pages or manage your page order" at bounding box center [190, 117] width 195 height 32
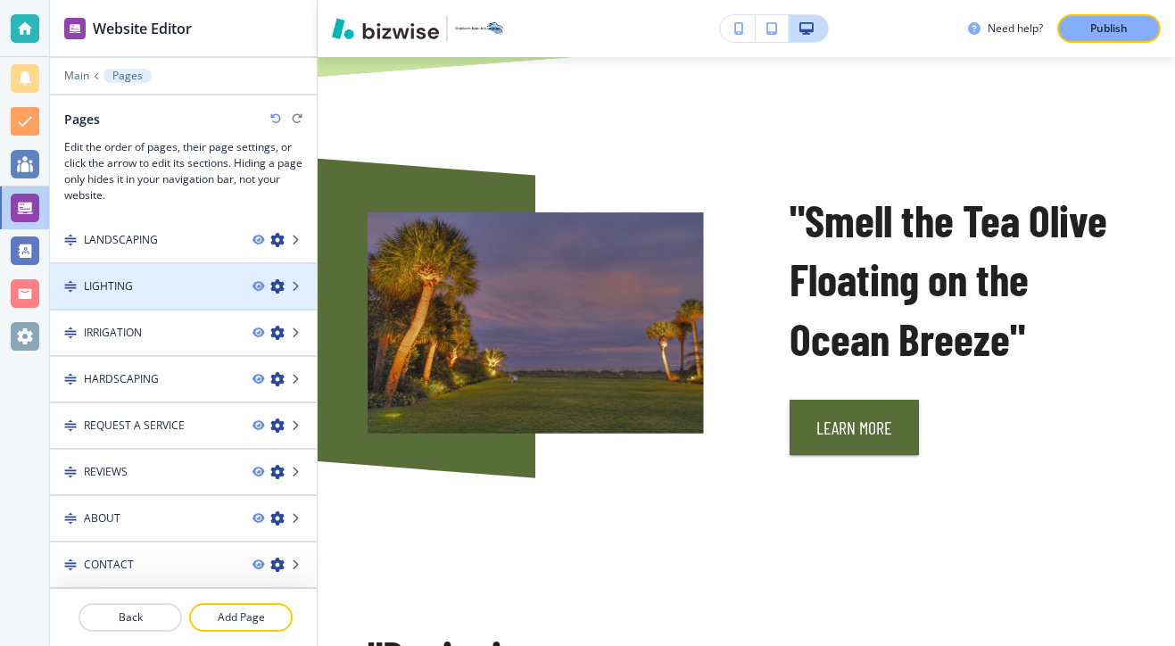
scroll to position [0, 0]
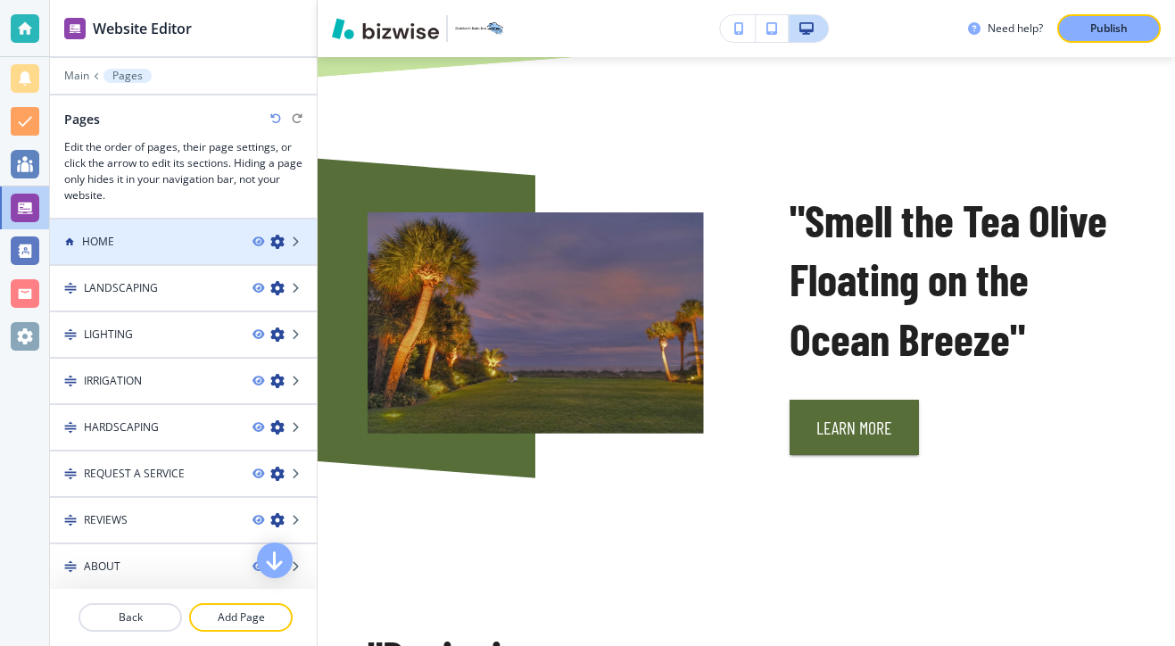
click at [178, 250] on div at bounding box center [183, 257] width 267 height 14
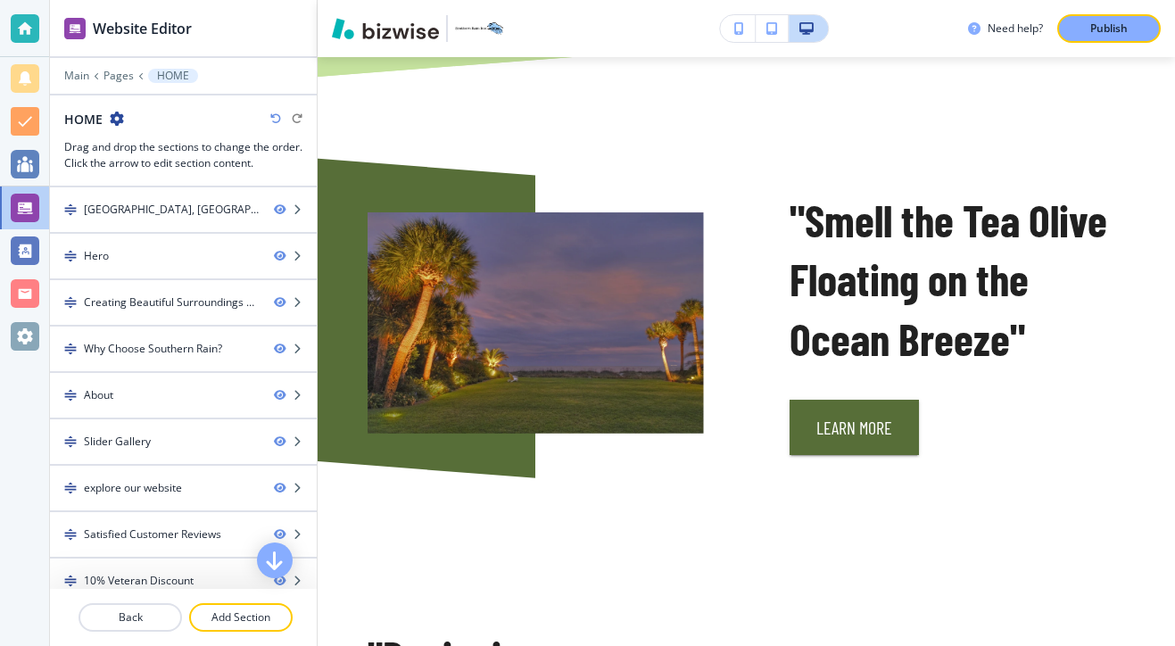
scroll to position [294, 0]
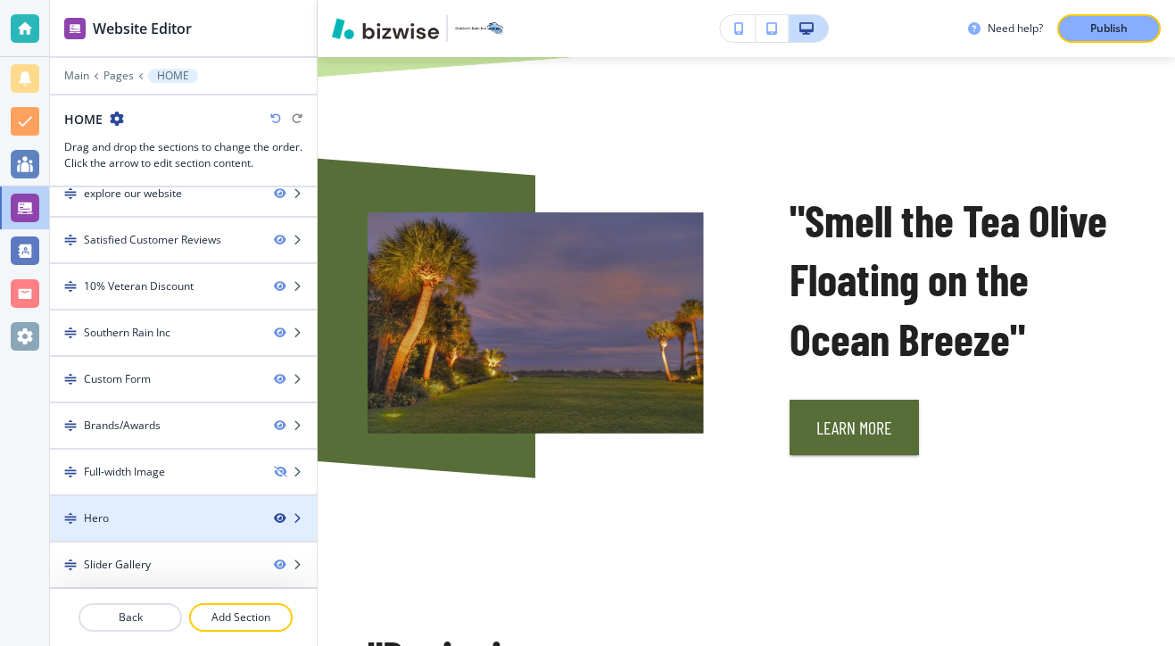
click at [279, 515] on icon "button" at bounding box center [279, 518] width 11 height 11
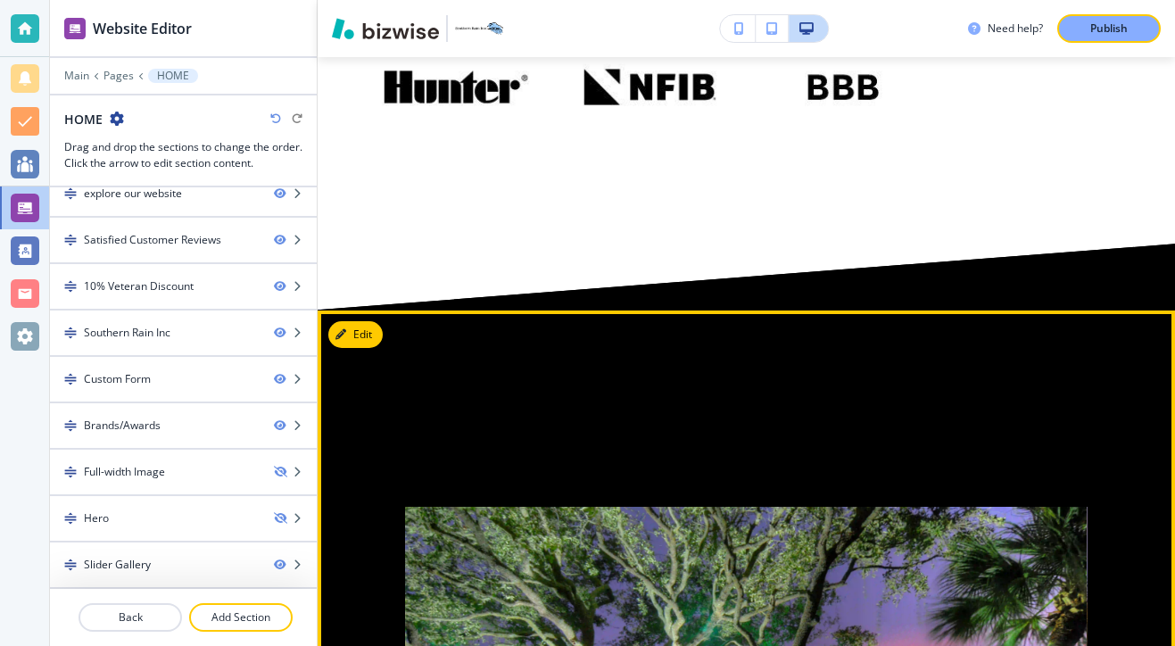
scroll to position [10591, 0]
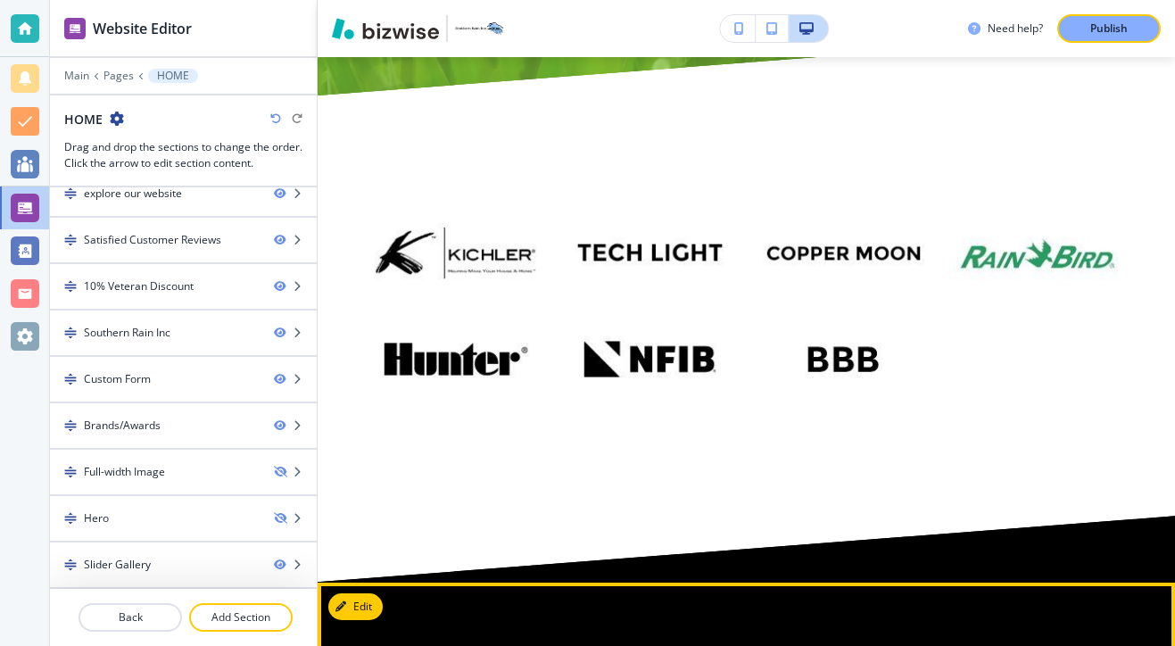
scroll to position [10329, 0]
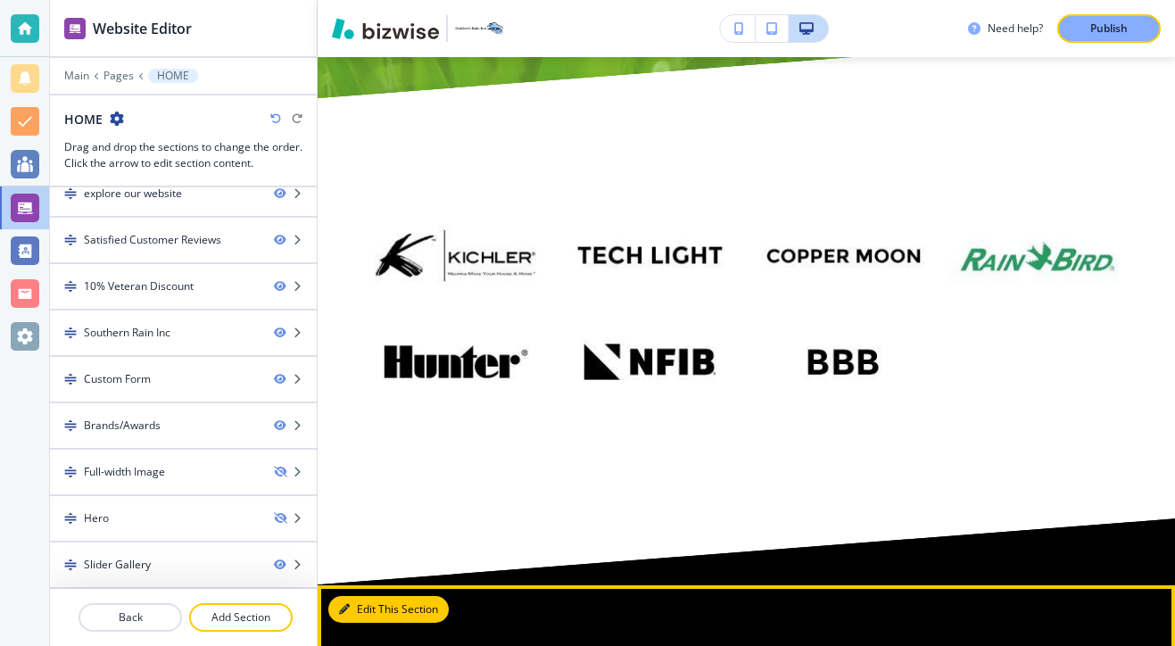
click at [352, 596] on button "Edit This Section" at bounding box center [388, 609] width 120 height 27
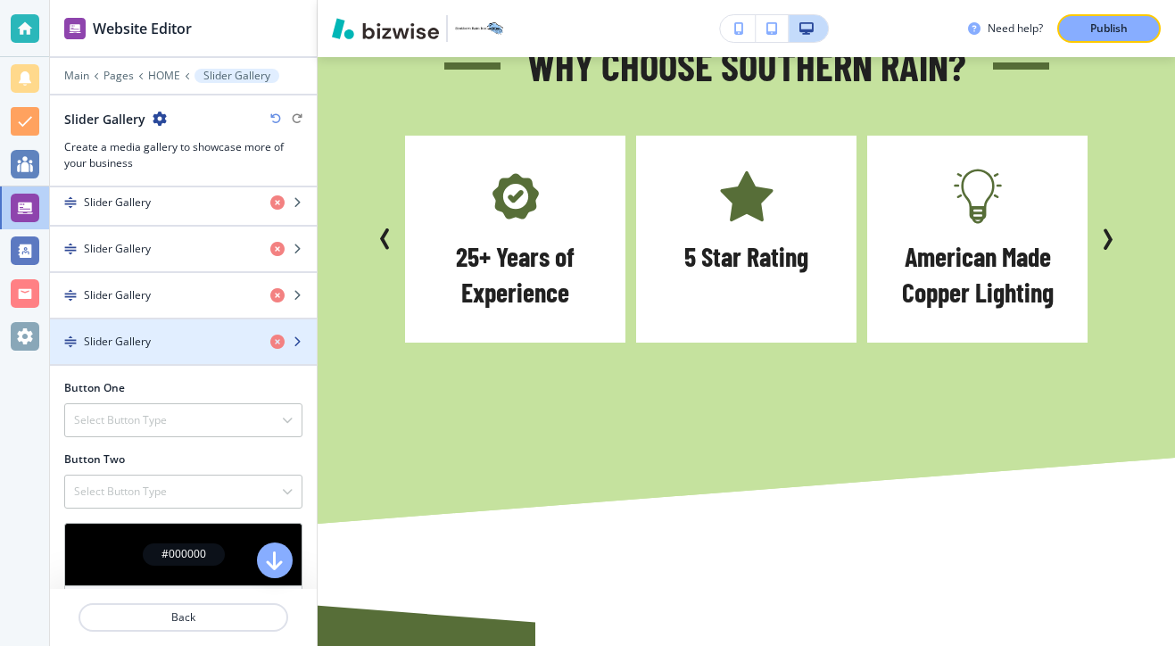
scroll to position [652, 0]
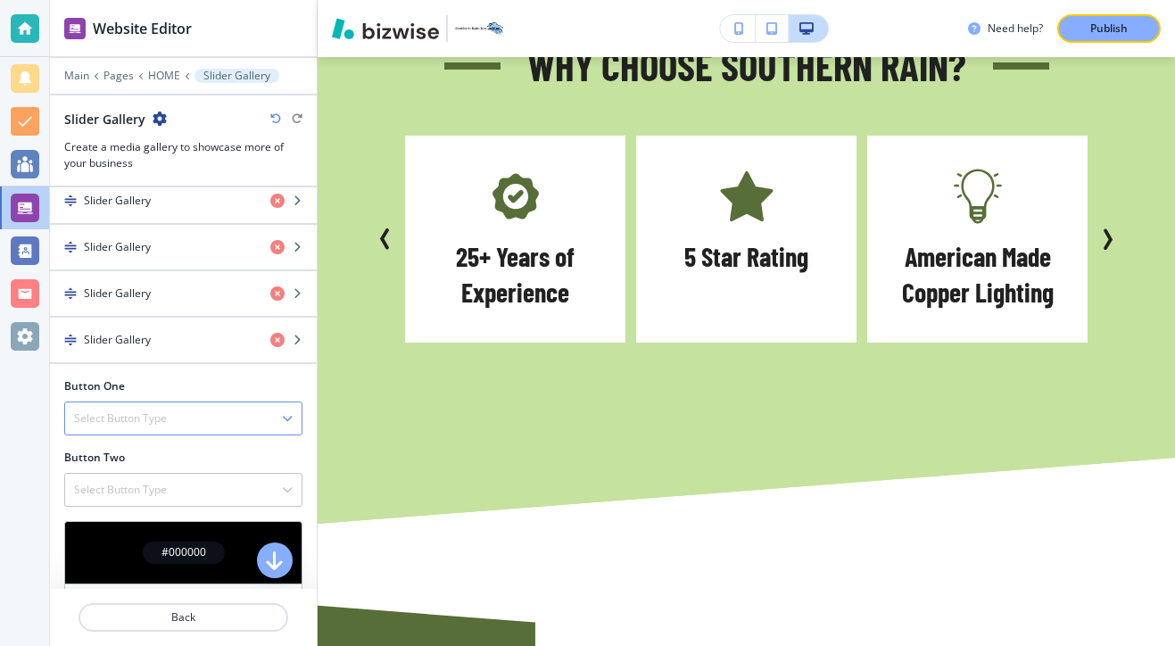
click at [279, 423] on div "Select Button Type" at bounding box center [183, 418] width 236 height 32
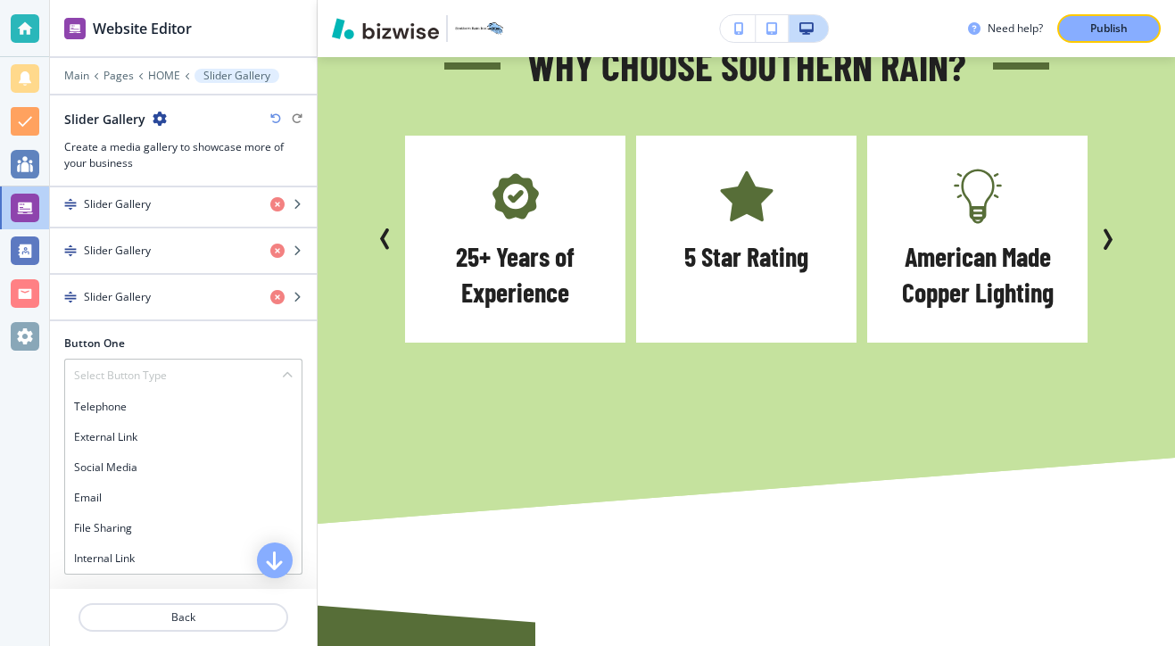
scroll to position [712, 0]
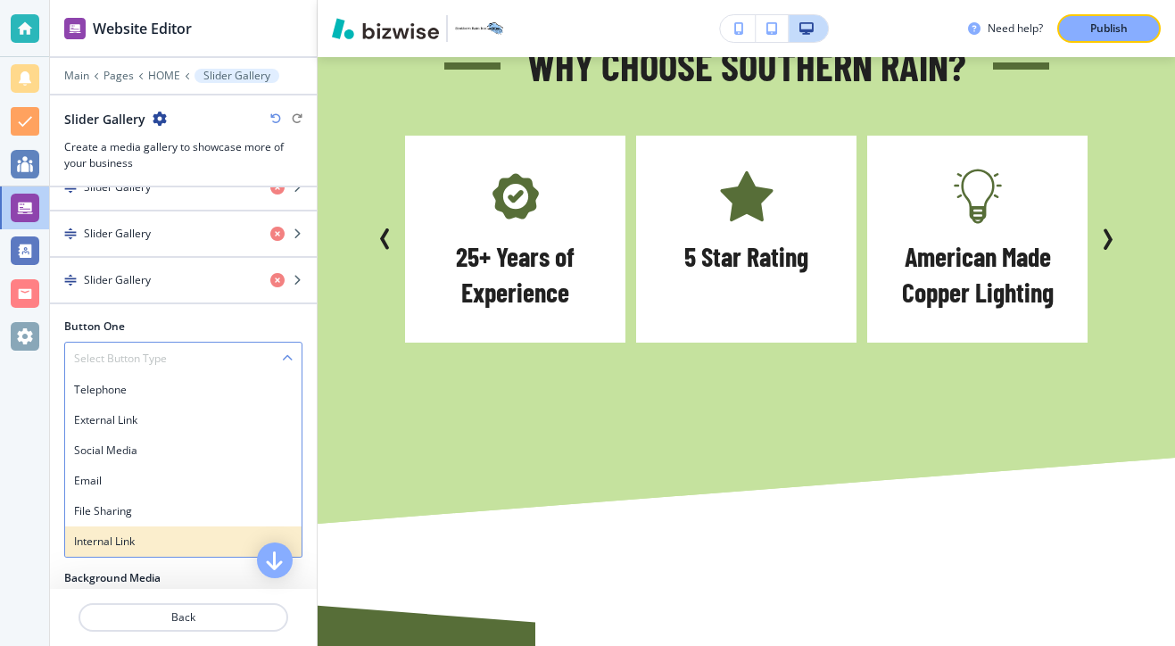
click at [259, 535] on h4 "Internal Link" at bounding box center [183, 541] width 218 height 16
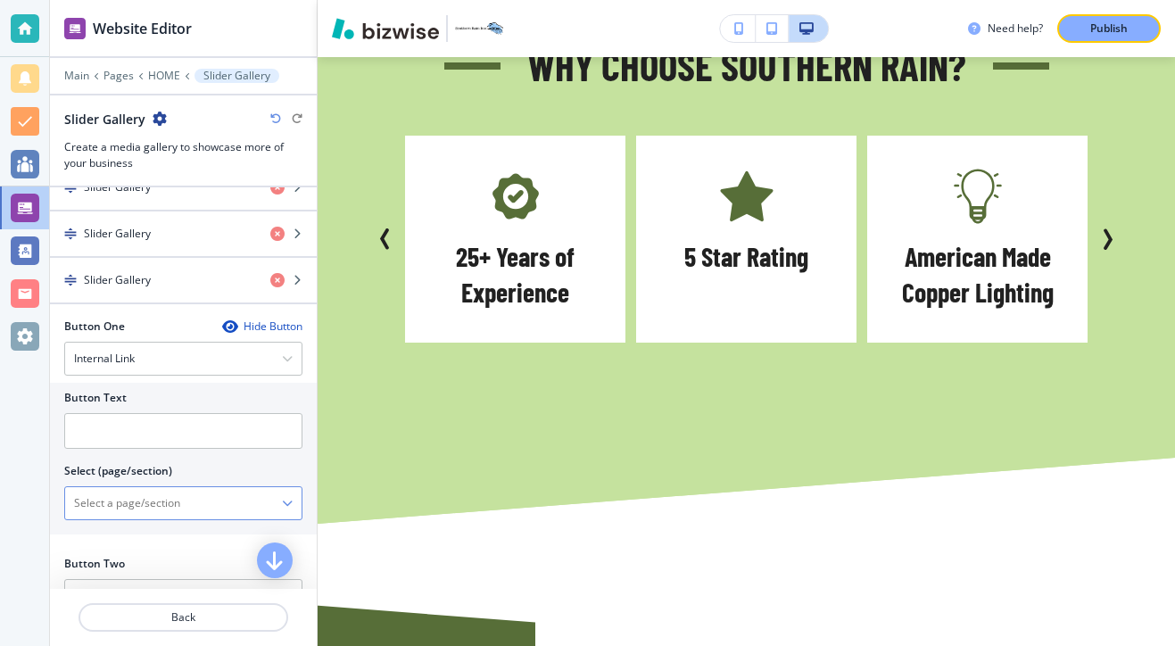
click at [234, 502] on \(page\/section\) "Manual Input" at bounding box center [173, 503] width 217 height 30
click at [274, 503] on \(page\/section\) "Manual Input" at bounding box center [173, 503] width 217 height 30
click at [283, 503] on icon "button" at bounding box center [287, 503] width 11 height 11
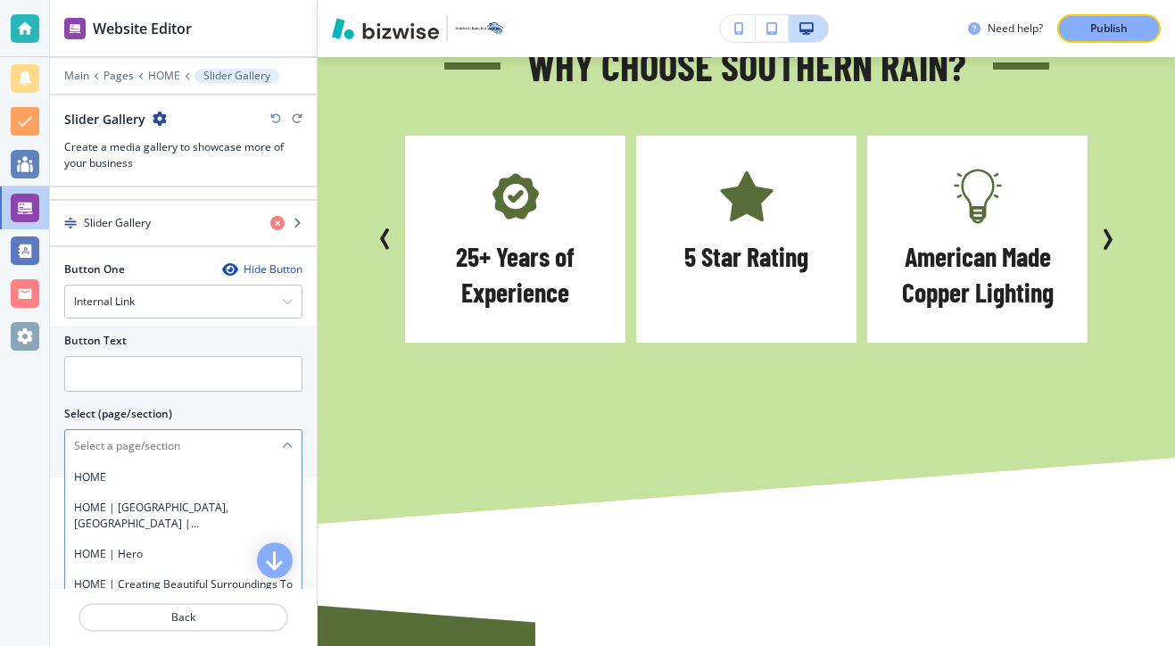
scroll to position [846, 0]
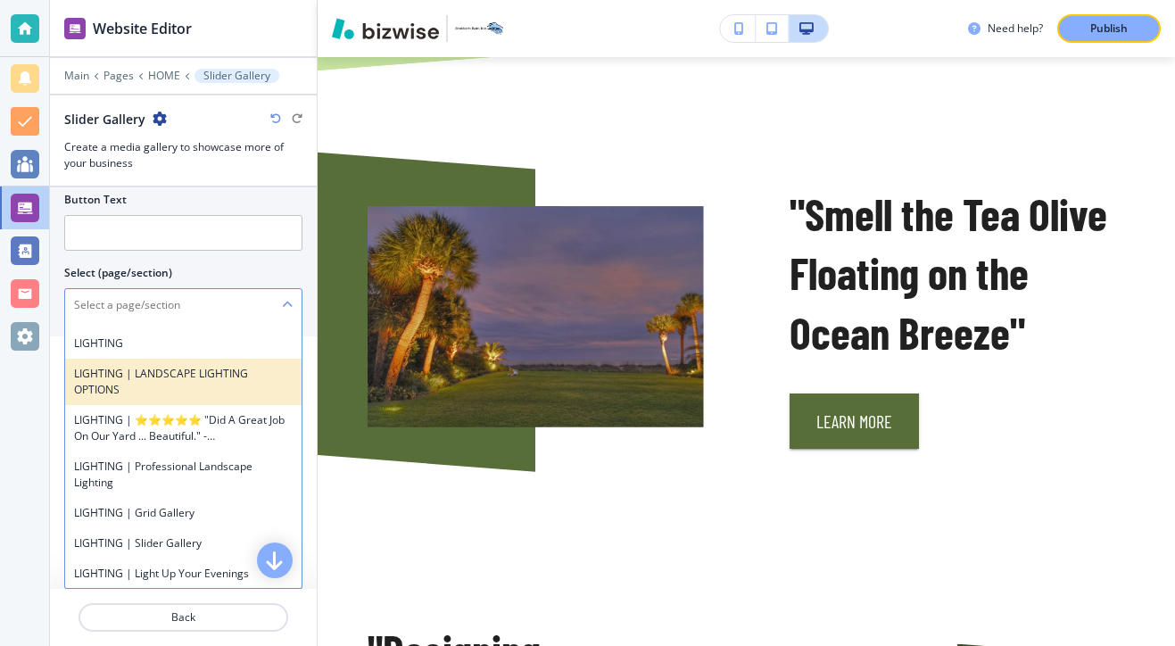
scroll to position [835, 0]
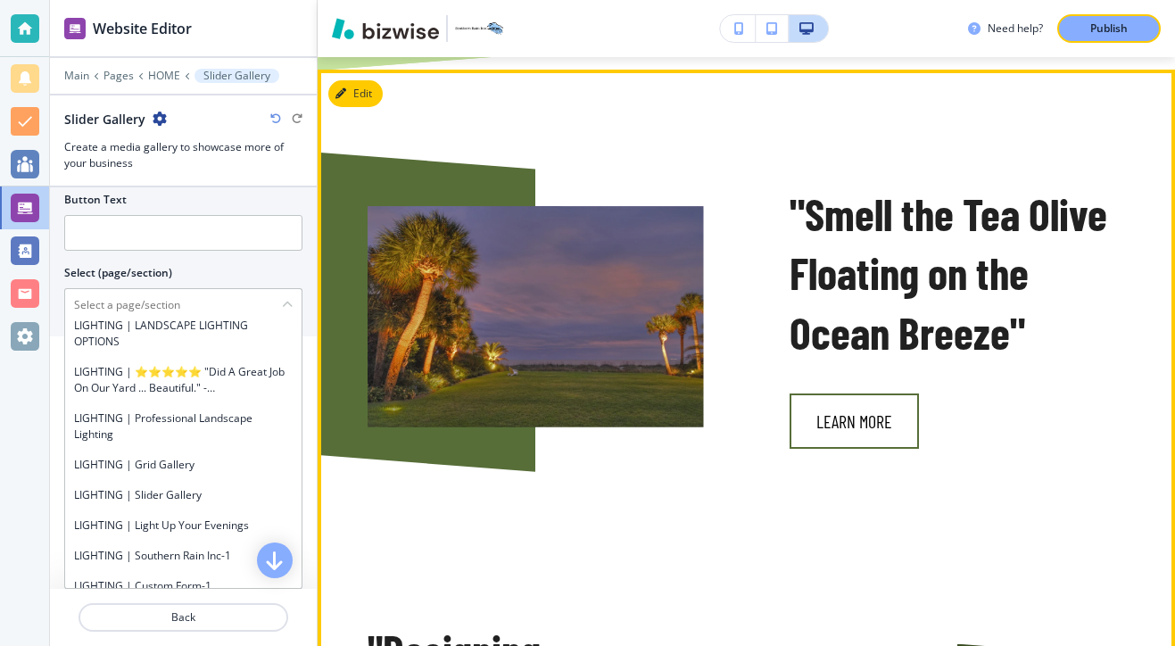
click at [870, 393] on button "Learn More" at bounding box center [853, 420] width 129 height 55
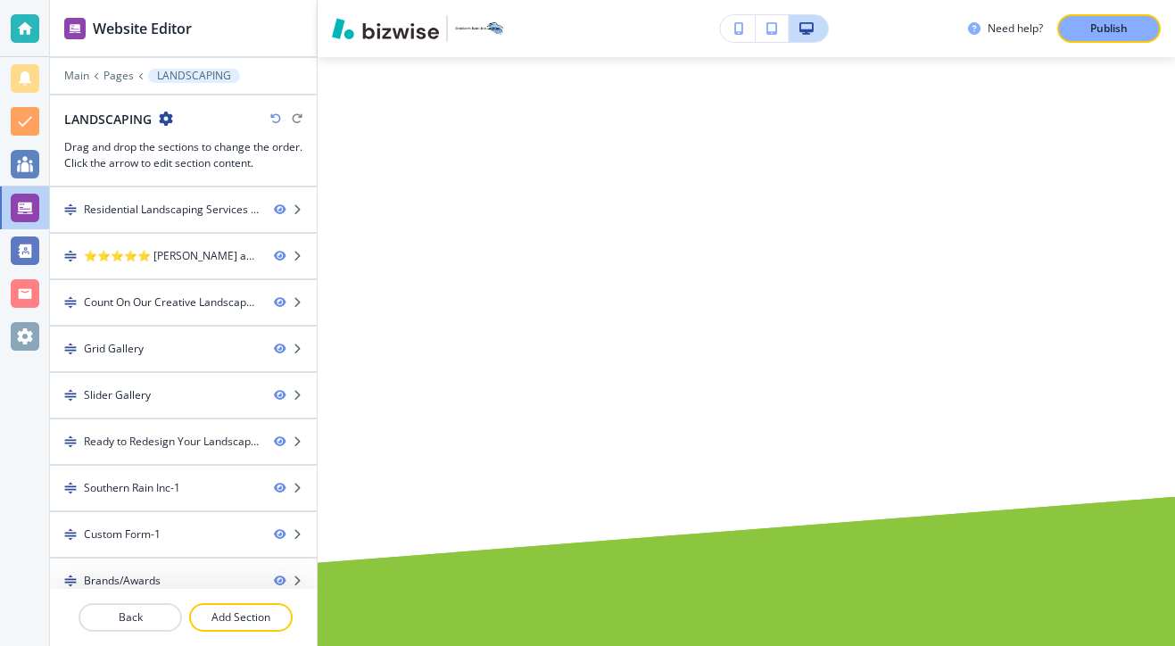
scroll to position [0, 0]
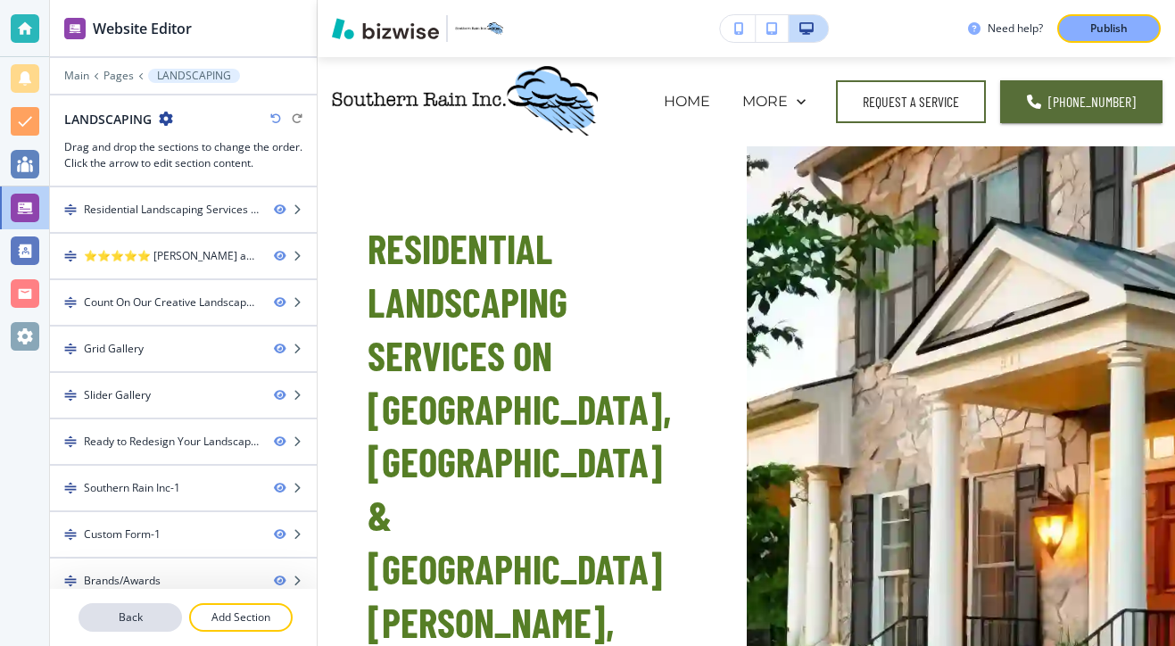
click at [139, 618] on p "Back" at bounding box center [130, 617] width 100 height 16
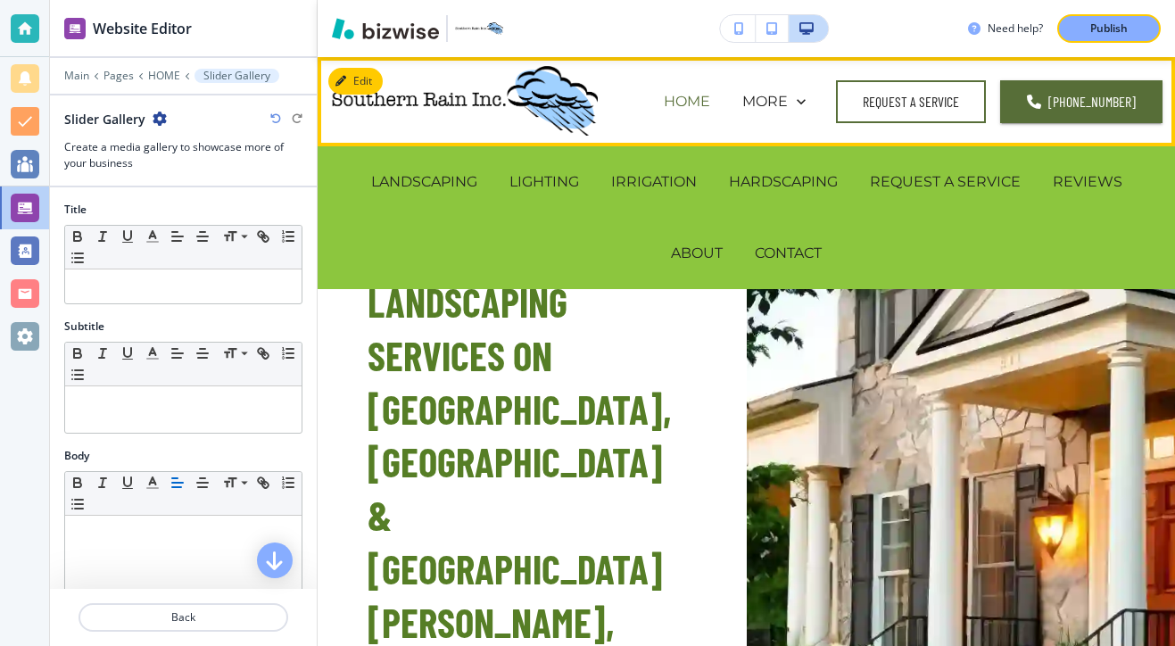
click at [710, 104] on p "HOME" at bounding box center [687, 101] width 46 height 21
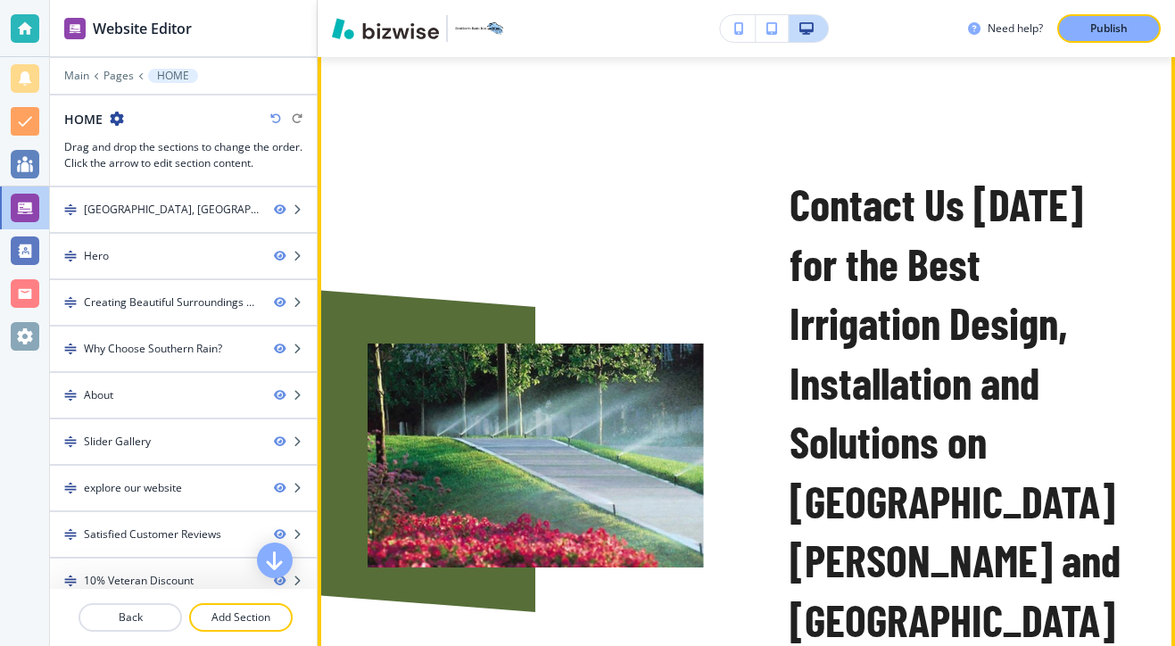
scroll to position [3052, 0]
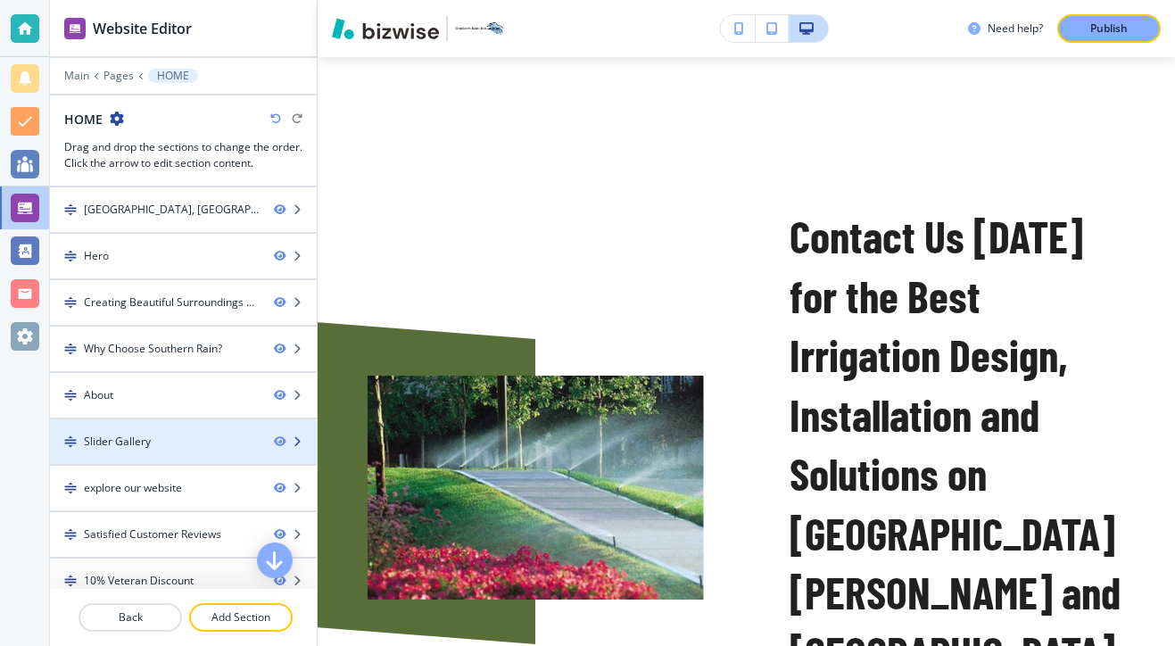
click at [186, 448] on div "Slider Gallery" at bounding box center [155, 441] width 210 height 16
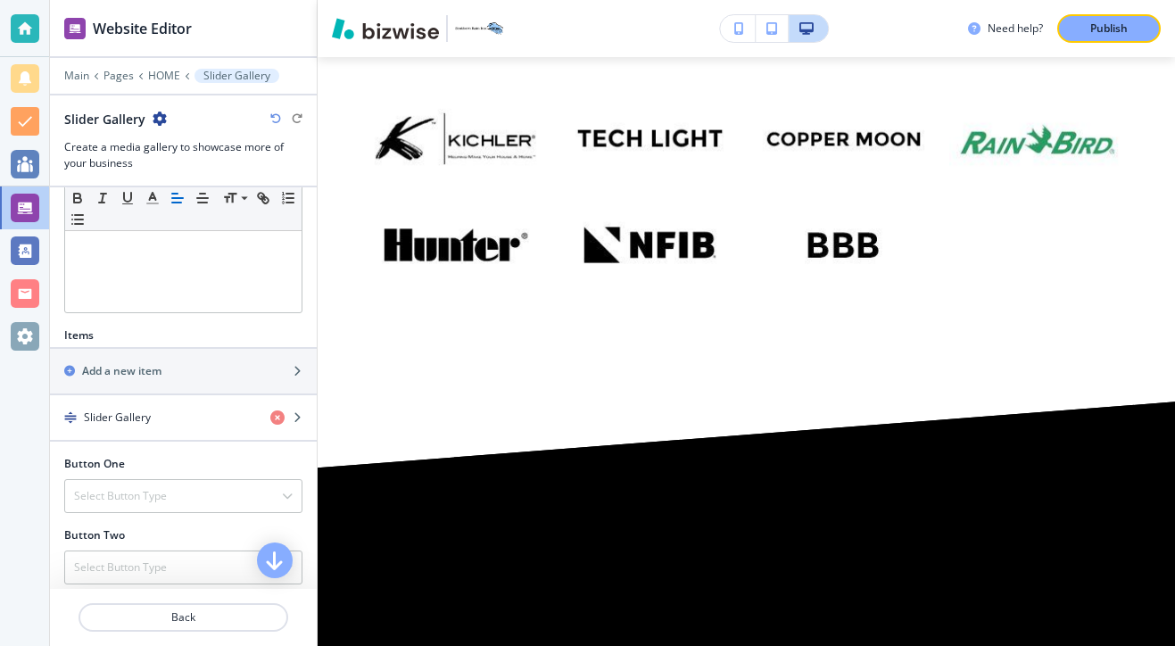
scroll to position [668, 0]
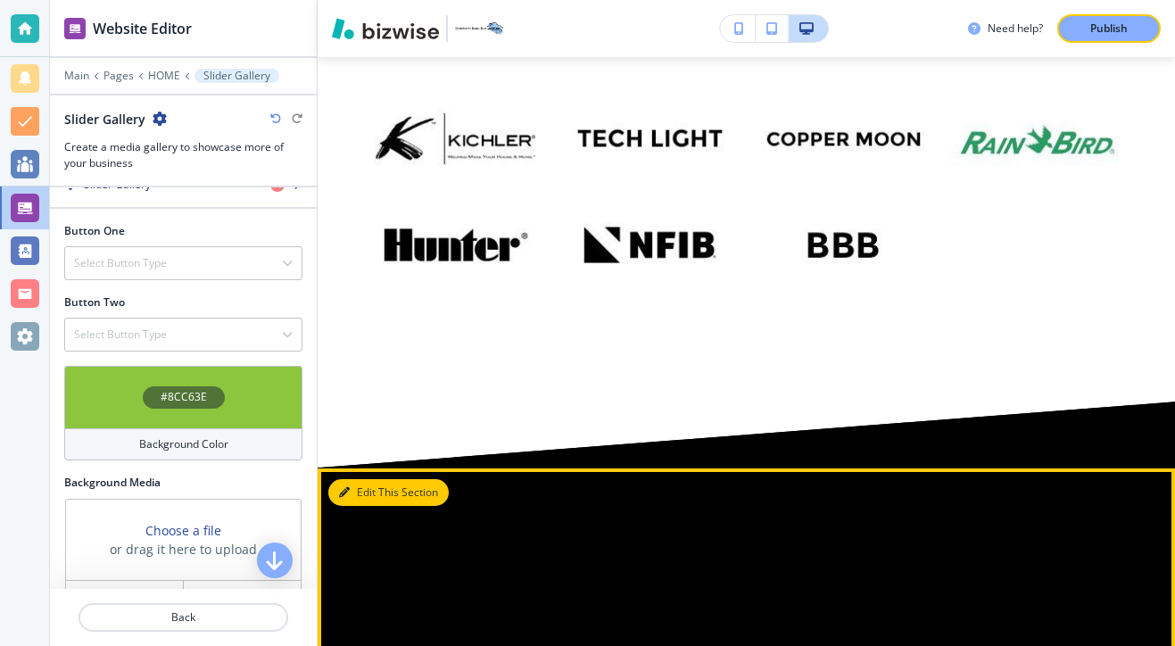
click at [364, 479] on button "Edit This Section" at bounding box center [388, 492] width 120 height 27
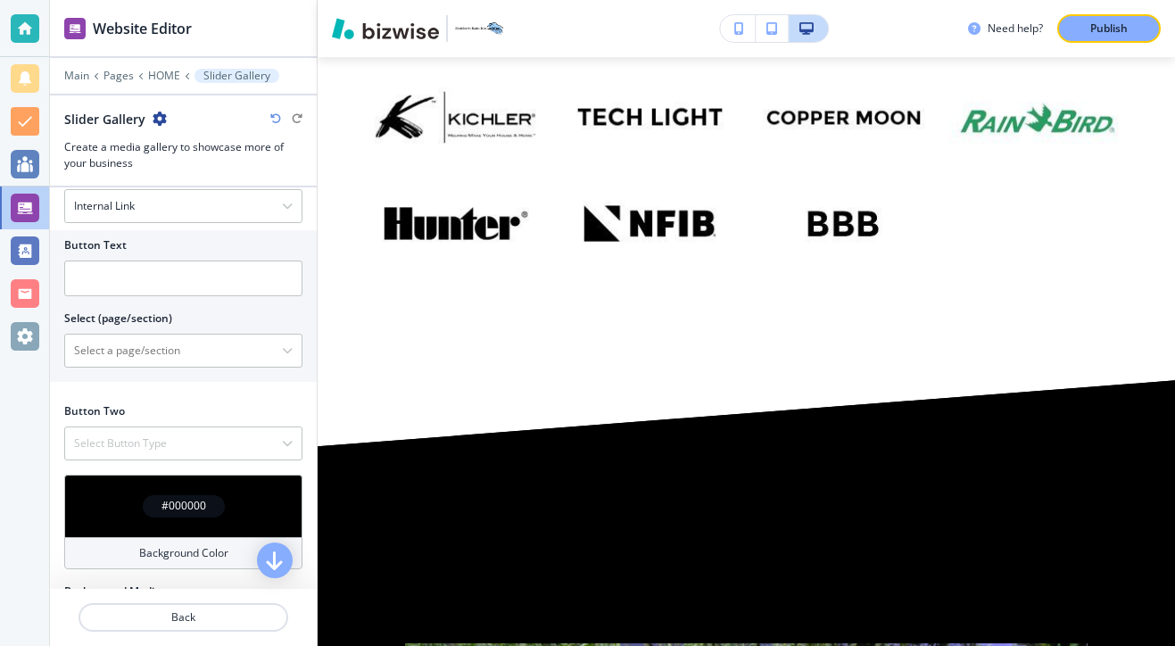
scroll to position [894, 0]
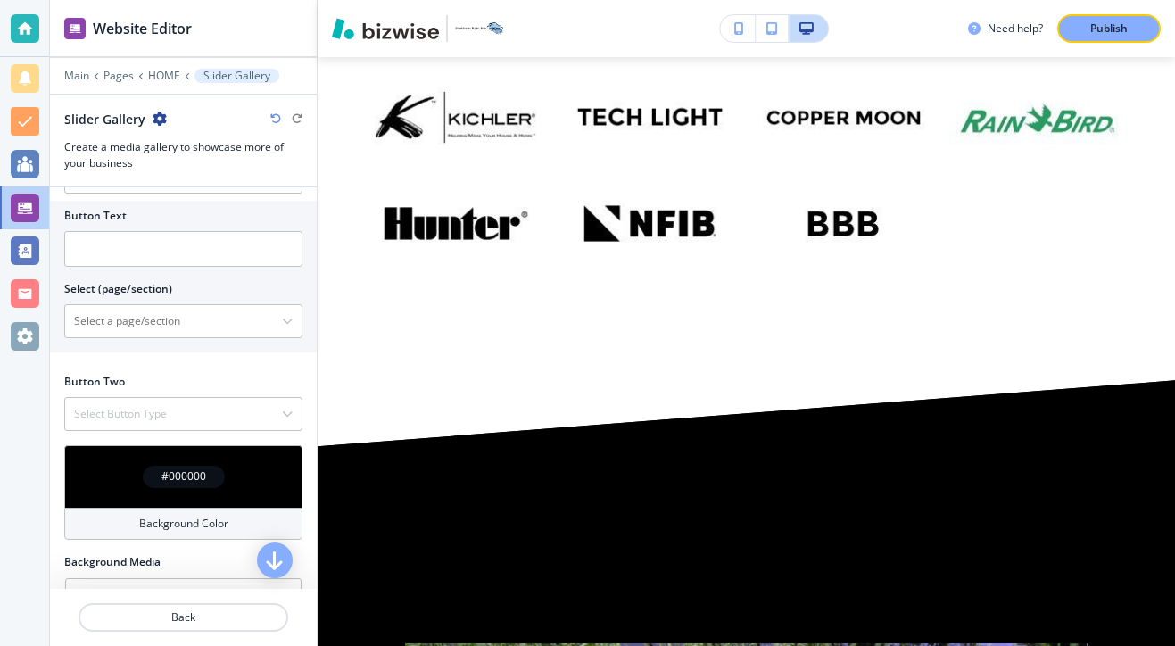
click at [232, 532] on div "Background Color" at bounding box center [183, 523] width 238 height 32
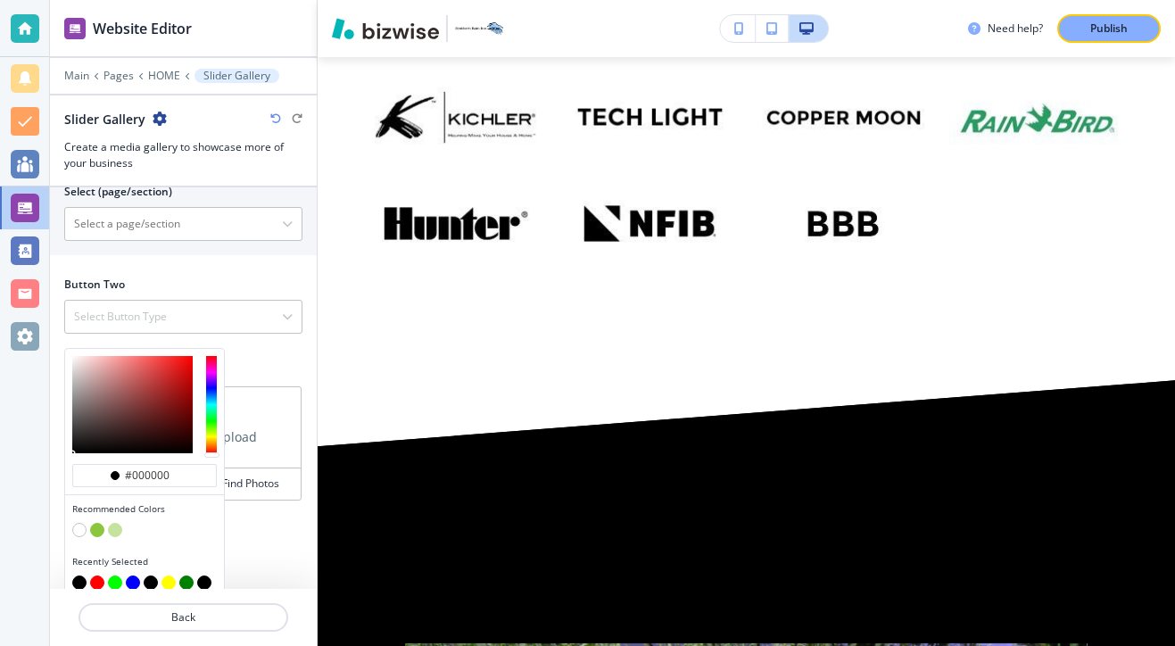
scroll to position [1002, 0]
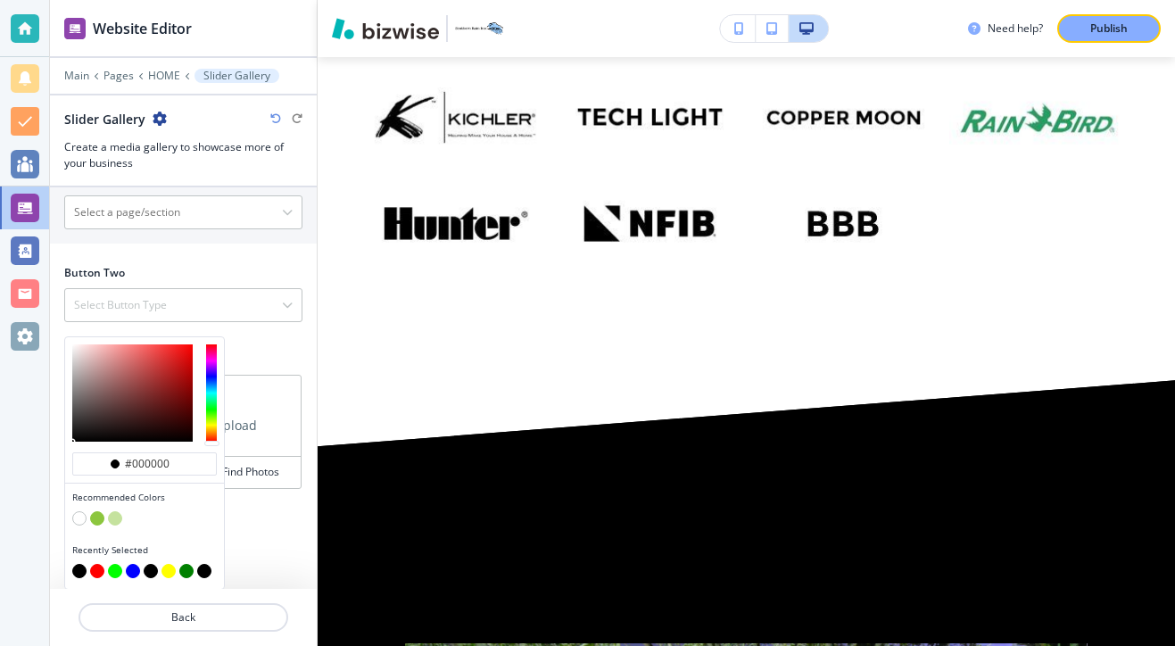
click at [76, 522] on button "button" at bounding box center [79, 518] width 14 height 14
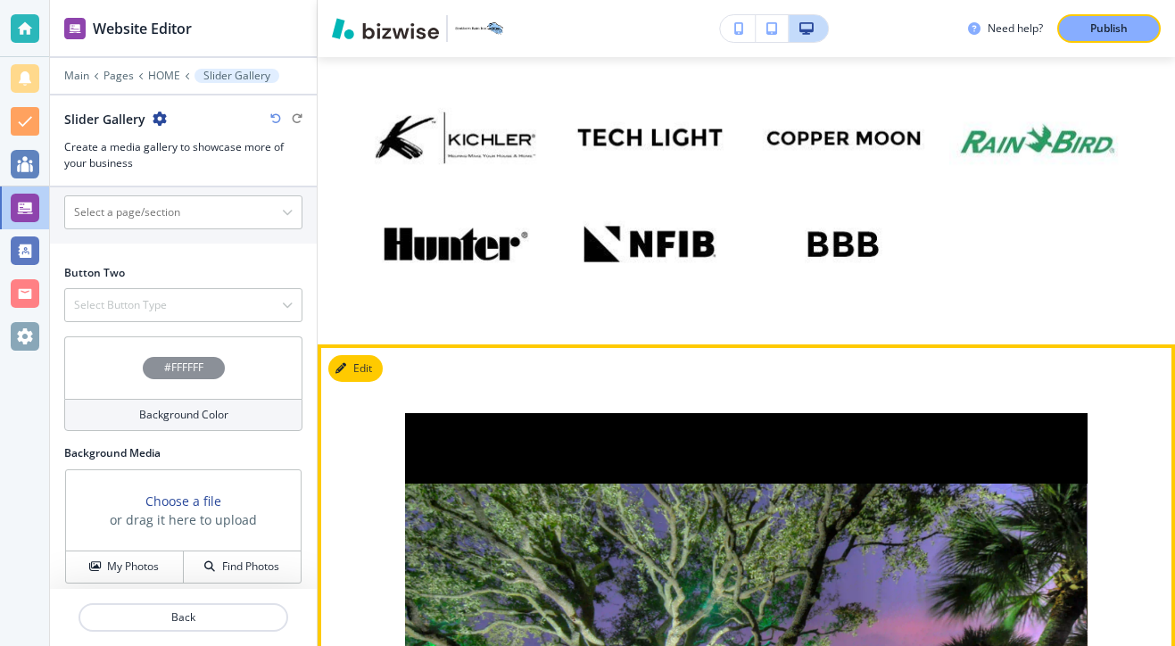
scroll to position [10442, 0]
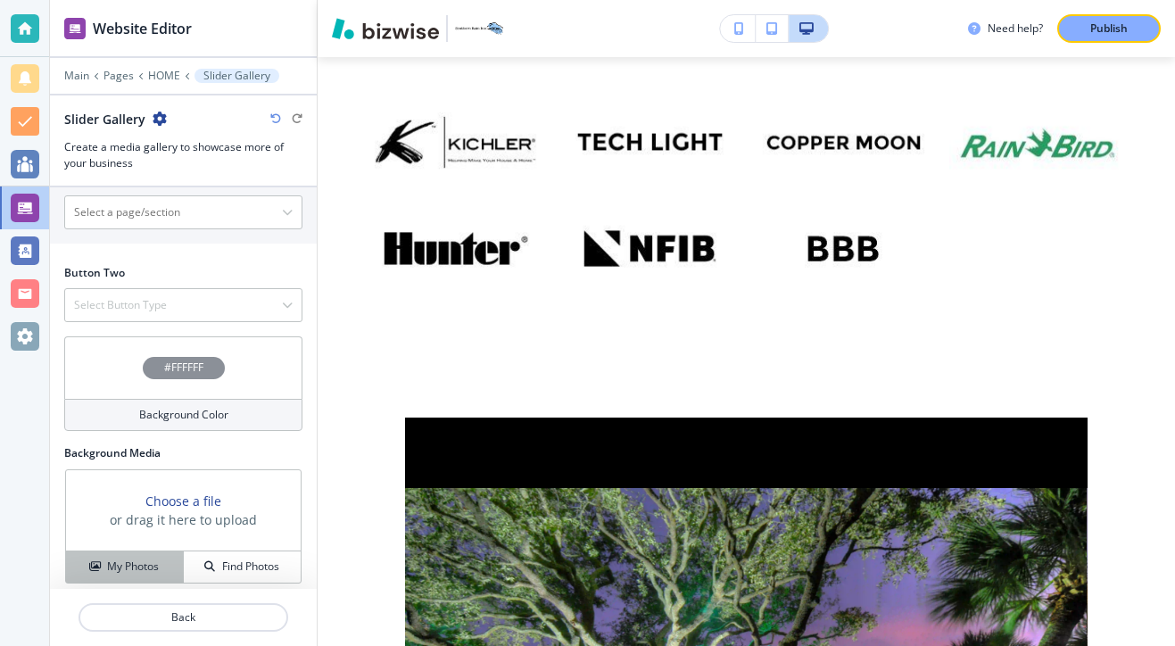
click at [166, 581] on button "My Photos" at bounding box center [125, 566] width 118 height 31
click at [222, 429] on div "Background Color" at bounding box center [183, 415] width 238 height 32
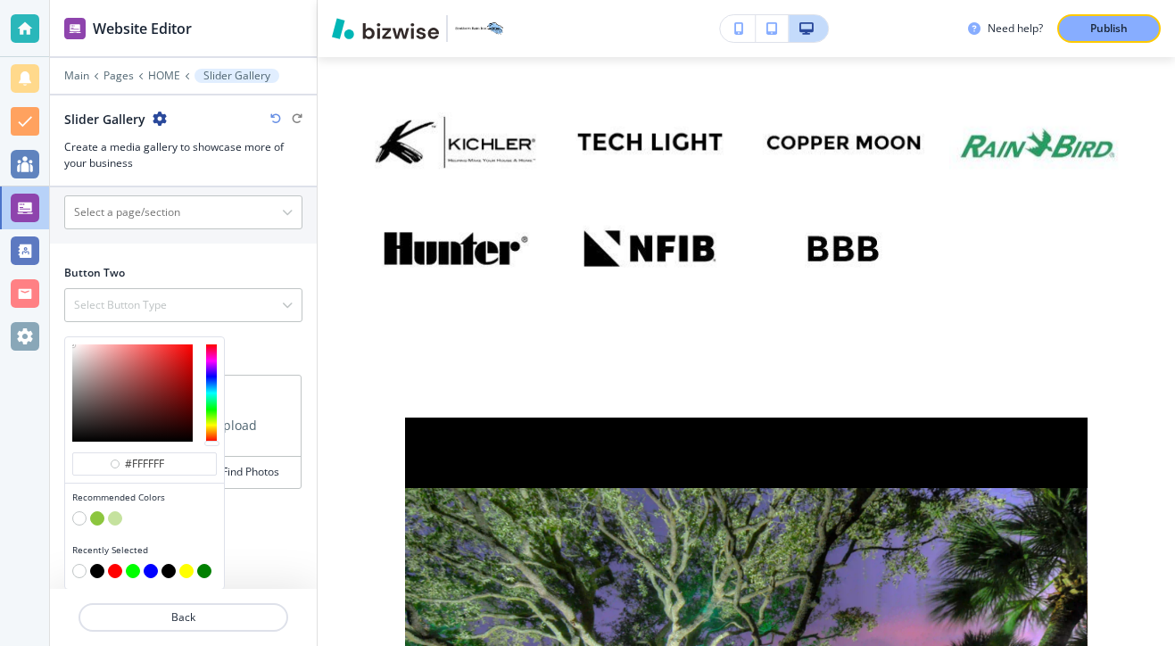
click at [111, 516] on button "button" at bounding box center [115, 518] width 14 height 14
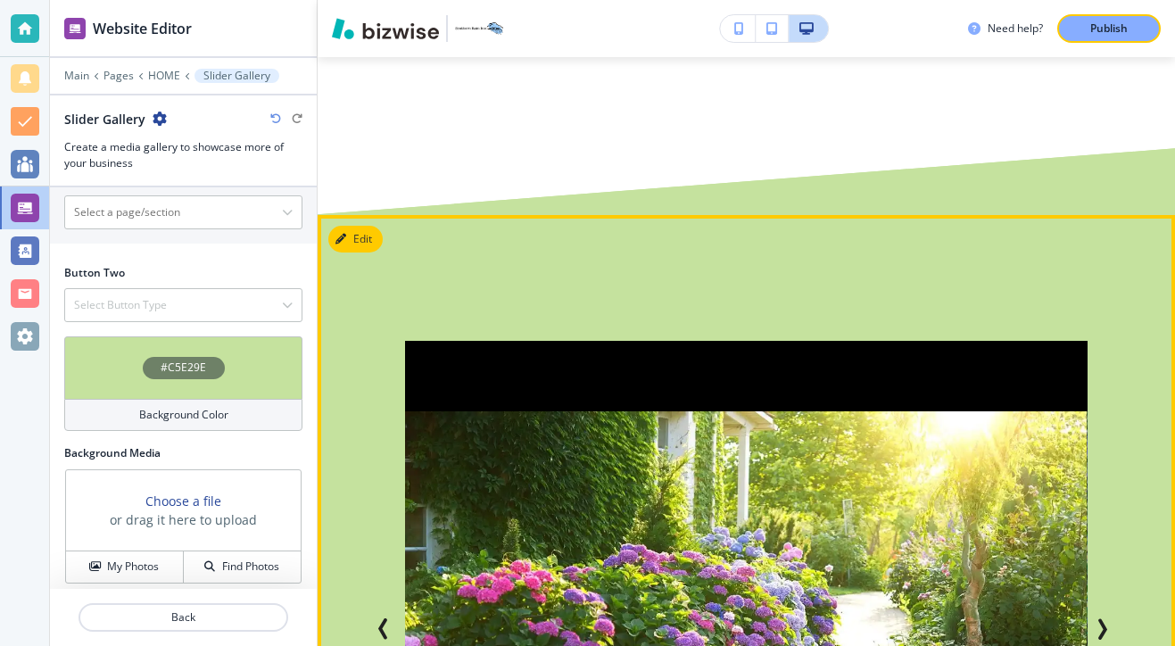
scroll to position [10617, 0]
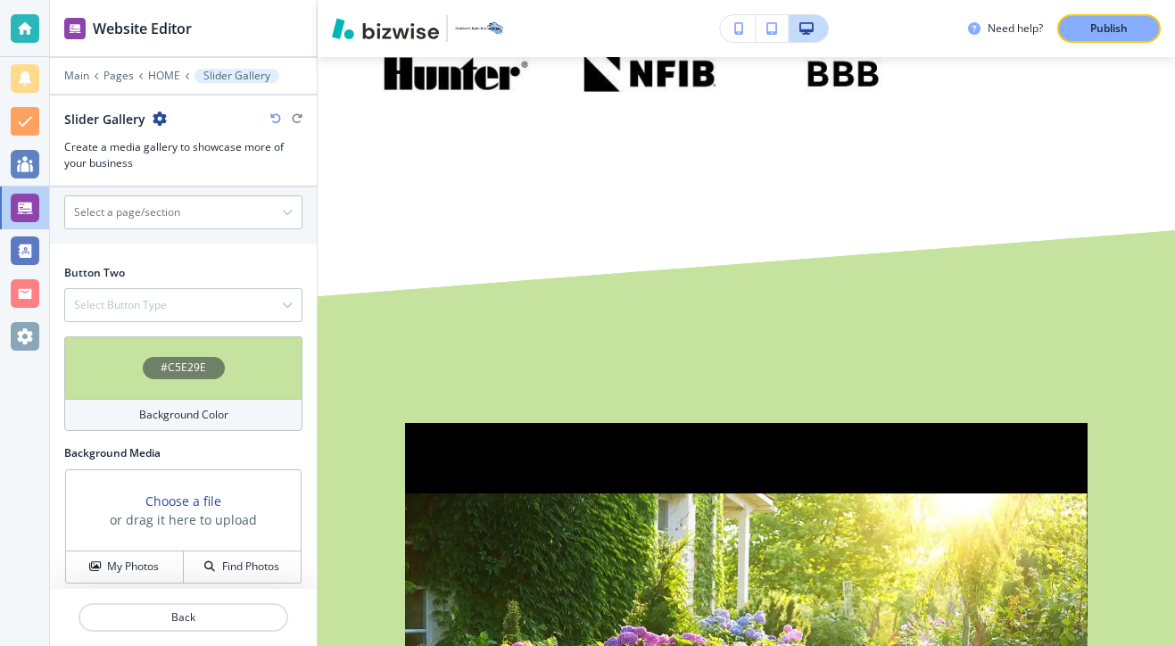
click at [251, 405] on div "Background Color" at bounding box center [183, 415] width 238 height 32
click at [276, 480] on div "Choose a file or drag it here to upload My Photos Find Photos" at bounding box center [183, 526] width 236 height 114
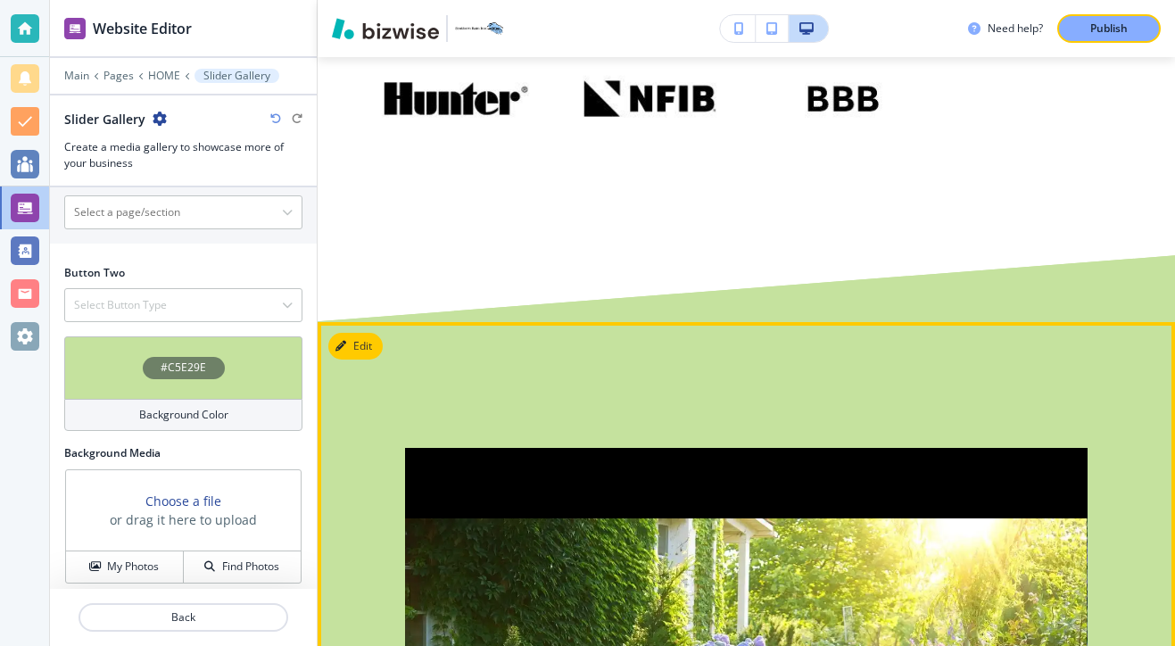
scroll to position [10567, 0]
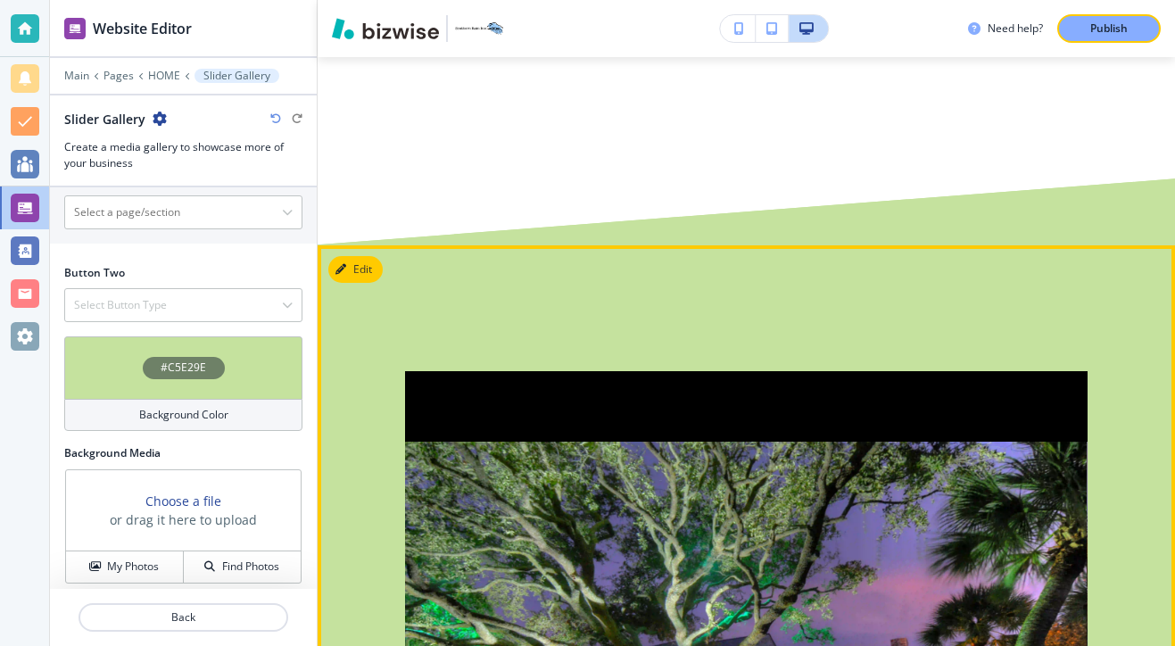
scroll to position [10612, 0]
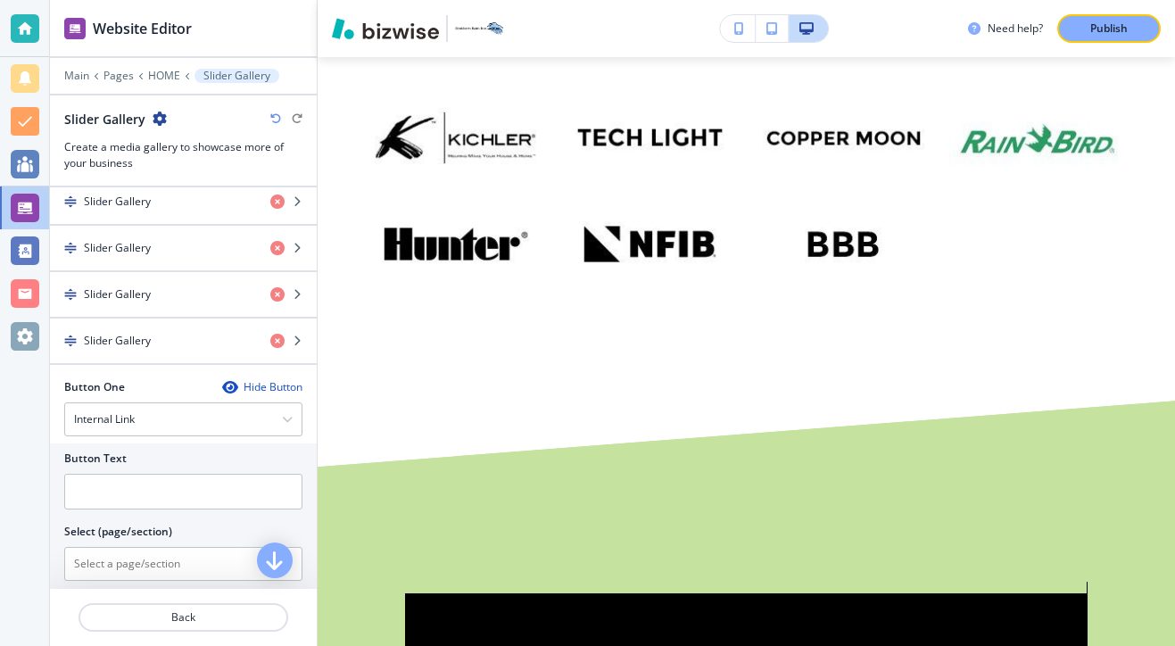
scroll to position [392, 0]
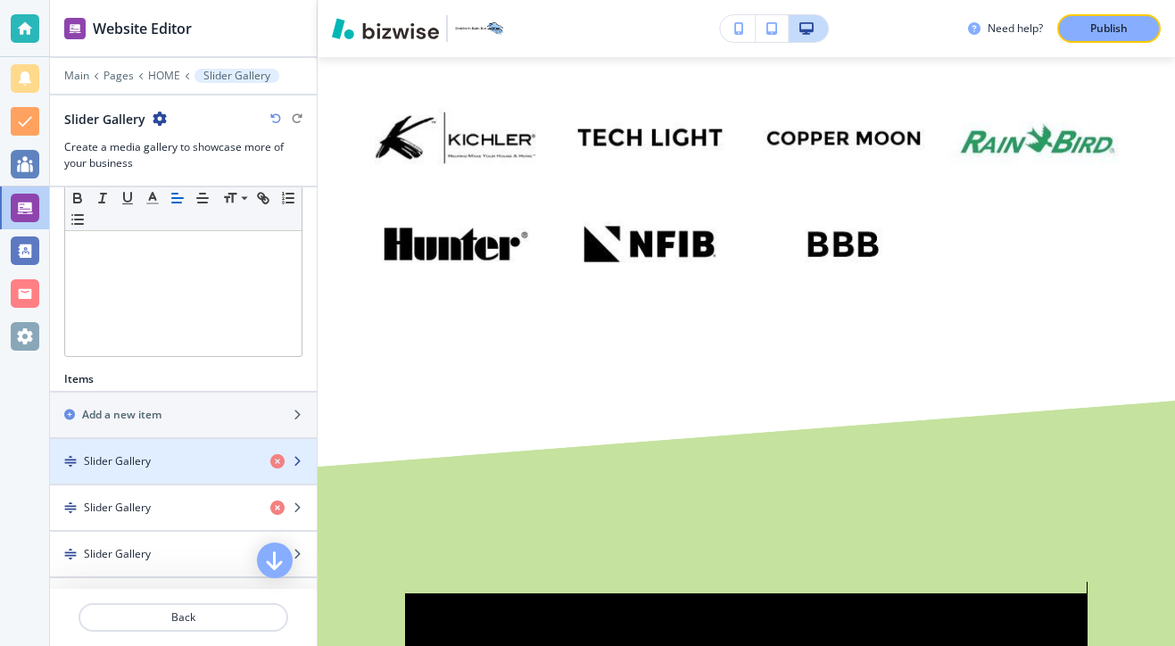
click at [130, 472] on div "button" at bounding box center [183, 476] width 267 height 14
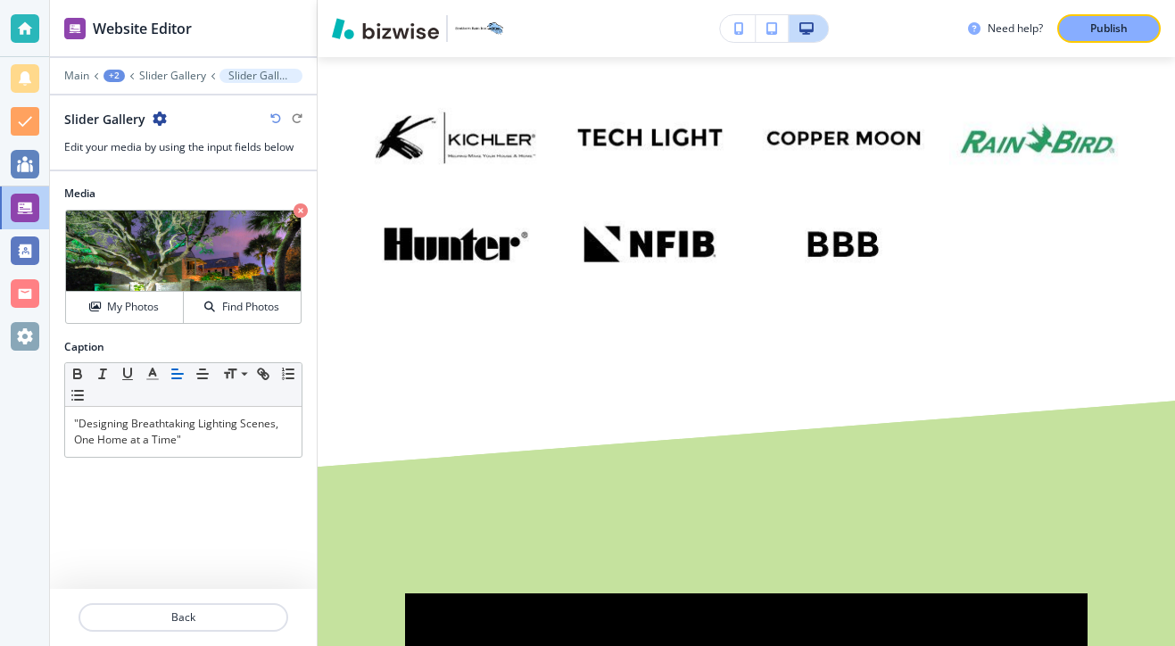
click at [151, 327] on div "Media Crop My Photos Find Photos" at bounding box center [183, 261] width 267 height 153
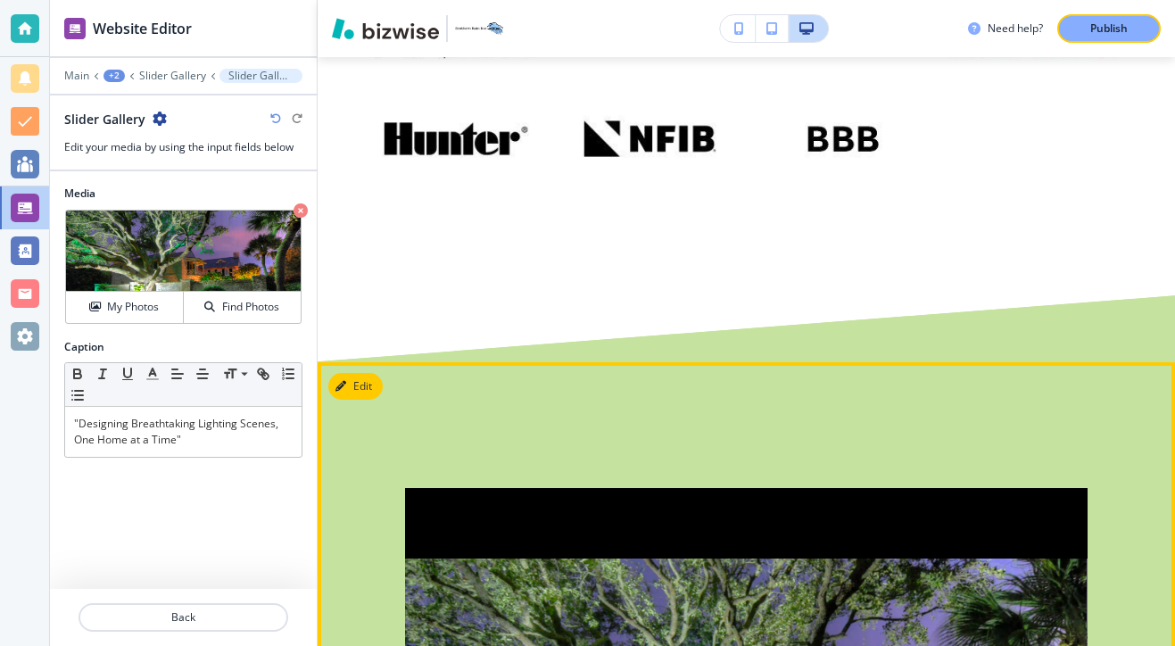
scroll to position [10598, 0]
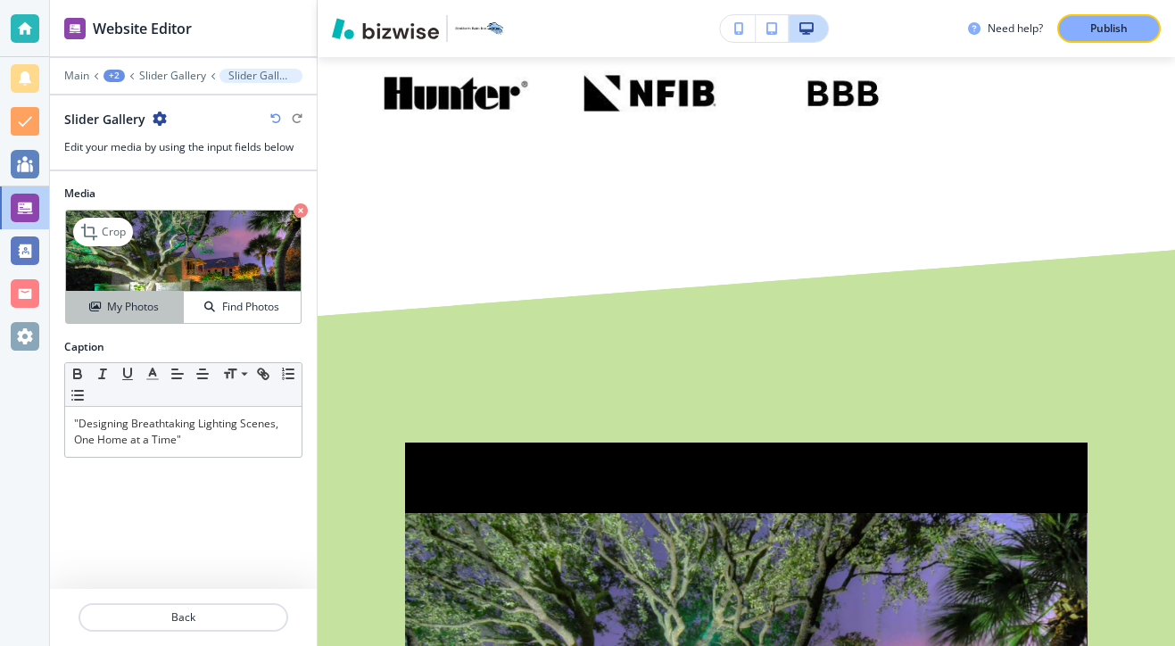
click at [162, 295] on button "My Photos" at bounding box center [125, 307] width 118 height 31
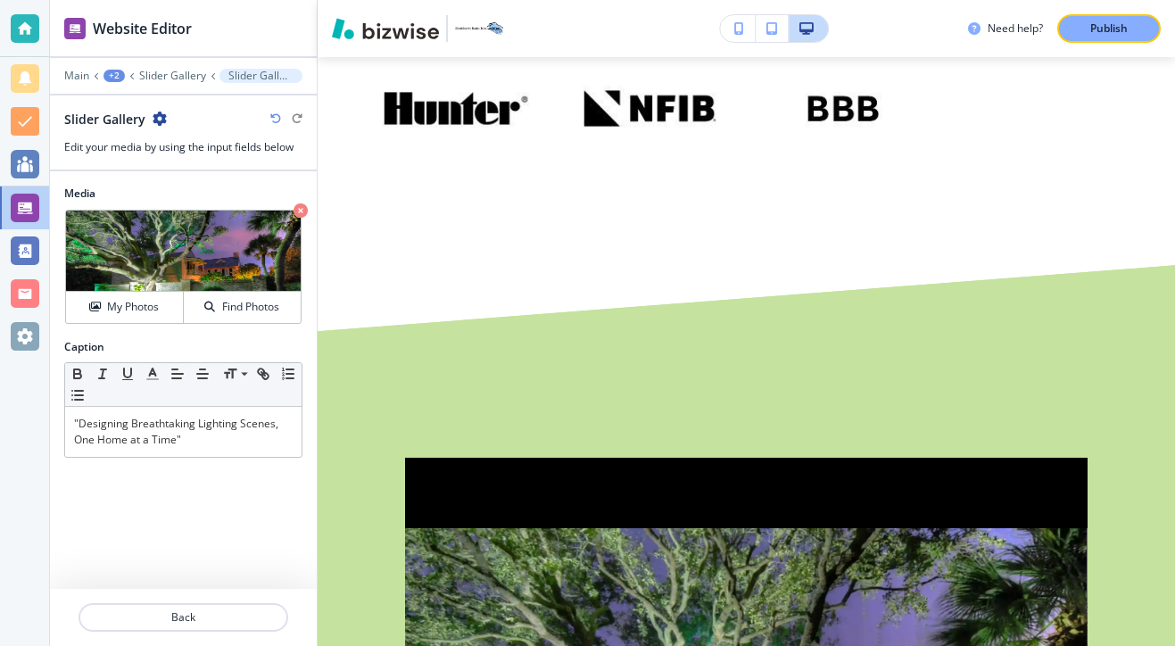
scroll to position [10587, 0]
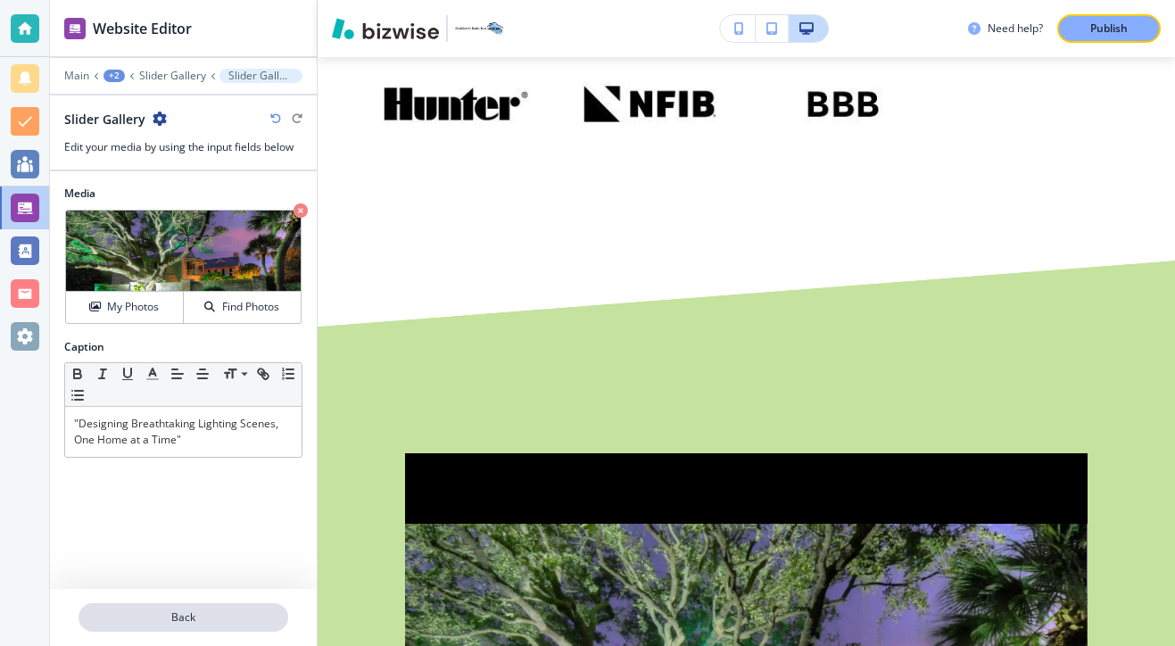
click at [235, 610] on p "Back" at bounding box center [183, 617] width 206 height 16
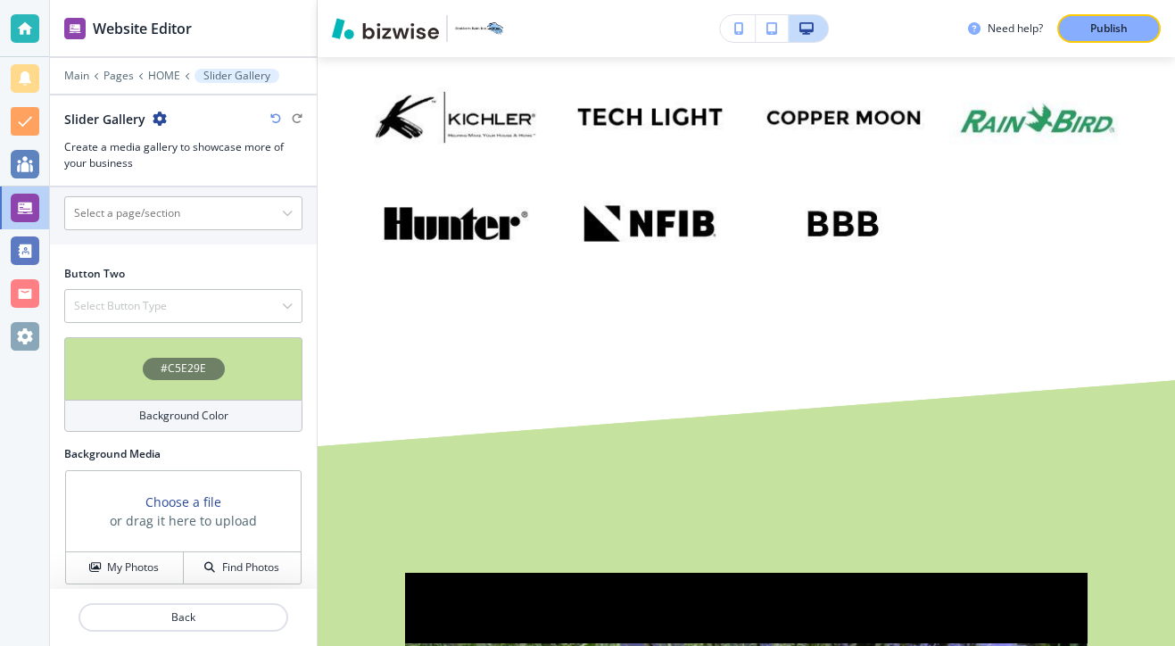
scroll to position [1002, 0]
click at [245, 435] on div "#C5E29E Background Color" at bounding box center [183, 391] width 267 height 109
click at [245, 424] on div "Background Color" at bounding box center [183, 416] width 238 height 32
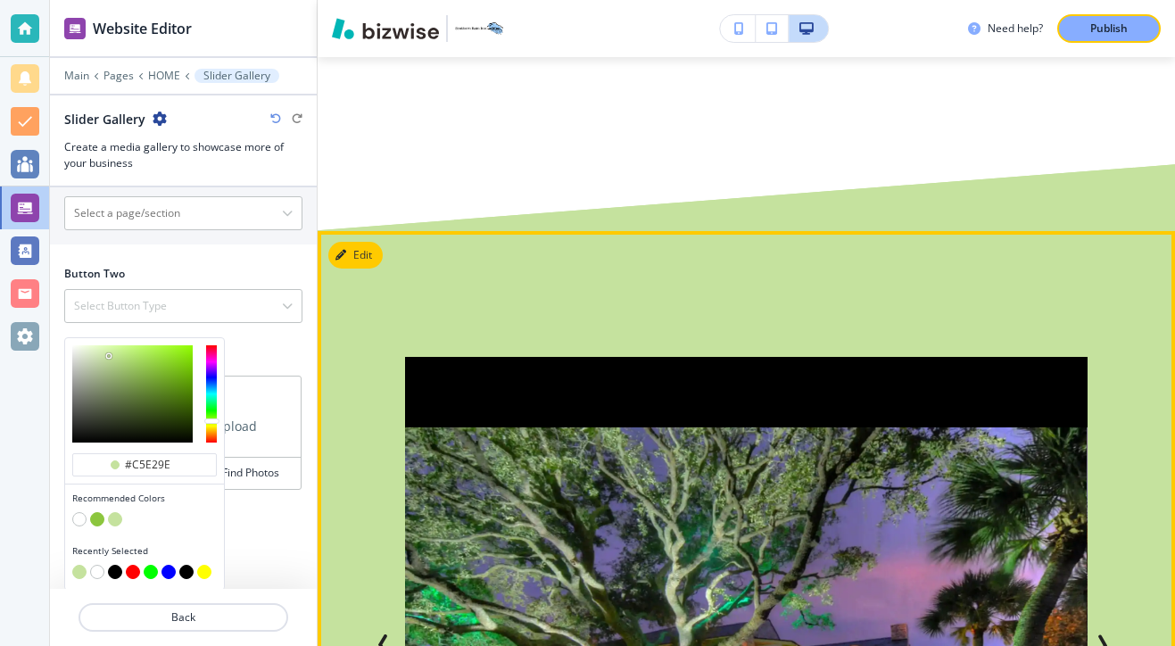
scroll to position [10684, 0]
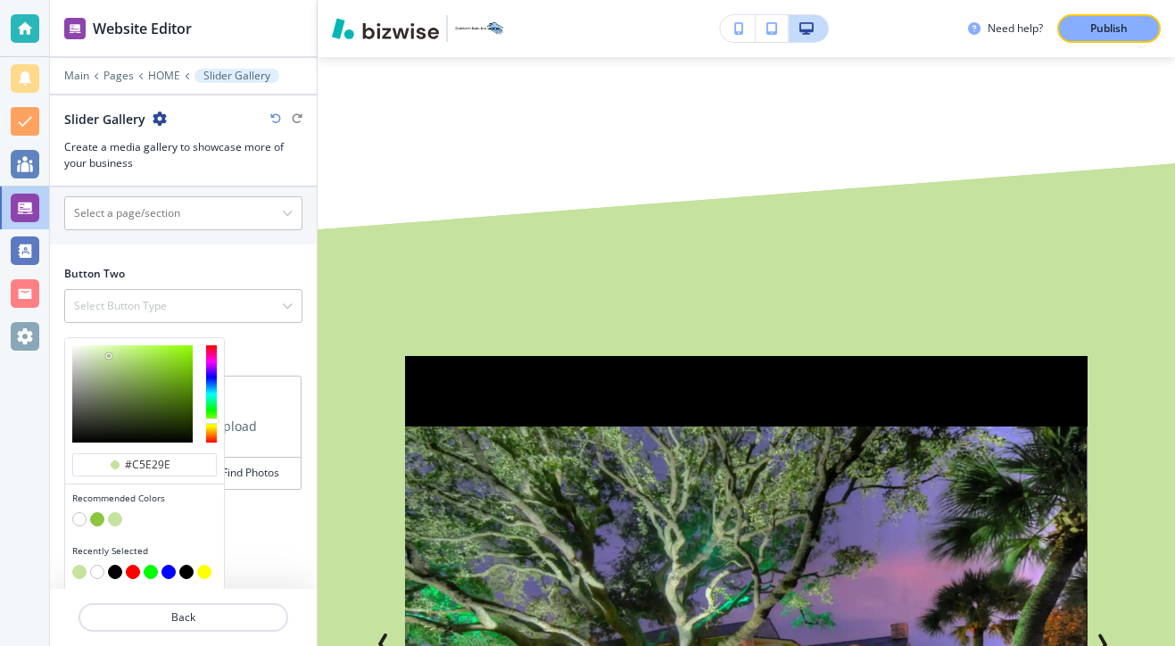
click at [116, 574] on button "button" at bounding box center [115, 572] width 14 height 14
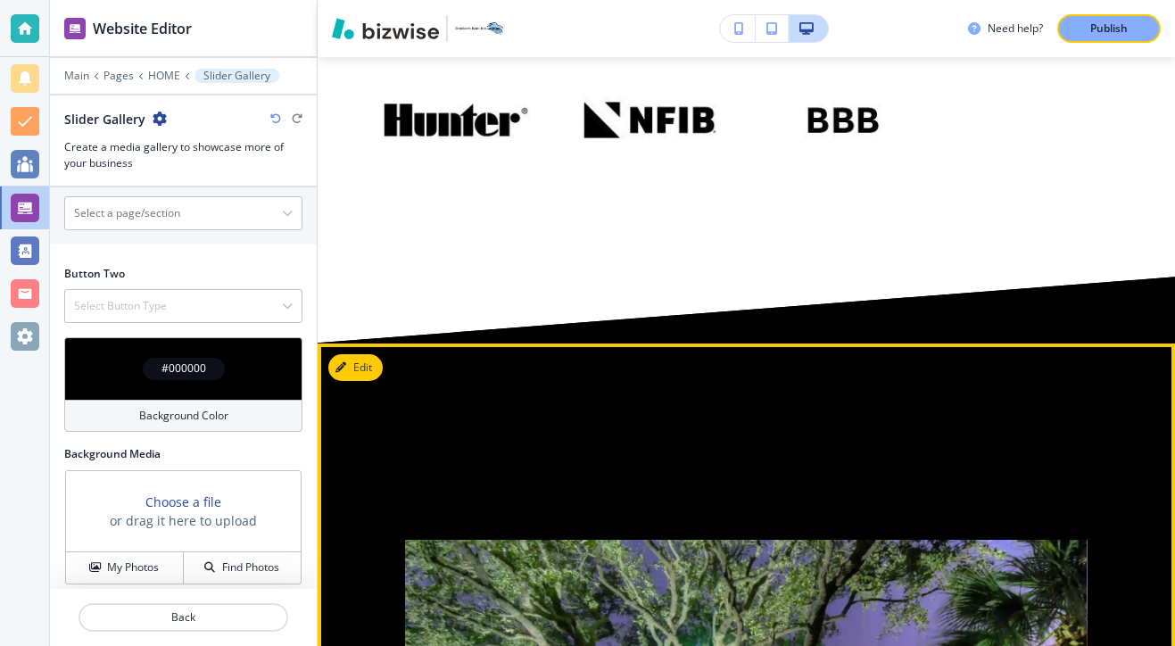
scroll to position [10547, 0]
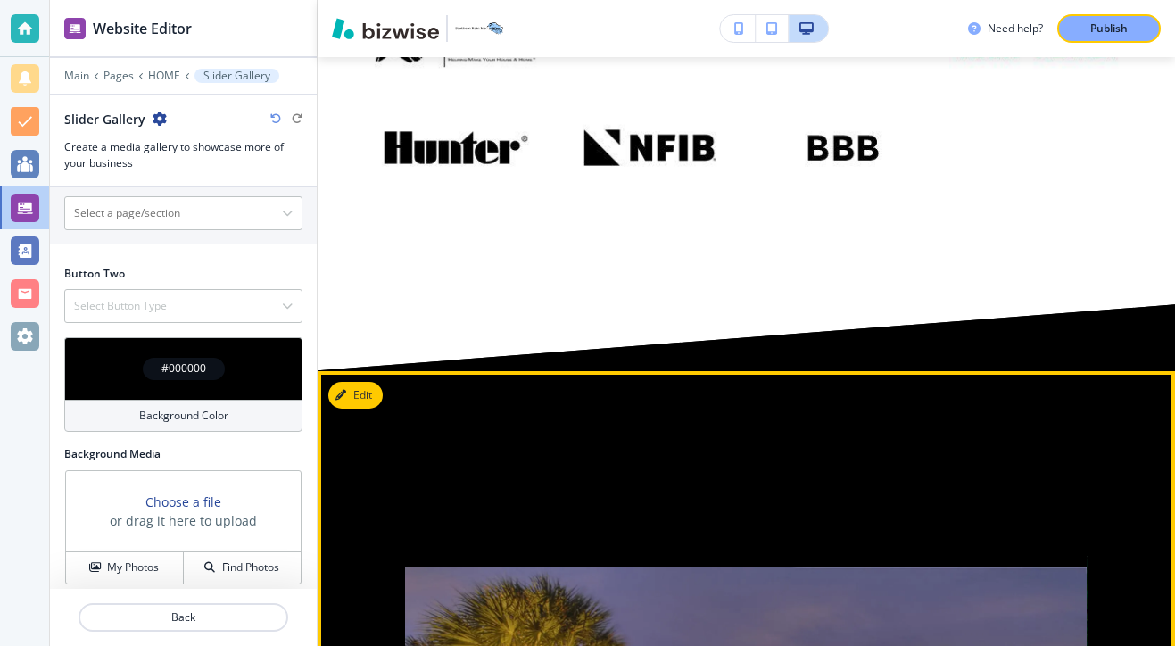
scroll to position [10516, 0]
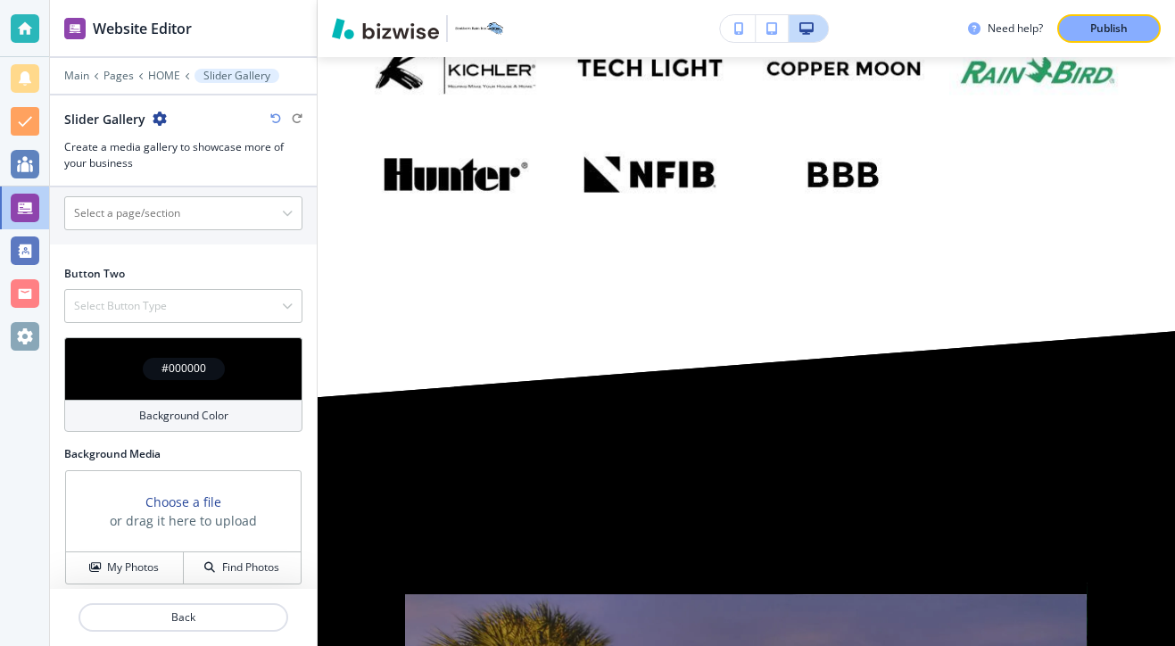
click at [211, 633] on div at bounding box center [183, 638] width 267 height 14
click at [219, 621] on p "Back" at bounding box center [183, 617] width 206 height 16
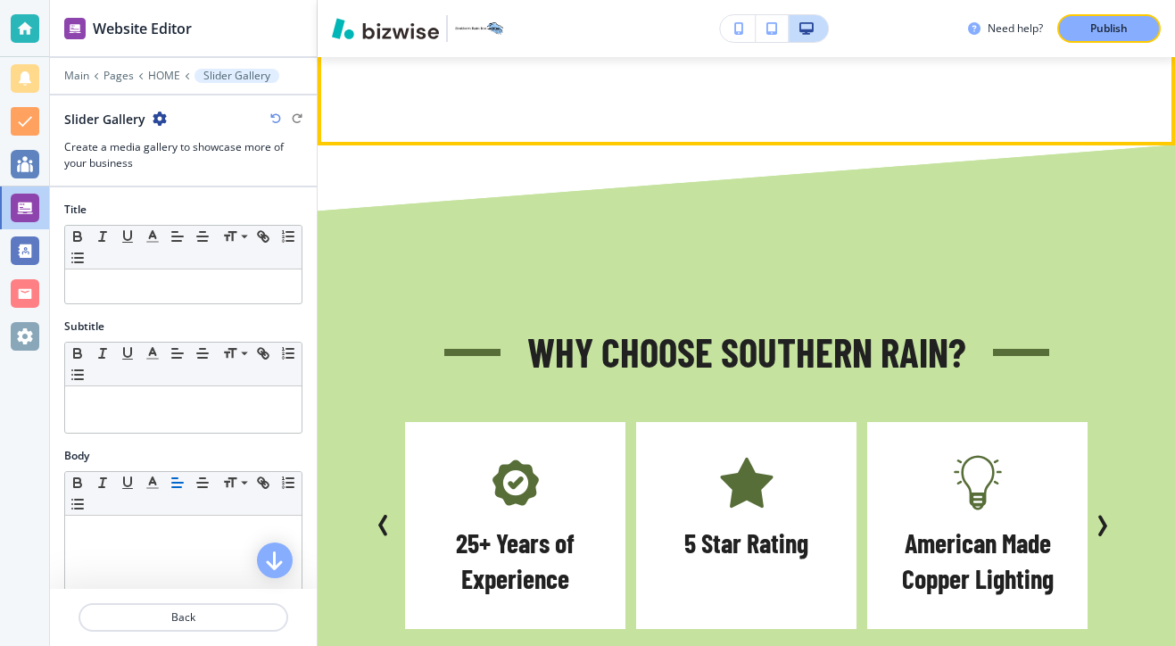
scroll to position [1477, 0]
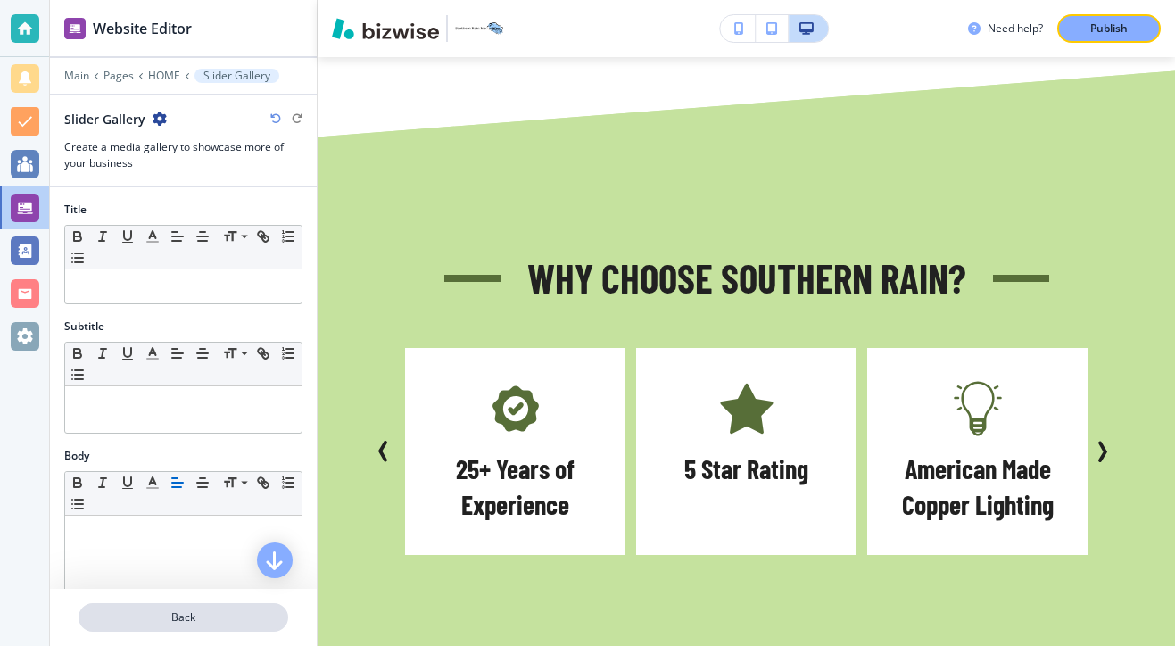
click at [177, 610] on p "Back" at bounding box center [183, 617] width 206 height 16
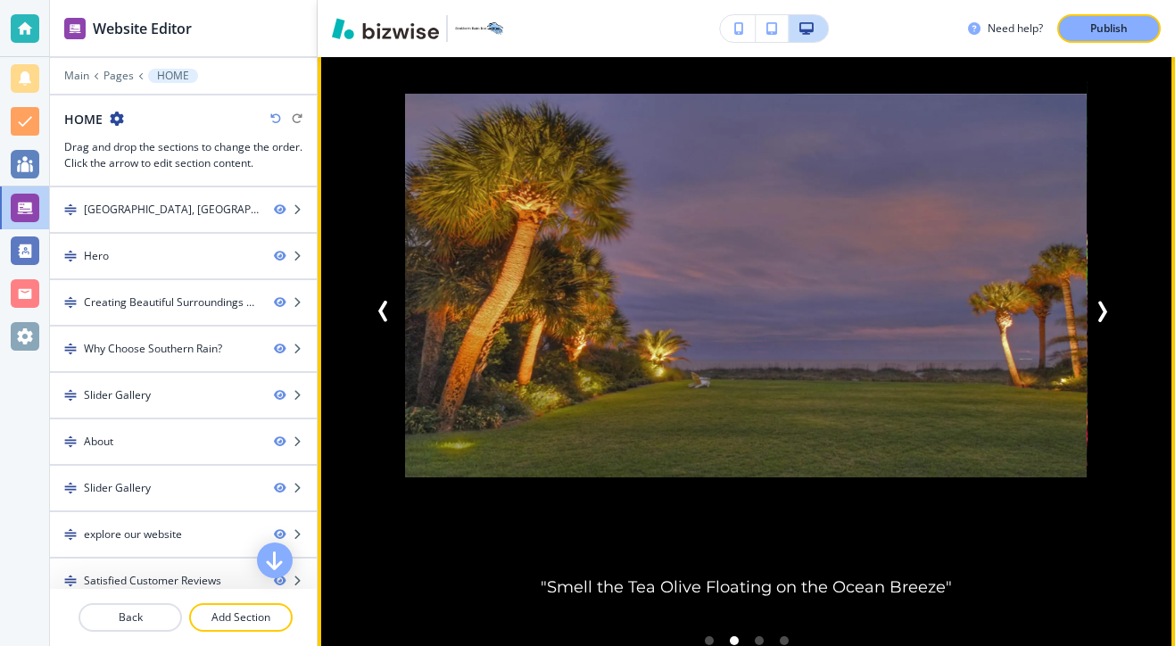
scroll to position [2251, 0]
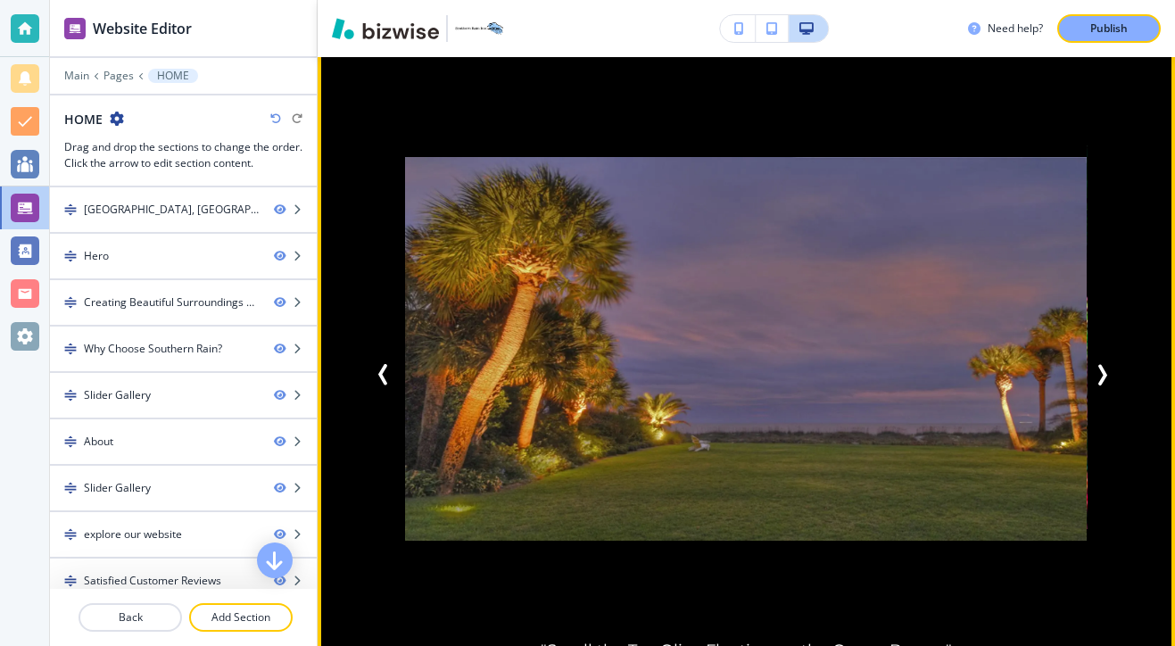
click at [1109, 364] on icon "Next Slide" at bounding box center [1101, 374] width 21 height 21
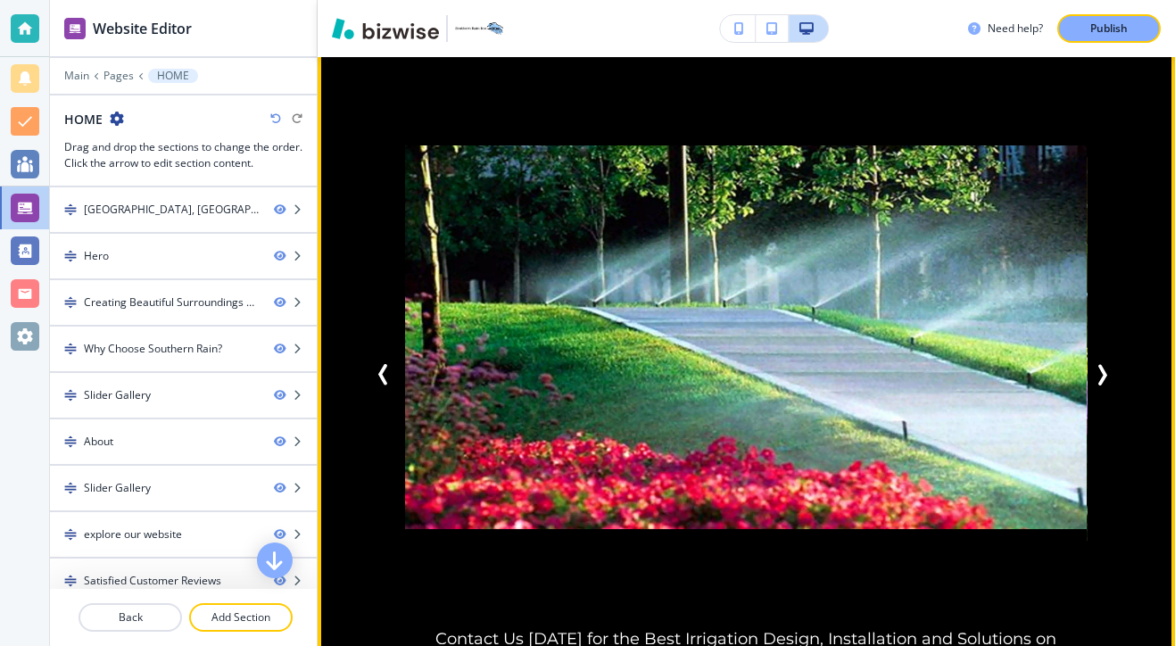
click at [1108, 364] on icon "Next Slide" at bounding box center [1101, 374] width 21 height 21
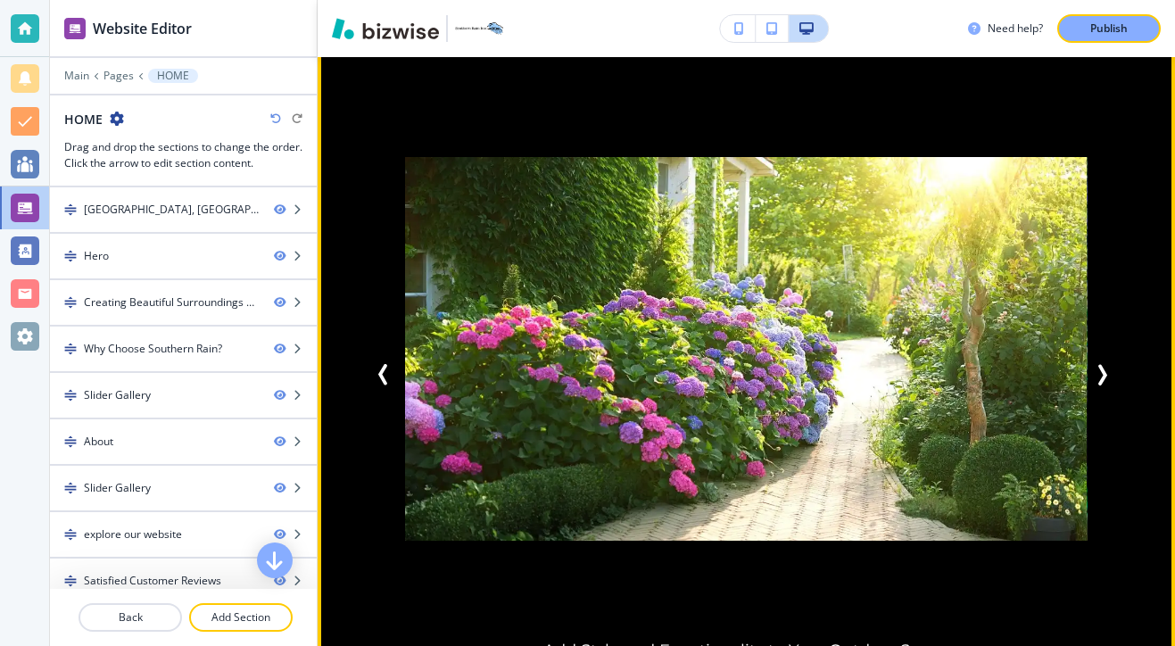
click at [1098, 355] on button "Next Slide" at bounding box center [1104, 374] width 39 height 39
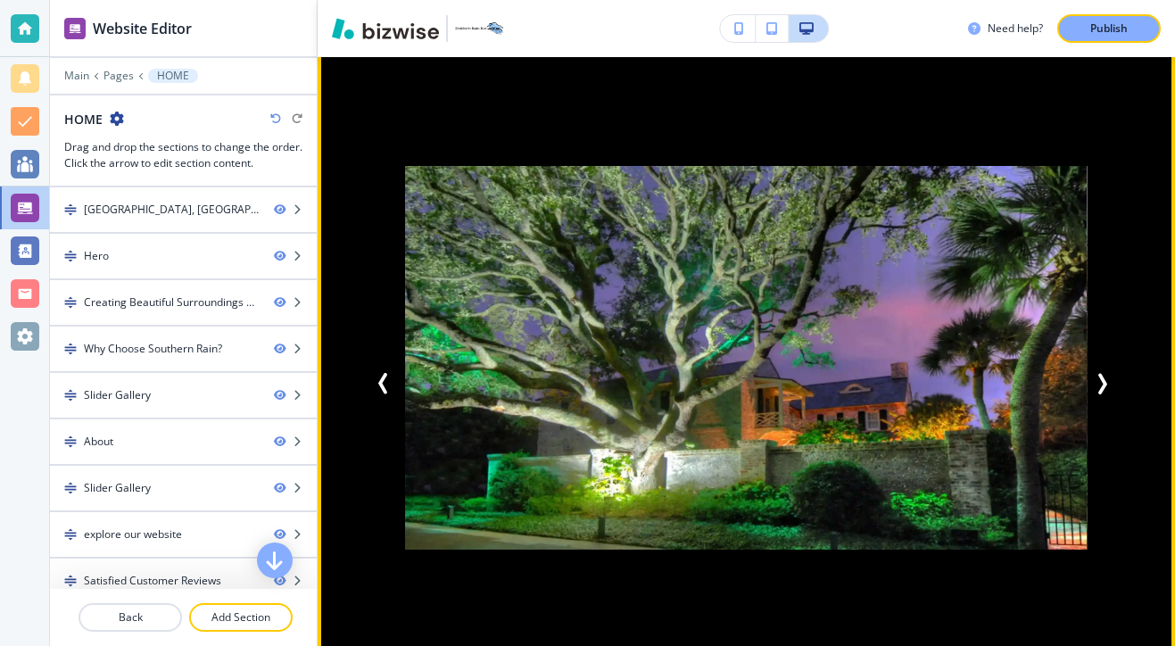
scroll to position [2288, 0]
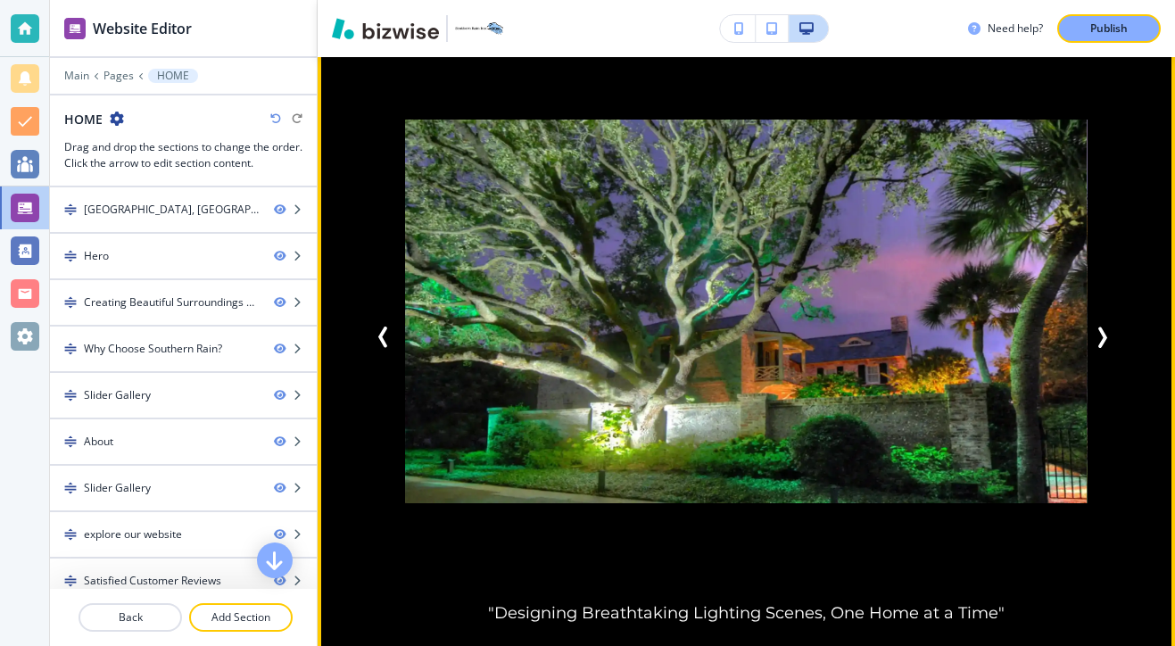
click at [1106, 317] on button "Next Slide" at bounding box center [1104, 336] width 39 height 39
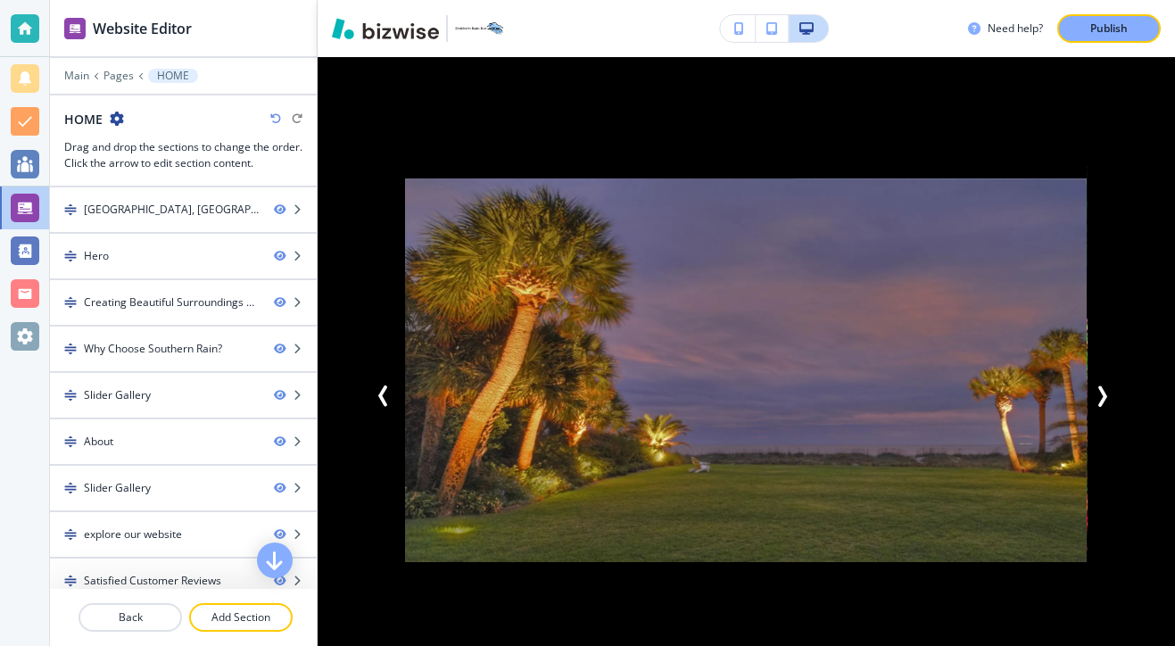
scroll to position [2224, 0]
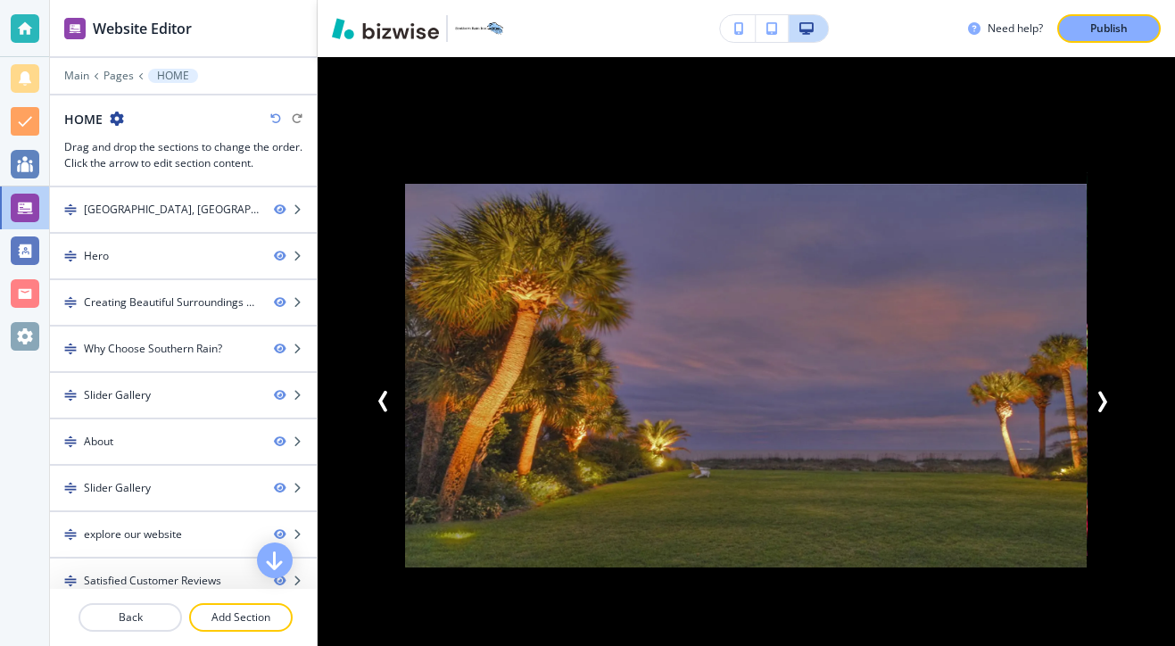
click at [728, 24] on button "button" at bounding box center [738, 28] width 36 height 27
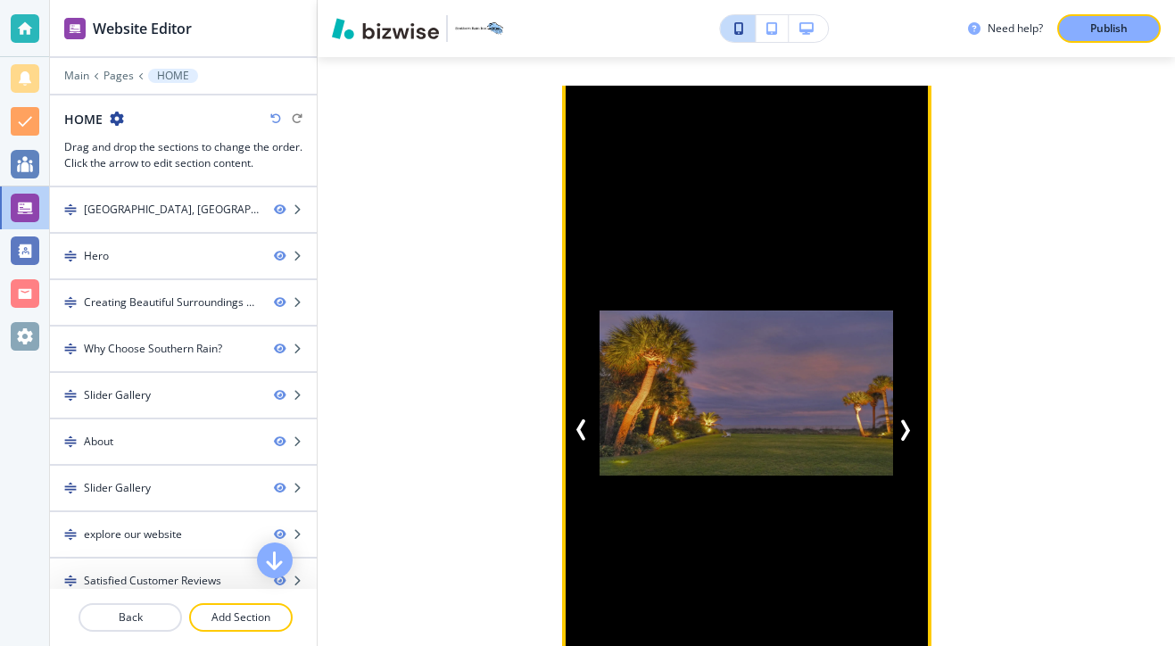
scroll to position [2102, 0]
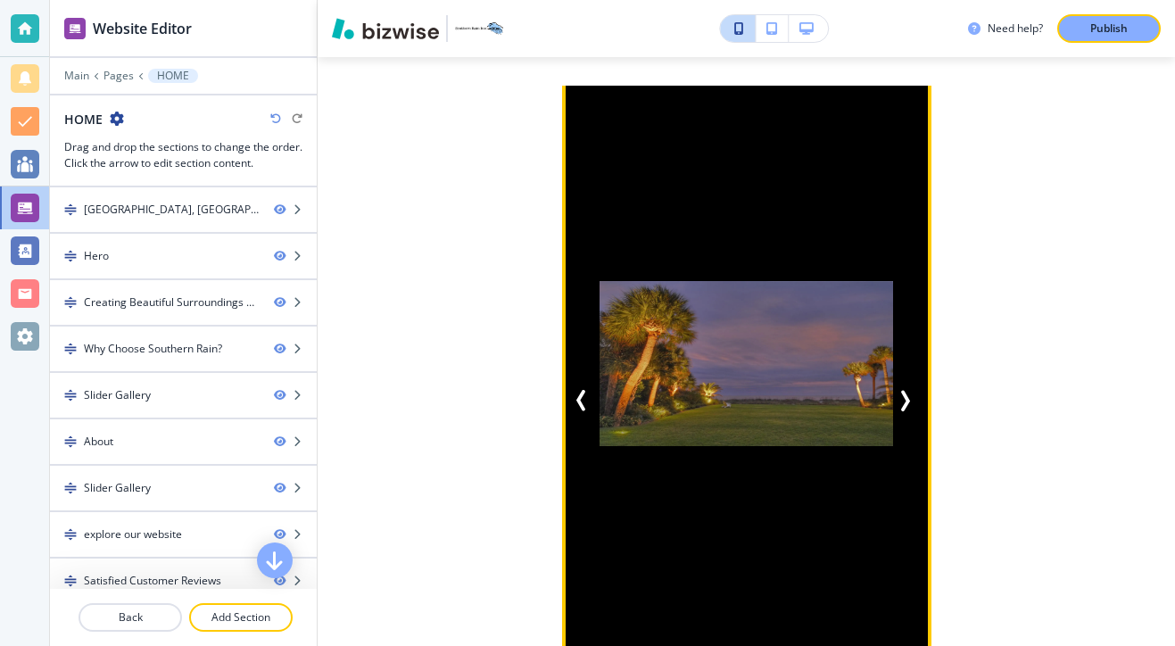
click at [903, 390] on icon "Next Slide" at bounding box center [904, 400] width 21 height 21
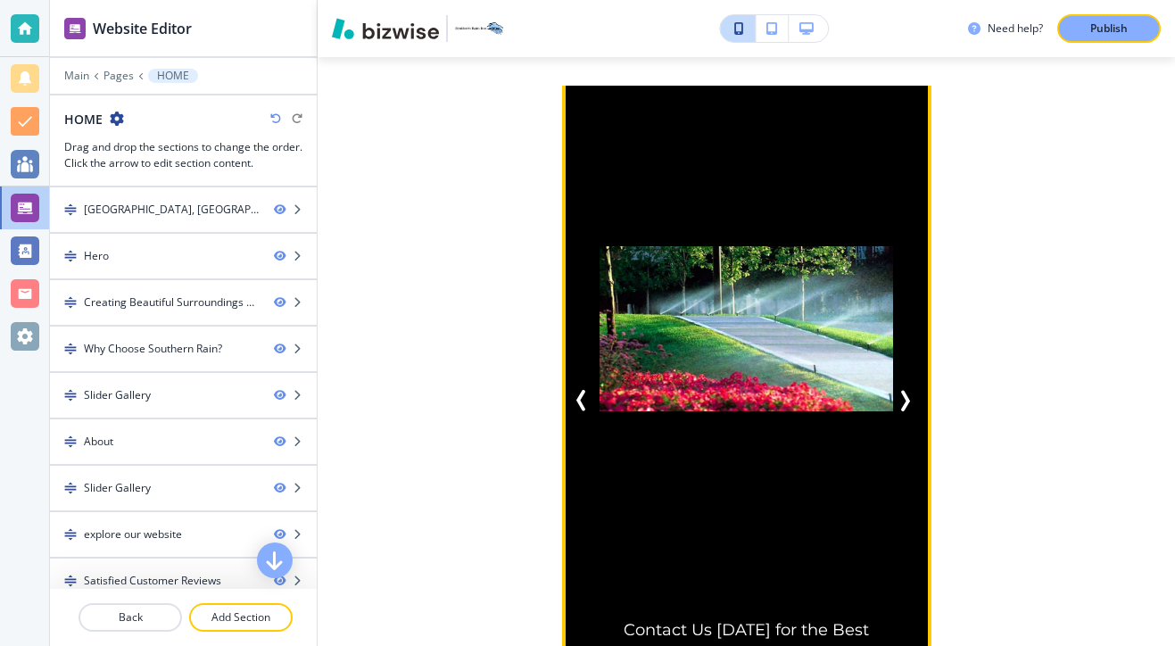
click at [903, 390] on icon "Next Slide" at bounding box center [904, 400] width 21 height 21
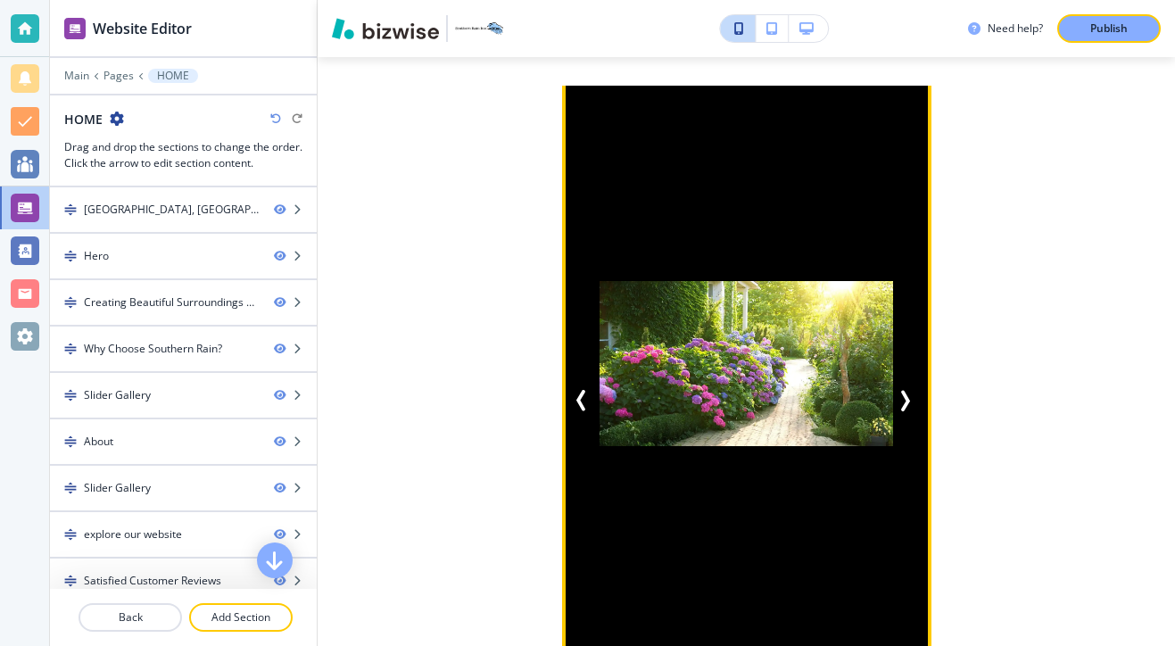
click at [903, 390] on icon "Next Slide" at bounding box center [904, 400] width 21 height 21
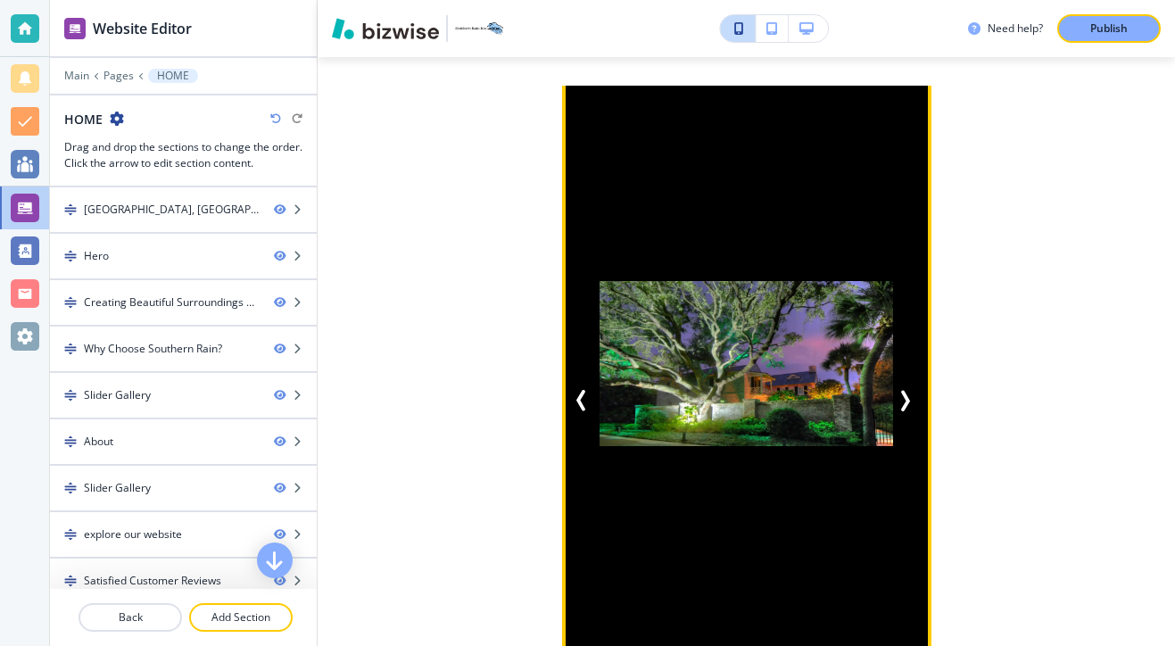
click at [903, 390] on icon "Next Slide" at bounding box center [904, 400] width 21 height 21
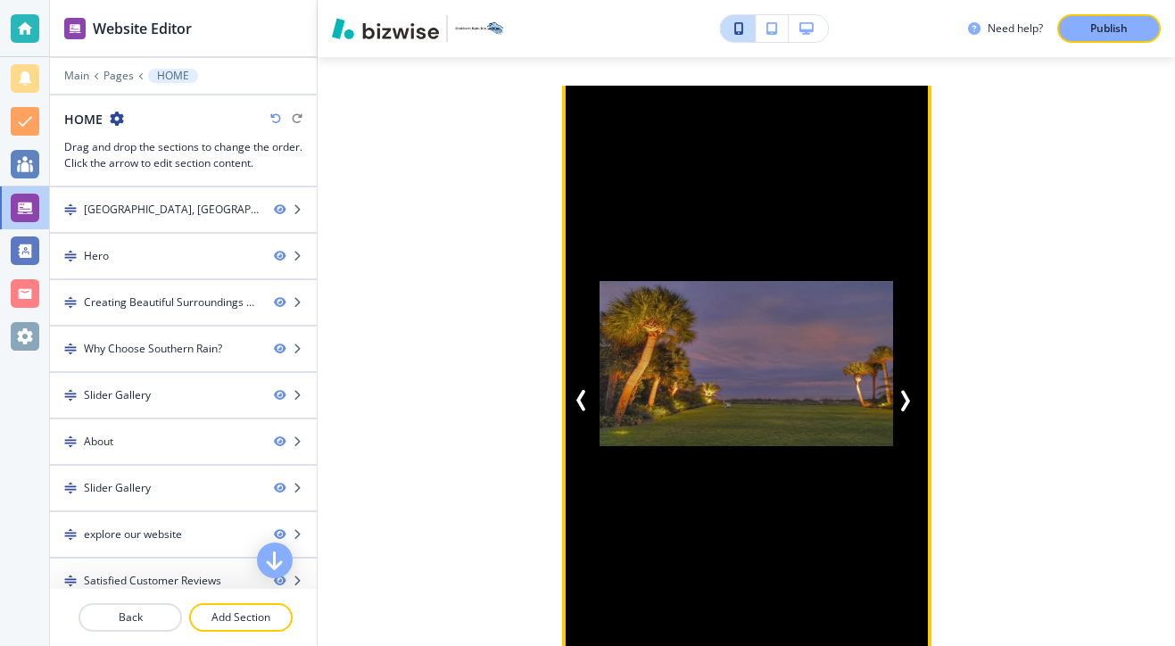
click at [903, 390] on icon "Next Slide" at bounding box center [904, 400] width 21 height 21
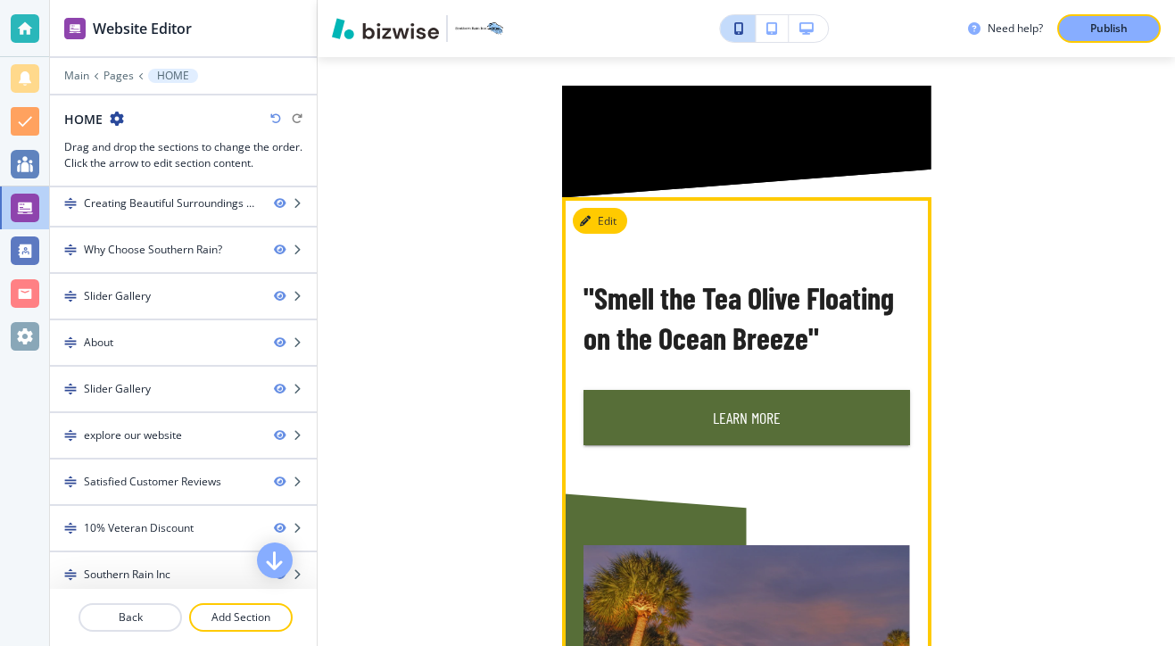
scroll to position [2836, 0]
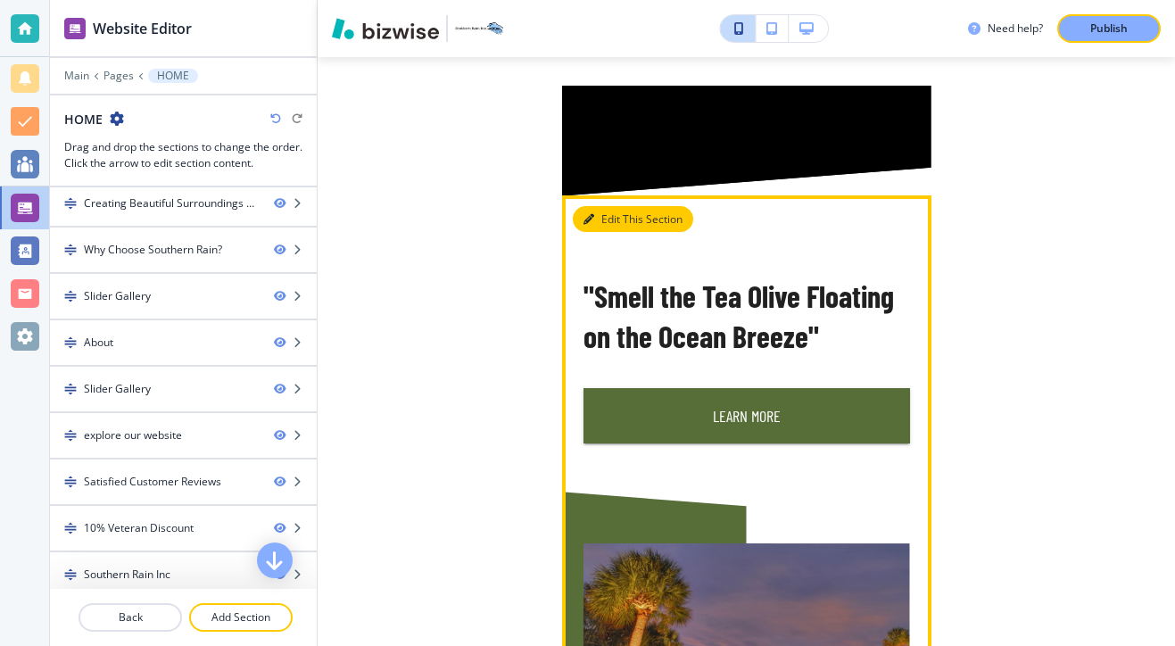
click at [615, 206] on button "Edit This Section" at bounding box center [633, 219] width 120 height 27
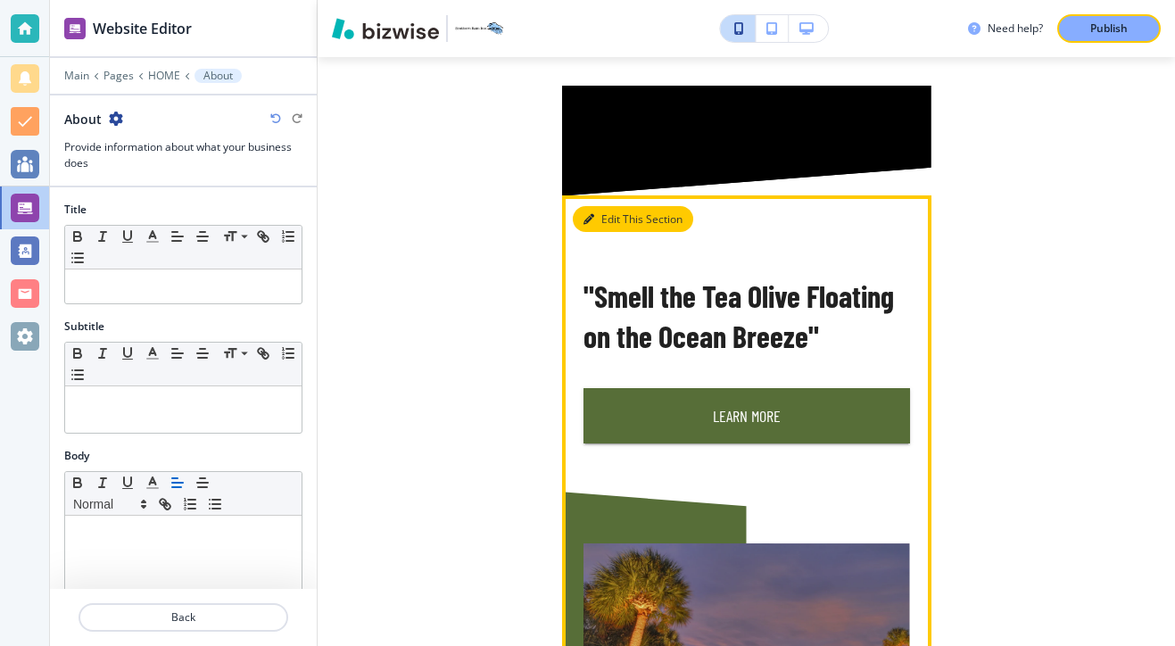
scroll to position [2858, 0]
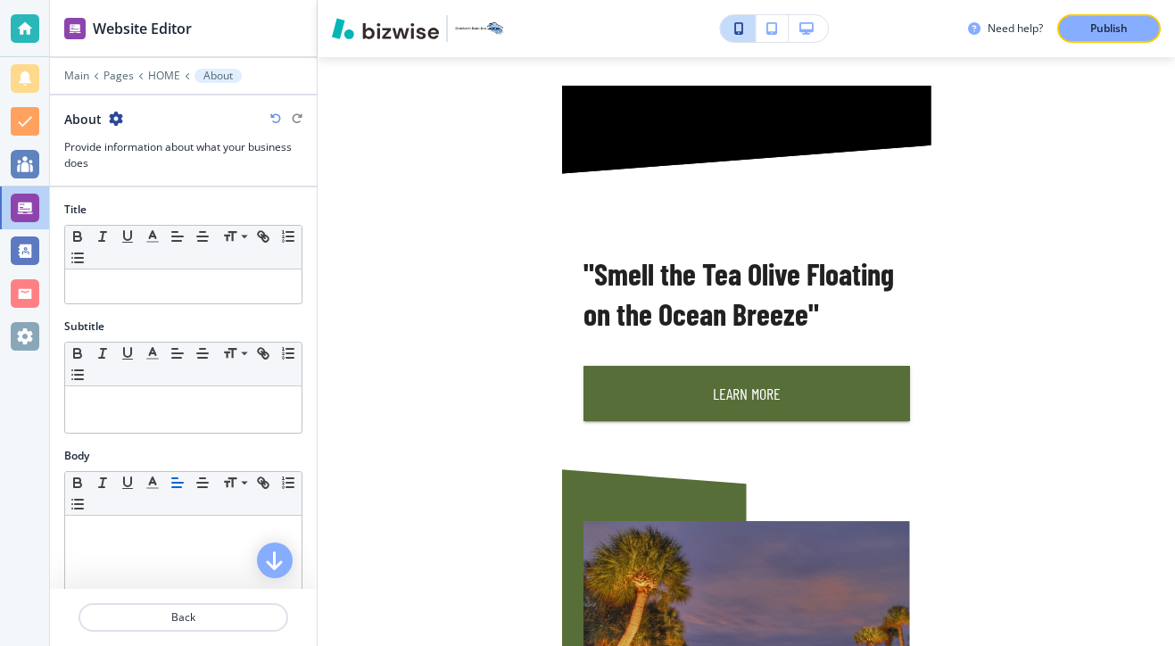
click at [110, 113] on icon "button" at bounding box center [116, 118] width 14 height 14
click at [119, 119] on icon "button" at bounding box center [116, 118] width 14 height 14
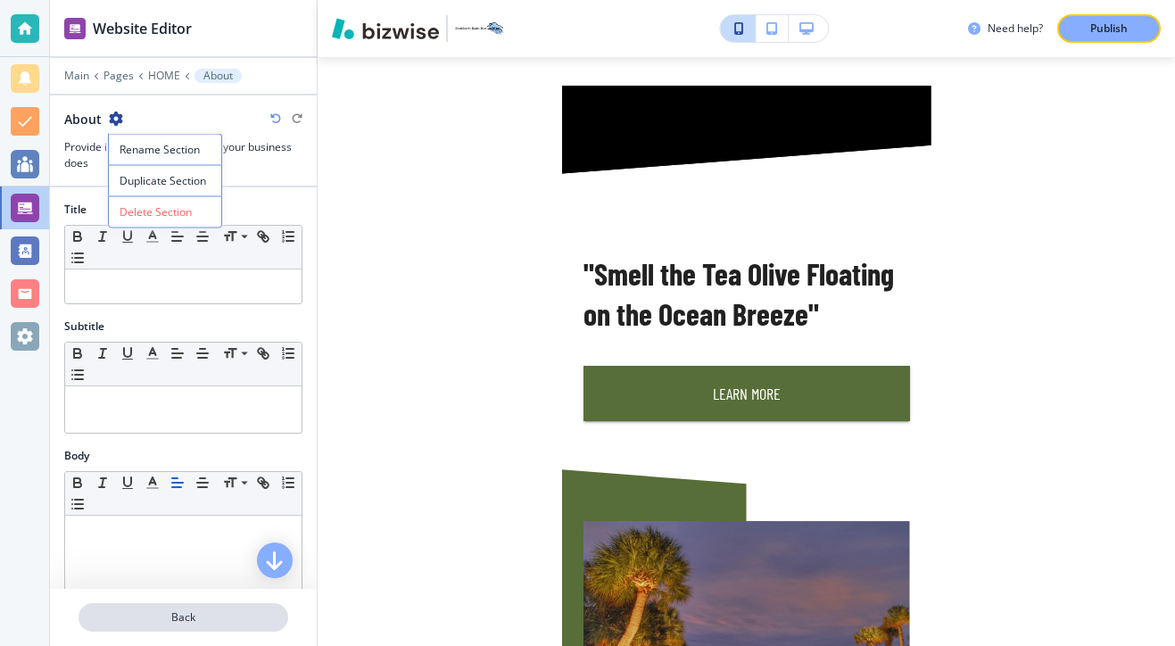
click at [161, 613] on p "Back" at bounding box center [183, 617] width 206 height 16
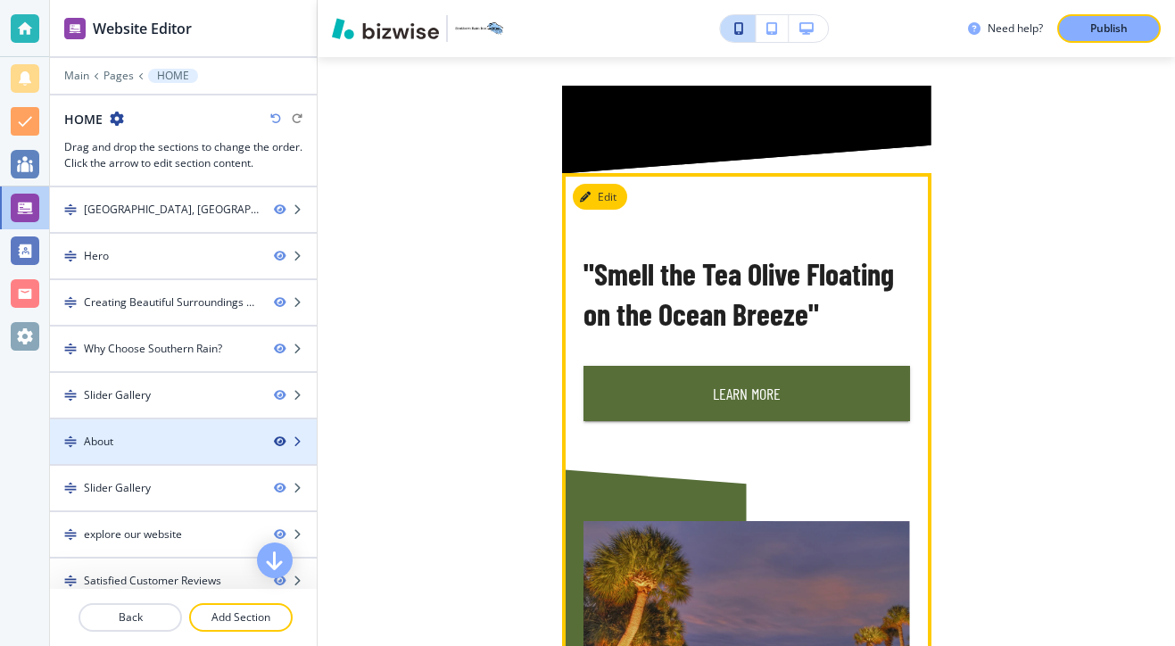
click at [278, 443] on icon "button" at bounding box center [279, 441] width 11 height 11
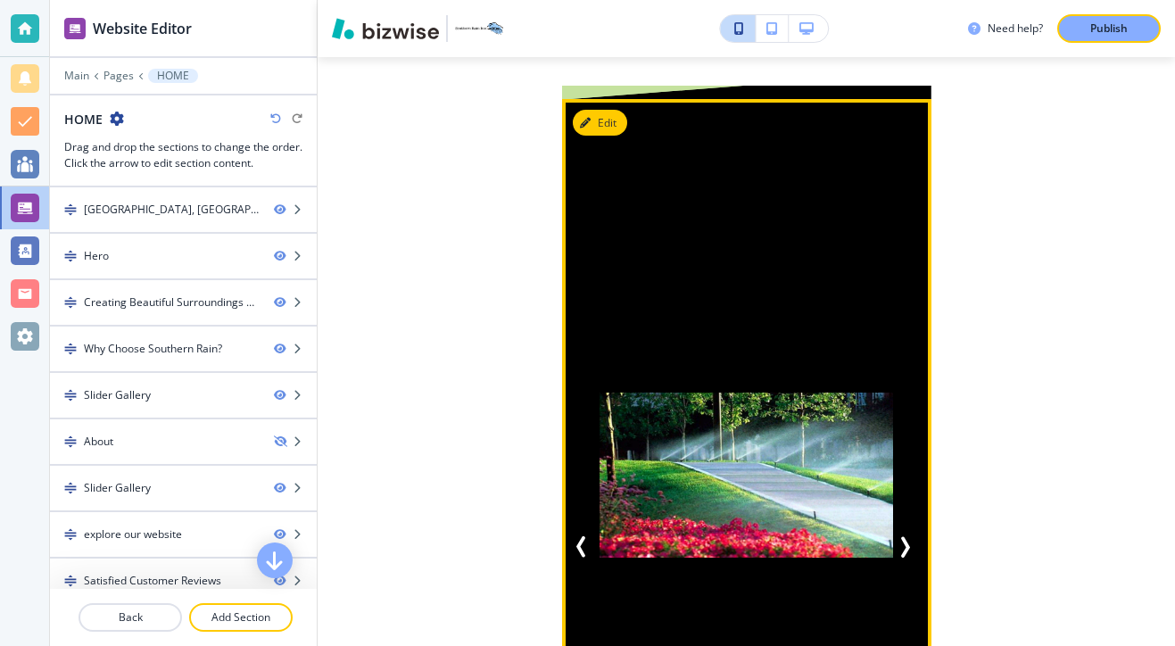
scroll to position [1964, 0]
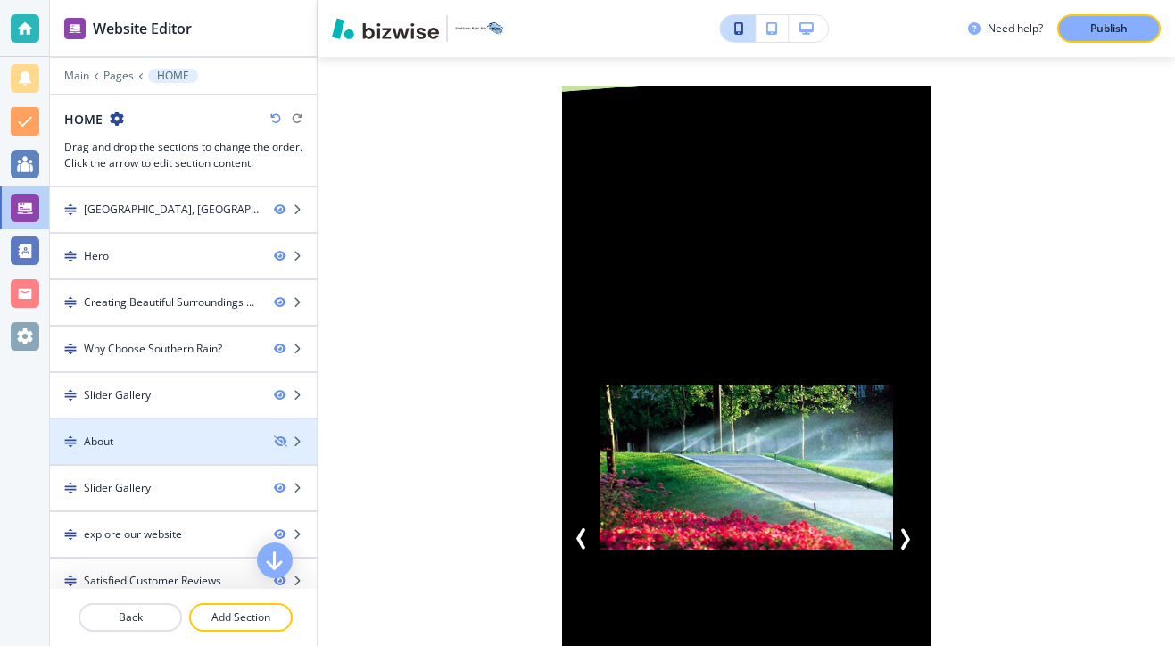
click at [800, 37] on button "button" at bounding box center [807, 28] width 39 height 27
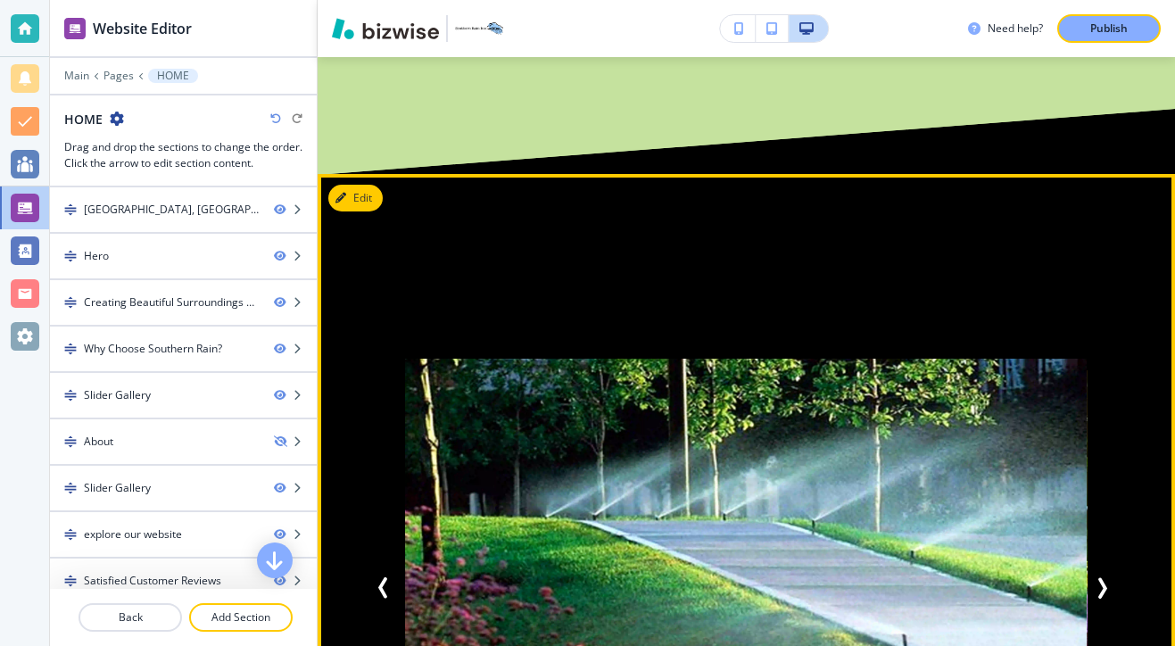
scroll to position [2028, 0]
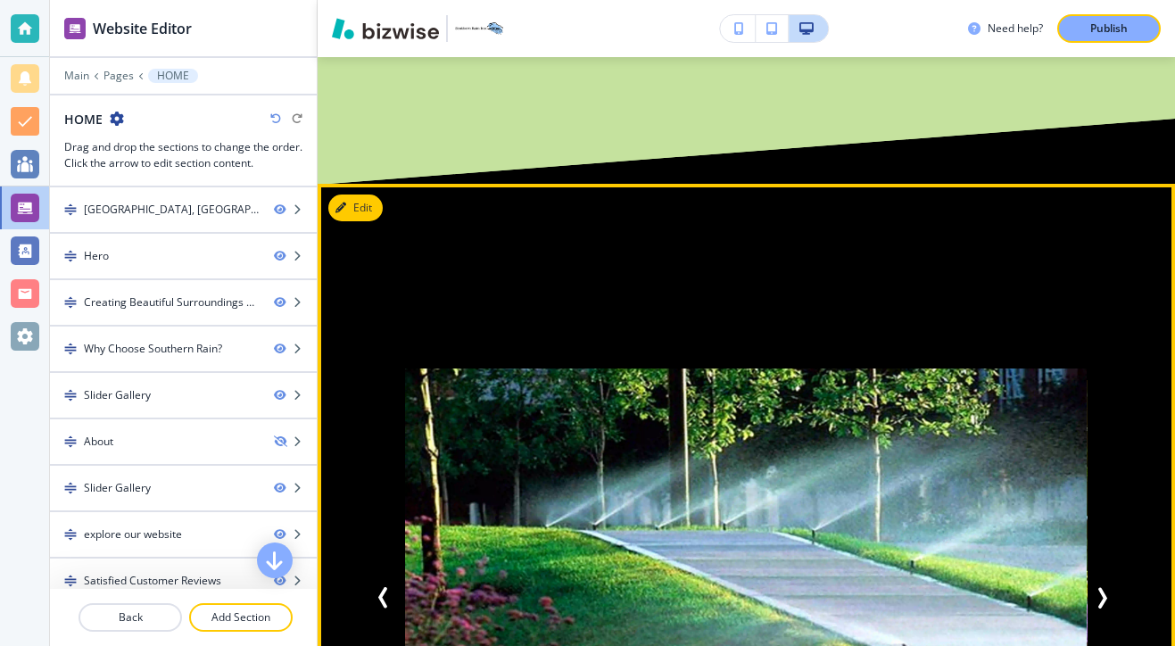
click at [374, 578] on button "Previous Slide" at bounding box center [386, 597] width 39 height 39
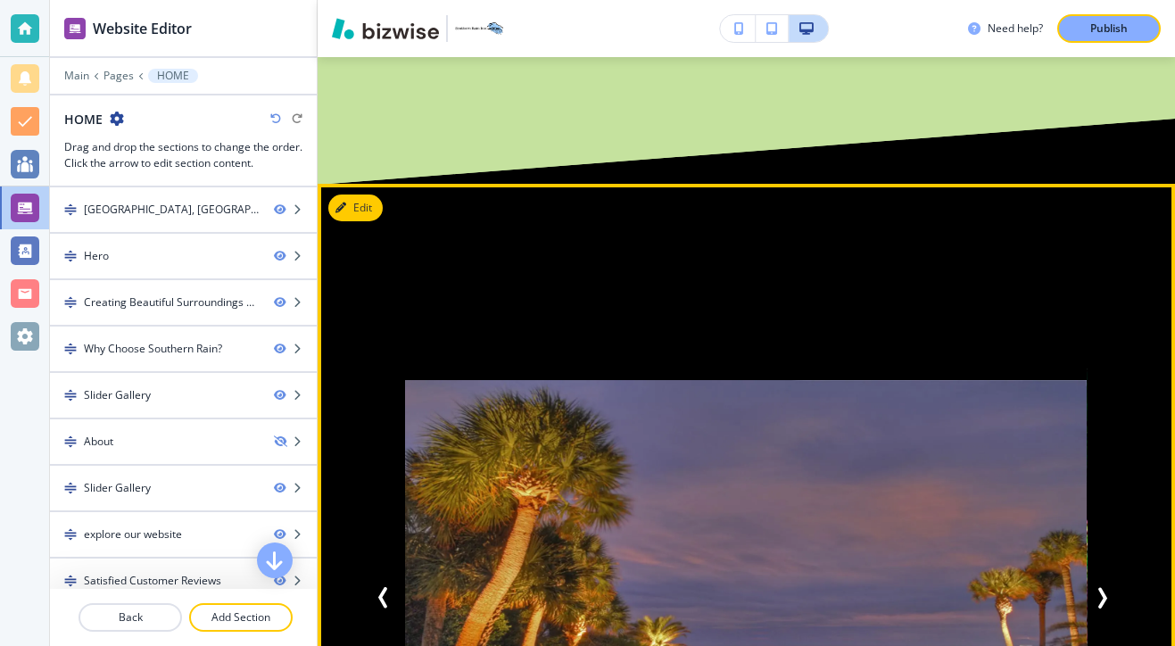
click at [388, 587] on icon "Previous Slide" at bounding box center [383, 597] width 21 height 21
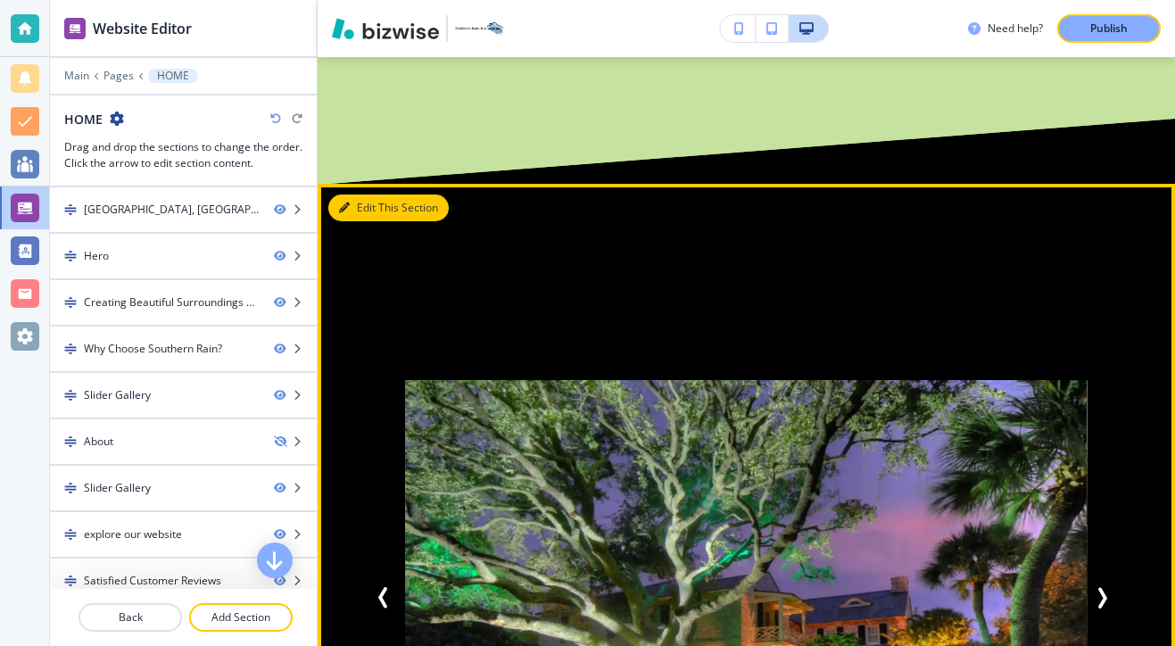
click at [351, 184] on div "Edit This Section Add Style and Functionality to Your Outdoor Space "Designing …" at bounding box center [745, 623] width 857 height 878
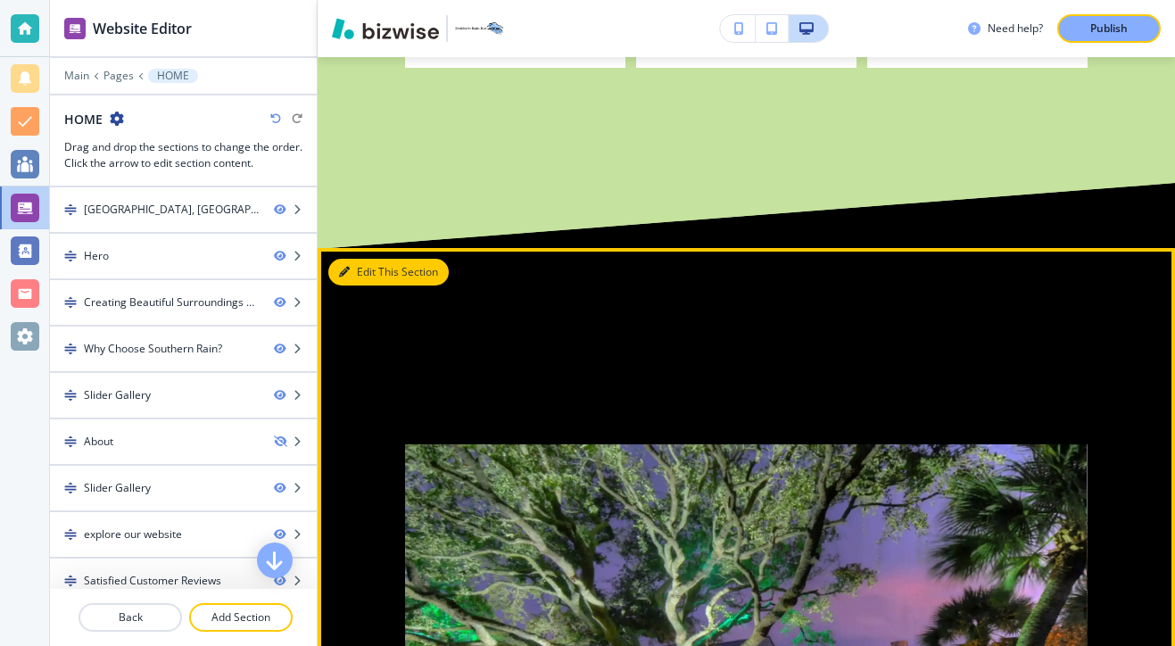
click at [374, 259] on button "Edit This Section" at bounding box center [388, 272] width 120 height 27
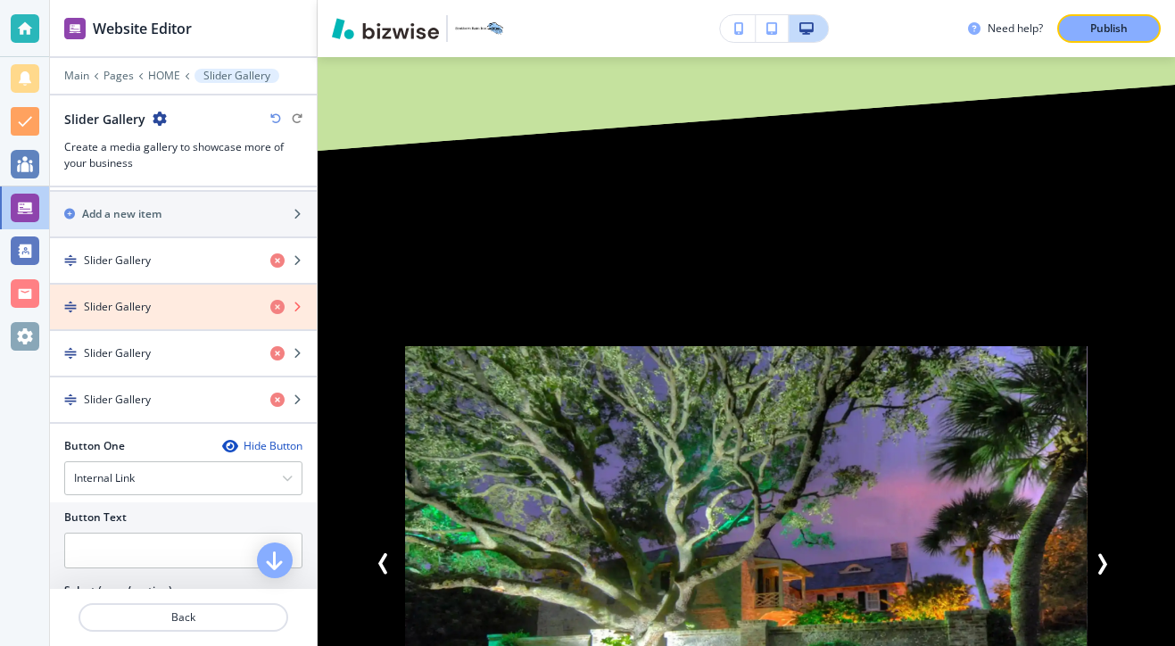
scroll to position [588, 0]
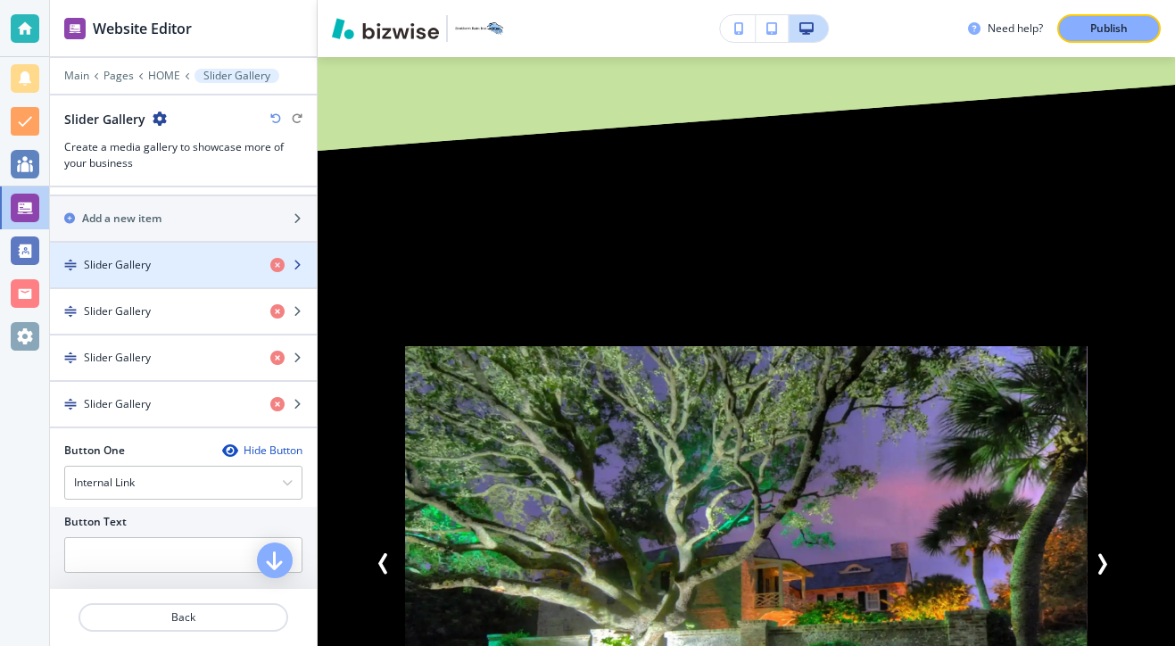
click at [219, 276] on div "button" at bounding box center [183, 280] width 267 height 14
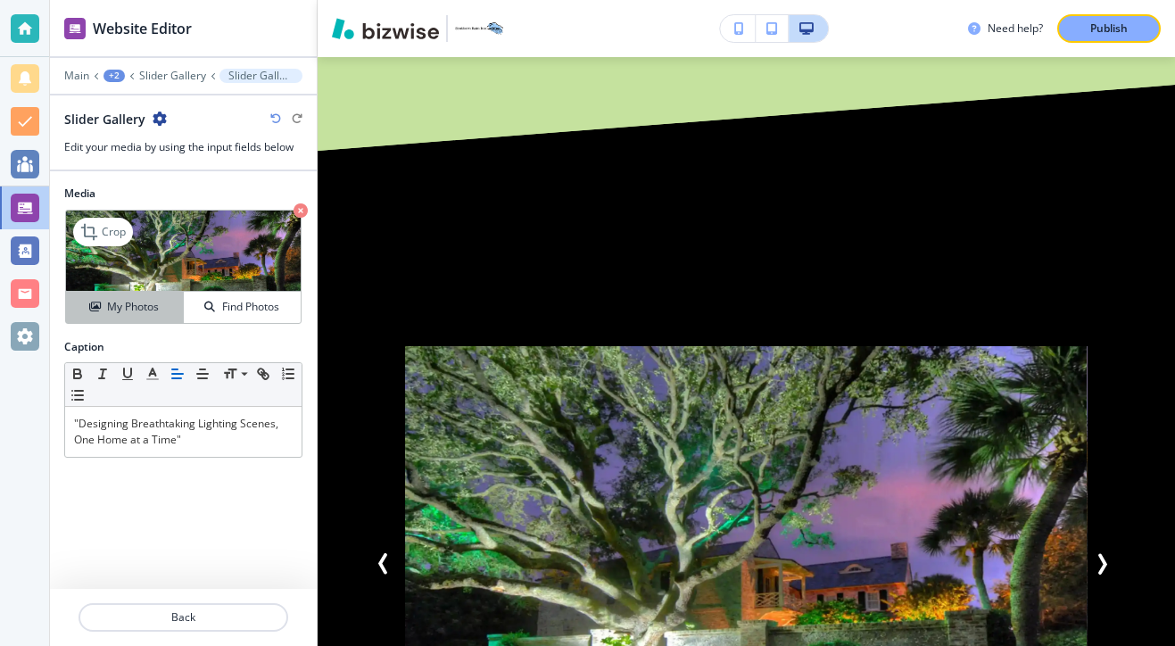
click at [153, 319] on button "My Photos" at bounding box center [125, 307] width 118 height 31
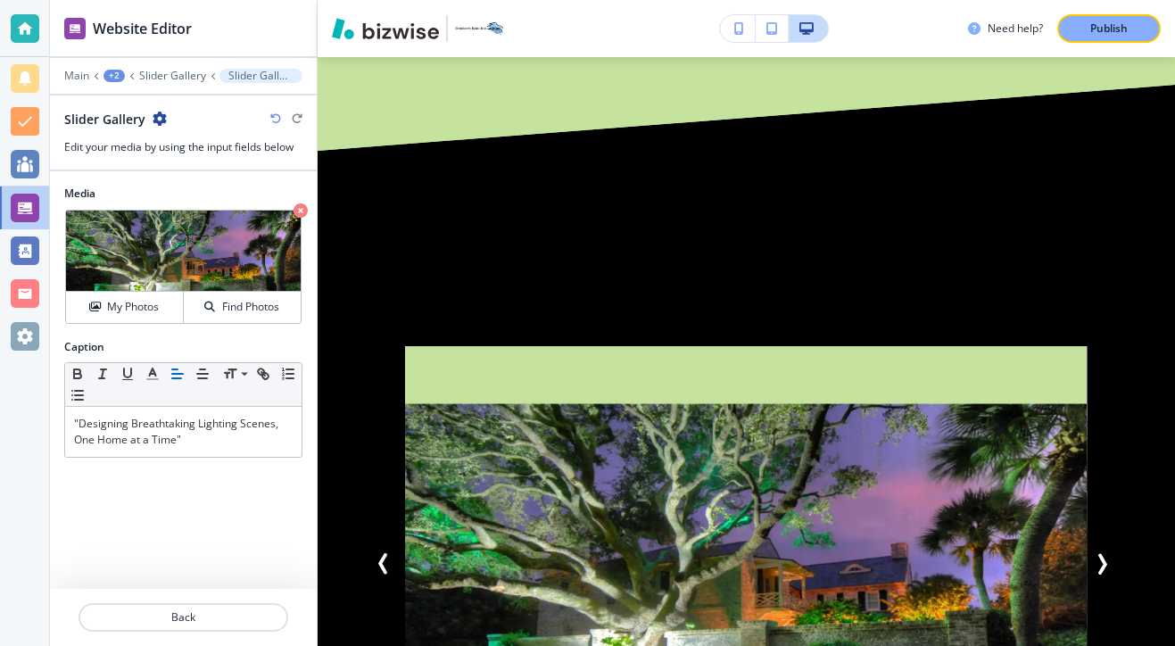
scroll to position [2171, 0]
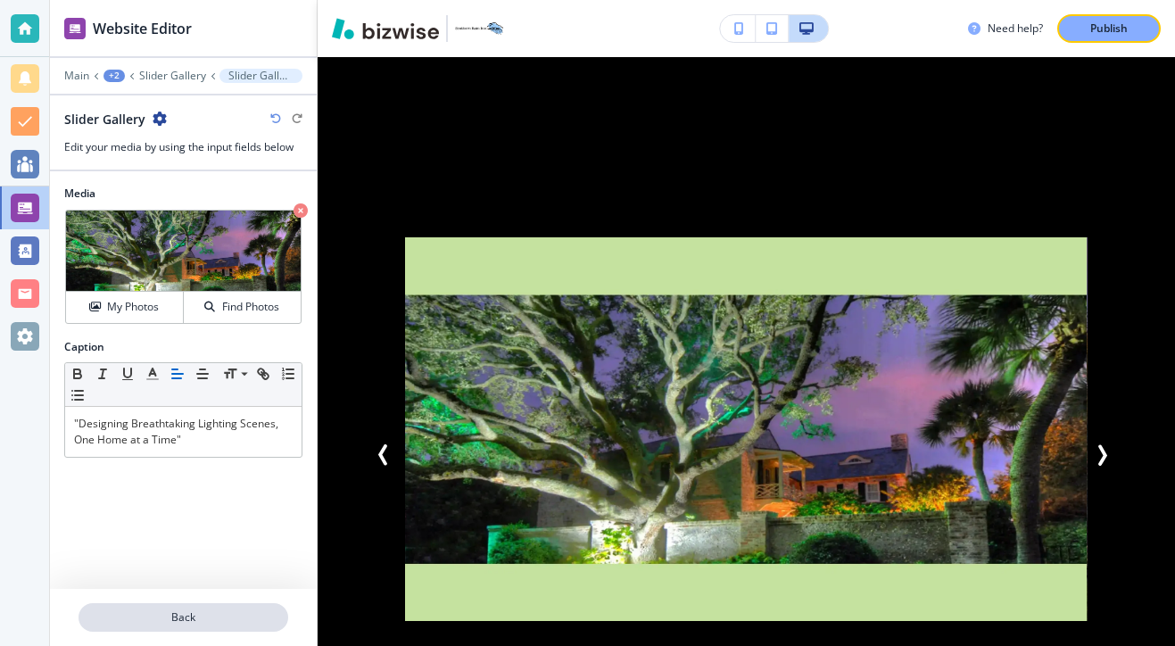
click at [152, 610] on p "Back" at bounding box center [183, 617] width 206 height 16
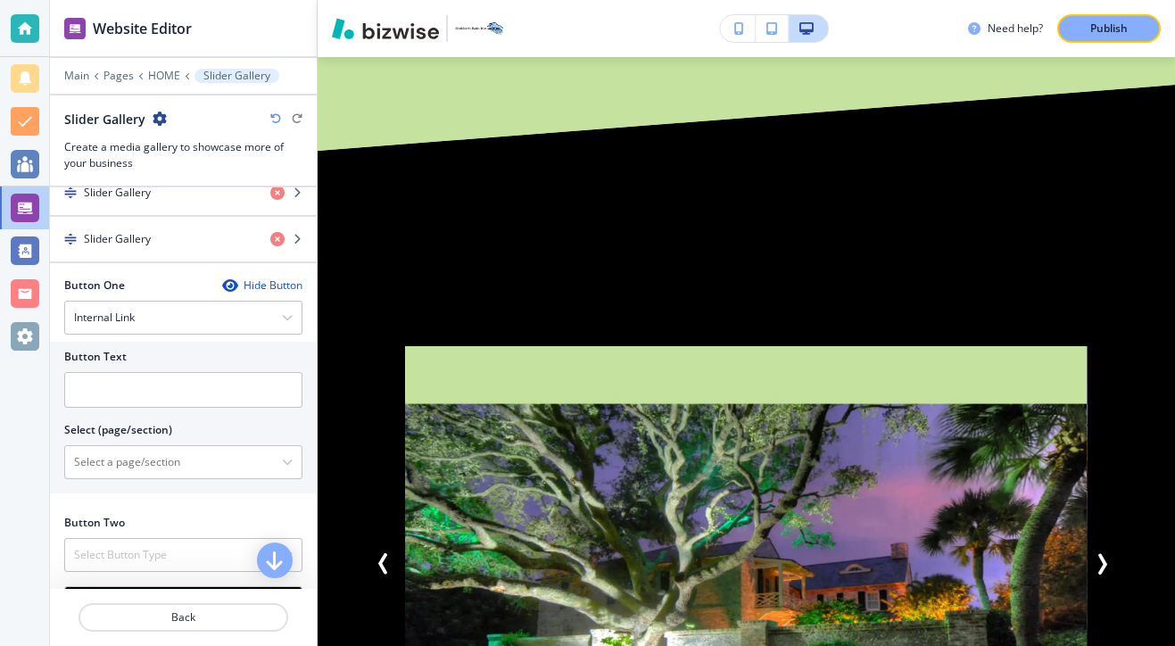
scroll to position [1012, 0]
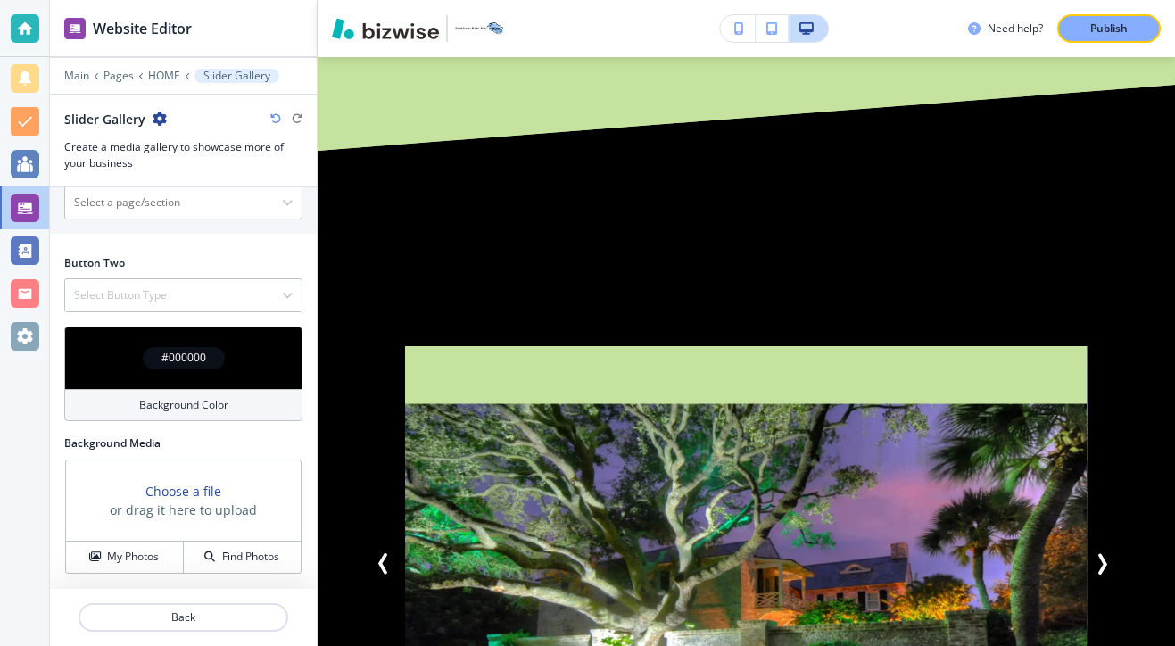
click at [170, 422] on div "#000000 Background Color" at bounding box center [183, 380] width 267 height 109
click at [176, 416] on div "Background Color" at bounding box center [183, 405] width 238 height 32
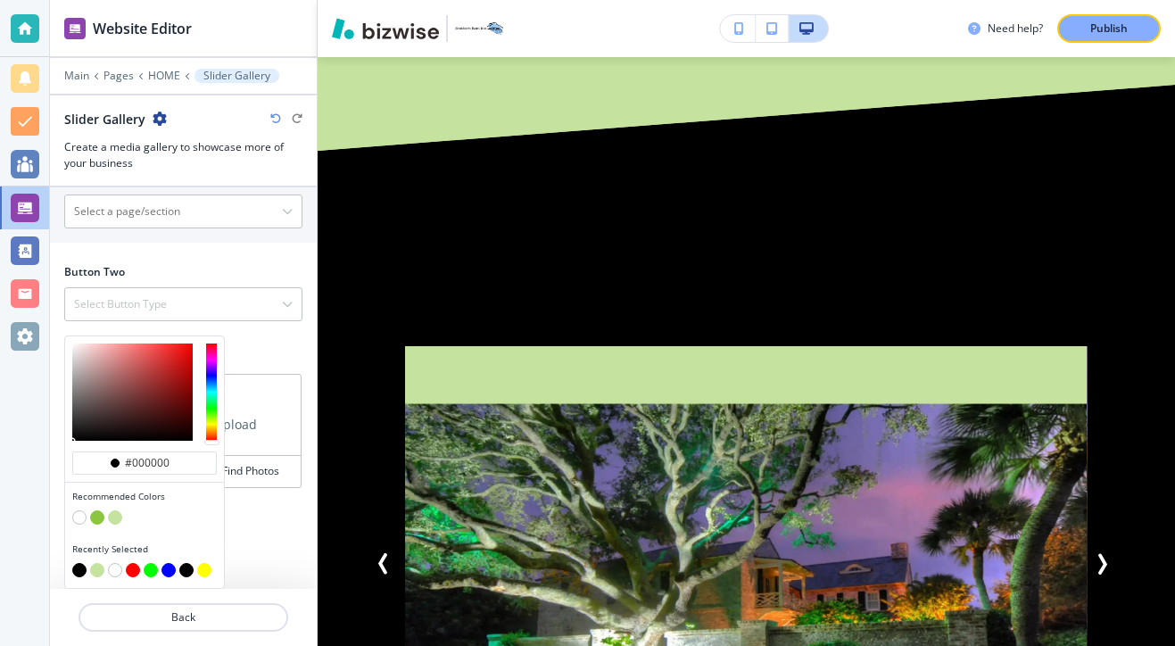
scroll to position [1003, 0]
click at [116, 528] on div "Recommended Colors" at bounding box center [144, 508] width 159 height 53
click at [115, 524] on div at bounding box center [144, 519] width 144 height 18
click at [114, 523] on button "button" at bounding box center [115, 517] width 14 height 14
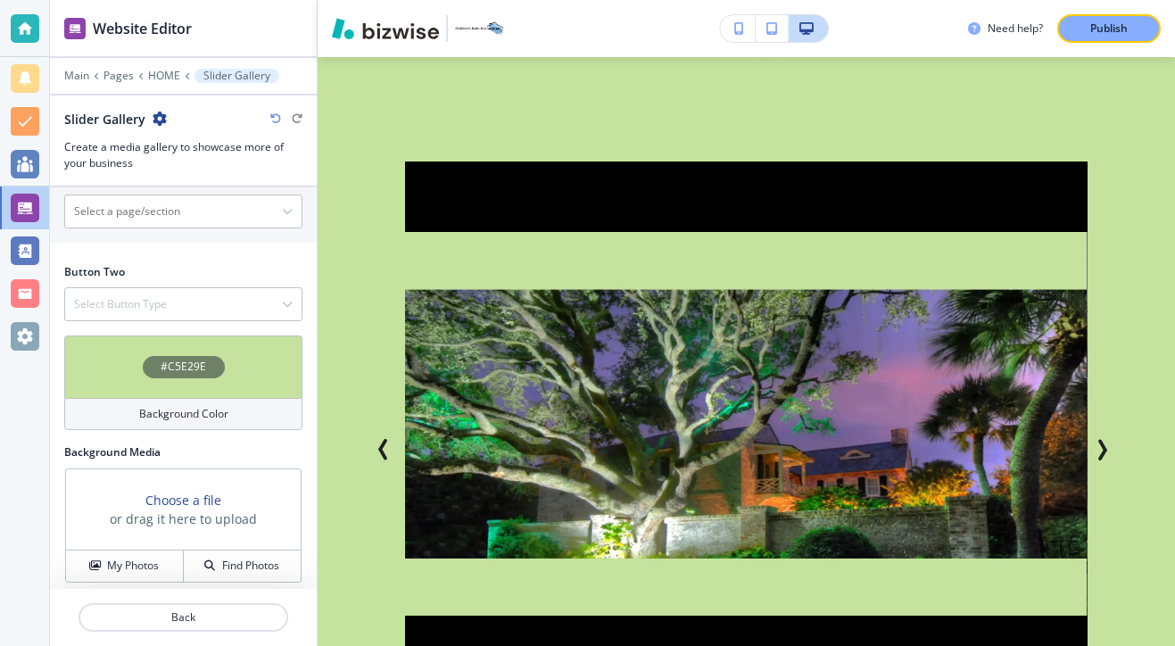
click at [113, 523] on h3 "or drag it here to upload" at bounding box center [183, 518] width 147 height 19
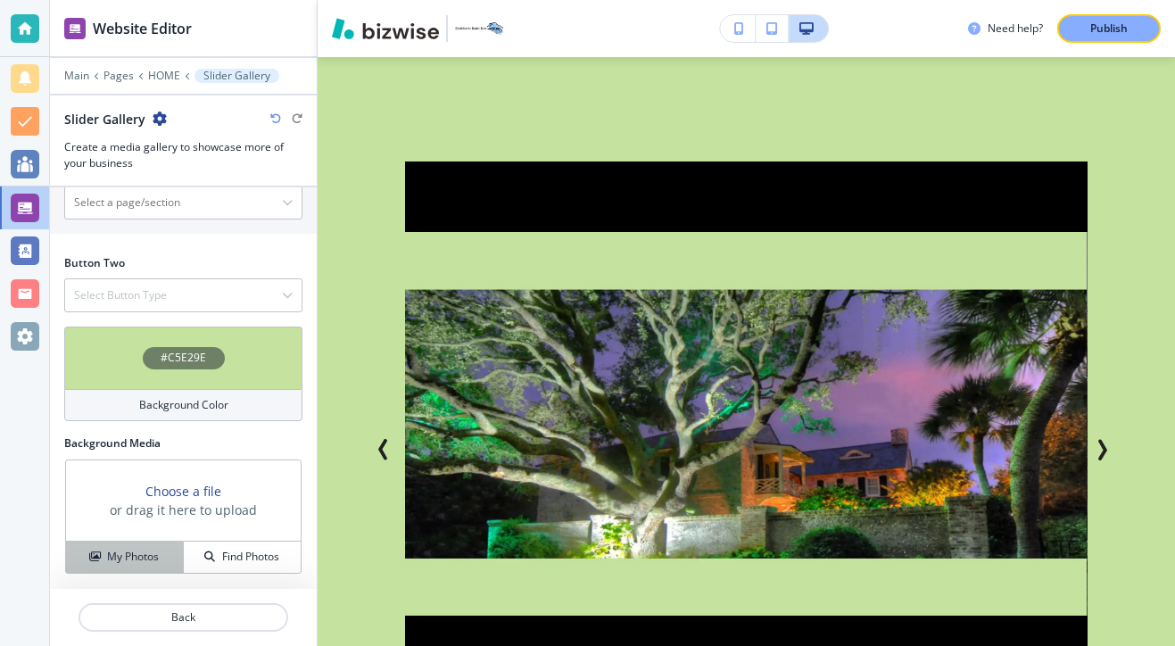
scroll to position [993, 0]
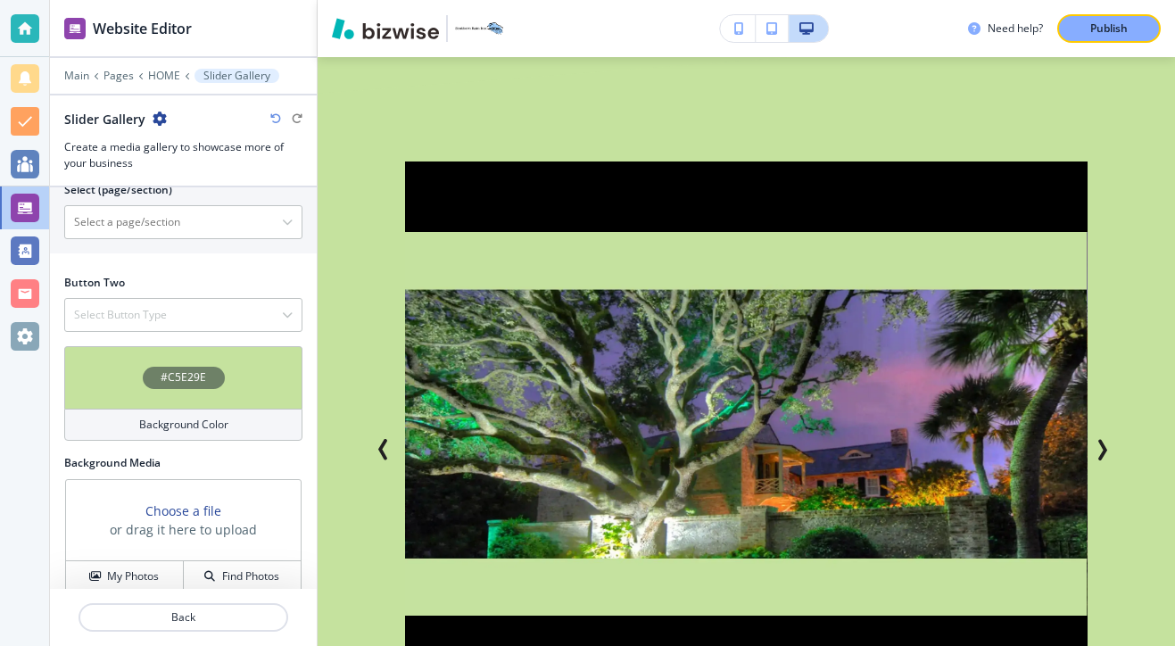
click at [152, 446] on div "#C5E29E Background Color" at bounding box center [183, 400] width 267 height 109
click at [152, 440] on div "Background Color" at bounding box center [183, 424] width 238 height 32
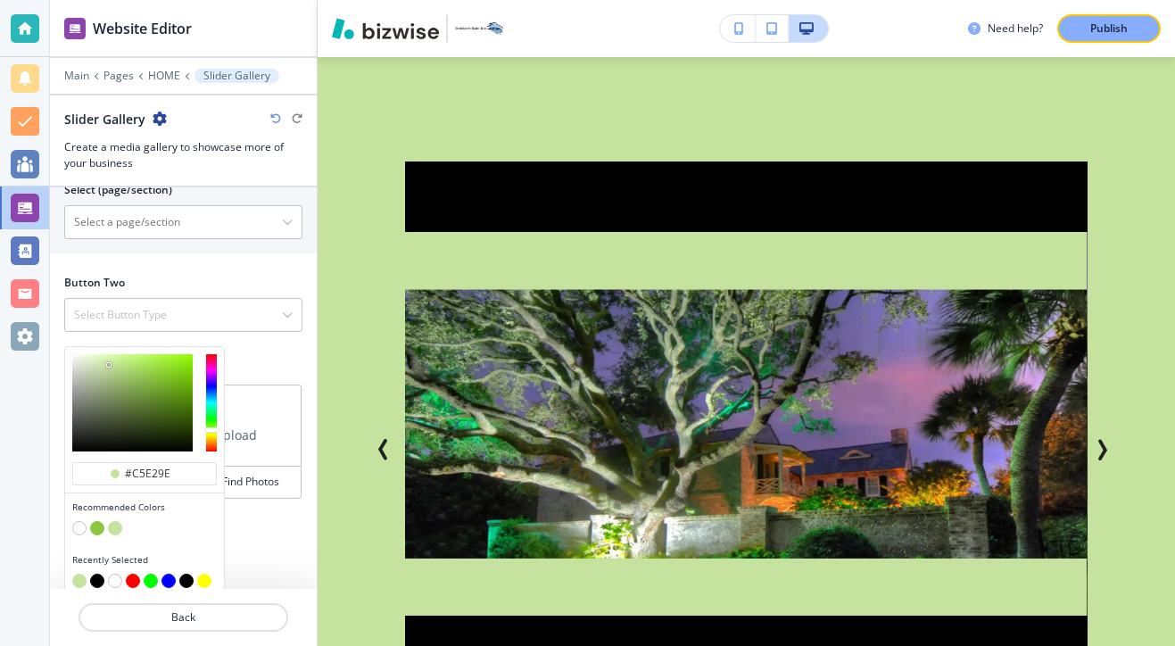
click at [98, 578] on button "button" at bounding box center [97, 580] width 14 height 14
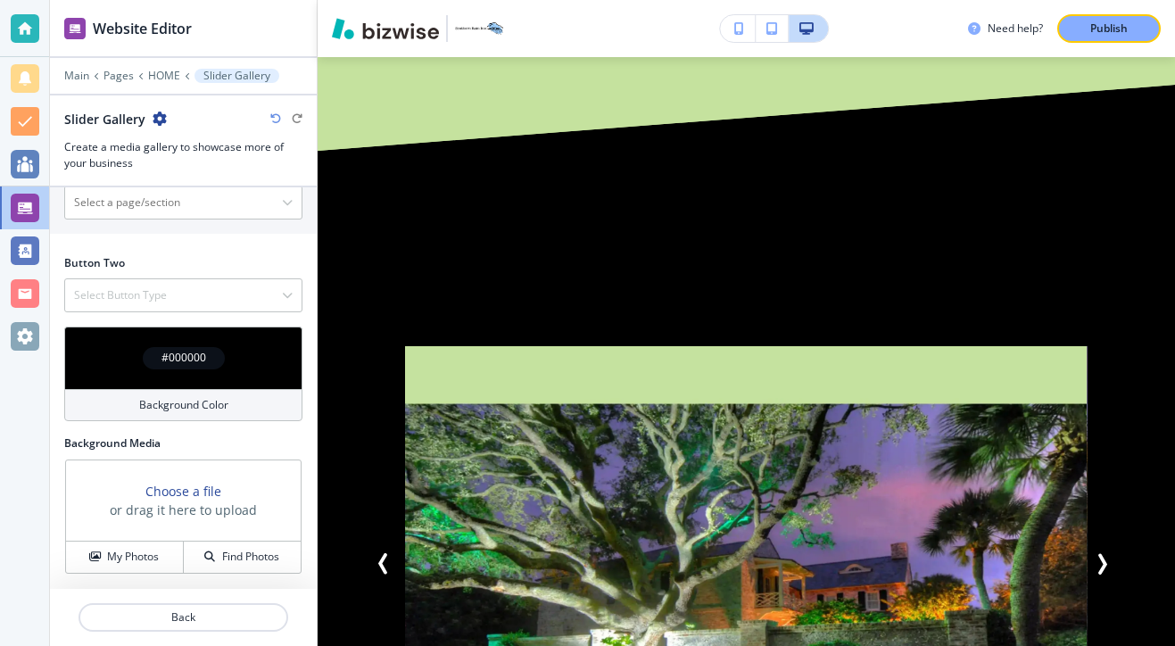
scroll to position [978, 0]
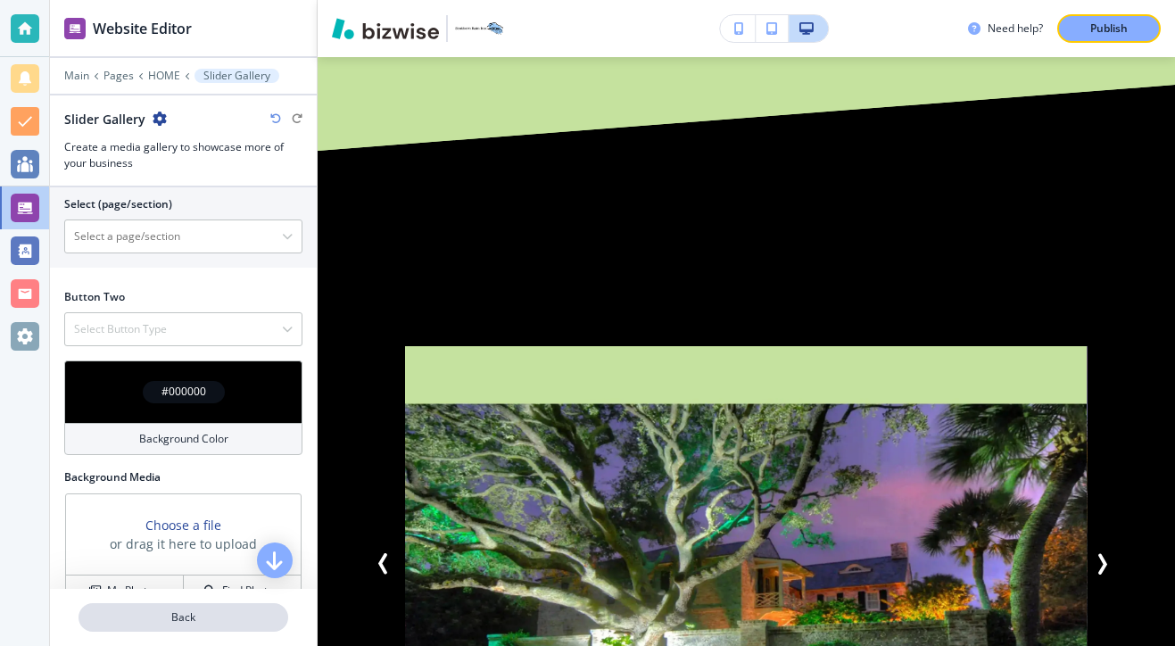
click at [136, 613] on p "Back" at bounding box center [183, 617] width 206 height 16
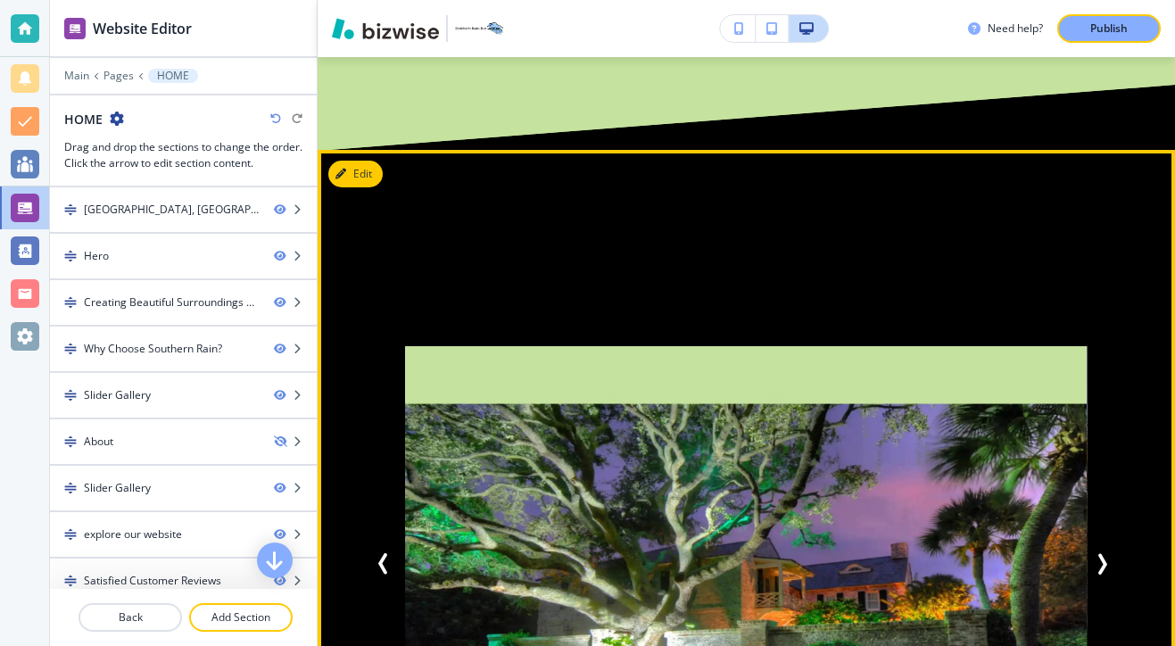
click at [367, 150] on div "Add Style and Functionality to Your Outdoor Space "Designing Breathtaking Light…" at bounding box center [745, 589] width 857 height 878
click at [367, 161] on button "Edit This Section" at bounding box center [388, 174] width 120 height 27
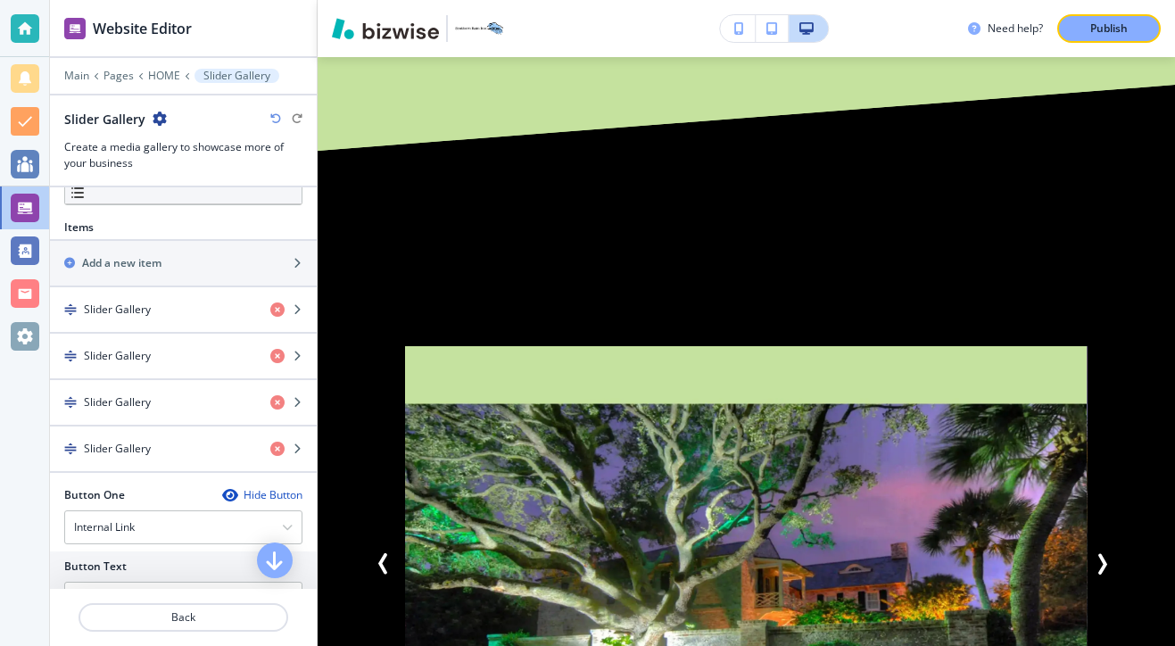
scroll to position [551, 0]
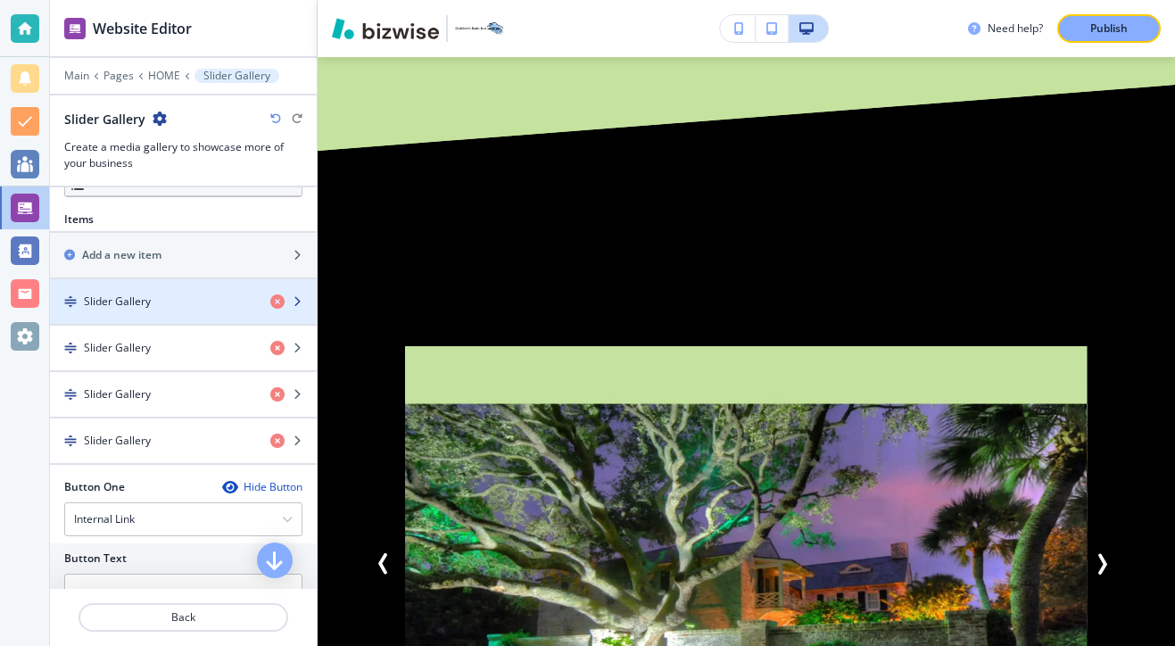
click at [200, 323] on div "button" at bounding box center [183, 316] width 267 height 14
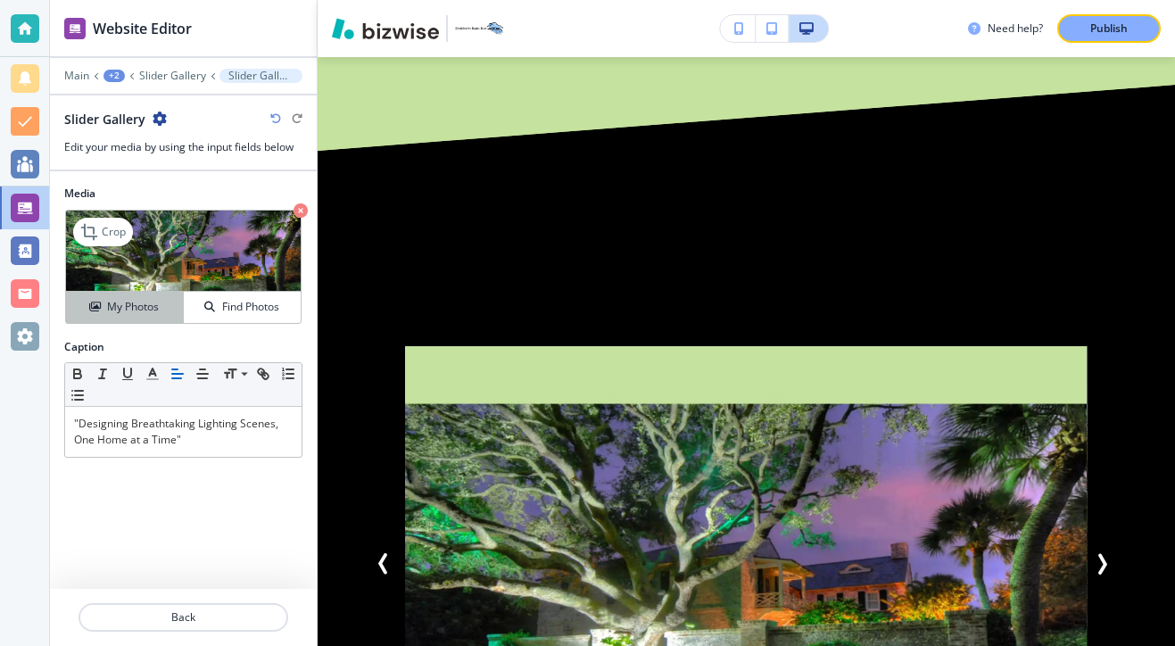
click at [131, 317] on button "My Photos" at bounding box center [125, 307] width 118 height 31
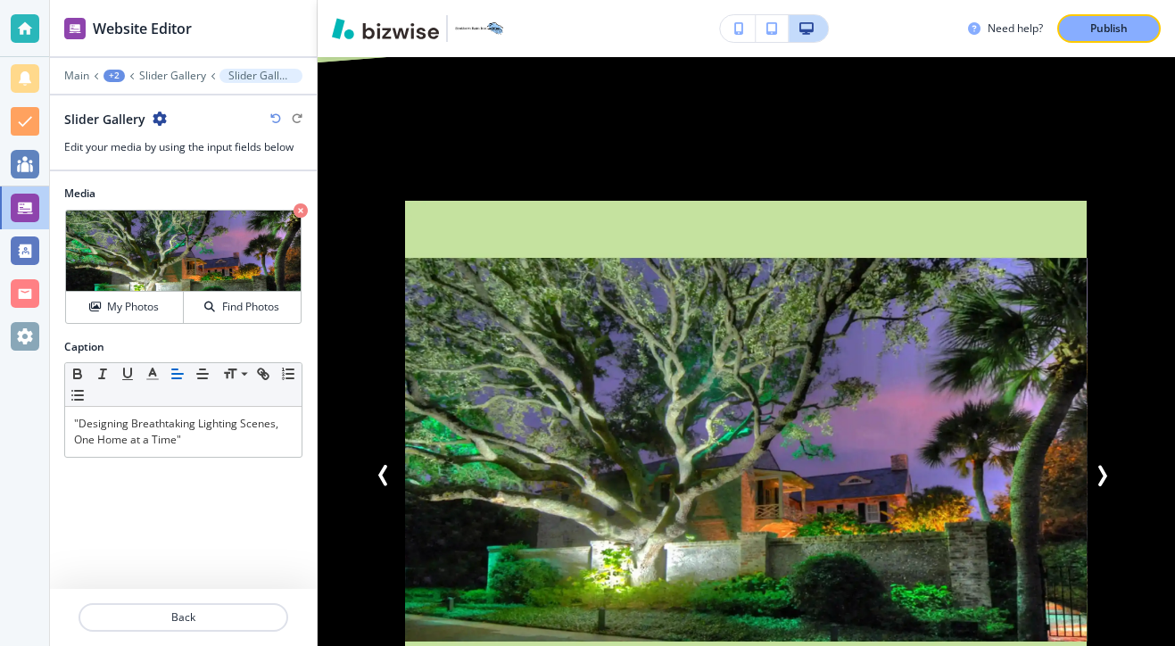
scroll to position [2227, 0]
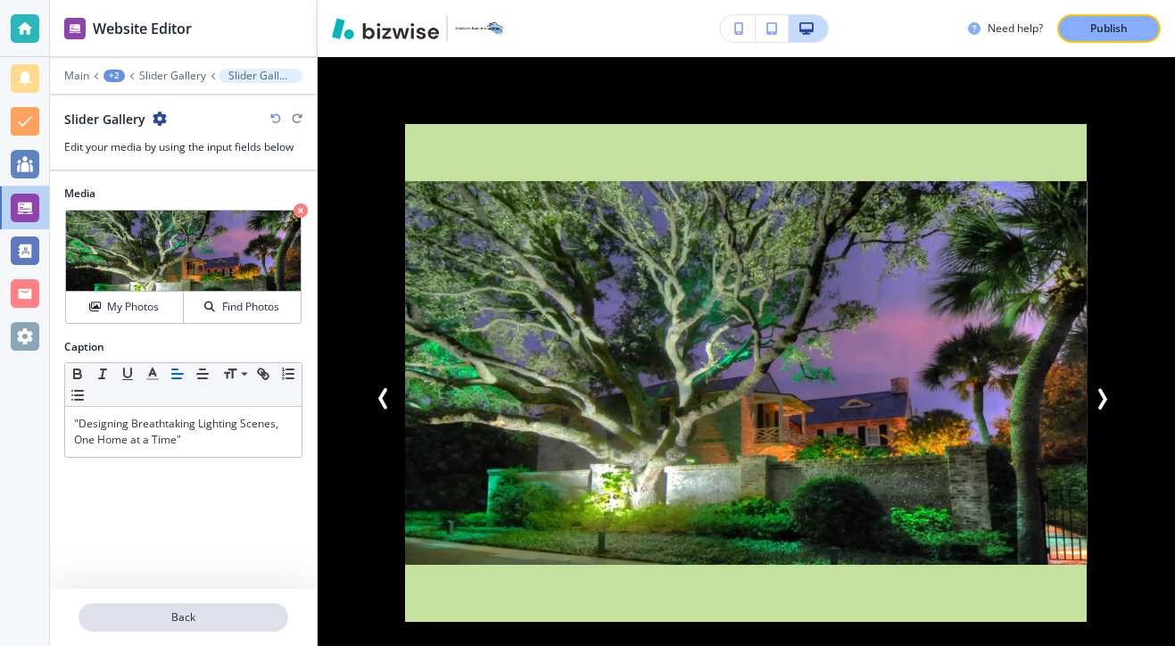
click at [168, 606] on button "Back" at bounding box center [183, 617] width 210 height 29
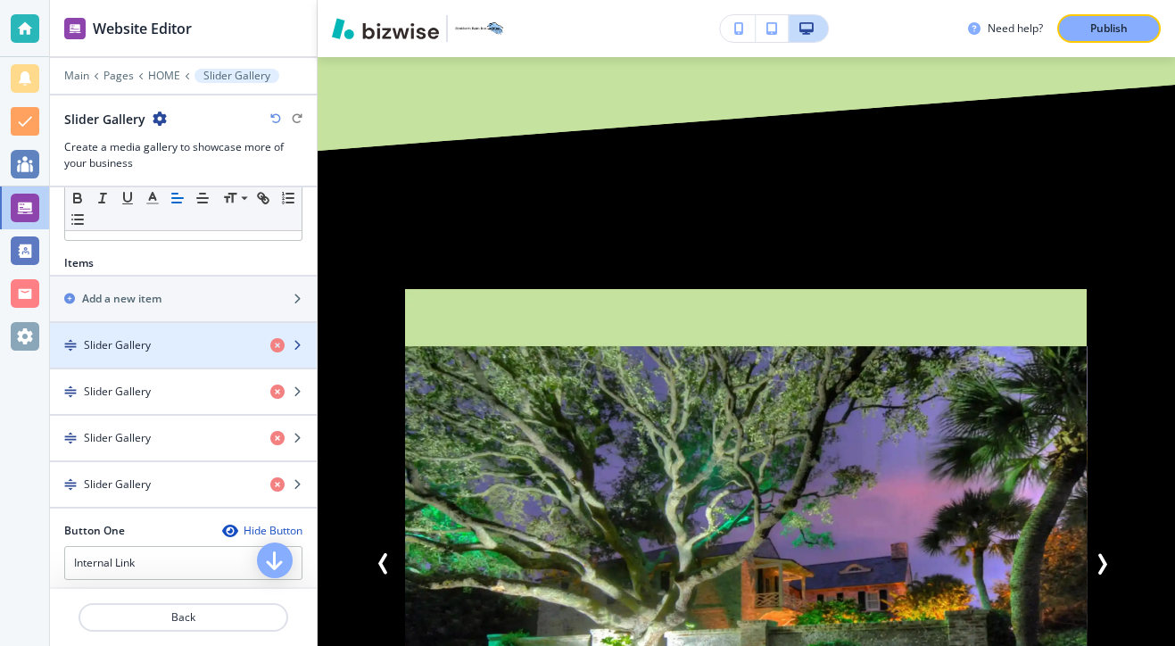
scroll to position [504, 0]
click at [163, 340] on div "button" at bounding box center [183, 333] width 267 height 14
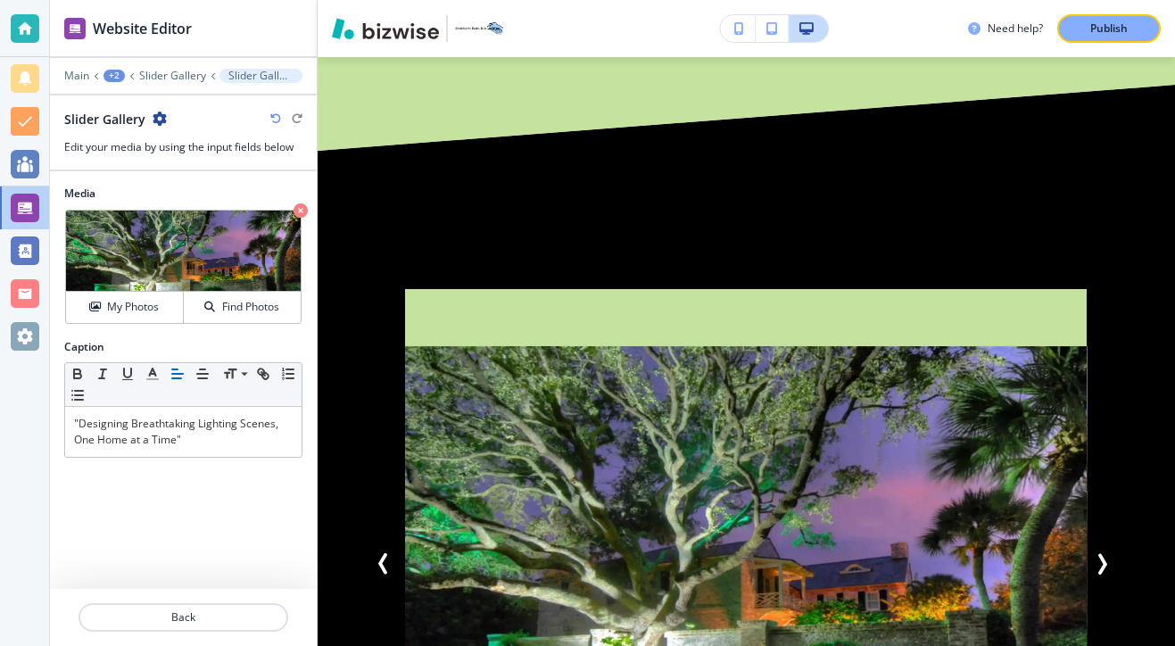
click at [153, 602] on div at bounding box center [183, 596] width 267 height 14
click at [153, 609] on p "Back" at bounding box center [183, 617] width 206 height 16
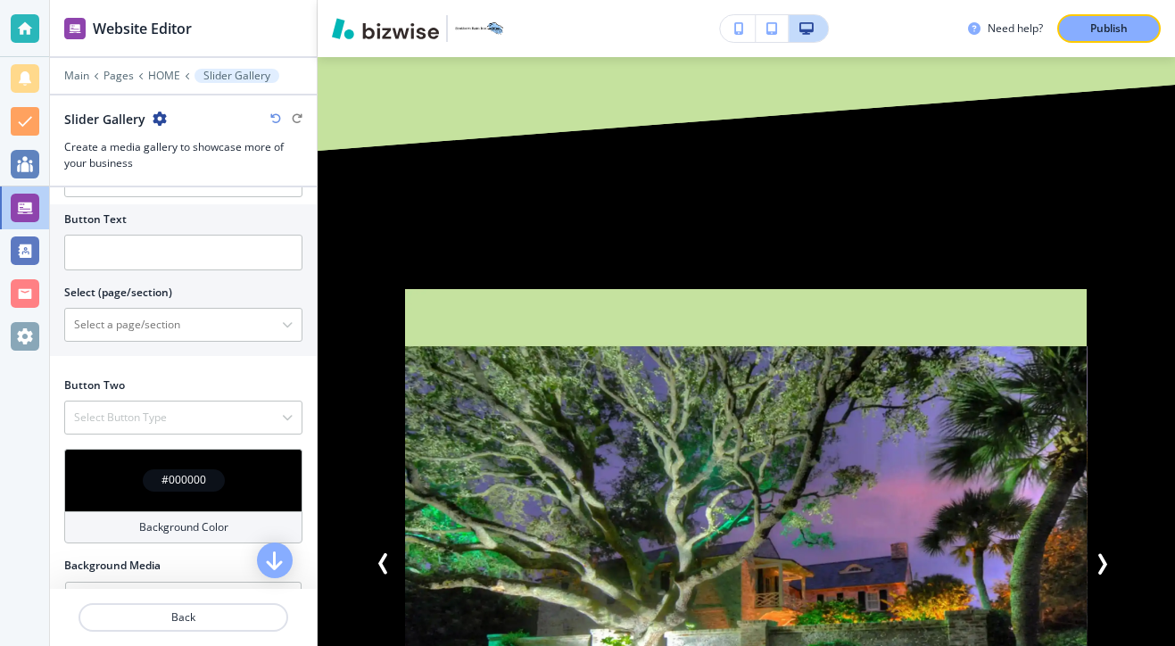
scroll to position [1012, 0]
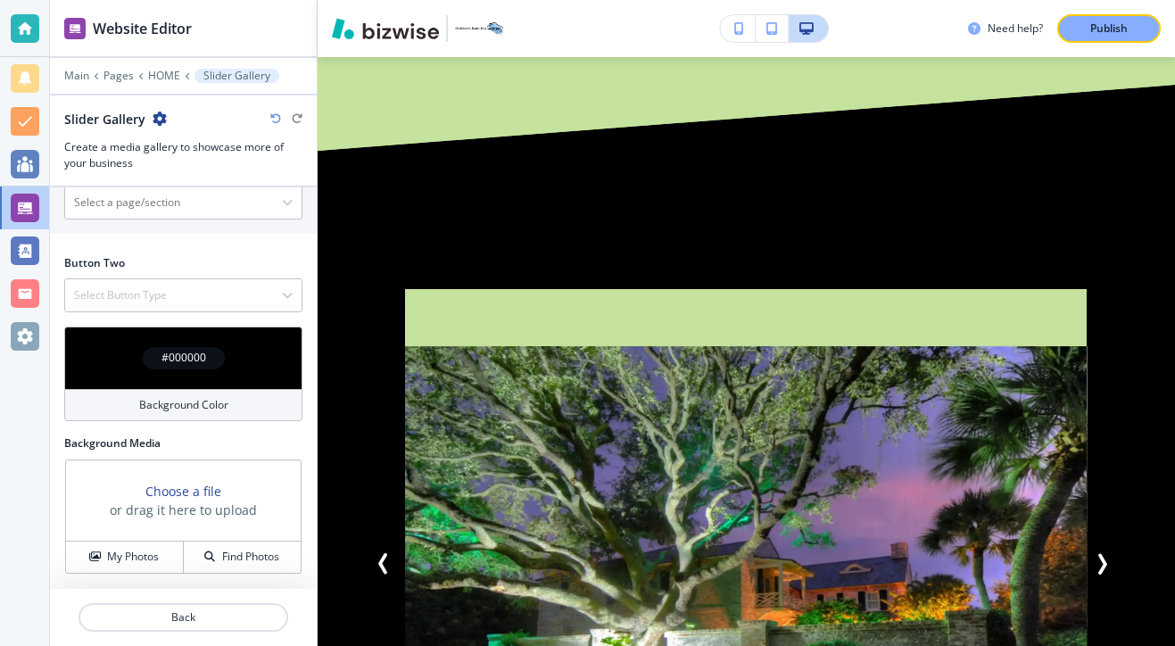
click at [185, 421] on div "#000000 Background Color" at bounding box center [183, 380] width 267 height 109
click at [196, 403] on h4 "Background Color" at bounding box center [183, 405] width 89 height 16
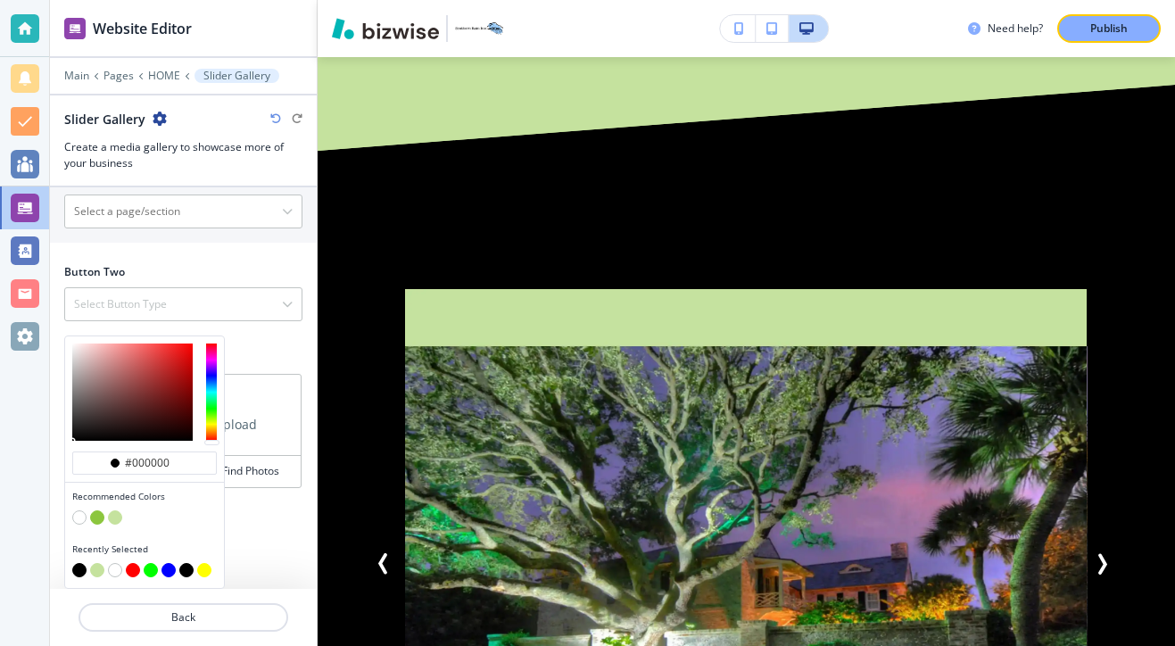
scroll to position [1003, 0]
click at [115, 521] on button "button" at bounding box center [115, 517] width 14 height 14
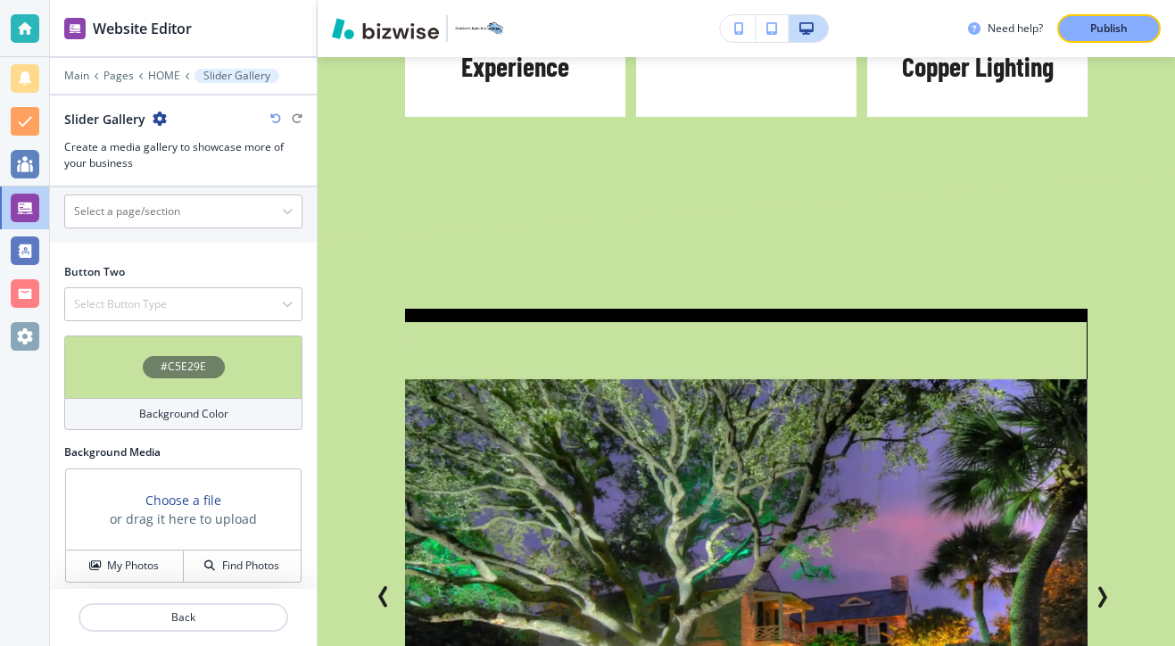
scroll to position [1012, 0]
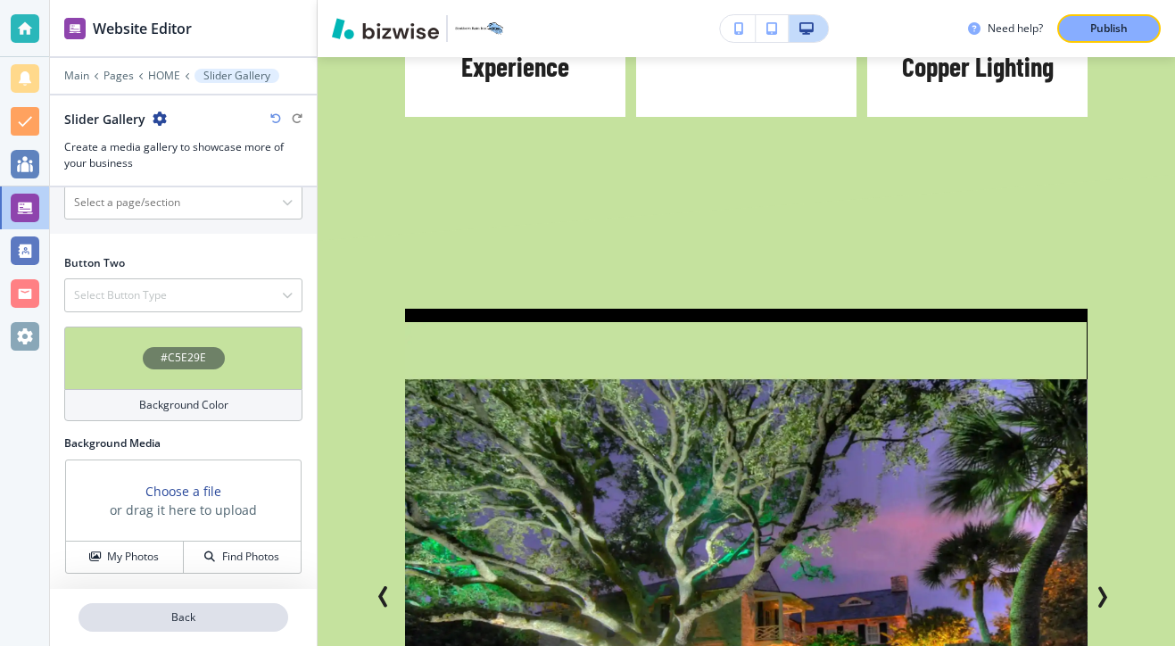
click at [163, 613] on p "Back" at bounding box center [183, 617] width 206 height 16
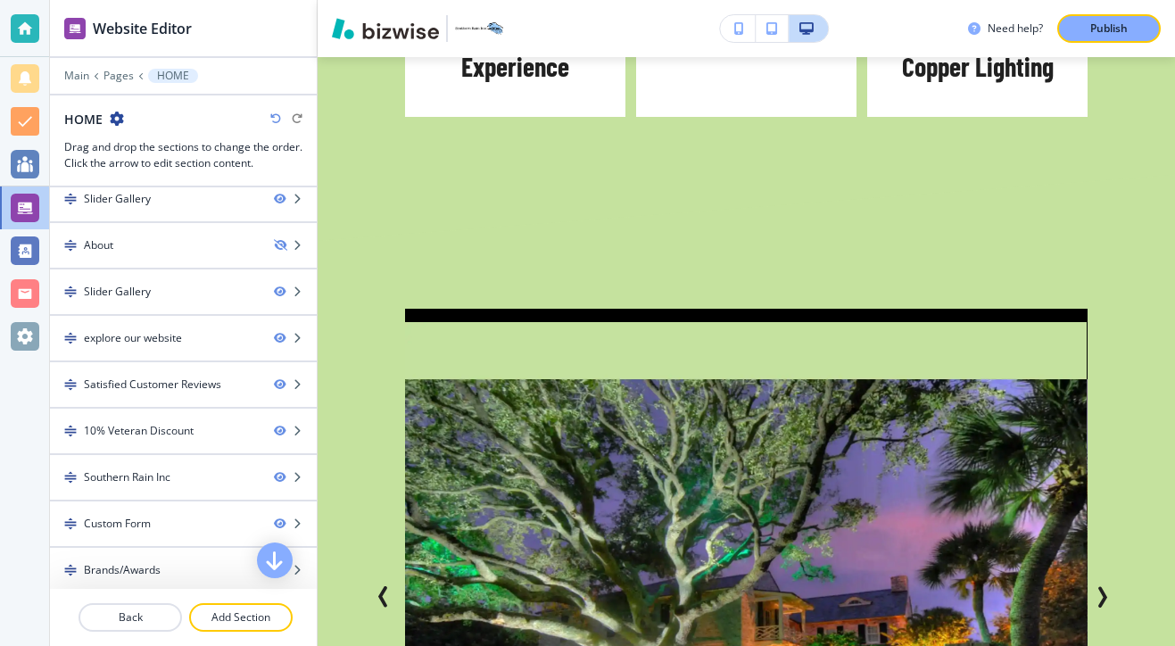
scroll to position [294, 0]
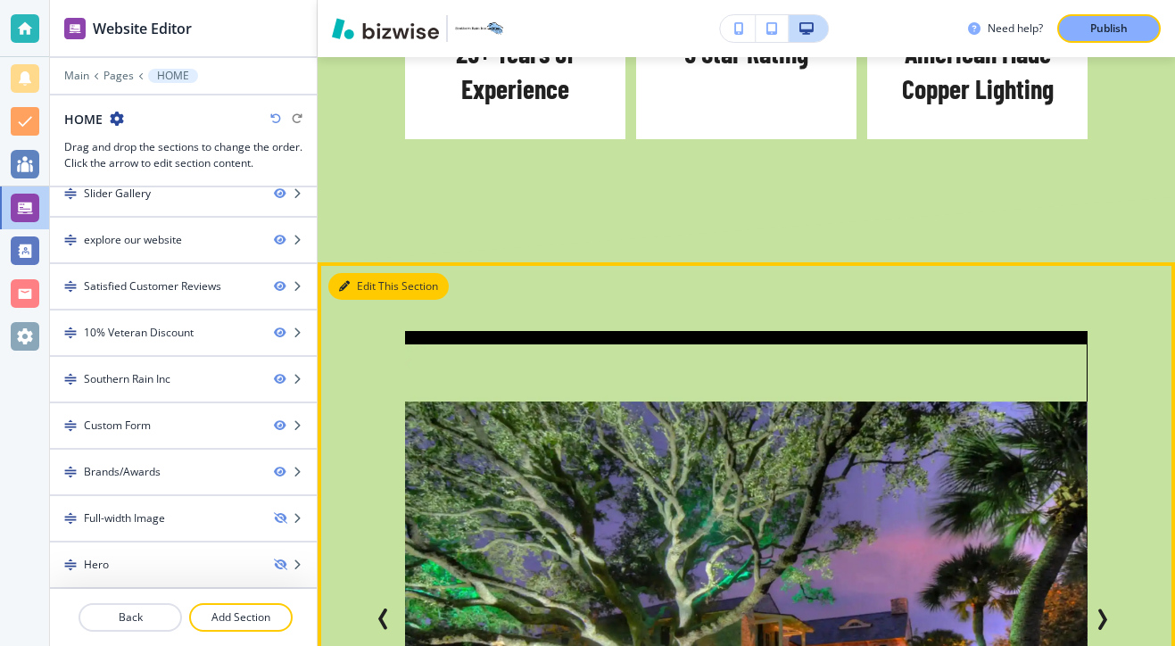
click at [370, 273] on button "Edit This Section" at bounding box center [388, 286] width 120 height 27
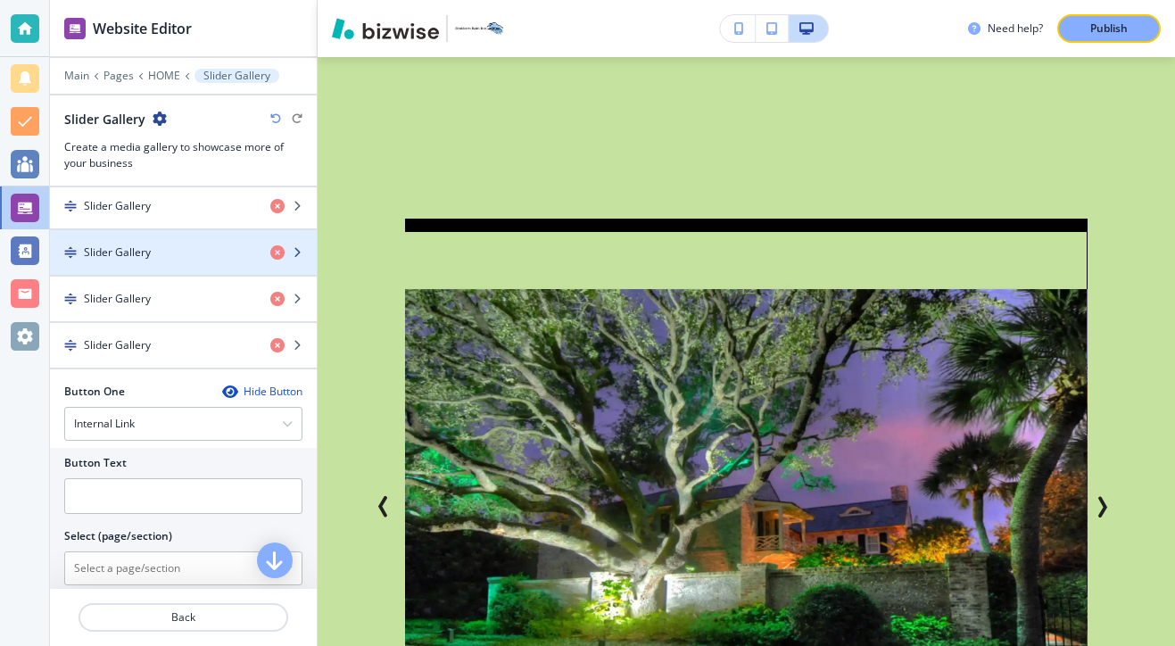
scroll to position [640, 0]
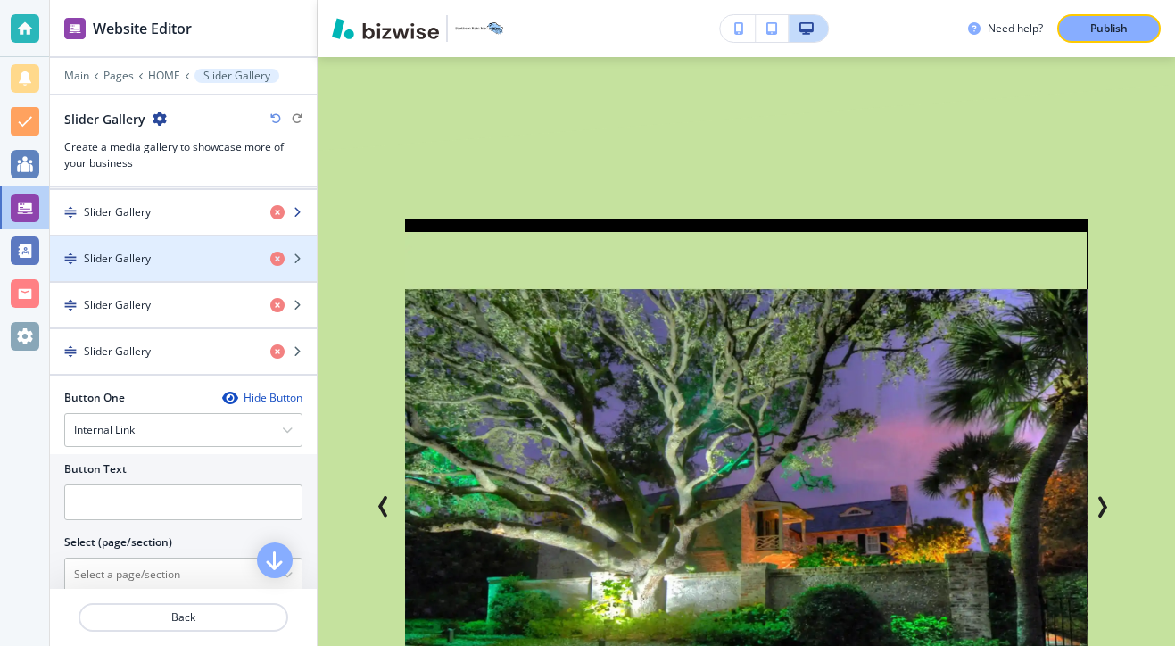
click at [160, 216] on div "Slider Gallery" at bounding box center [153, 212] width 206 height 16
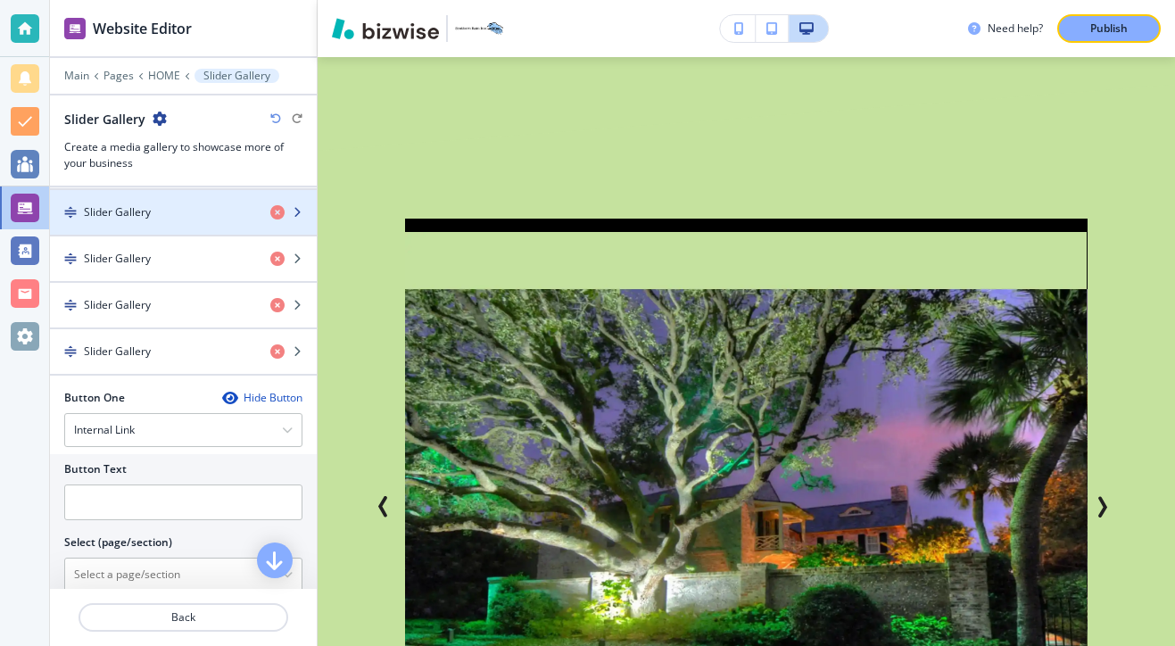
click at [160, 216] on div "Slider Gallery" at bounding box center [153, 212] width 206 height 16
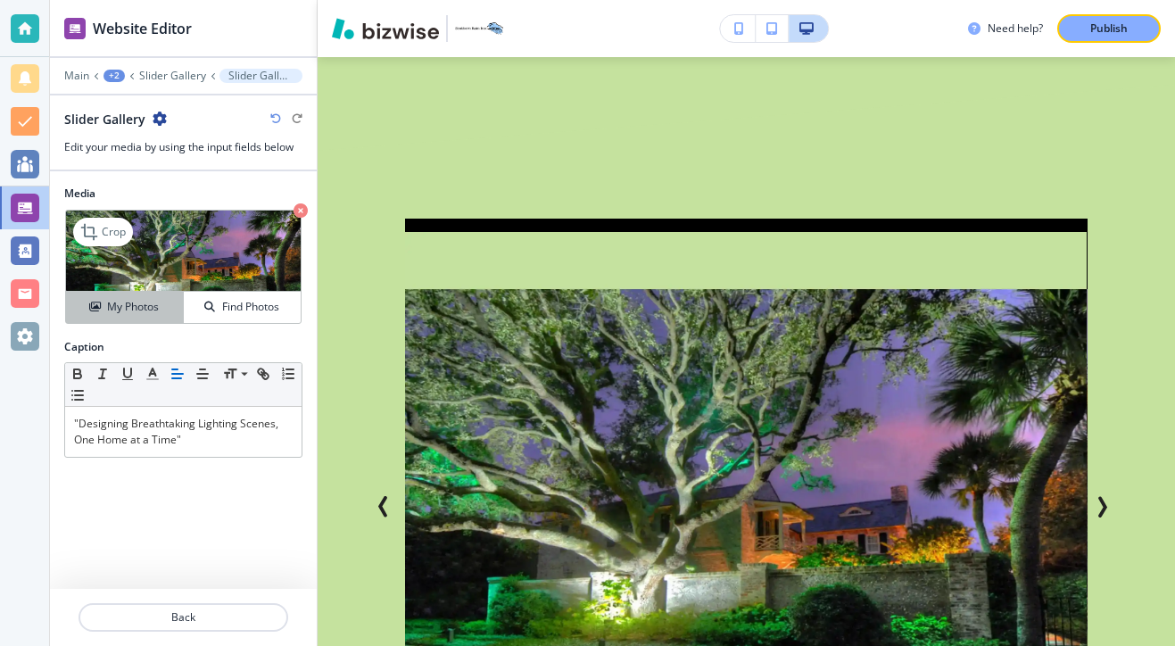
click at [144, 301] on h4 "My Photos" at bounding box center [133, 307] width 52 height 16
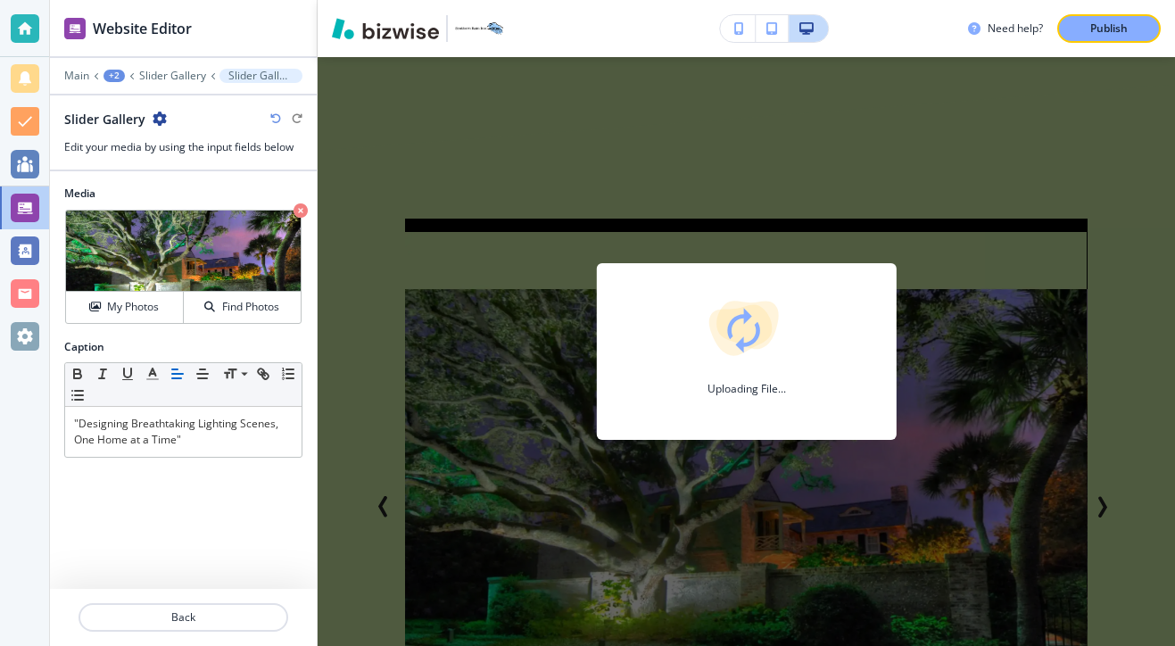
click at [599, 259] on div "Uploading File..." at bounding box center [745, 351] width 857 height 589
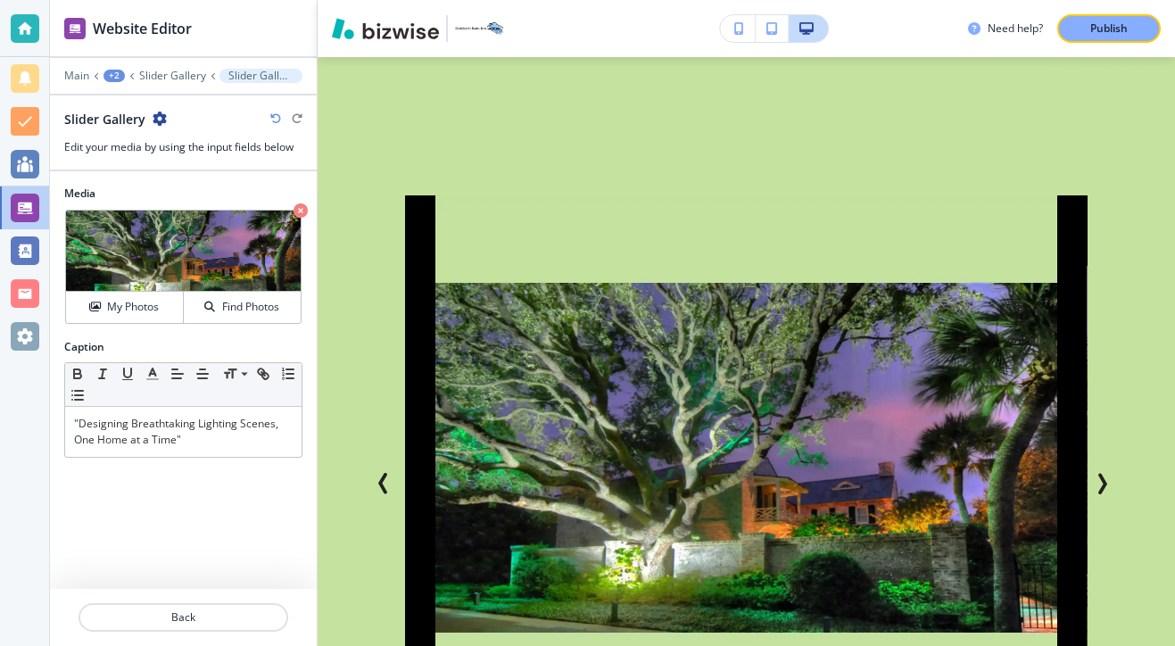
scroll to position [2027, 0]
click at [151, 305] on h4 "My Photos" at bounding box center [133, 307] width 52 height 16
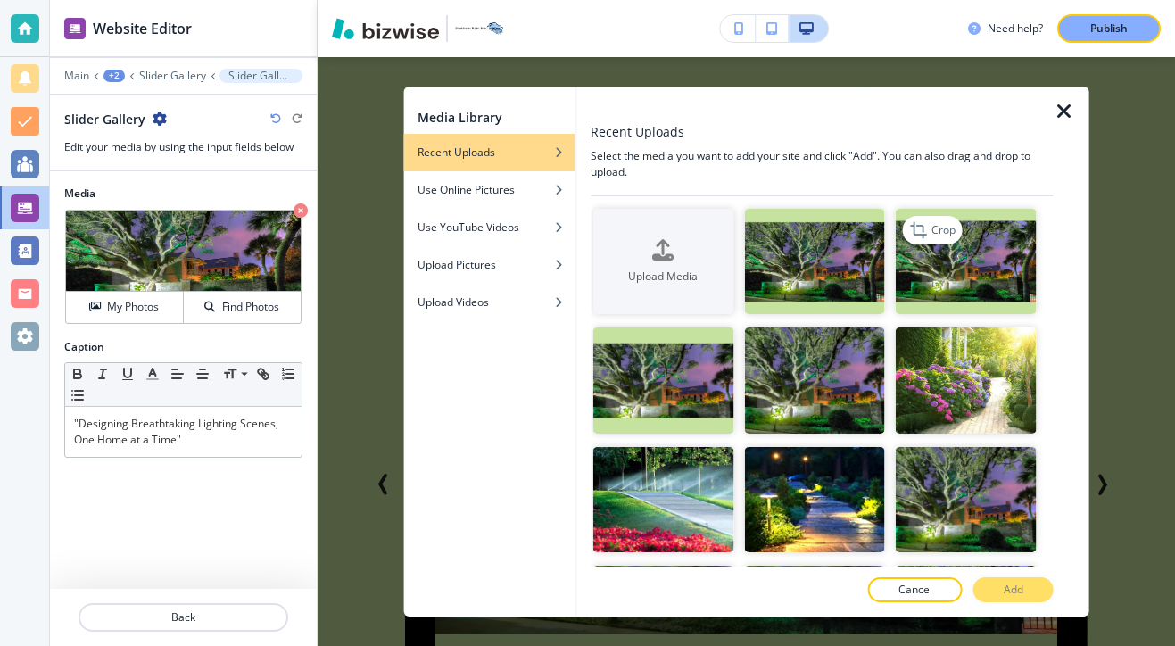
click at [956, 287] on img "button" at bounding box center [965, 261] width 141 height 105
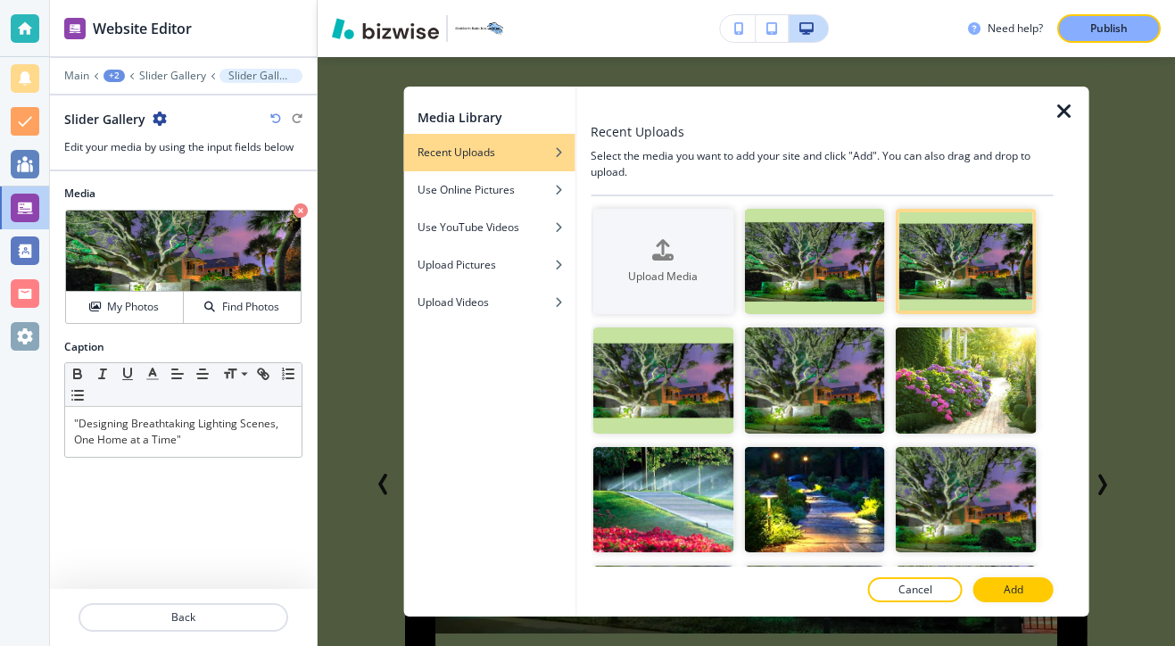
click at [1017, 598] on button "Add" at bounding box center [1013, 589] width 80 height 25
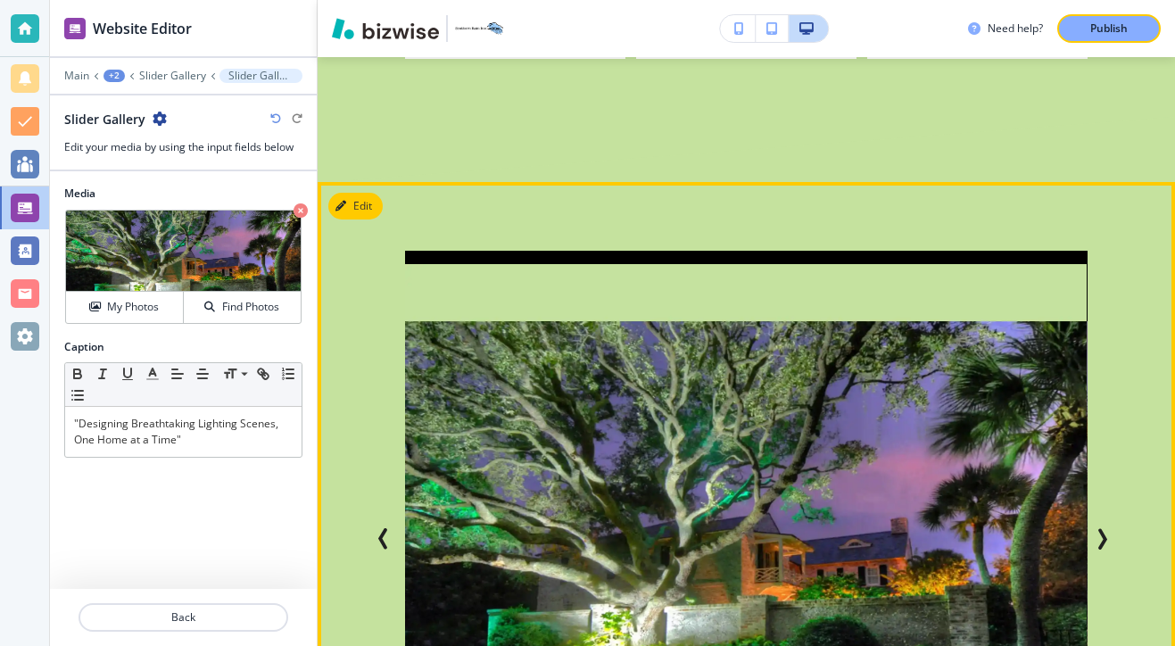
scroll to position [2001, 0]
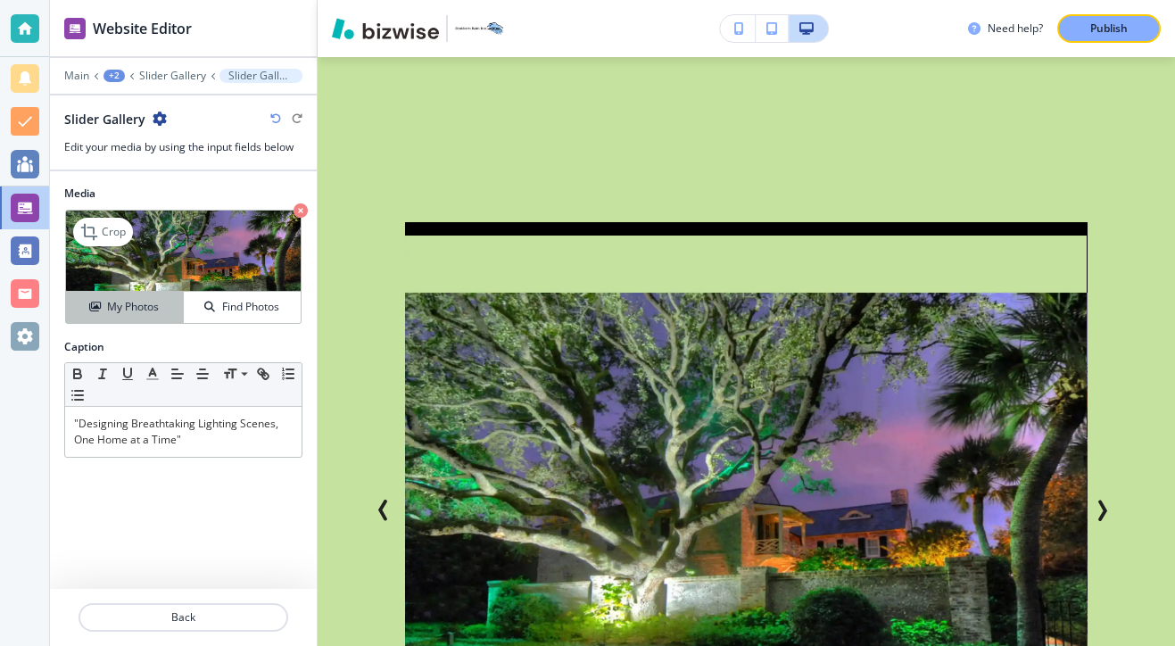
click at [139, 320] on button "My Photos" at bounding box center [125, 307] width 118 height 31
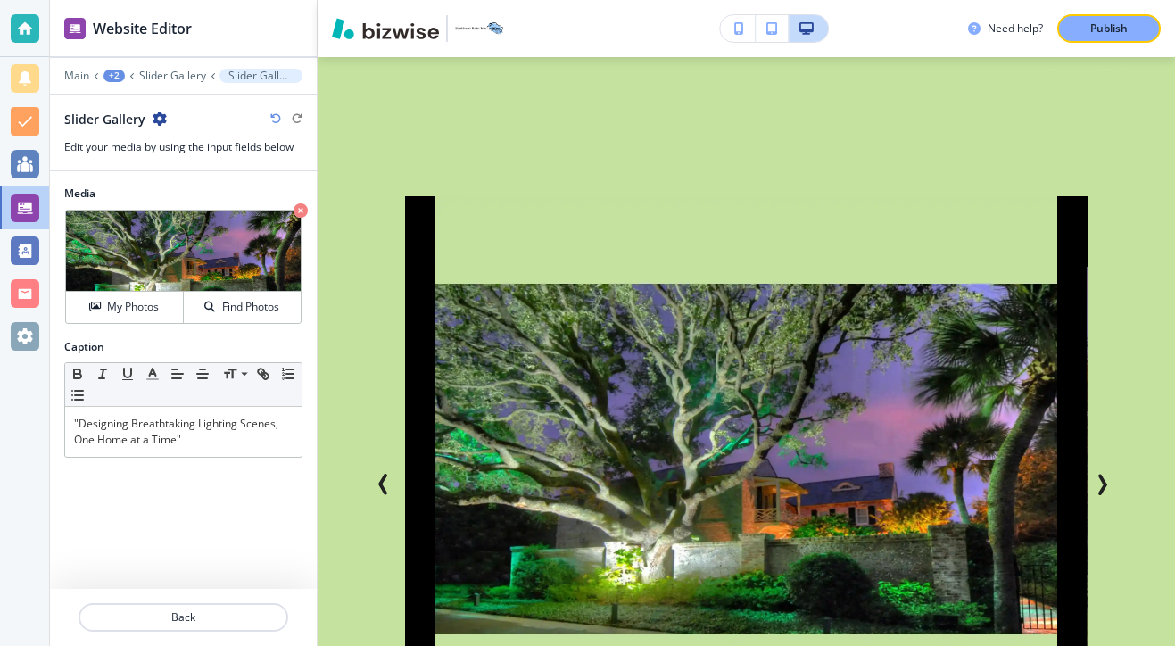
scroll to position [2011, 0]
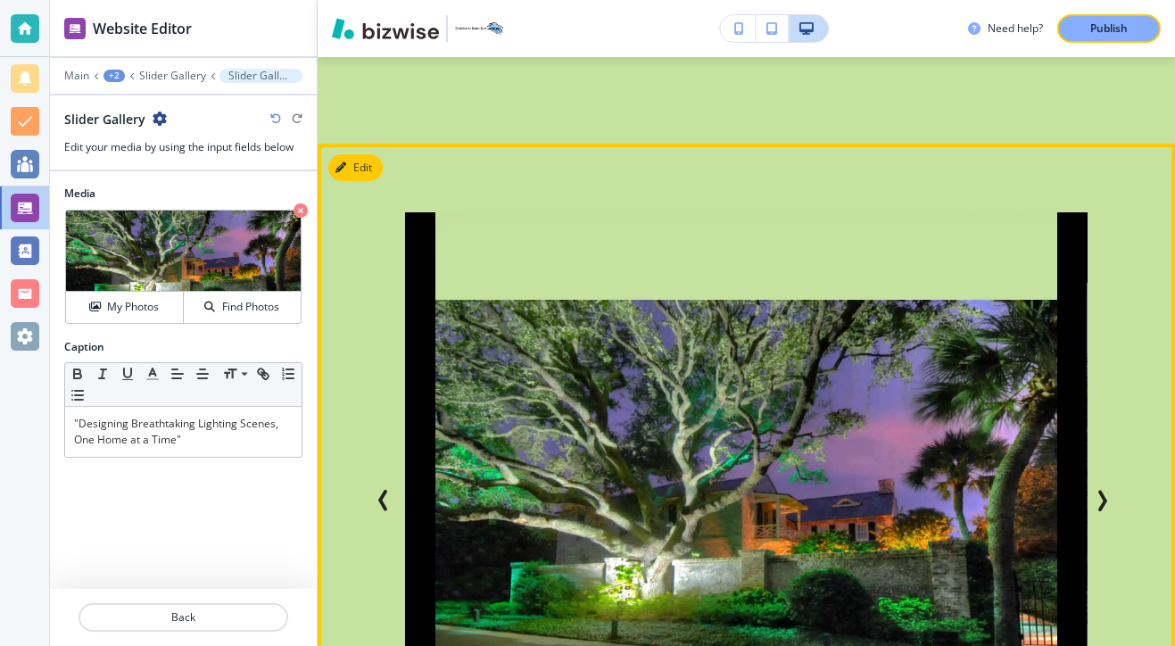
click at [380, 490] on icon "Previous Slide" at bounding box center [383, 500] width 21 height 21
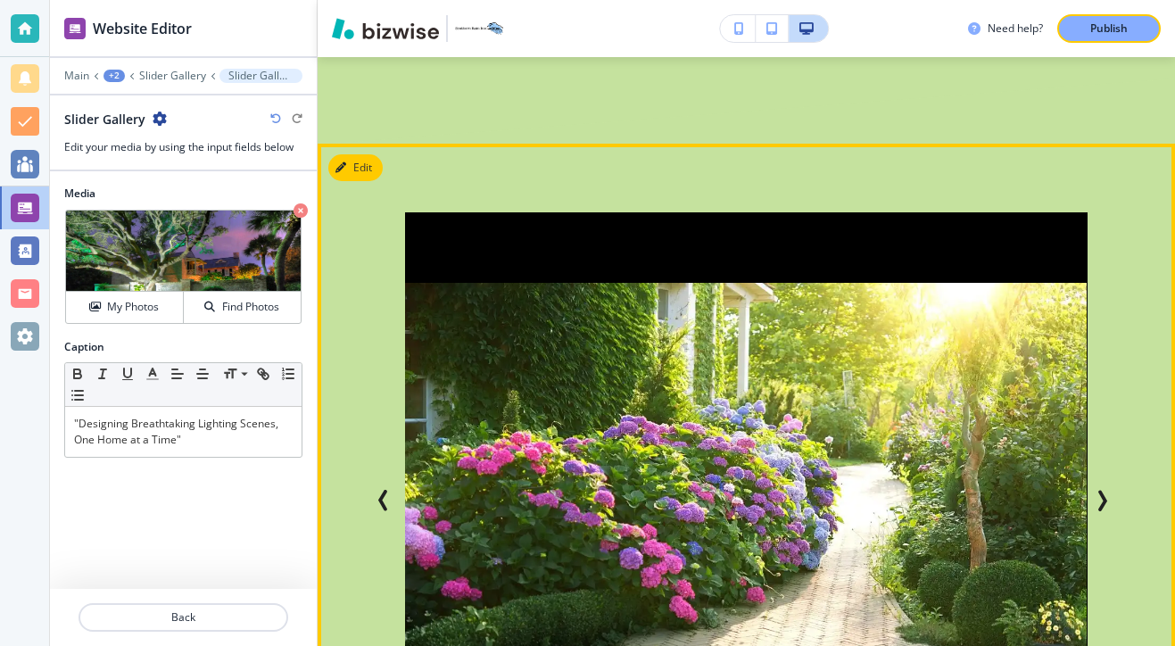
click at [1122, 392] on div "Add Style and Functionality to Your Outdoor Space "Designing Breathtaking Light…" at bounding box center [745, 500] width 757 height 598
click at [1112, 490] on icon "Next Slide" at bounding box center [1101, 500] width 21 height 21
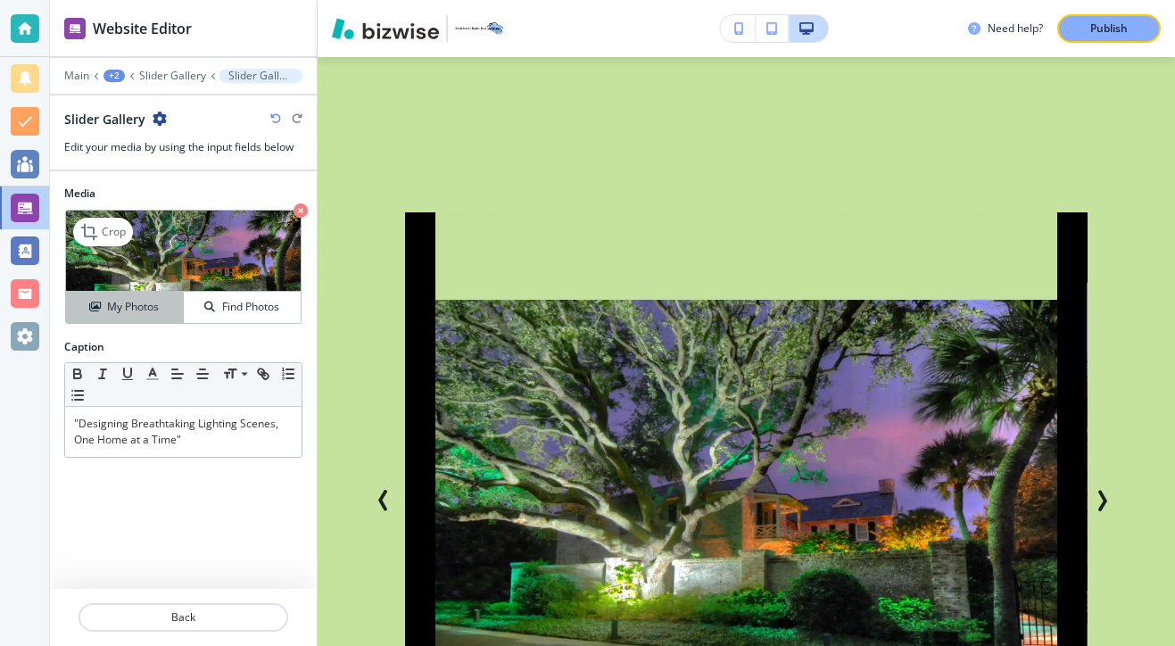
click at [156, 293] on button "My Photos" at bounding box center [125, 307] width 118 height 31
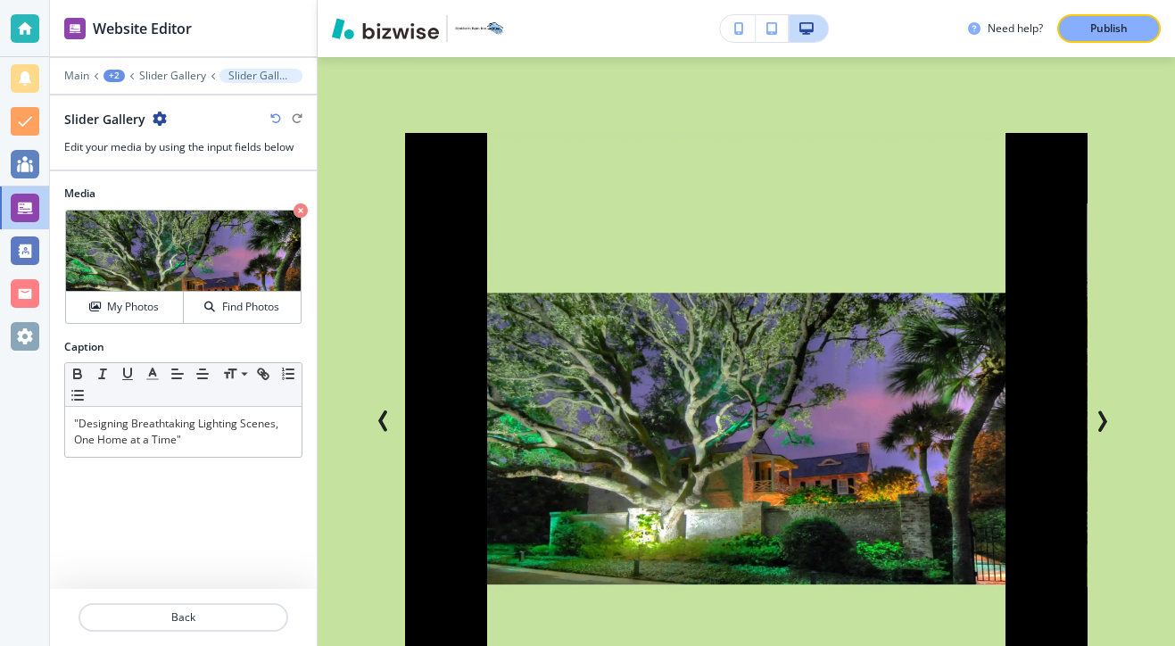
scroll to position [2091, 0]
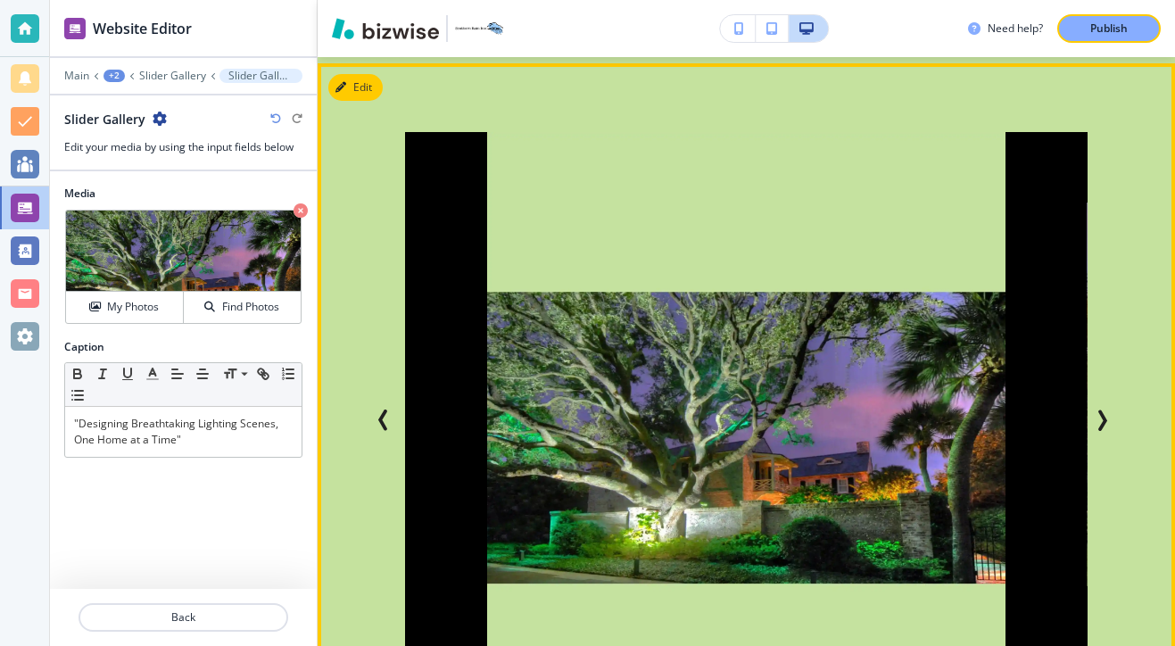
click at [1104, 409] on icon "Next Slide" at bounding box center [1101, 419] width 21 height 21
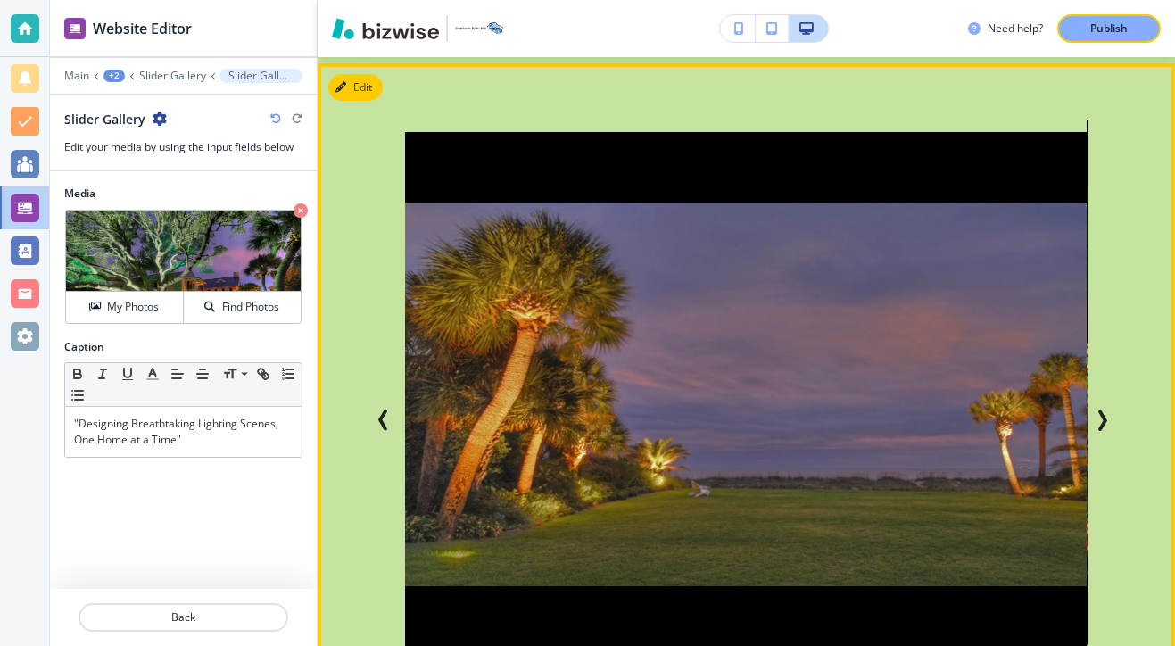
click at [383, 400] on button "Previous Slide" at bounding box center [386, 419] width 39 height 39
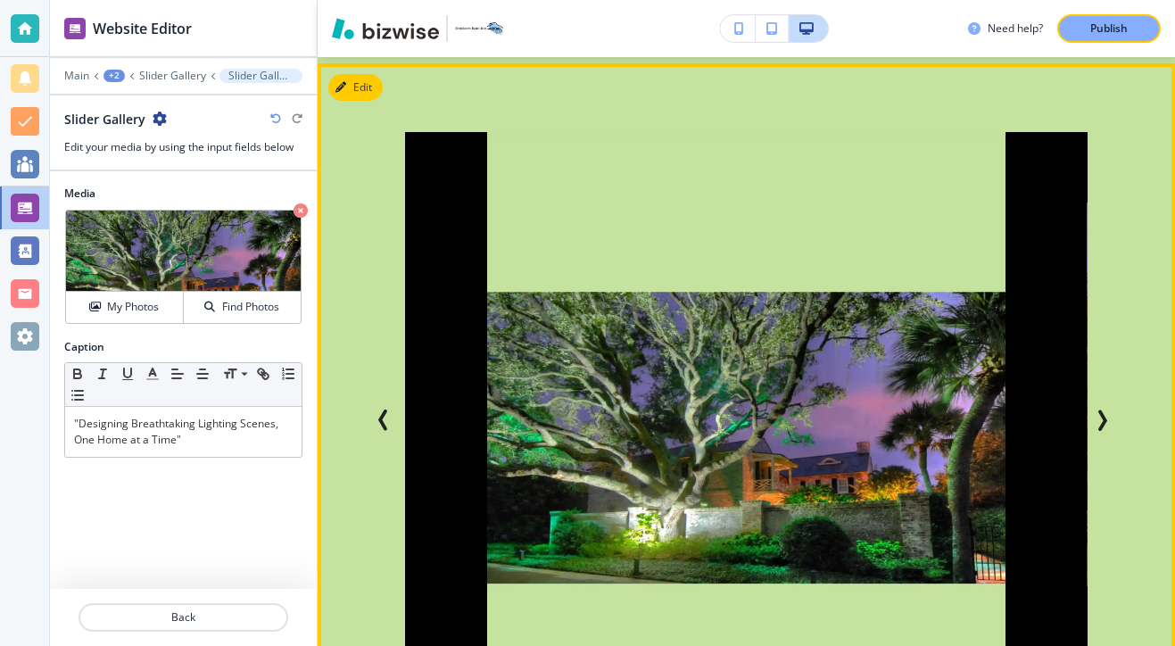
click at [386, 400] on button "Previous Slide" at bounding box center [386, 419] width 39 height 39
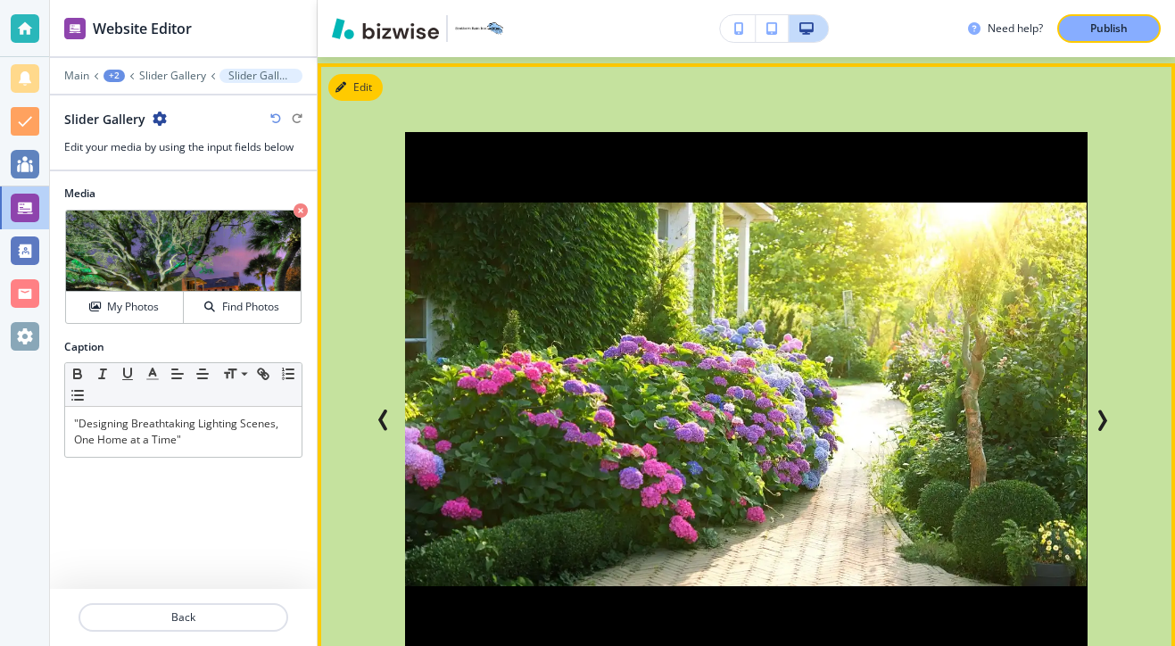
click at [1119, 400] on button "Next Slide" at bounding box center [1104, 419] width 39 height 39
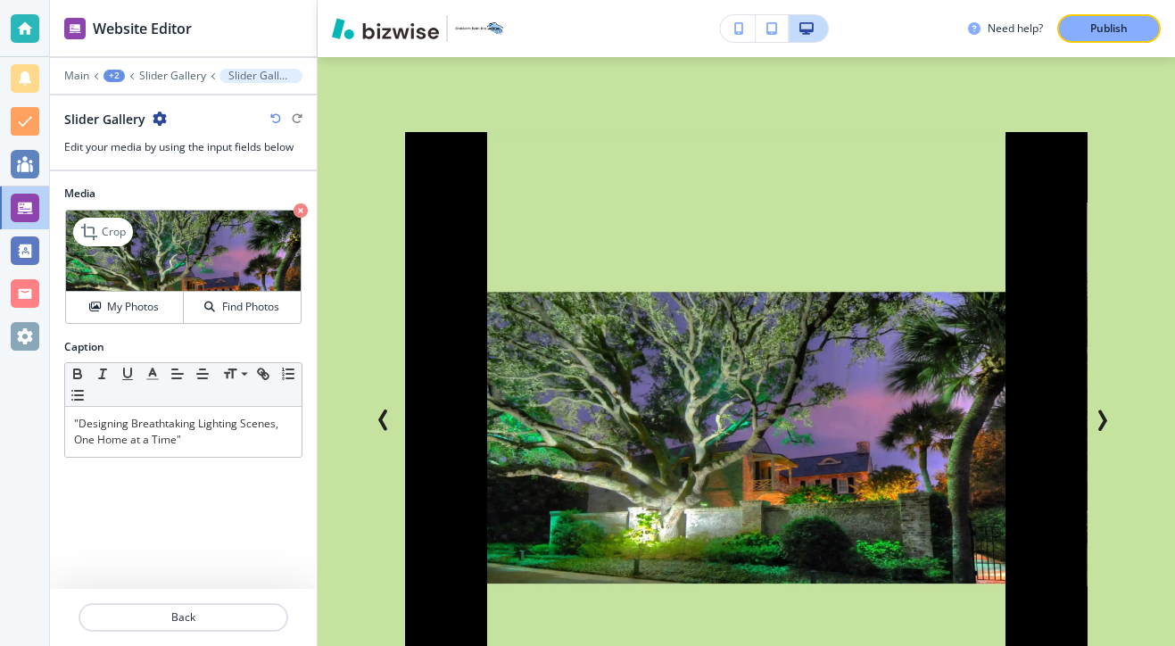
click at [156, 322] on div "Crop My Photos Find Photos" at bounding box center [183, 267] width 236 height 114
click at [156, 322] on button "My Photos" at bounding box center [125, 307] width 118 height 31
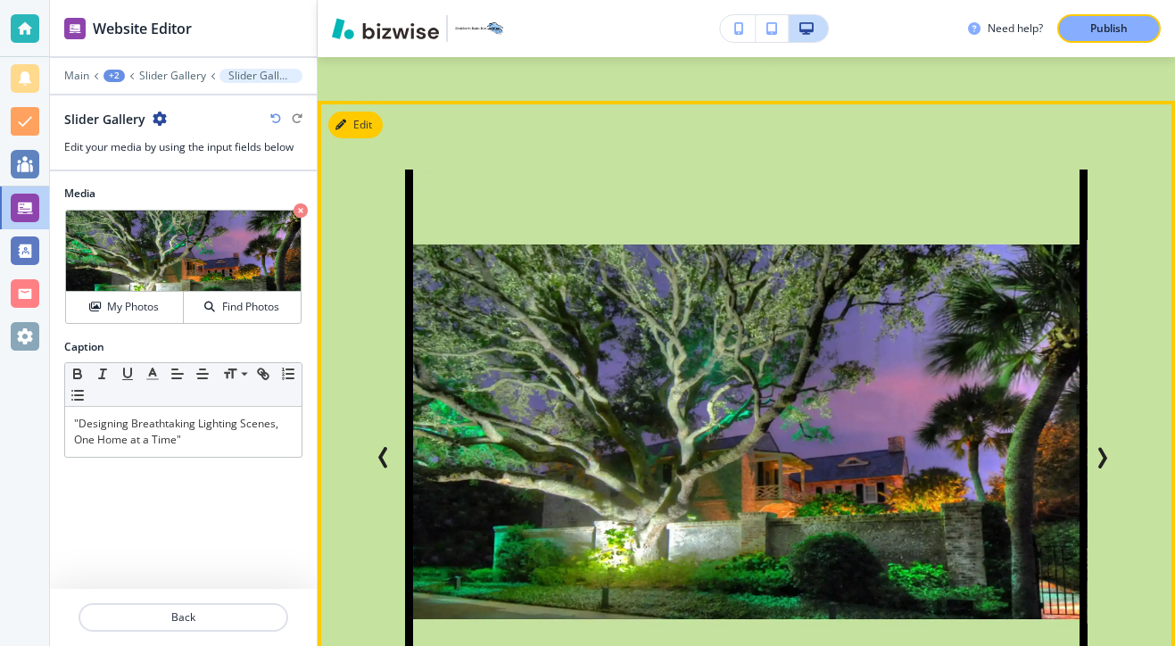
scroll to position [2063, 0]
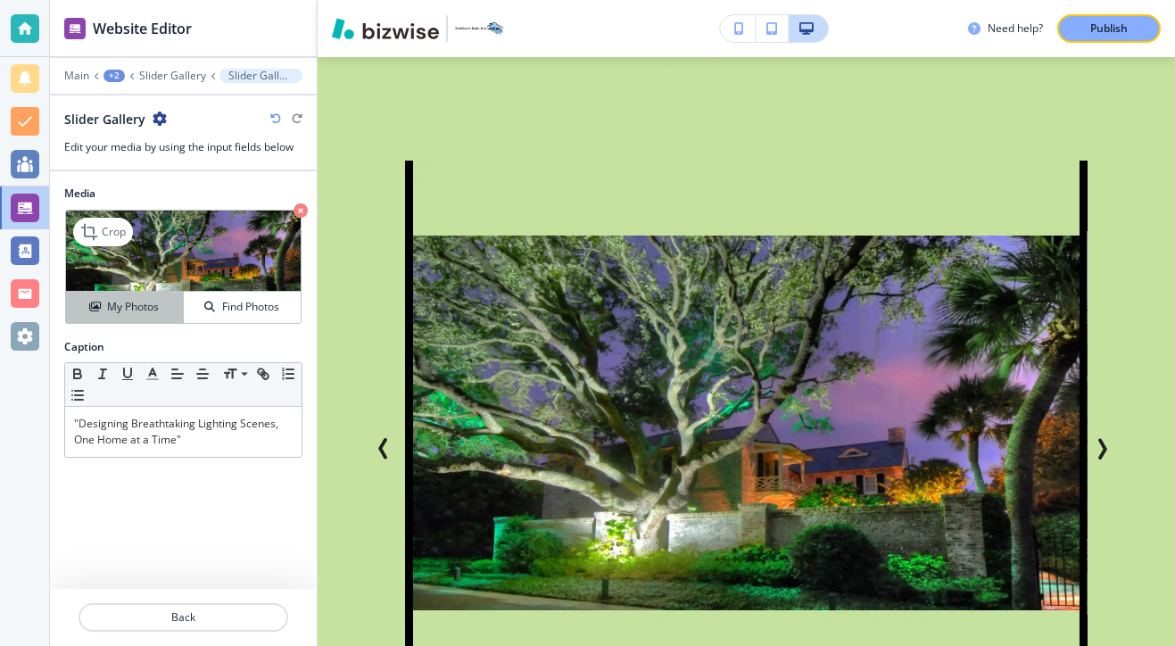
click at [172, 306] on div "My Photos" at bounding box center [124, 307] width 117 height 16
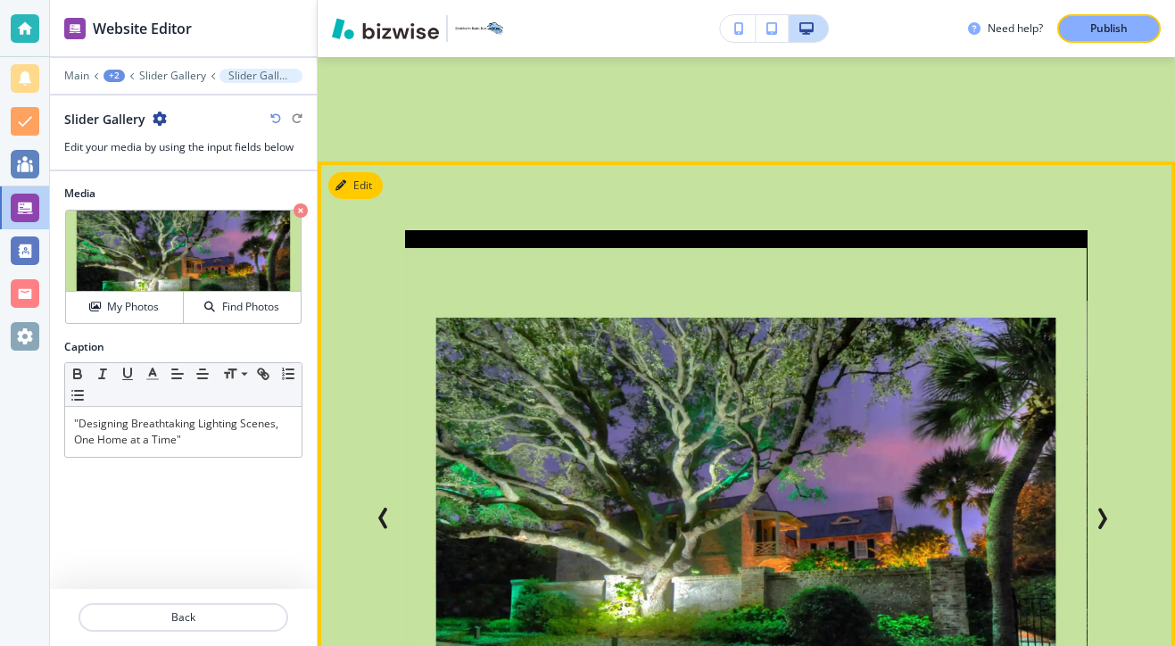
scroll to position [2086, 0]
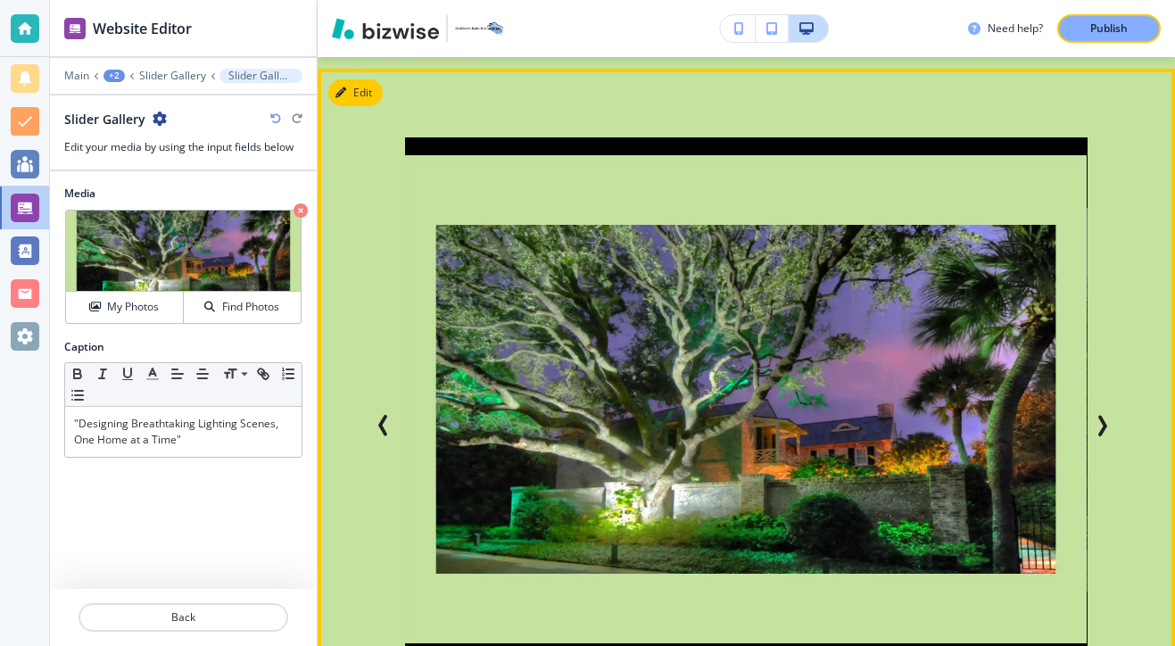
click at [1103, 406] on button "Next Slide" at bounding box center [1104, 425] width 39 height 39
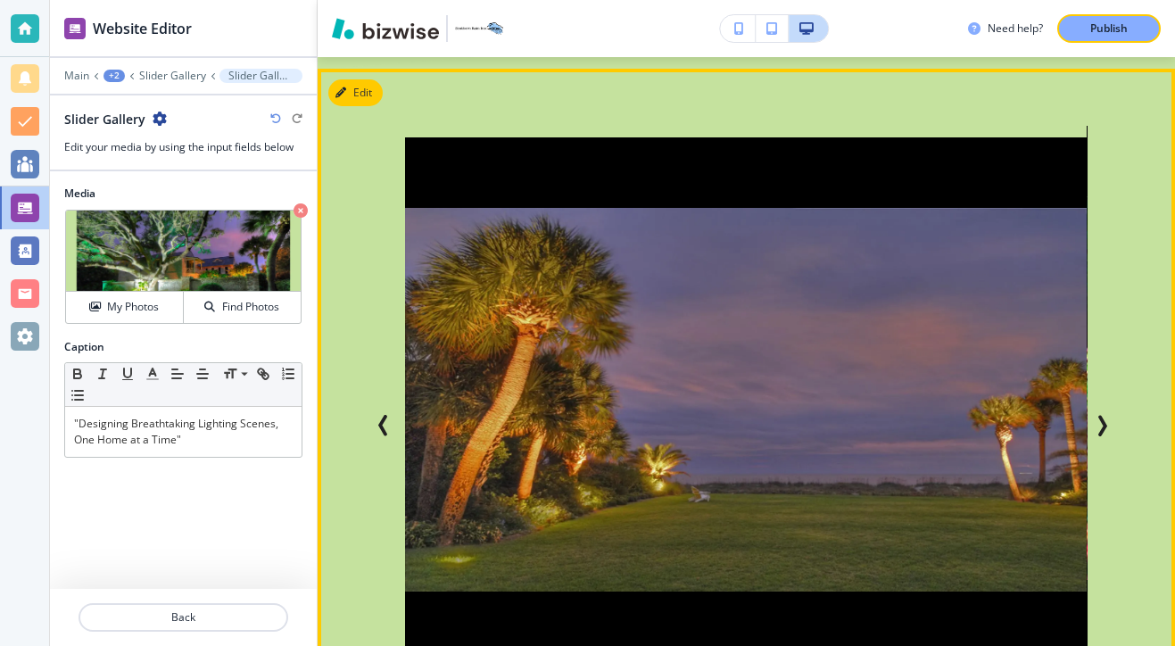
click at [385, 416] on icon "Previous Slide" at bounding box center [382, 425] width 5 height 18
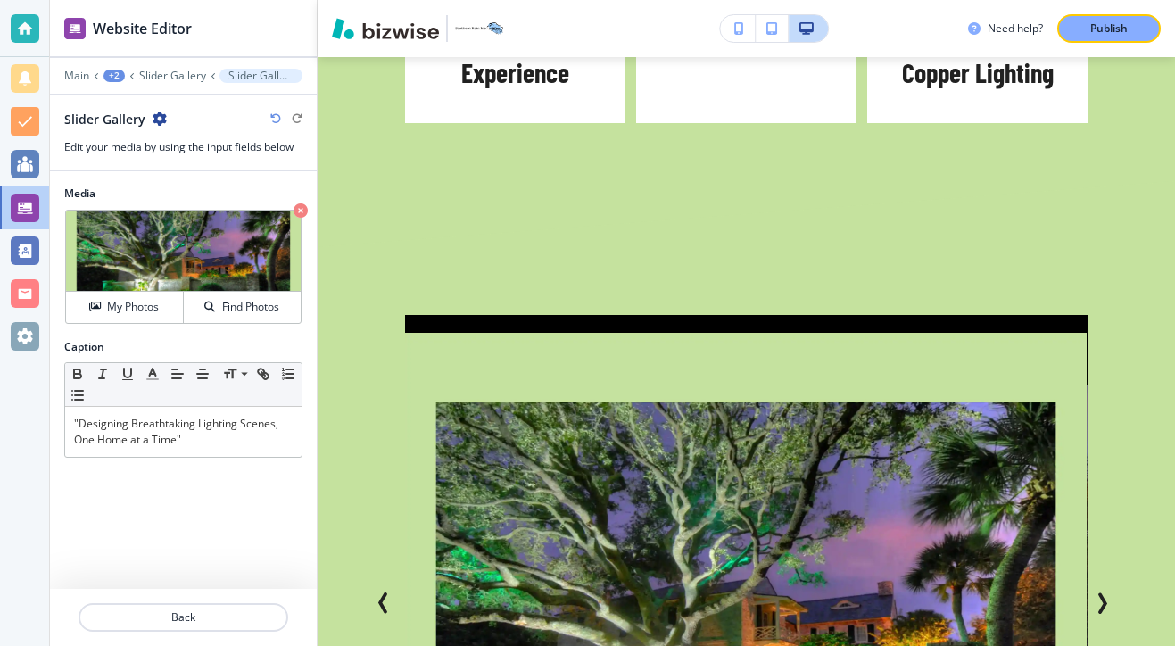
scroll to position [1986, 0]
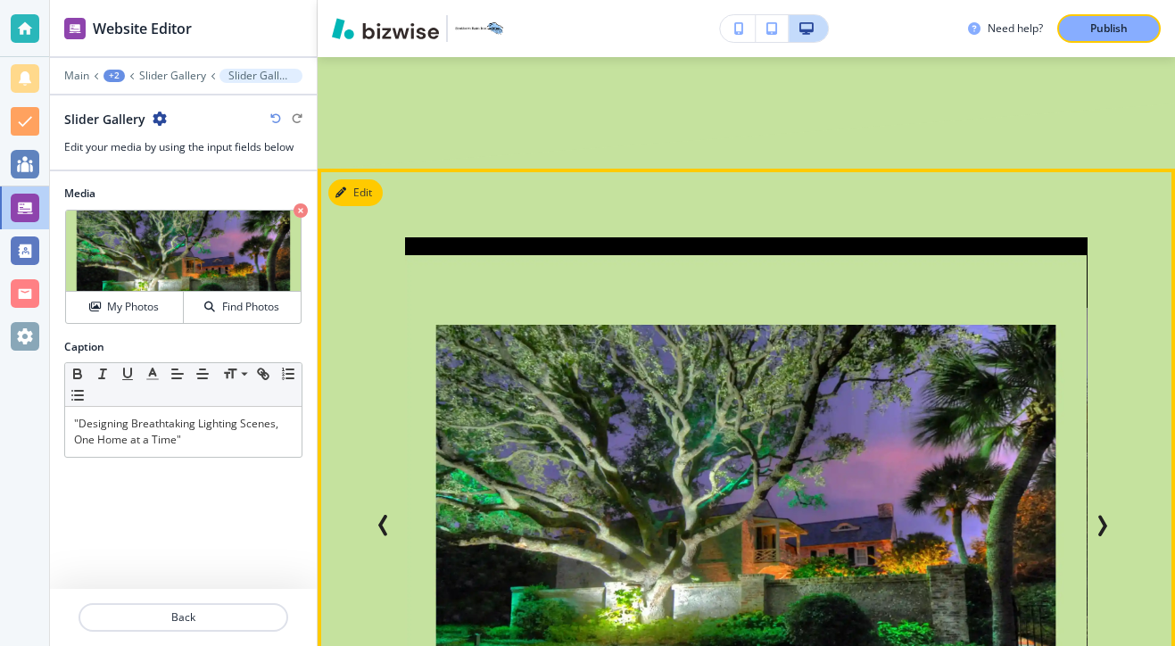
click at [357, 169] on div "Add Style and Functionality to Your Outdoor Space "Designing Breathtaking Light…" at bounding box center [745, 579] width 857 height 821
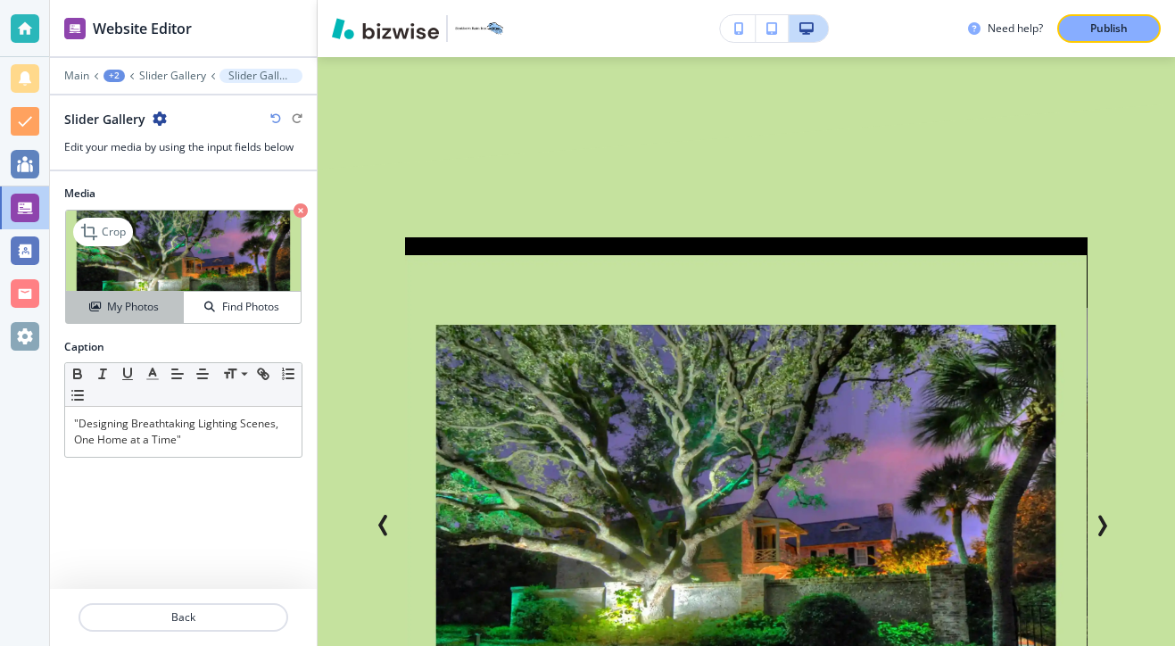
click at [126, 309] on h4 "My Photos" at bounding box center [133, 307] width 52 height 16
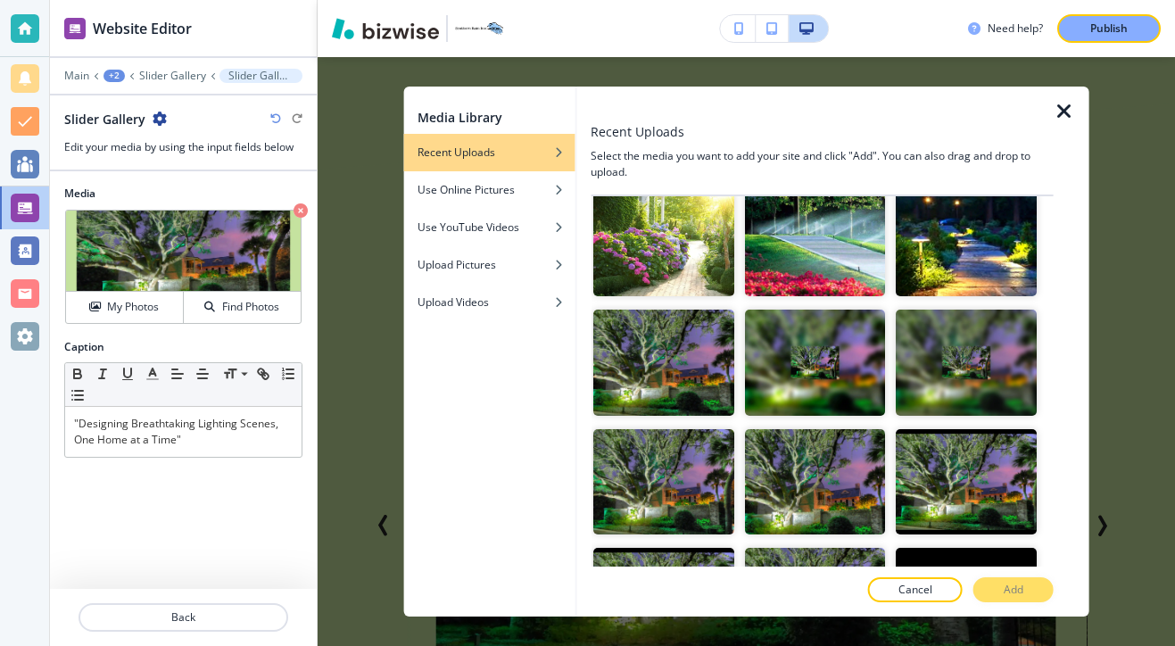
scroll to position [470, 0]
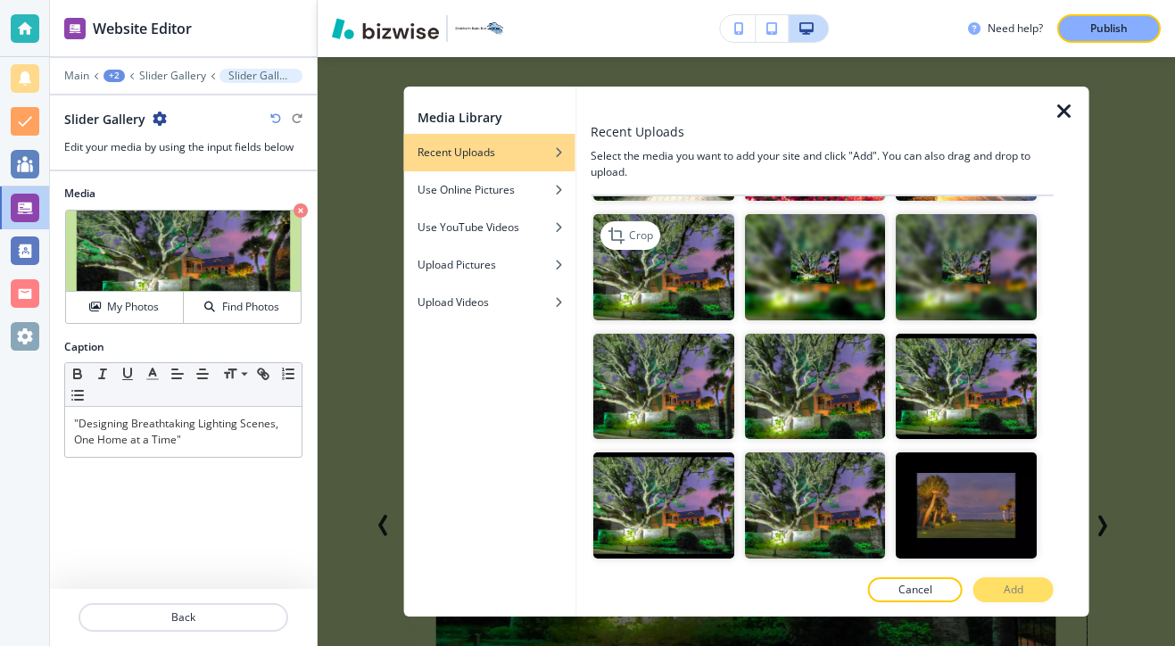
click at [680, 272] on img "button" at bounding box center [662, 266] width 141 height 105
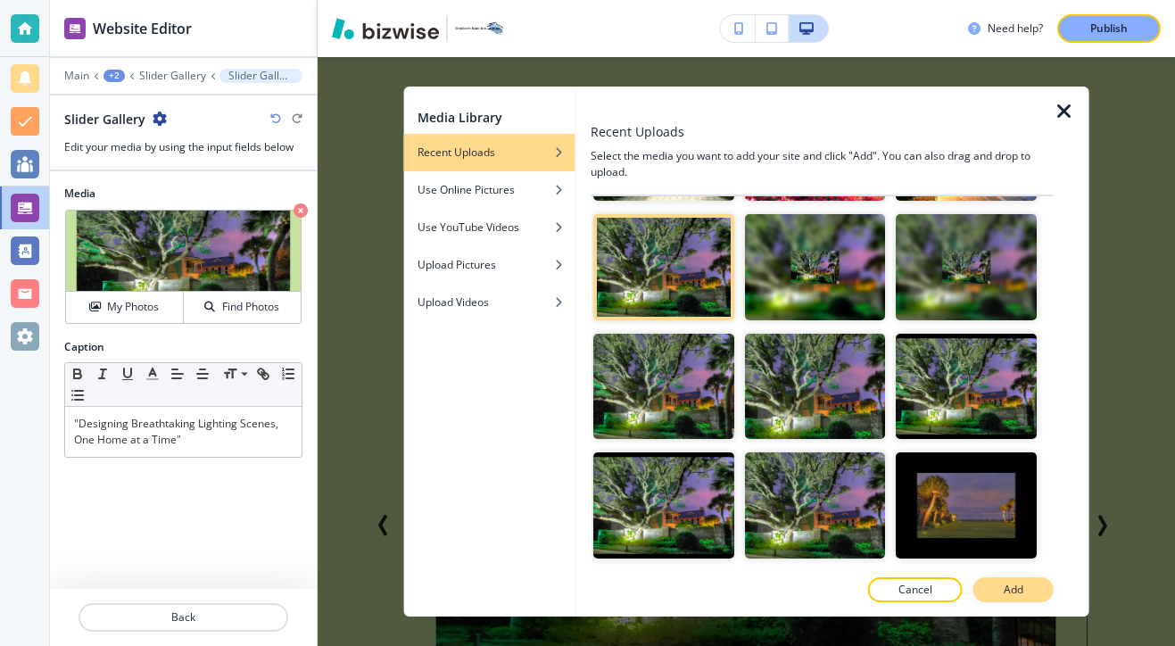
click at [1018, 594] on p "Add" at bounding box center [1013, 589] width 20 height 16
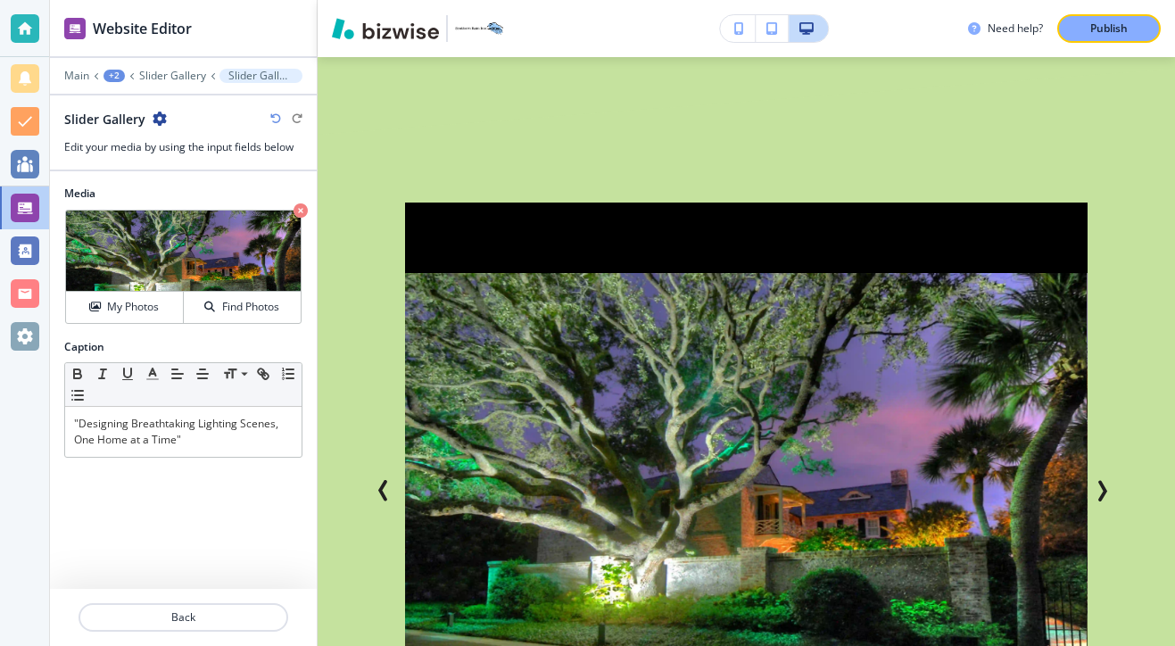
scroll to position [2026, 0]
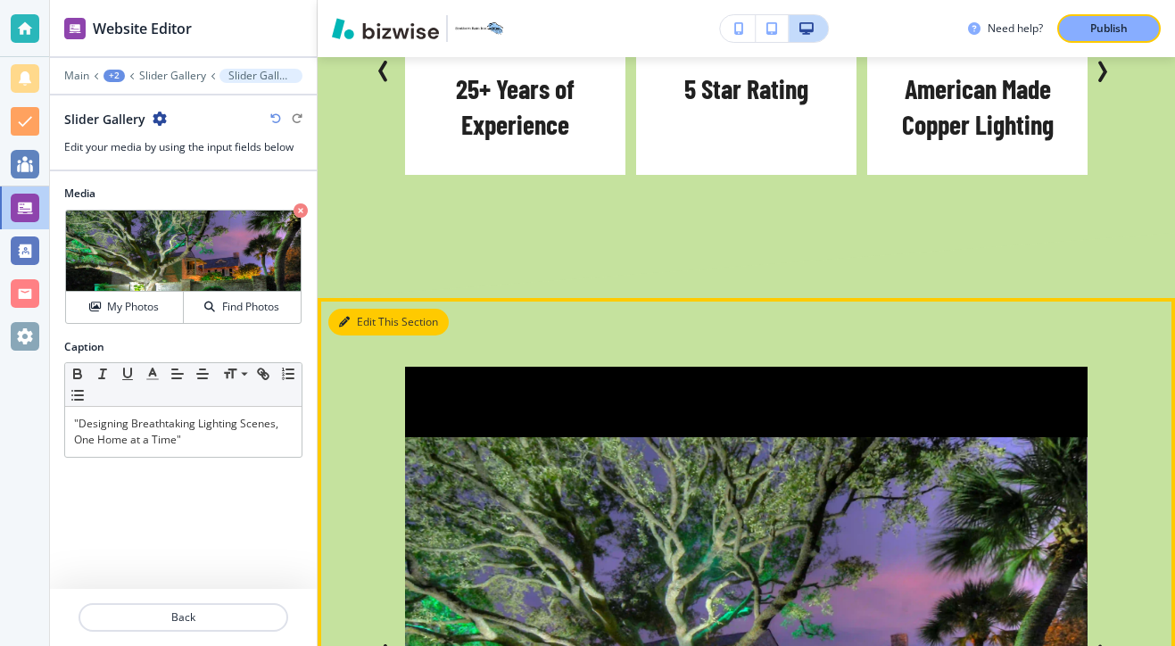
click at [361, 309] on button "Edit This Section" at bounding box center [388, 322] width 120 height 27
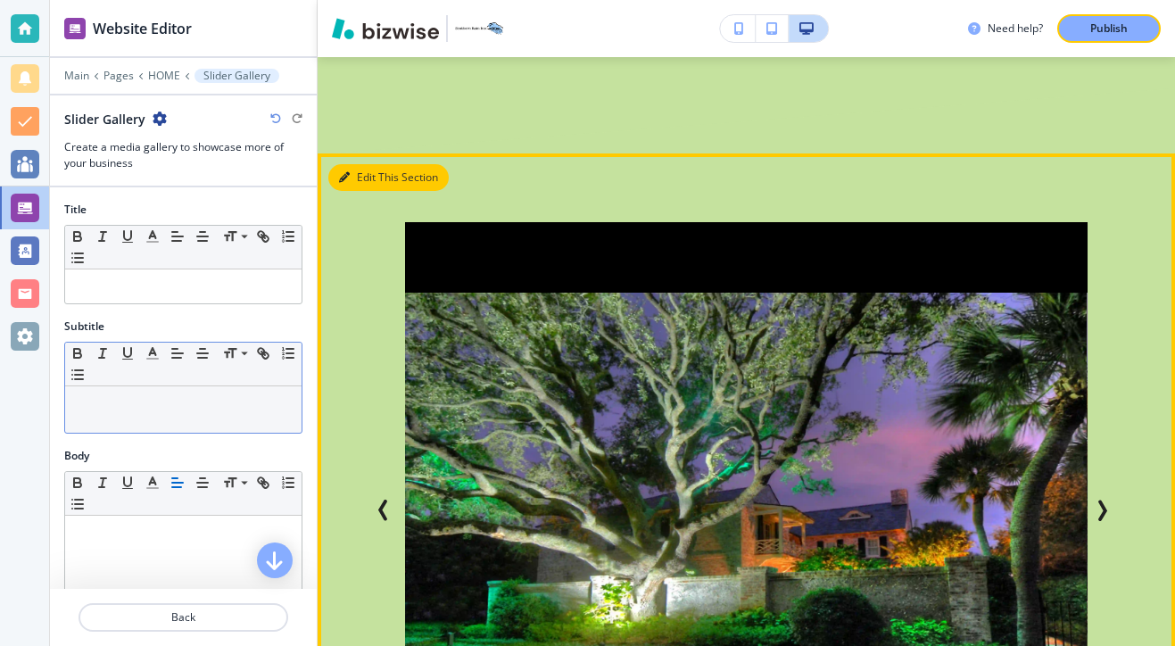
scroll to position [2005, 0]
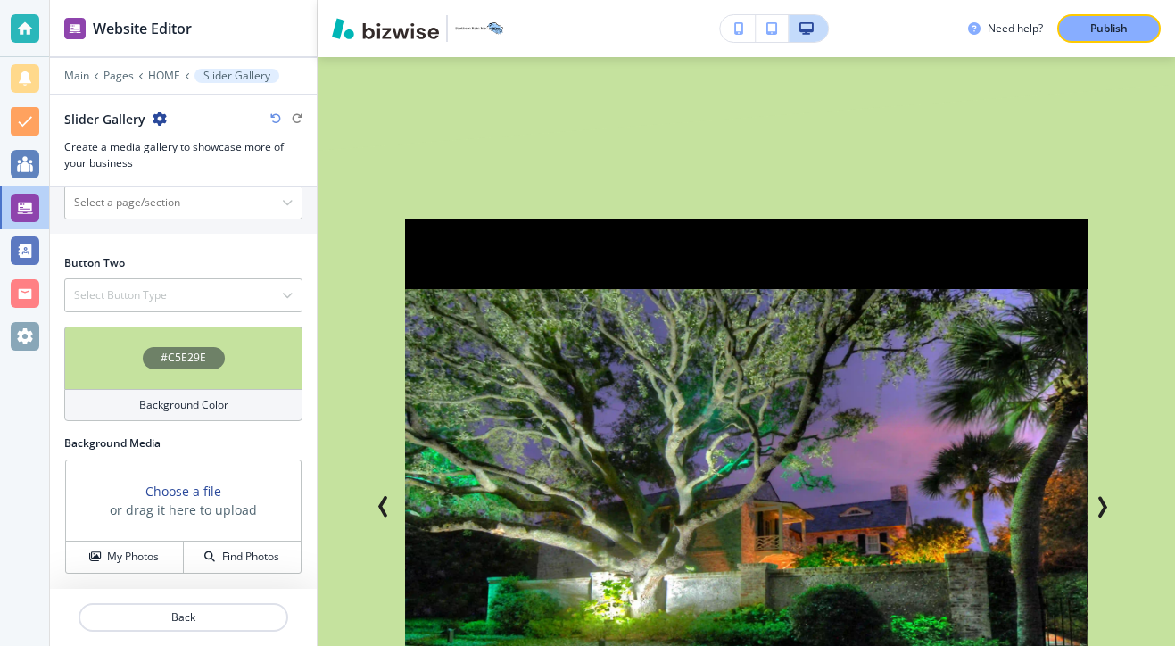
click at [202, 398] on h4 "Background Color" at bounding box center [183, 405] width 89 height 16
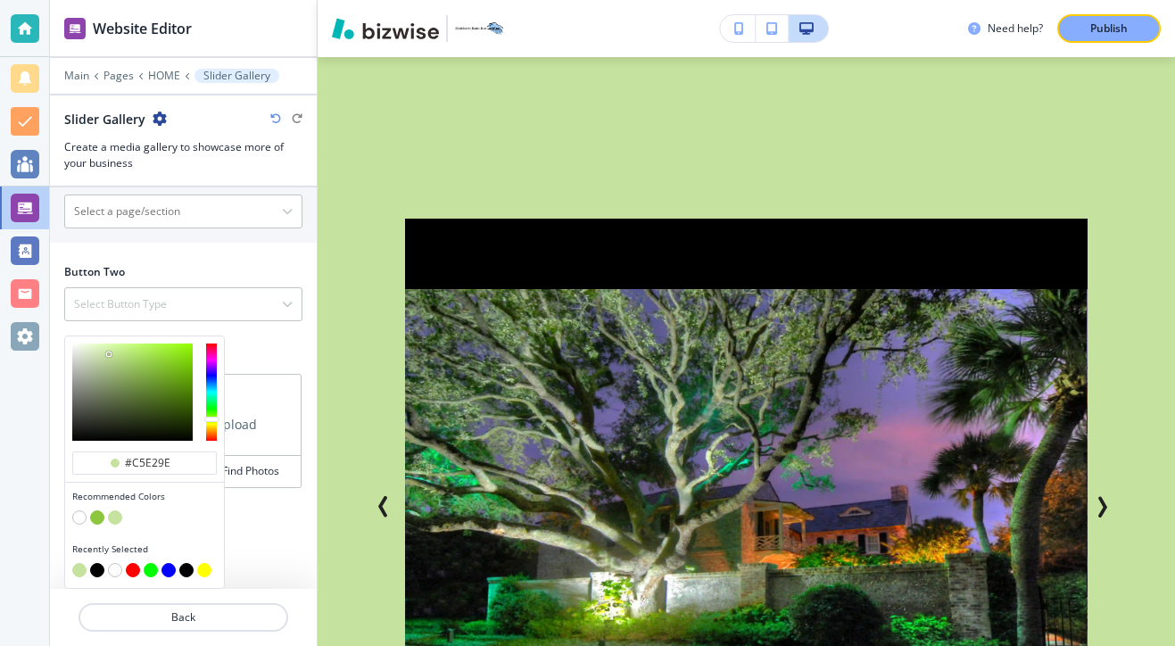
click at [97, 567] on button "button" at bounding box center [97, 570] width 14 height 14
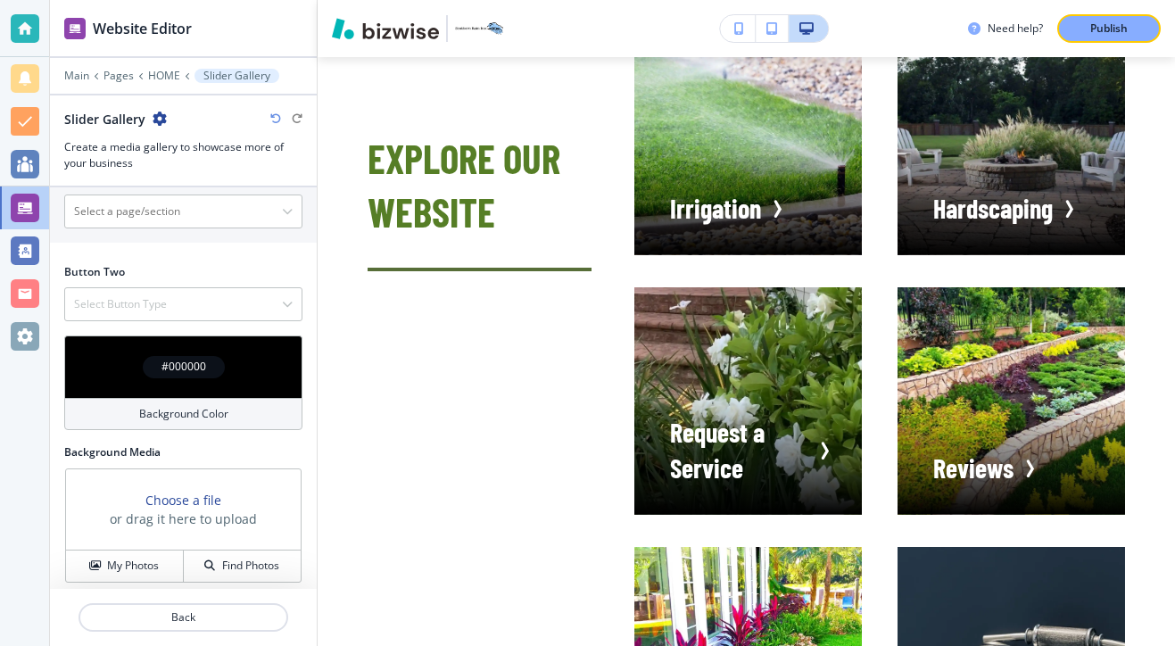
scroll to position [3938, 0]
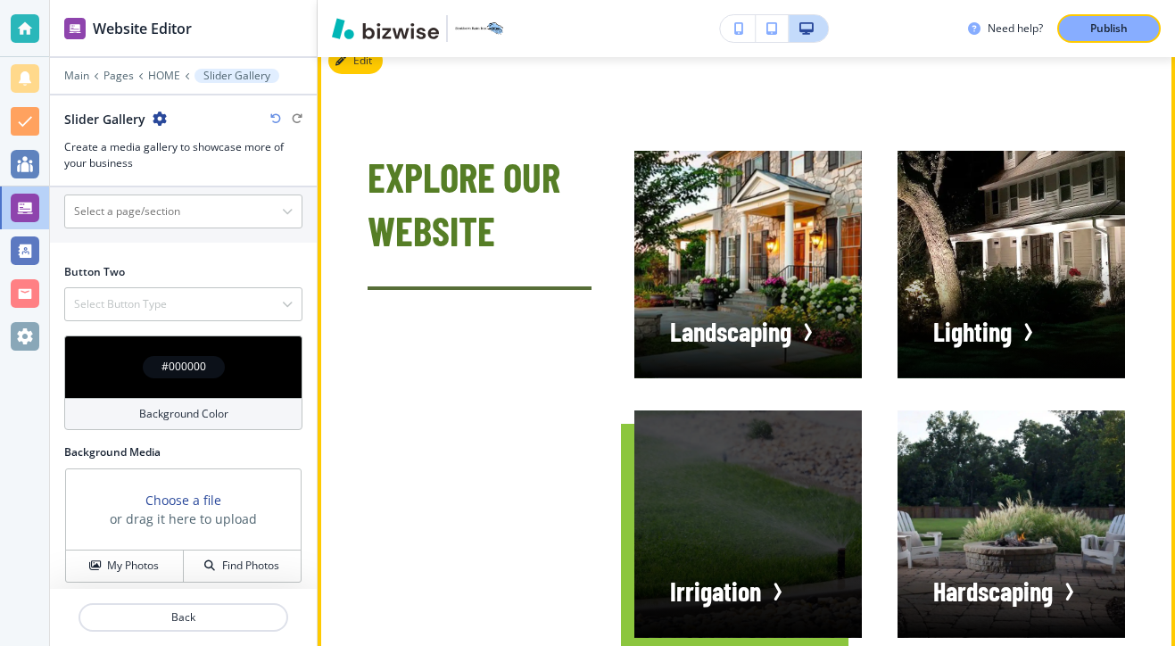
click at [741, 410] on div "button" at bounding box center [747, 523] width 227 height 227
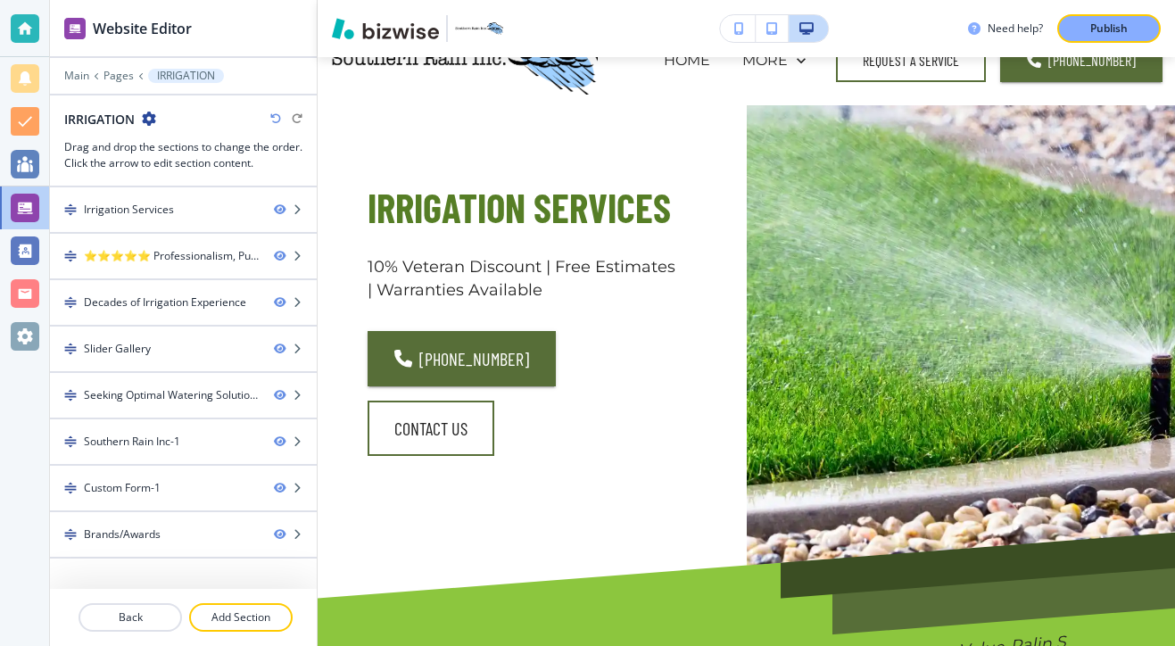
scroll to position [0, 0]
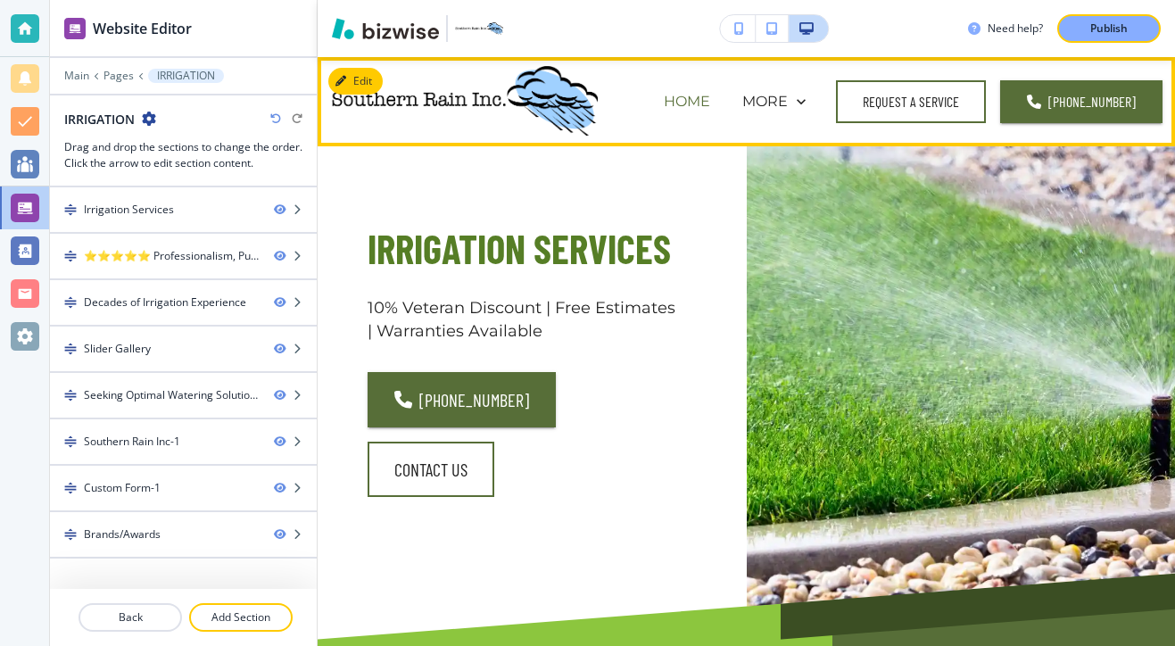
click at [708, 103] on p "HOME" at bounding box center [687, 101] width 46 height 21
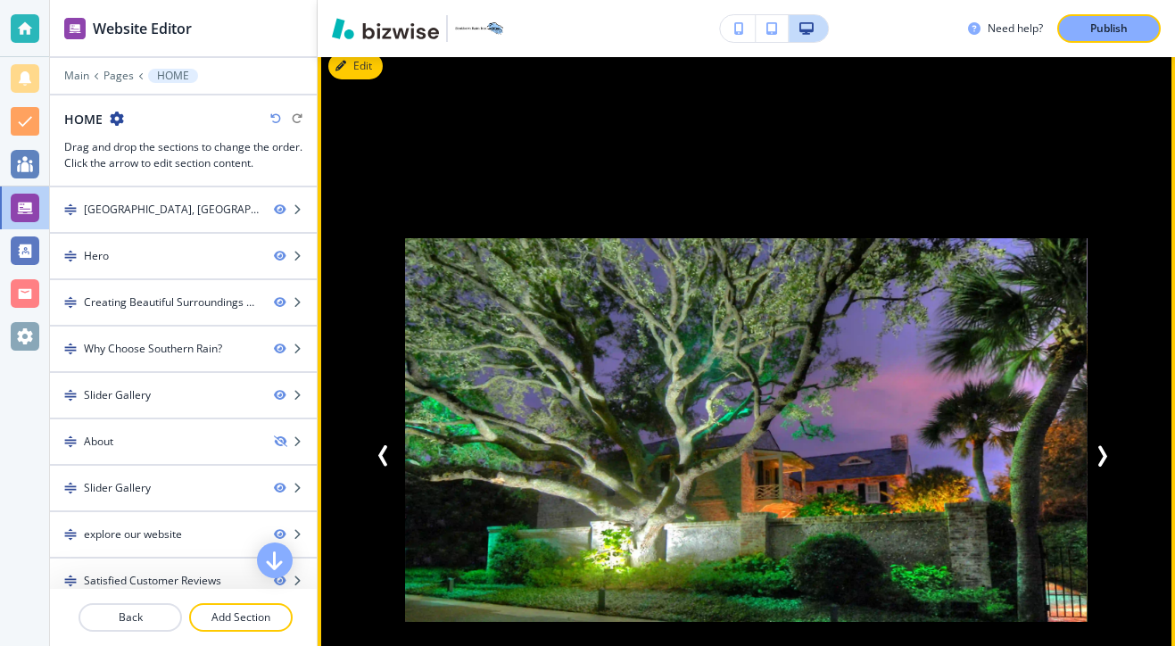
scroll to position [2231, 0]
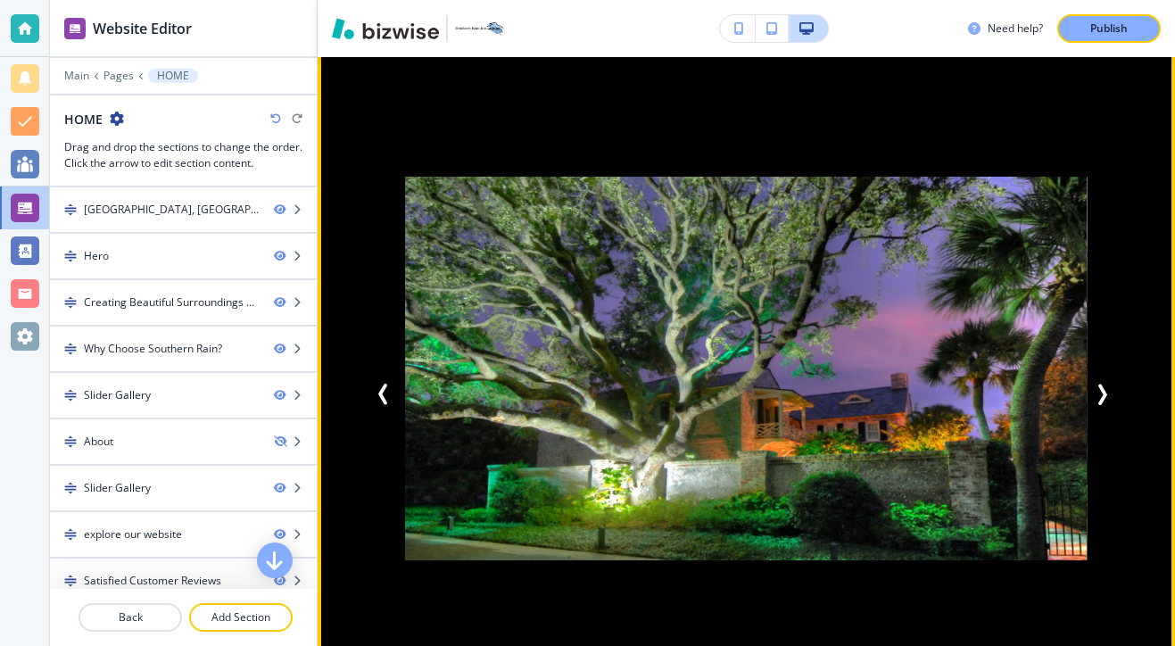
click at [1122, 288] on div "Add Style and Functionality to Your Outdoor Space "Designing Breathtaking Light…" at bounding box center [745, 394] width 757 height 598
click at [1110, 383] on icon "Next Slide" at bounding box center [1101, 393] width 21 height 21
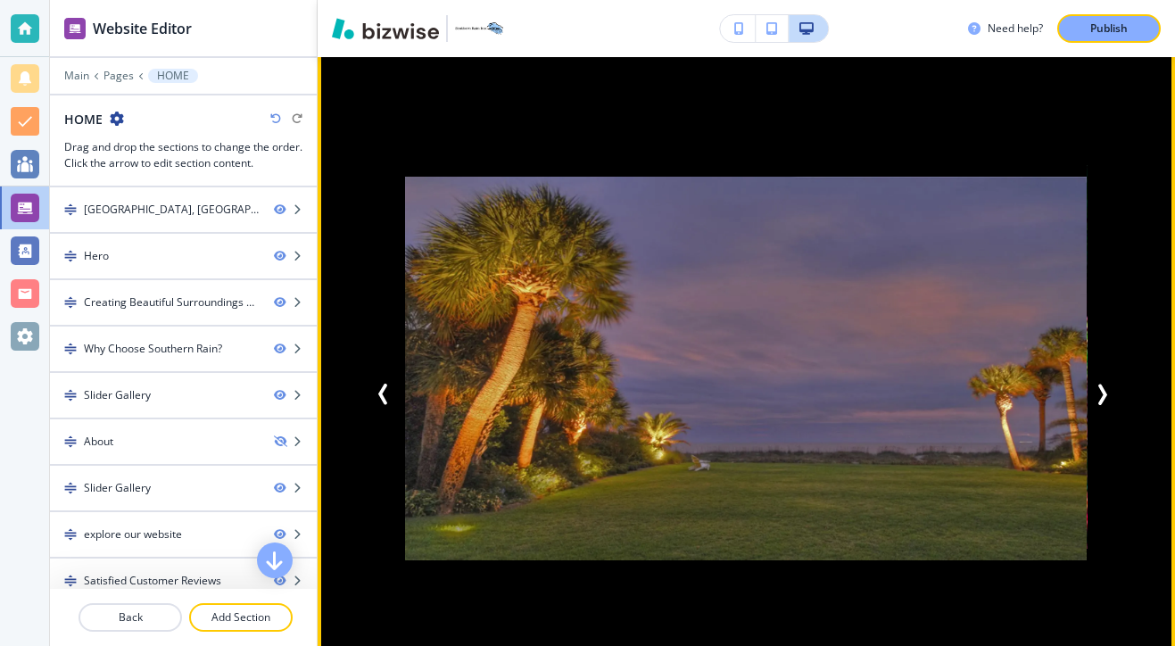
click at [1102, 383] on icon "Next Slide" at bounding box center [1101, 393] width 21 height 21
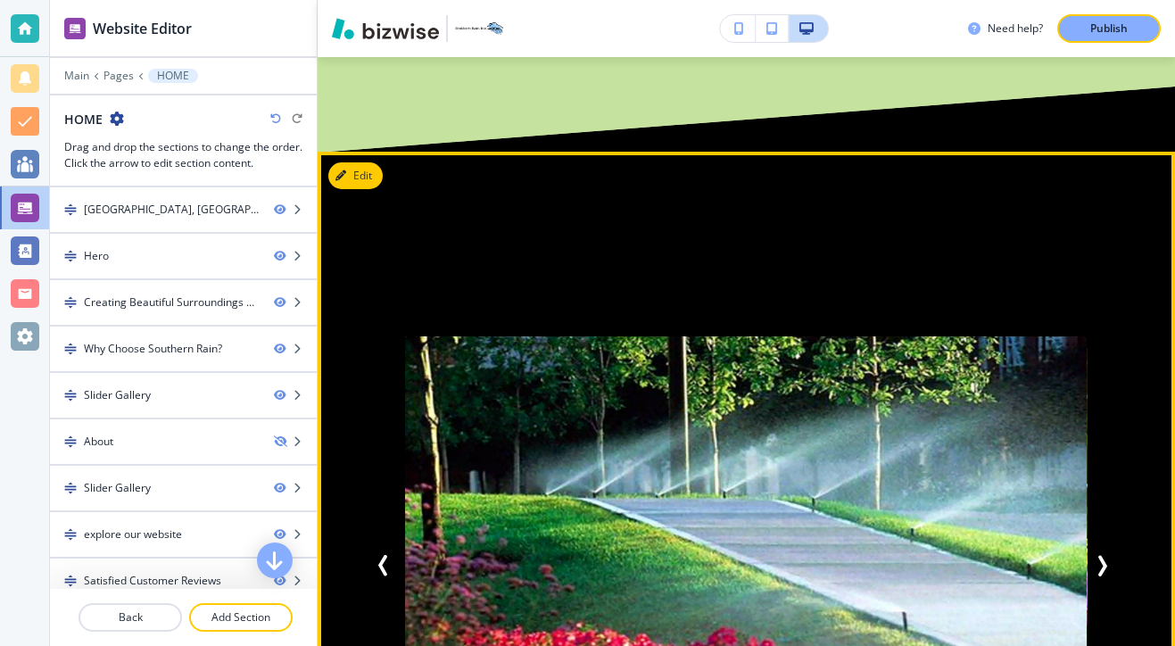
scroll to position [2055, 0]
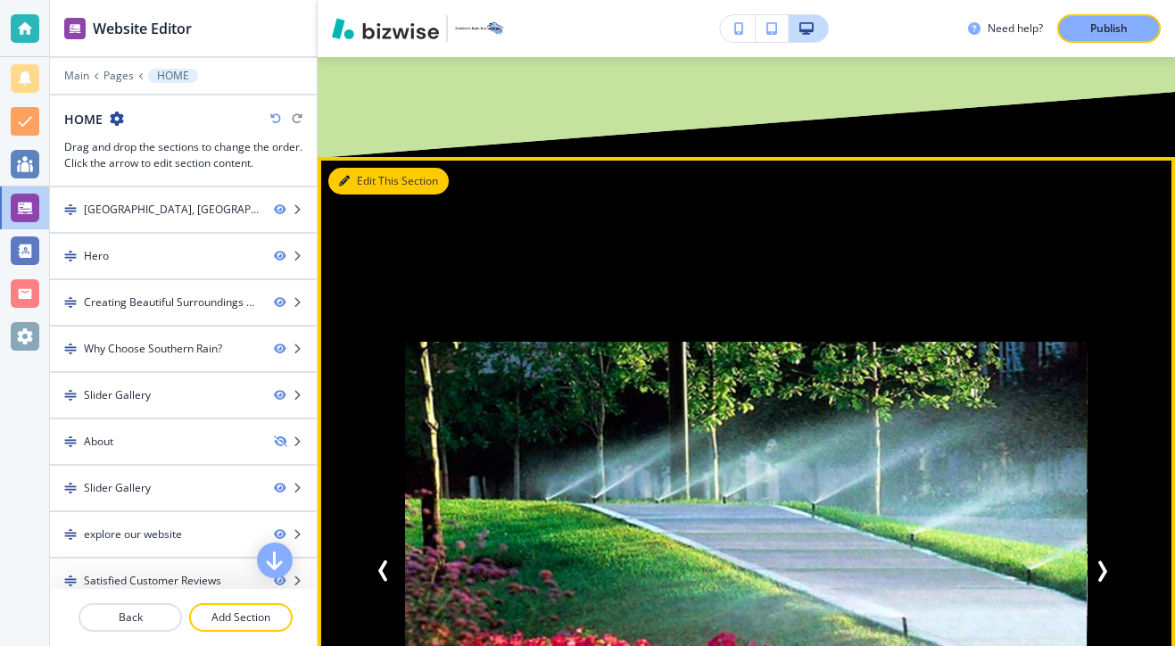
click at [365, 157] on div "Edit This Section Add Style and Functionality to Your Outdoor Space "Designing …" at bounding box center [745, 596] width 857 height 878
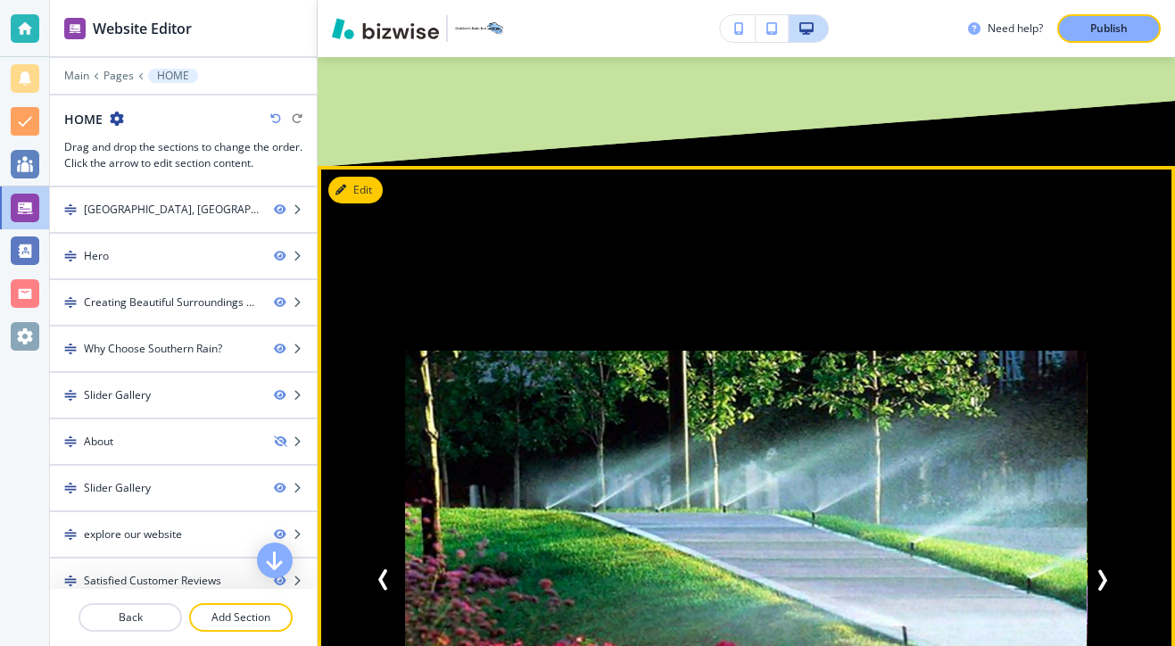
scroll to position [2016, 0]
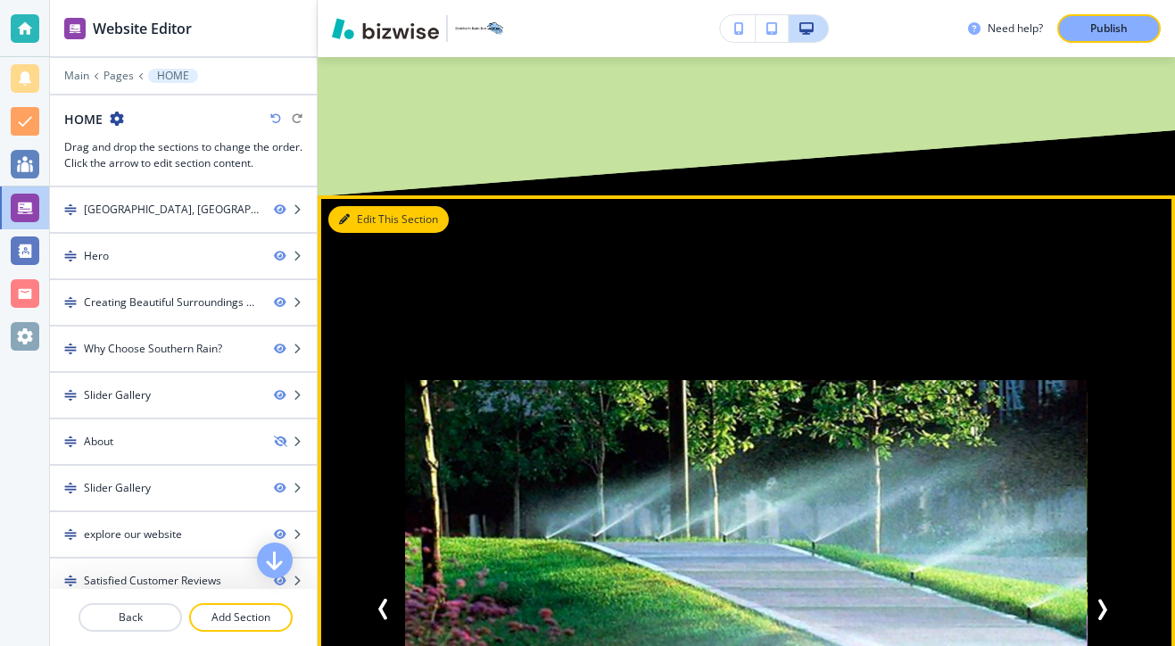
click at [358, 206] on button "Edit This Section" at bounding box center [388, 219] width 120 height 27
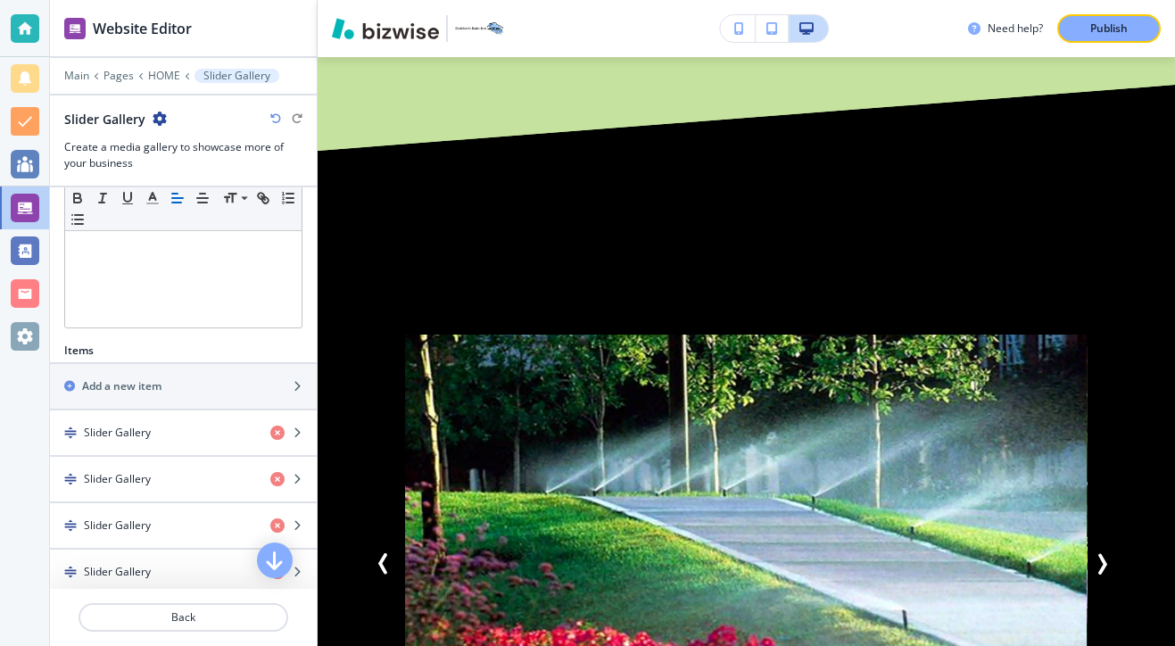
scroll to position [531, 0]
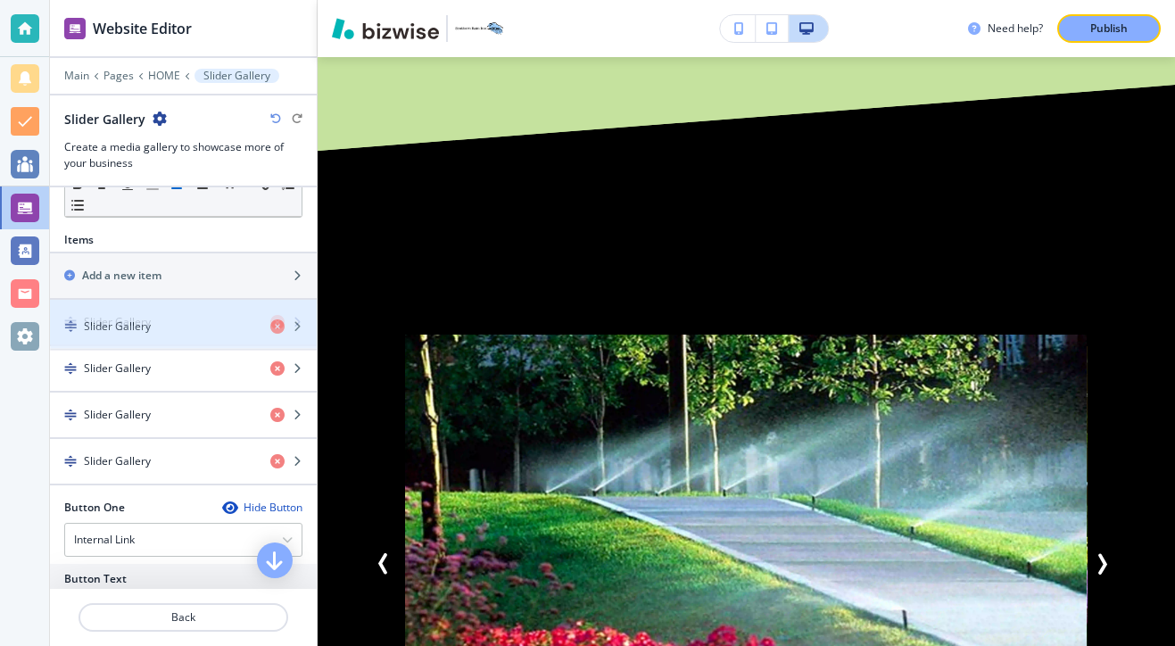
drag, startPoint x: 200, startPoint y: 384, endPoint x: 200, endPoint y: 342, distance: 41.9
click at [200, 342] on div "Slider Gallery Slider Gallery Slider Gallery Slider Gallery" at bounding box center [183, 392] width 267 height 185
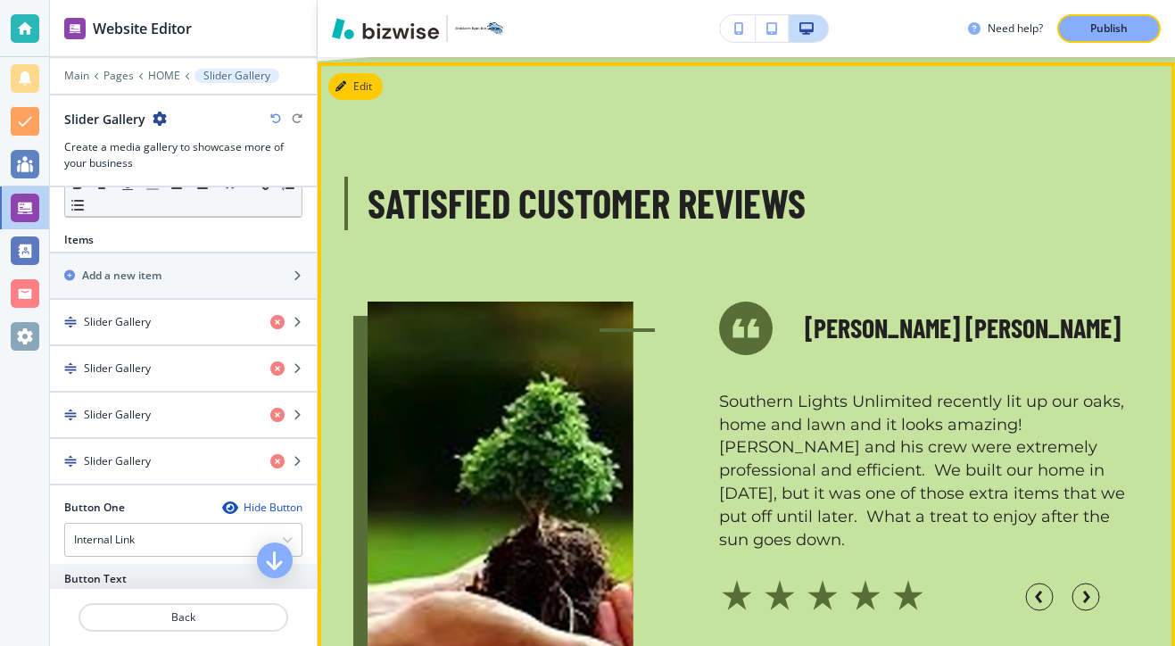
scroll to position [5012, 0]
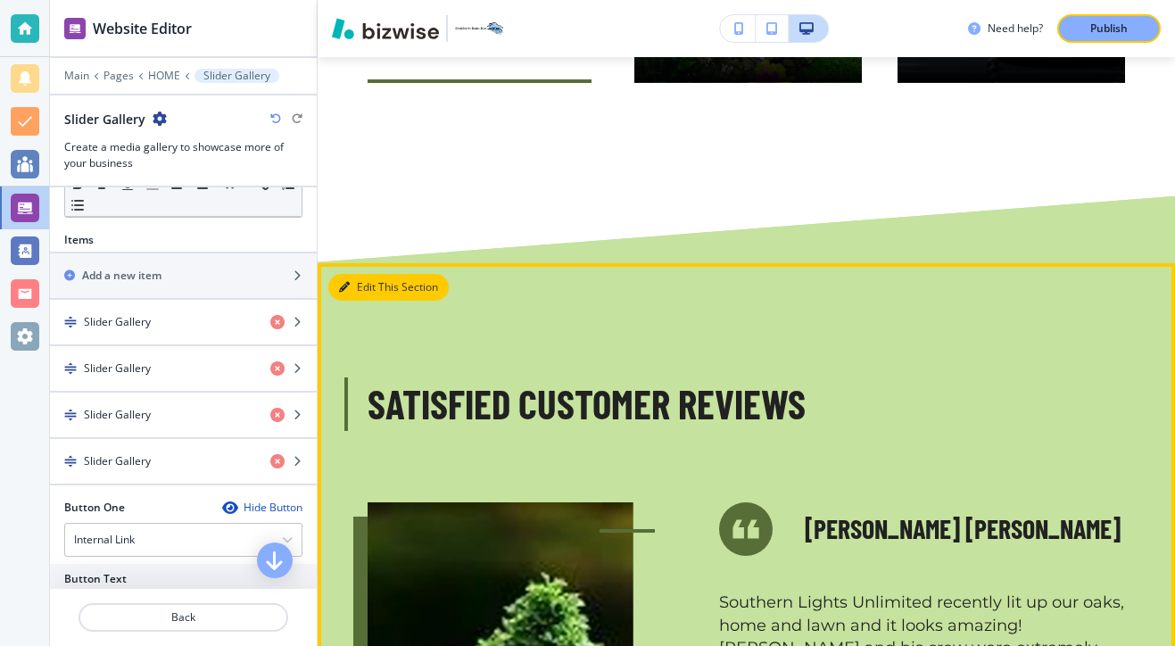
click at [371, 274] on button "Edit This Section" at bounding box center [388, 287] width 120 height 27
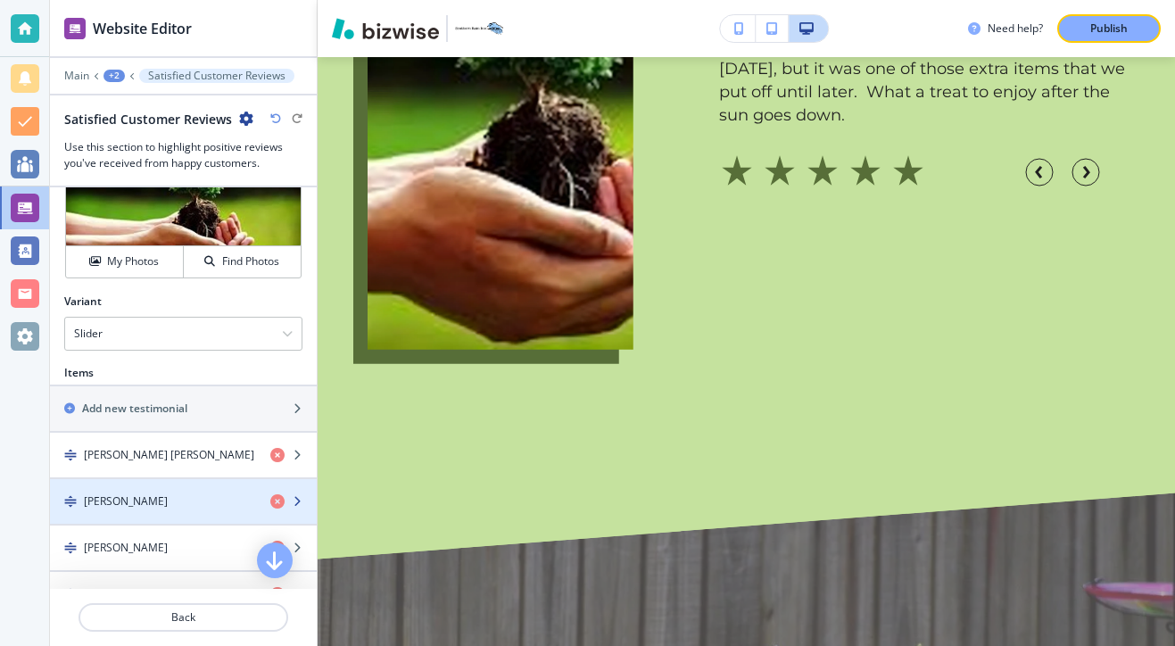
scroll to position [548, 0]
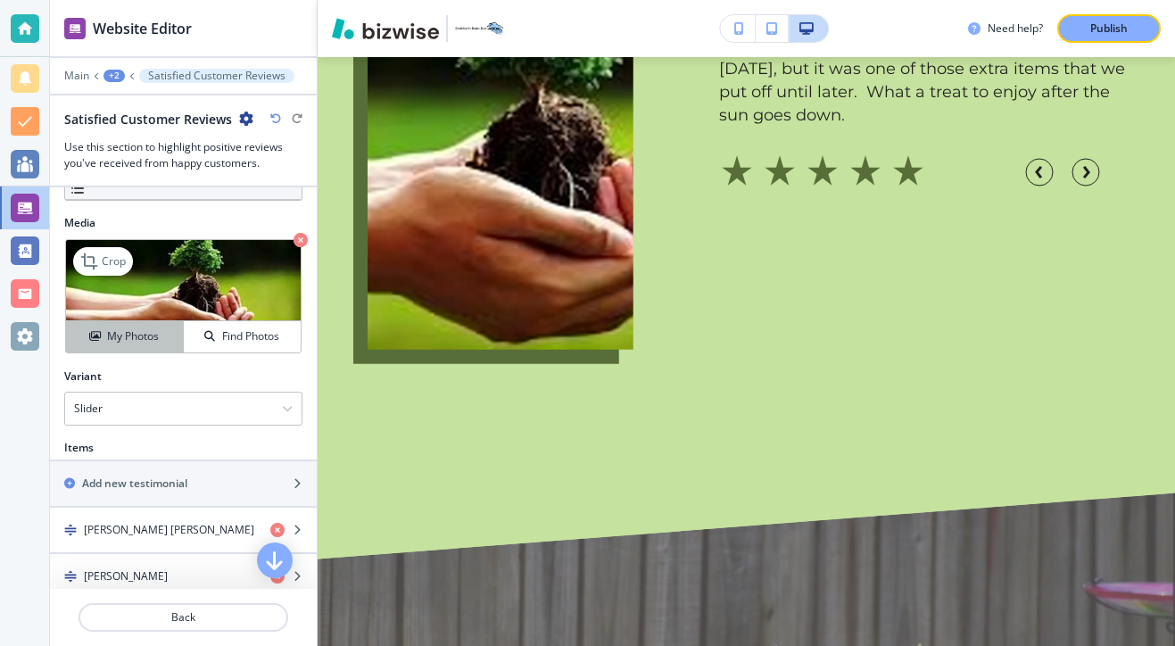
click at [163, 340] on div "My Photos" at bounding box center [124, 336] width 117 height 16
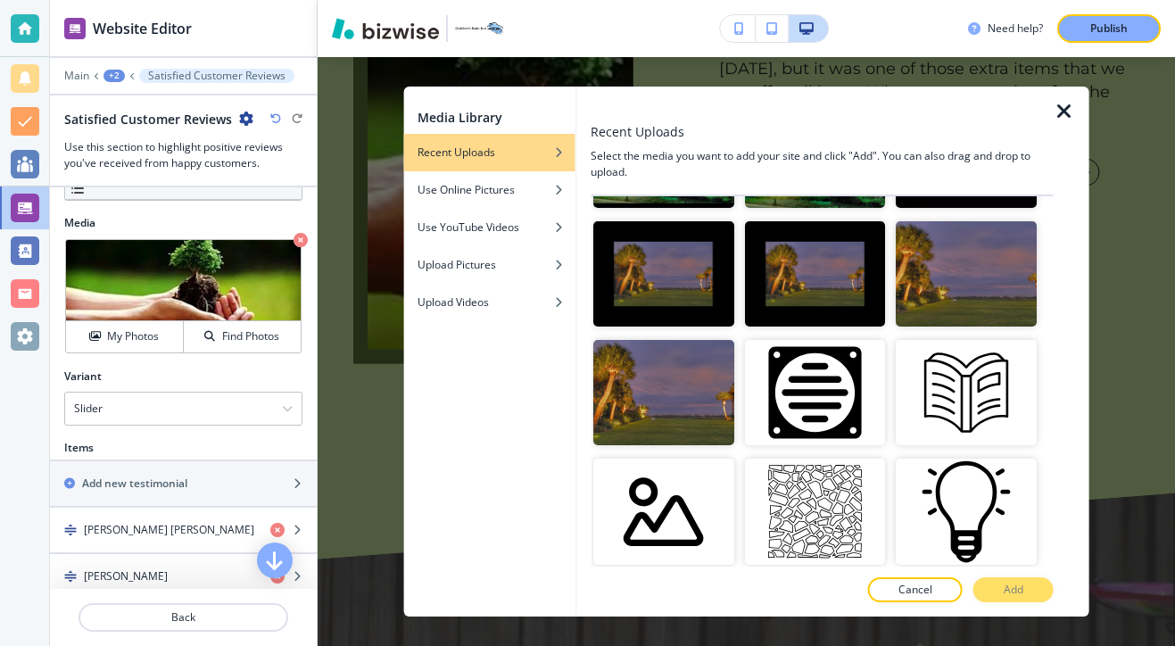
scroll to position [1025, 0]
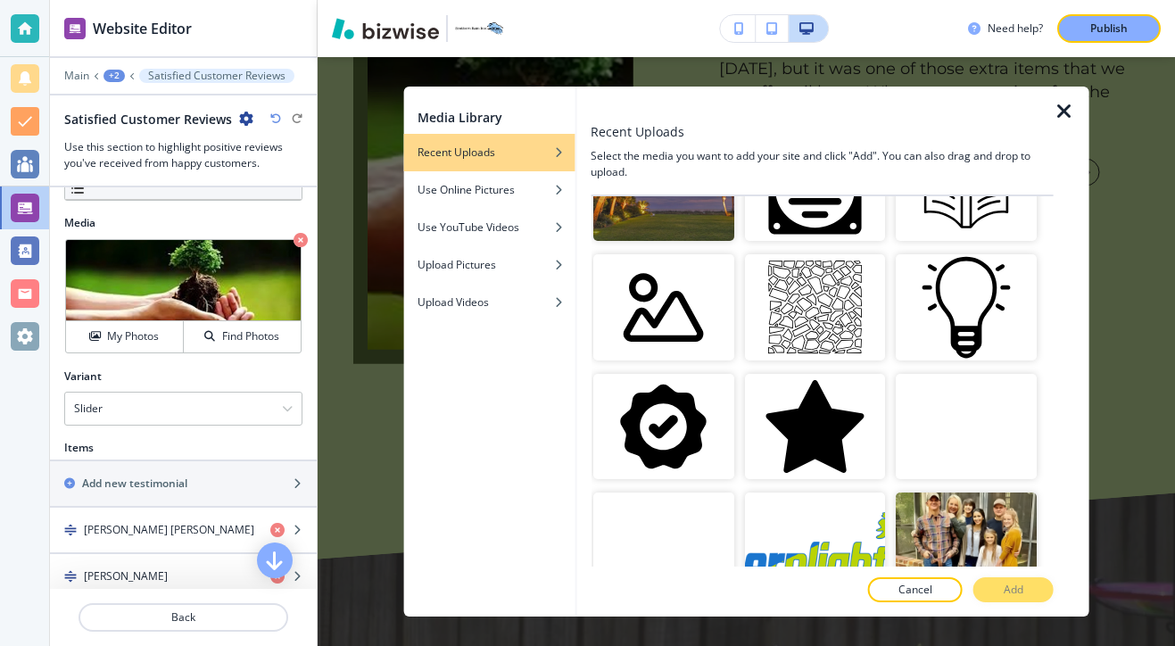
click at [1048, 114] on div at bounding box center [821, 105] width 463 height 36
click at [1054, 114] on icon "button" at bounding box center [1063, 111] width 21 height 21
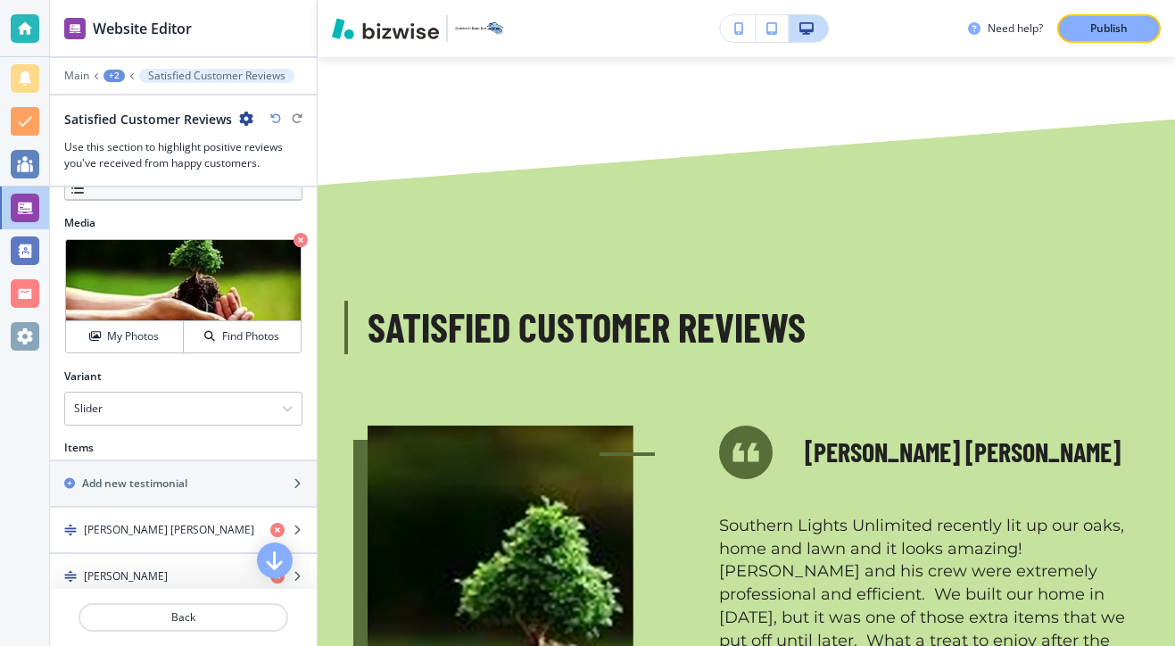
scroll to position [4879, 0]
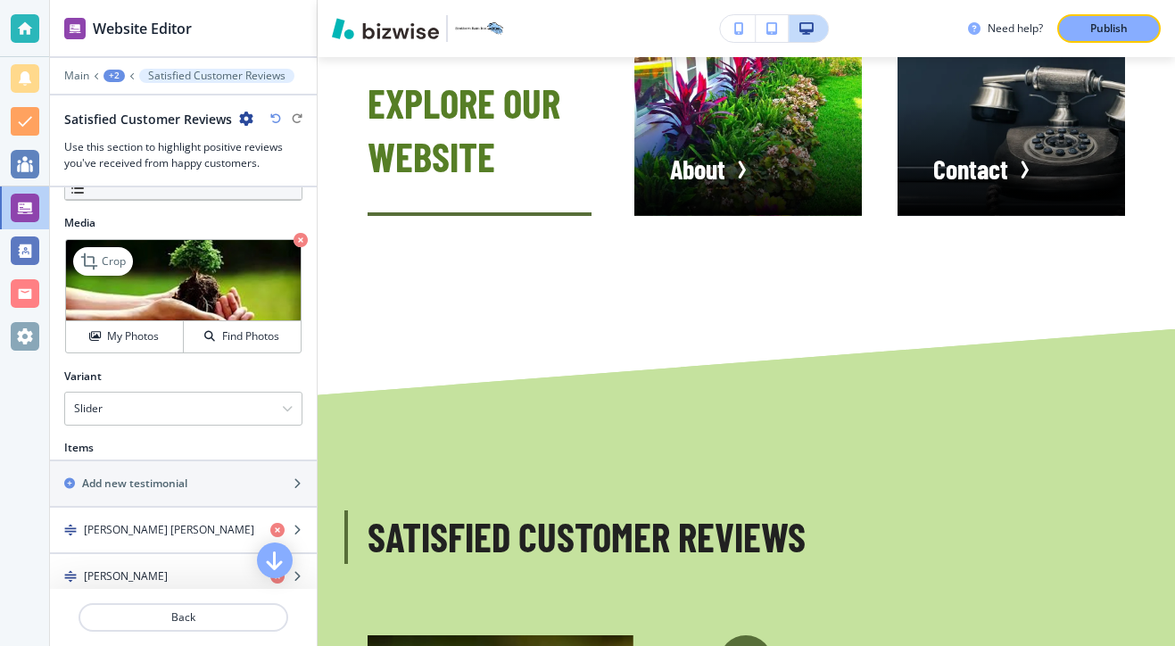
click at [197, 260] on img at bounding box center [183, 280] width 235 height 81
click at [144, 333] on h4 "My Photos" at bounding box center [133, 336] width 52 height 16
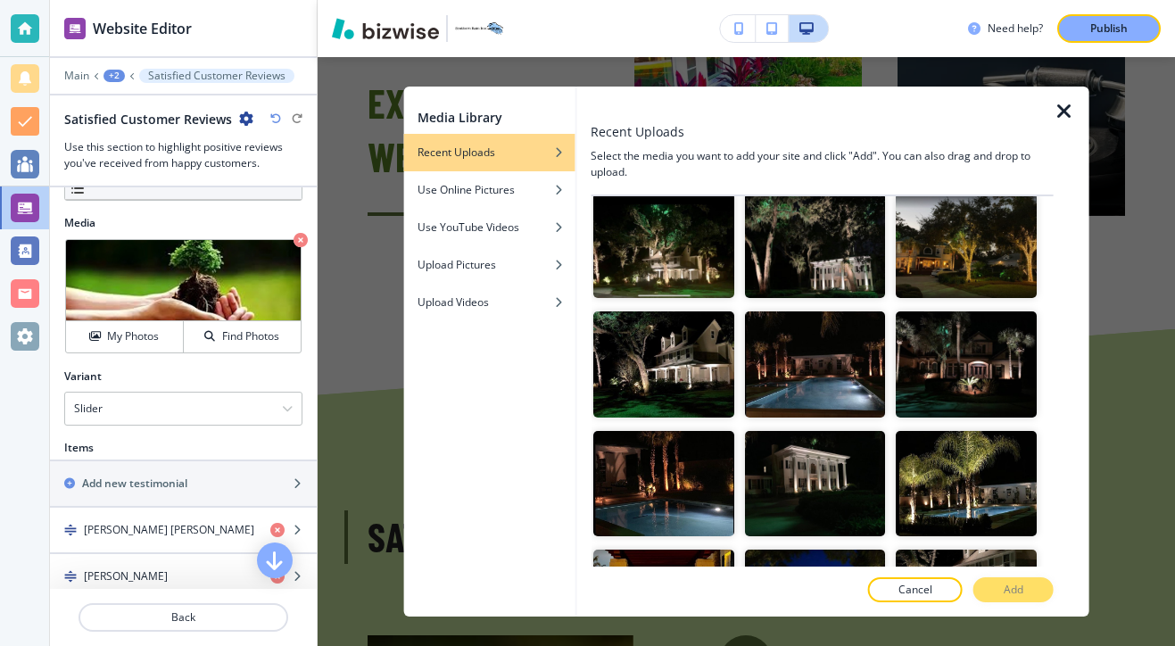
scroll to position [2687, 0]
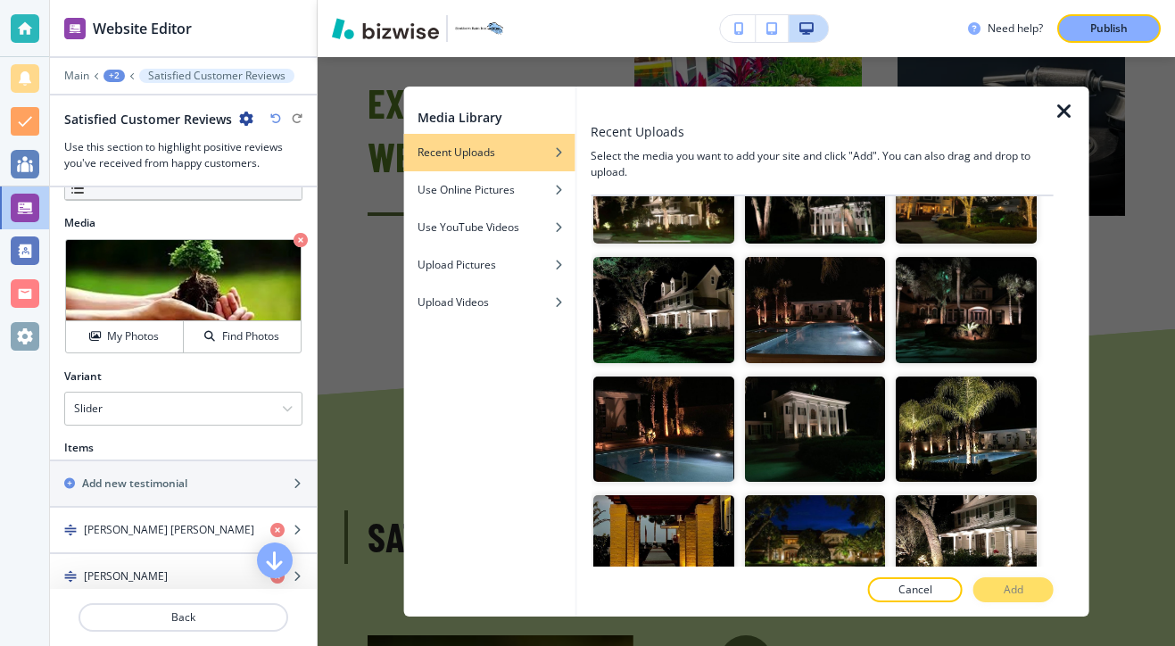
click at [1060, 120] on icon "button" at bounding box center [1063, 111] width 21 height 21
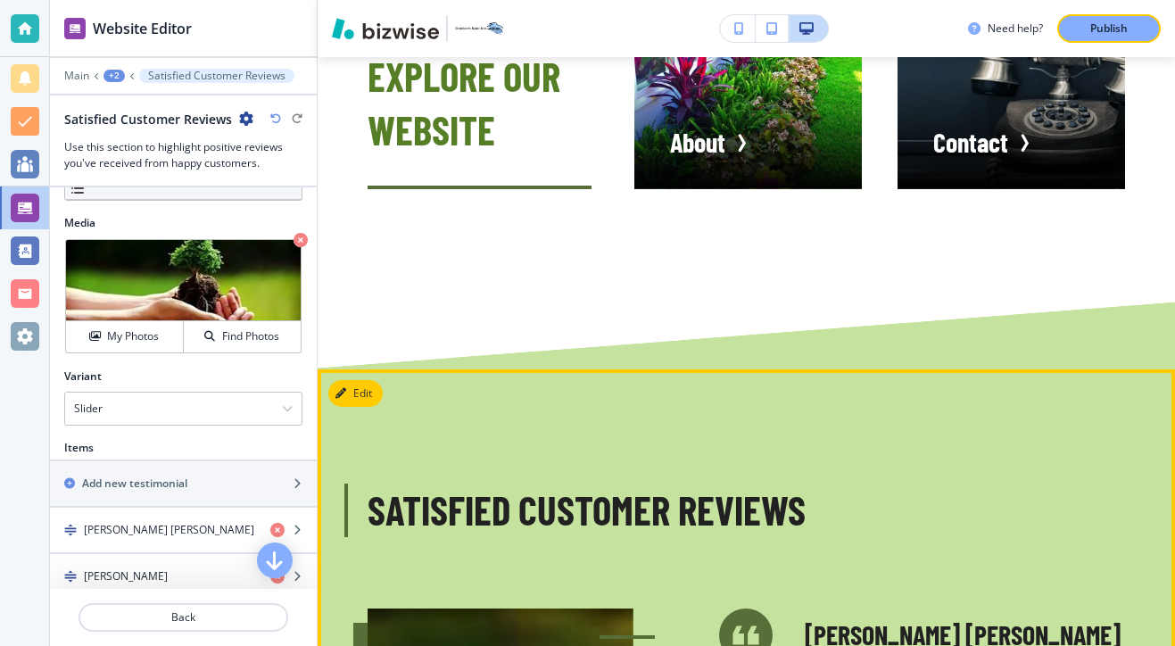
scroll to position [4951, 0]
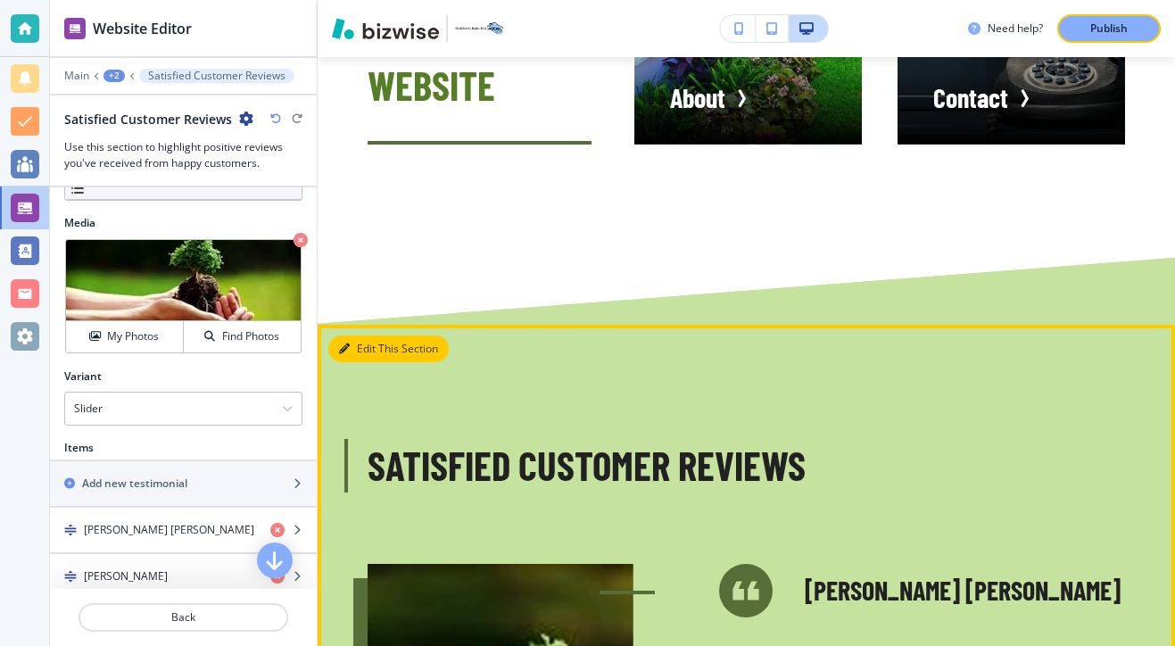
click at [366, 335] on button "Edit This Section" at bounding box center [388, 348] width 120 height 27
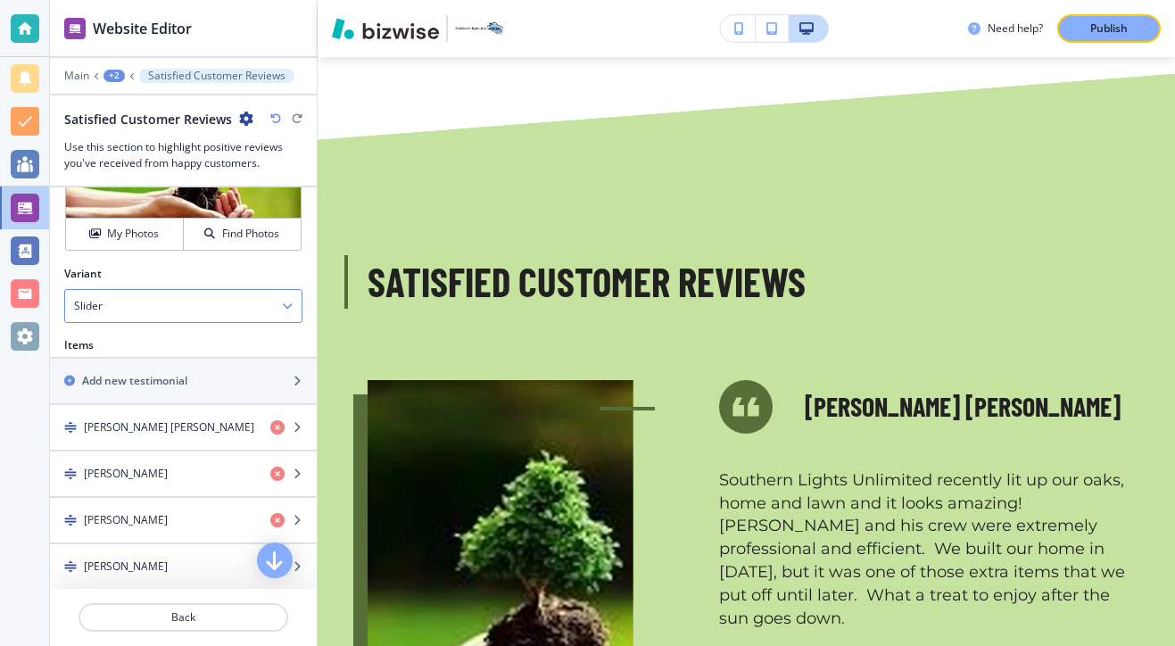
scroll to position [631, 0]
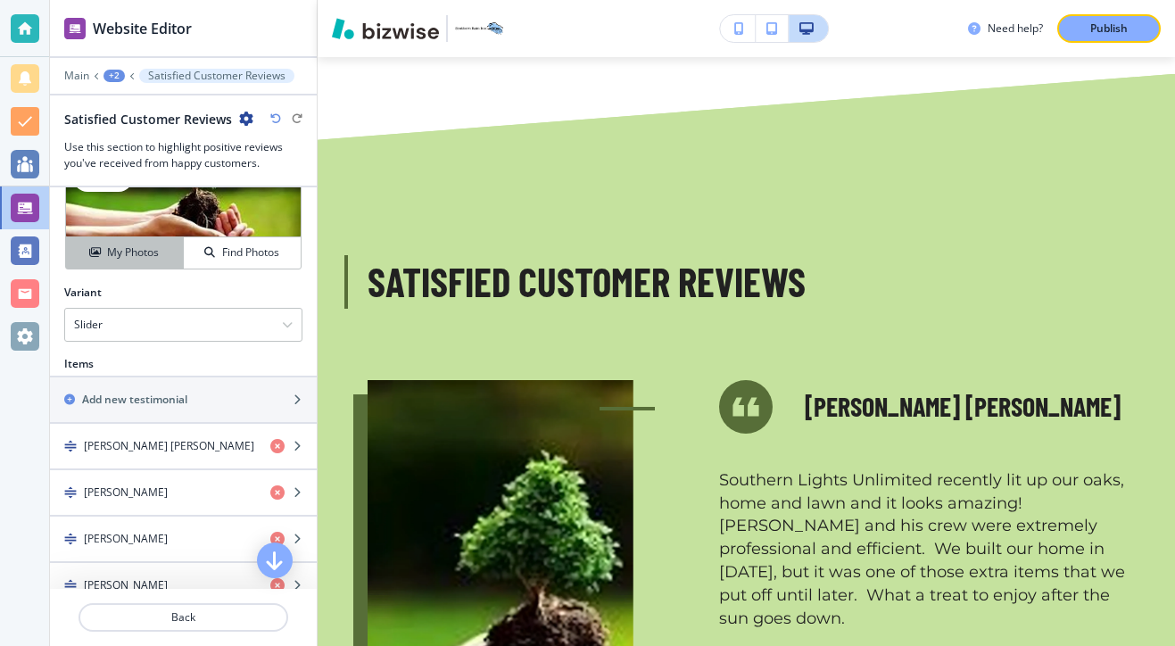
click at [154, 262] on button "My Photos" at bounding box center [125, 252] width 118 height 31
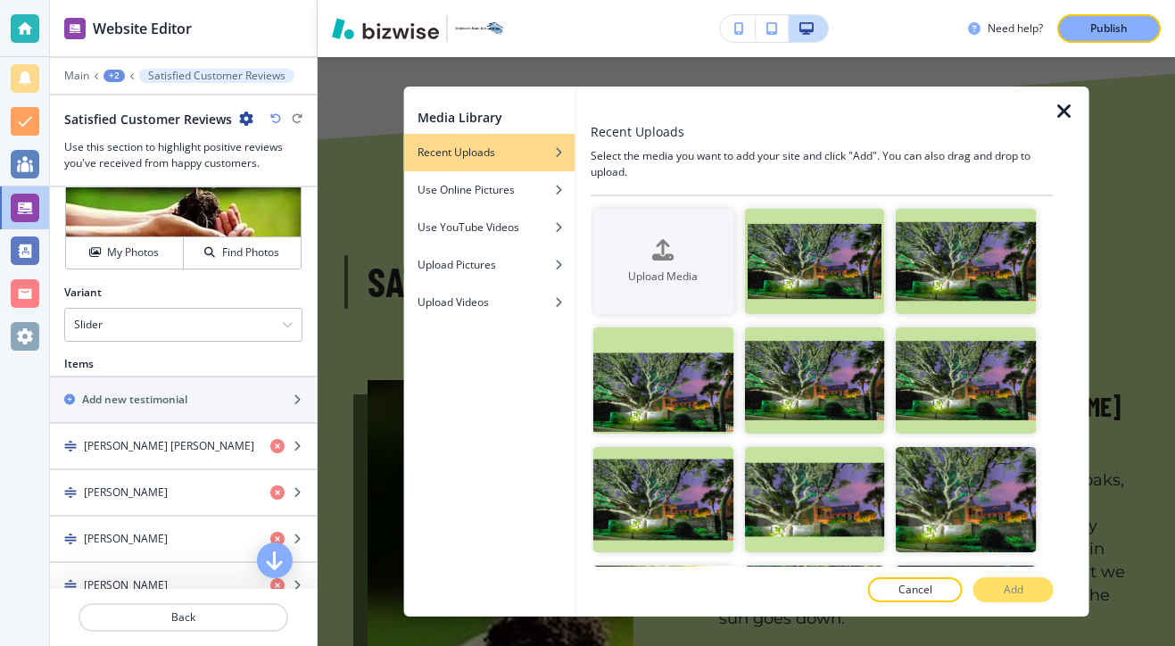
click at [1059, 112] on icon "button" at bounding box center [1063, 111] width 21 height 21
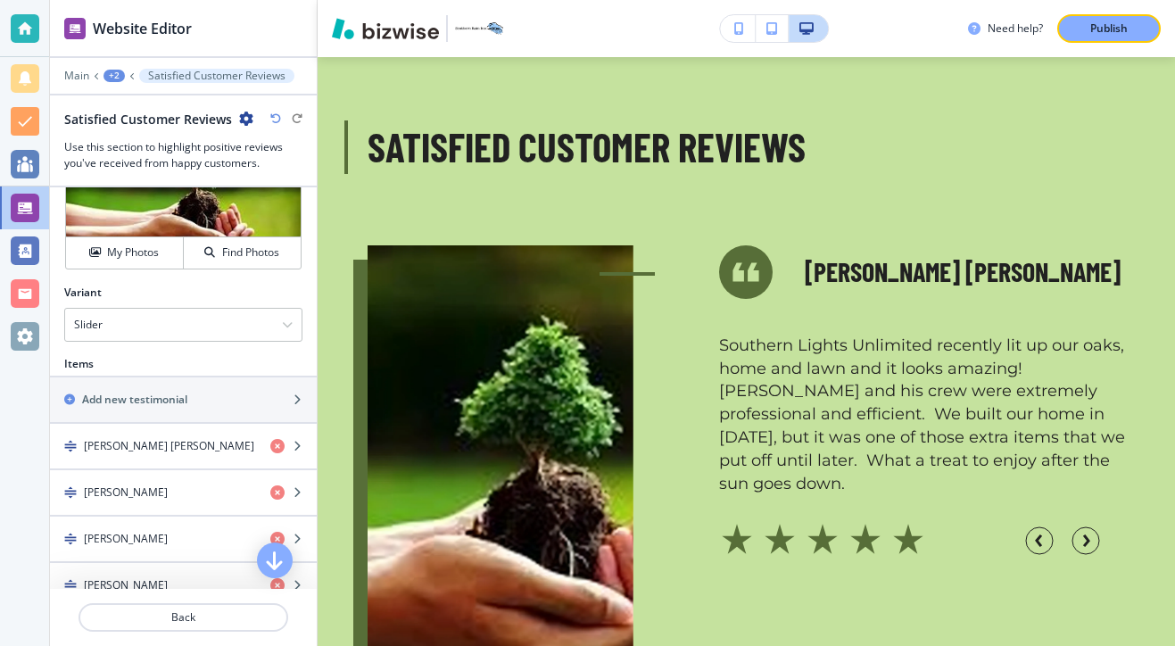
scroll to position [5345, 0]
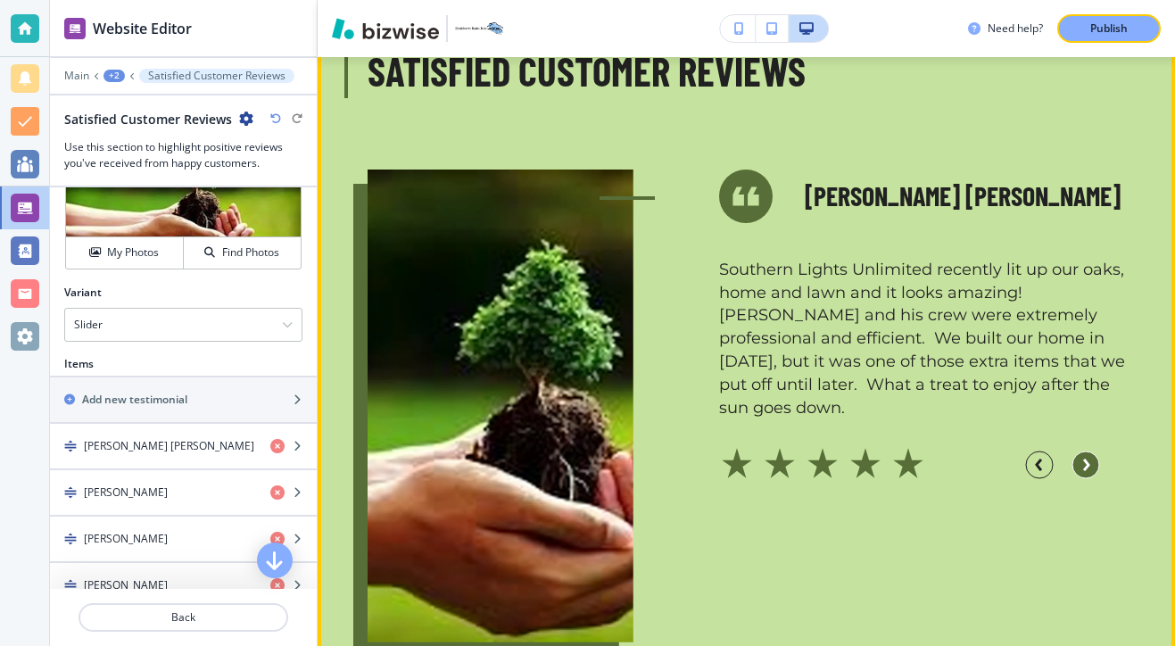
click at [1092, 451] on circle "button" at bounding box center [1085, 464] width 27 height 27
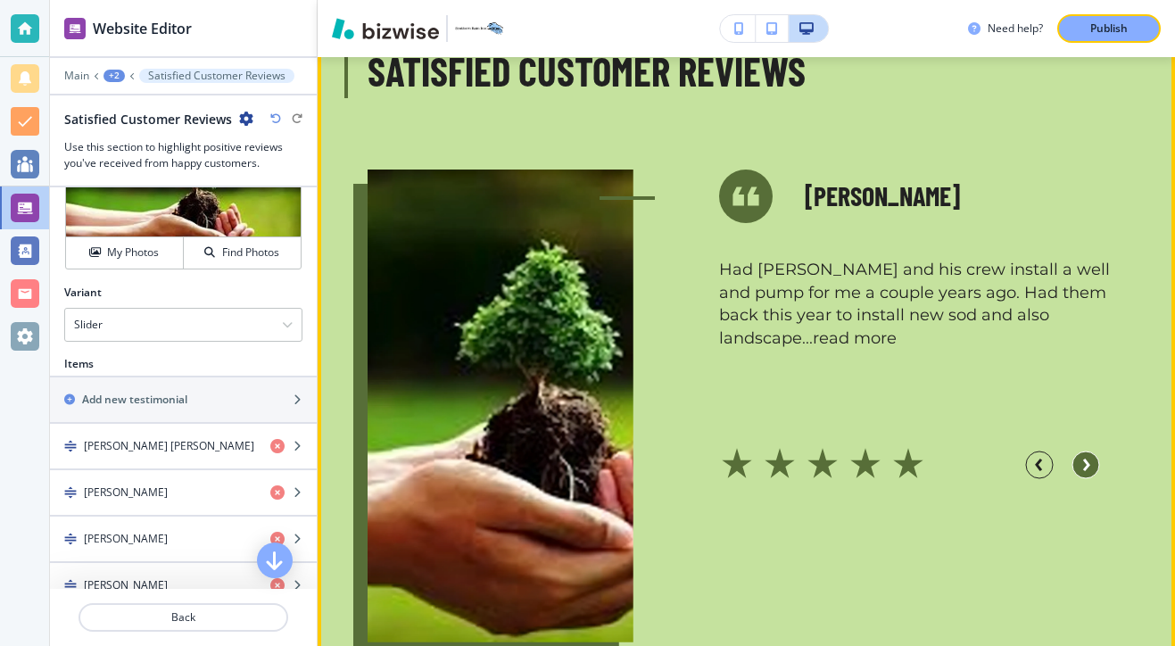
click at [1092, 451] on circle "button" at bounding box center [1085, 464] width 27 height 27
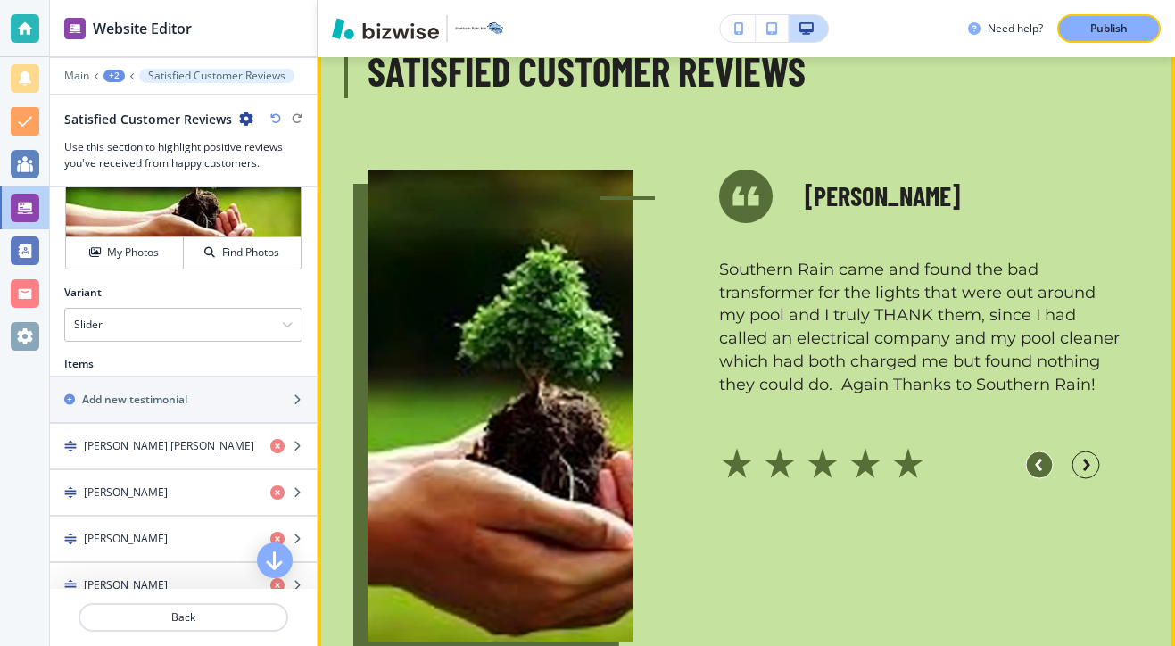
click at [1036, 451] on circle "button" at bounding box center [1039, 464] width 27 height 27
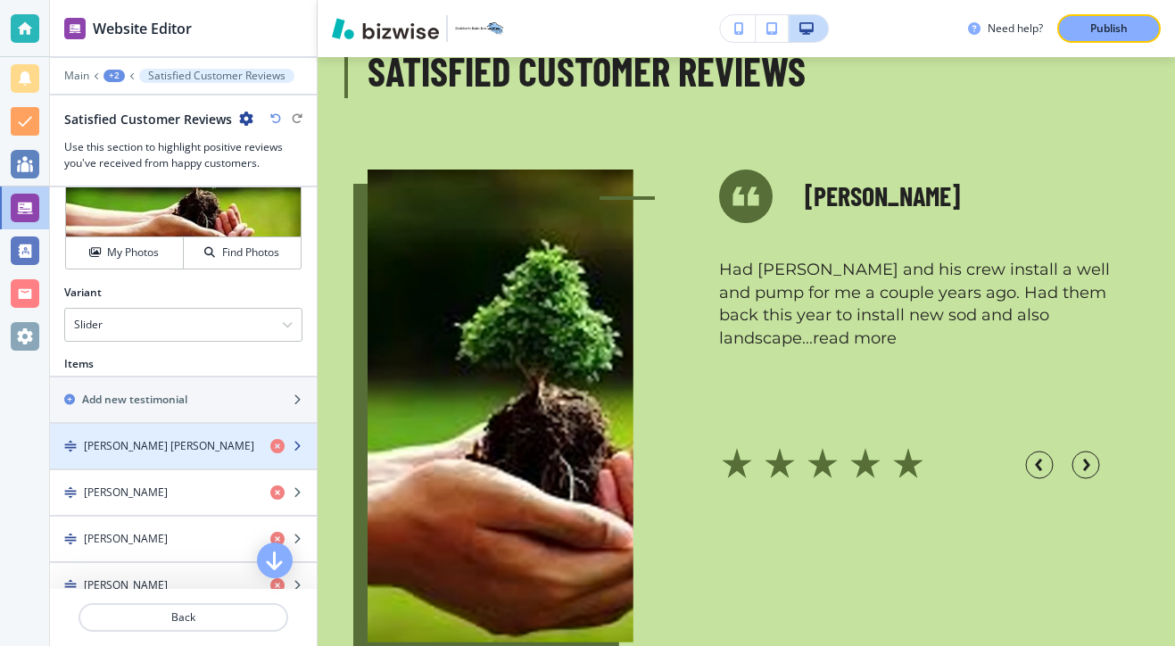
click at [217, 435] on div "button" at bounding box center [183, 431] width 267 height 14
click at [215, 449] on div "[PERSON_NAME] [PERSON_NAME]" at bounding box center [153, 446] width 206 height 16
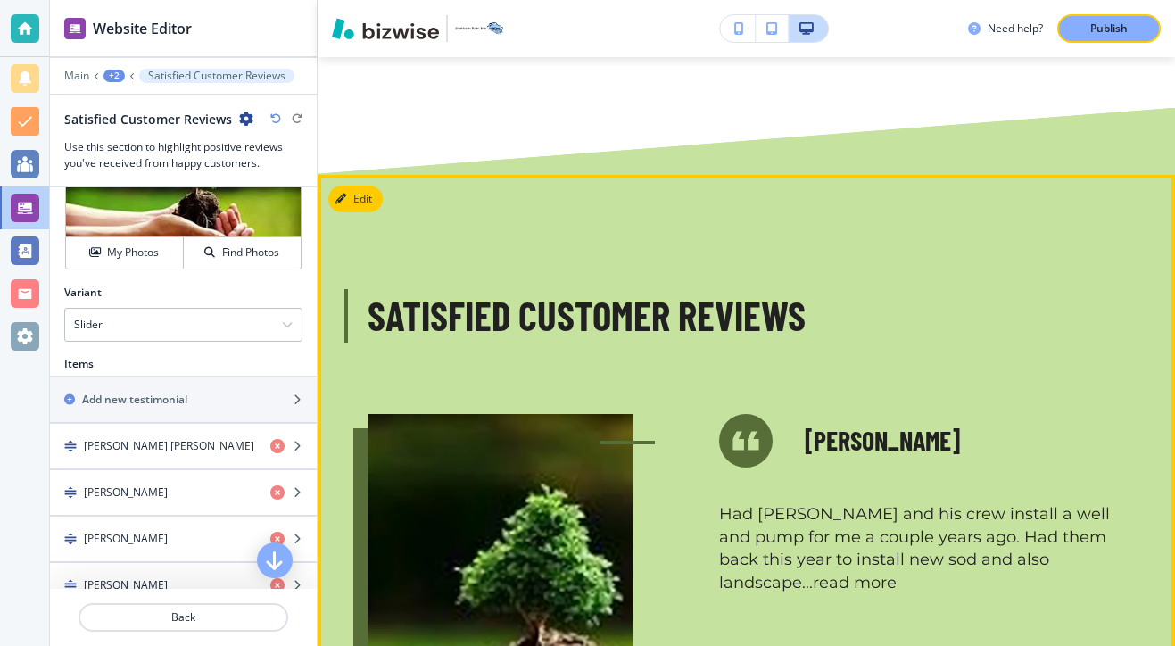
scroll to position [5099, 0]
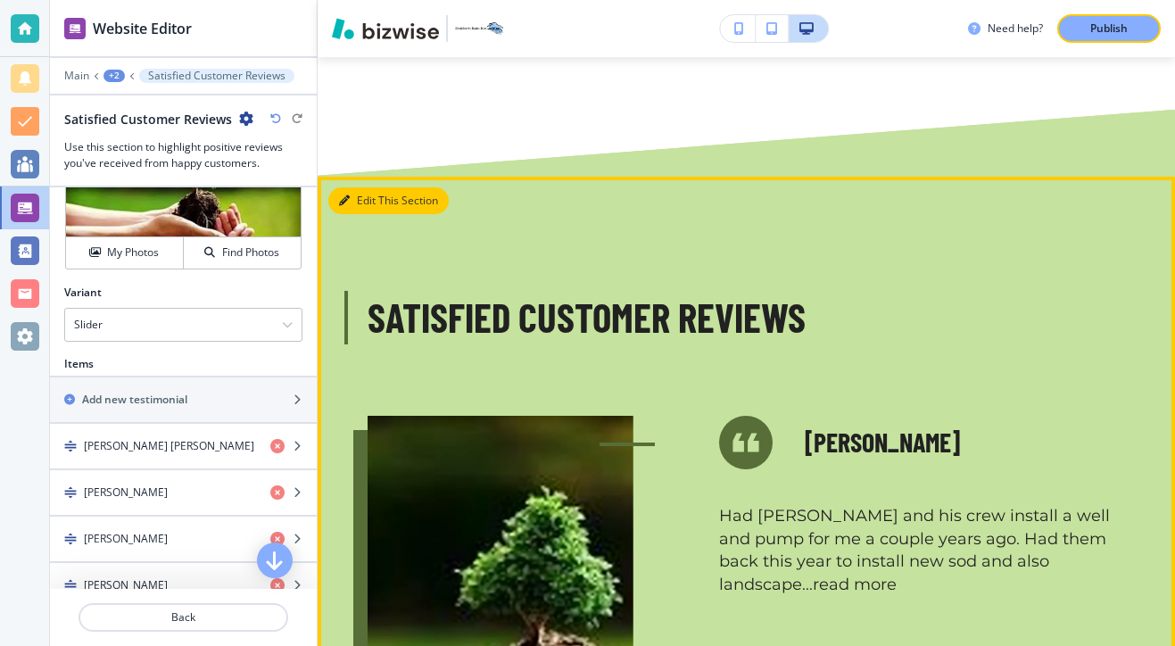
click at [357, 187] on button "Edit This Section" at bounding box center [388, 200] width 120 height 27
click at [355, 187] on button "Edit This Section" at bounding box center [388, 200] width 120 height 27
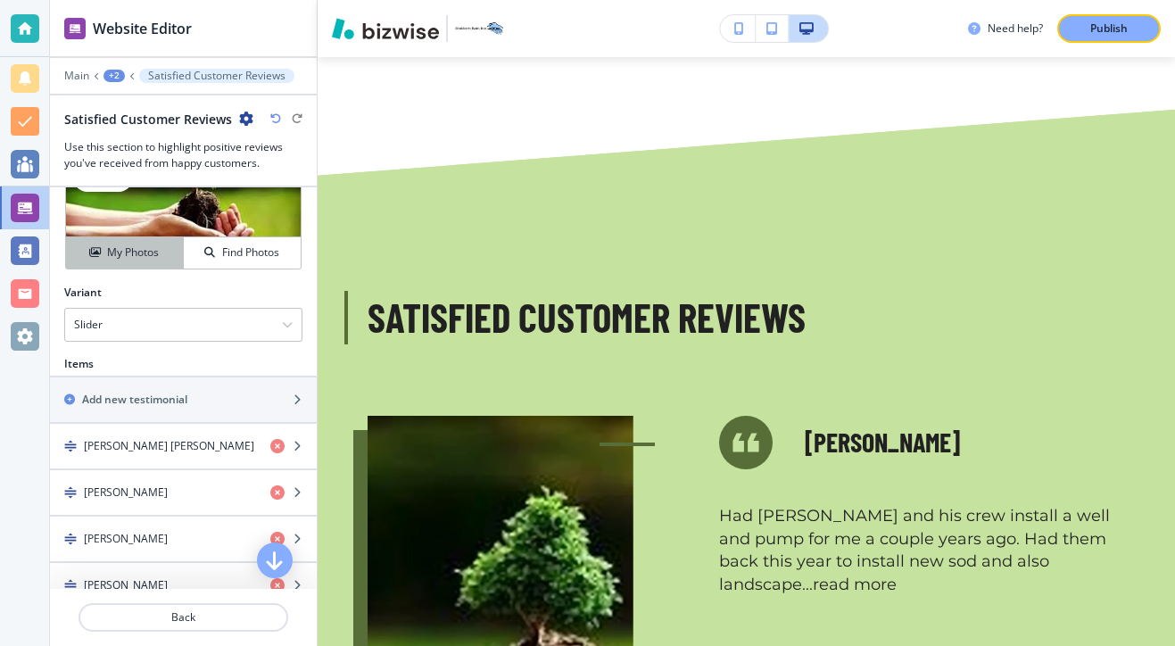
click at [135, 245] on h4 "My Photos" at bounding box center [133, 252] width 52 height 16
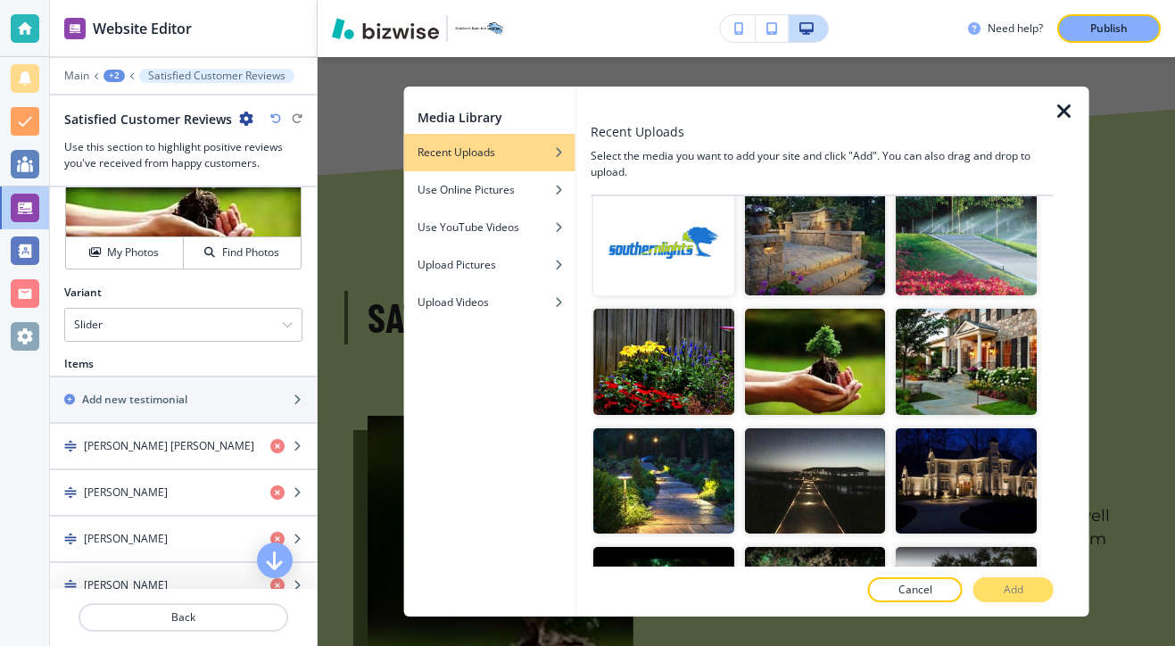
scroll to position [2295, 0]
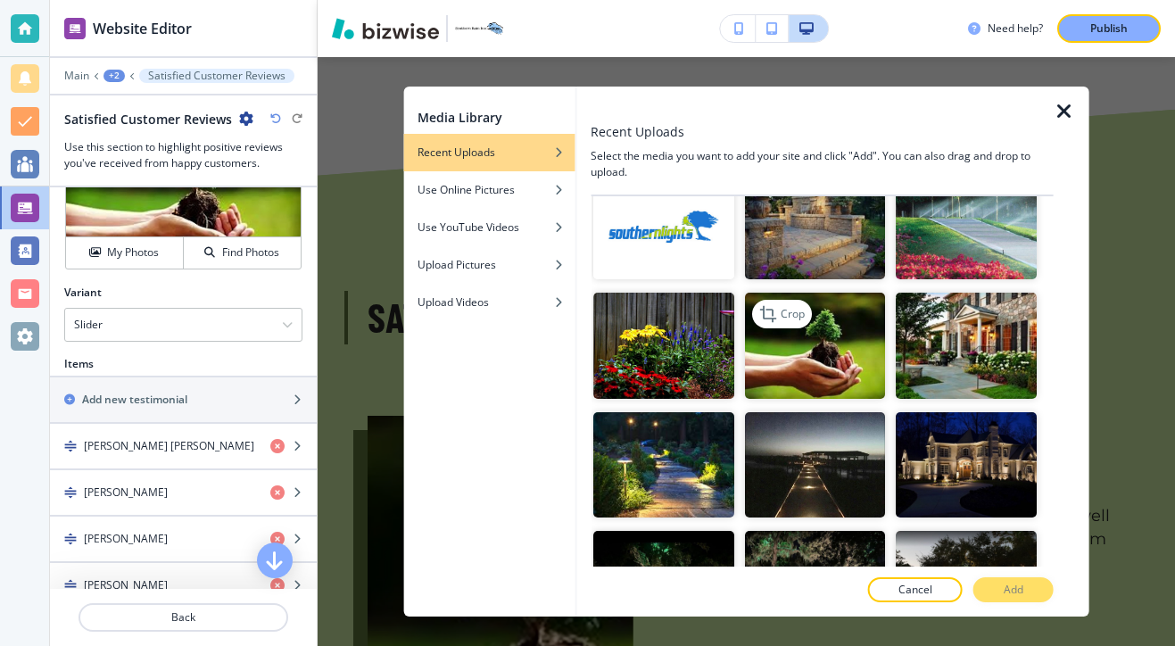
click at [818, 380] on img "button" at bounding box center [814, 345] width 141 height 105
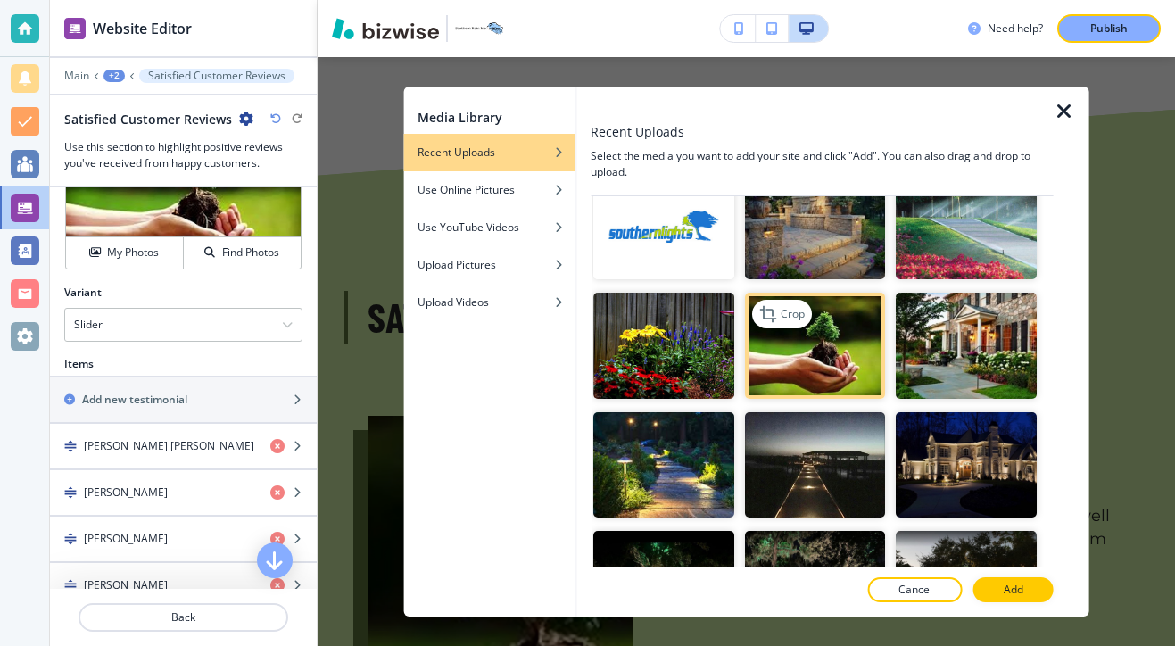
click at [821, 394] on img "button" at bounding box center [814, 345] width 141 height 105
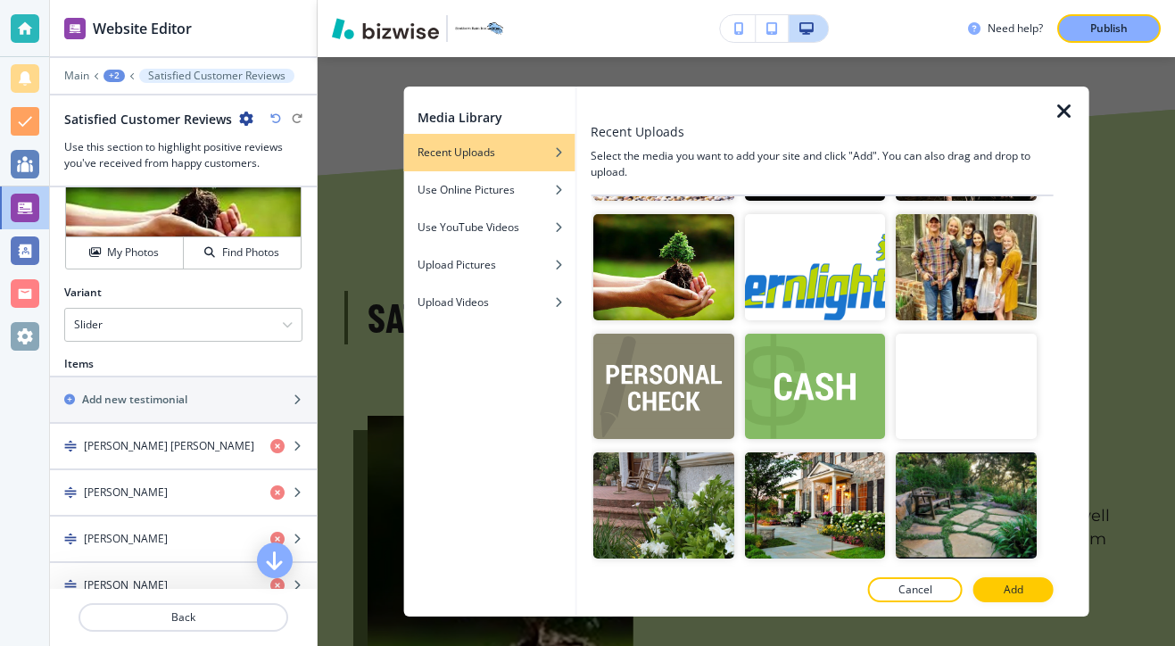
scroll to position [3603, 0]
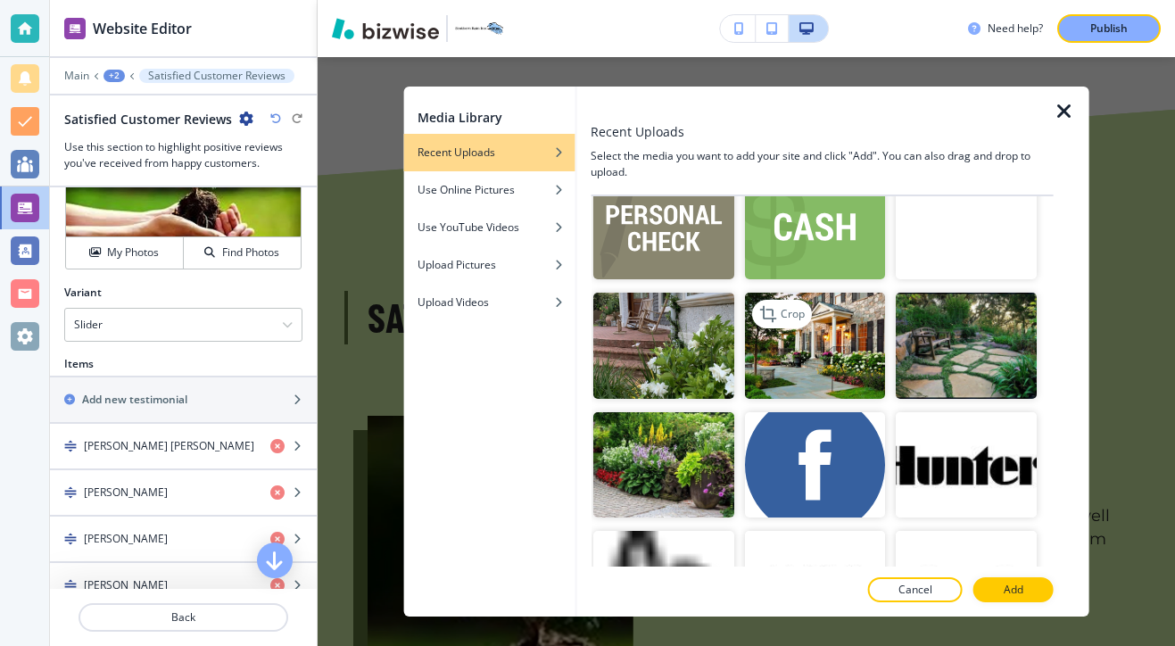
click at [837, 334] on img "button" at bounding box center [814, 345] width 141 height 105
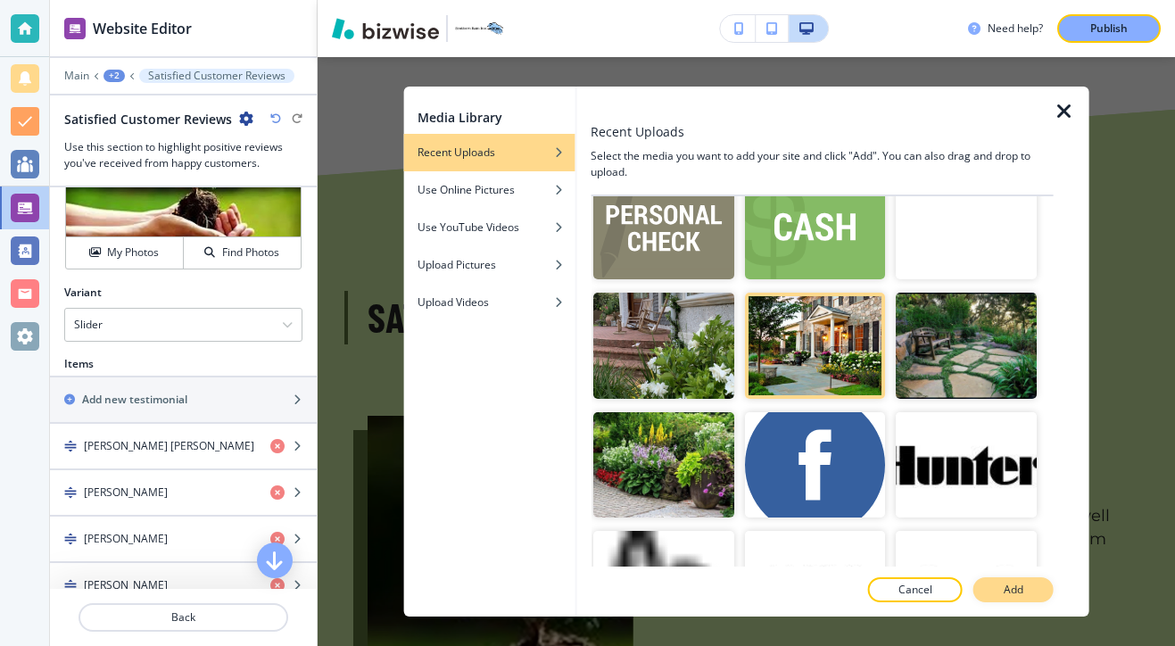
click at [998, 578] on button "Add" at bounding box center [1013, 589] width 80 height 25
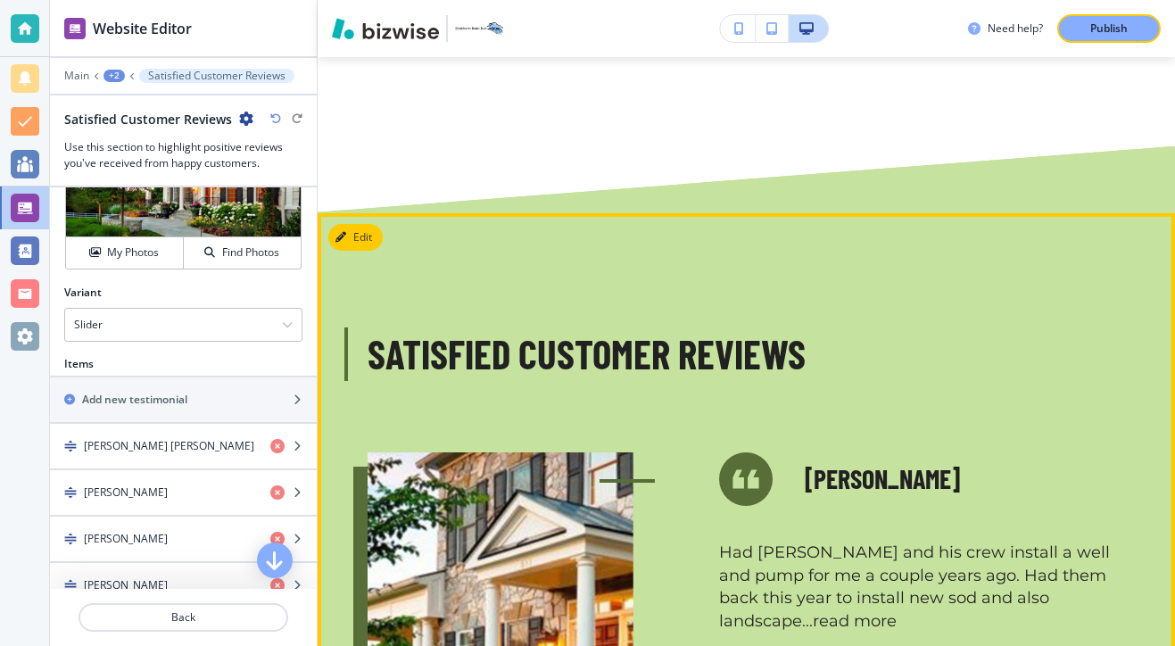
scroll to position [5100, 0]
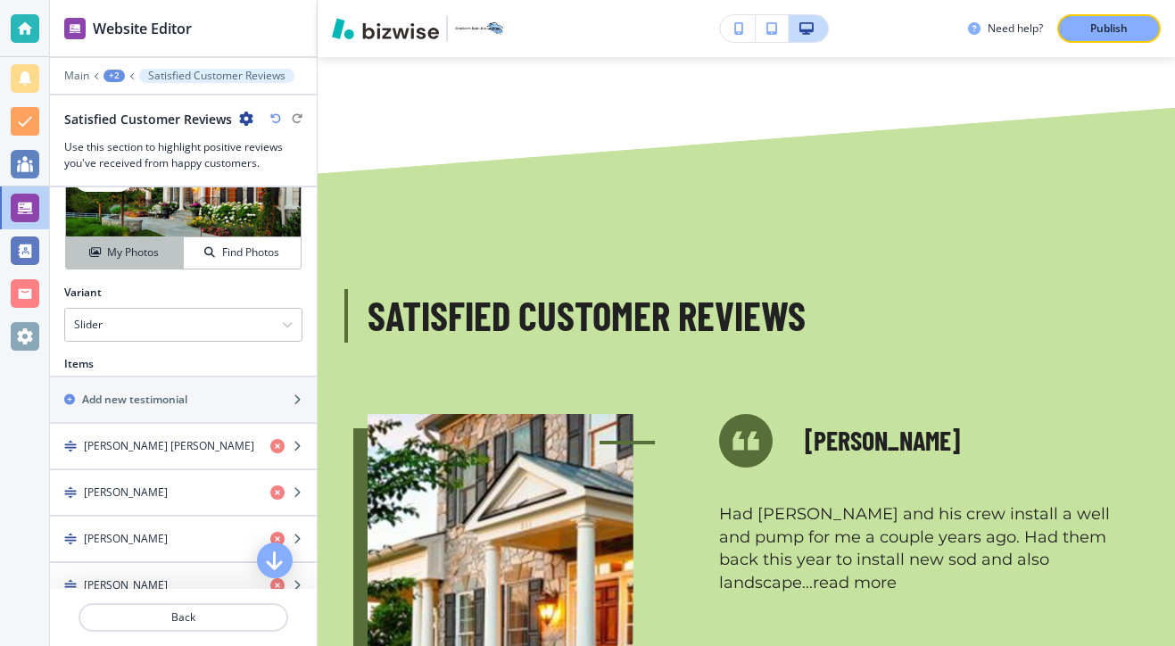
click at [169, 258] on div "My Photos" at bounding box center [124, 252] width 117 height 16
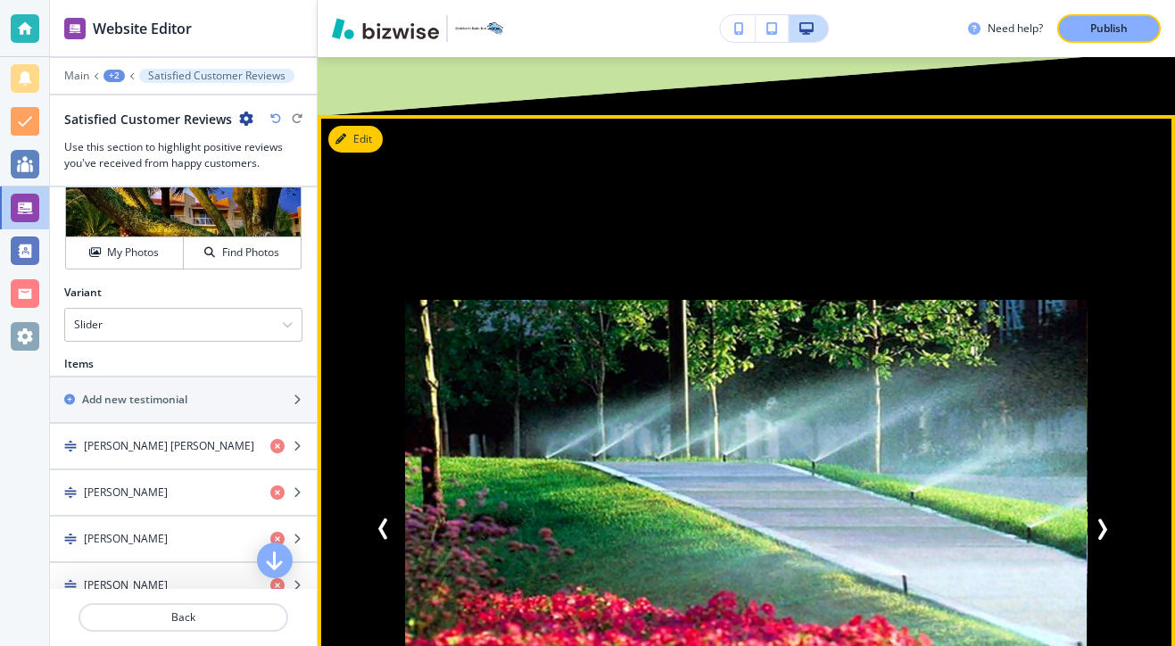
scroll to position [2197, 0]
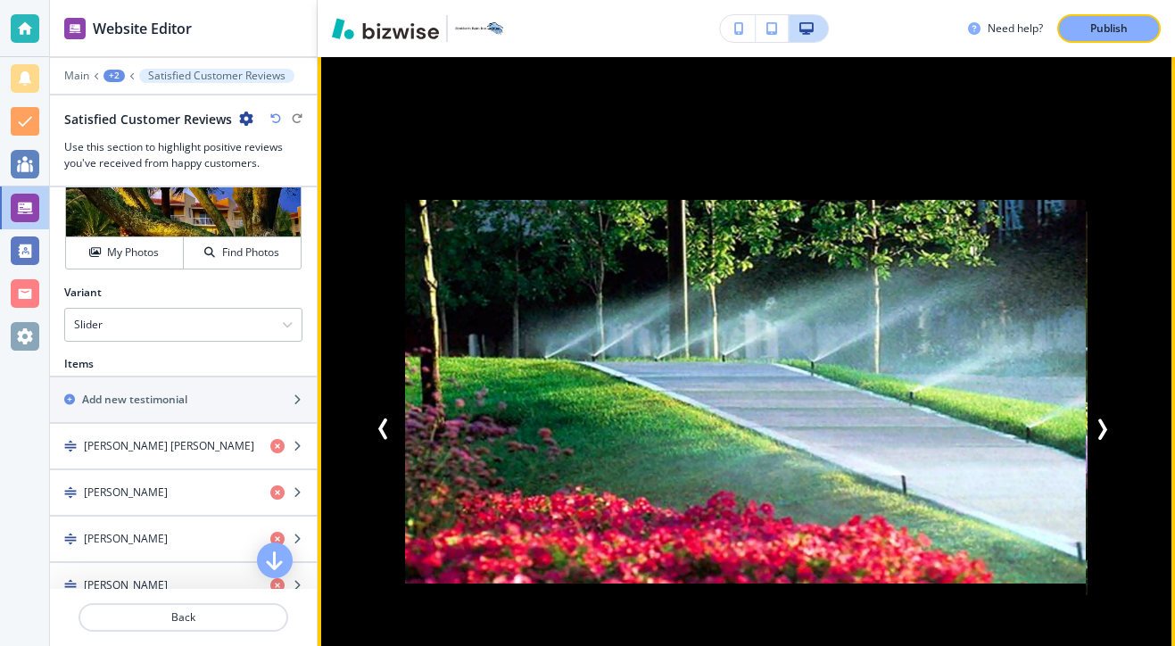
click at [396, 409] on button "Previous Slide" at bounding box center [386, 428] width 39 height 39
click at [378, 418] on icon "Previous Slide" at bounding box center [383, 428] width 21 height 21
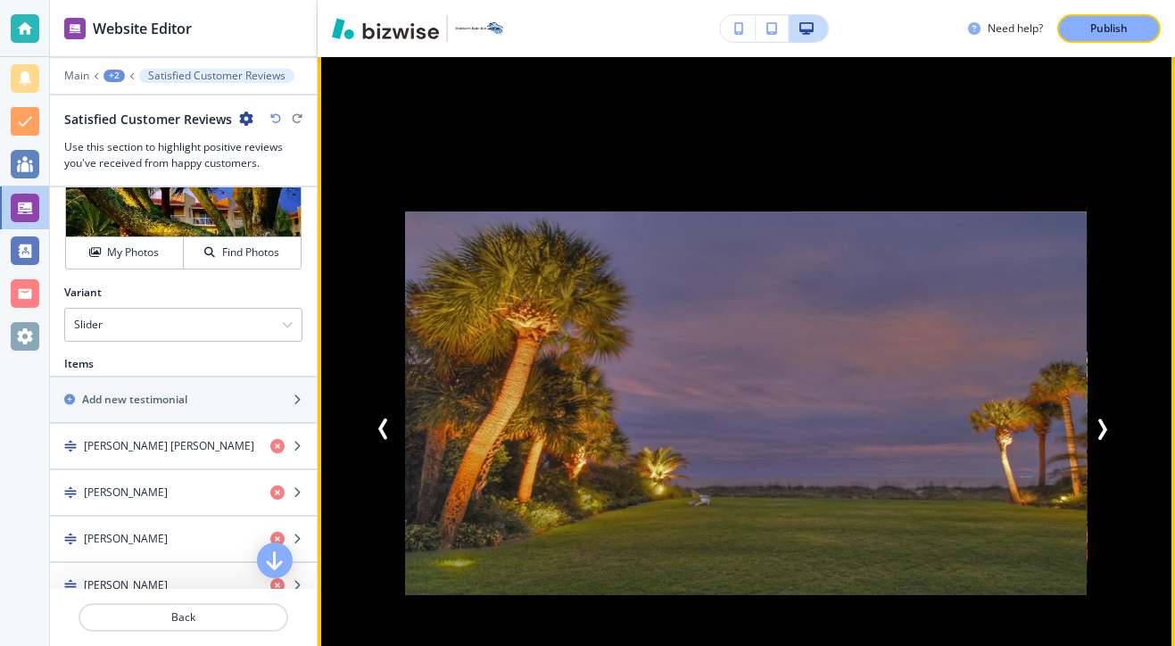
click at [1120, 409] on button "Next Slide" at bounding box center [1104, 428] width 39 height 39
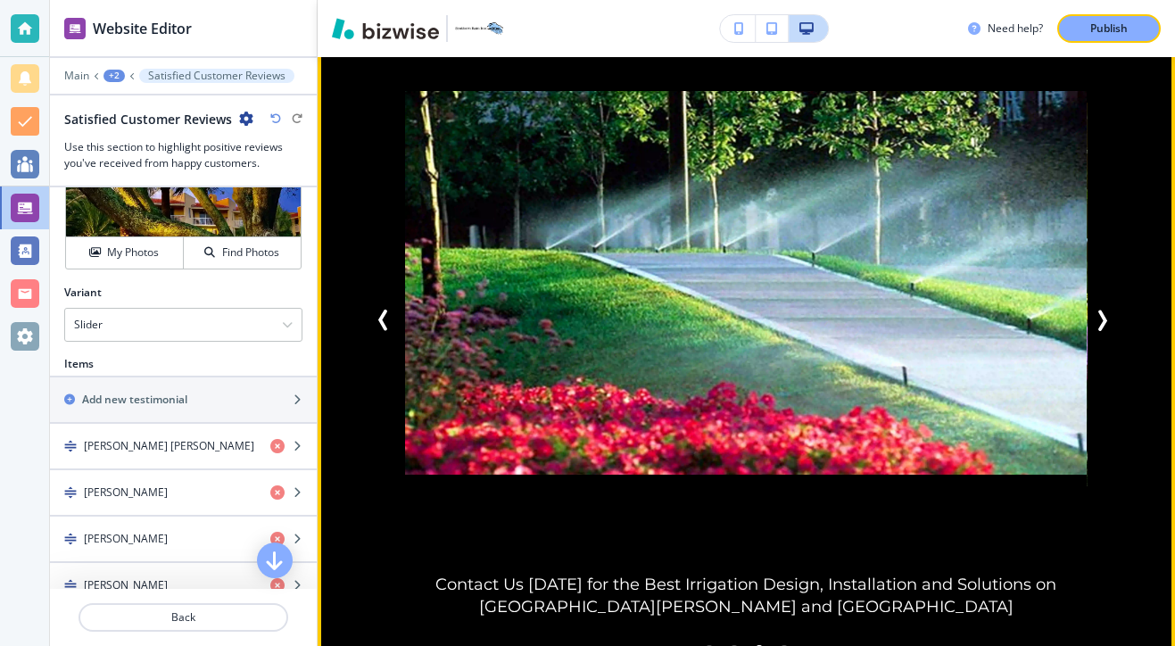
scroll to position [2289, 0]
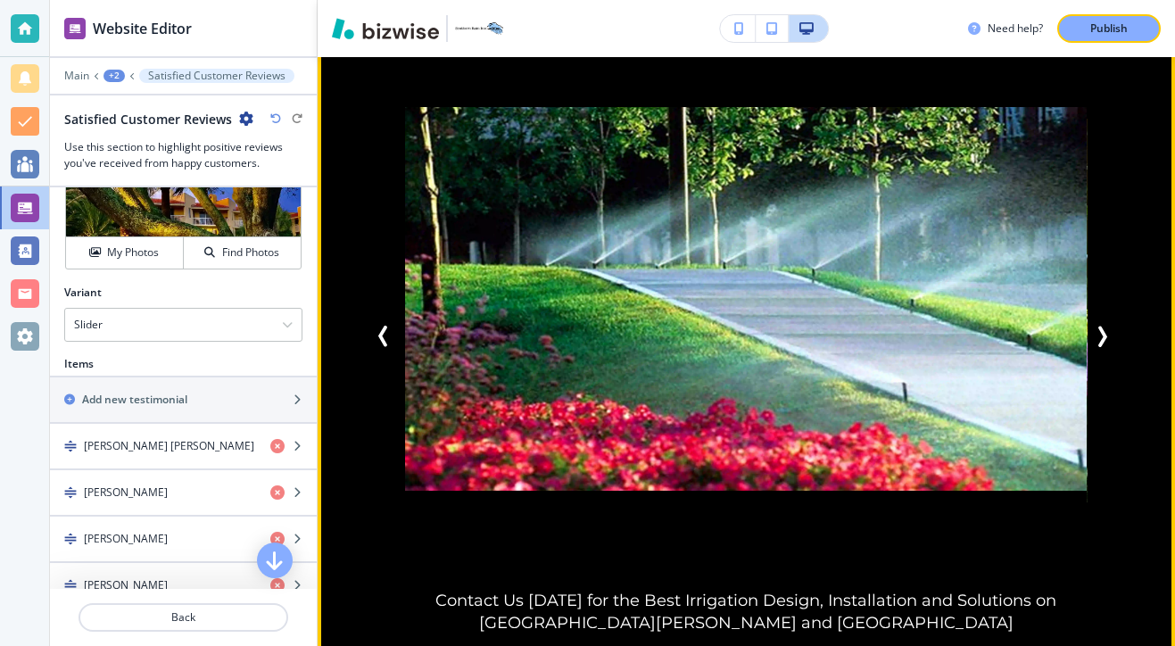
click at [1117, 268] on div "Add Style and Functionality to Your Outdoor Space "Designing Breathtaking Light…" at bounding box center [745, 336] width 757 height 598
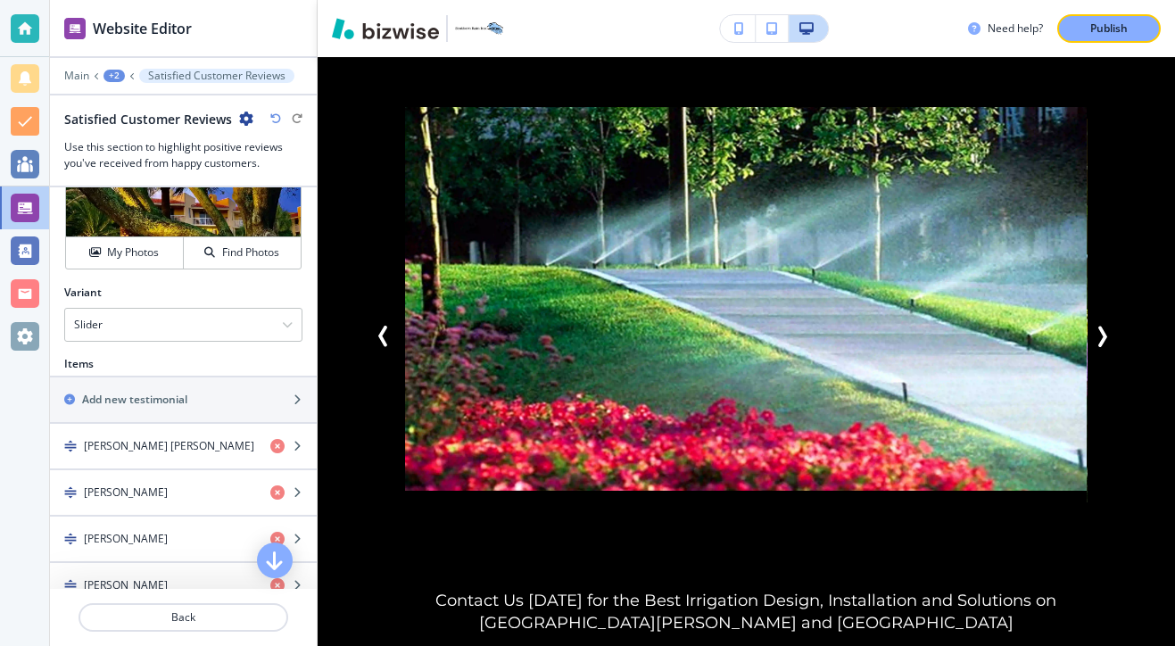
click at [1118, 260] on div "Add Style and Functionality to Your Outdoor Space "Designing Breathtaking Light…" at bounding box center [745, 336] width 757 height 598
click at [1112, 326] on icon "Next Slide" at bounding box center [1101, 336] width 21 height 21
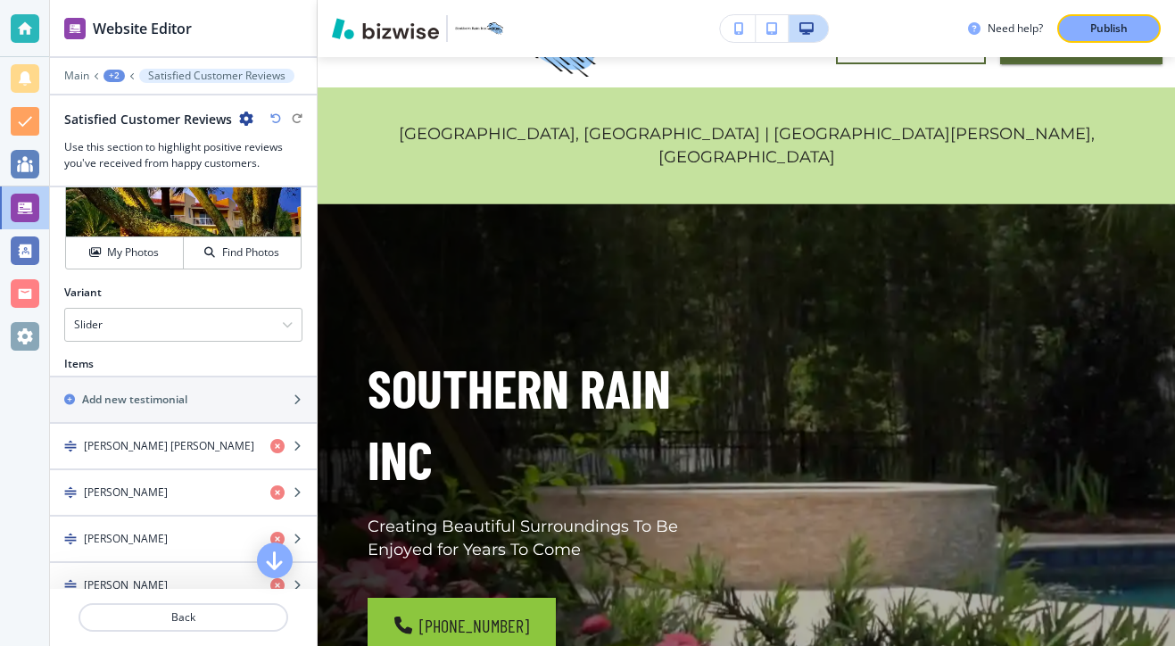
scroll to position [0, 0]
